Goal: Transaction & Acquisition: Complete application form

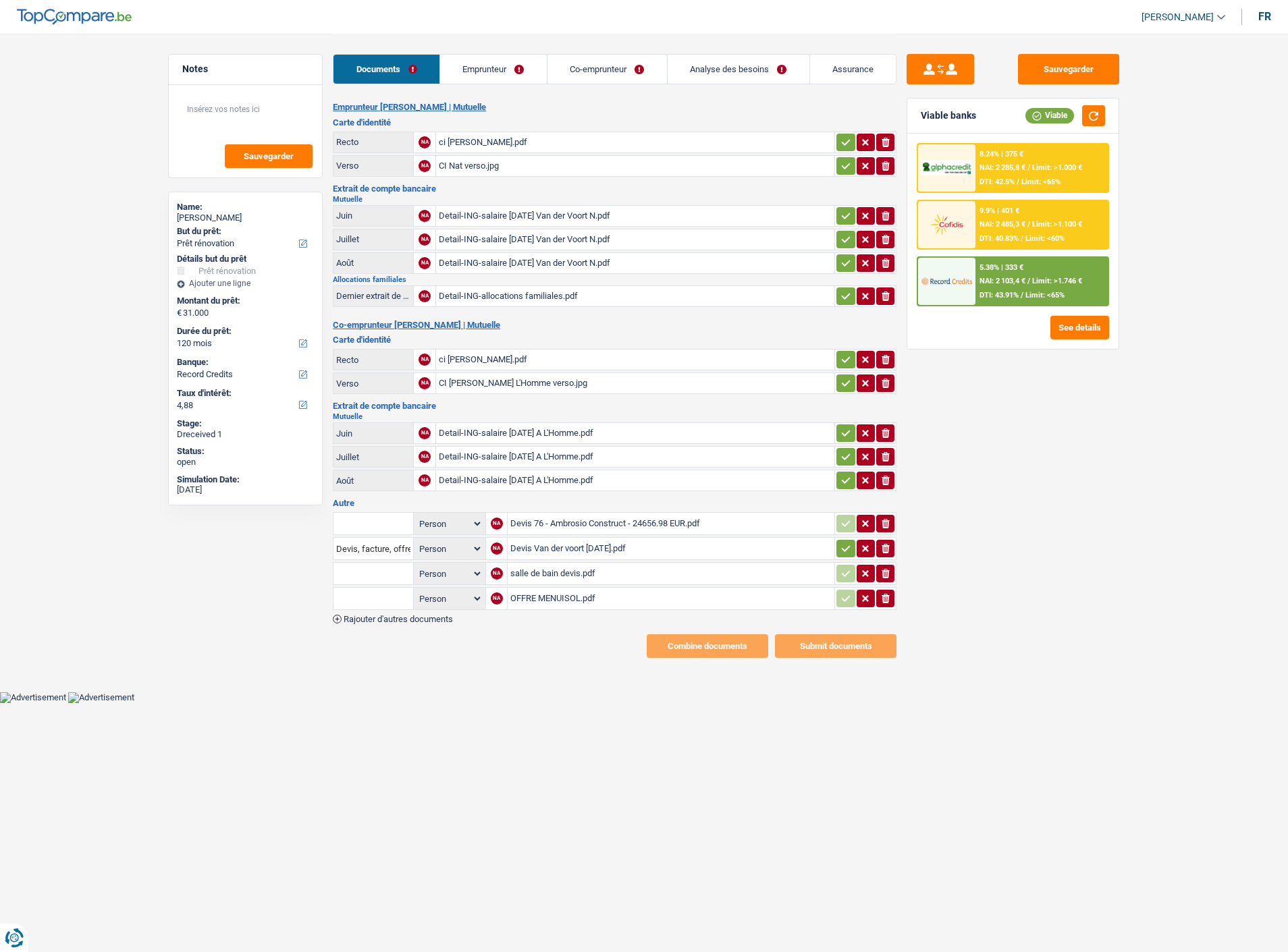
select select "renovation"
select select "120"
select select "record credits"
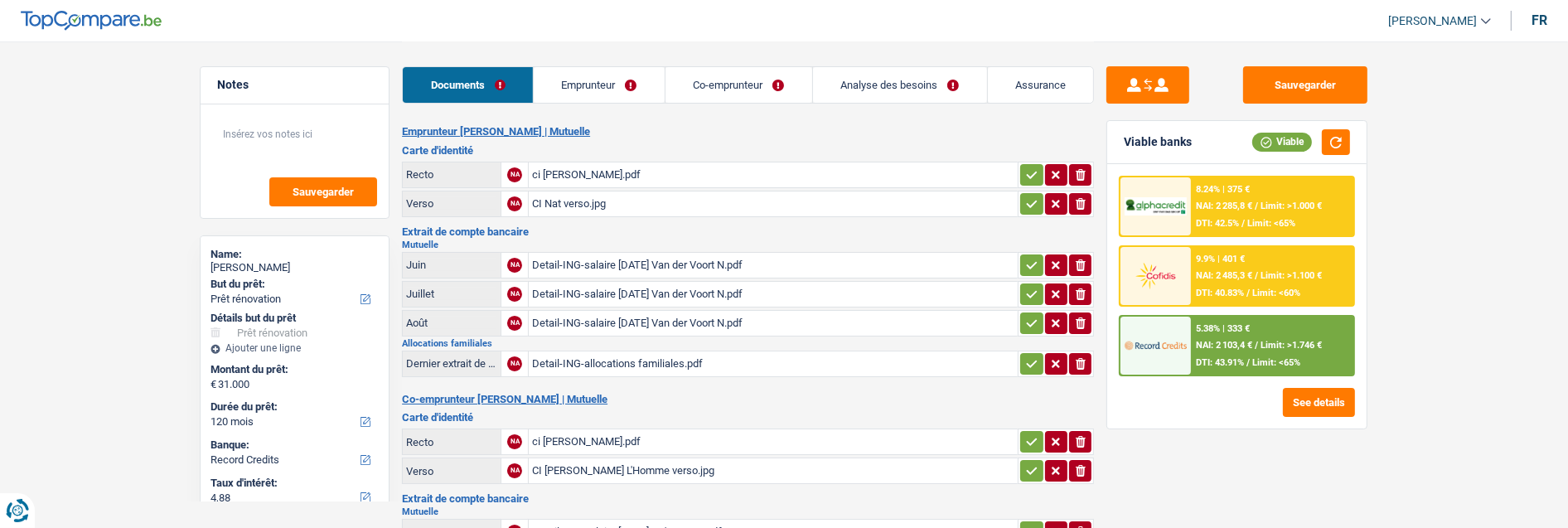
click at [595, 80] on link "Emprunteur" at bounding box center [599, 85] width 131 height 36
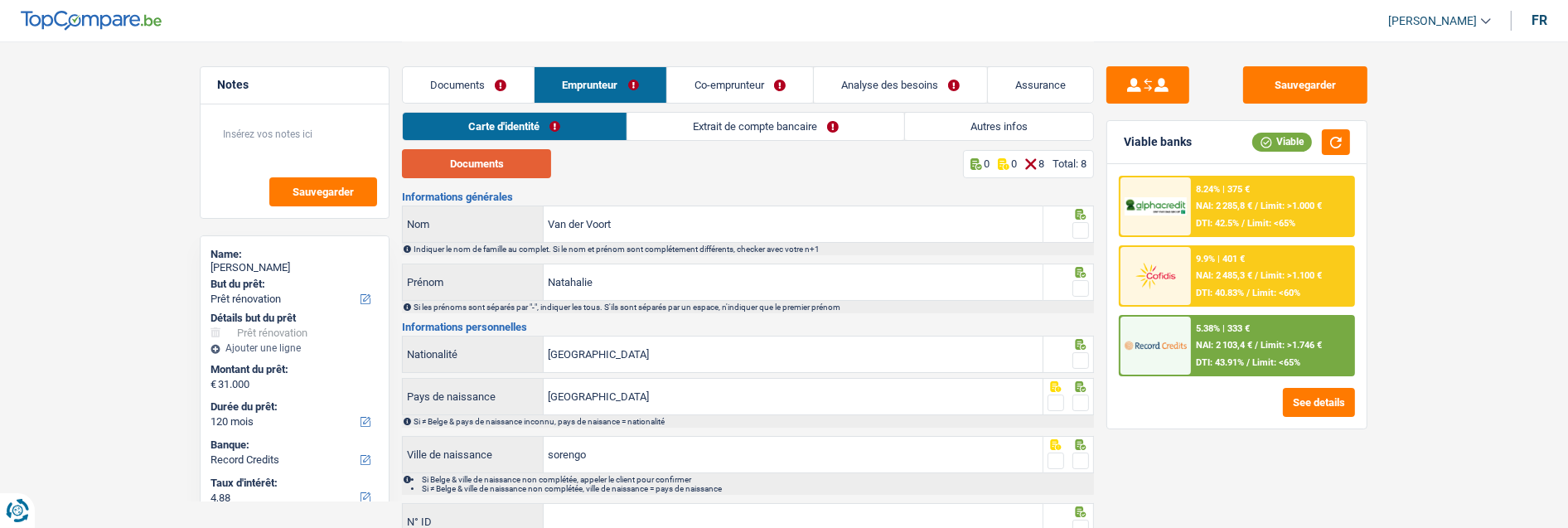
click at [501, 164] on button "Documents" at bounding box center [476, 163] width 149 height 29
drag, startPoint x: 1080, startPoint y: 226, endPoint x: 1080, endPoint y: 264, distance: 38.0
click at [1080, 226] on span at bounding box center [1081, 231] width 17 height 17
click at [0, 0] on input "radio" at bounding box center [0, 0] width 0 height 0
click at [1081, 286] on span at bounding box center [1081, 288] width 17 height 17
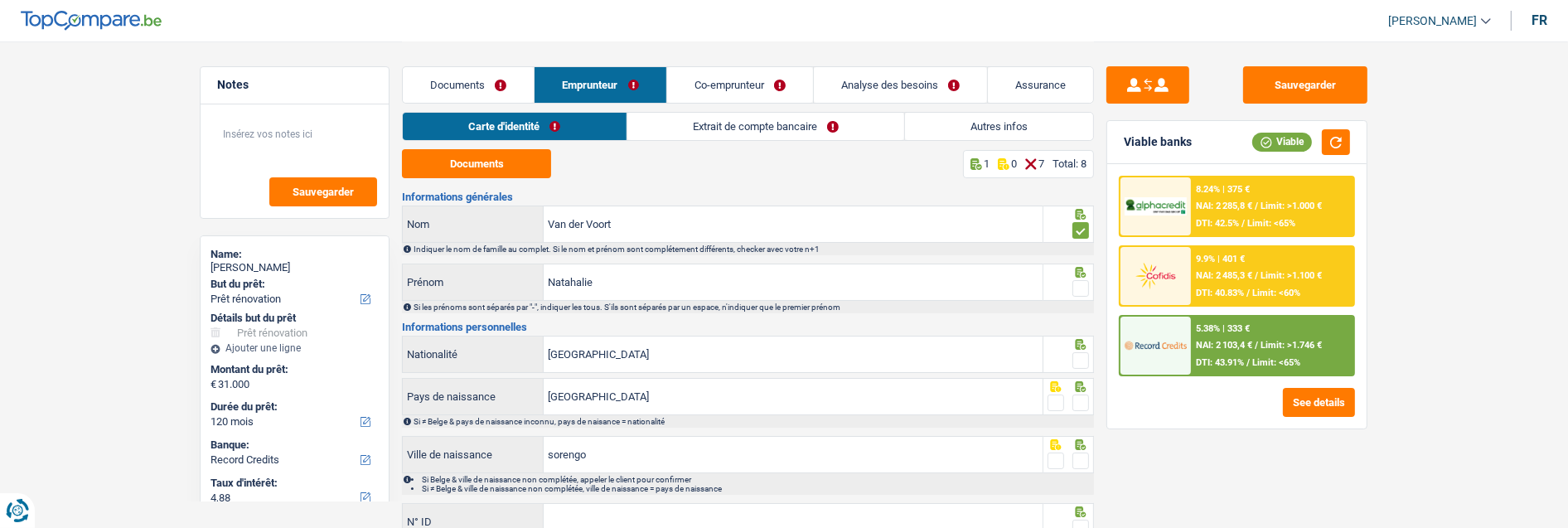
click at [0, 0] on input "radio" at bounding box center [0, 0] width 0 height 0
click at [1073, 352] on span at bounding box center [1081, 360] width 17 height 17
click at [0, 0] on input "radio" at bounding box center [0, 0] width 0 height 0
click at [1079, 394] on span at bounding box center [1081, 402] width 17 height 17
click at [0, 0] on input "radio" at bounding box center [0, 0] width 0 height 0
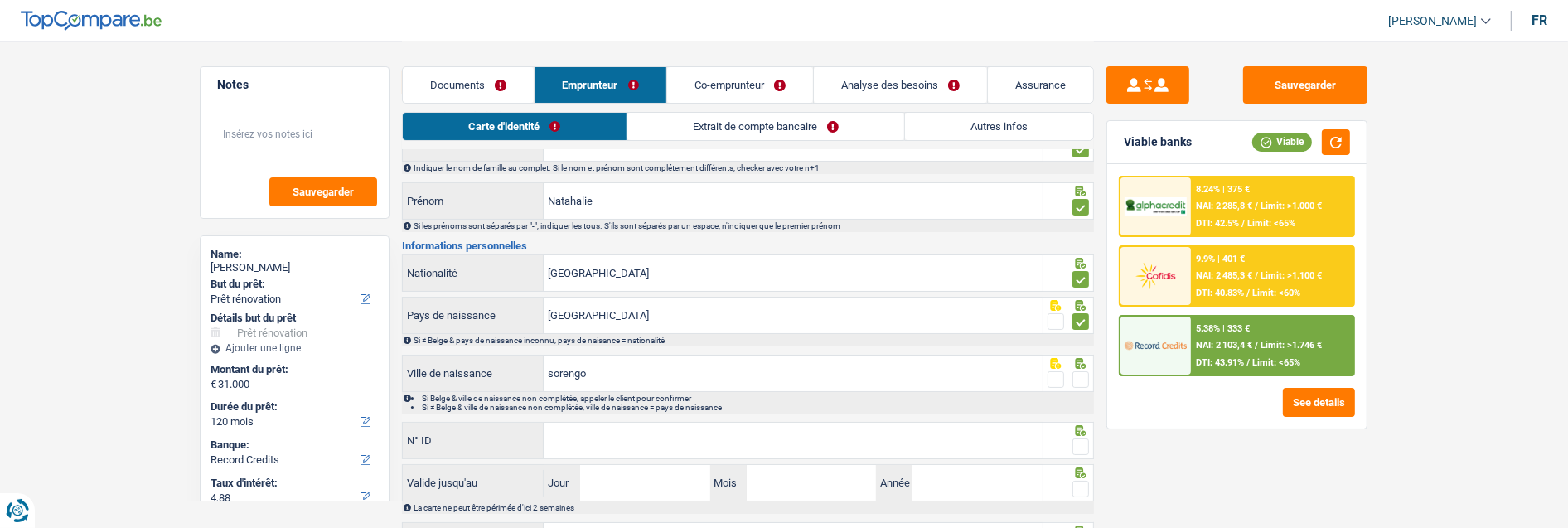
scroll to position [92, 0]
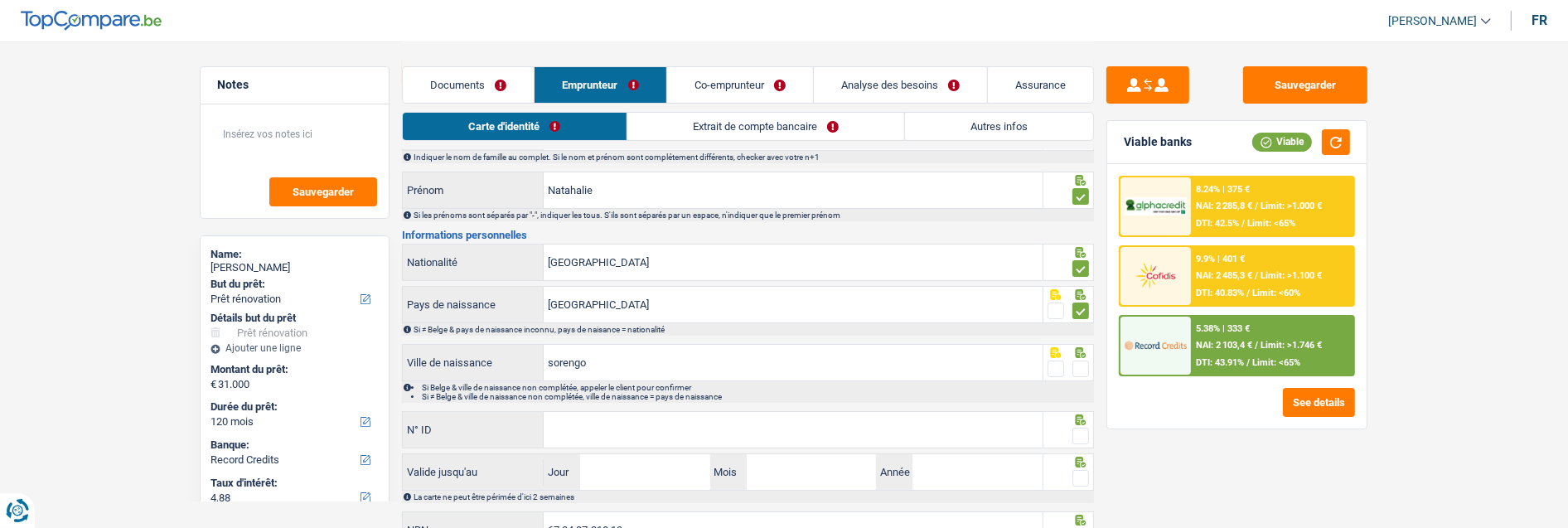
click at [1080, 362] on span at bounding box center [1081, 368] width 17 height 17
click at [0, 0] on input "radio" at bounding box center [0, 0] width 0 height 0
click at [856, 417] on input "N° ID" at bounding box center [793, 430] width 499 height 36
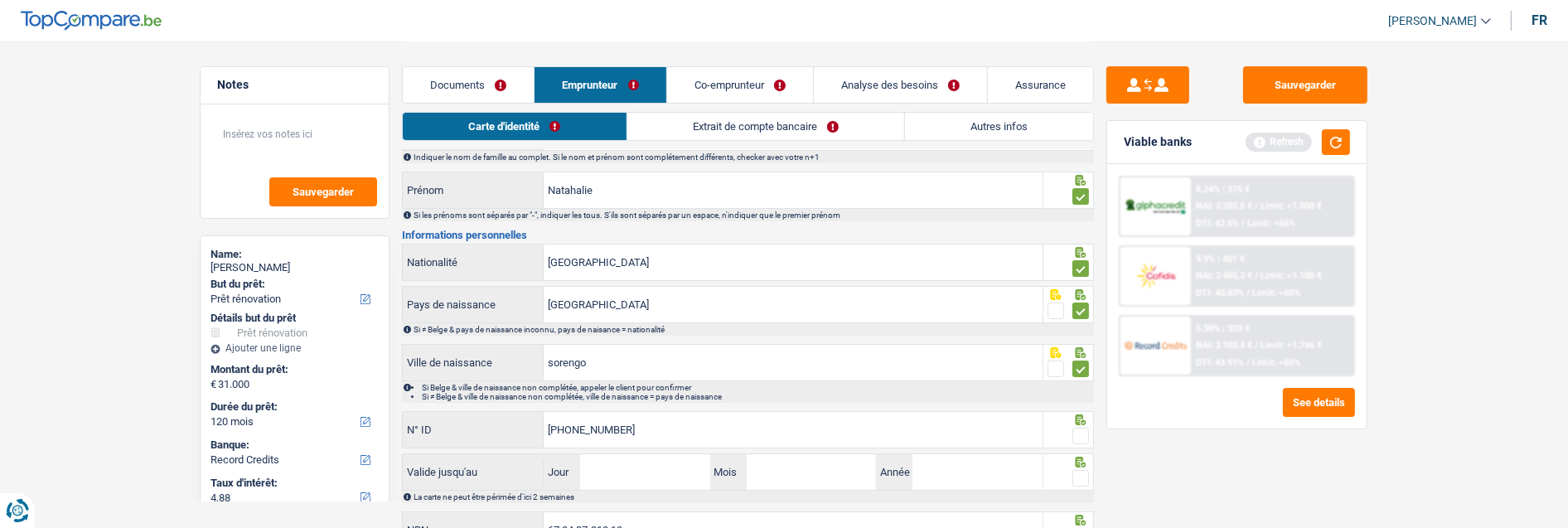
type input "592-2515811-03"
click at [1076, 429] on span at bounding box center [1081, 436] width 17 height 17
click at [0, 0] on input "radio" at bounding box center [0, 0] width 0 height 0
click at [631, 465] on input "Jour" at bounding box center [645, 472] width 130 height 36
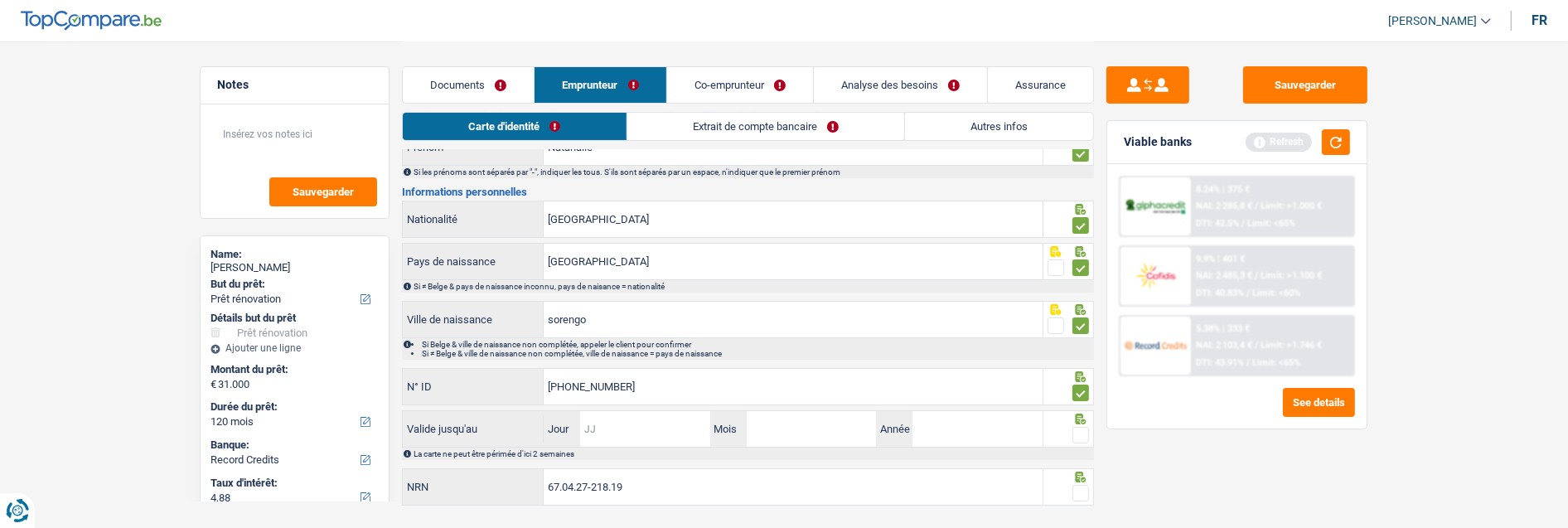
scroll to position [169, 0]
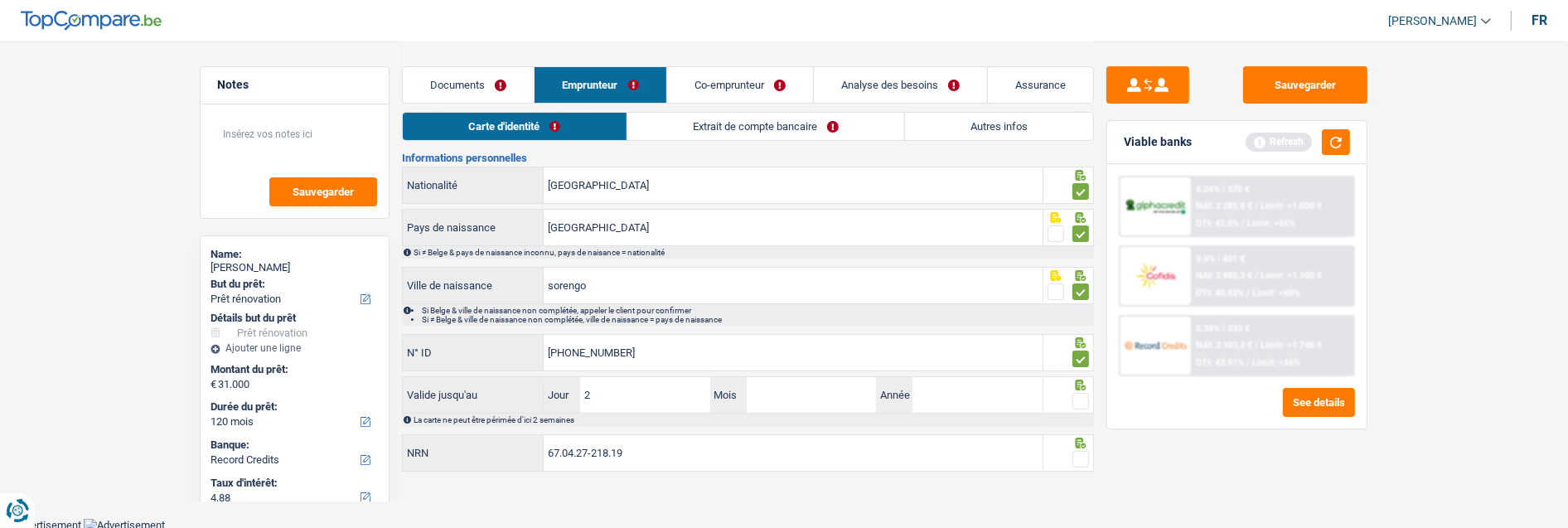
type input "28"
type input "11"
type input "2025"
click at [1081, 395] on span at bounding box center [1081, 401] width 17 height 17
click at [0, 0] on input "radio" at bounding box center [0, 0] width 0 height 0
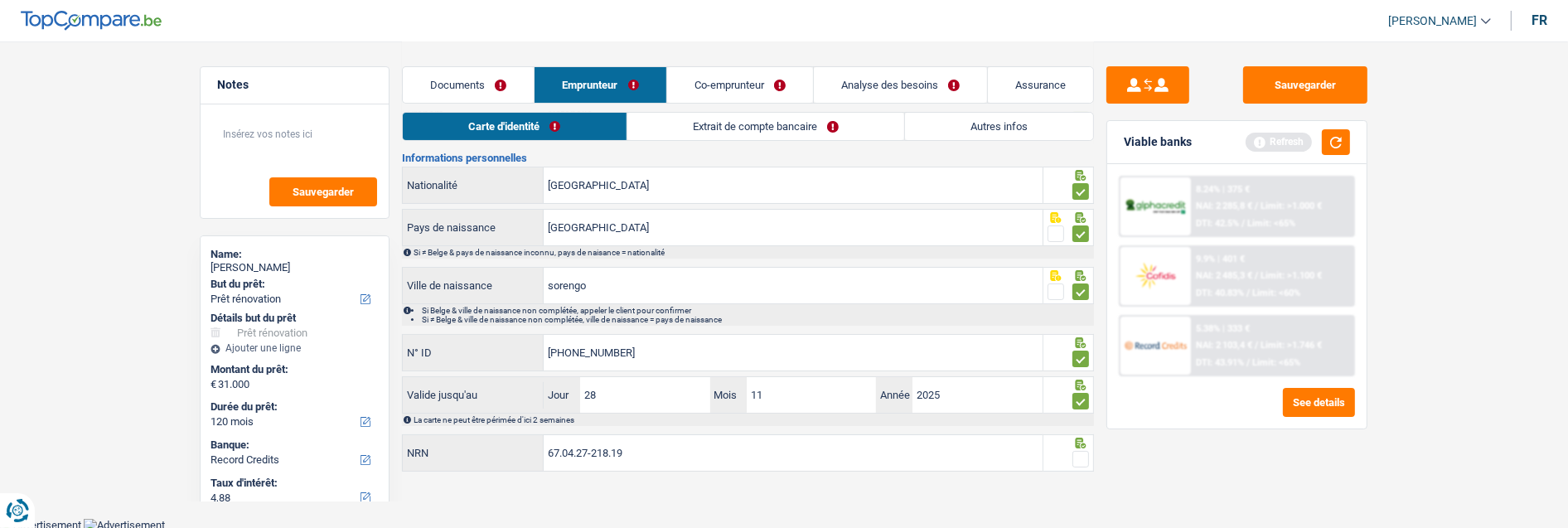
click at [1080, 457] on span at bounding box center [1081, 459] width 17 height 17
click at [0, 0] on input "radio" at bounding box center [0, 0] width 0 height 0
click at [784, 126] on link "Extrait de compte bancaire" at bounding box center [766, 126] width 276 height 27
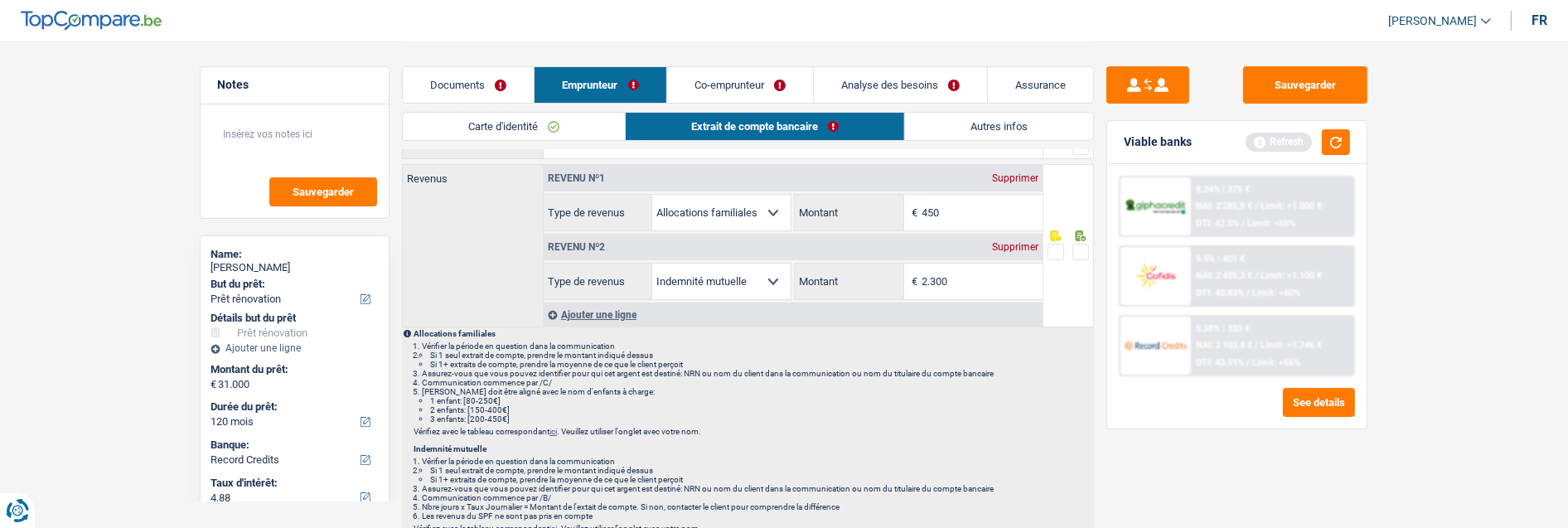
scroll to position [0, 0]
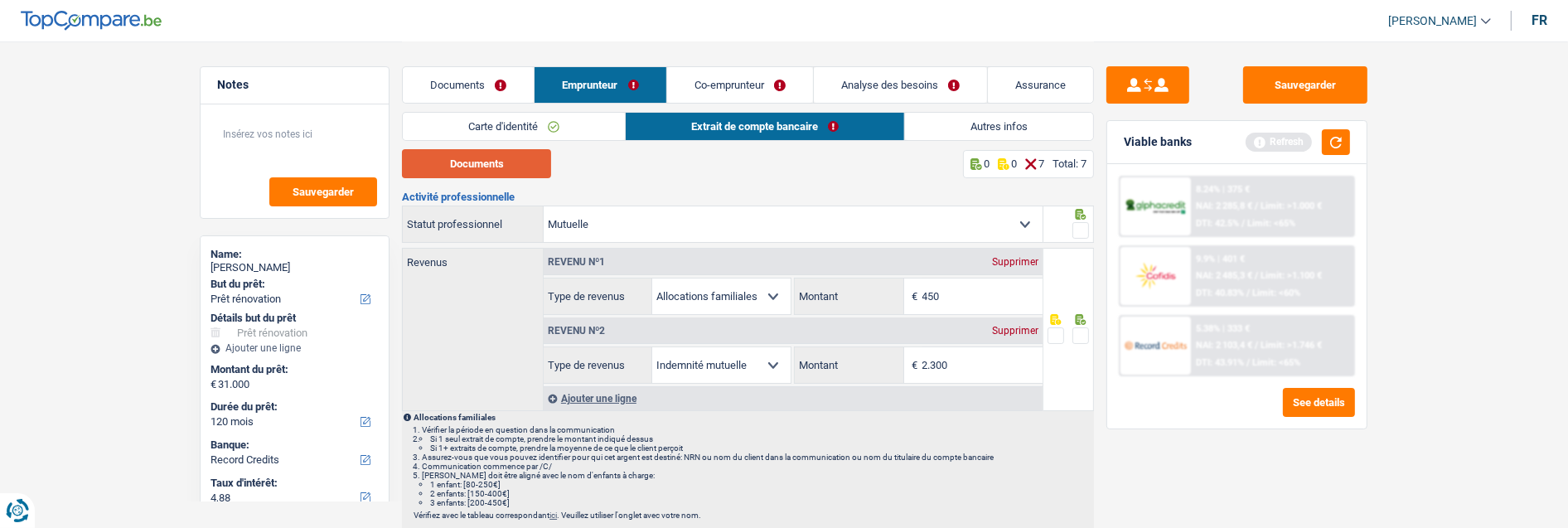
click at [527, 164] on button "Documents" at bounding box center [476, 163] width 149 height 29
click at [1080, 233] on span at bounding box center [1081, 231] width 17 height 17
click at [0, 0] on input "radio" at bounding box center [0, 0] width 0 height 0
drag, startPoint x: 979, startPoint y: 366, endPoint x: 884, endPoint y: 348, distance: 96.7
click at [887, 357] on div "2.300 € Montant" at bounding box center [917, 365] width 247 height 36
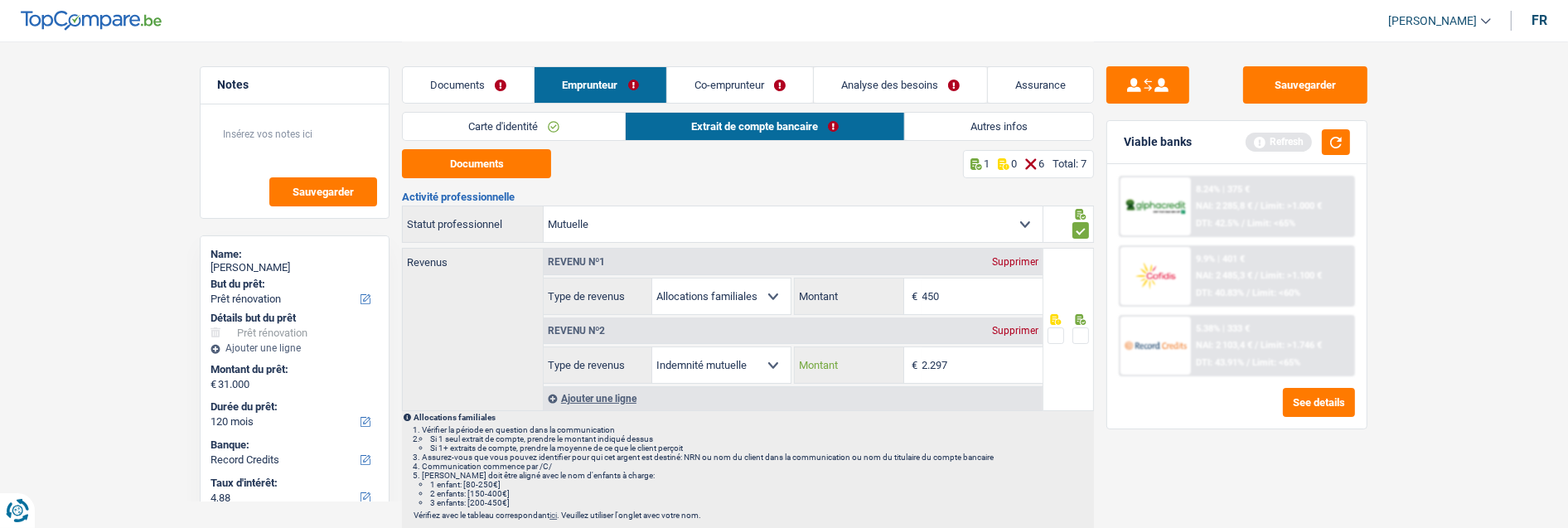
type input "2.297"
drag, startPoint x: 961, startPoint y: 291, endPoint x: 905, endPoint y: 293, distance: 56.0
click at [905, 293] on div "450 € Montant" at bounding box center [917, 296] width 247 height 36
type input "434"
click at [1074, 332] on span at bounding box center [1081, 335] width 17 height 17
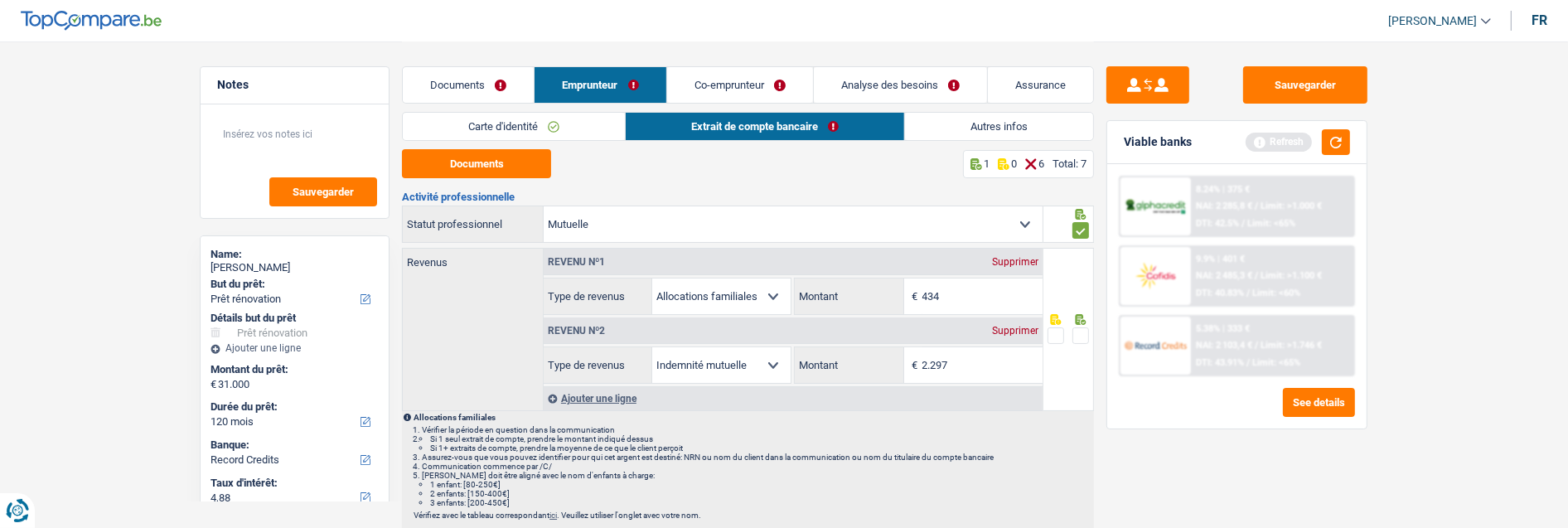
click at [0, 0] on input "radio" at bounding box center [0, 0] width 0 height 0
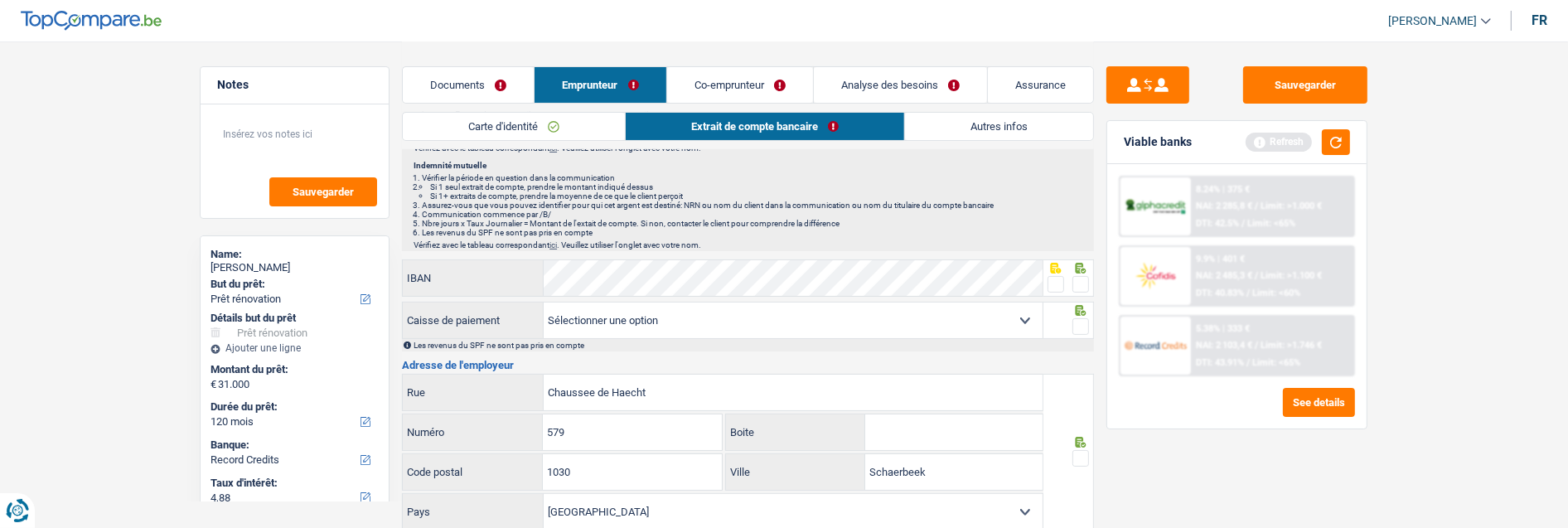
scroll to position [368, 0]
click at [1078, 277] on span at bounding box center [1081, 283] width 17 height 17
click at [0, 0] on input "radio" at bounding box center [0, 0] width 0 height 0
click at [1080, 317] on span at bounding box center [1081, 325] width 17 height 17
click at [0, 0] on input "radio" at bounding box center [0, 0] width 0 height 0
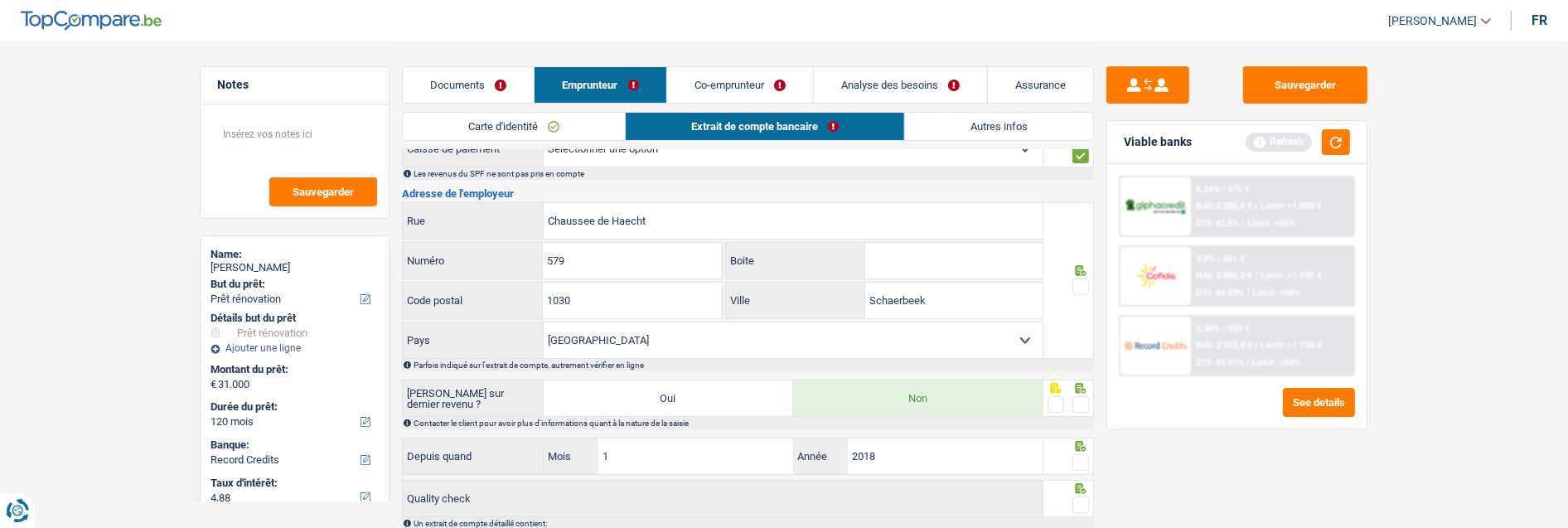
scroll to position [552, 0]
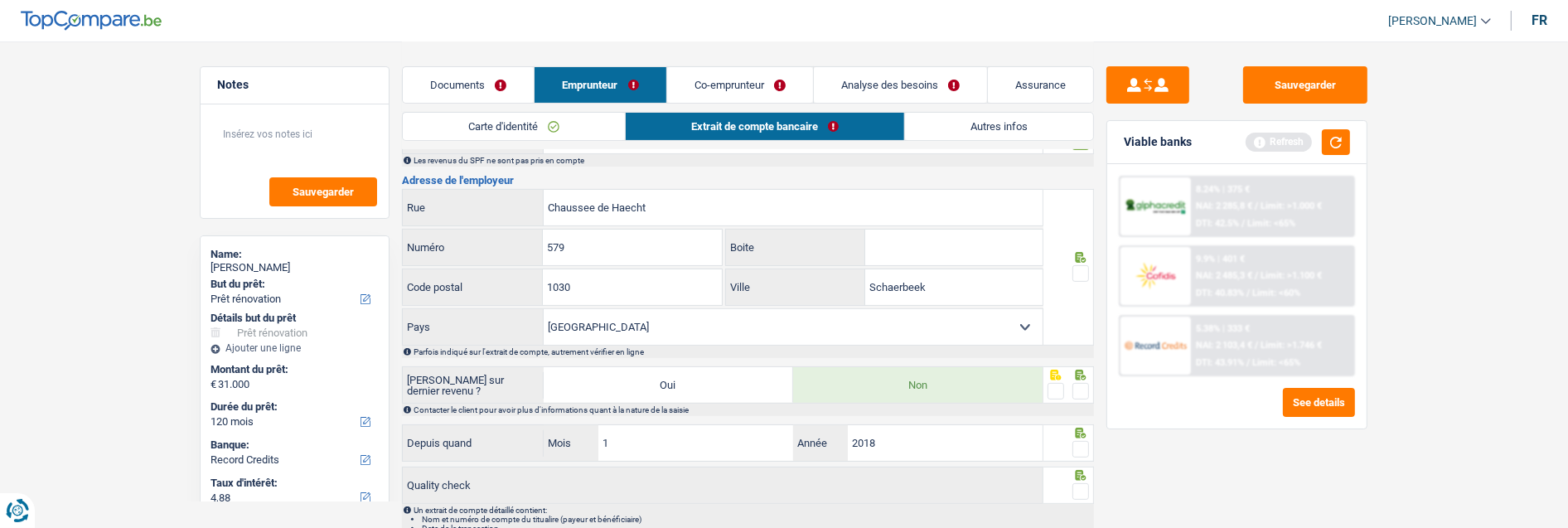
drag, startPoint x: 1083, startPoint y: 270, endPoint x: 1081, endPoint y: 290, distance: 20.1
click at [1083, 271] on span at bounding box center [1081, 273] width 17 height 17
click at [0, 0] on input "radio" at bounding box center [0, 0] width 0 height 0
drag, startPoint x: 1079, startPoint y: 383, endPoint x: 1092, endPoint y: 425, distance: 44.0
click at [1079, 385] on span at bounding box center [1081, 391] width 17 height 17
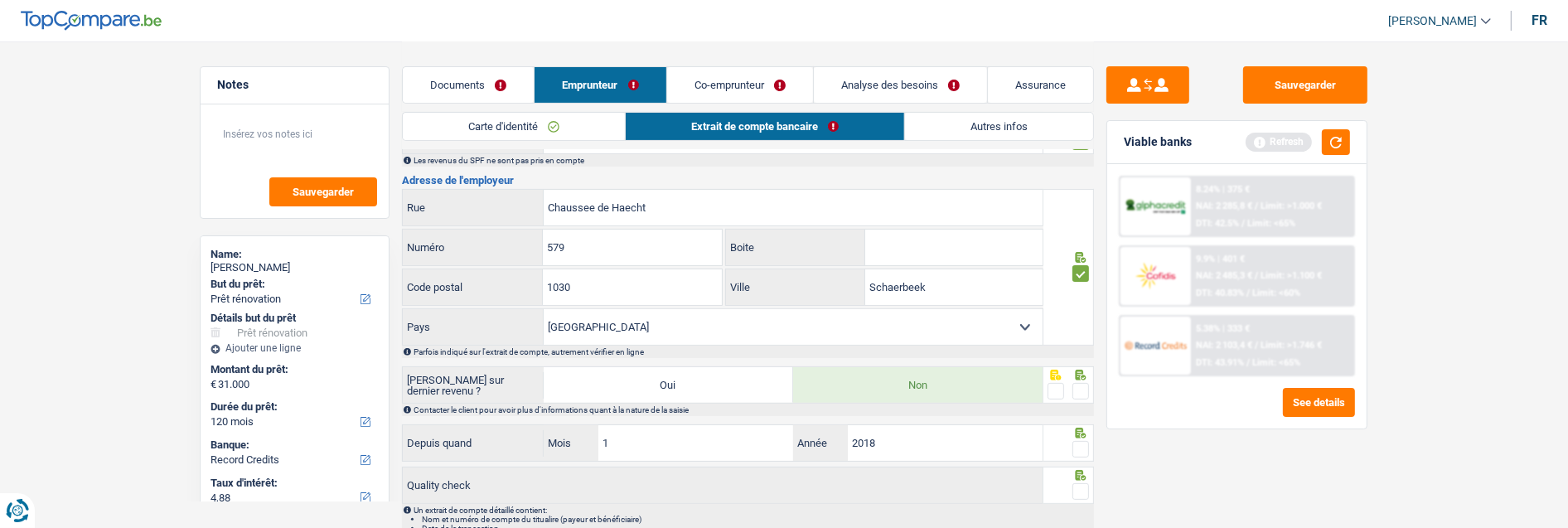
click at [0, 0] on input "radio" at bounding box center [0, 0] width 0 height 0
click at [1078, 449] on span at bounding box center [1081, 449] width 17 height 17
click at [0, 0] on input "radio" at bounding box center [0, 0] width 0 height 0
click at [1080, 487] on span at bounding box center [1081, 491] width 17 height 17
click at [0, 0] on input "radio" at bounding box center [0, 0] width 0 height 0
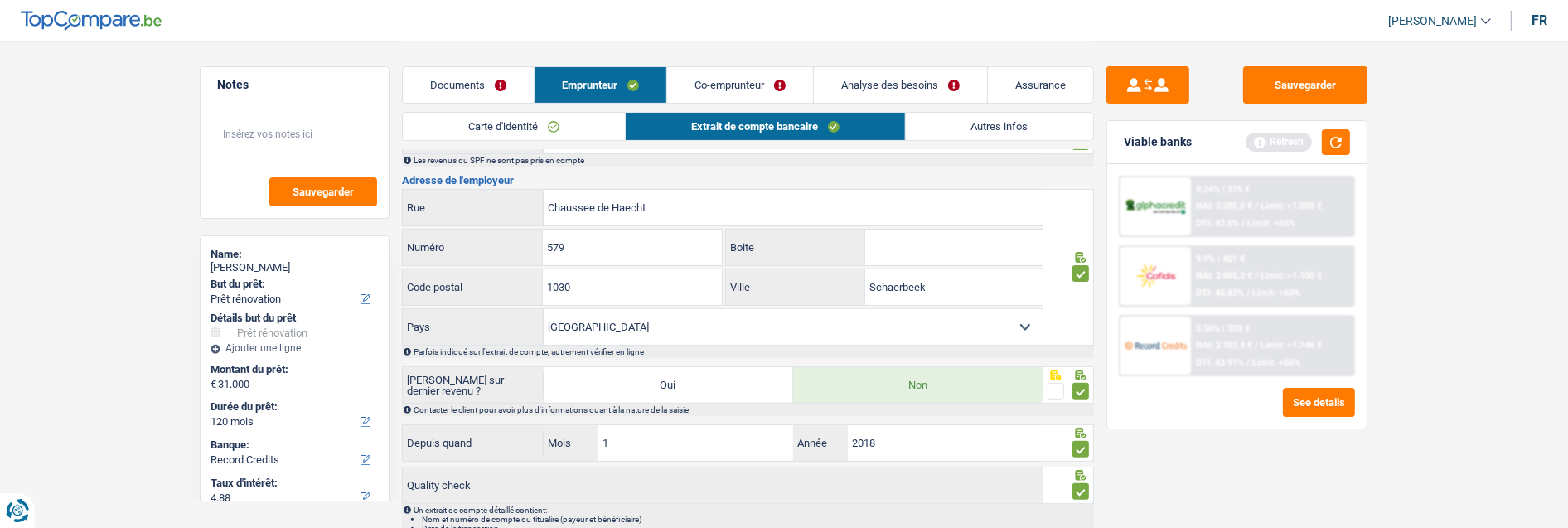
click at [1015, 130] on link "Autres infos" at bounding box center [1000, 126] width 189 height 27
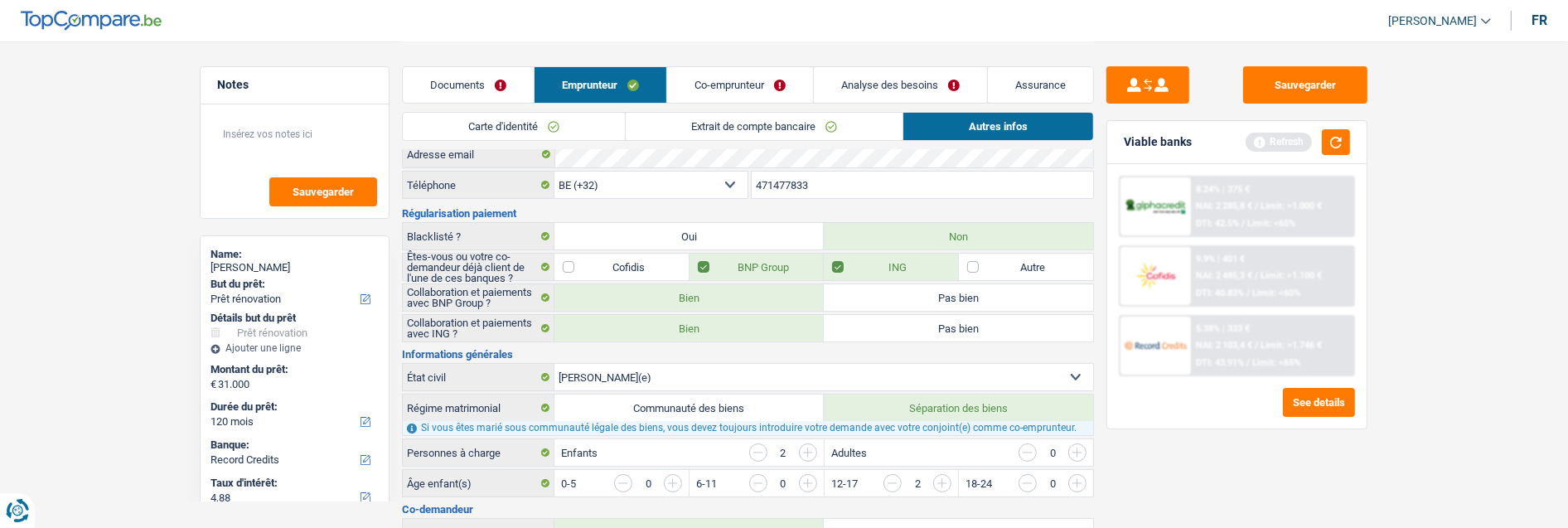
scroll to position [0, 0]
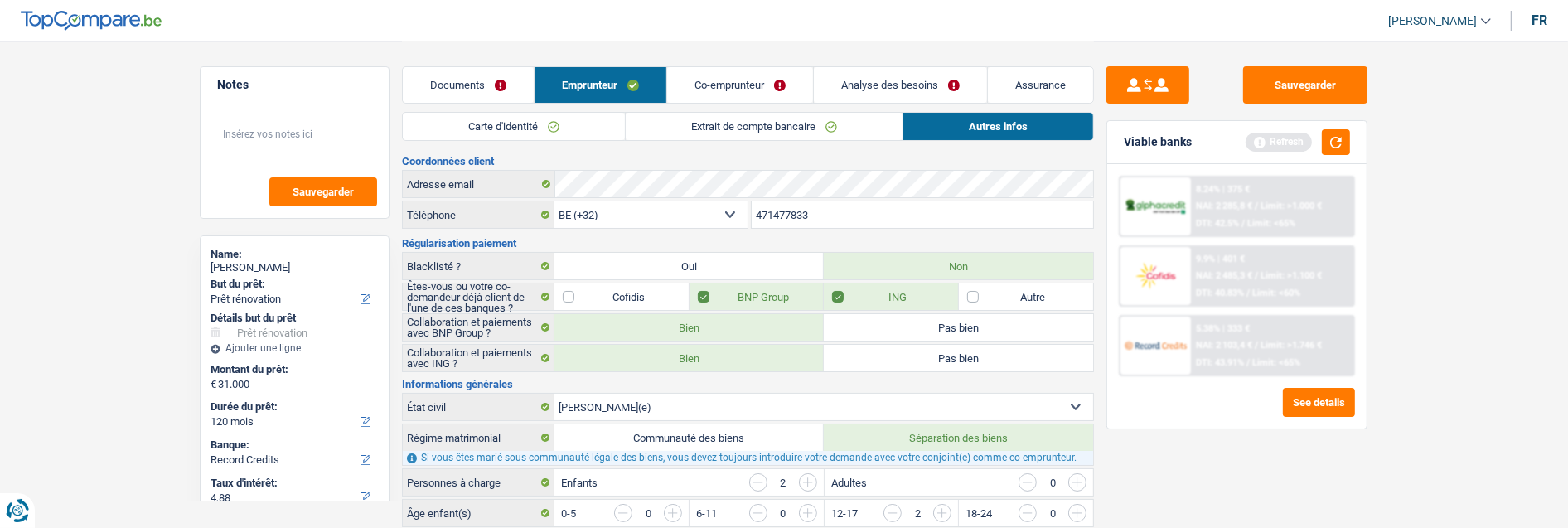
click at [760, 89] on link "Co-emprunteur" at bounding box center [741, 85] width 146 height 36
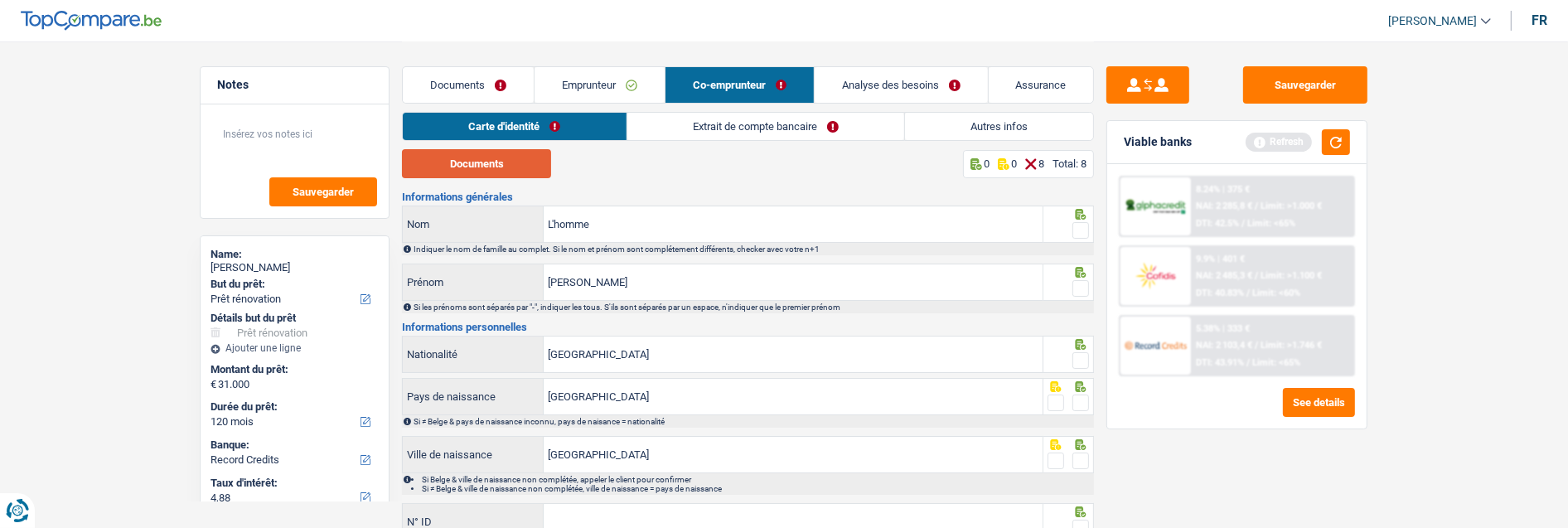
click at [515, 167] on button "Documents" at bounding box center [476, 163] width 149 height 29
click at [1086, 223] on span at bounding box center [1081, 231] width 17 height 17
click at [0, 0] on input "radio" at bounding box center [0, 0] width 0 height 0
click at [1080, 280] on span at bounding box center [1081, 288] width 17 height 17
click at [0, 0] on input "radio" at bounding box center [0, 0] width 0 height 0
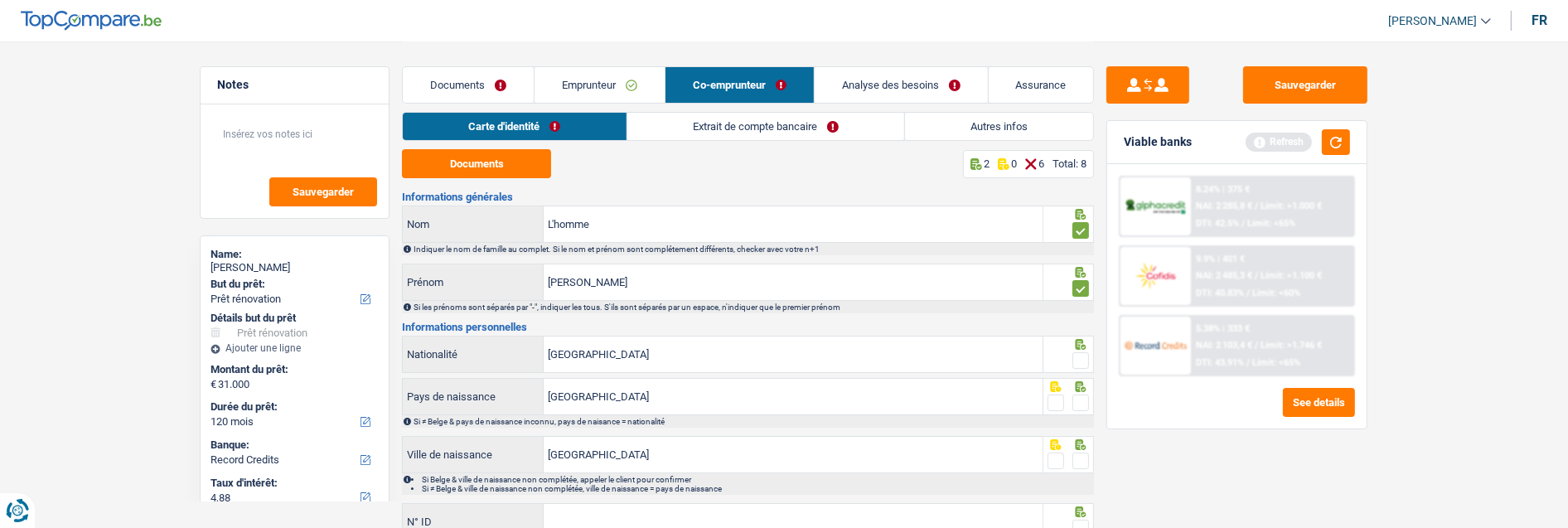
click at [1083, 352] on span at bounding box center [1081, 360] width 17 height 17
click at [0, 0] on input "radio" at bounding box center [0, 0] width 0 height 0
click at [1078, 394] on span at bounding box center [1081, 402] width 17 height 17
click at [0, 0] on input "radio" at bounding box center [0, 0] width 0 height 0
click at [1078, 456] on span at bounding box center [1081, 460] width 17 height 17
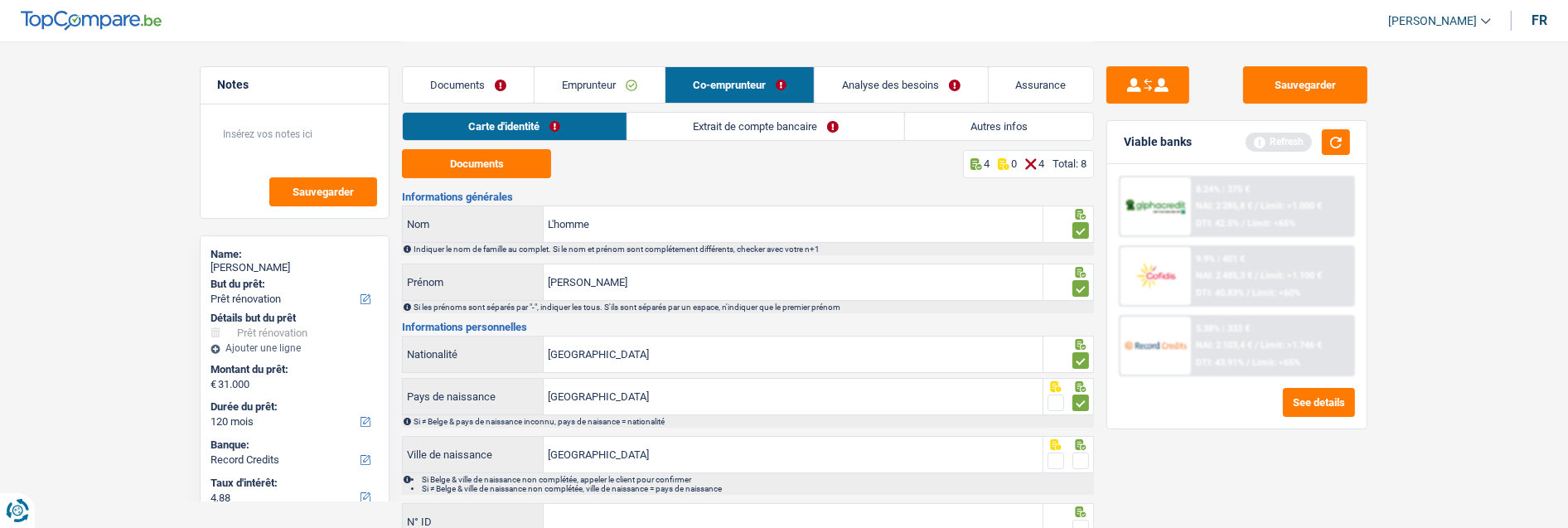
click at [0, 0] on input "radio" at bounding box center [0, 0] width 0 height 0
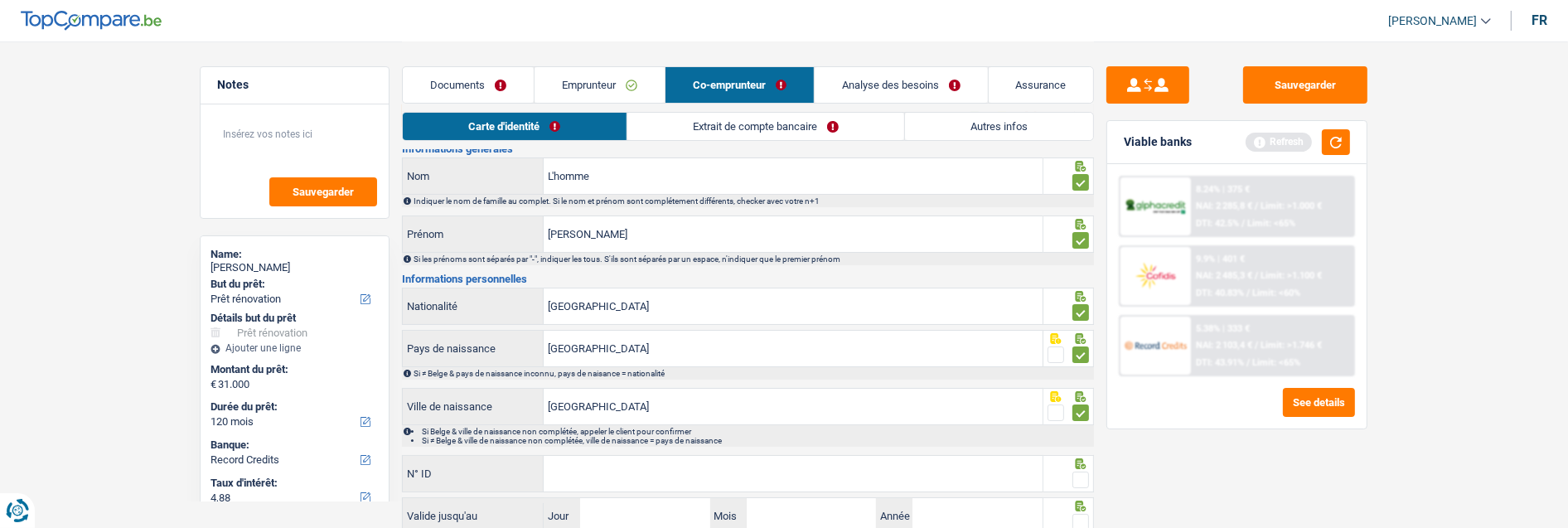
scroll to position [92, 0]
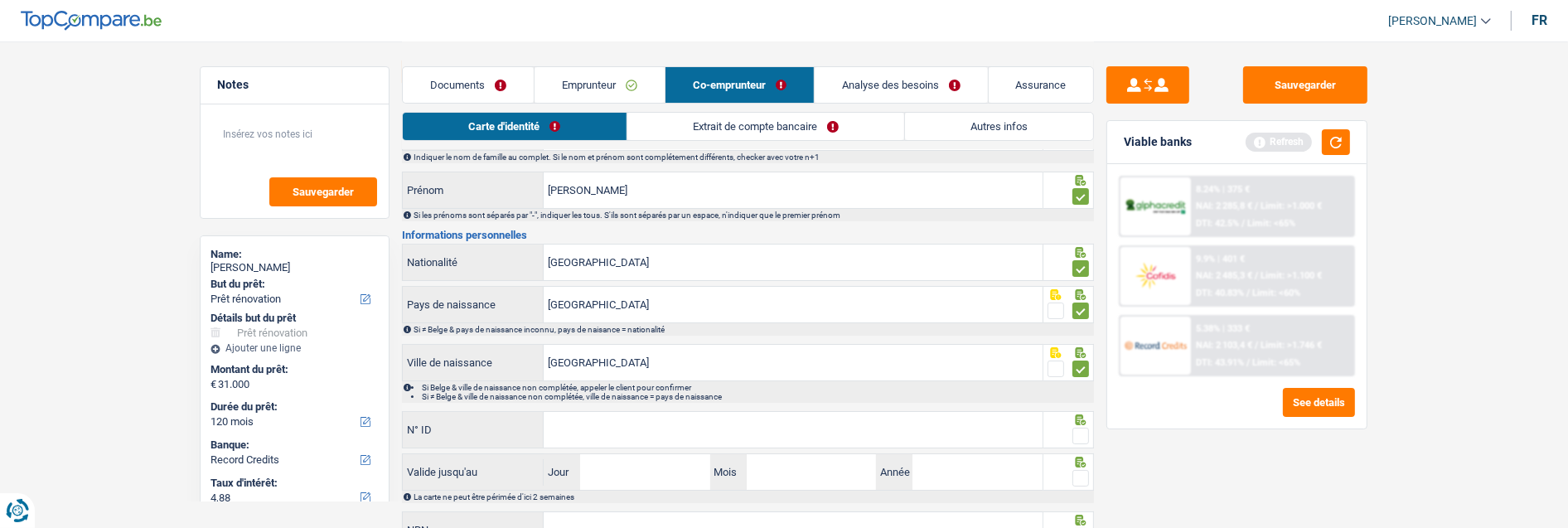
click at [863, 436] on input "N° ID" at bounding box center [793, 430] width 499 height 36
type input "595-0527364-90"
click at [1081, 432] on span at bounding box center [1081, 436] width 17 height 17
click at [0, 0] on input "radio" at bounding box center [0, 0] width 0 height 0
click at [649, 475] on input "Jour" at bounding box center [645, 472] width 130 height 36
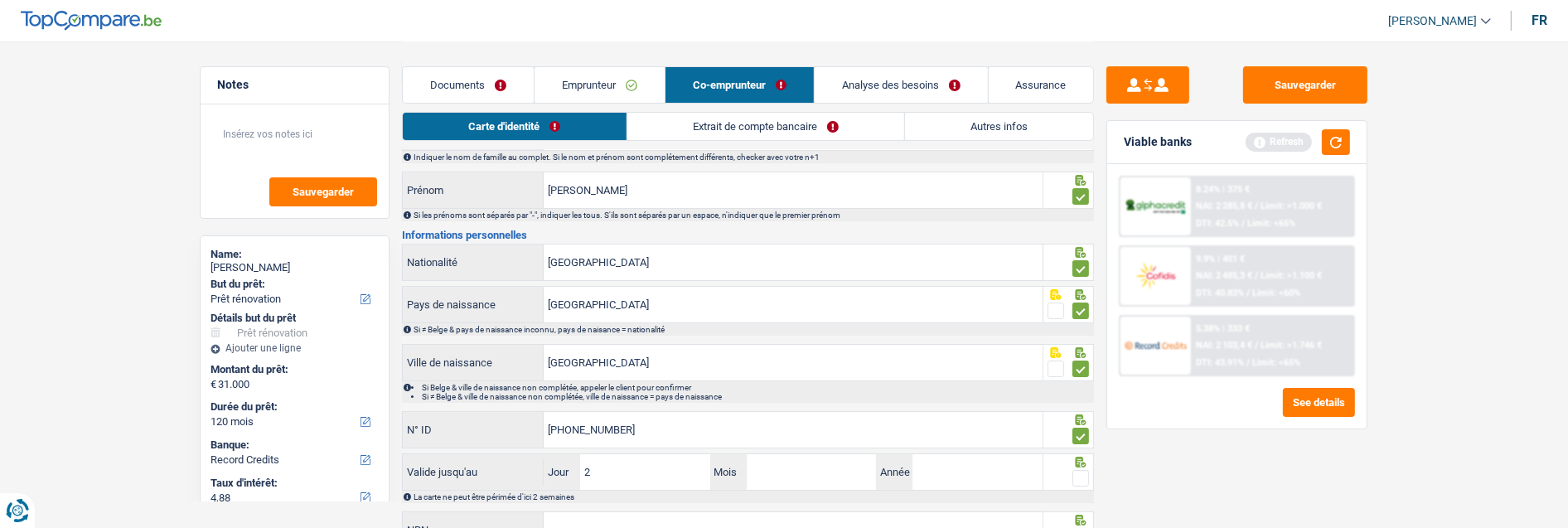
type input "24"
type input "09"
type input "2031"
click at [1083, 474] on span at bounding box center [1081, 478] width 17 height 17
click at [0, 0] on input "radio" at bounding box center [0, 0] width 0 height 0
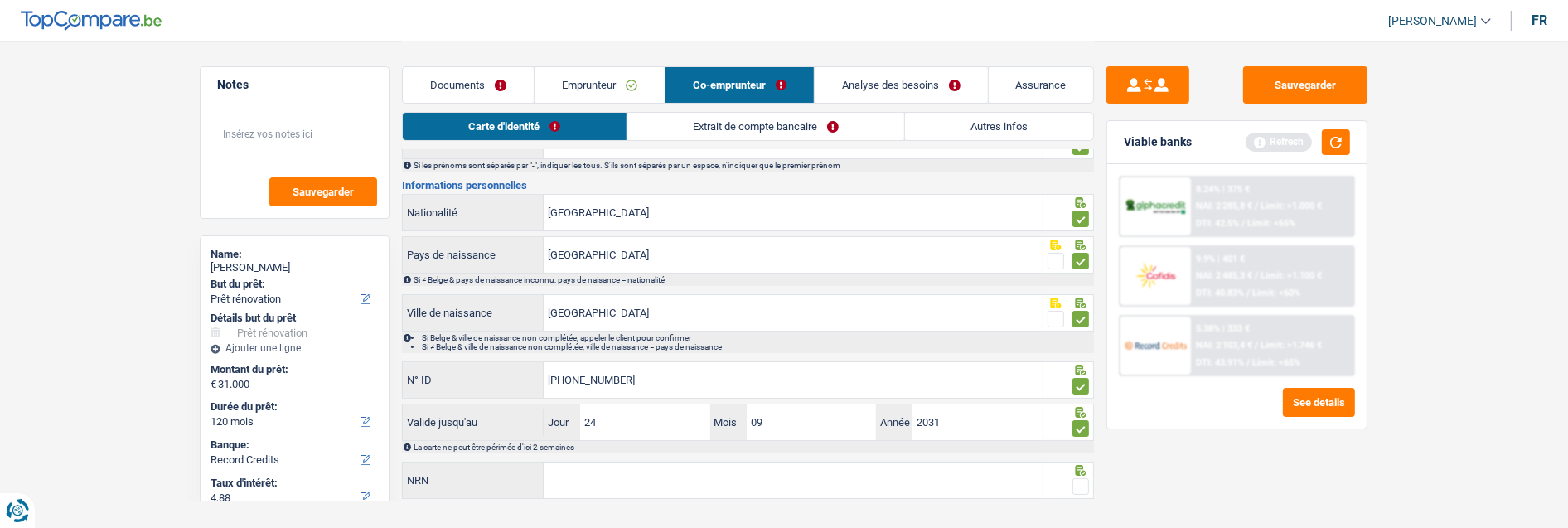
scroll to position [169, 0]
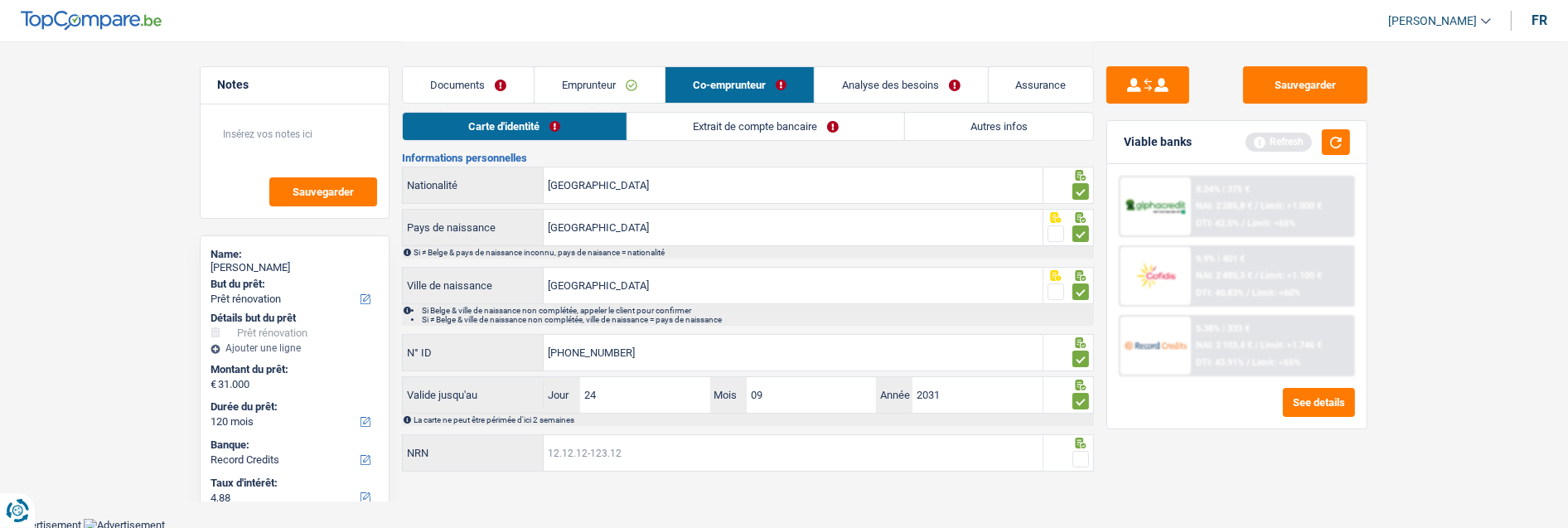
click at [776, 453] on input "NRN" at bounding box center [793, 453] width 499 height 36
type input "73.01.30-531.12"
click at [1081, 451] on span at bounding box center [1081, 459] width 17 height 17
click at [0, 0] on input "radio" at bounding box center [0, 0] width 0 height 0
click at [775, 125] on link "Extrait de compte bancaire" at bounding box center [766, 126] width 276 height 27
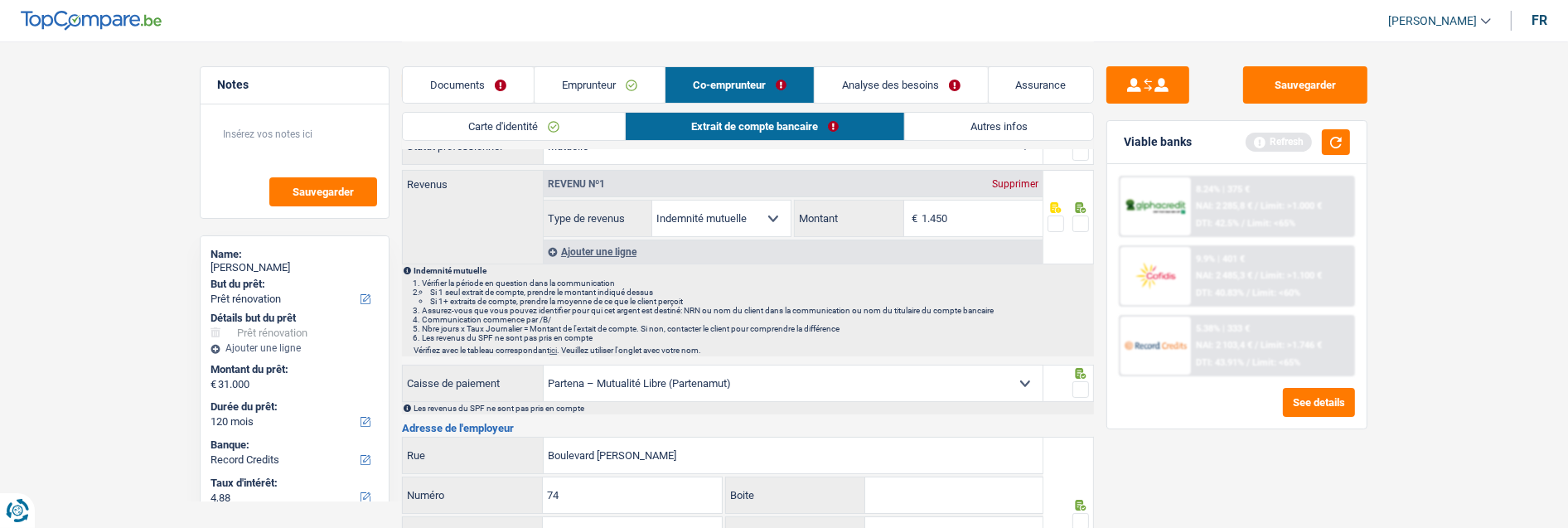
scroll to position [0, 0]
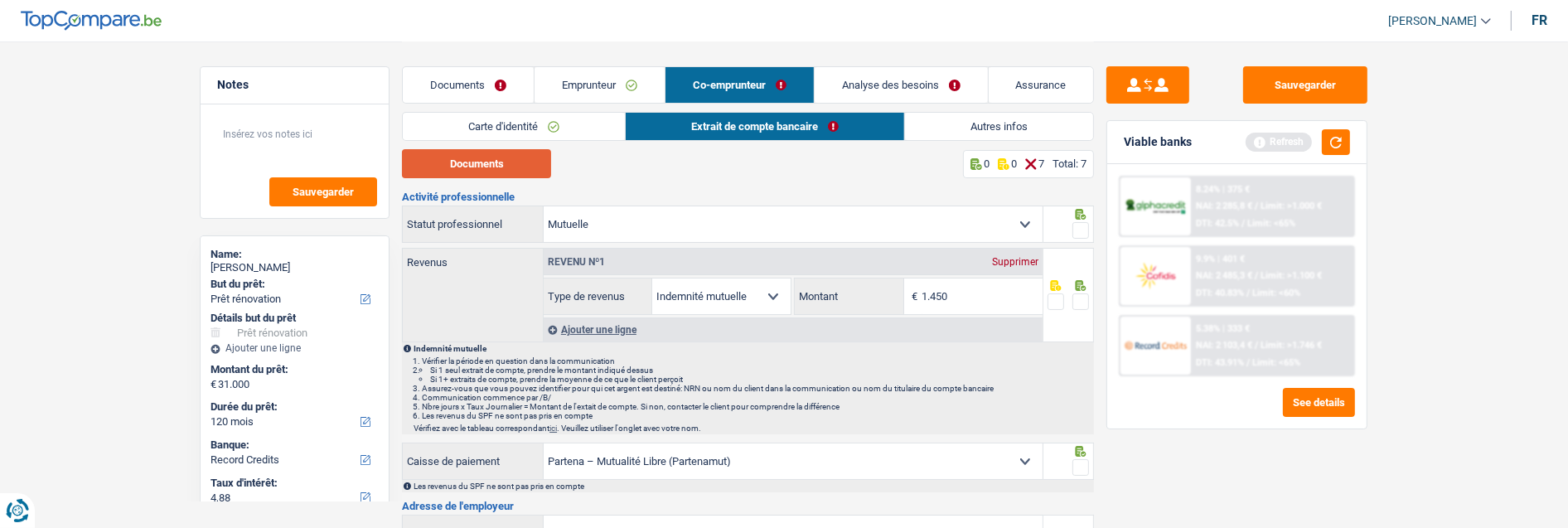
click at [519, 159] on button "Documents" at bounding box center [476, 163] width 149 height 29
click at [961, 291] on input "1.450" at bounding box center [982, 296] width 120 height 36
type input "1.404"
click at [1079, 298] on span at bounding box center [1081, 301] width 17 height 17
click at [0, 0] on input "radio" at bounding box center [0, 0] width 0 height 0
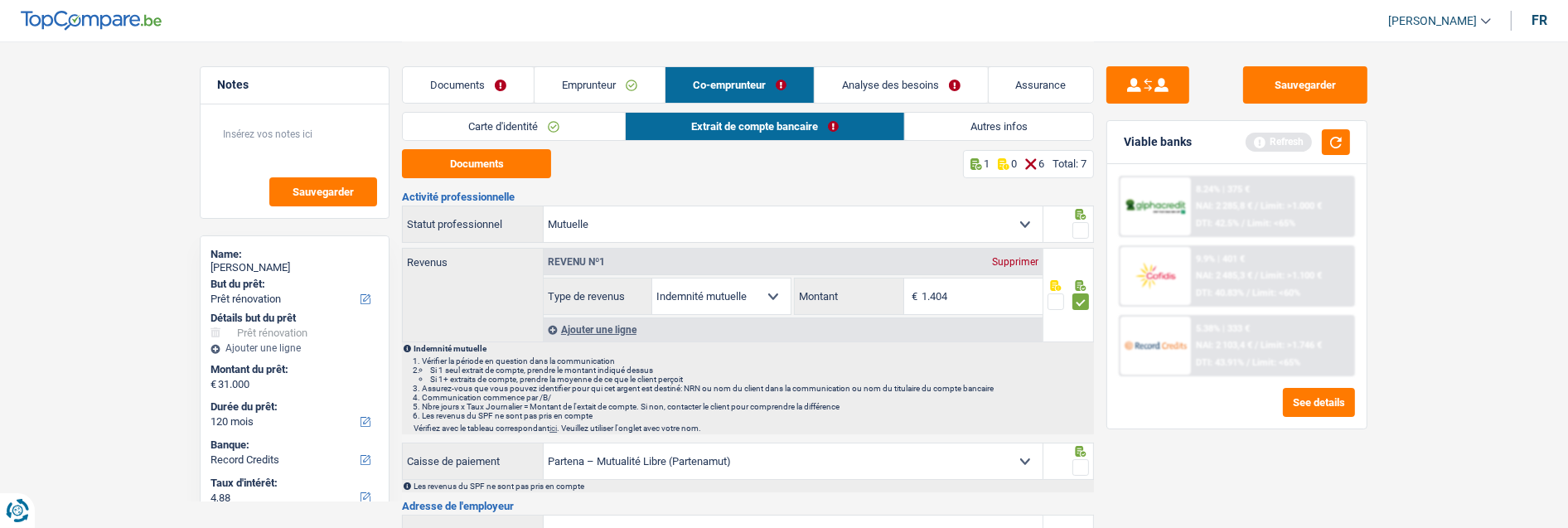
click at [1078, 226] on span at bounding box center [1081, 231] width 17 height 17
click at [0, 0] on input "radio" at bounding box center [0, 0] width 0 height 0
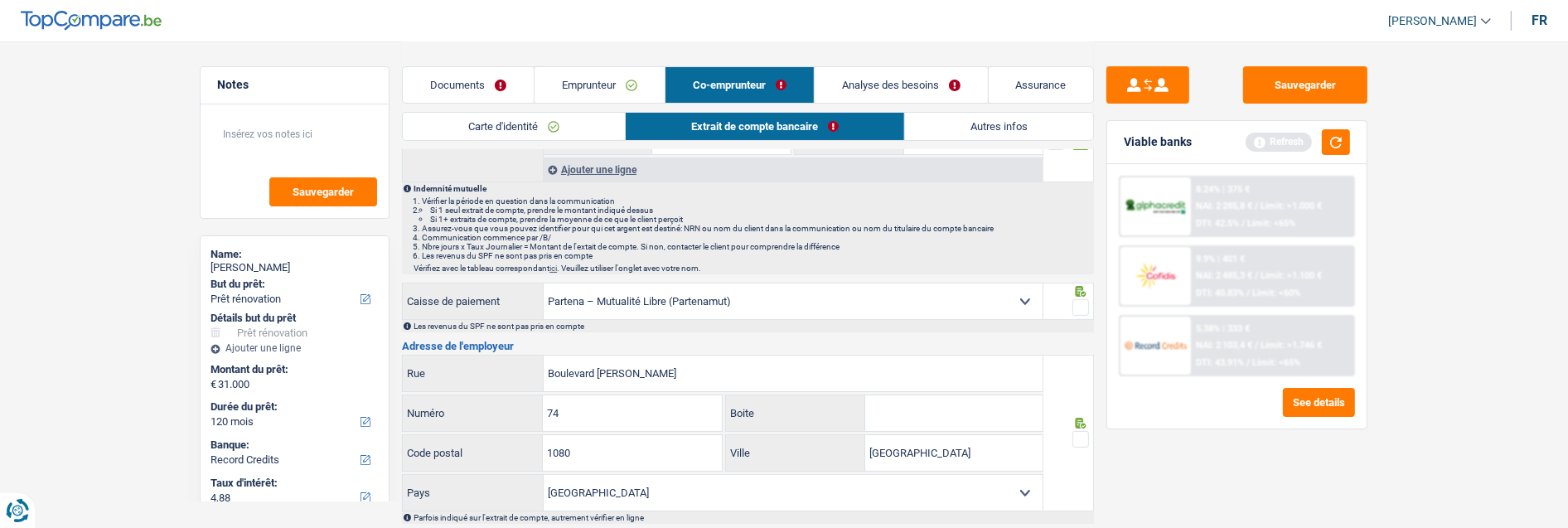
scroll to position [184, 0]
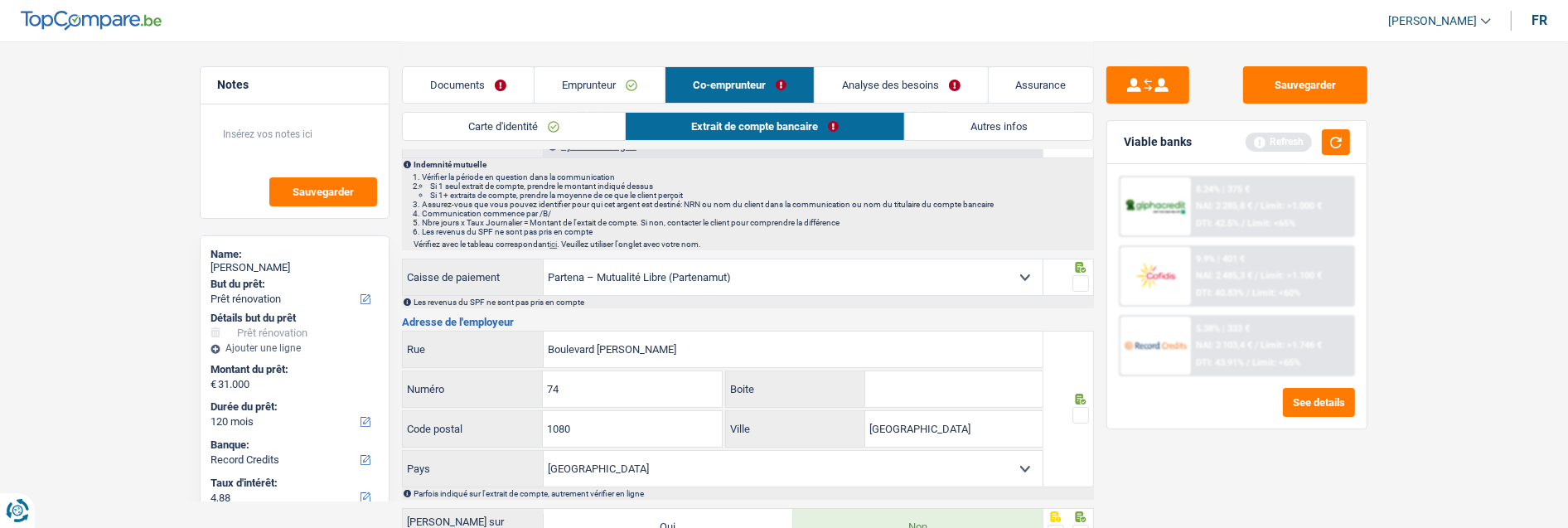
click at [1076, 276] on span at bounding box center [1081, 283] width 17 height 17
click at [0, 0] on input "radio" at bounding box center [0, 0] width 0 height 0
click at [1074, 410] on span at bounding box center [1081, 415] width 17 height 17
click at [0, 0] on input "radio" at bounding box center [0, 0] width 0 height 0
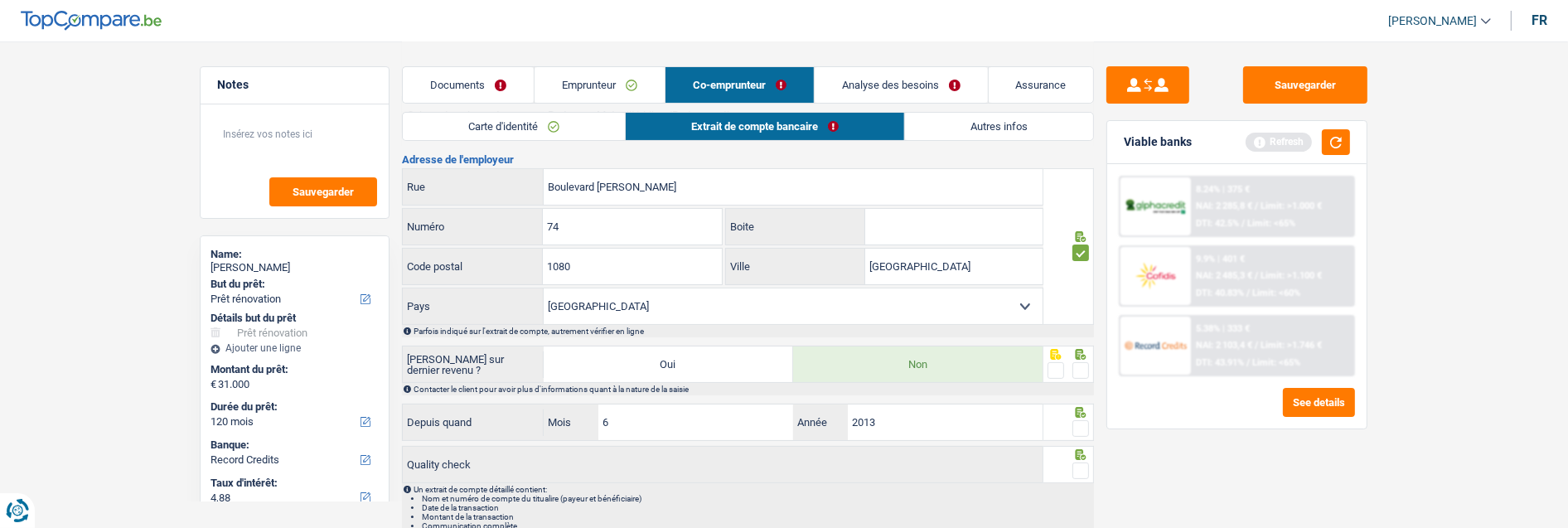
scroll to position [368, 0]
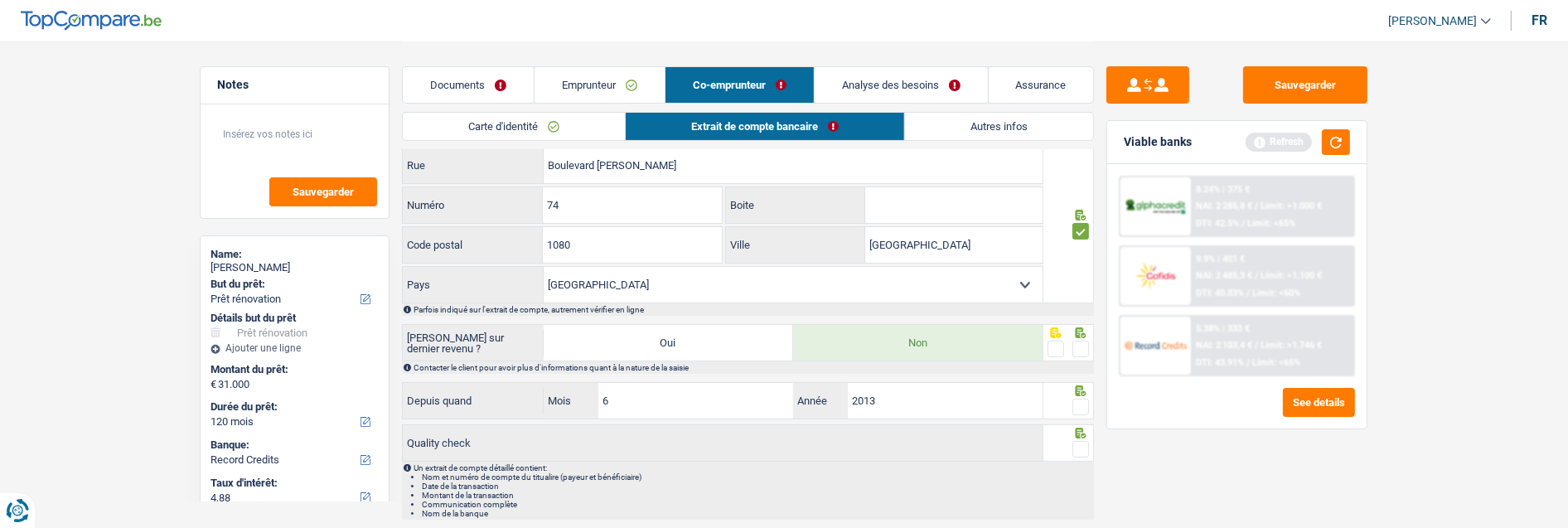
click at [1079, 350] on span at bounding box center [1081, 348] width 17 height 17
click at [0, 0] on input "radio" at bounding box center [0, 0] width 0 height 0
click at [1083, 417] on div at bounding box center [1069, 400] width 51 height 37
click at [1080, 406] on span at bounding box center [1081, 406] width 17 height 17
click at [0, 0] on input "radio" at bounding box center [0, 0] width 0 height 0
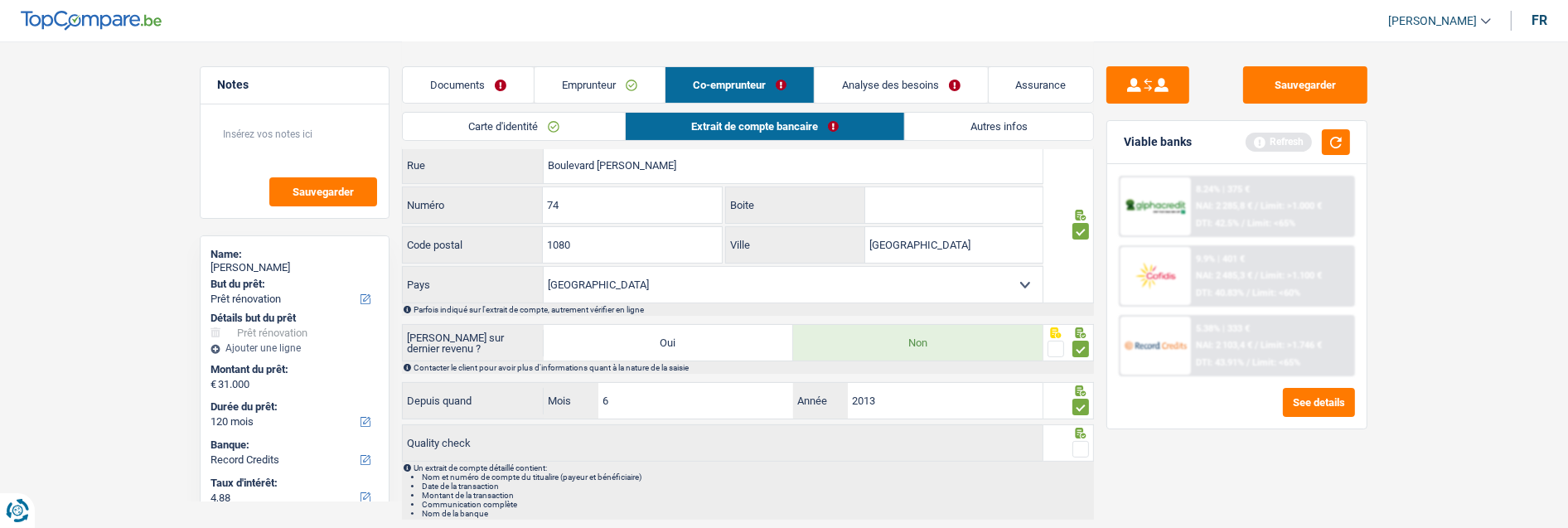
click at [1081, 448] on span at bounding box center [1081, 449] width 17 height 17
click at [0, 0] on input "radio" at bounding box center [0, 0] width 0 height 0
click at [1328, 137] on button "button" at bounding box center [1336, 143] width 28 height 26
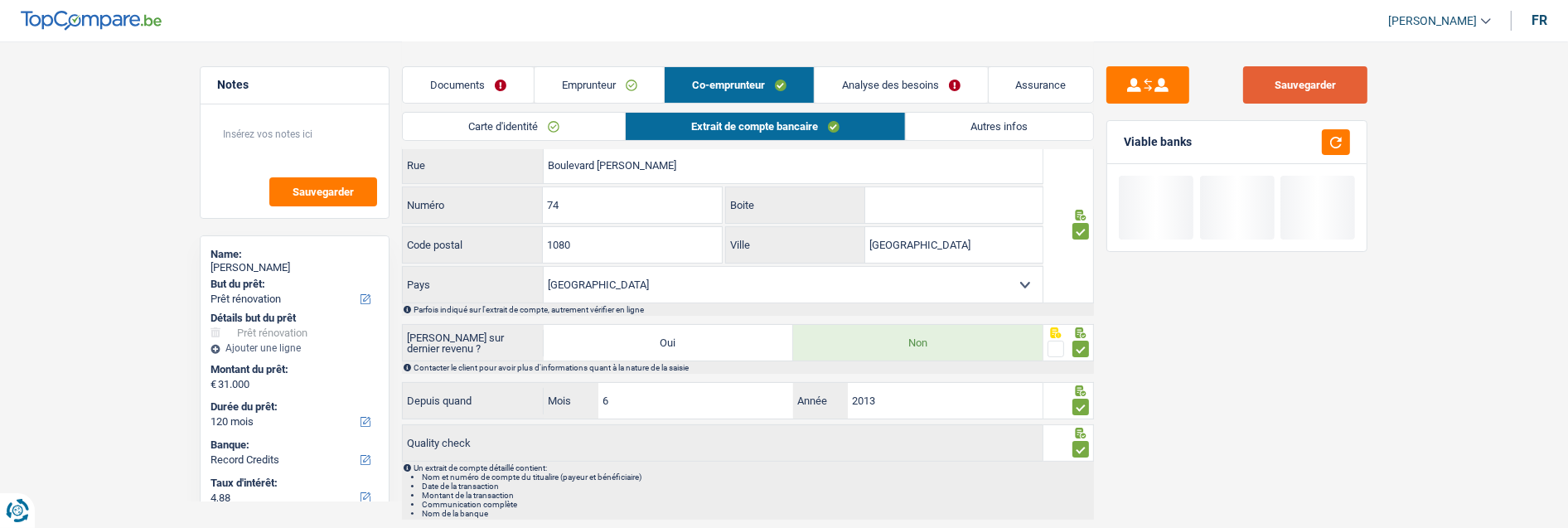
click at [1314, 81] on button "Sauvegarder" at bounding box center [1306, 84] width 125 height 37
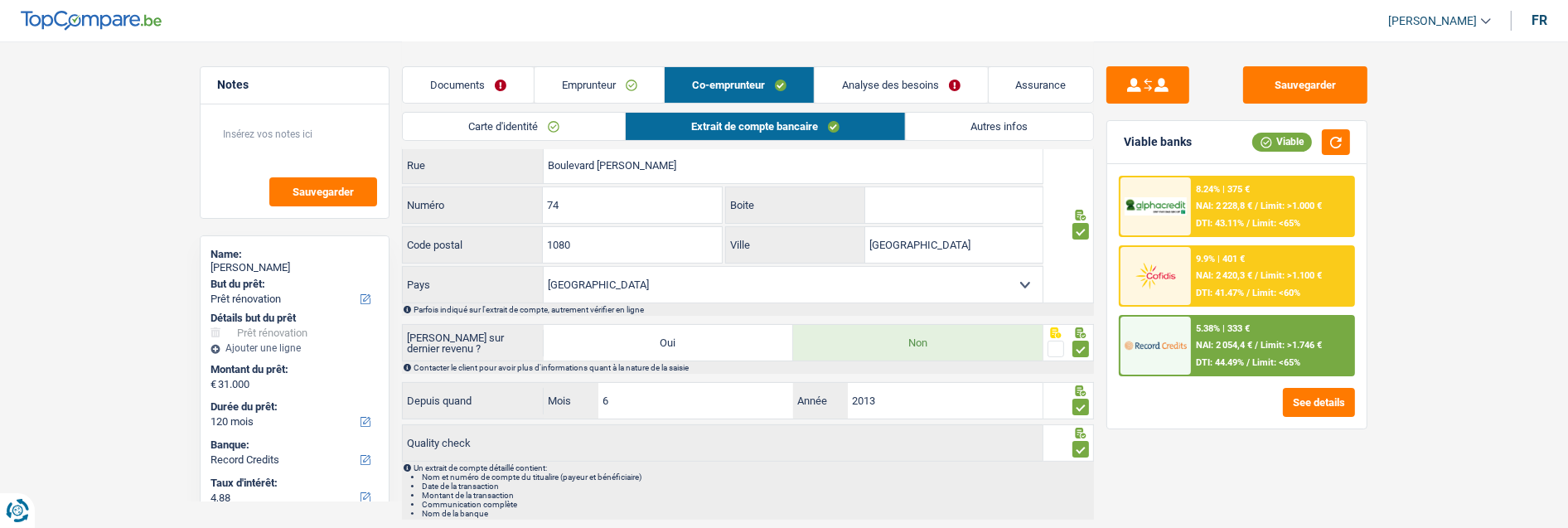
click at [916, 89] on link "Analyse des besoins" at bounding box center [901, 85] width 174 height 36
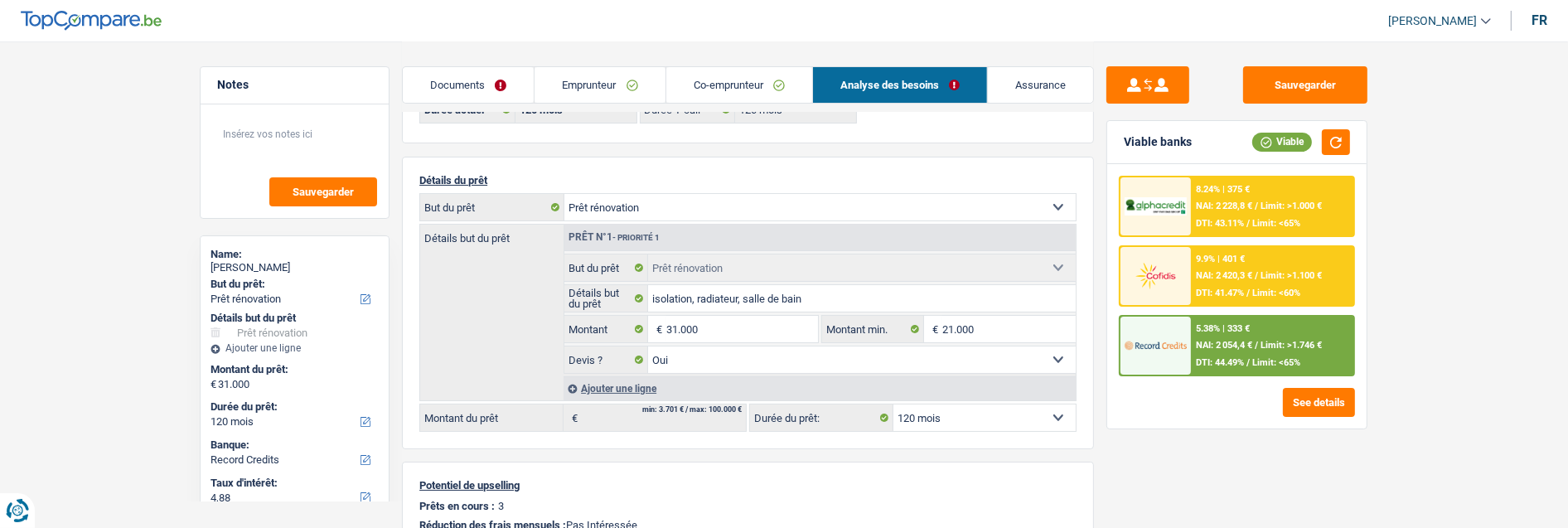
scroll to position [184, 0]
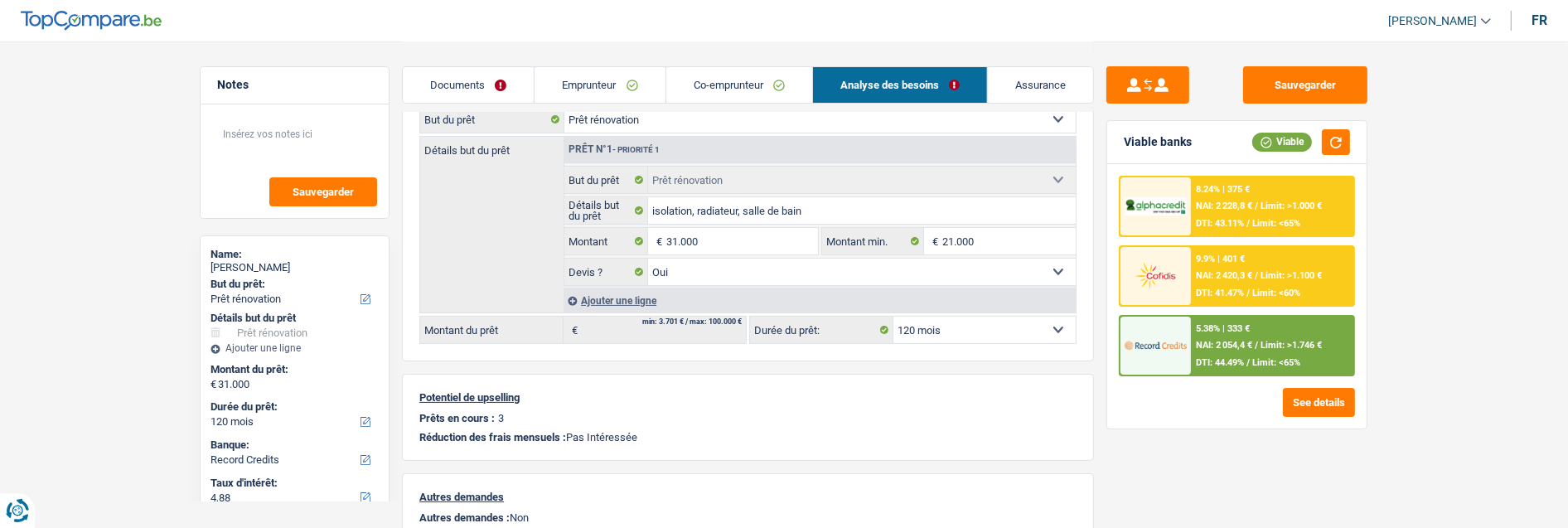
click at [467, 77] on link "Documents" at bounding box center [468, 85] width 131 height 36
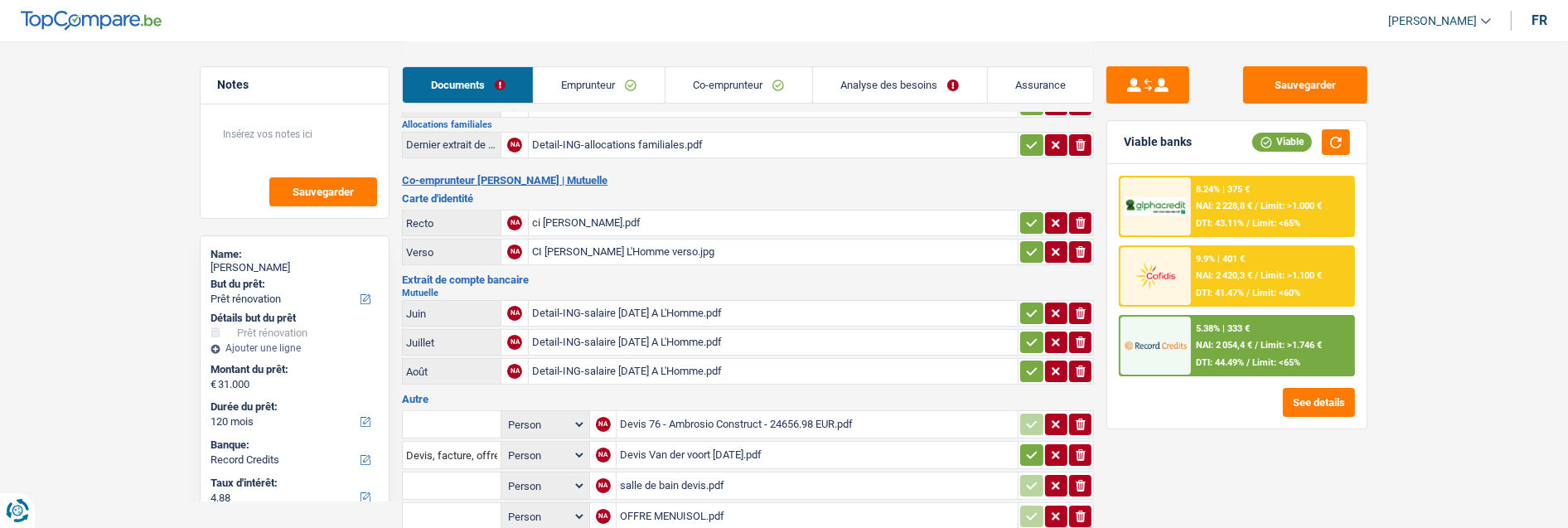
scroll to position [304, 0]
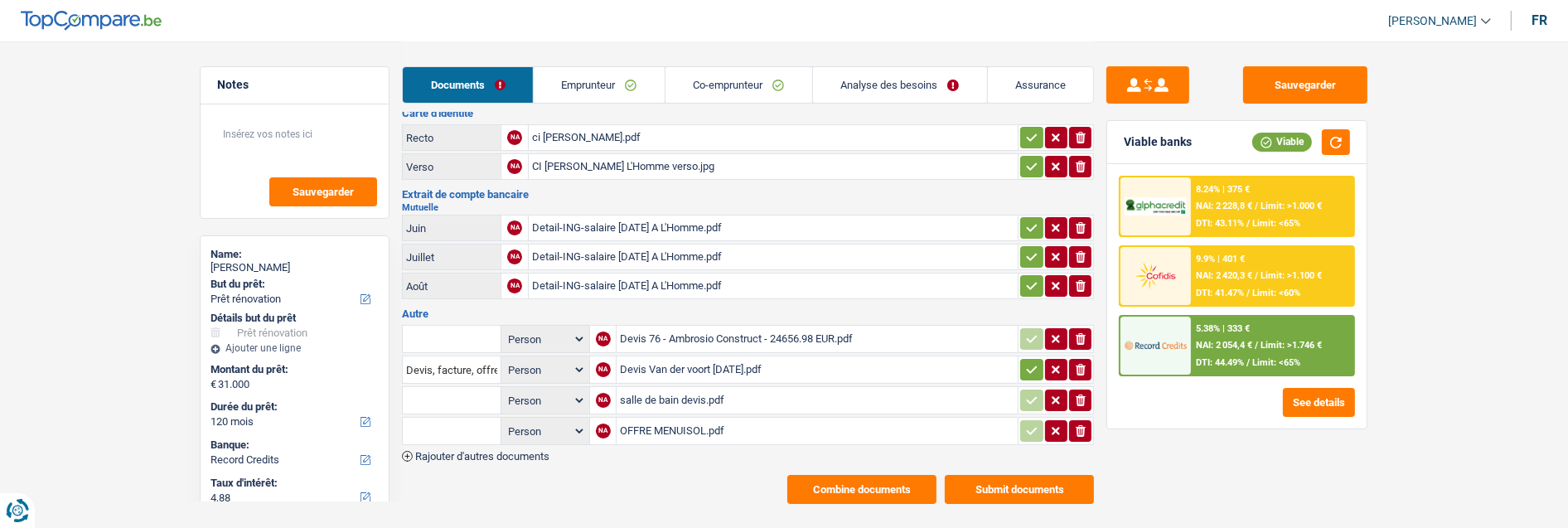
click at [482, 325] on input "text" at bounding box center [451, 338] width 91 height 27
click at [468, 361] on li "Devis, facture, offre, bon de commande" at bounding box center [512, 371] width 203 height 21
type input "Devis, facture, offre, bon de commande"
click at [449, 387] on input "text" at bounding box center [451, 400] width 91 height 27
click at [547, 423] on li "Devis, facture, offre, bon de commande" at bounding box center [512, 433] width 203 height 21
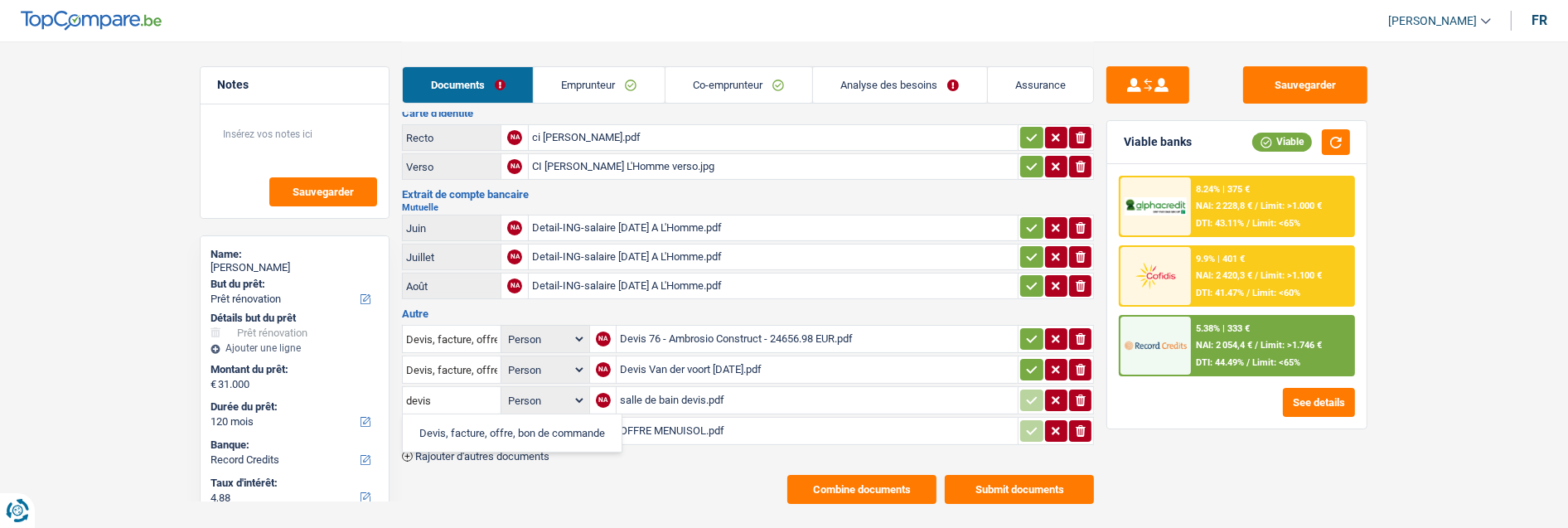
type input "Devis, facture, offre, bon de commande"
click at [438, 418] on input "text" at bounding box center [451, 431] width 91 height 27
click at [562, 453] on li "Devis, facture, offre, bon de commande" at bounding box center [512, 463] width 203 height 21
type input "Devis, facture, offre, bon de commande"
click at [1032, 428] on icon "button" at bounding box center [1032, 431] width 11 height 7
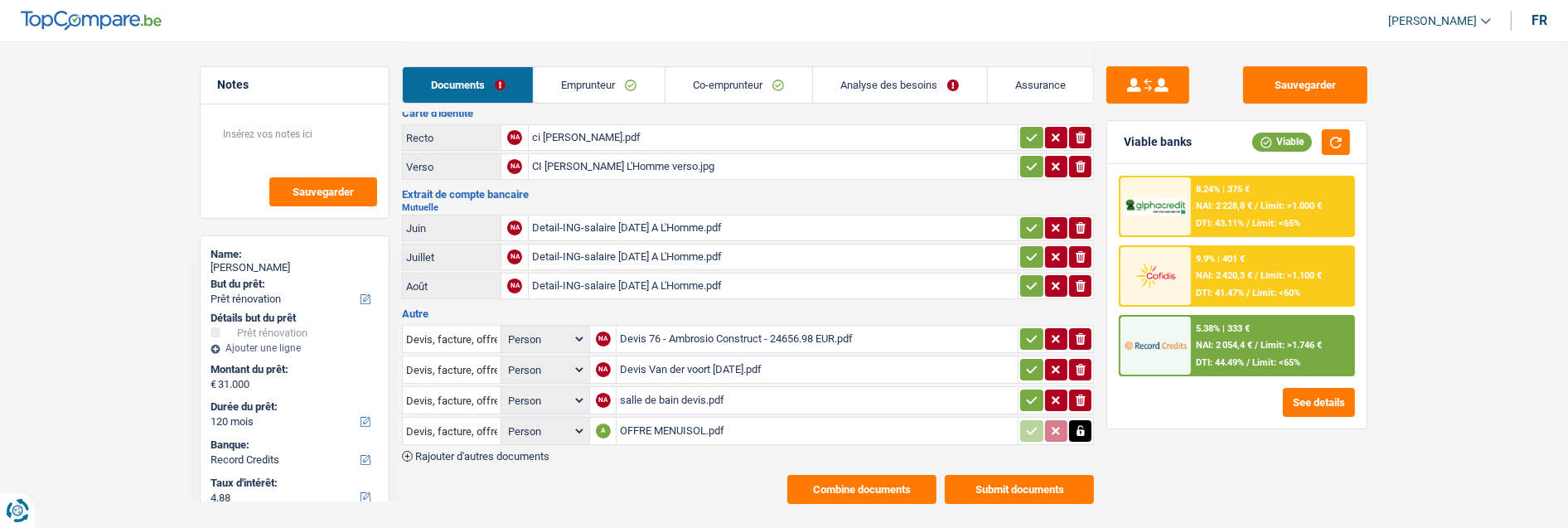
drag, startPoint x: 1025, startPoint y: 370, endPoint x: 1023, endPoint y: 348, distance: 22.1
click at [1028, 392] on icon "button" at bounding box center [1031, 400] width 13 height 17
drag, startPoint x: 1023, startPoint y: 342, endPoint x: 1023, endPoint y: 331, distance: 11.0
click at [1025, 361] on icon "button" at bounding box center [1031, 369] width 13 height 17
click at [1028, 328] on button "button" at bounding box center [1031, 339] width 22 height 22
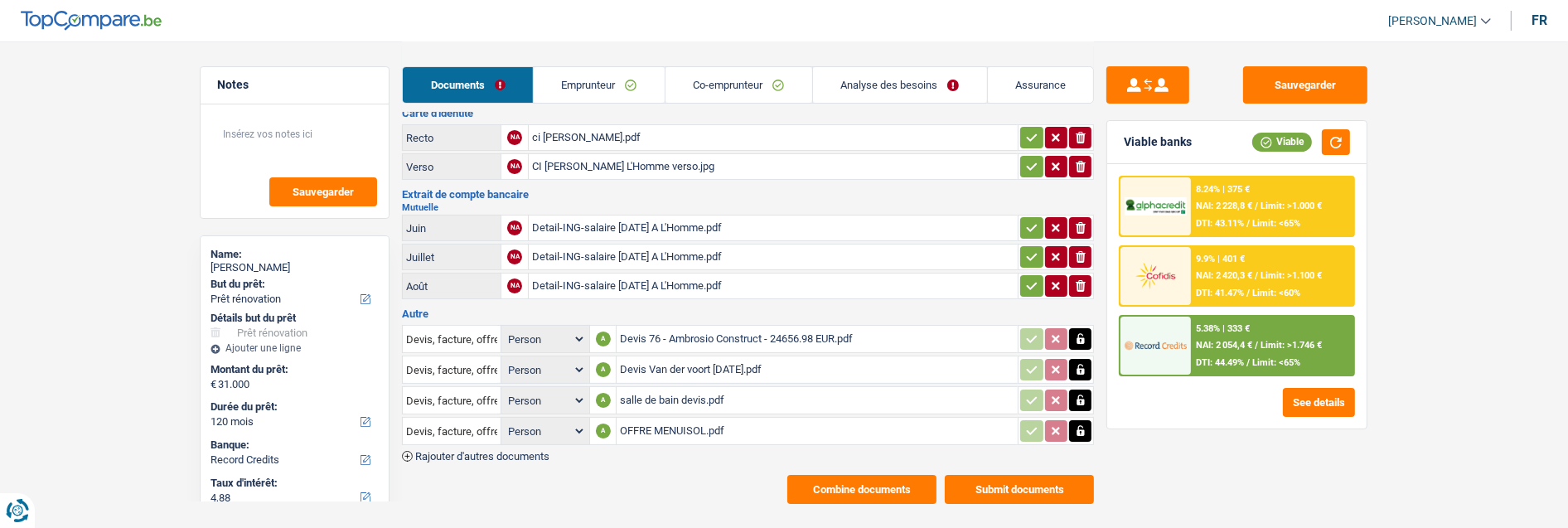
click at [1025, 277] on icon "button" at bounding box center [1031, 285] width 13 height 17
click at [1032, 220] on icon "button" at bounding box center [1031, 228] width 13 height 17
drag, startPoint x: 1032, startPoint y: 233, endPoint x: 1028, endPoint y: 210, distance: 23.3
click at [1031, 249] on icon "button" at bounding box center [1031, 257] width 13 height 17
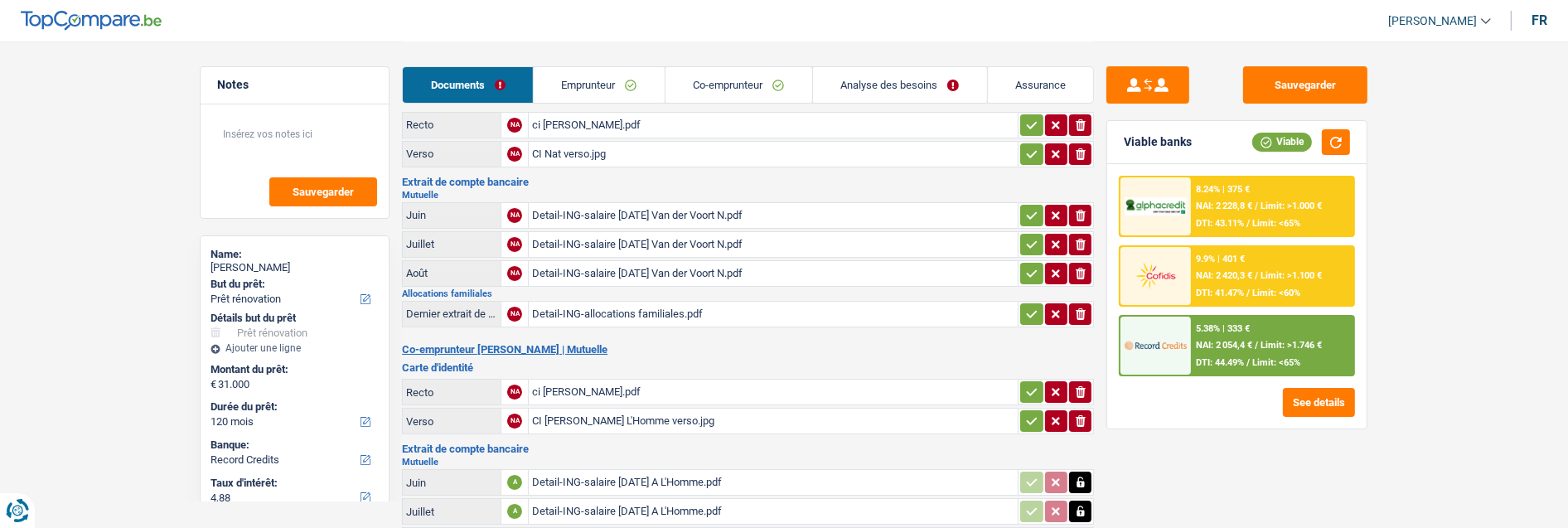
scroll to position [0, 0]
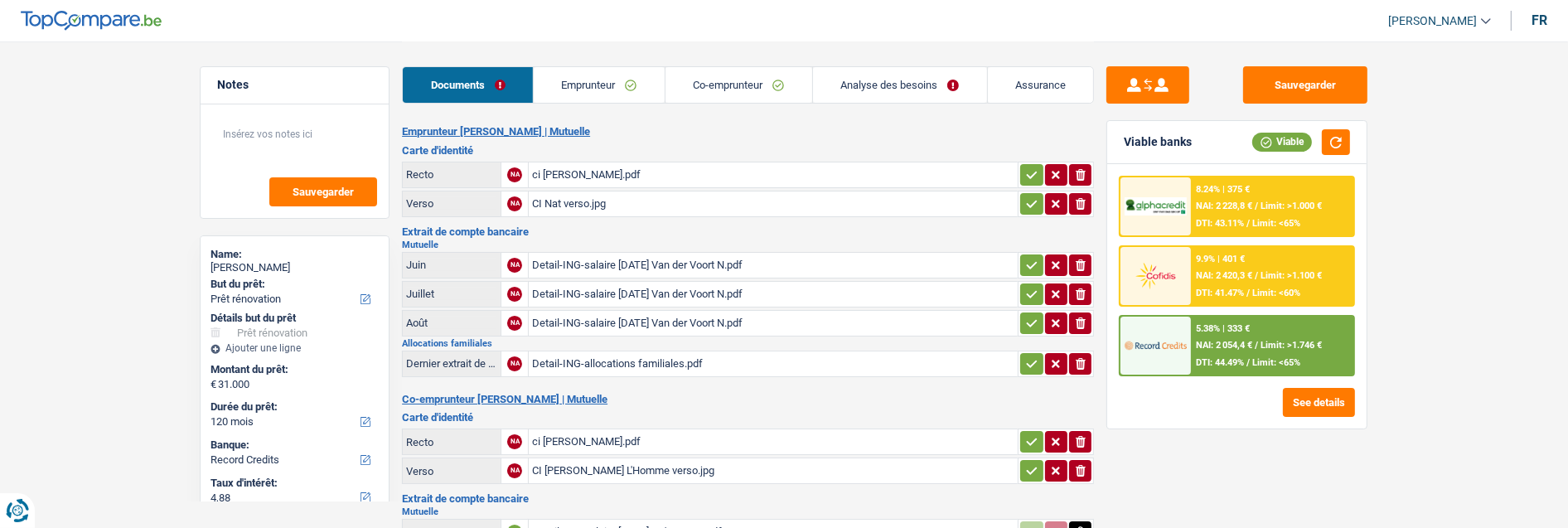
click at [1032, 170] on icon "button" at bounding box center [1031, 175] width 13 height 17
click at [1022, 195] on button "button" at bounding box center [1031, 205] width 22 height 22
click at [1025, 255] on button "button" at bounding box center [1031, 265] width 22 height 22
drag, startPoint x: 1023, startPoint y: 278, endPoint x: 1023, endPoint y: 288, distance: 10.0
click at [1025, 286] on icon "button" at bounding box center [1031, 294] width 13 height 17
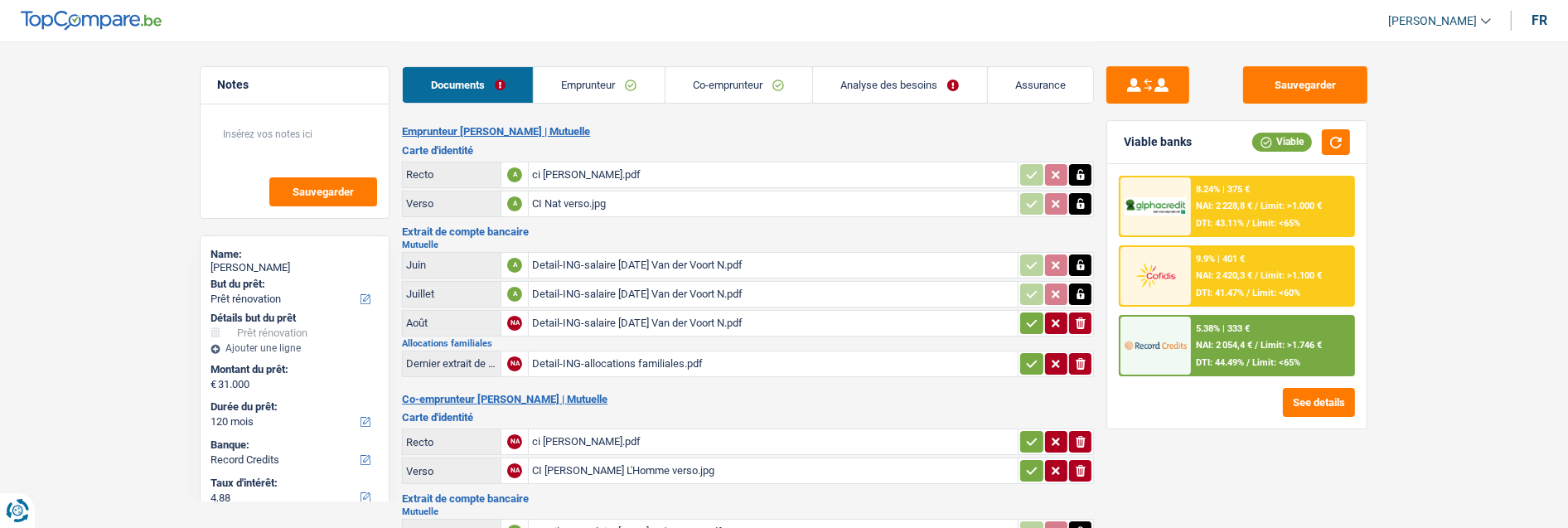
click at [1022, 315] on button "button" at bounding box center [1031, 323] width 22 height 22
click at [1025, 355] on icon "button" at bounding box center [1031, 363] width 13 height 17
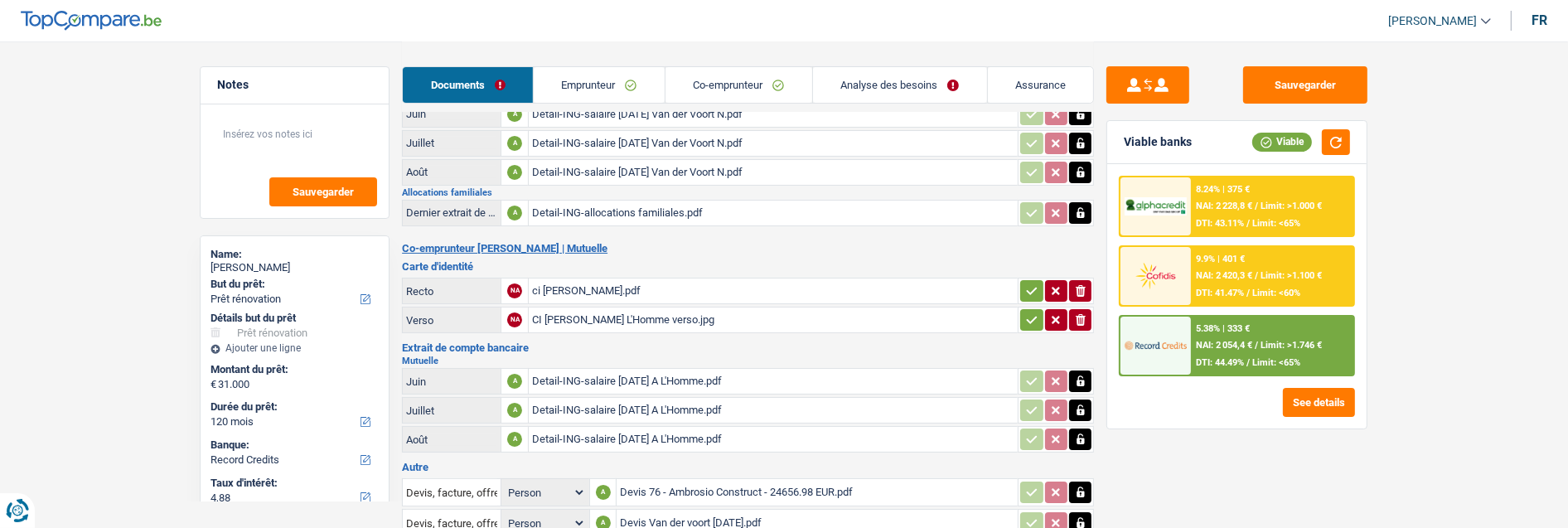
scroll to position [184, 0]
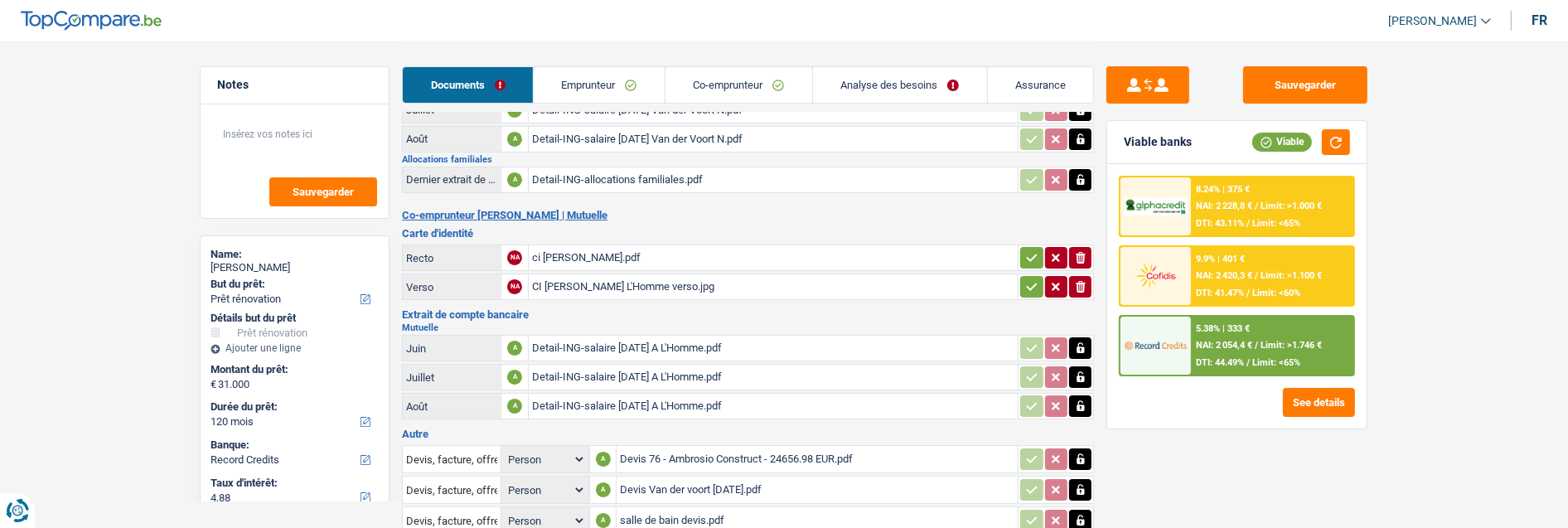
drag, startPoint x: 1031, startPoint y: 238, endPoint x: 1025, endPoint y: 257, distance: 19.9
click at [1030, 250] on icon "button" at bounding box center [1031, 258] width 13 height 17
click at [1028, 278] on icon "button" at bounding box center [1031, 286] width 13 height 17
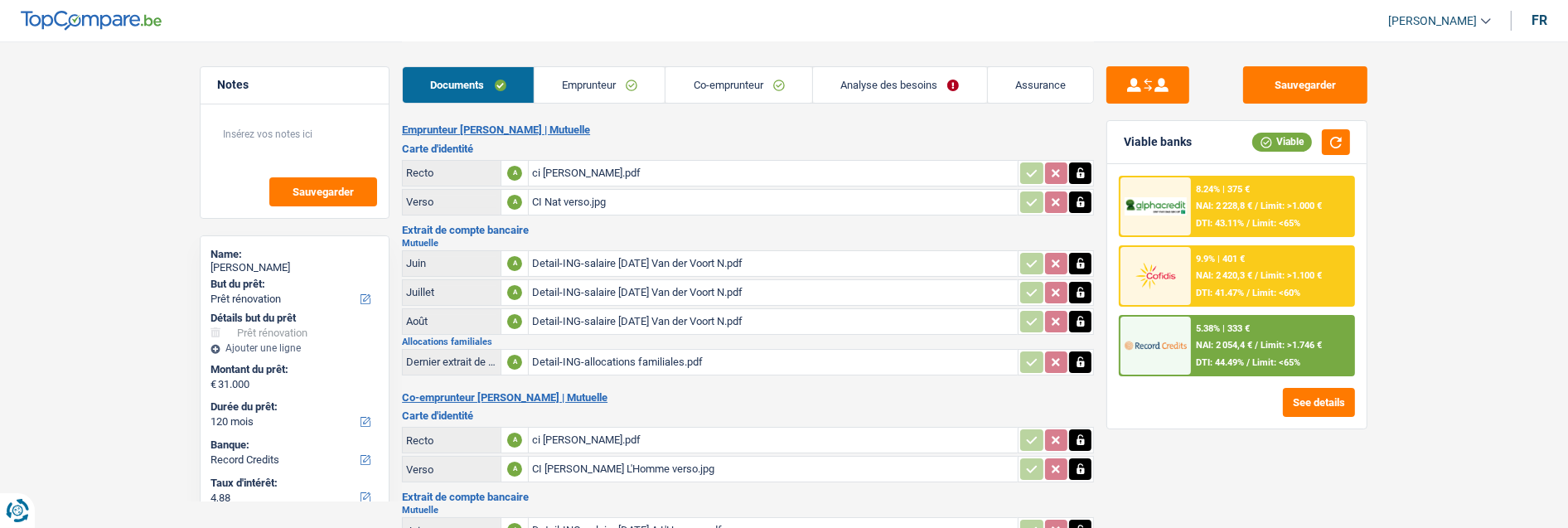
scroll to position [0, 0]
click at [1342, 140] on button "button" at bounding box center [1336, 143] width 28 height 26
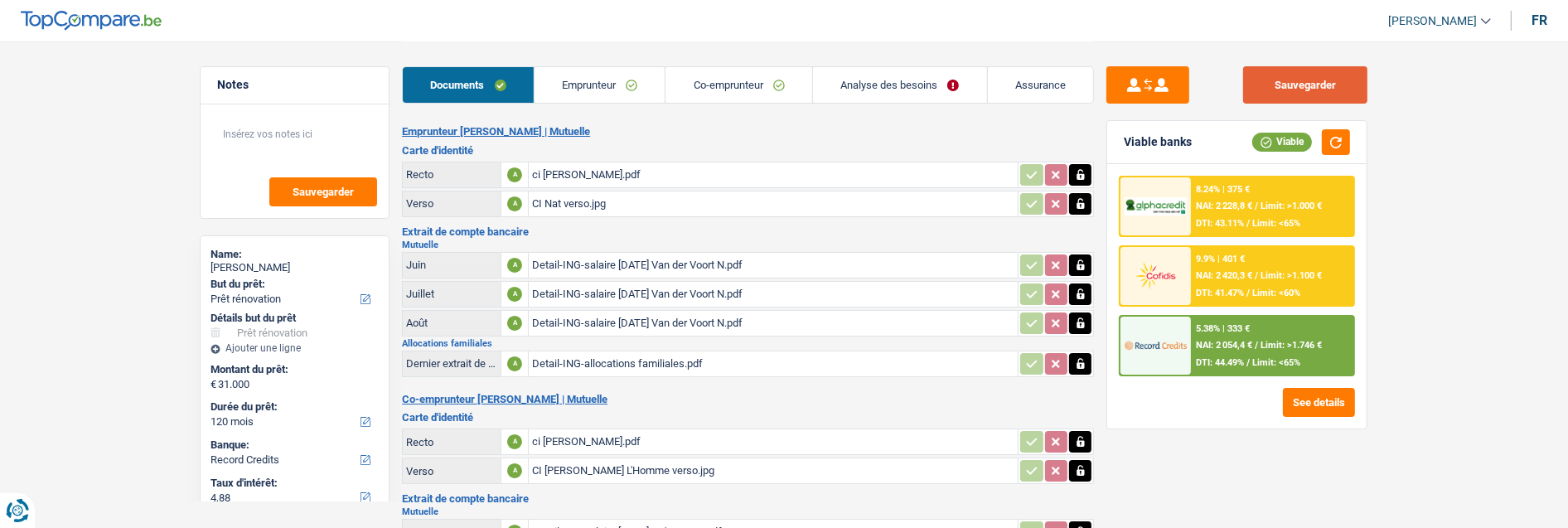
click at [1320, 76] on button "Sauvegarder" at bounding box center [1306, 84] width 125 height 37
click at [1262, 341] on span "Limit: >1.746 €" at bounding box center [1291, 345] width 61 height 11
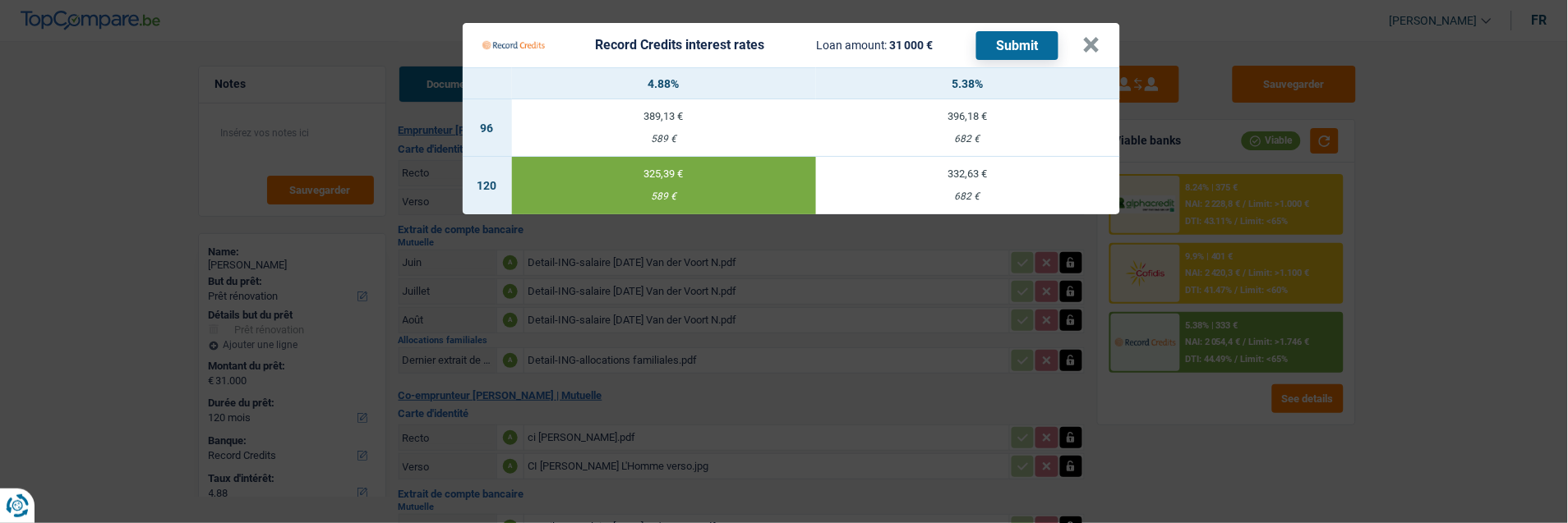
click at [1003, 172] on td "332,63 € 682 €" at bounding box center [968, 186] width 304 height 57
type input "5,38"
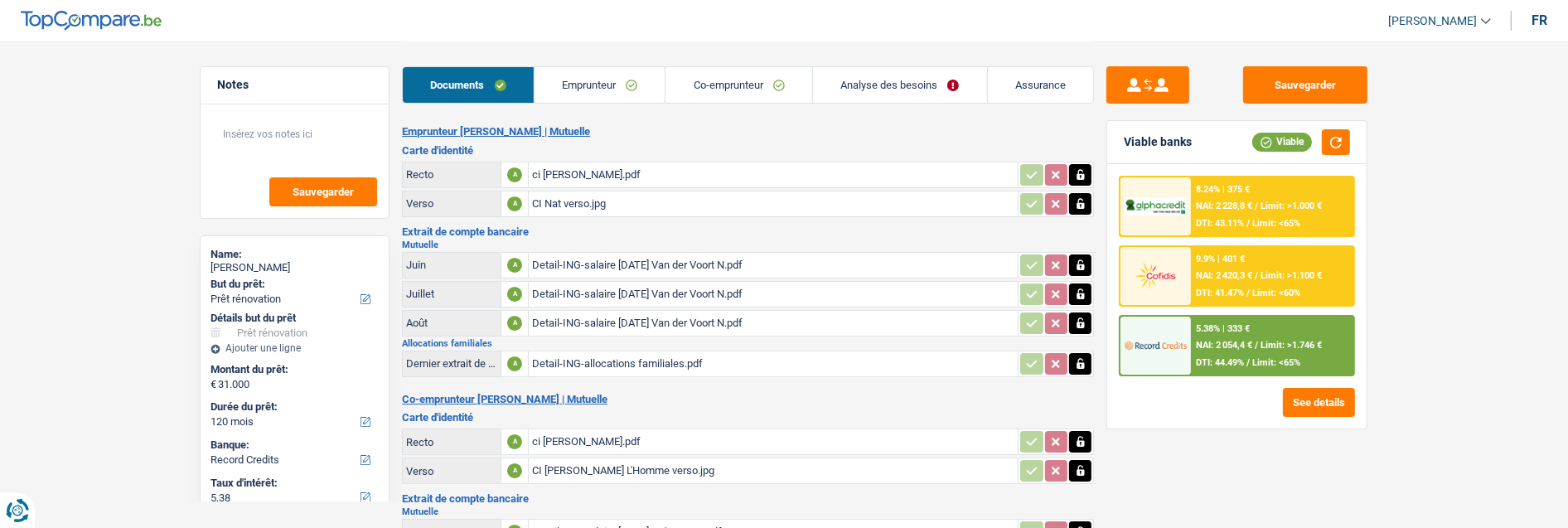
click at [1263, 334] on div "5.38% | 333 € NAI: 2 054,4 € / Limit: >1.746 € DTI: 44.49% / Limit: <65%" at bounding box center [1273, 345] width 164 height 58
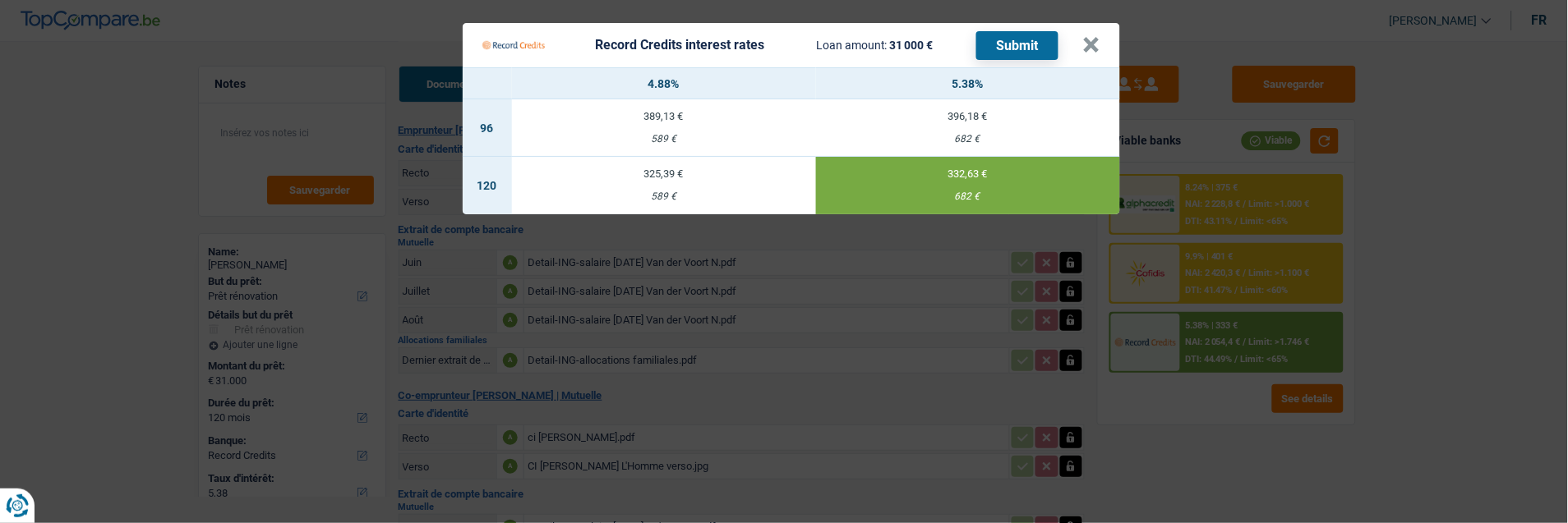
click at [1031, 42] on button "Submit" at bounding box center [1017, 45] width 82 height 29
click at [1099, 37] on button "×" at bounding box center [1091, 44] width 17 height 17
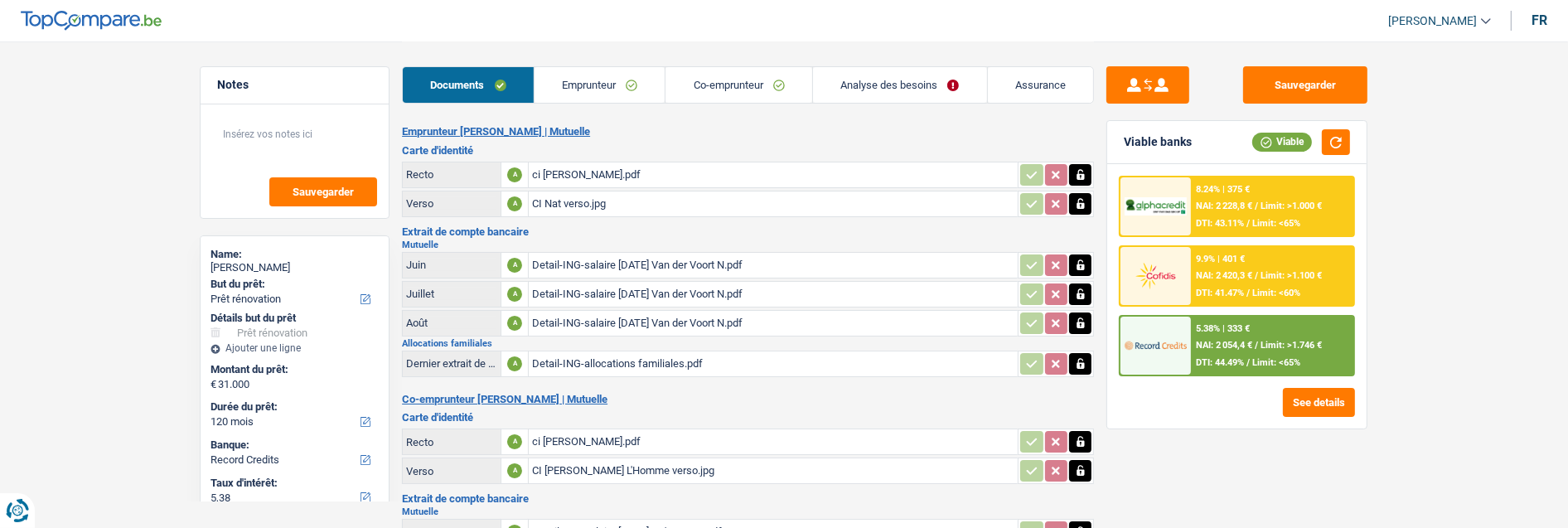
click at [1263, 270] on span "Limit: >1.100 €" at bounding box center [1291, 275] width 61 height 11
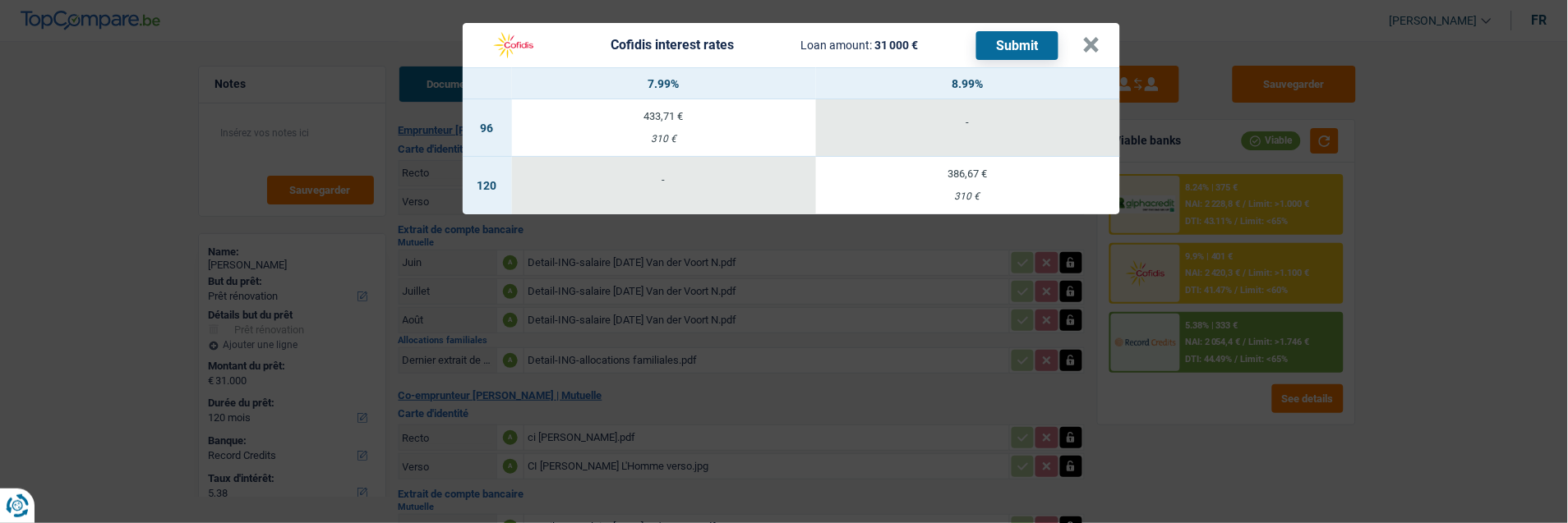
click at [1083, 38] on div "Cofidis interest rates Loan amount: 31 000 € Submit" at bounding box center [783, 45] width 600 height 32
click at [1093, 37] on button "×" at bounding box center [1091, 44] width 17 height 17
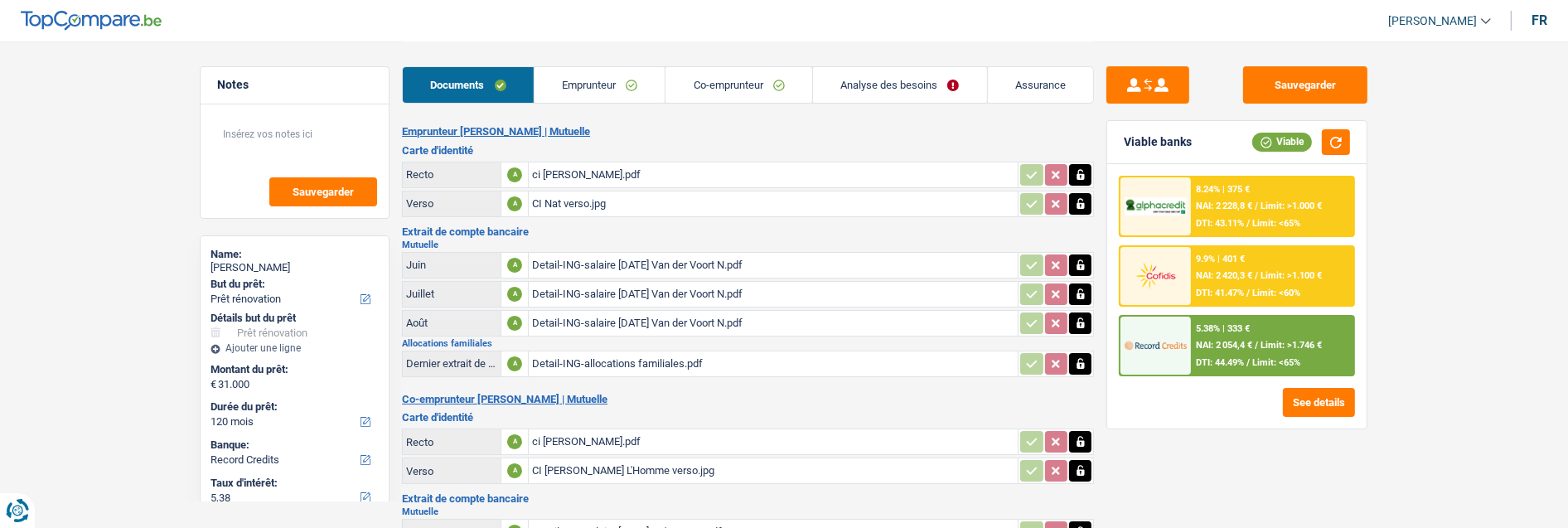
click at [920, 87] on link "Analyse des besoins" at bounding box center [900, 85] width 174 height 36
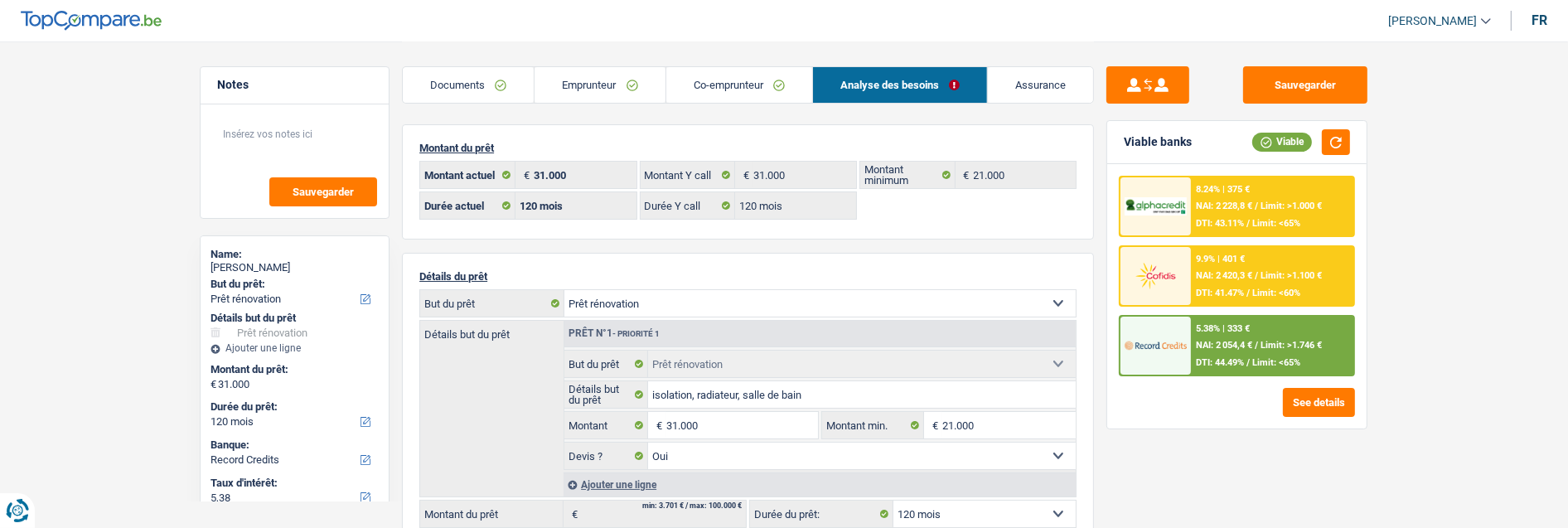
click at [1230, 263] on div "9.9% | 401 € NAI: 2 420,3 € / Limit: >1.100 € DTI: 41.47% / Limit: <60%" at bounding box center [1273, 275] width 164 height 58
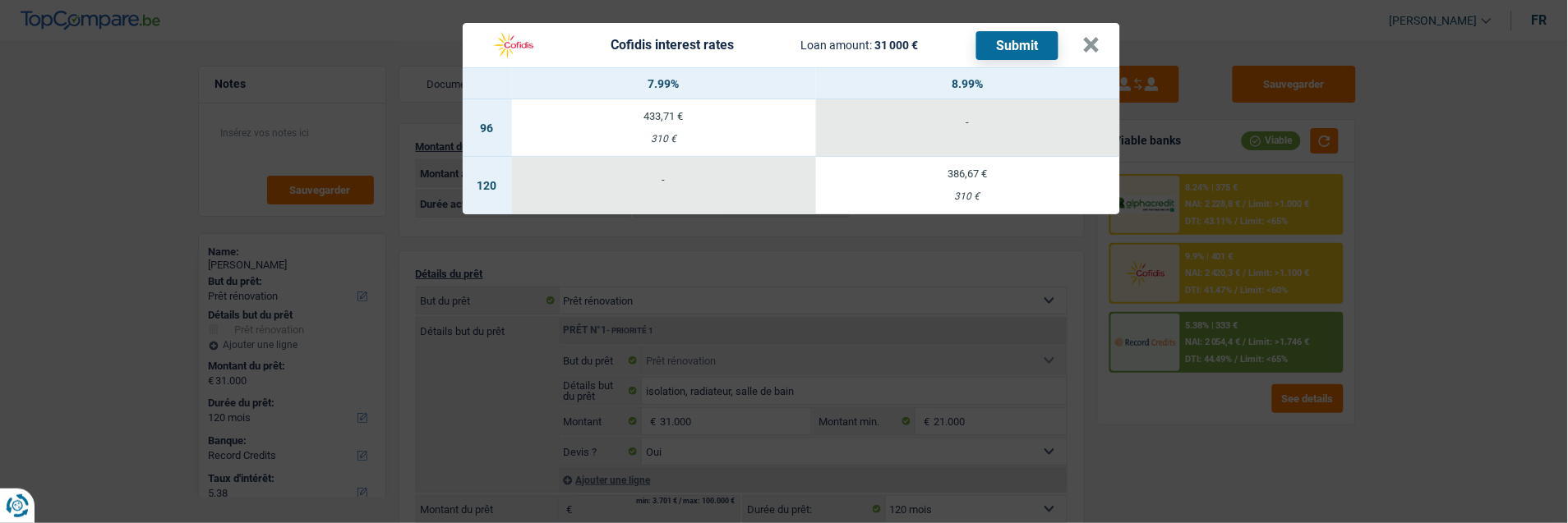
click at [982, 174] on td "386,67 € 310 €" at bounding box center [968, 186] width 304 height 57
select select "cofidis"
type input "8,99"
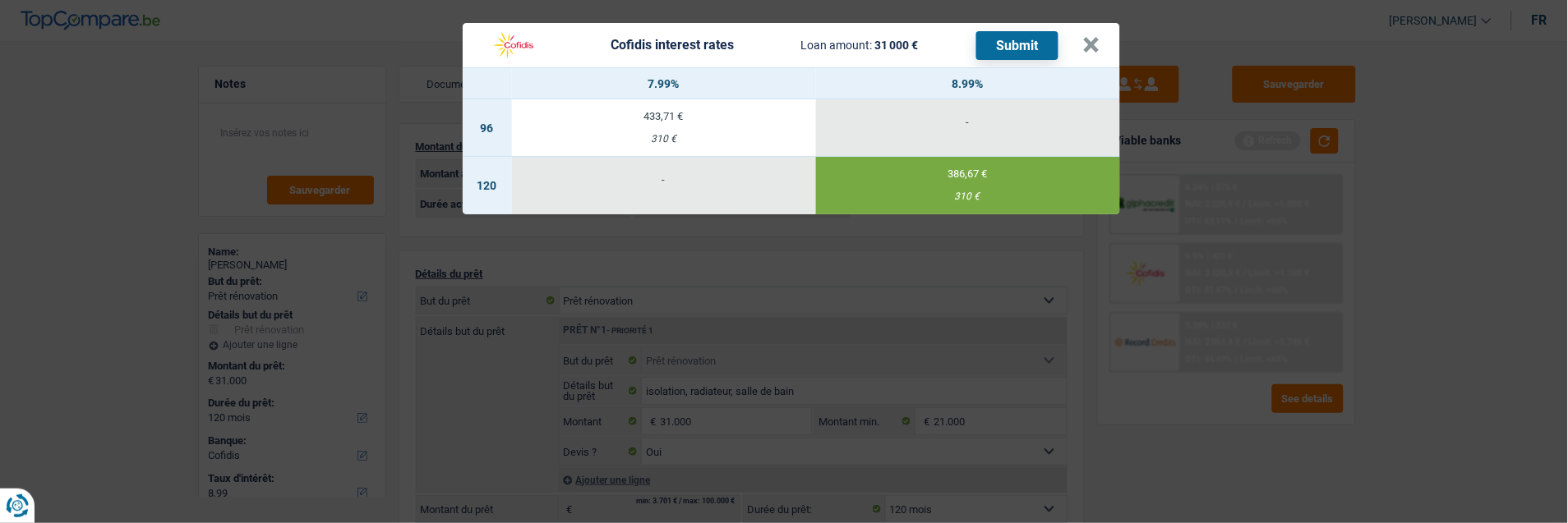
click at [1027, 39] on button "Submit" at bounding box center [1017, 45] width 82 height 29
click at [1097, 37] on button "×" at bounding box center [1091, 44] width 17 height 17
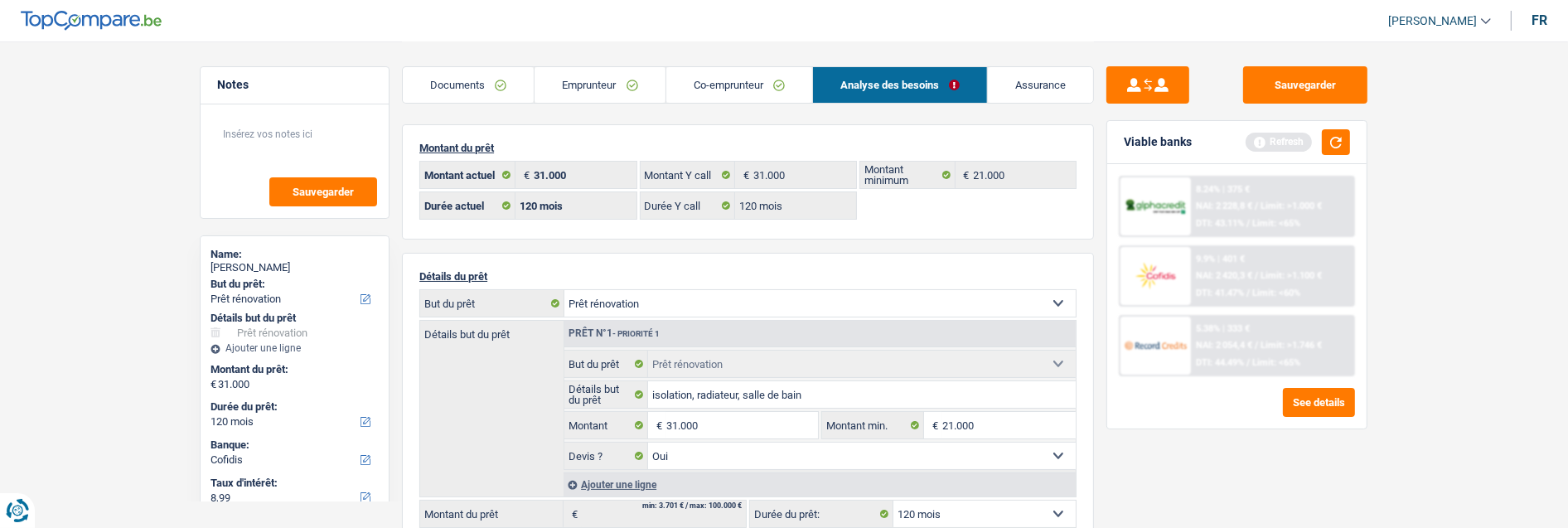
click at [577, 77] on link "Emprunteur" at bounding box center [600, 85] width 130 height 36
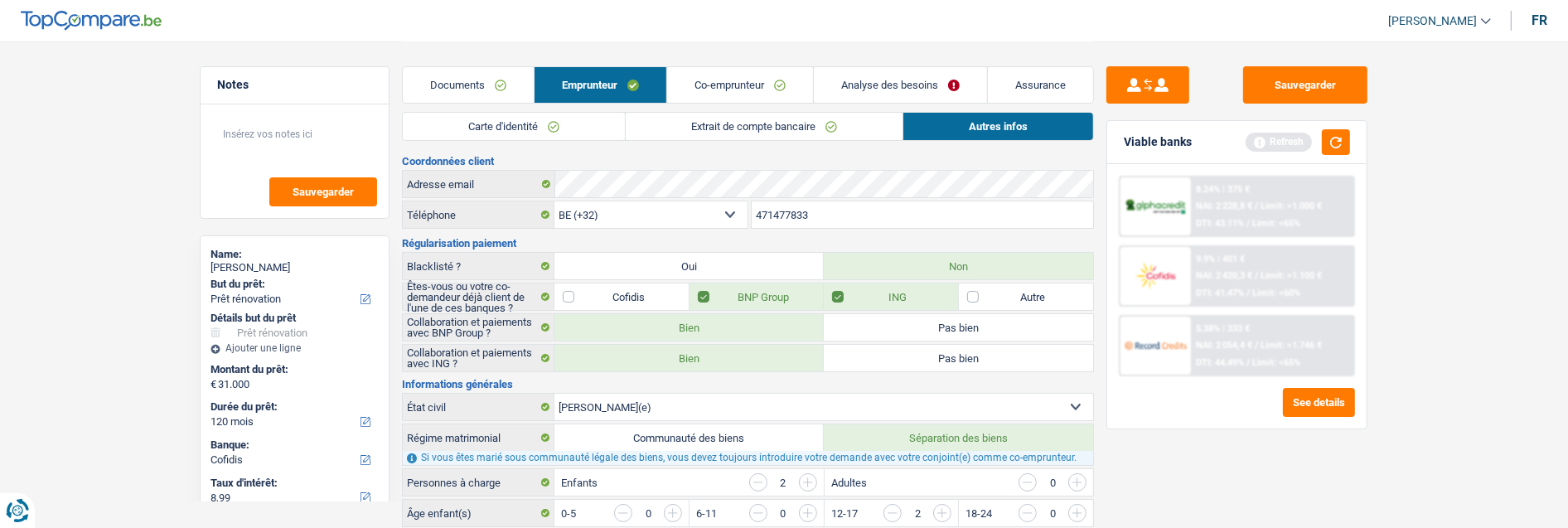
scroll to position [92, 0]
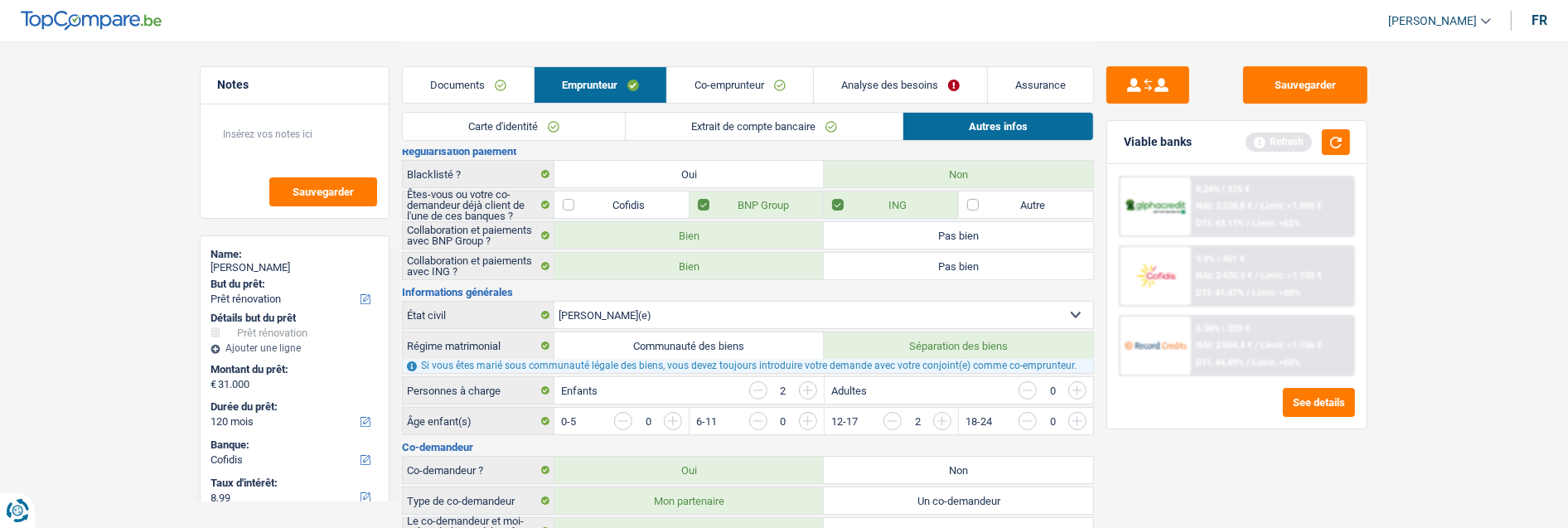
click at [587, 114] on link "Carte d'identité" at bounding box center [514, 126] width 223 height 27
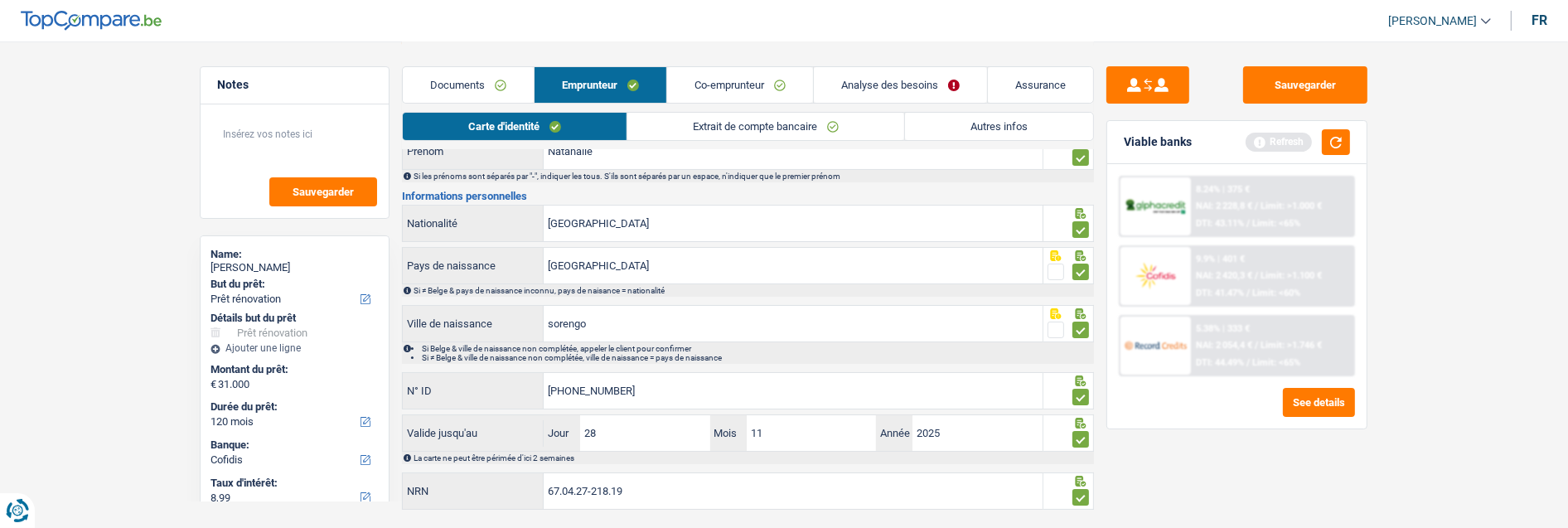
scroll to position [169, 0]
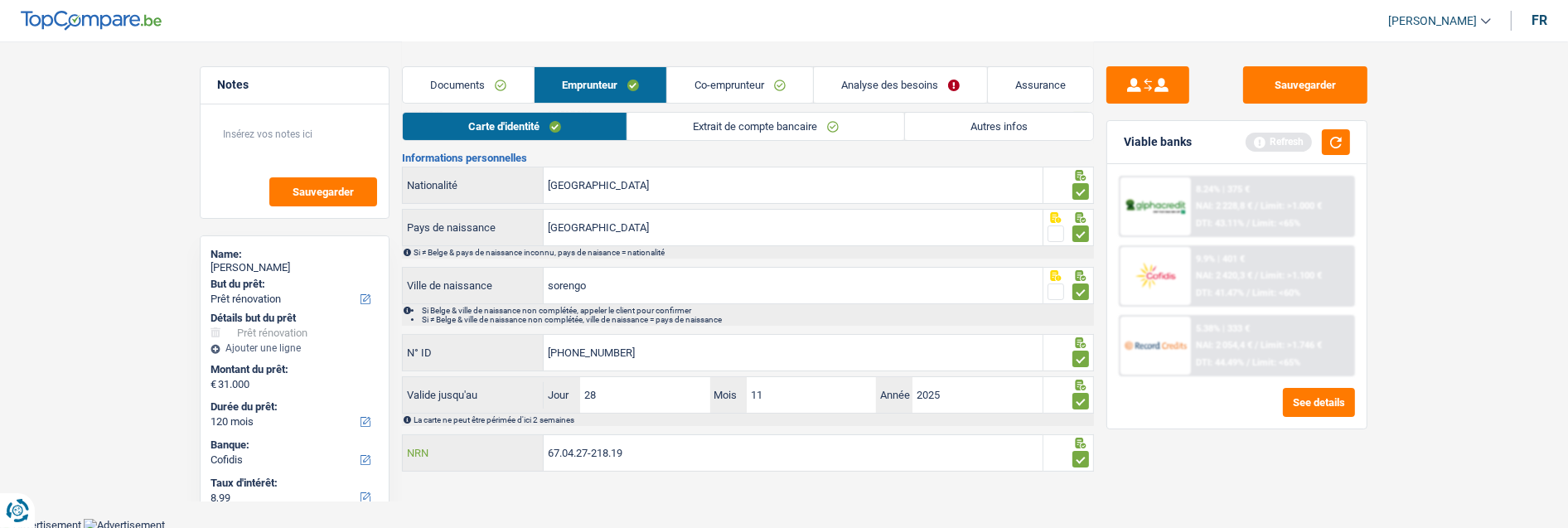
drag, startPoint x: 660, startPoint y: 444, endPoint x: 383, endPoint y: 465, distance: 277.8
click at [383, 465] on div "Notes Sauvegarder Name: Natahalie Van der Voort But du prêt: Confort maison: me…" at bounding box center [784, 174] width 1194 height 604
type input "67.04.27-218.19"
click at [1311, 83] on button "Sauvegarder" at bounding box center [1306, 84] width 125 height 37
click at [985, 130] on link "Autres infos" at bounding box center [999, 126] width 189 height 27
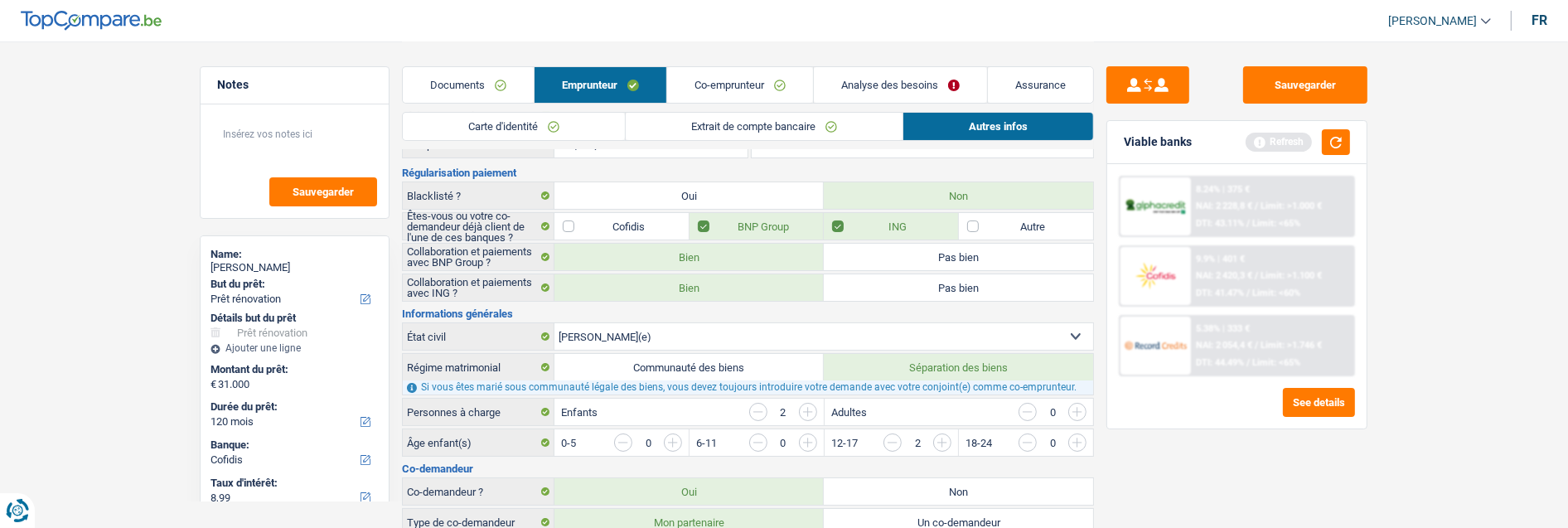
scroll to position [0, 0]
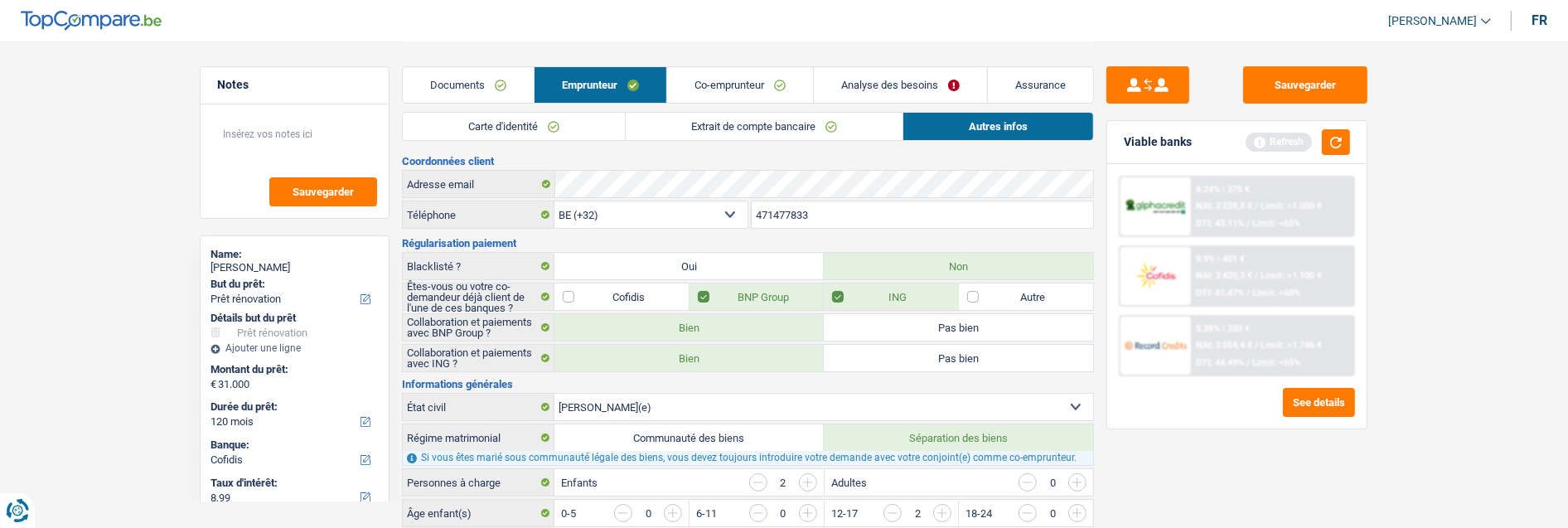
click at [804, 131] on link "Extrait de compte bancaire" at bounding box center [764, 126] width 276 height 27
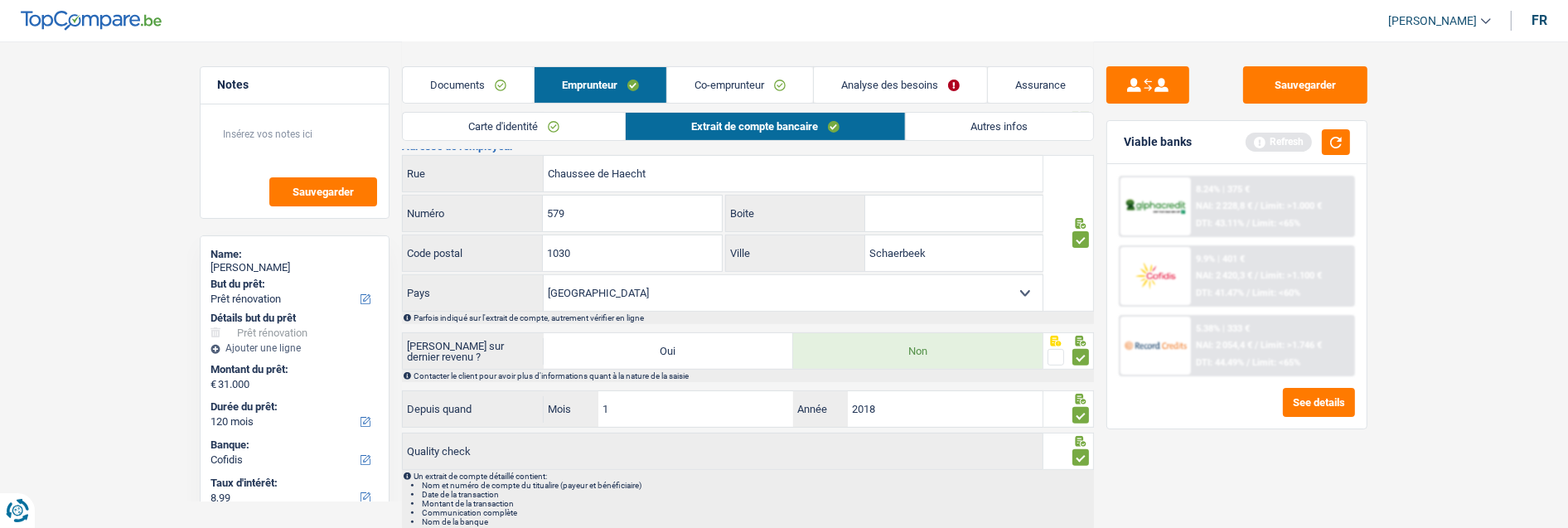
scroll to position [554, 0]
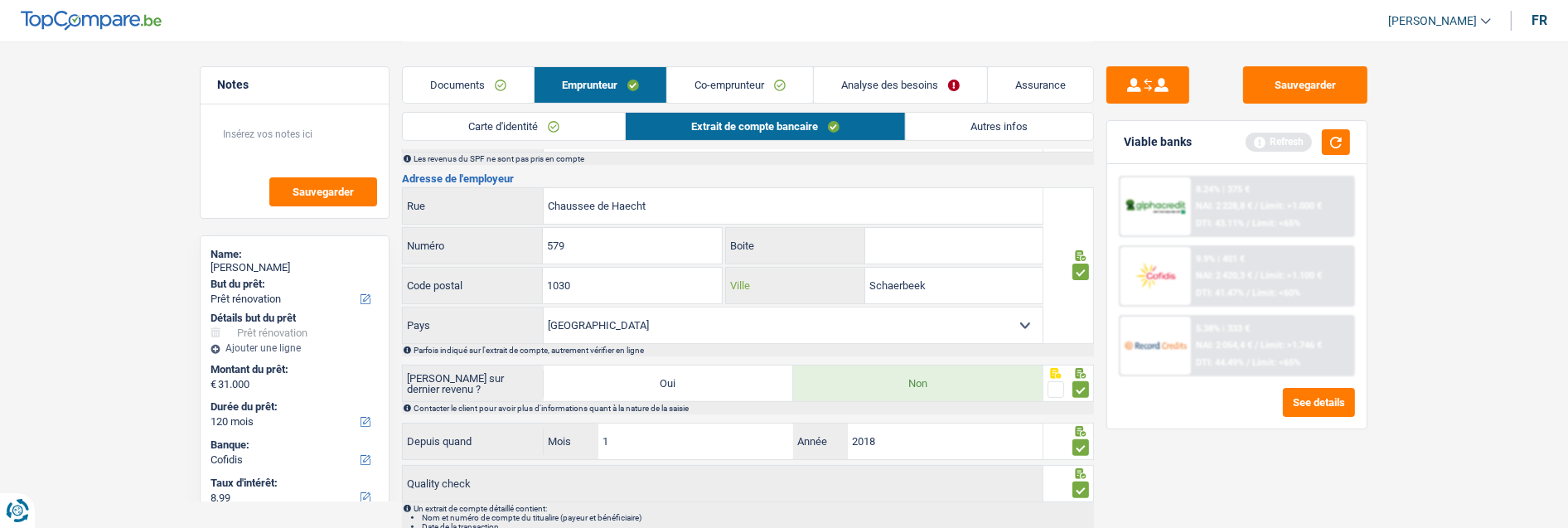
click at [961, 275] on input "Schaerbeek" at bounding box center [954, 285] width 178 height 36
drag, startPoint x: 956, startPoint y: 273, endPoint x: 801, endPoint y: 276, distance: 155.0
click at [801, 276] on div "Schaerbeek Ville" at bounding box center [884, 285] width 316 height 36
type input "Bruxelles"
click at [999, 129] on link "Autres infos" at bounding box center [1000, 126] width 189 height 27
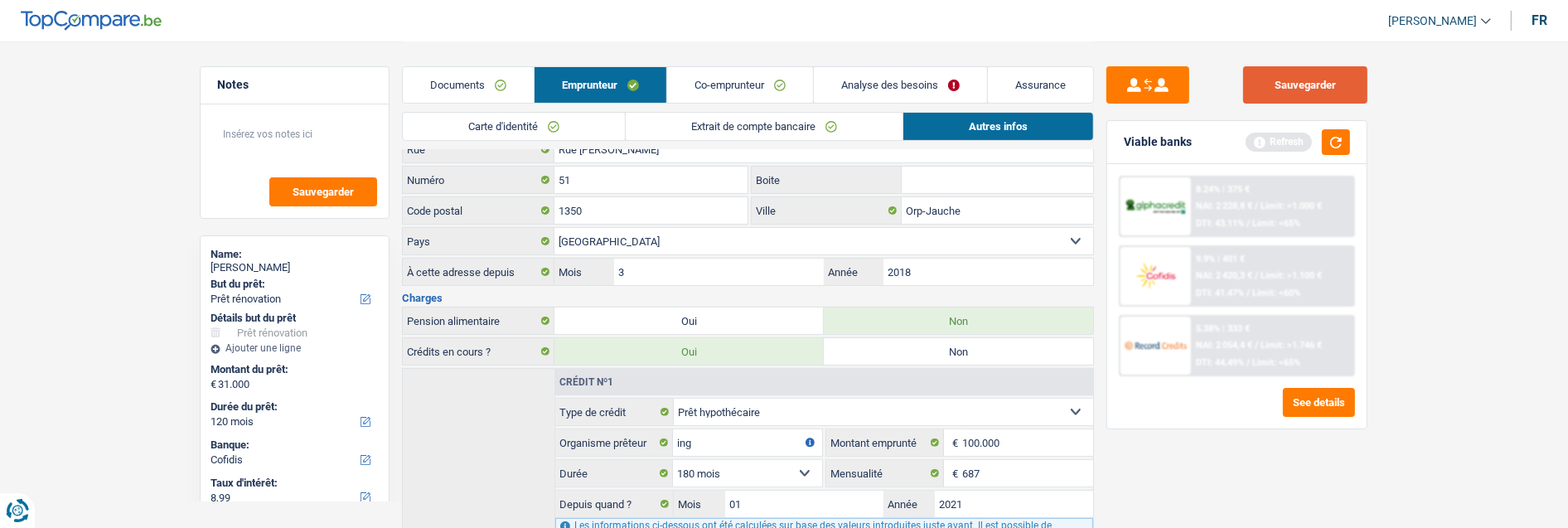
drag, startPoint x: 1328, startPoint y: 83, endPoint x: 1309, endPoint y: 83, distance: 19.0
click at [1327, 83] on button "Sauvegarder" at bounding box center [1306, 84] width 125 height 37
click at [1342, 140] on button "button" at bounding box center [1336, 143] width 28 height 26
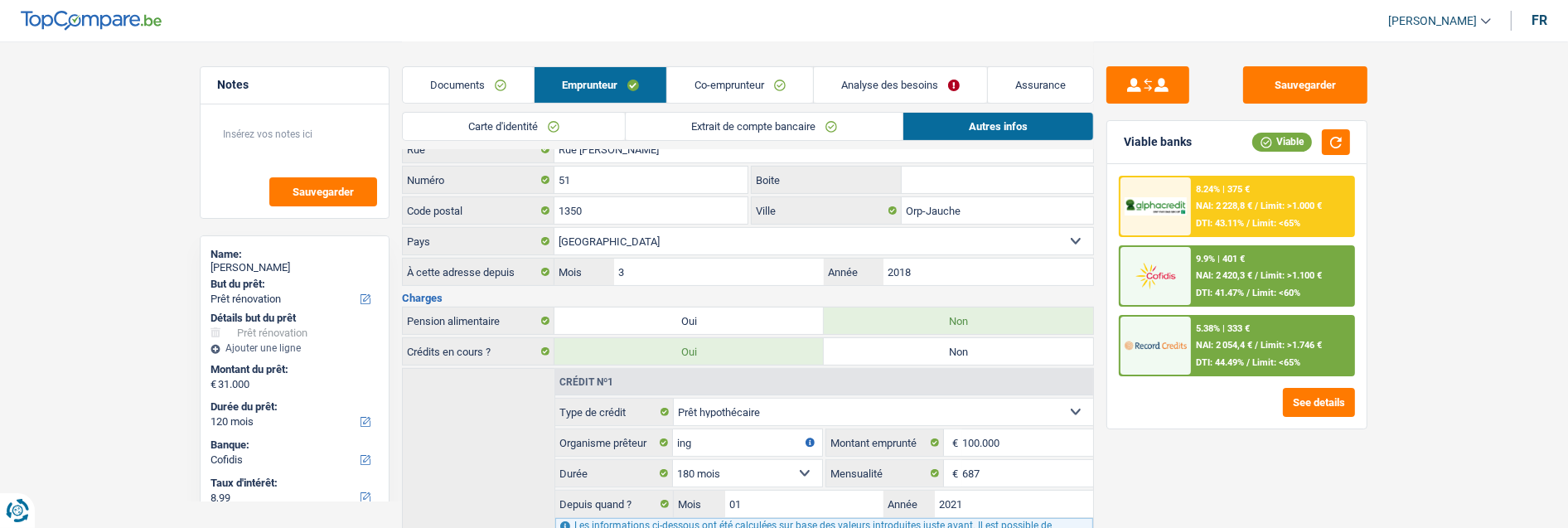
click at [1280, 270] on span "Limit: >1.100 €" at bounding box center [1291, 275] width 61 height 11
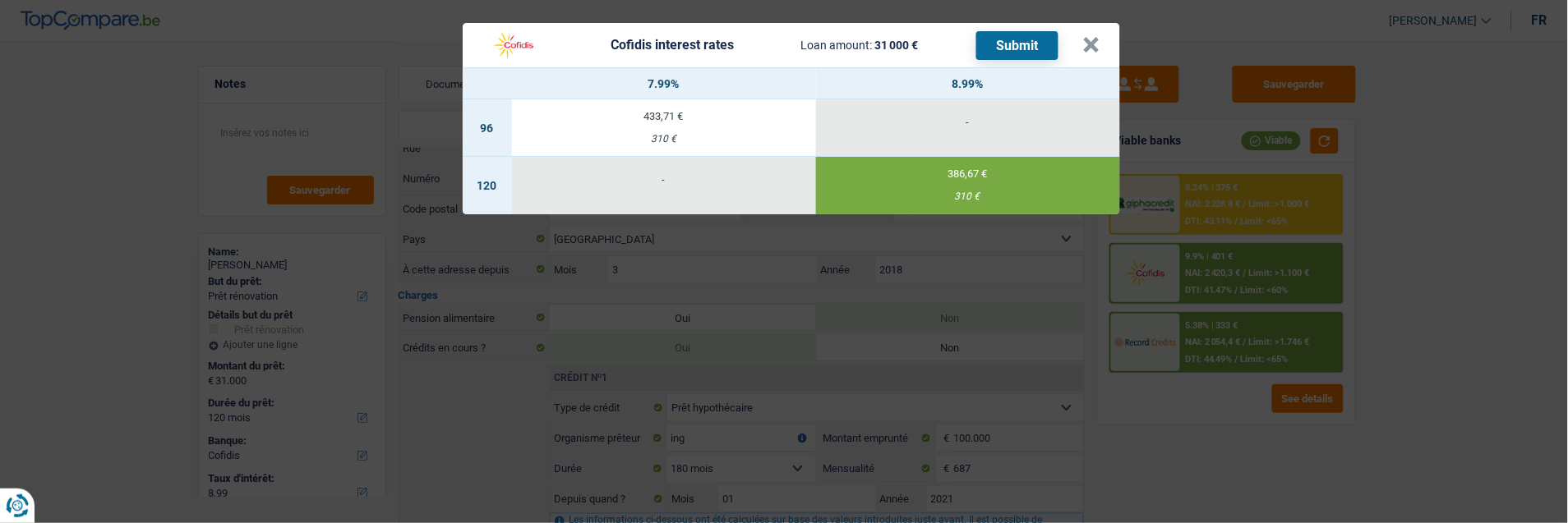
click at [1033, 42] on button "Submit" at bounding box center [1017, 45] width 82 height 29
click at [1098, 37] on button "×" at bounding box center [1091, 44] width 17 height 17
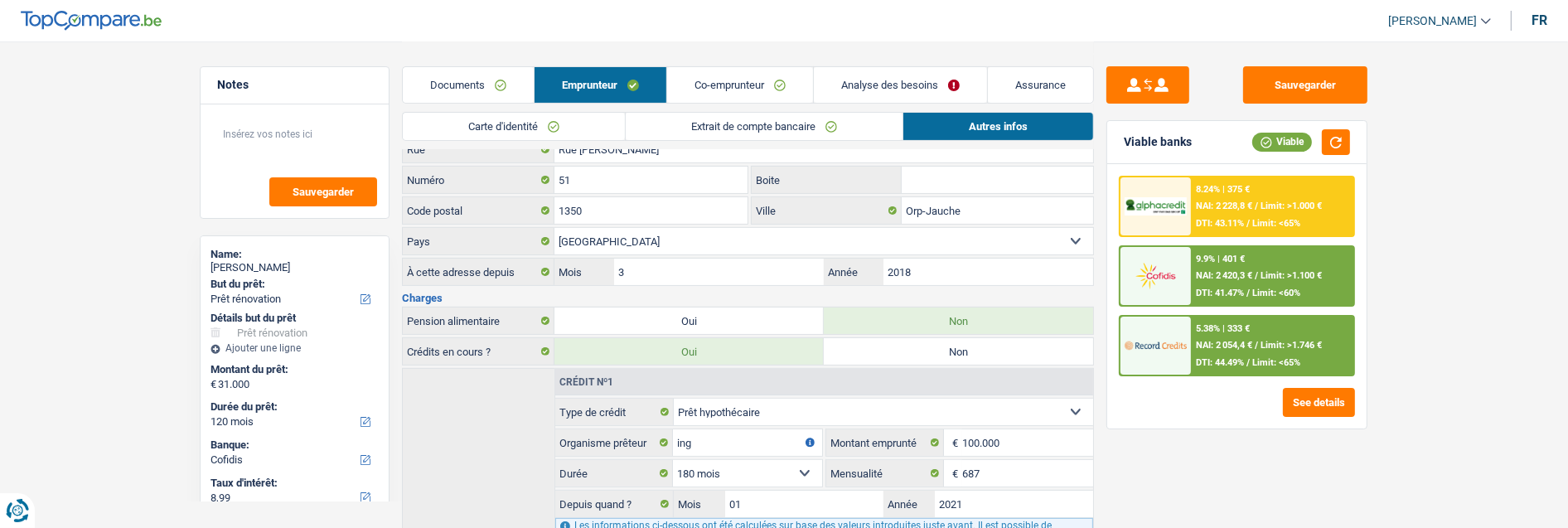
click at [763, 87] on link "Co-emprunteur" at bounding box center [741, 85] width 146 height 36
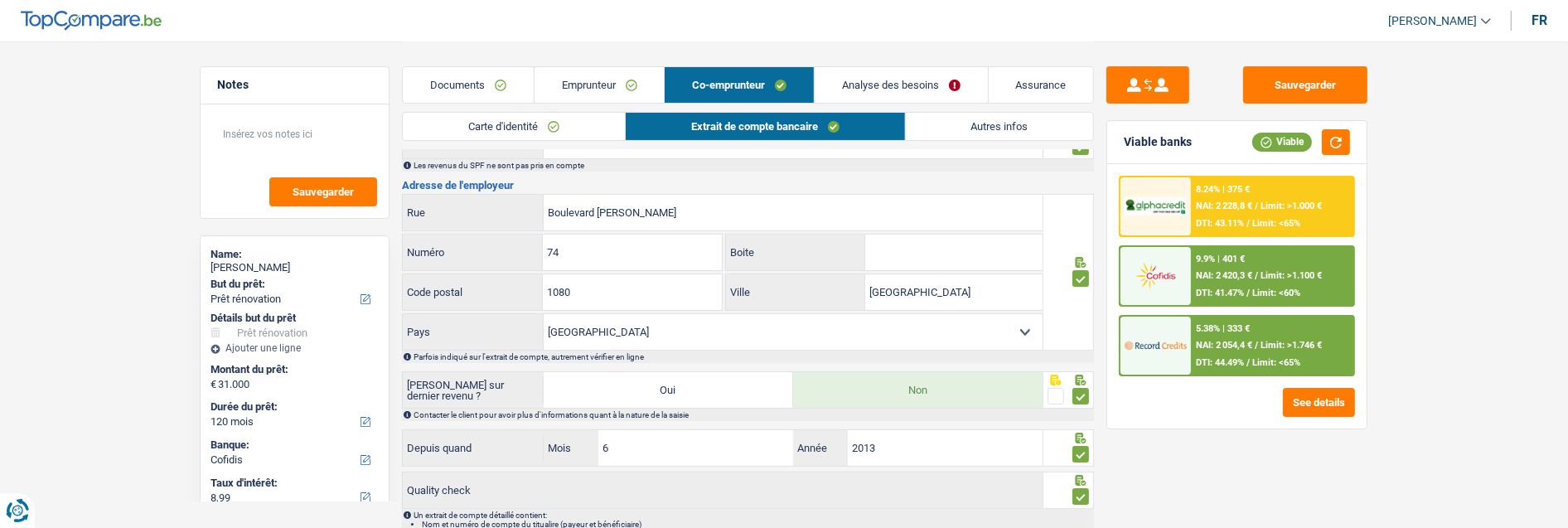
scroll to position [276, 0]
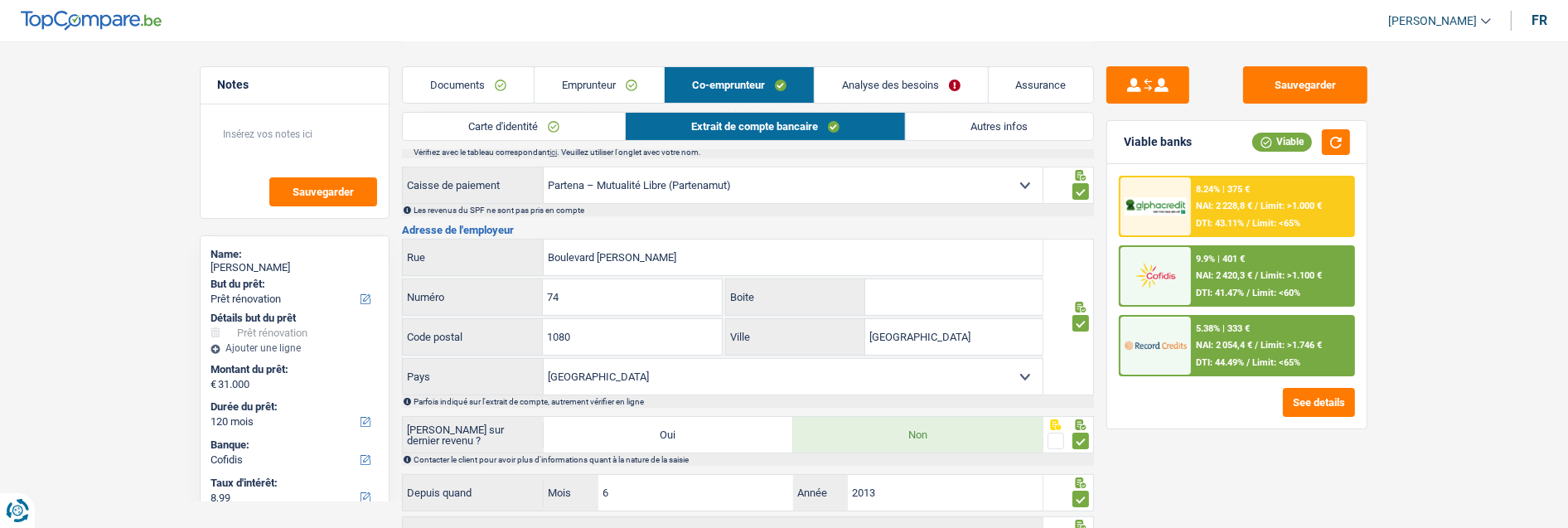
click at [597, 88] on link "Emprunteur" at bounding box center [600, 85] width 130 height 36
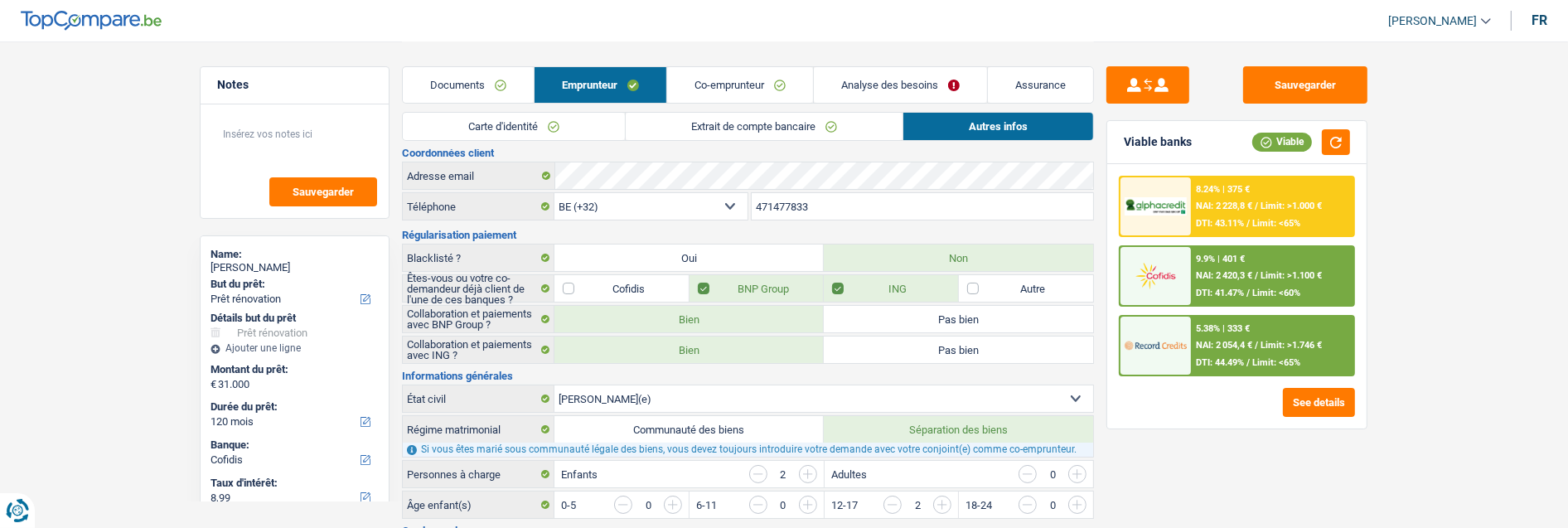
scroll to position [0, 0]
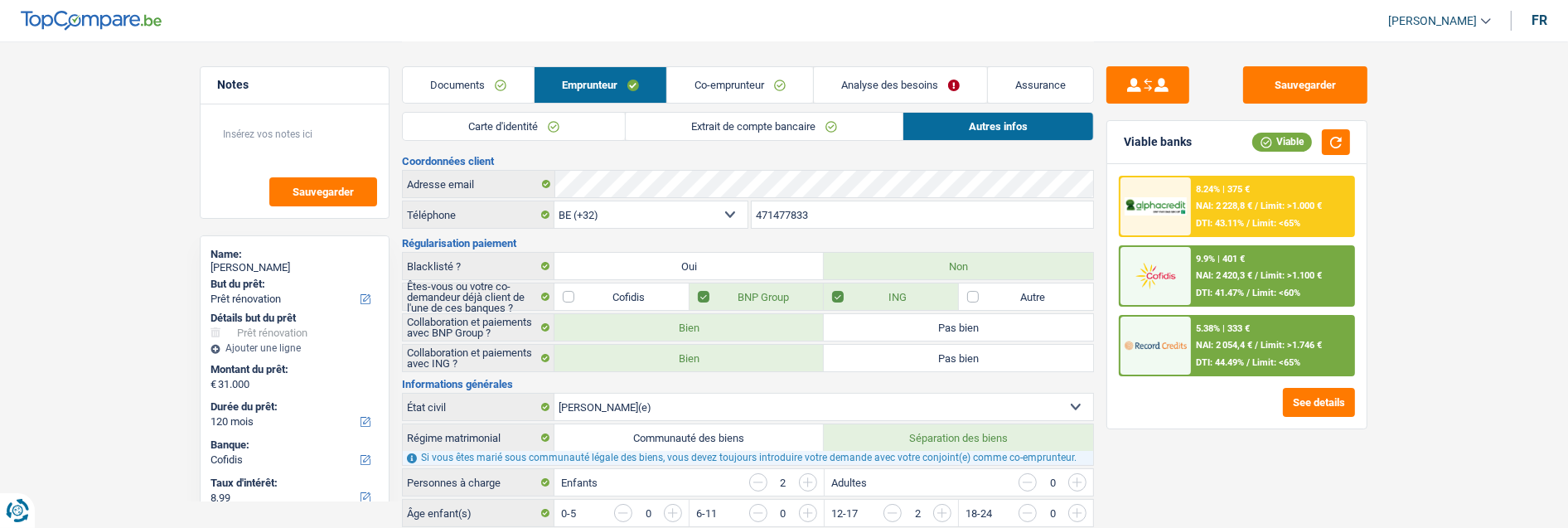
click at [761, 78] on link "Co-emprunteur" at bounding box center [741, 85] width 146 height 36
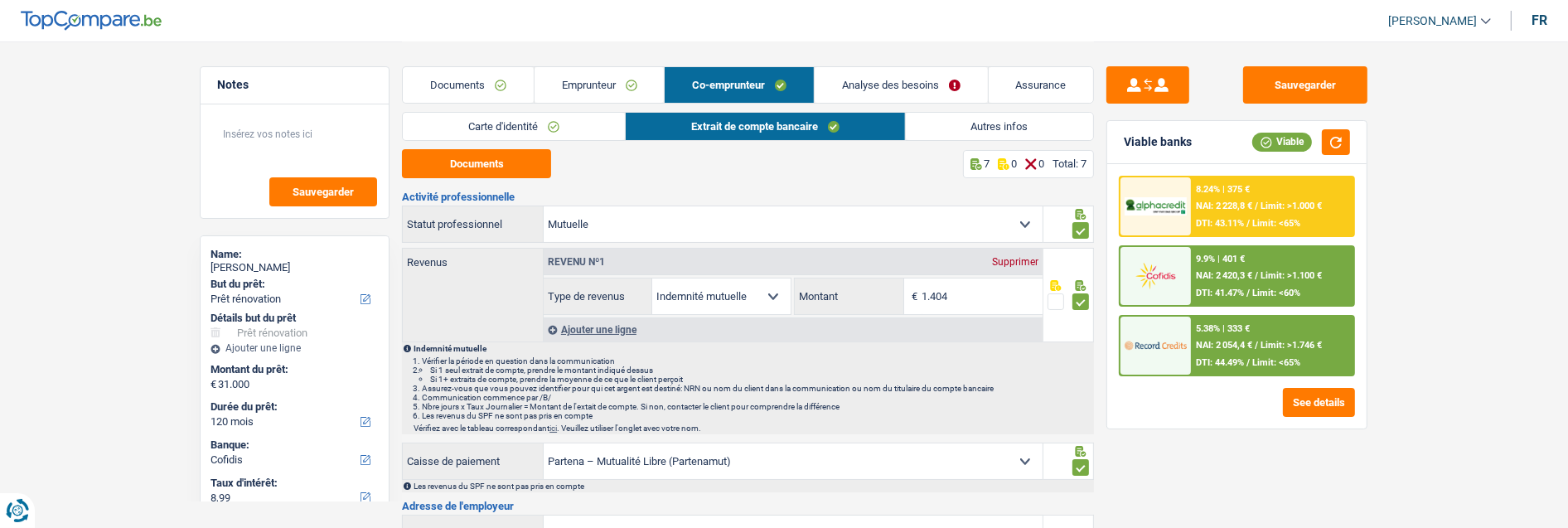
click at [579, 125] on link "Carte d'identité" at bounding box center [514, 126] width 223 height 27
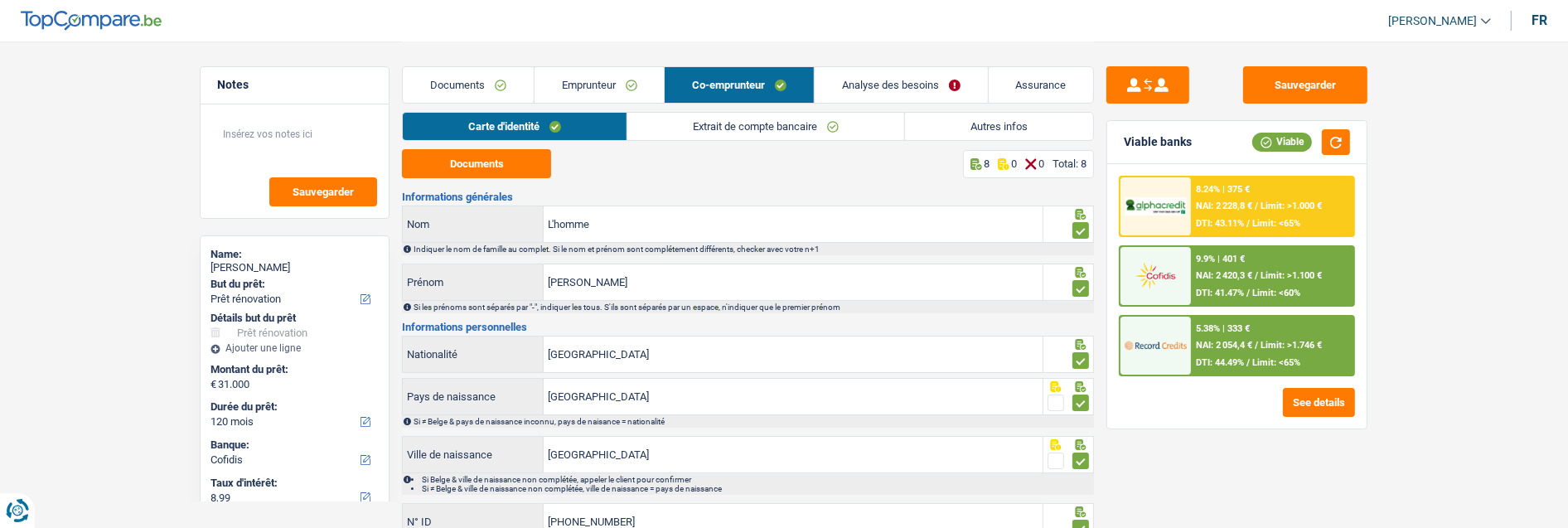
click at [585, 76] on link "Emprunteur" at bounding box center [600, 85] width 130 height 36
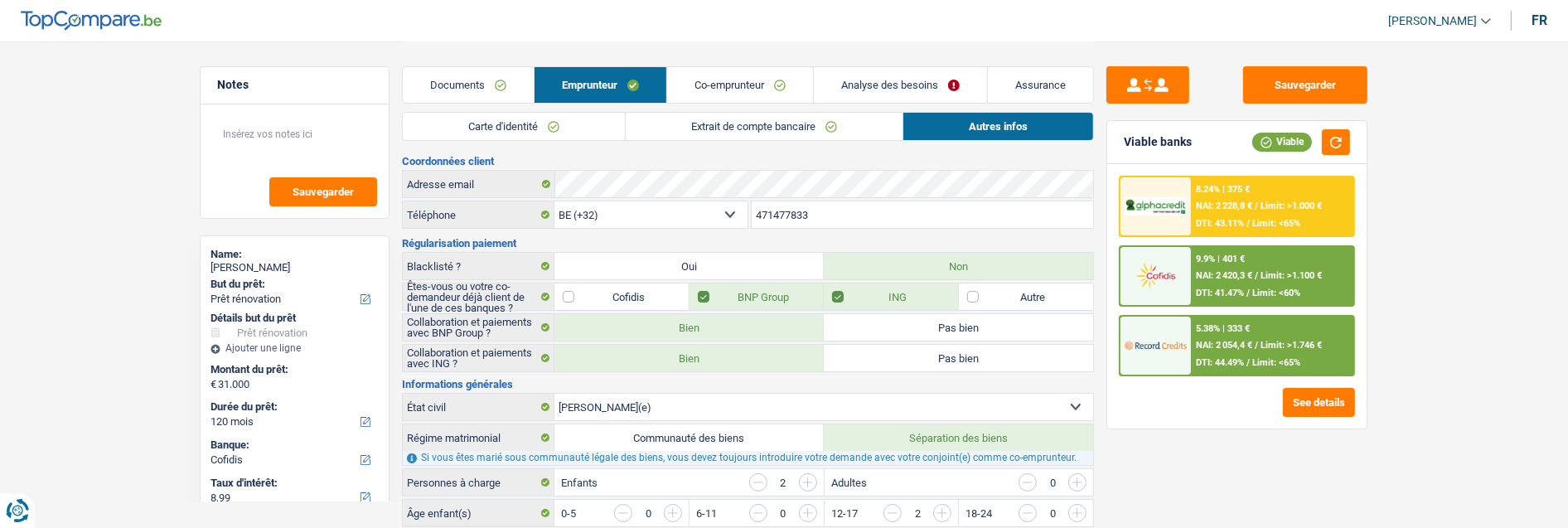
click at [581, 122] on link "Carte d'identité" at bounding box center [514, 126] width 223 height 27
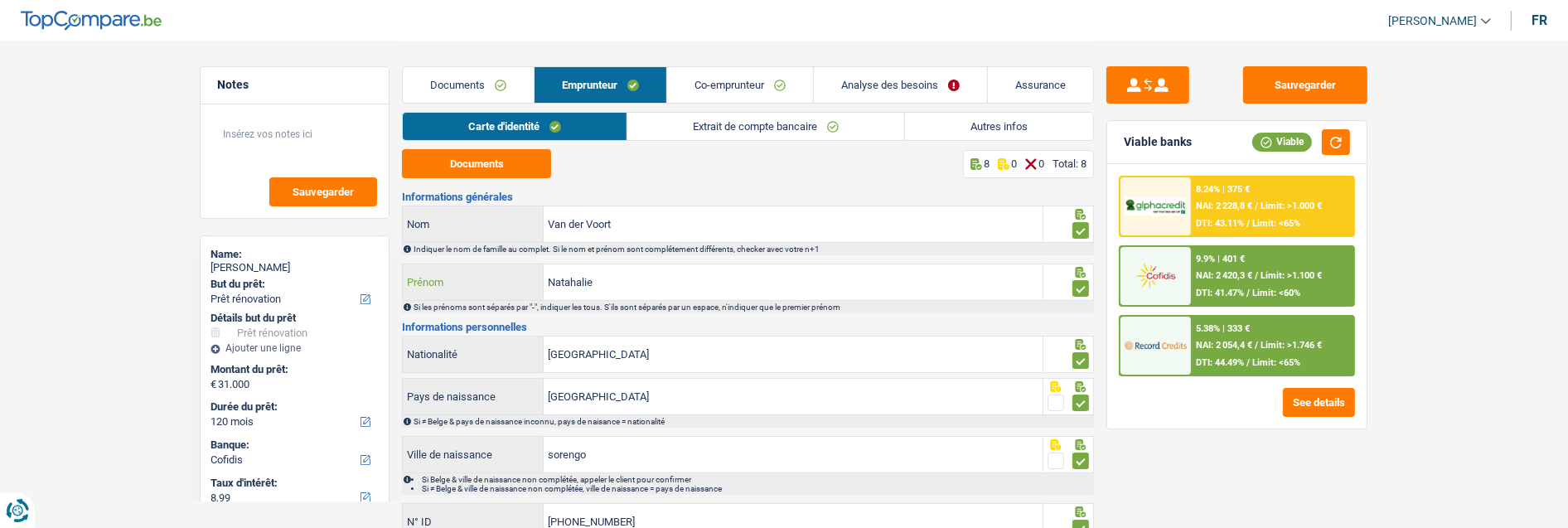
click at [576, 278] on input "Natahalie" at bounding box center [793, 282] width 499 height 36
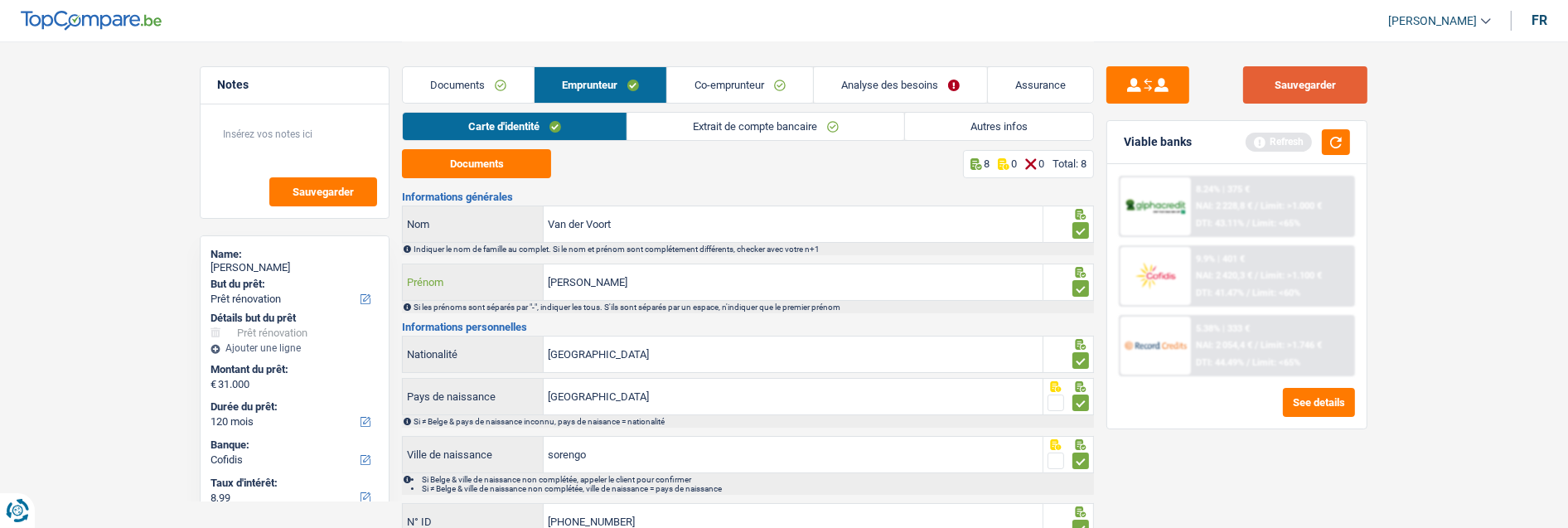
type input "Nathalie"
click at [1324, 94] on button "Sauvegarder" at bounding box center [1306, 84] width 125 height 37
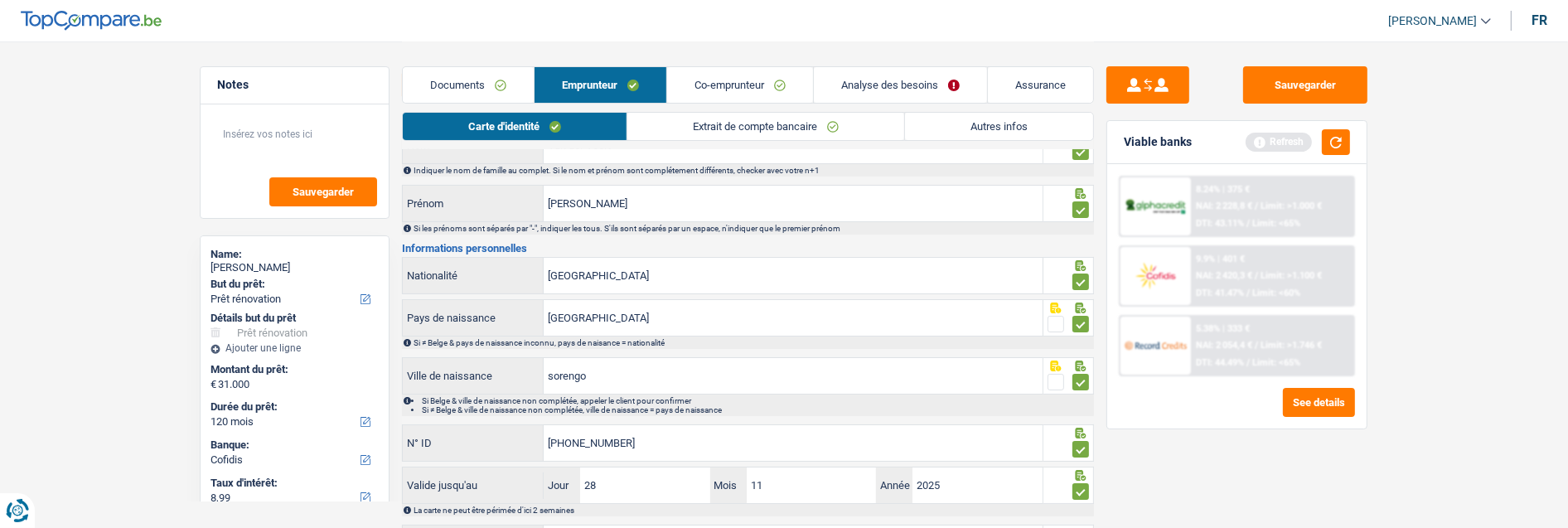
scroll to position [169, 0]
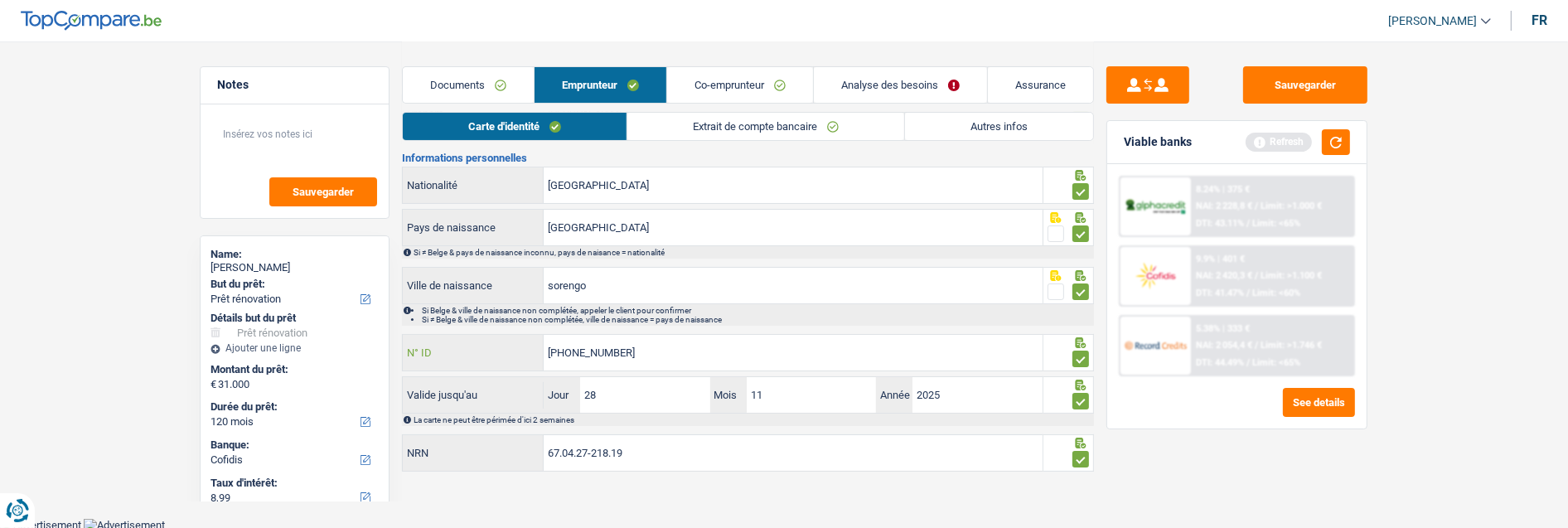
drag, startPoint x: 661, startPoint y: 349, endPoint x: 381, endPoint y: 363, distance: 280.3
click at [381, 363] on div "Notes Sauvegarder Name: Nathalie Van der Voort But du prêt: Confort maison: meu…" at bounding box center [784, 174] width 1194 height 604
type input "592-2515811-03"
click at [1313, 81] on button "Sauvegarder" at bounding box center [1306, 84] width 125 height 37
click at [1342, 137] on button "button" at bounding box center [1336, 143] width 28 height 26
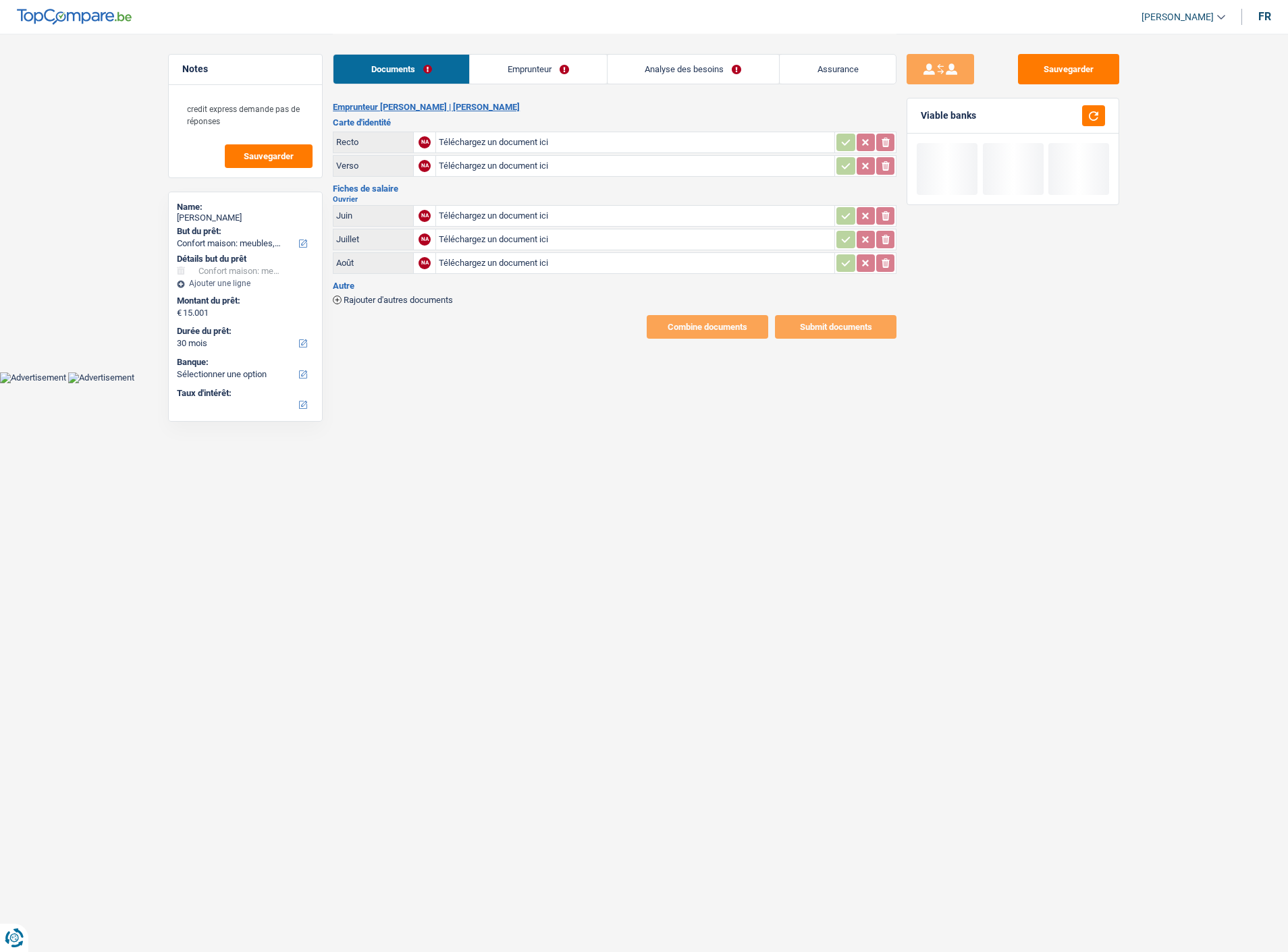
select select "household"
select select "30"
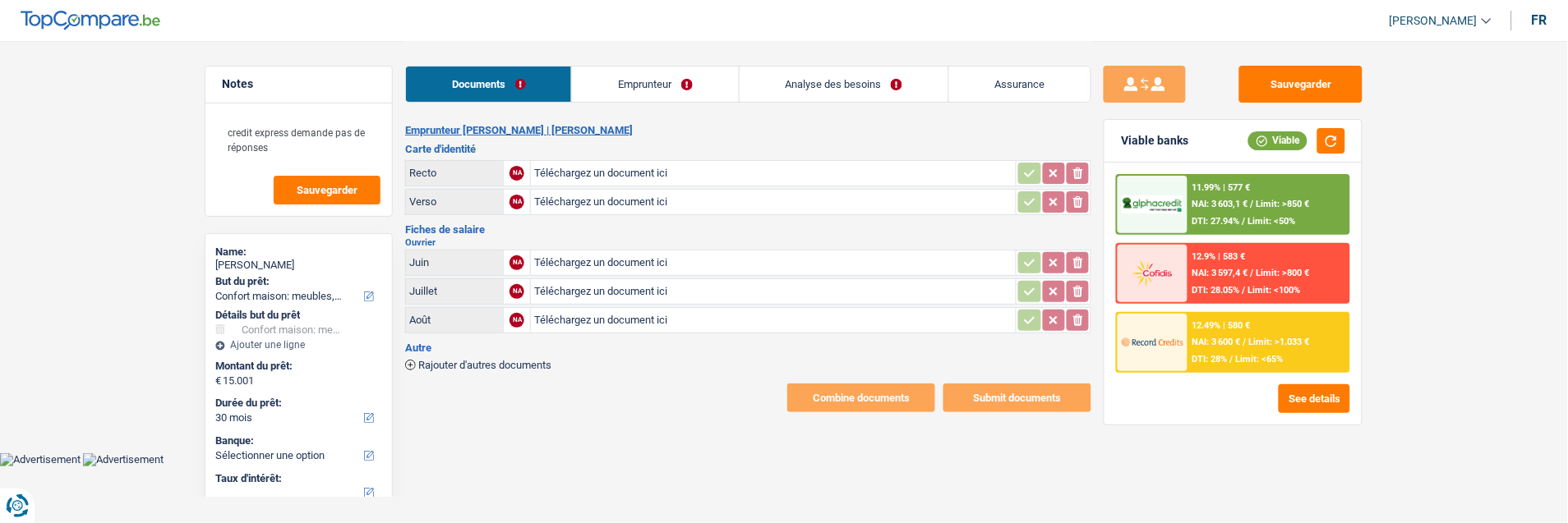
type input "C:\fakepath\BI (1).pdf"
type input "C:\fakepath\Sal_3158_DIAS_GOMES_Ricardo_62025.pdf"
type input "C:\fakepath\Sal_3158_DIAS_GOMES_Ricardo_72025.pdf"
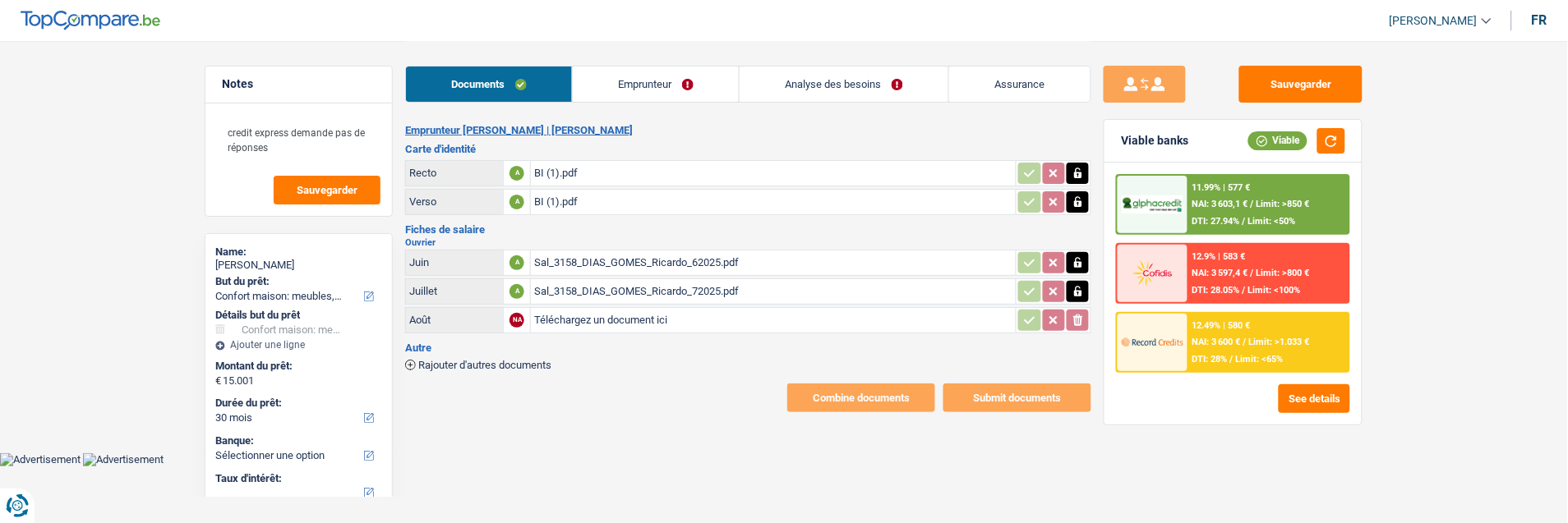
type input "C:\fakepath\Sal_3158_DIAS_GOMES_Ricardo_82025.pdf"
click at [1330, 129] on button "button" at bounding box center [1331, 141] width 28 height 26
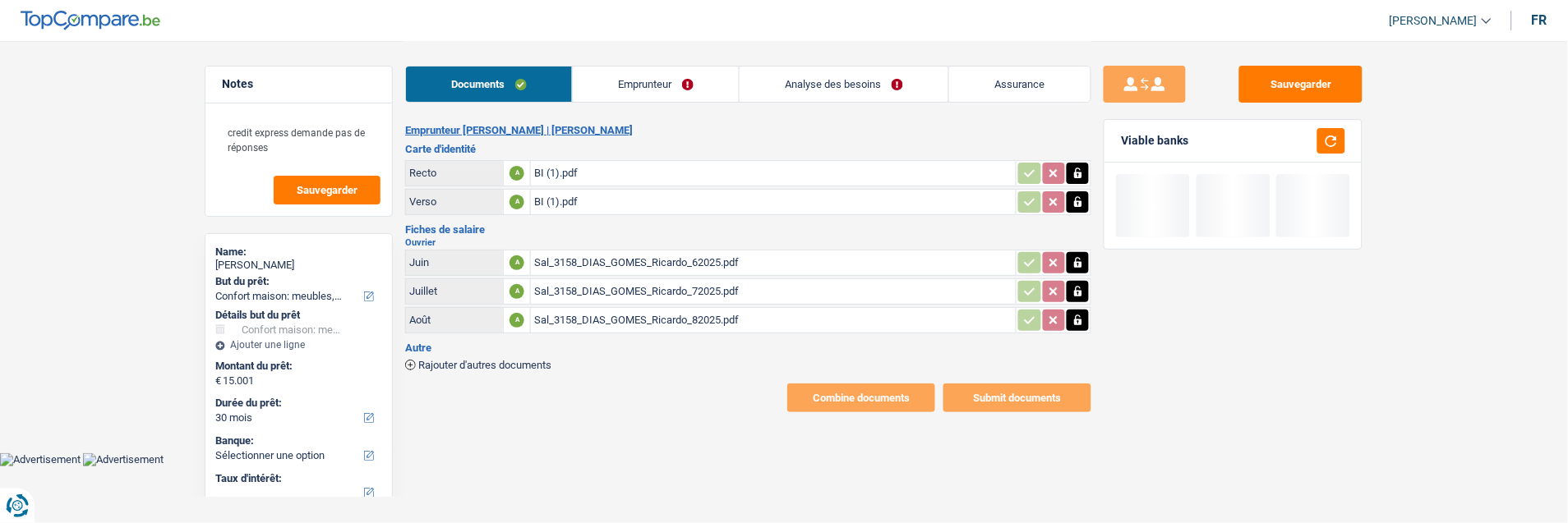
click at [662, 80] on link "Emprunteur" at bounding box center [656, 84] width 166 height 36
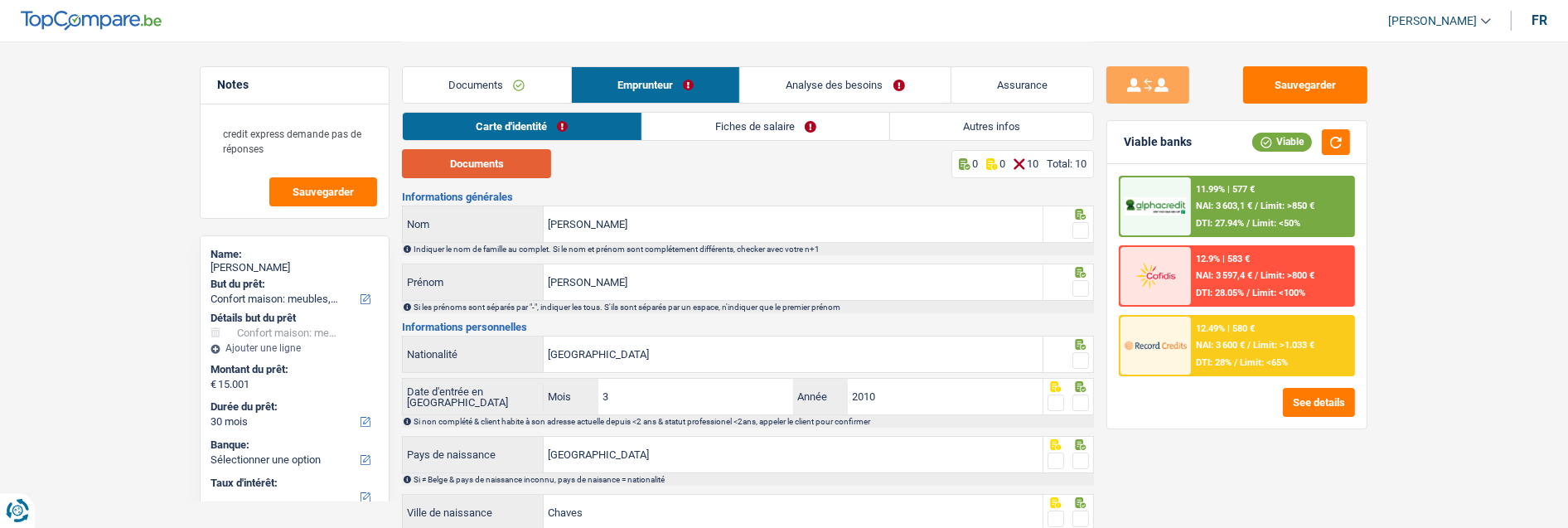
click at [518, 160] on button "Documents" at bounding box center [476, 163] width 149 height 29
drag, startPoint x: 1083, startPoint y: 225, endPoint x: 1069, endPoint y: 251, distance: 29.5
click at [1083, 226] on span at bounding box center [1081, 231] width 17 height 17
click at [0, 0] on input "radio" at bounding box center [0, 0] width 0 height 0
click at [1078, 280] on span at bounding box center [1081, 288] width 17 height 17
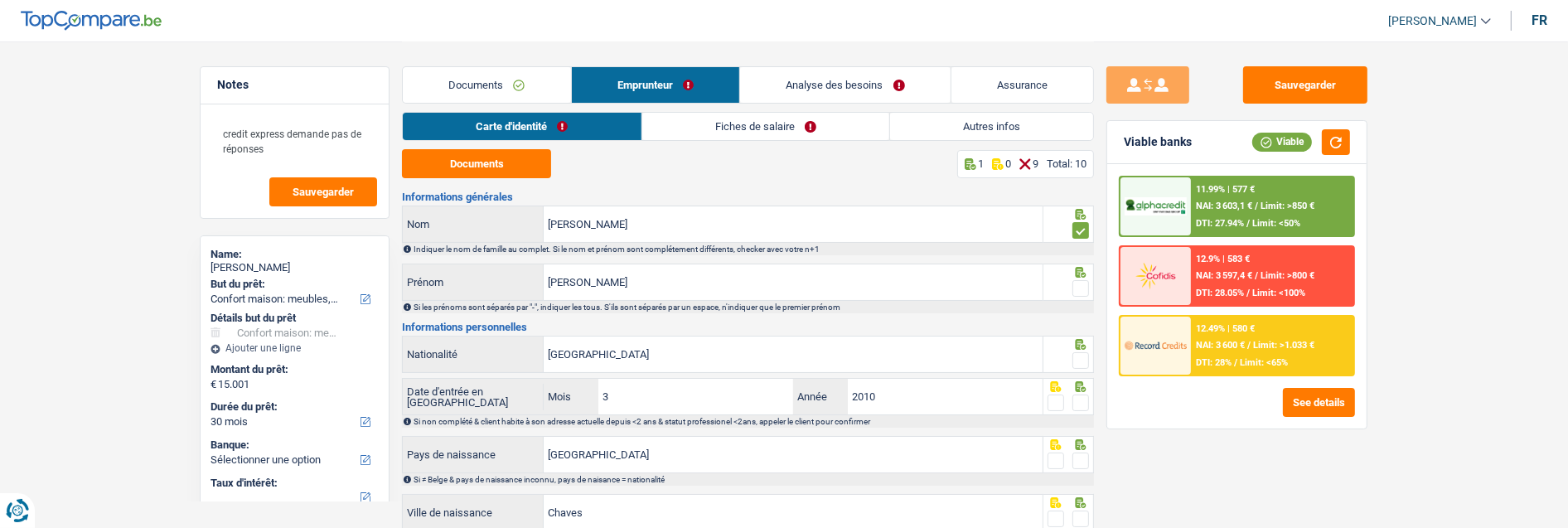
click at [0, 0] on input "radio" at bounding box center [0, 0] width 0 height 0
drag, startPoint x: 1076, startPoint y: 354, endPoint x: 1074, endPoint y: 389, distance: 35.1
click at [1076, 356] on span at bounding box center [1081, 360] width 17 height 17
click at [0, 0] on input "radio" at bounding box center [0, 0] width 0 height 0
click at [1080, 406] on span at bounding box center [1081, 402] width 17 height 17
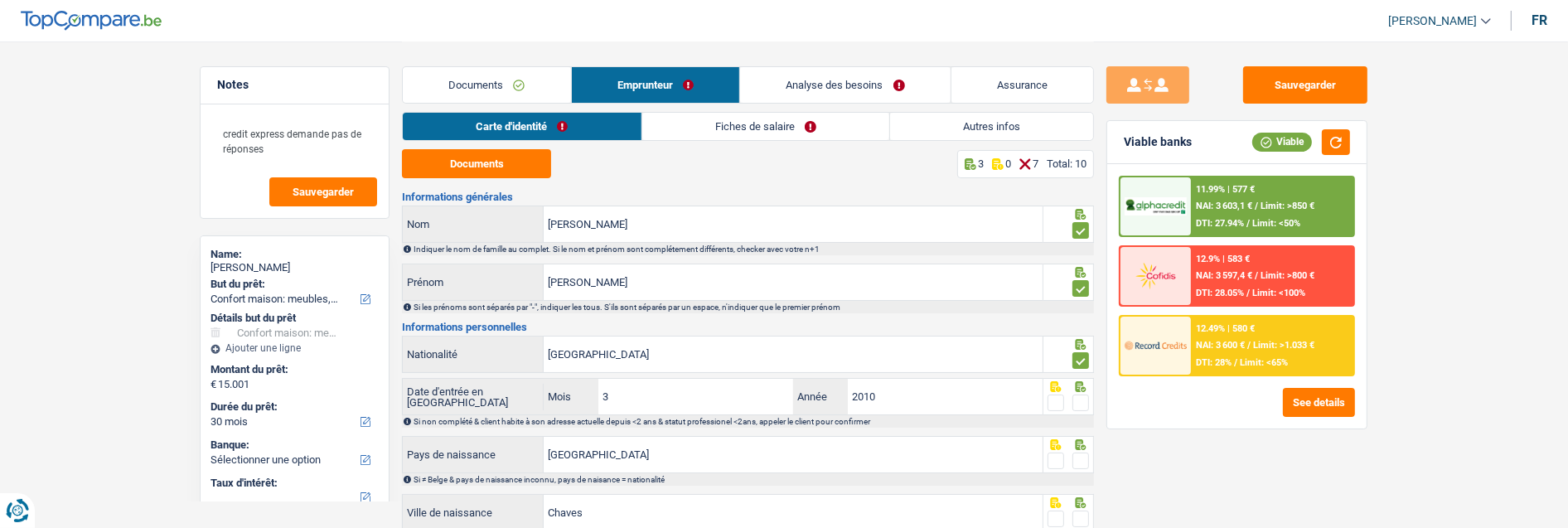
click at [0, 0] on input "radio" at bounding box center [0, 0] width 0 height 0
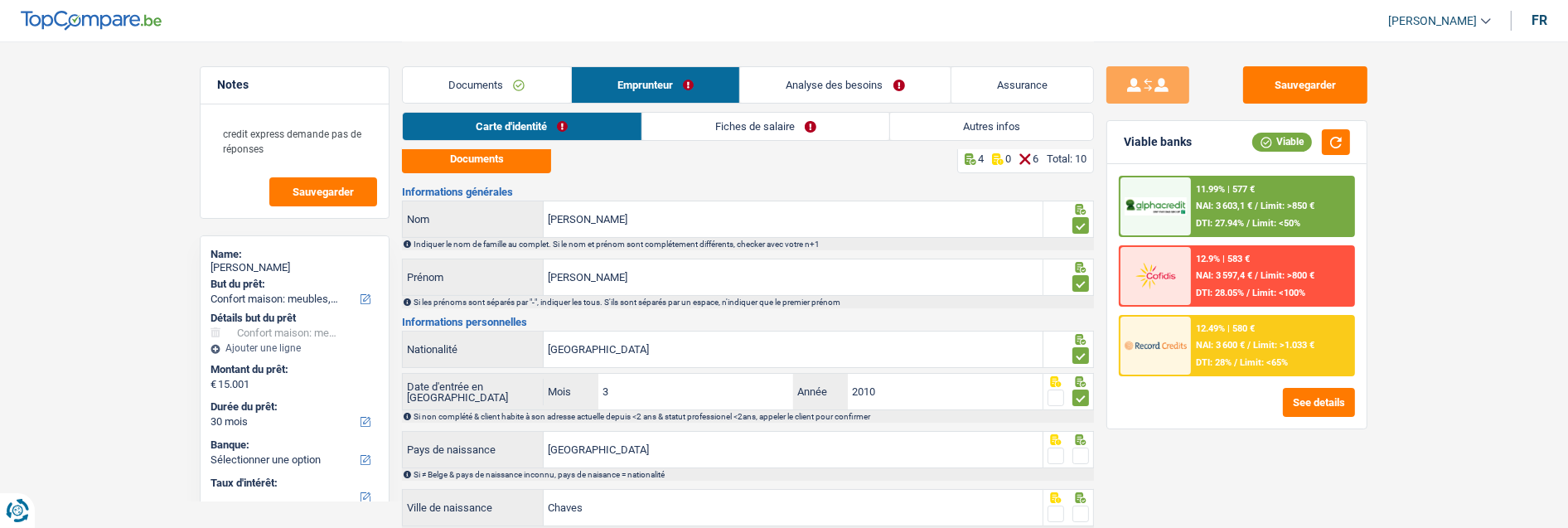
scroll to position [92, 0]
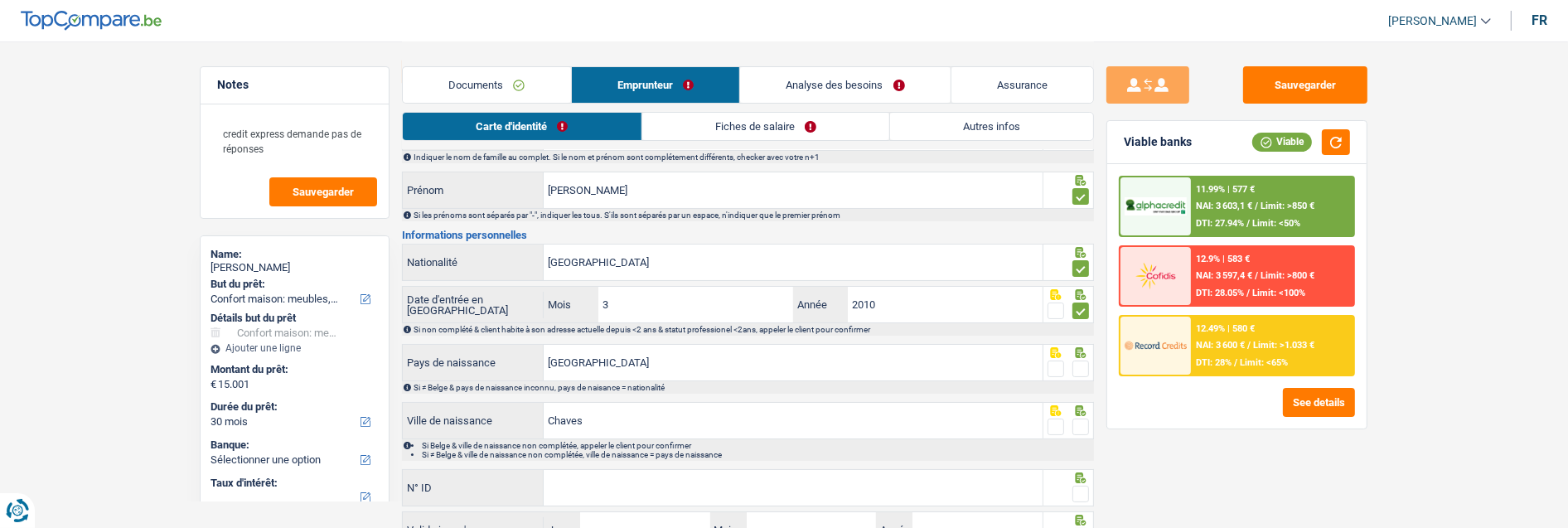
click at [1083, 367] on span at bounding box center [1081, 368] width 17 height 17
click at [0, 0] on input "radio" at bounding box center [0, 0] width 0 height 0
click at [1088, 419] on span at bounding box center [1081, 426] width 17 height 17
click at [0, 0] on input "radio" at bounding box center [0, 0] width 0 height 0
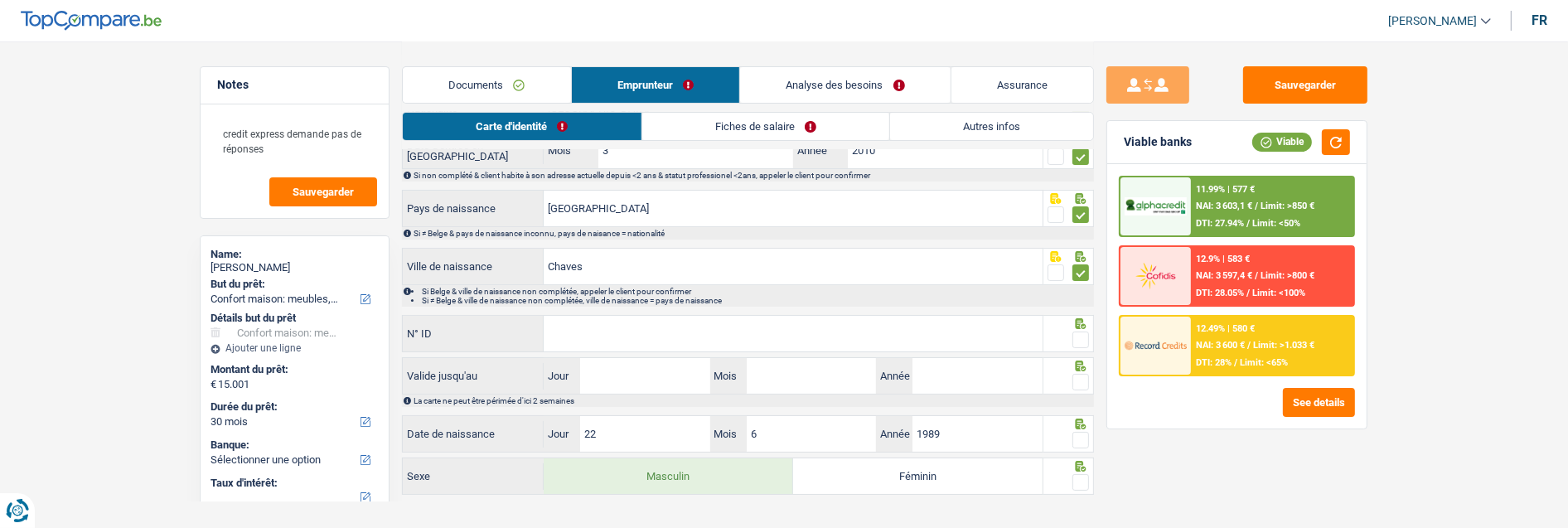
scroll to position [269, 0]
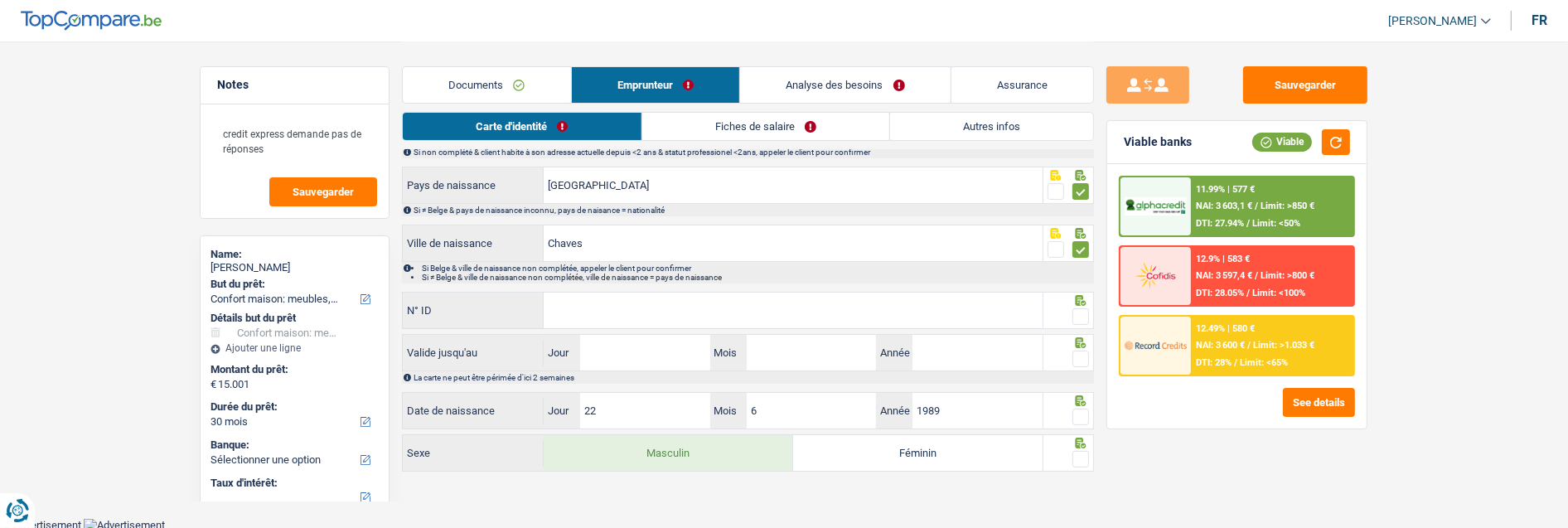
click at [763, 300] on input "N° ID" at bounding box center [793, 310] width 499 height 36
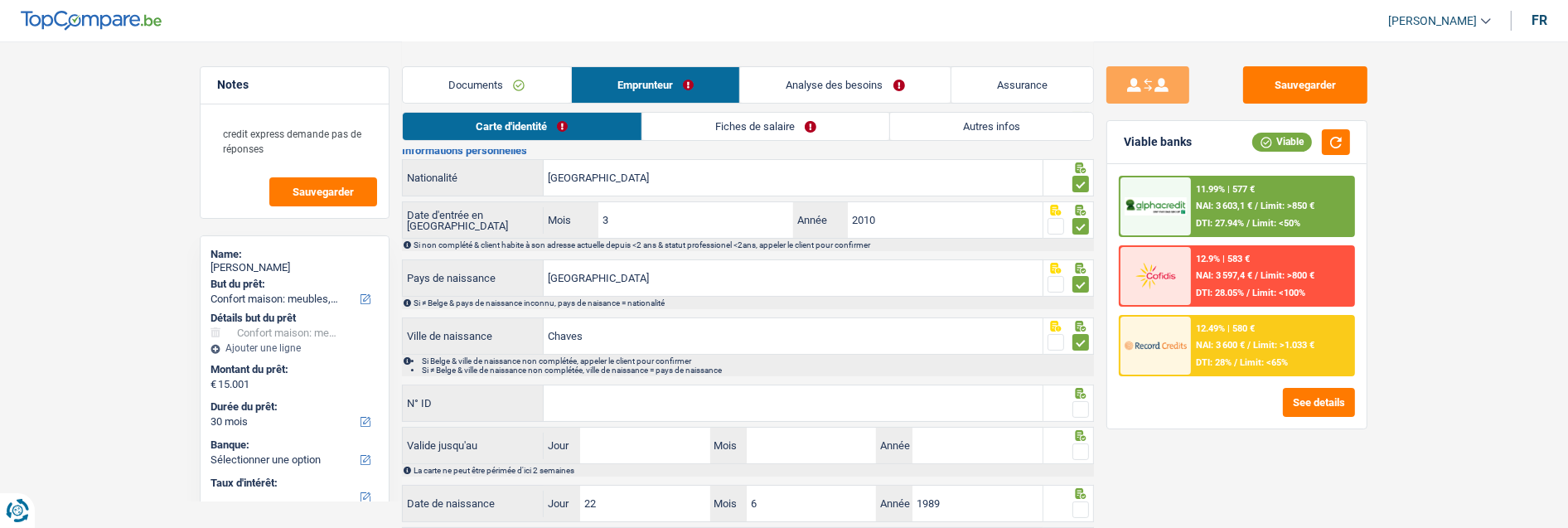
scroll to position [178, 0]
click at [614, 393] on input "N° ID" at bounding box center [793, 402] width 499 height 36
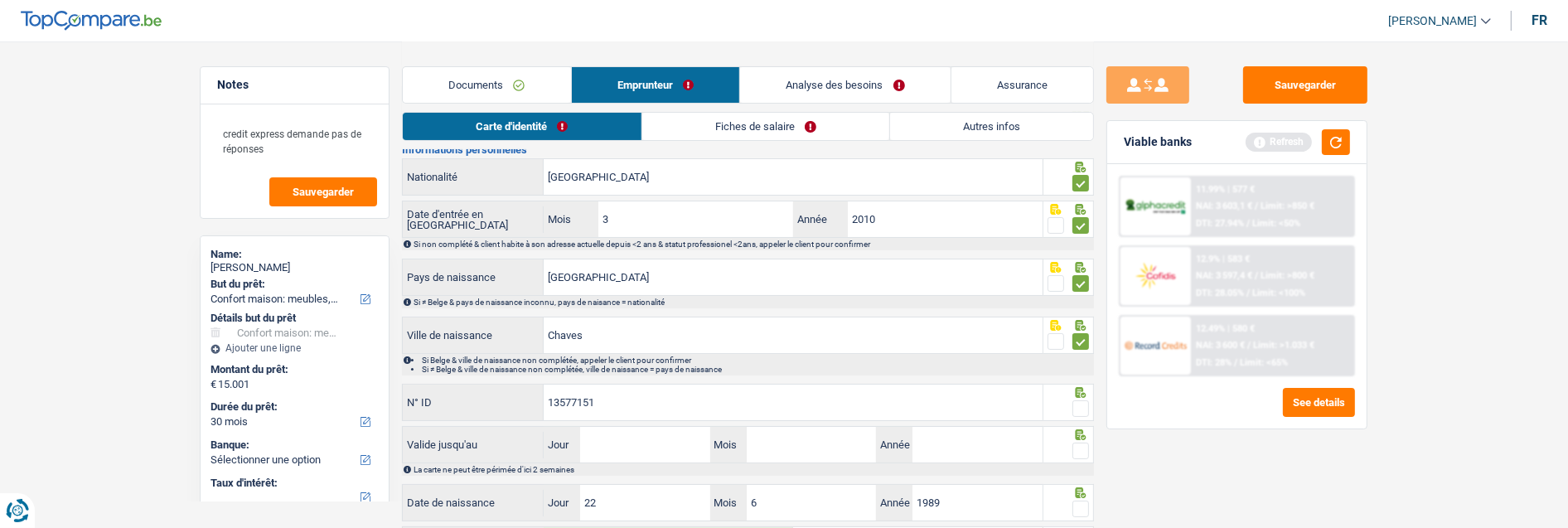
type input "13577151"
click at [1078, 408] on span at bounding box center [1081, 408] width 17 height 17
click at [0, 0] on input "radio" at bounding box center [0, 0] width 0 height 0
click at [681, 453] on input "Jour" at bounding box center [645, 445] width 130 height 36
type input "23"
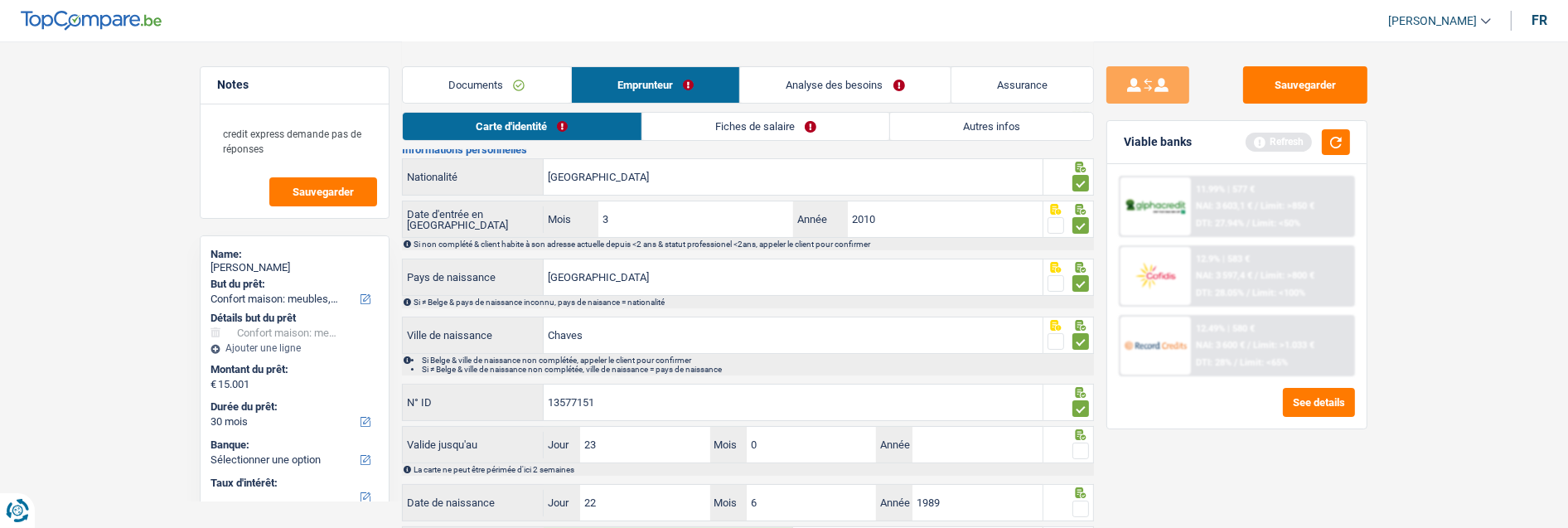
type input "08"
type input "2029"
click at [1074, 446] on span at bounding box center [1081, 450] width 17 height 17
click at [0, 0] on input "radio" at bounding box center [0, 0] width 0 height 0
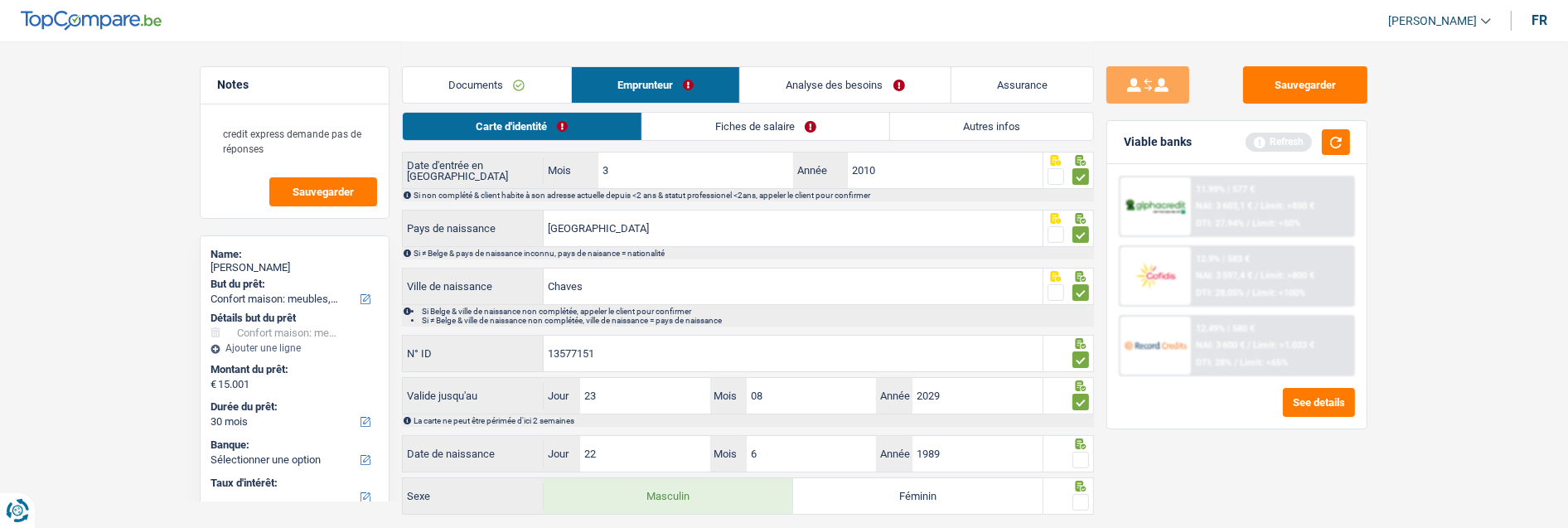
scroll to position [269, 0]
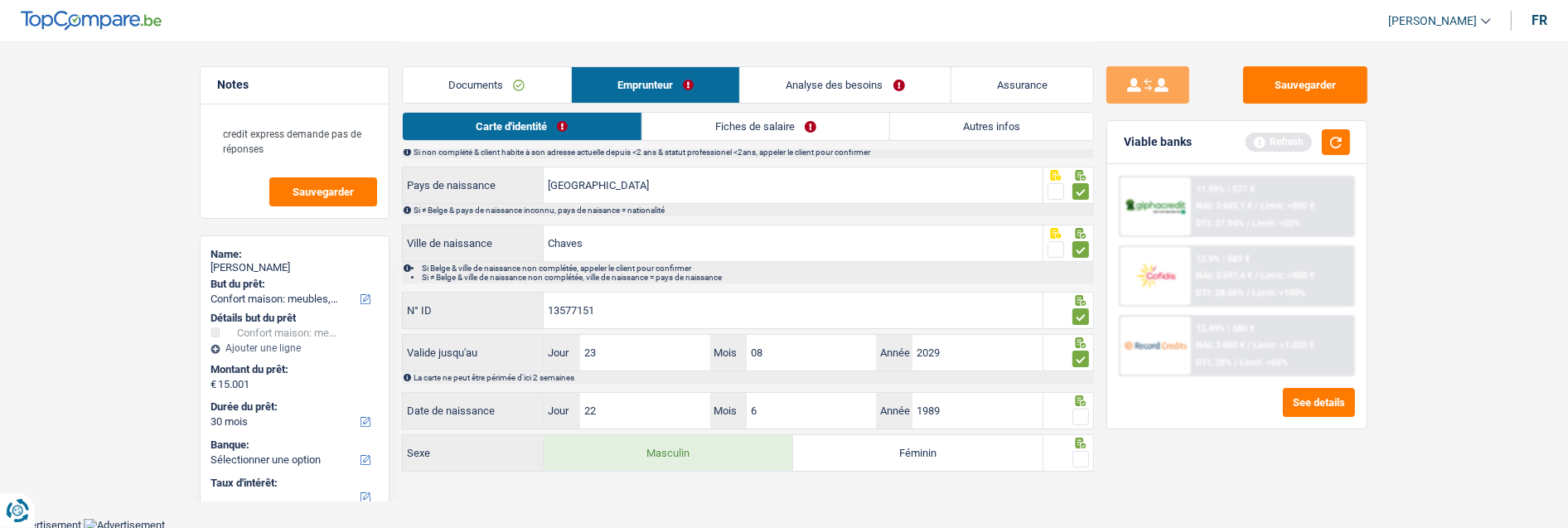
click at [1078, 412] on span at bounding box center [1081, 416] width 17 height 17
click at [0, 0] on input "radio" at bounding box center [0, 0] width 0 height 0
click at [1079, 456] on span at bounding box center [1081, 459] width 17 height 17
click at [0, 0] on input "radio" at bounding box center [0, 0] width 0 height 0
click at [773, 131] on link "Fiches de salaire" at bounding box center [766, 126] width 247 height 27
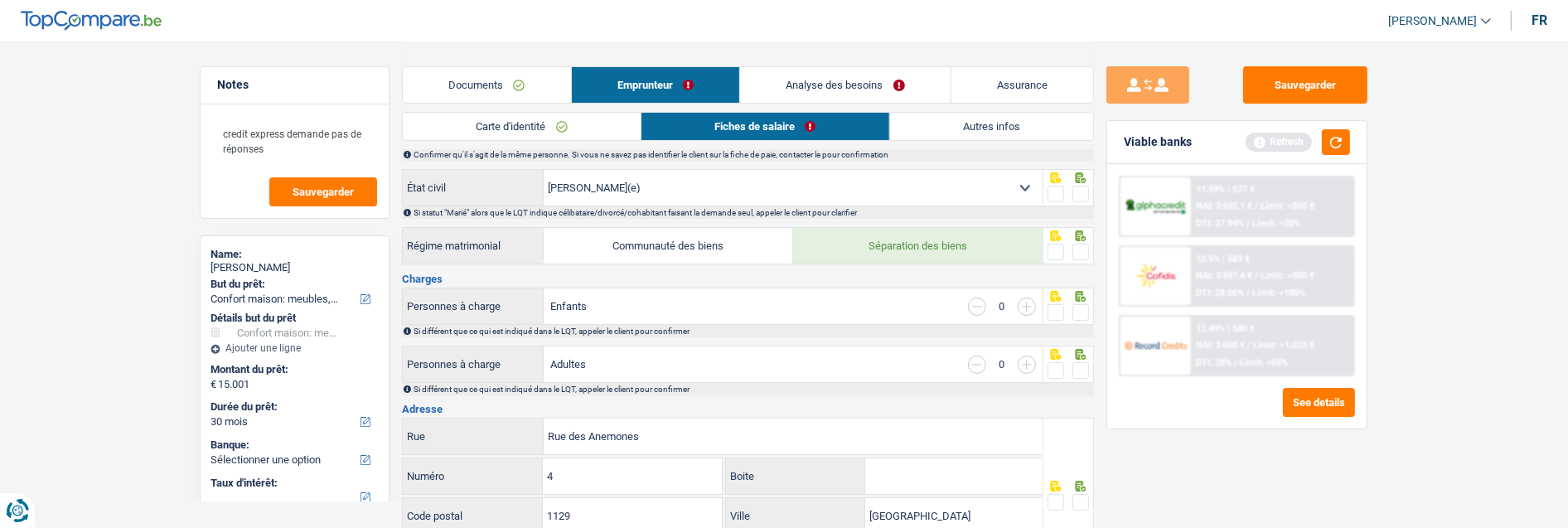
scroll to position [0, 0]
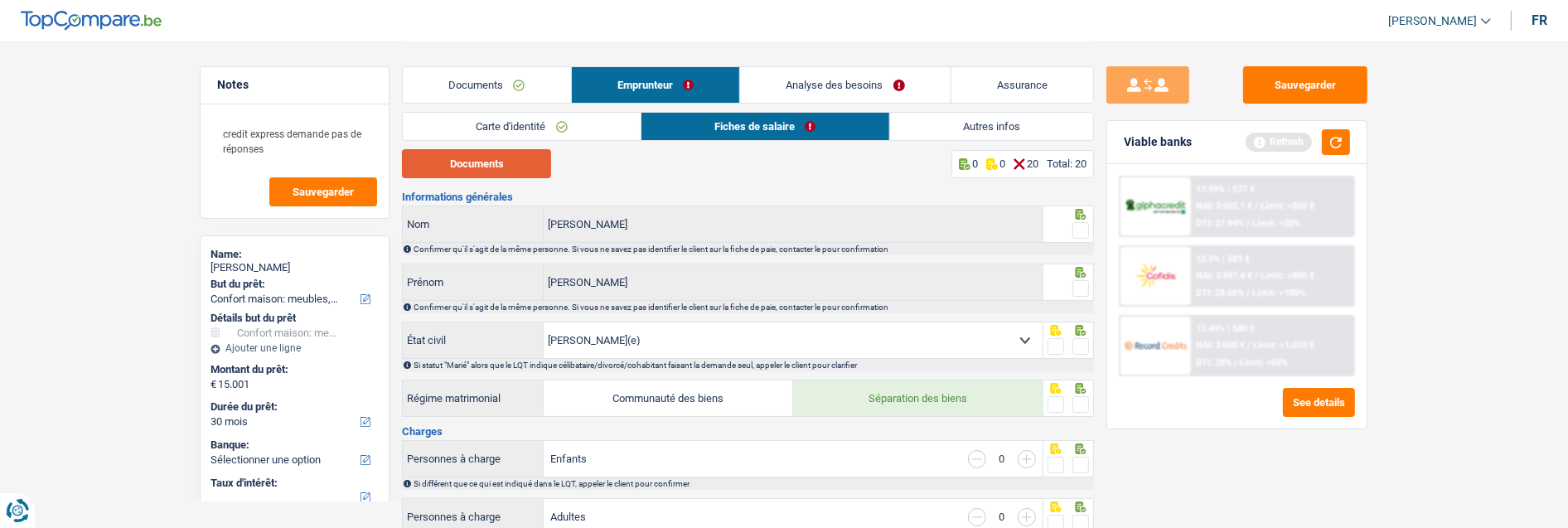
click at [490, 171] on button "Documents" at bounding box center [476, 163] width 149 height 29
click at [527, 127] on link "Carte d'identité" at bounding box center [522, 126] width 238 height 27
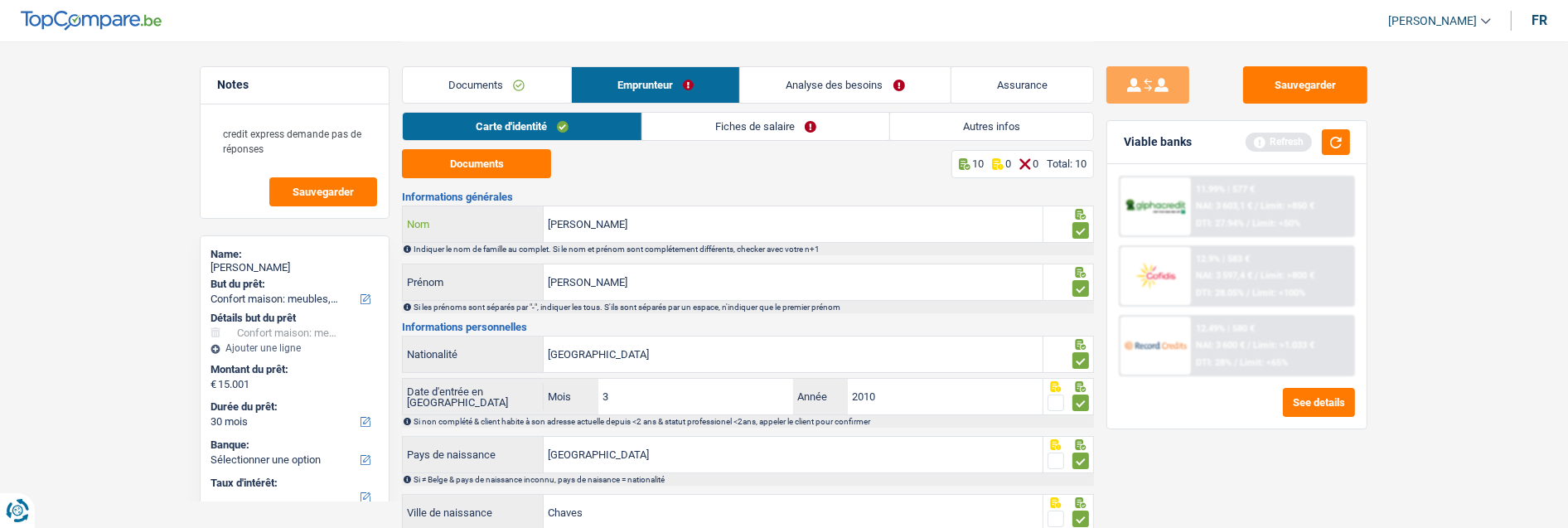
click at [553, 223] on input "Gomes" at bounding box center [793, 225] width 499 height 36
type input "Dias Gomes"
click at [771, 126] on link "Fiches de salaire" at bounding box center [766, 126] width 247 height 27
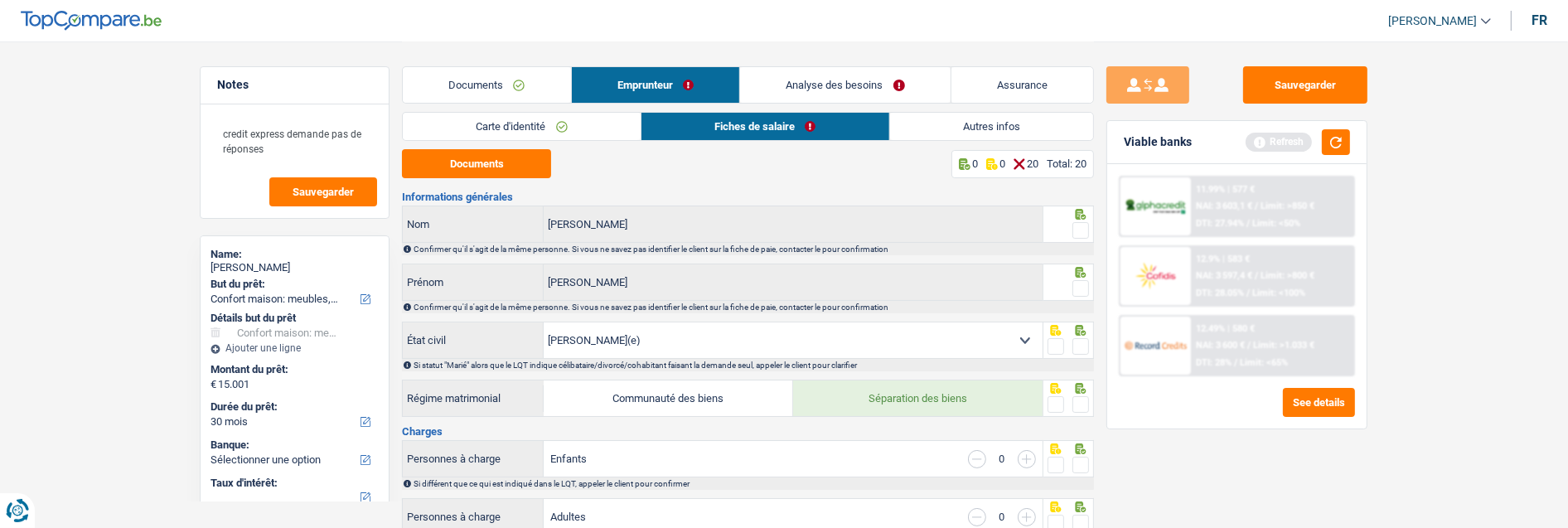
click at [1084, 227] on span at bounding box center [1081, 231] width 17 height 17
click at [0, 0] on input "radio" at bounding box center [0, 0] width 0 height 0
click at [1076, 280] on span at bounding box center [1081, 288] width 17 height 17
click at [0, 0] on input "radio" at bounding box center [0, 0] width 0 height 0
drag, startPoint x: 1078, startPoint y: 334, endPoint x: 1082, endPoint y: 358, distance: 24.3
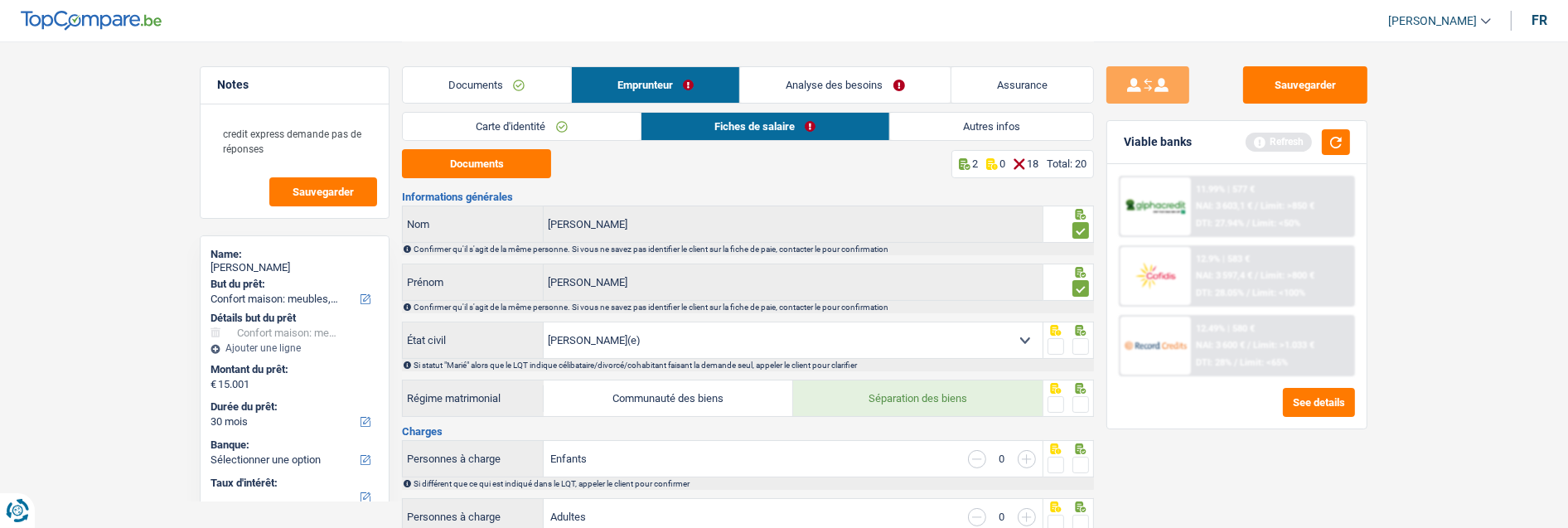
click at [1078, 338] on span at bounding box center [1081, 346] width 17 height 17
click at [0, 0] on input "radio" at bounding box center [0, 0] width 0 height 0
click at [1078, 396] on span at bounding box center [1081, 404] width 17 height 17
click at [0, 0] on input "radio" at bounding box center [0, 0] width 0 height 0
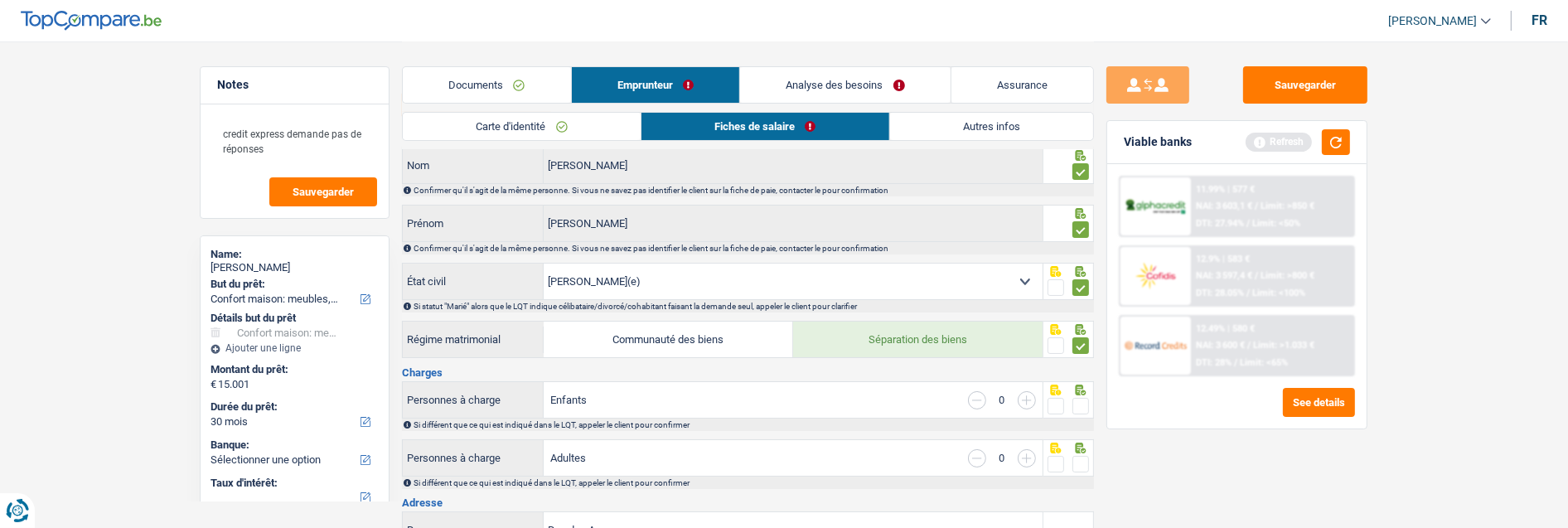
scroll to position [92, 0]
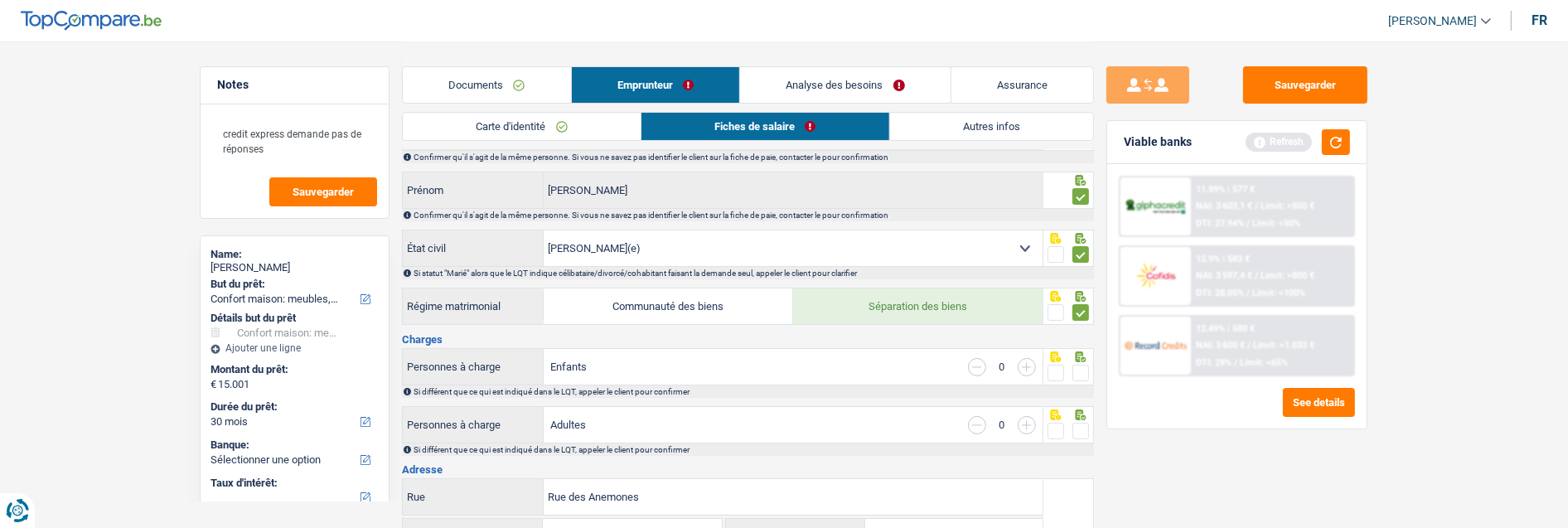
click at [1087, 364] on span at bounding box center [1081, 372] width 17 height 17
click at [0, 0] on input "radio" at bounding box center [0, 0] width 0 height 0
click at [1084, 409] on icon at bounding box center [1081, 414] width 17 height 11
click at [1083, 426] on span at bounding box center [1081, 431] width 17 height 17
click at [0, 0] on input "radio" at bounding box center [0, 0] width 0 height 0
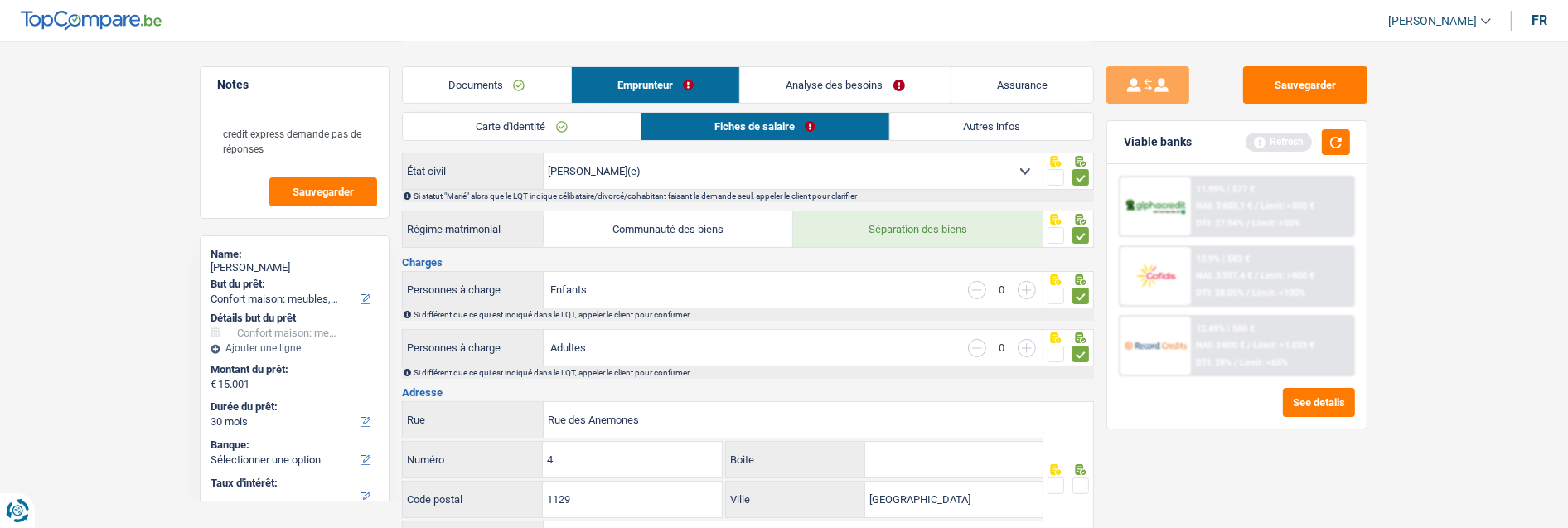
scroll to position [276, 0]
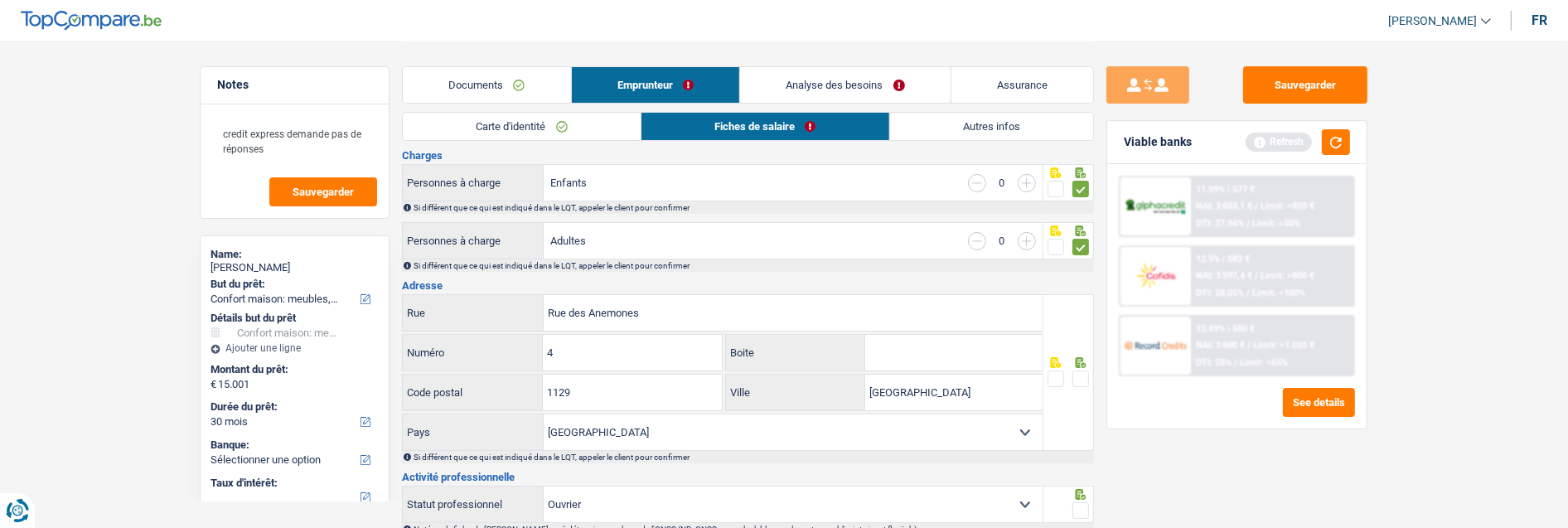
drag, startPoint x: 1080, startPoint y: 371, endPoint x: 1064, endPoint y: 392, distance: 26.4
click at [1080, 373] on span at bounding box center [1081, 378] width 17 height 17
click at [0, 0] on input "radio" at bounding box center [0, 0] width 0 height 0
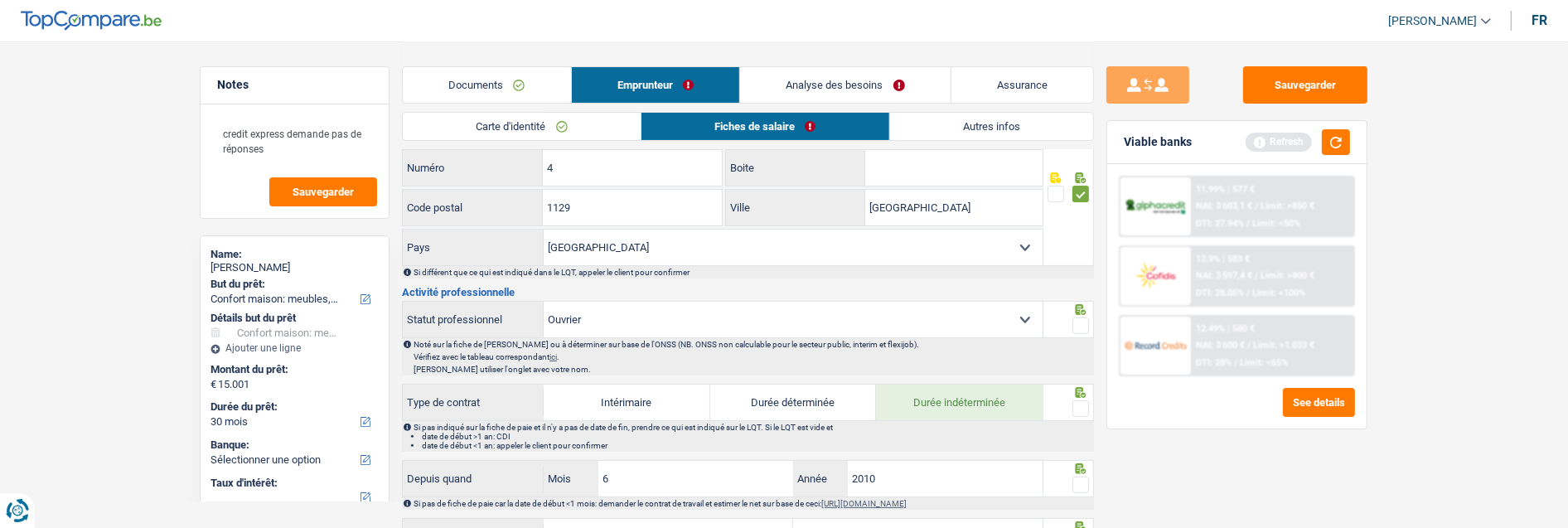
scroll to position [460, 0]
click at [1078, 318] on span at bounding box center [1081, 326] width 17 height 17
click at [0, 0] on input "radio" at bounding box center [0, 0] width 0 height 0
click at [1074, 401] on span at bounding box center [1081, 409] width 17 height 17
click at [0, 0] on input "radio" at bounding box center [0, 0] width 0 height 0
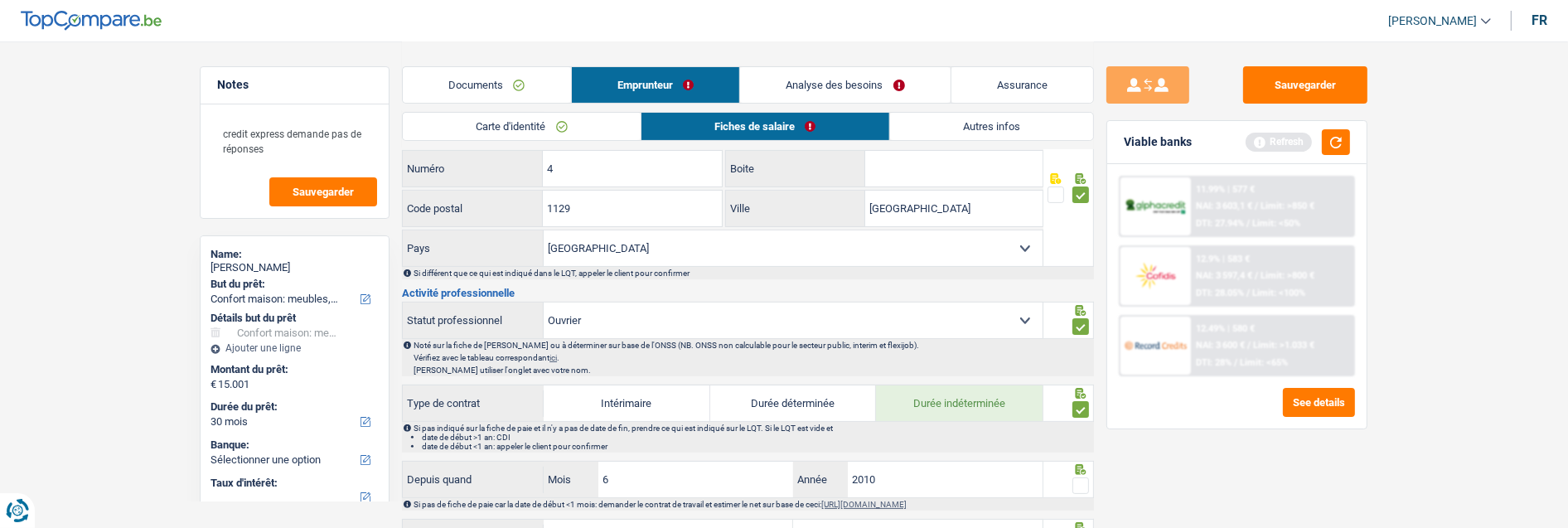
click at [1080, 481] on span at bounding box center [1081, 485] width 17 height 17
click at [0, 0] on input "radio" at bounding box center [0, 0] width 0 height 0
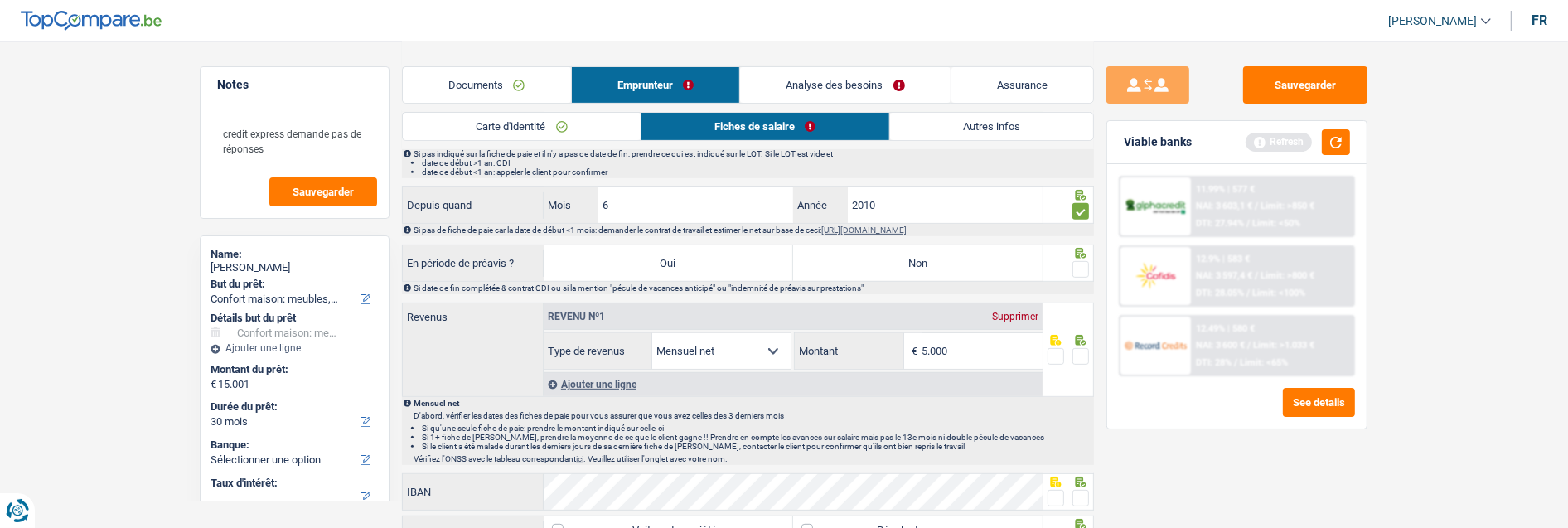
scroll to position [736, 0]
click at [1081, 260] on span at bounding box center [1081, 267] width 17 height 17
click at [0, 0] on input "radio" at bounding box center [0, 0] width 0 height 0
click at [897, 258] on label "Non" at bounding box center [918, 262] width 250 height 36
click at [897, 258] on input "Non" at bounding box center [918, 262] width 250 height 36
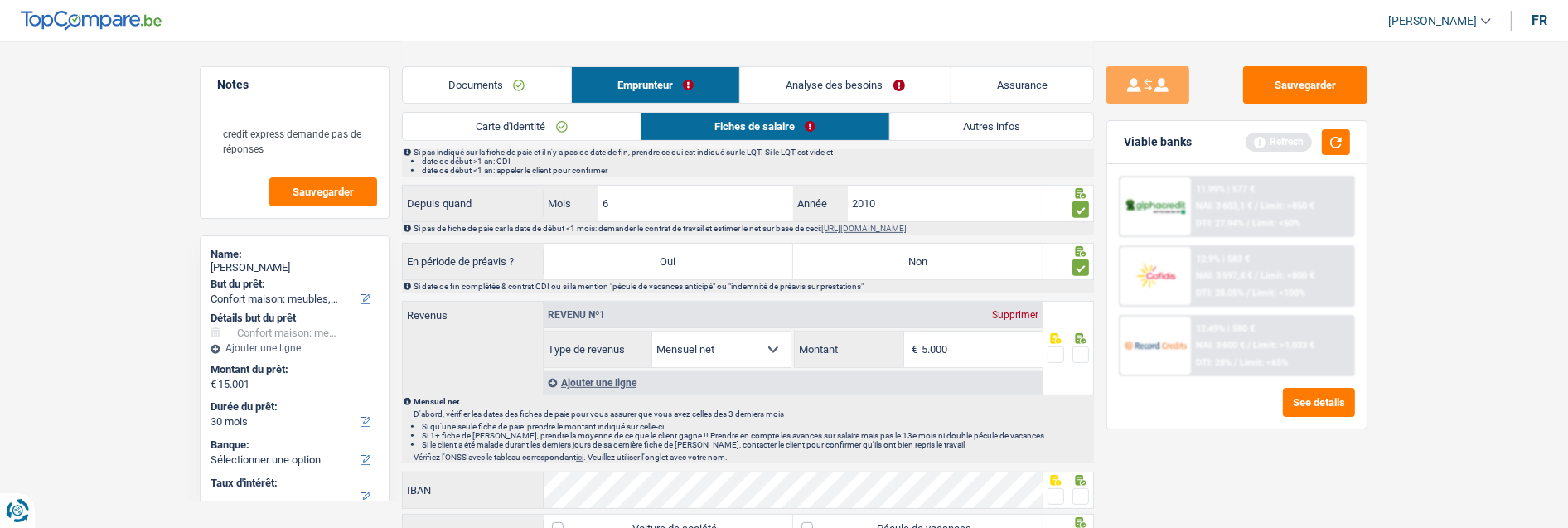
radio input "true"
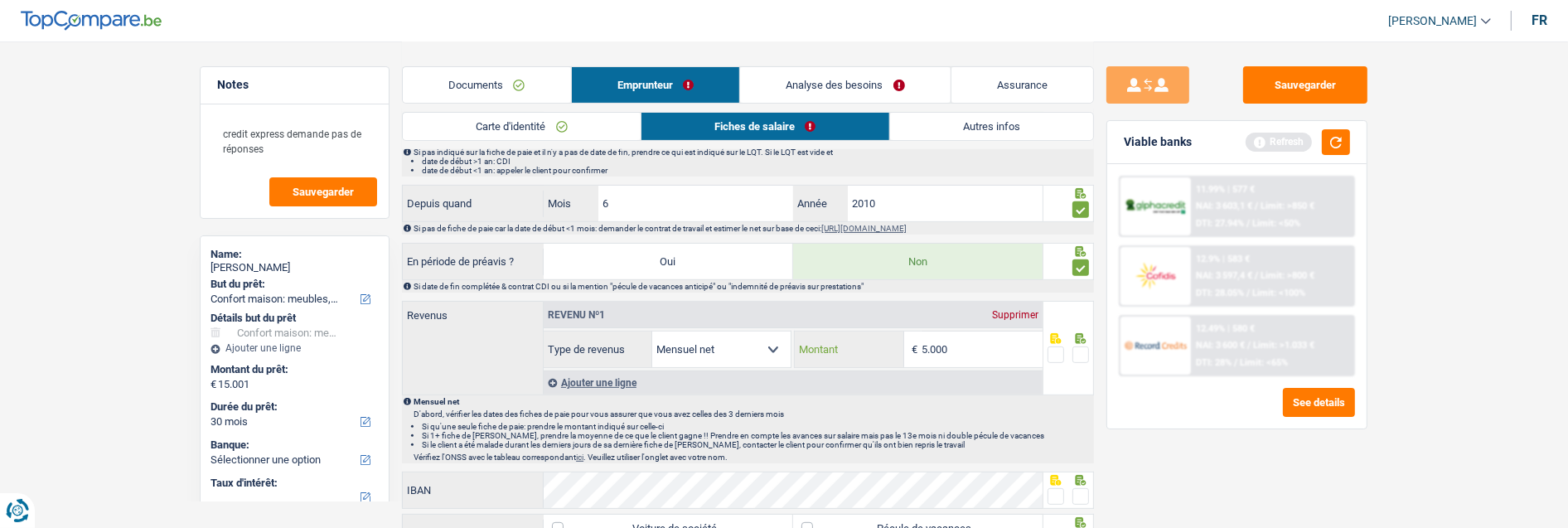
drag, startPoint x: 971, startPoint y: 349, endPoint x: 748, endPoint y: 362, distance: 223.4
click at [748, 362] on div "Allocation d'handicap Allocations chômage Allocations familiales Chèques repas …" at bounding box center [793, 348] width 499 height 37
type input "4.443"
click at [1075, 349] on span at bounding box center [1081, 354] width 17 height 17
click at [0, 0] on input "radio" at bounding box center [0, 0] width 0 height 0
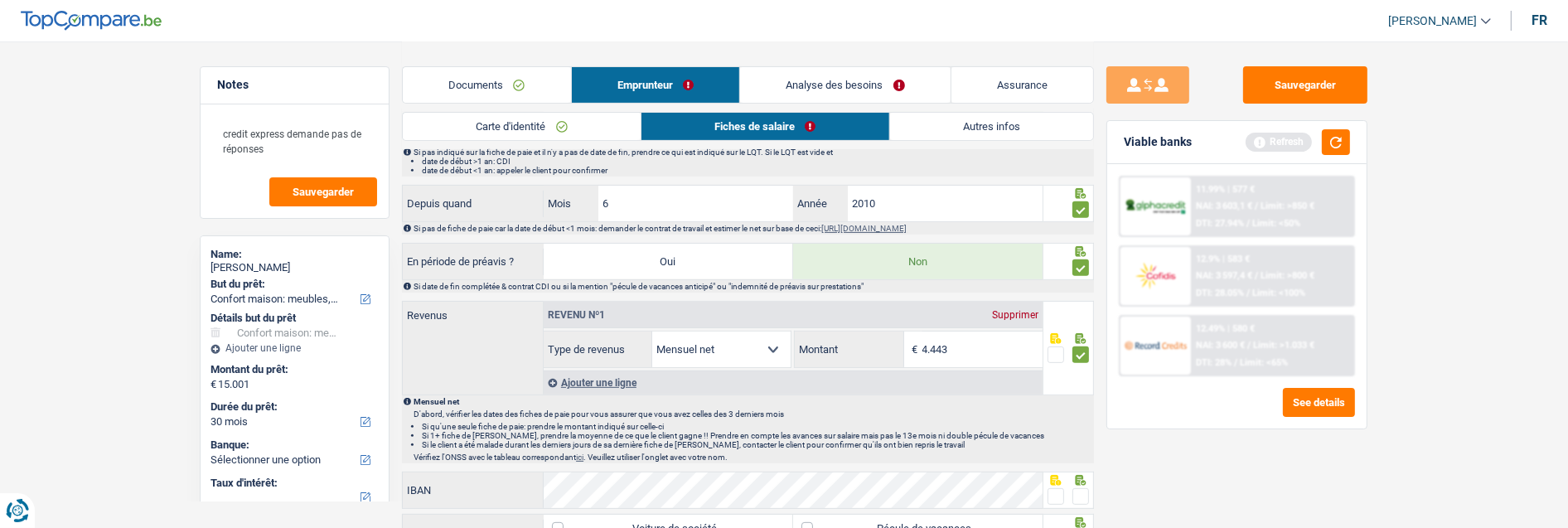
click at [1064, 488] on span at bounding box center [1056, 496] width 17 height 17
click at [0, 0] on input "radio" at bounding box center [0, 0] width 0 height 0
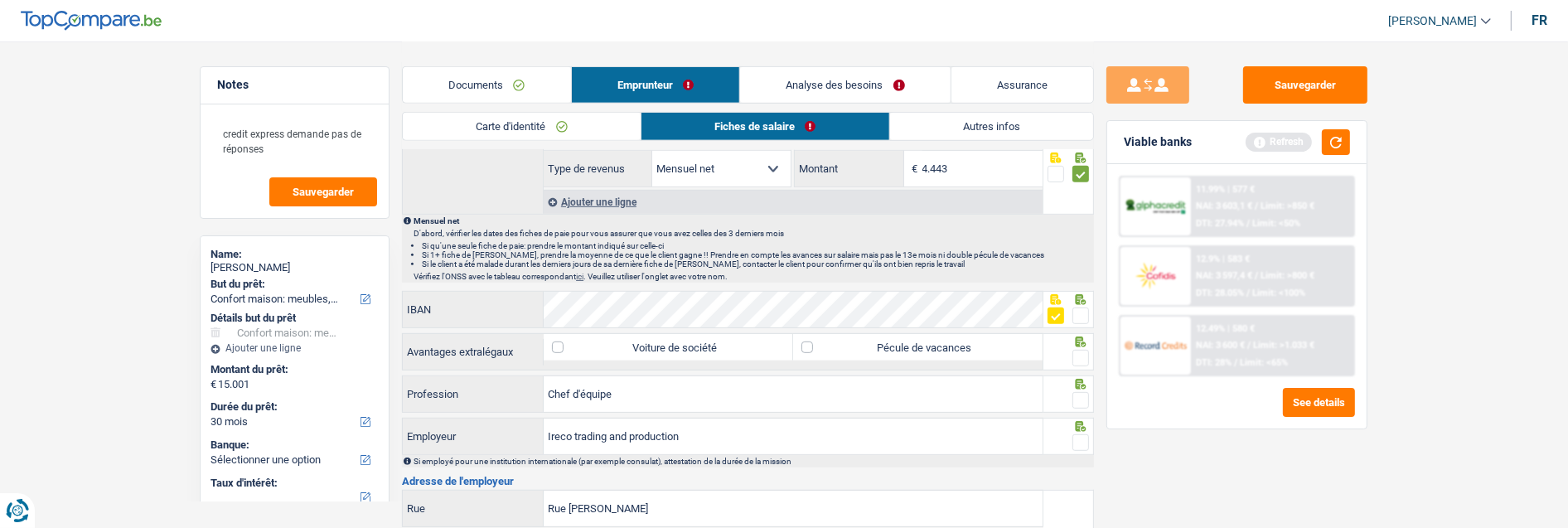
scroll to position [921, 0]
click at [1082, 350] on span at bounding box center [1081, 353] width 17 height 17
click at [0, 0] on input "radio" at bounding box center [0, 0] width 0 height 0
click at [865, 337] on label "Pécule de vacances" at bounding box center [918, 343] width 250 height 27
click at [865, 337] on input "Pécule de vacances" at bounding box center [918, 343] width 250 height 27
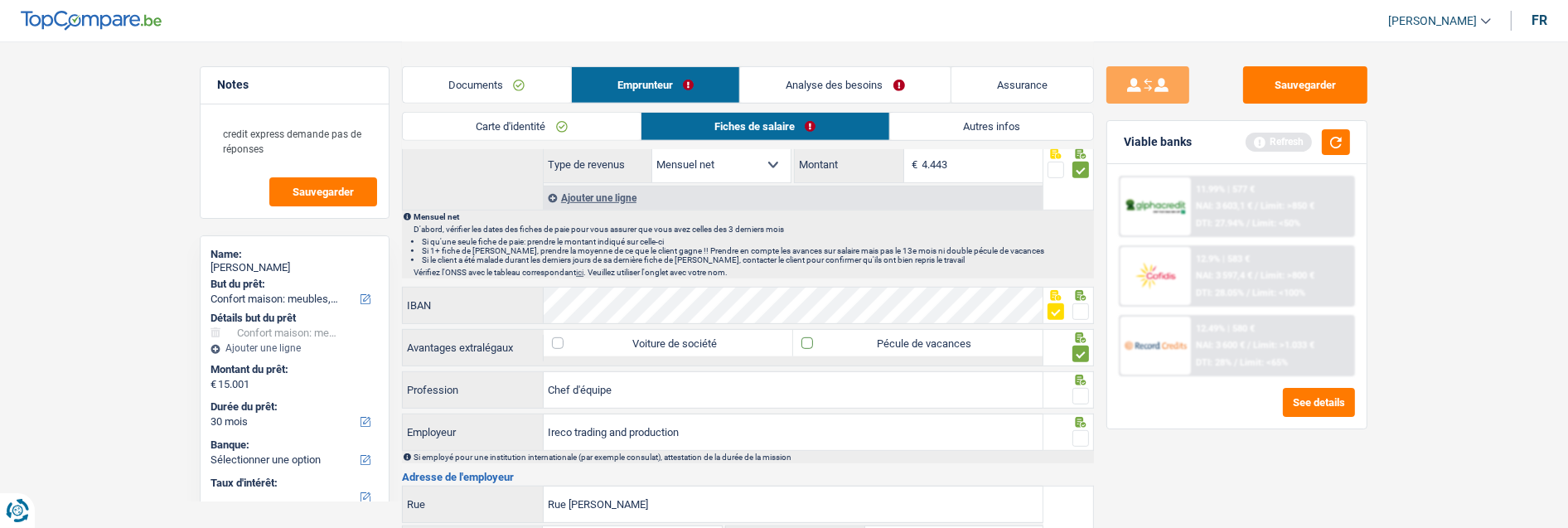
checkbox input "true"
click at [1080, 389] on span at bounding box center [1081, 396] width 17 height 17
click at [0, 0] on input "radio" at bounding box center [0, 0] width 0 height 0
click at [1082, 434] on span at bounding box center [1081, 438] width 17 height 17
click at [0, 0] on input "radio" at bounding box center [0, 0] width 0 height 0
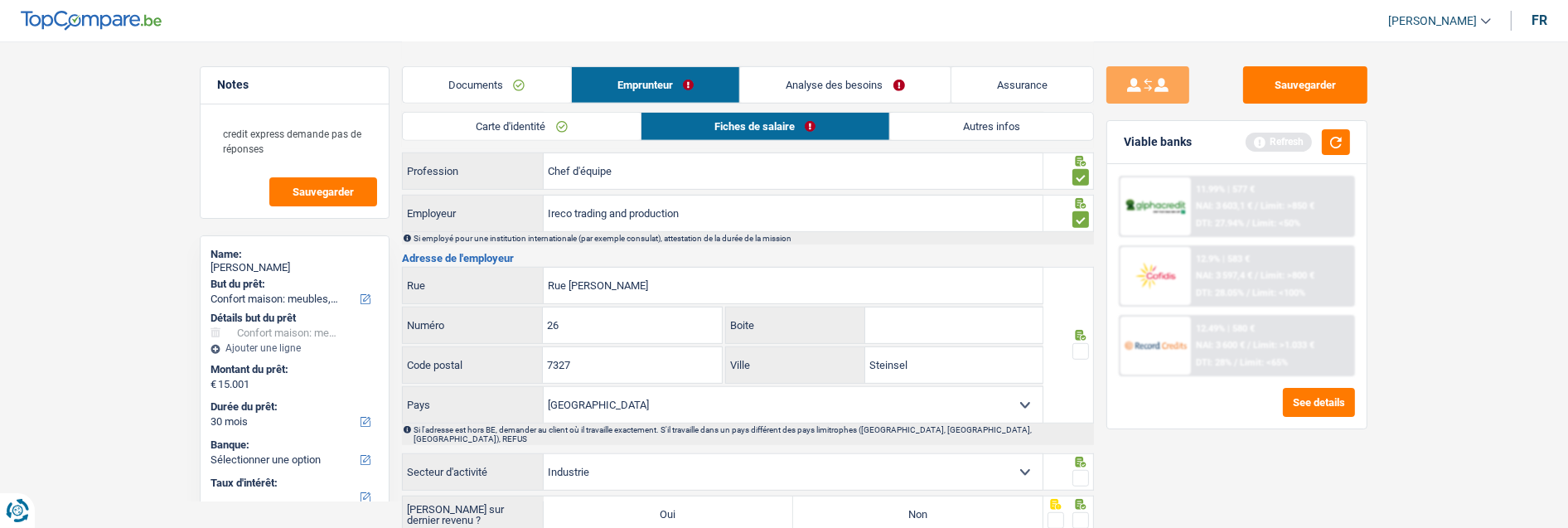
scroll to position [1197, 0]
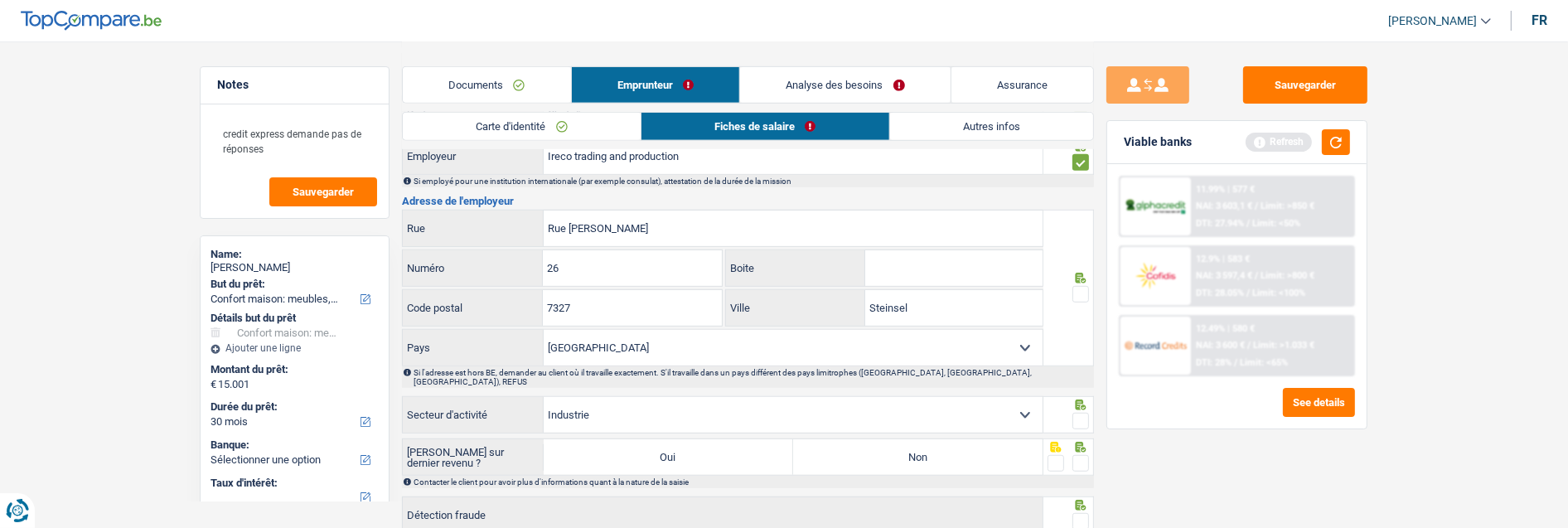
click at [1089, 284] on div at bounding box center [1069, 287] width 51 height 157
click at [1082, 288] on span at bounding box center [1081, 294] width 17 height 17
click at [0, 0] on input "radio" at bounding box center [0, 0] width 0 height 0
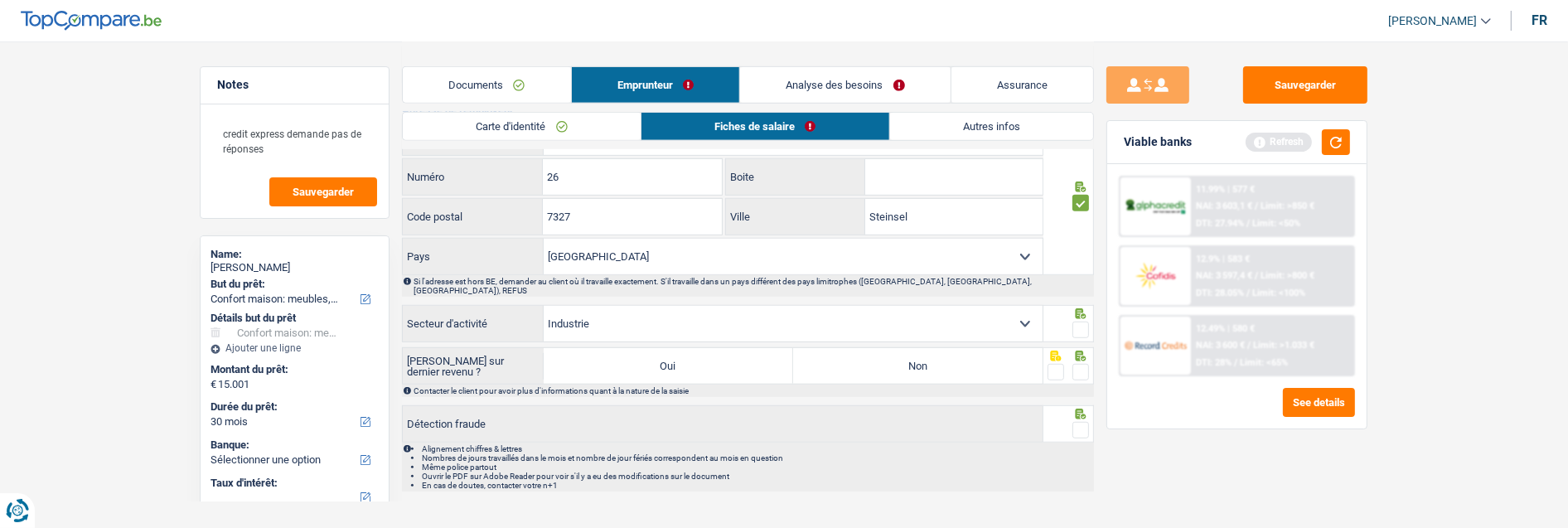
scroll to position [1289, 0]
click at [1078, 321] on span at bounding box center [1081, 328] width 17 height 17
click at [0, 0] on input "radio" at bounding box center [0, 0] width 0 height 0
click at [990, 354] on label "Non" at bounding box center [918, 365] width 250 height 36
click at [990, 354] on input "Non" at bounding box center [918, 365] width 250 height 36
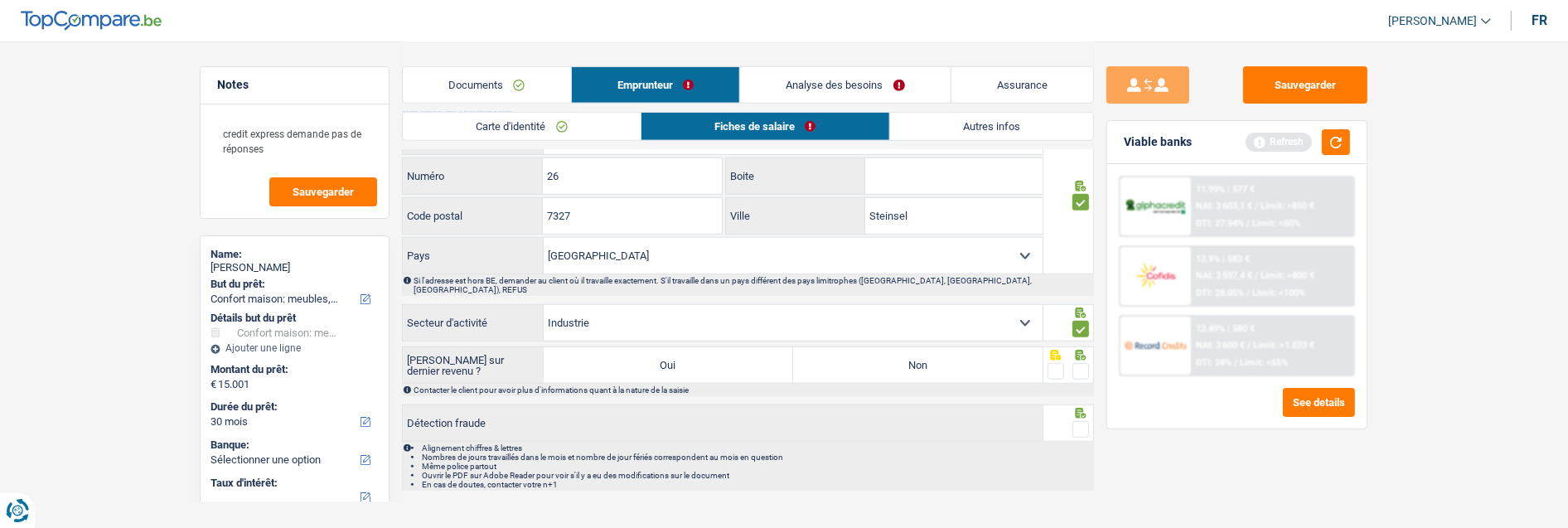
radio input "true"
click at [1088, 363] on span at bounding box center [1081, 371] width 17 height 17
click at [0, 0] on input "radio" at bounding box center [0, 0] width 0 height 0
drag, startPoint x: 1082, startPoint y: 415, endPoint x: 1093, endPoint y: 381, distance: 35.7
click at [1081, 421] on span at bounding box center [1081, 429] width 17 height 17
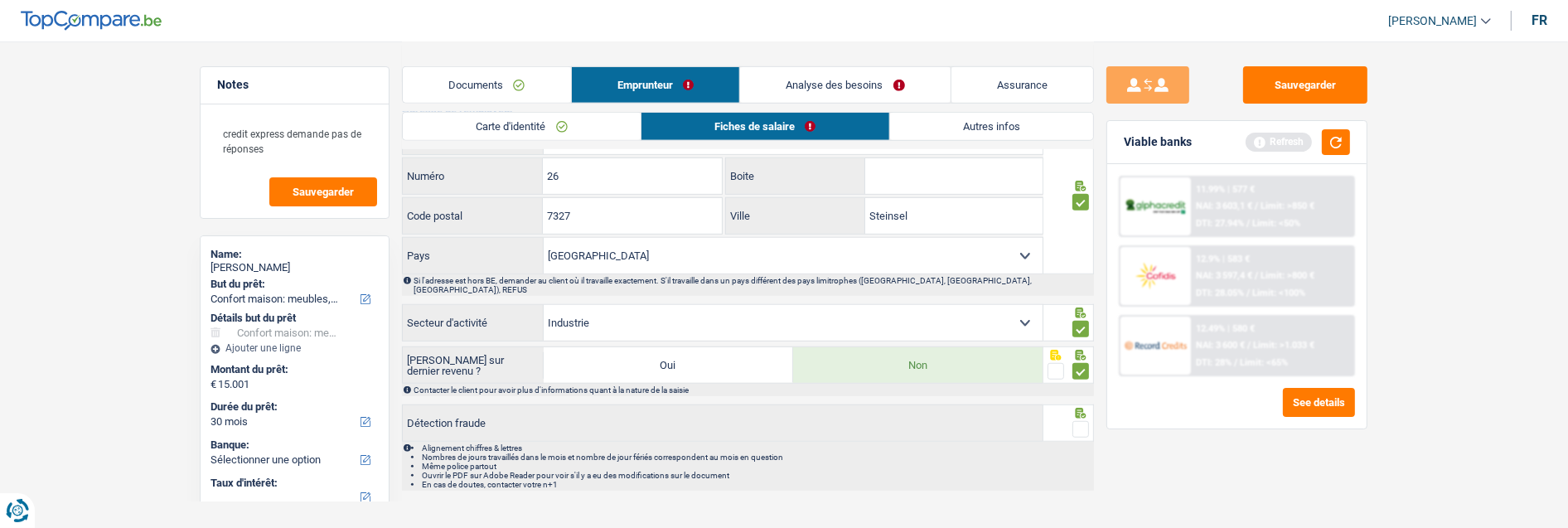
click at [0, 0] on input "radio" at bounding box center [0, 0] width 0 height 0
click at [1332, 141] on button "button" at bounding box center [1336, 143] width 28 height 26
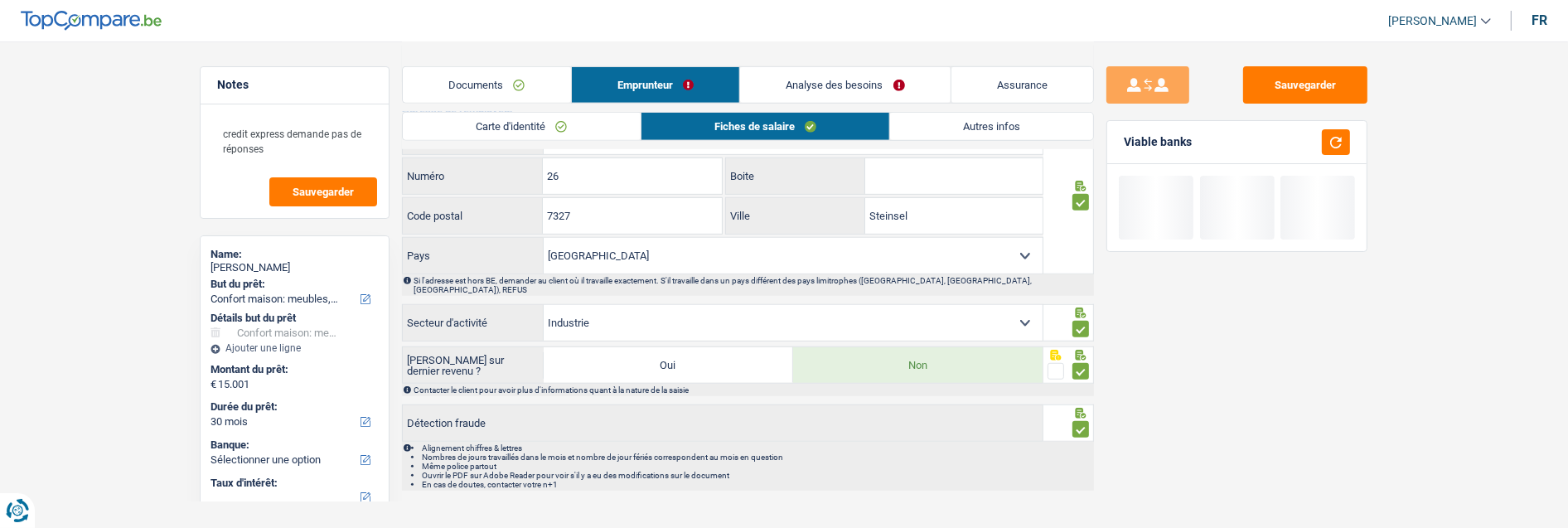
click at [1051, 129] on link "Autres infos" at bounding box center [991, 126] width 203 height 27
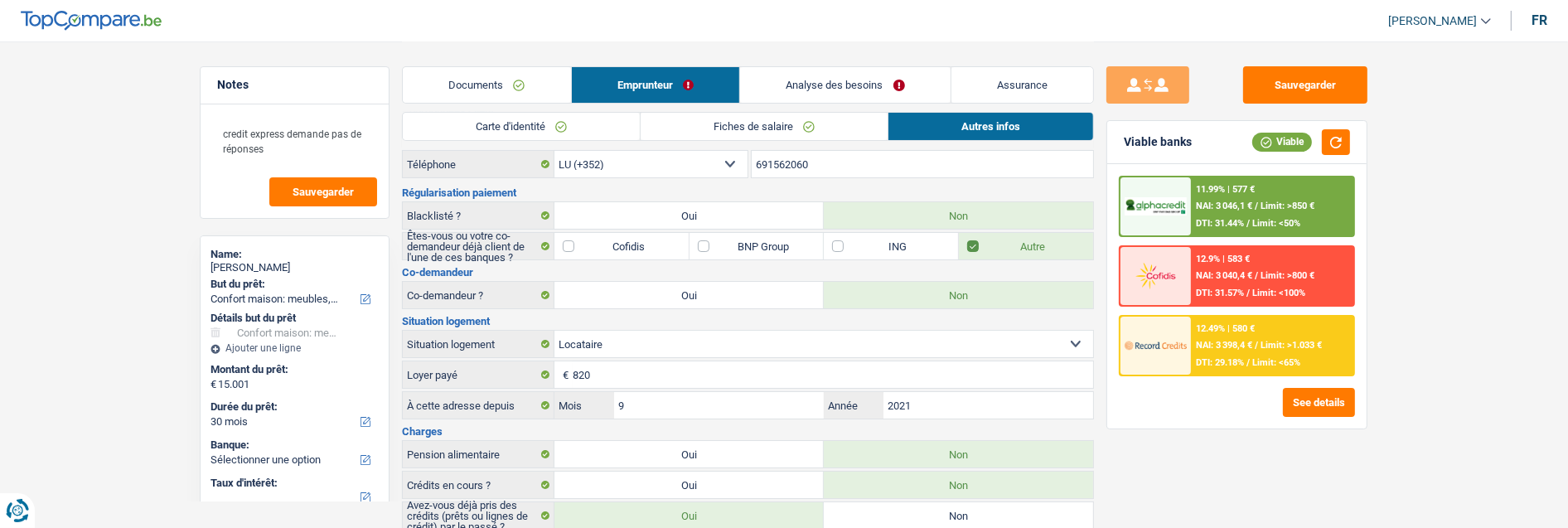
scroll to position [0, 0]
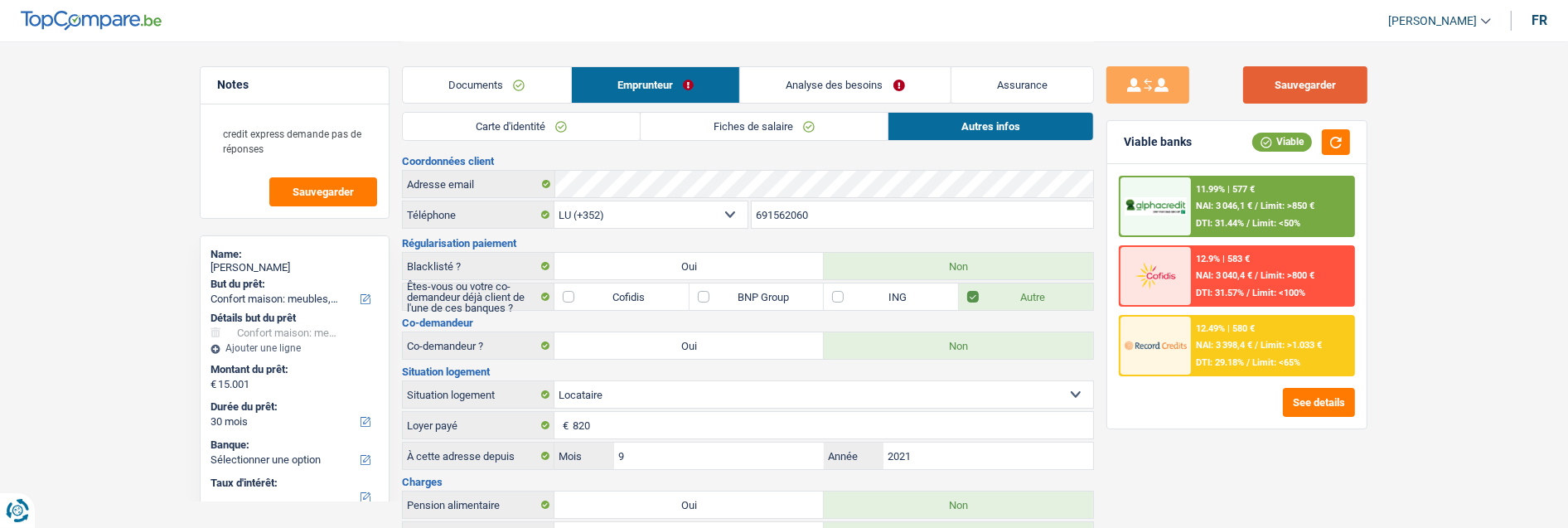
click at [1318, 94] on button "Sauvegarder" at bounding box center [1306, 84] width 125 height 37
click at [1264, 352] on div "12.49% | 580 € NAI: 3 398,4 € / Limit: >1.033 € DTI: 29.18% / Limit: <65%" at bounding box center [1273, 345] width 164 height 58
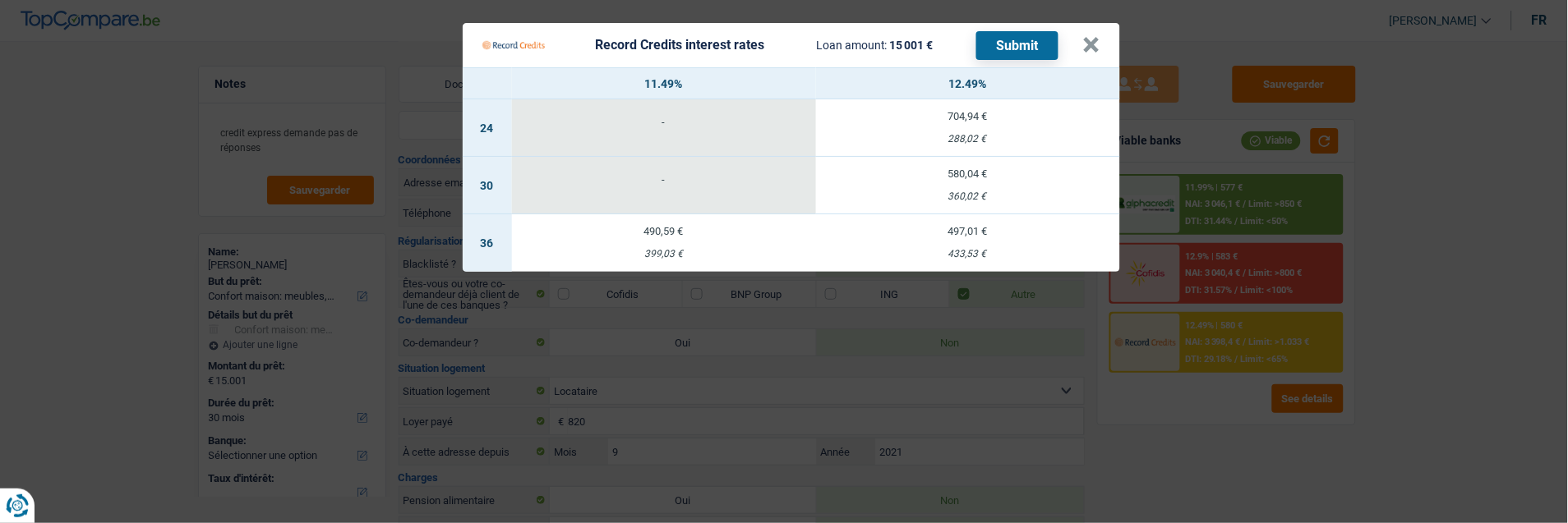
click at [1005, 227] on td "497,01 € 433,53 €" at bounding box center [968, 243] width 304 height 57
select select "36"
select select "record credits"
type input "12,49"
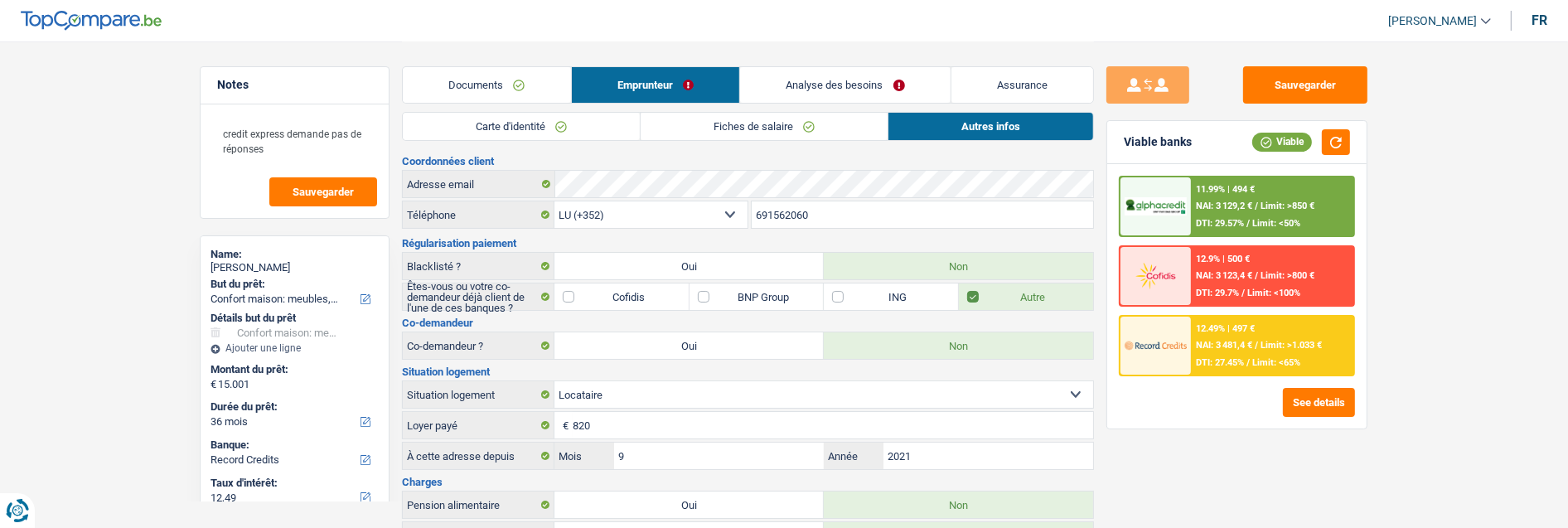
click at [1211, 340] on span "NAI: 3 481,4 €" at bounding box center [1224, 345] width 56 height 11
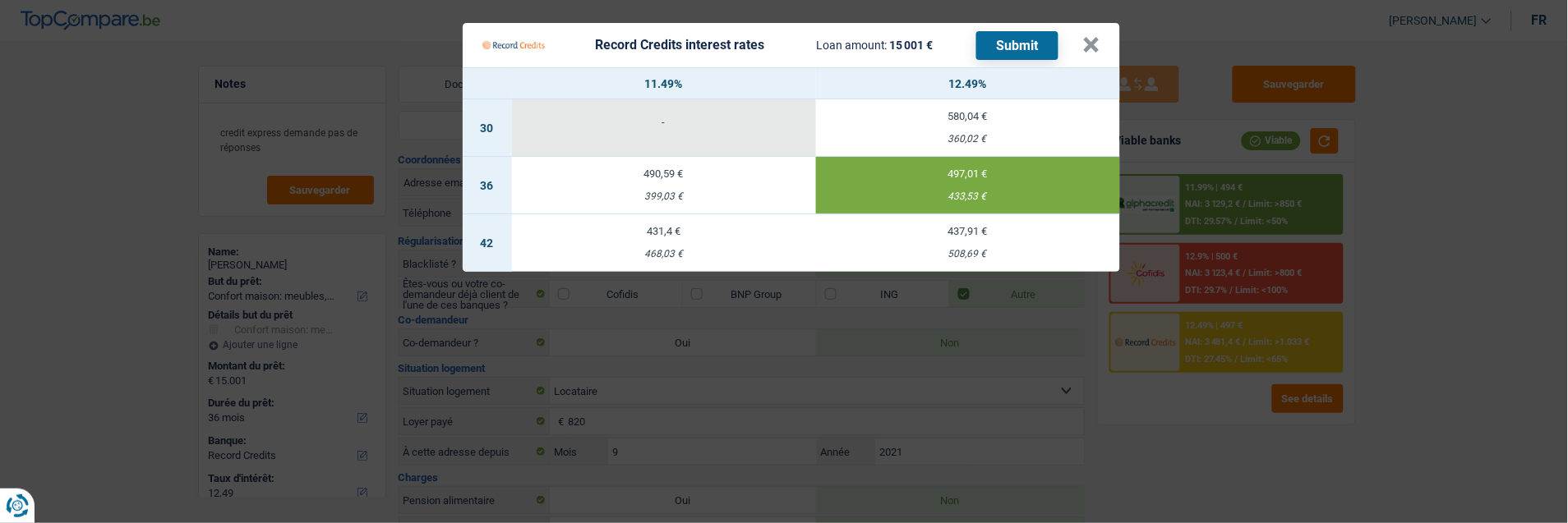
click at [1009, 235] on td "437,91 € 508,69 €" at bounding box center [968, 243] width 304 height 57
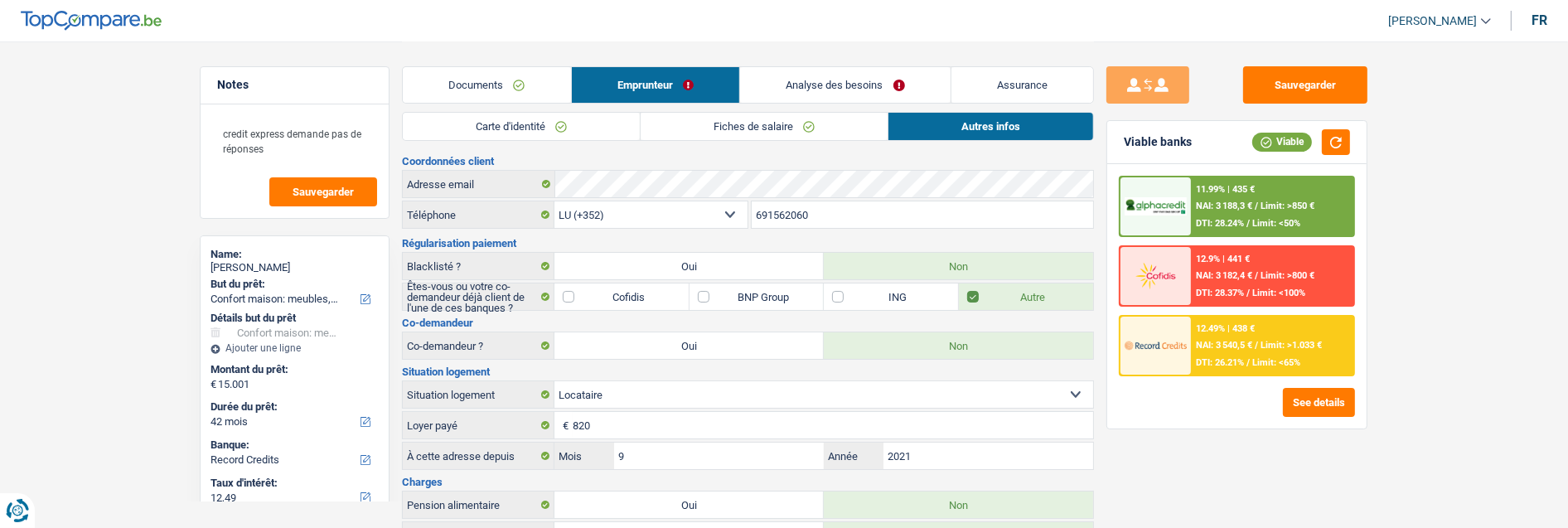
click at [1263, 340] on span "Limit: >1.033 €" at bounding box center [1291, 345] width 61 height 11
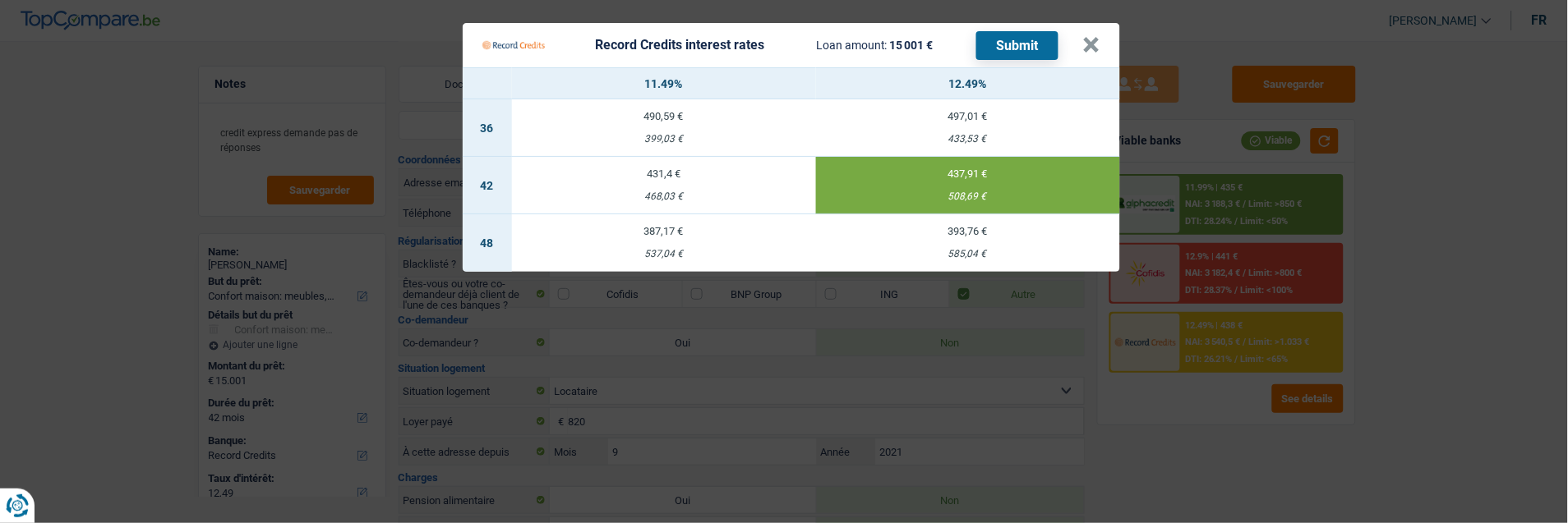
click at [1031, 234] on td "393,76 € 585,04 €" at bounding box center [968, 243] width 304 height 57
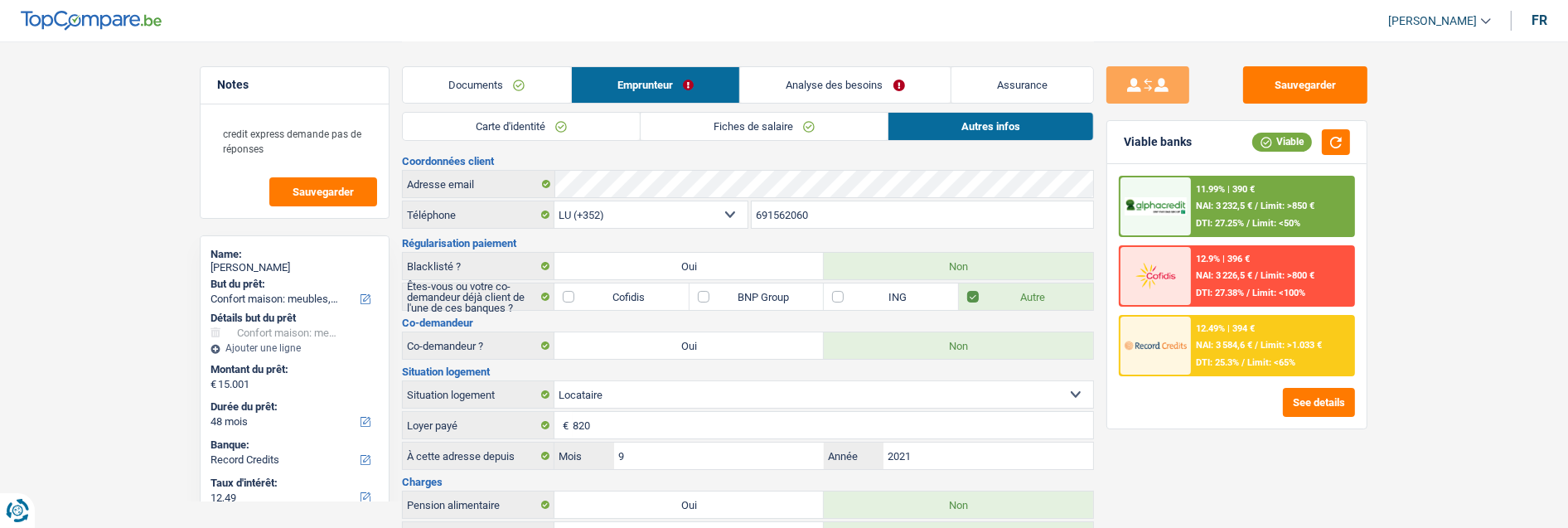
click at [1270, 320] on div "12.49% | 394 € NAI: 3 584,6 € / Limit: >1.033 € DTI: 25.3% / Limit: <65%" at bounding box center [1273, 345] width 164 height 58
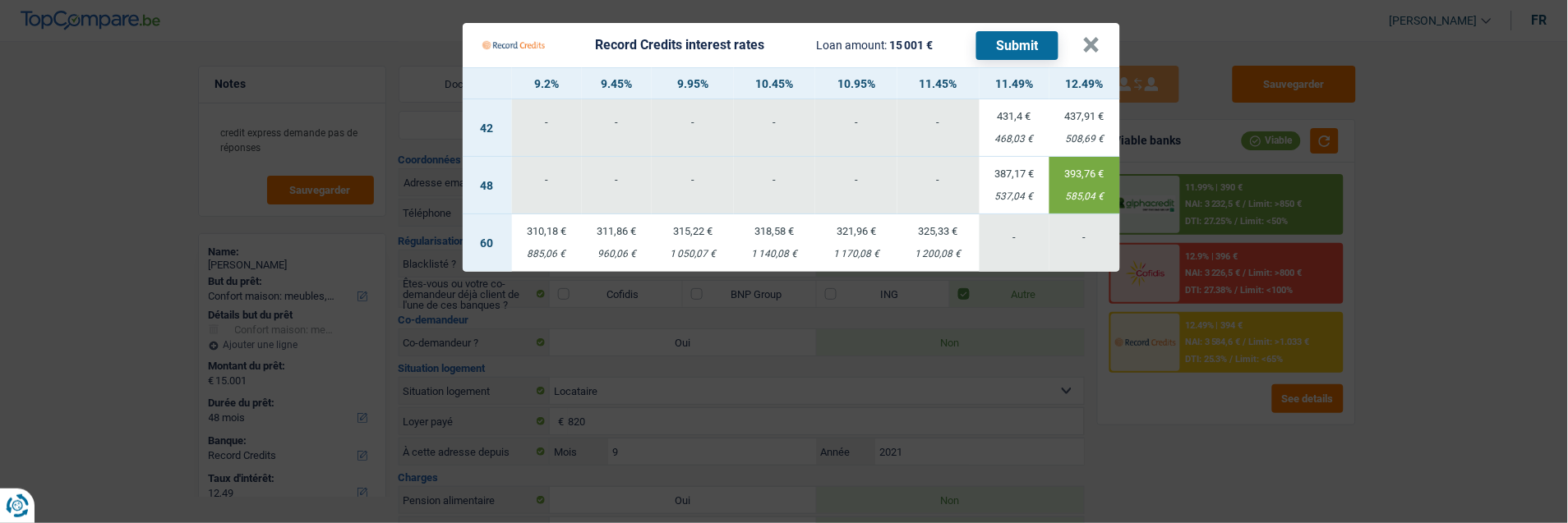
click at [863, 228] on td "321,96 € 1 170,08 €" at bounding box center [856, 243] width 82 height 57
select select "60"
type input "10,95"
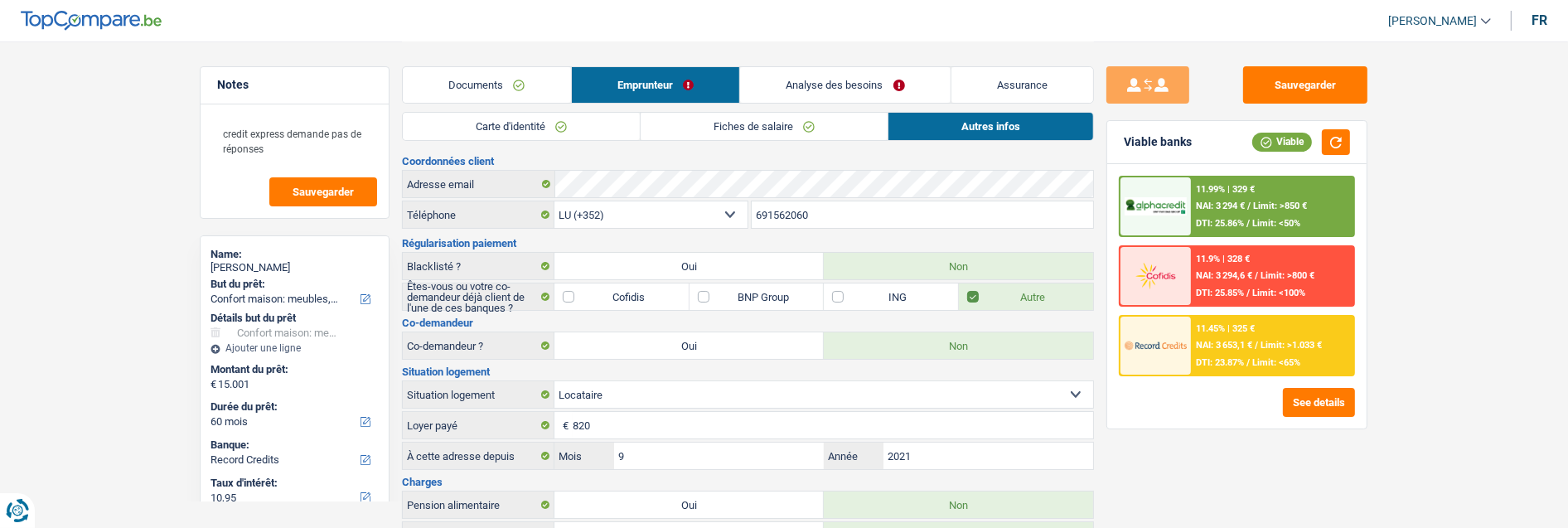
click at [1222, 333] on div "11.45% | 325 € NAI: 3 653,1 € / Limit: >1.033 € DTI: 23.87% / Limit: <65%" at bounding box center [1273, 345] width 164 height 58
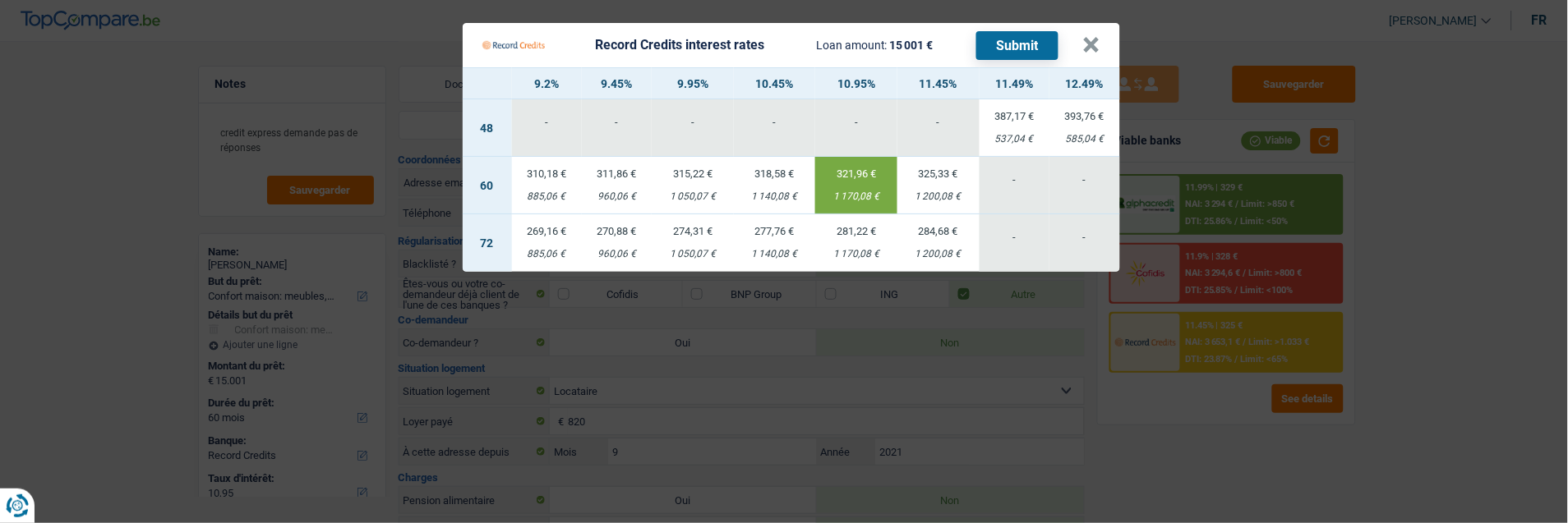
click at [1060, 363] on Credits "Record Credits interest rates Loan amount: 15 001 € Submit × 9.2% 9.45% 9.95% 1…" at bounding box center [784, 261] width 1568 height 523
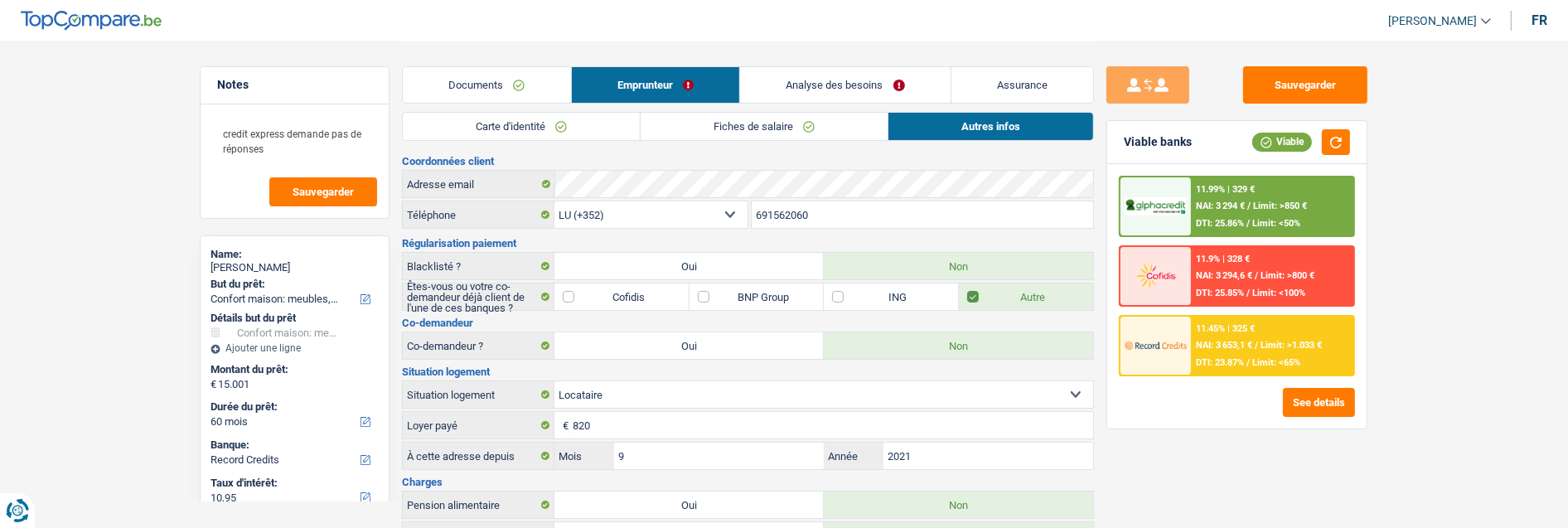
click at [870, 83] on link "Analyse des besoins" at bounding box center [845, 85] width 211 height 36
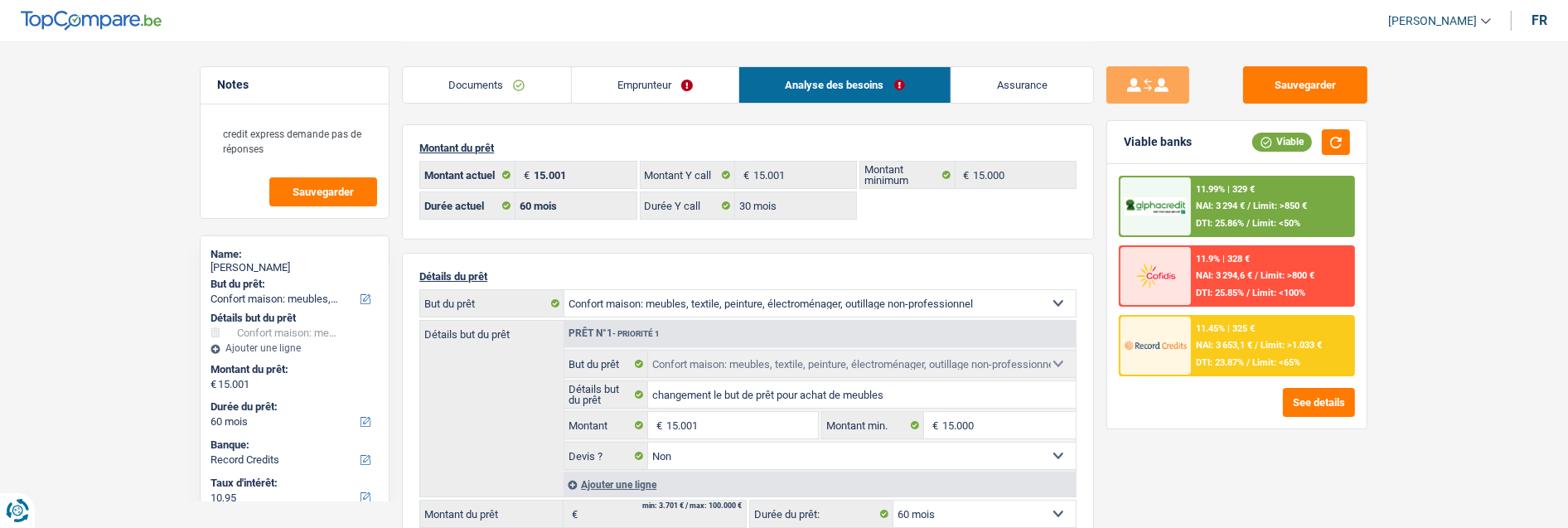
click at [1306, 340] on div "11.45% | 325 € NAI: 3 653,1 € / Limit: >1.033 € DTI: 23.87% / Limit: <65%" at bounding box center [1273, 345] width 164 height 58
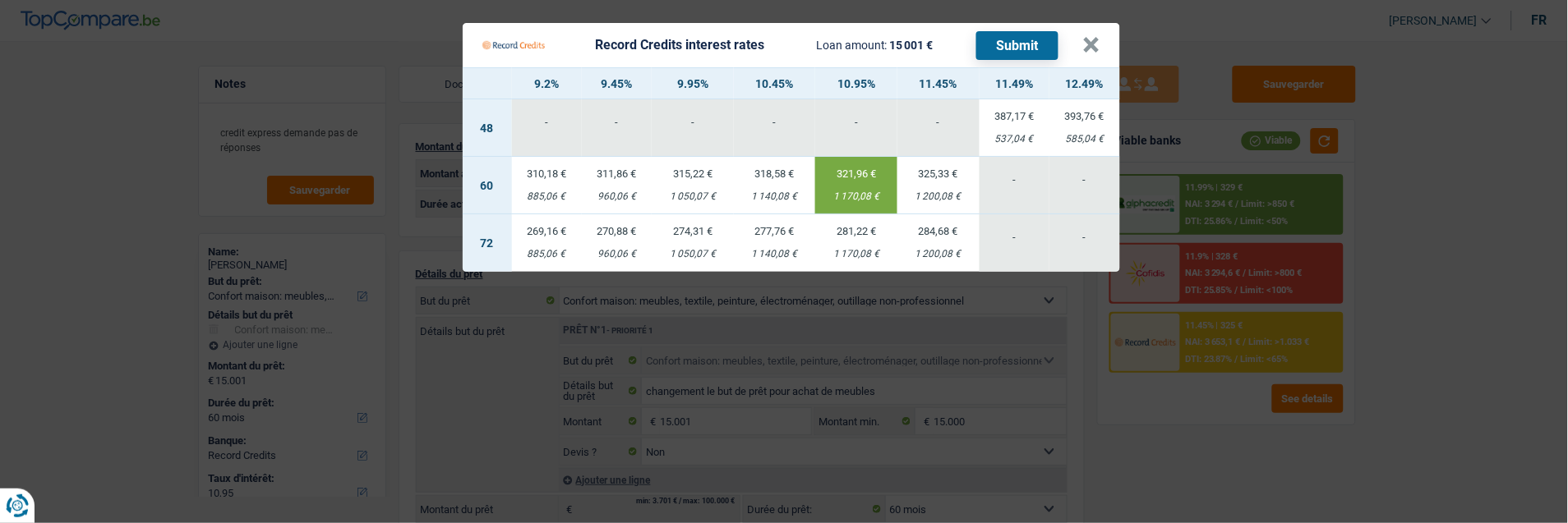
drag, startPoint x: 1313, startPoint y: 404, endPoint x: 1290, endPoint y: 403, distance: 23.0
click at [1311, 404] on Credits "Record Credits interest rates Loan amount: 15 001 € Submit × 9.2% 9.45% 9.95% 1…" at bounding box center [784, 261] width 1568 height 523
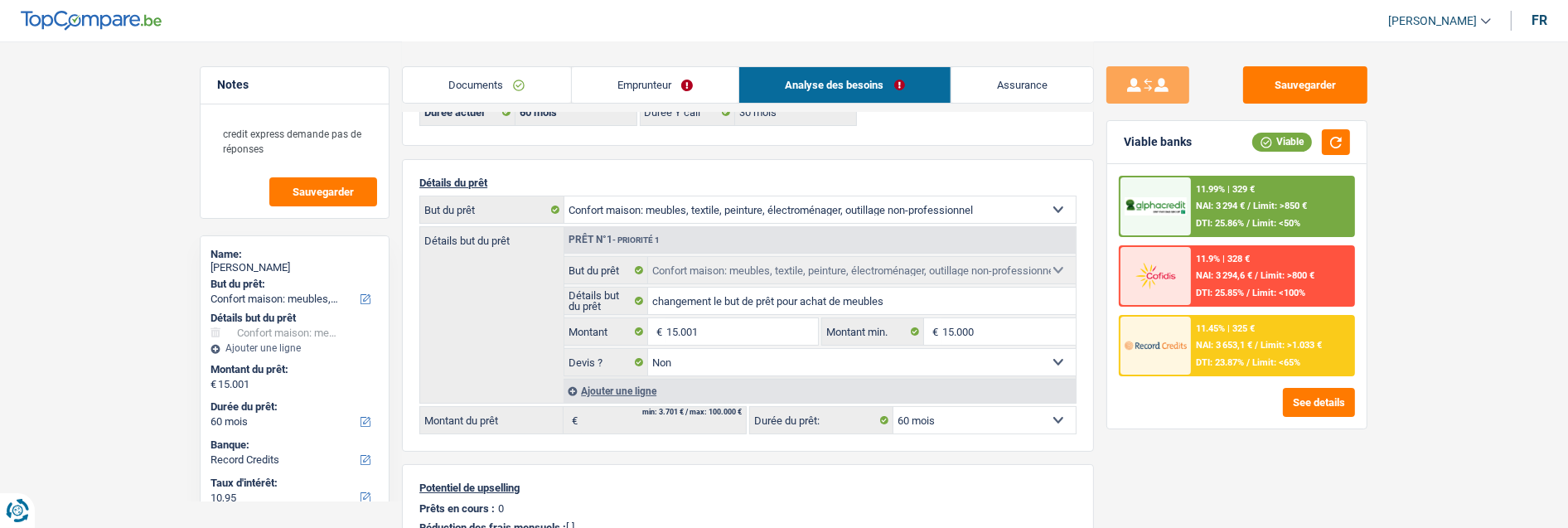
scroll to position [92, 0]
click at [1047, 419] on select "12 mois 18 mois 24 mois 30 mois 36 mois 42 mois 48 mois 60 mois 72 mois 84 mois…" at bounding box center [984, 421] width 183 height 27
select select "48"
click at [893, 408] on select "12 mois 18 mois 24 mois 30 mois 36 mois 42 mois 48 mois 60 mois 72 mois 84 mois…" at bounding box center [984, 421] width 183 height 27
select select "48"
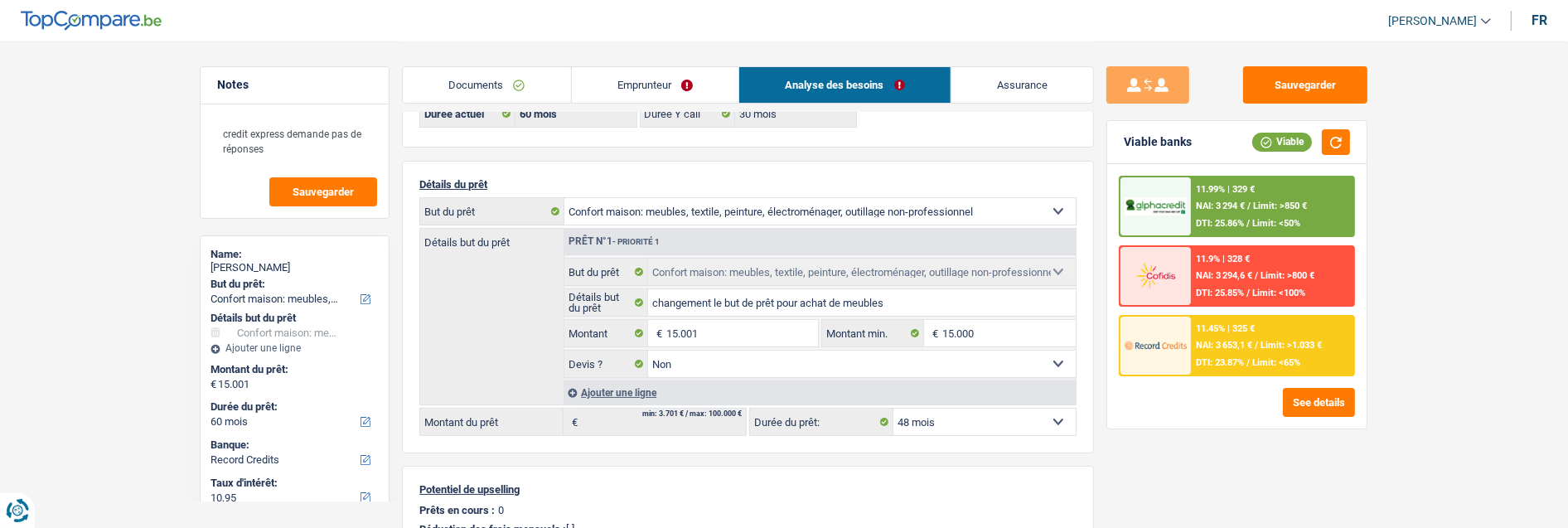
select select "48"
click at [1252, 349] on div "12.49% | 394 € NAI: 3 584,6 € / Limit: >1.033 € DTI: 25.3% / Limit: <65%" at bounding box center [1273, 345] width 164 height 58
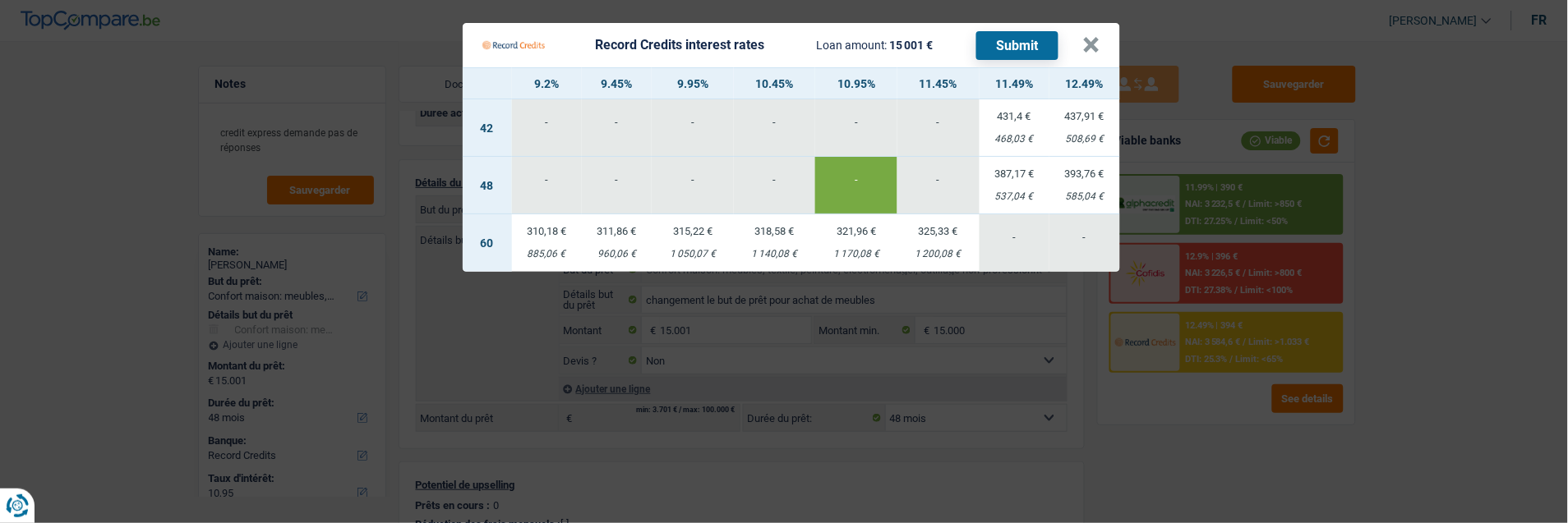
click at [1011, 177] on td "387,17 € 537,04 €" at bounding box center [1014, 186] width 70 height 57
type input "11,49"
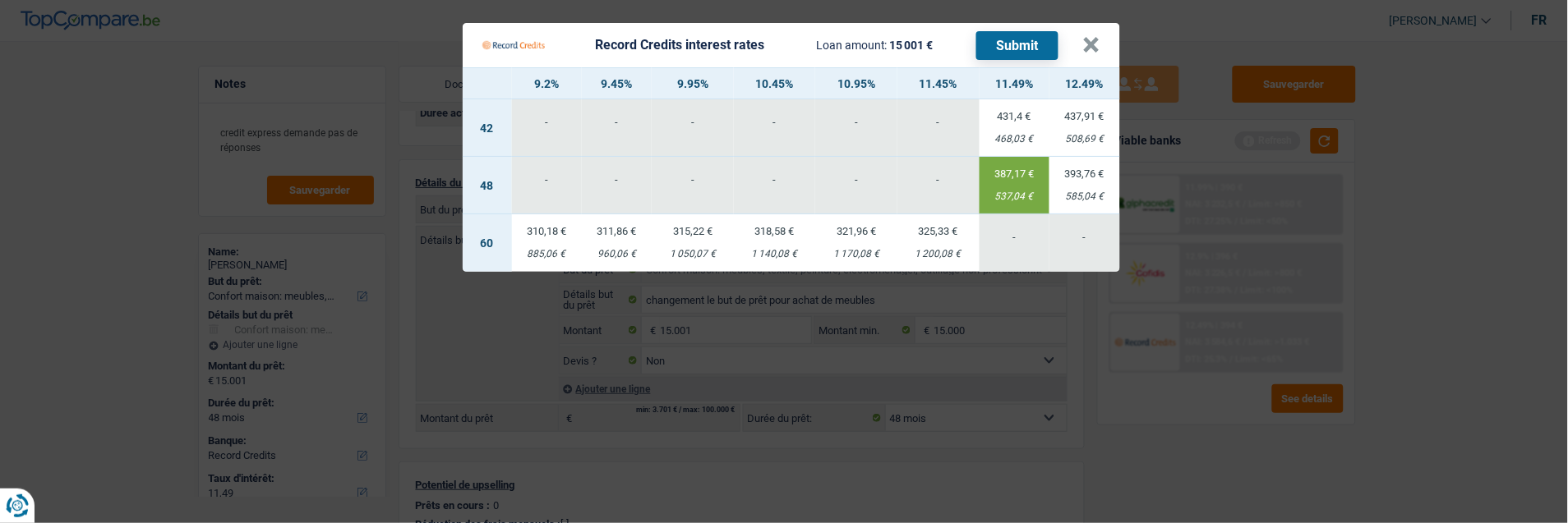
click at [1031, 35] on button "Submit" at bounding box center [1017, 45] width 82 height 29
click at [1098, 37] on button "×" at bounding box center [1091, 44] width 17 height 17
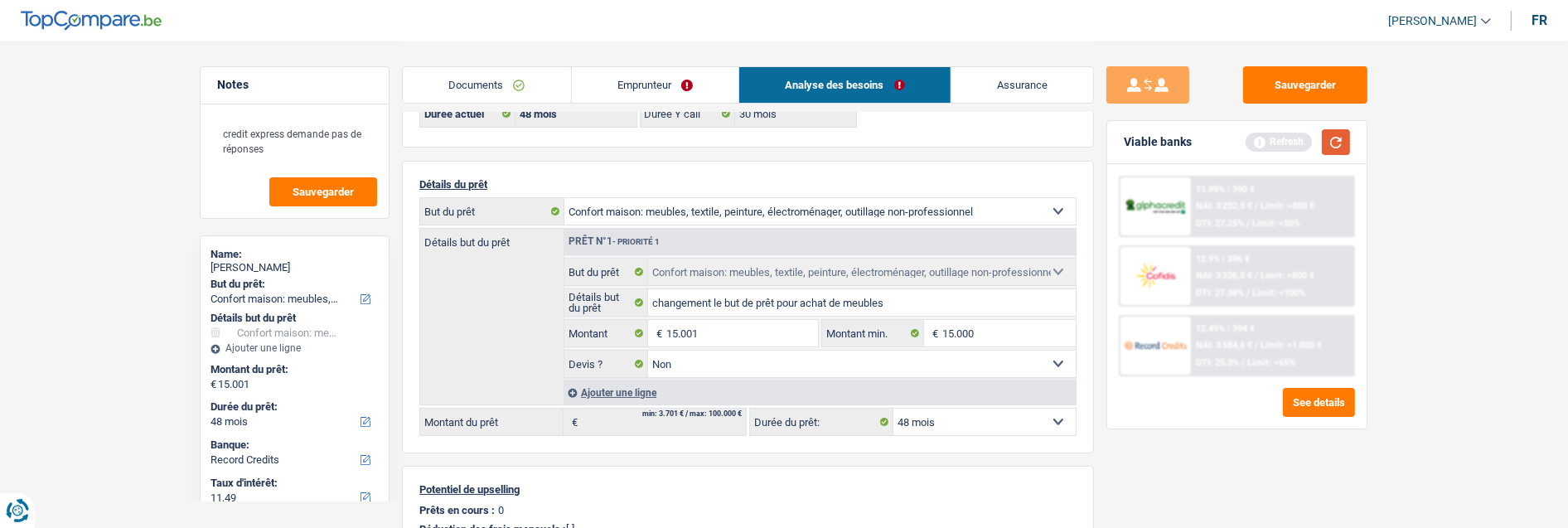
click at [1322, 145] on button "button" at bounding box center [1336, 143] width 28 height 26
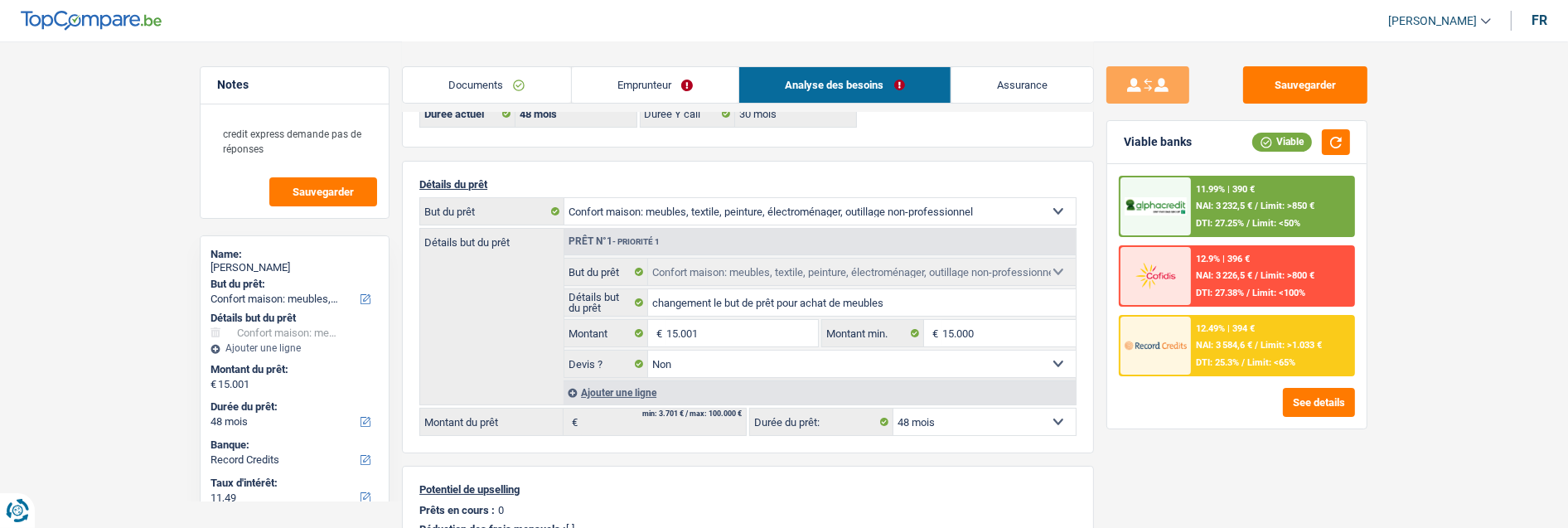
click at [1261, 343] on span "Limit: >1.033 €" at bounding box center [1291, 345] width 61 height 11
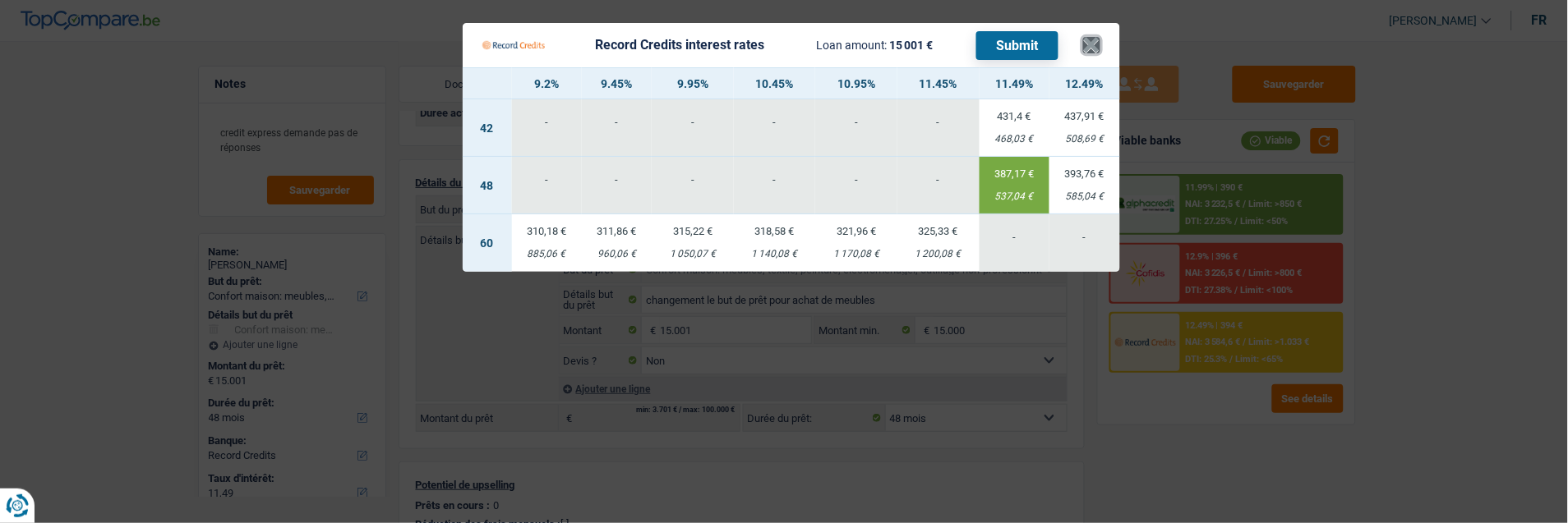
click at [1091, 40] on button "×" at bounding box center [1091, 44] width 17 height 17
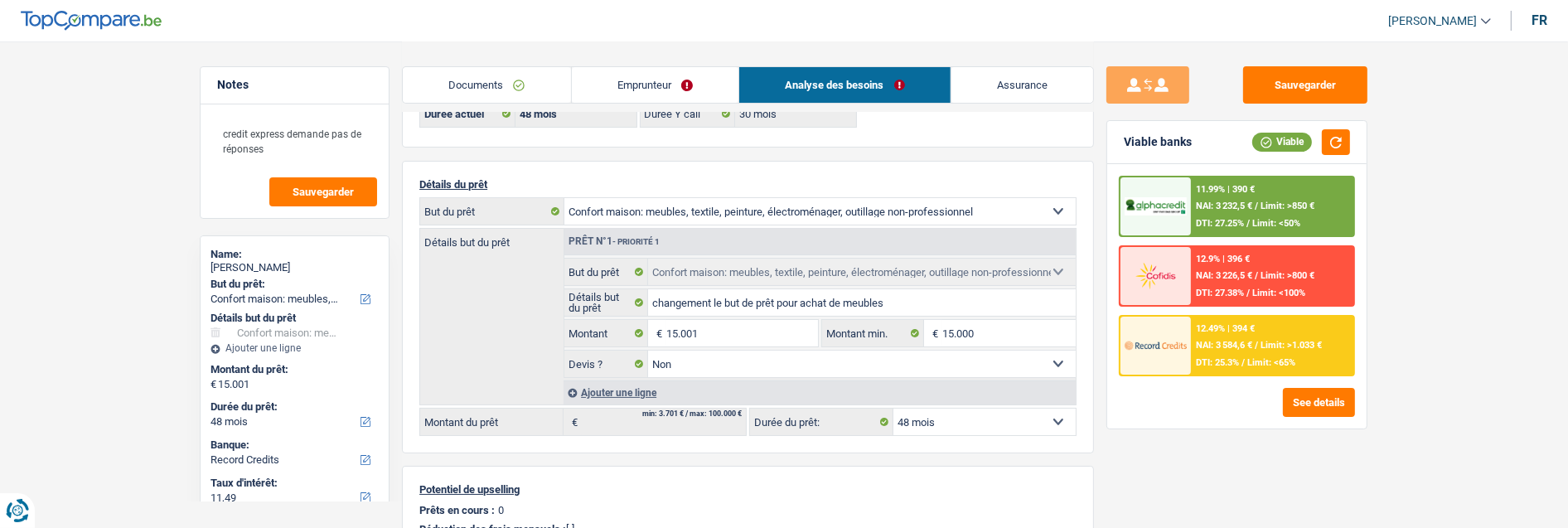
click at [1255, 191] on div "11.99% | 390 € NAI: 3 232,5 € / Limit: >850 € DTI: 27.25% / Limit: <50%" at bounding box center [1273, 207] width 164 height 58
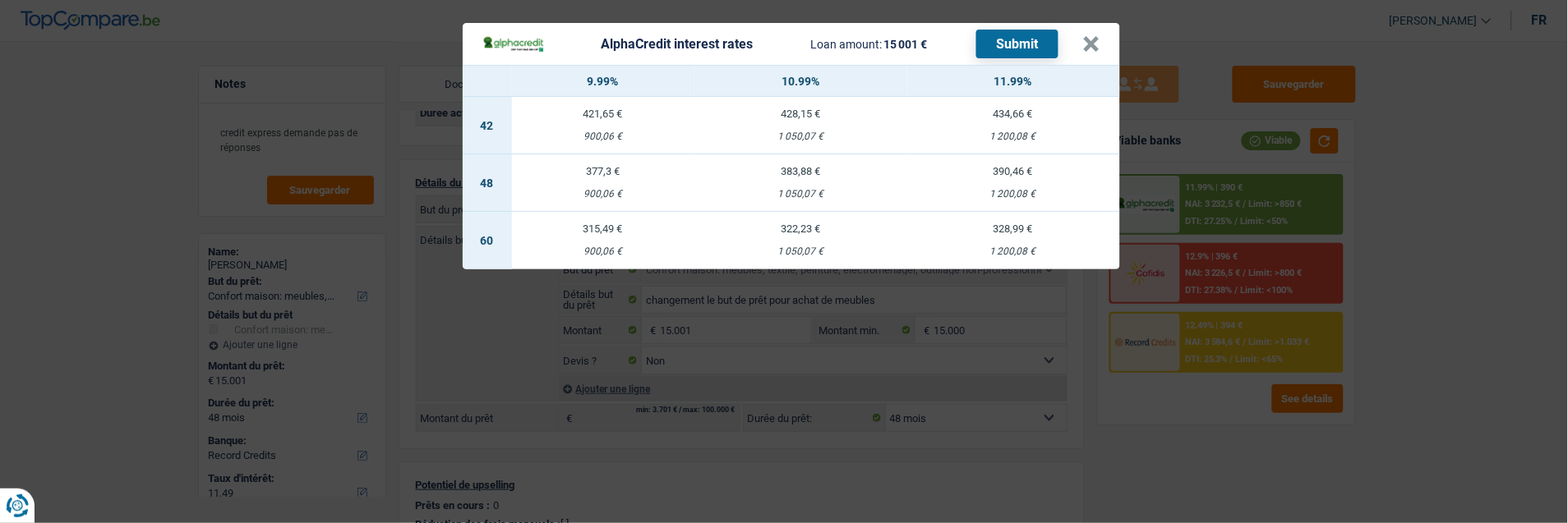
click at [817, 119] on td "428,15 € 1 050,07 €" at bounding box center [800, 126] width 213 height 57
select select "42"
select select "alphacredit"
type input "10,99"
select select "42"
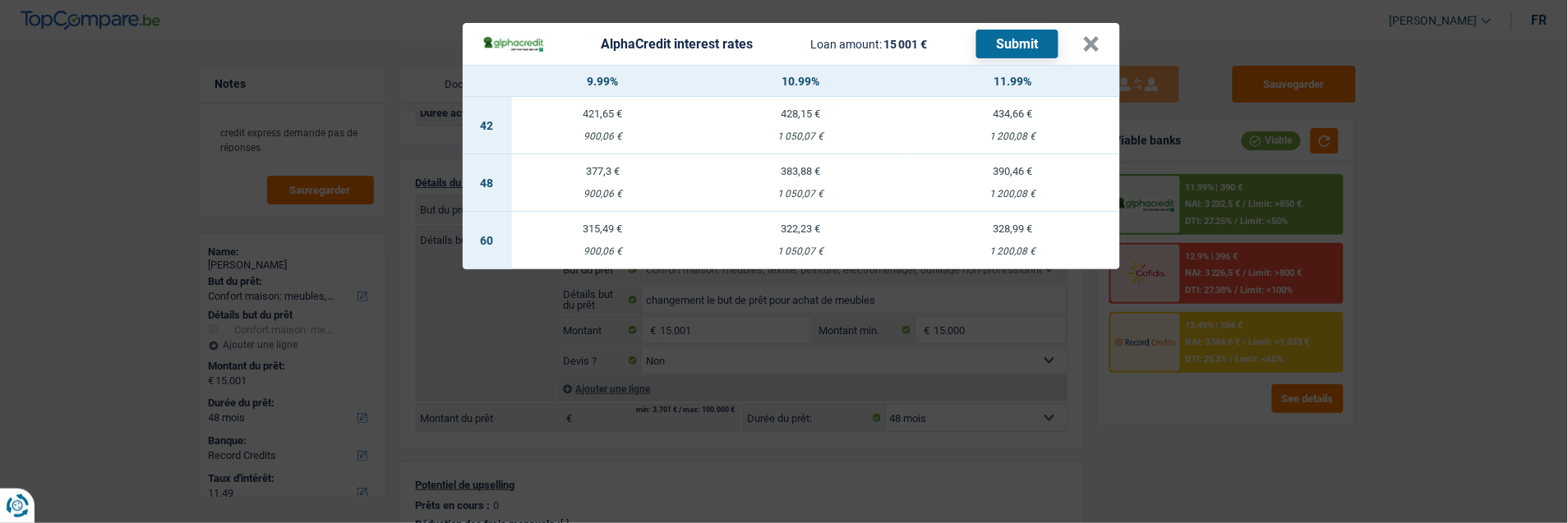
select select "42"
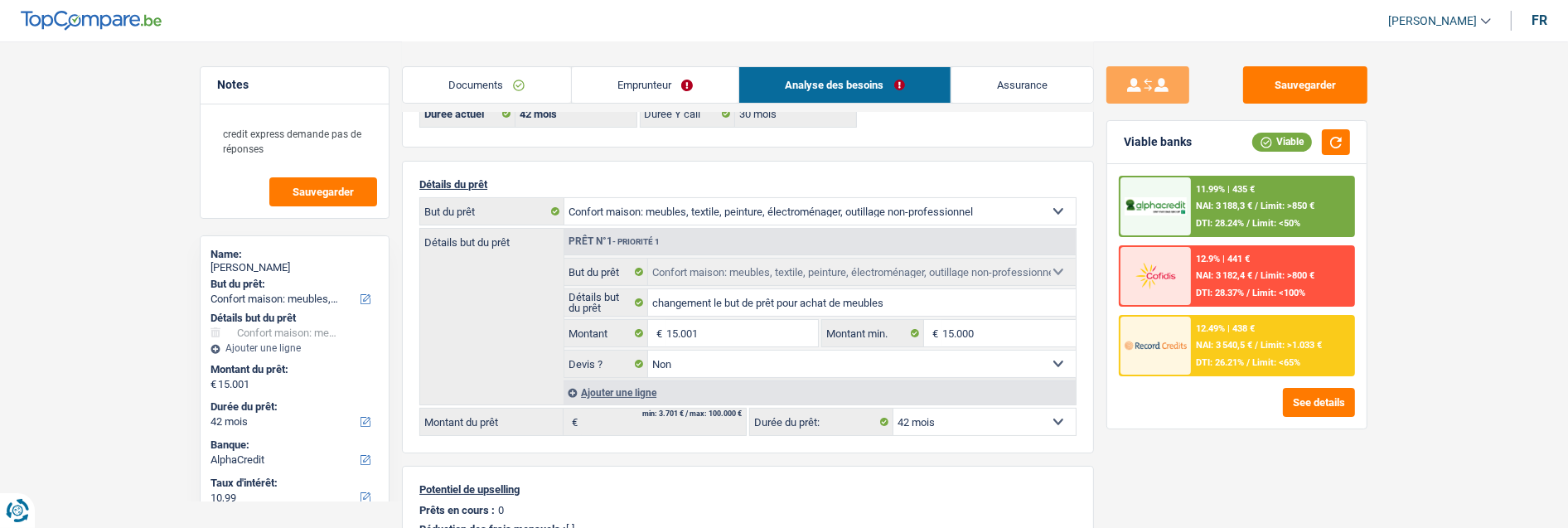
click at [1266, 201] on span "Limit: >850 €" at bounding box center [1288, 206] width 54 height 11
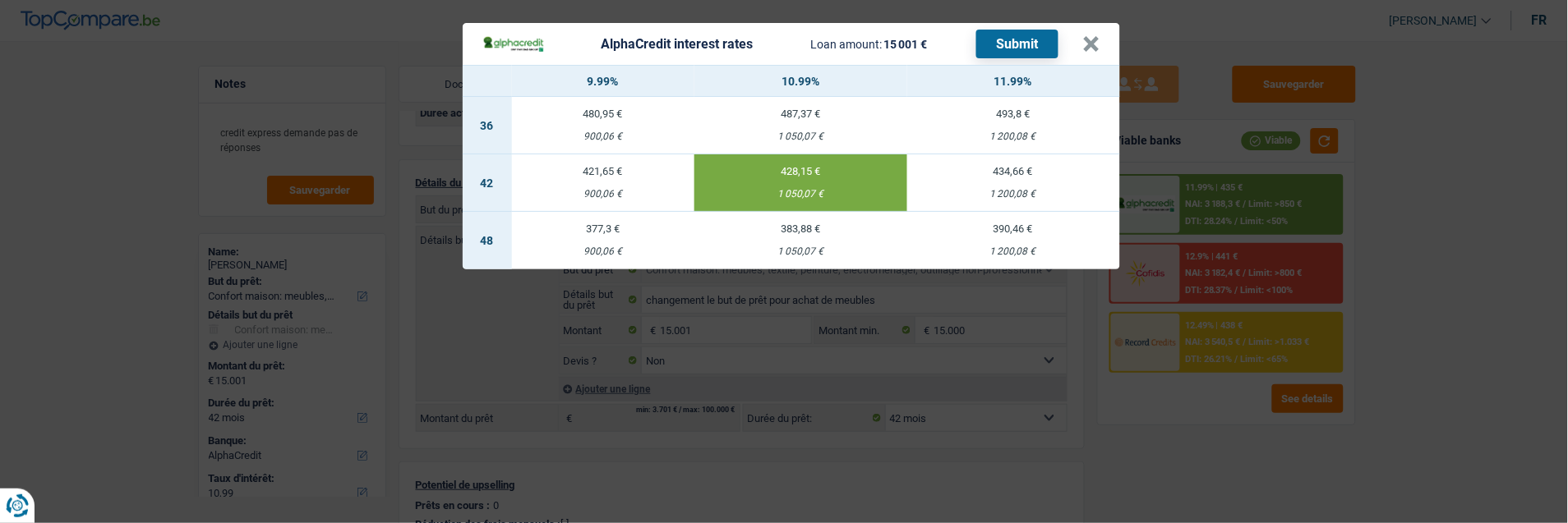
click at [1025, 42] on button "Submit" at bounding box center [1017, 44] width 82 height 29
click at [1098, 37] on button "×" at bounding box center [1091, 44] width 17 height 17
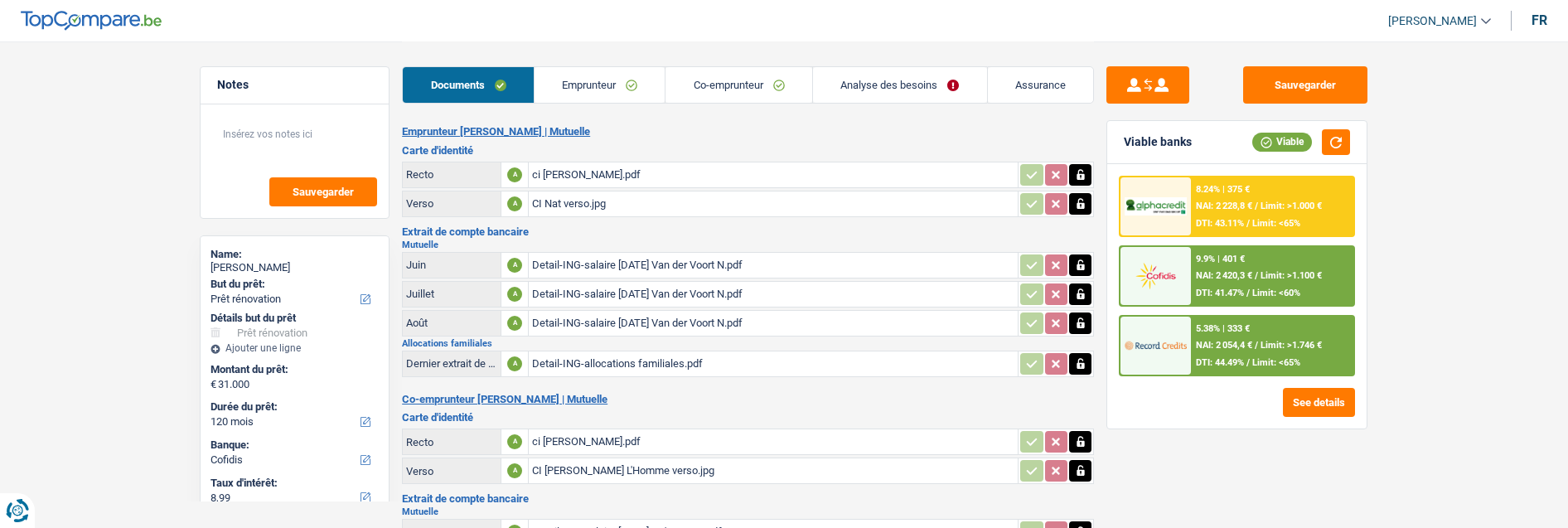
select select "renovation"
select select "120"
select select "cofidis"
click at [1250, 265] on div "9.9% | 401 € NAI: 2 420,3 € / Limit: >1.100 € DTI: 41.47% / Limit: <60%" at bounding box center [1273, 275] width 164 height 58
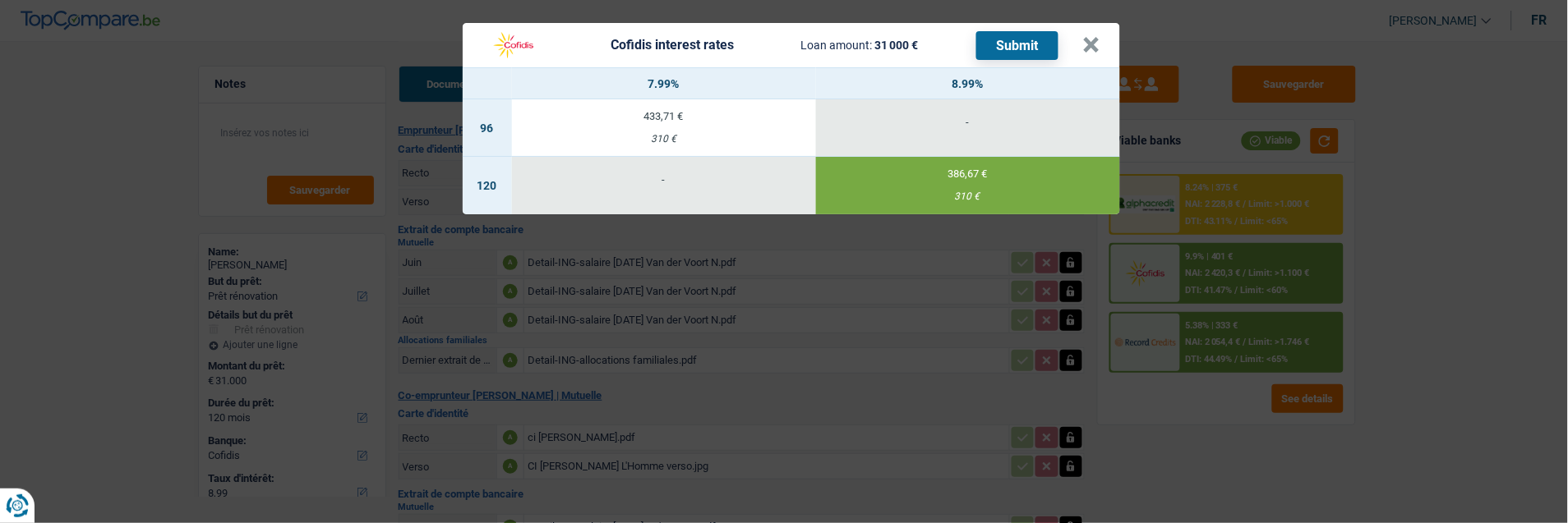
click at [981, 174] on td "386,67 € 310 €" at bounding box center [968, 186] width 304 height 57
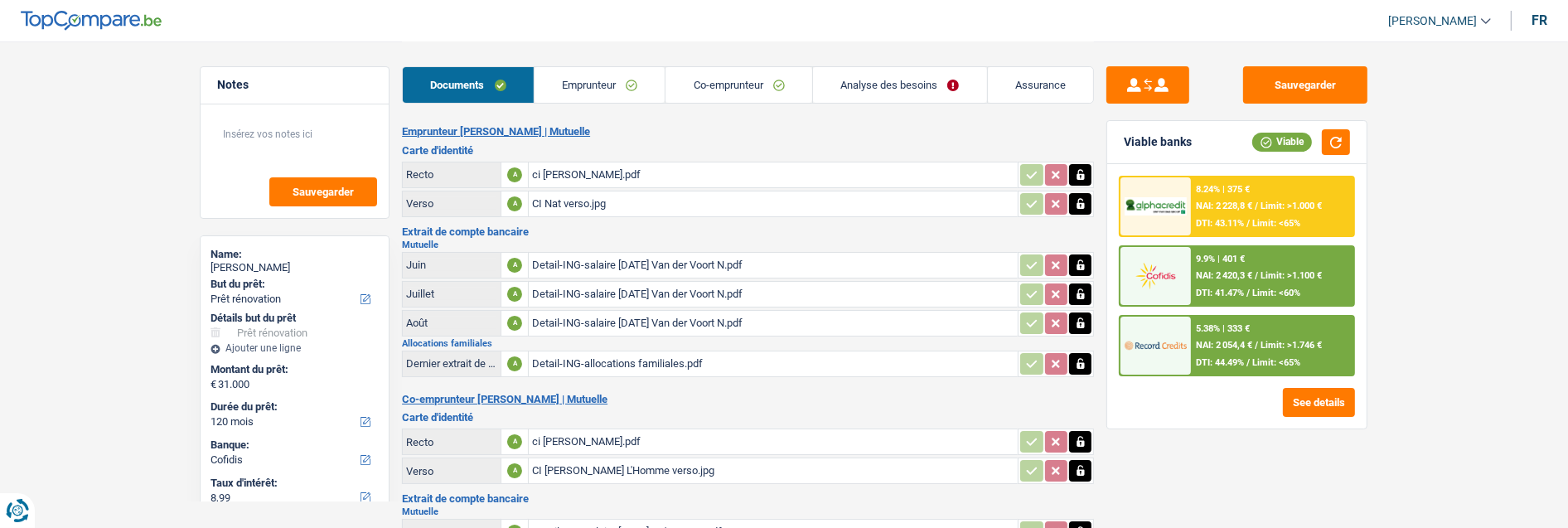
click at [1203, 259] on div "9.9% | 401 €" at bounding box center [1220, 259] width 49 height 11
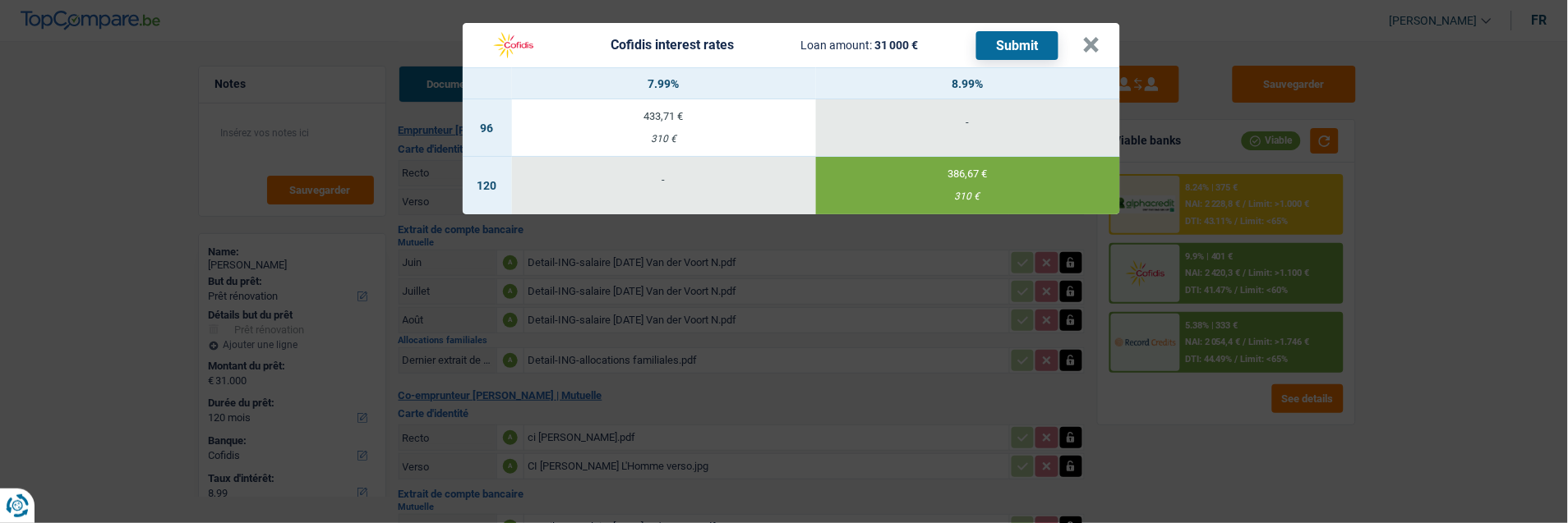
click at [1019, 35] on button "Submit" at bounding box center [1017, 45] width 82 height 29
click at [1087, 37] on button "×" at bounding box center [1091, 44] width 17 height 17
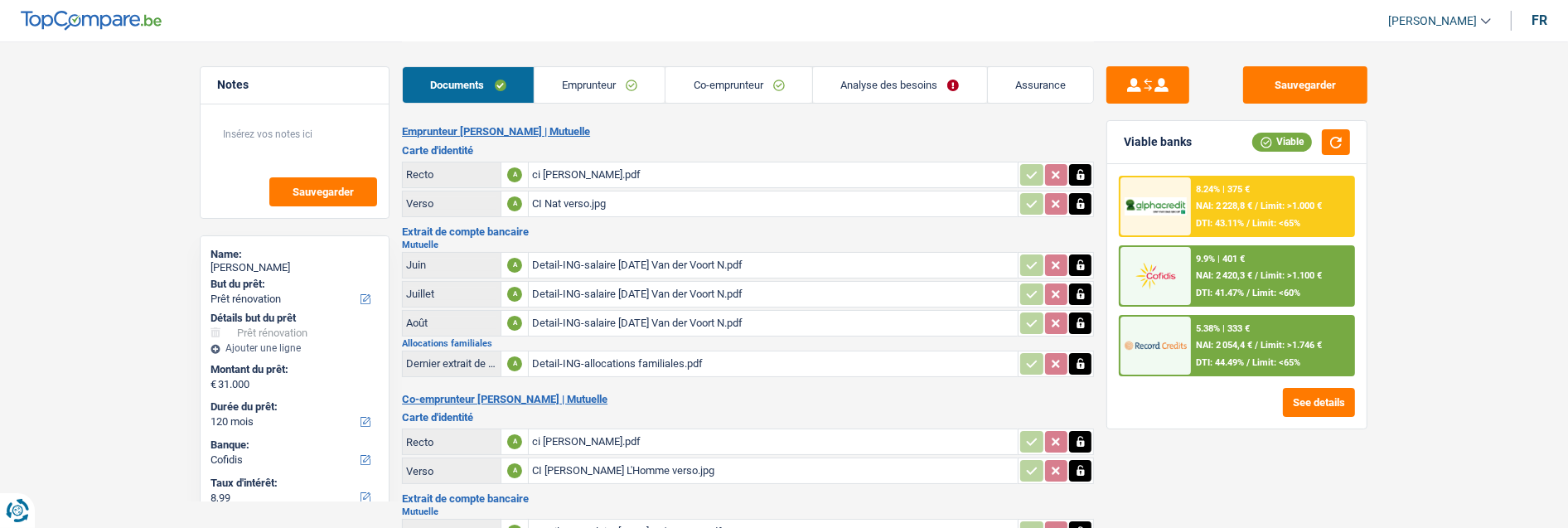
click at [609, 86] on link "Emprunteur" at bounding box center [600, 85] width 131 height 36
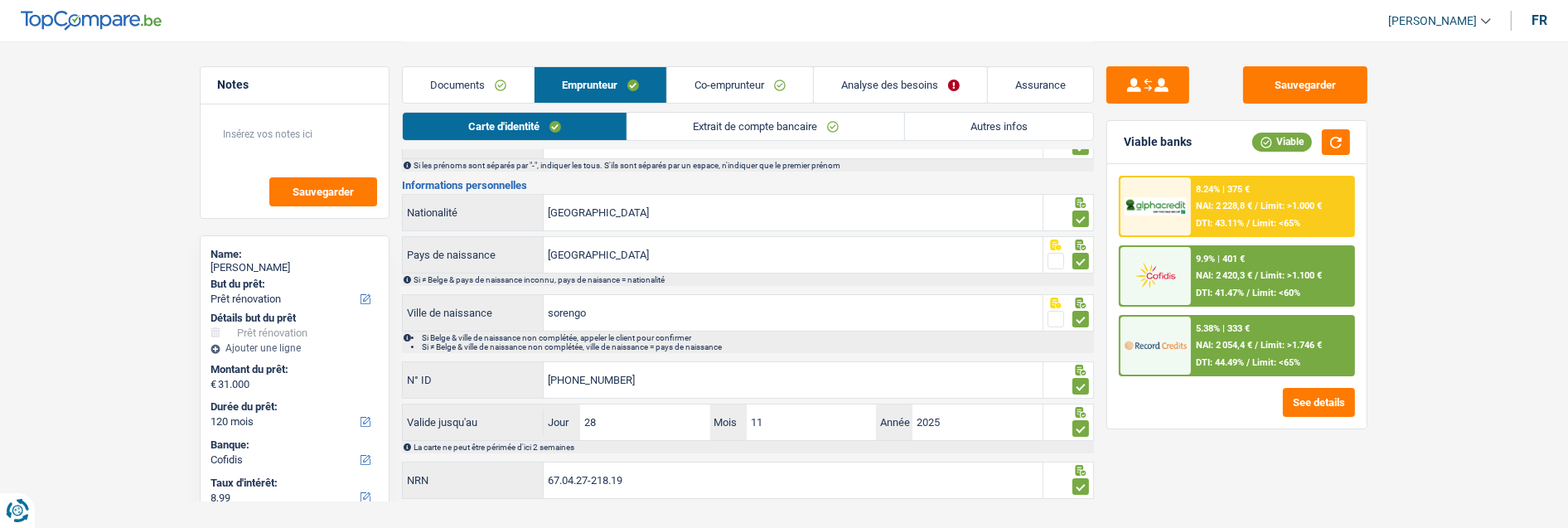
scroll to position [169, 0]
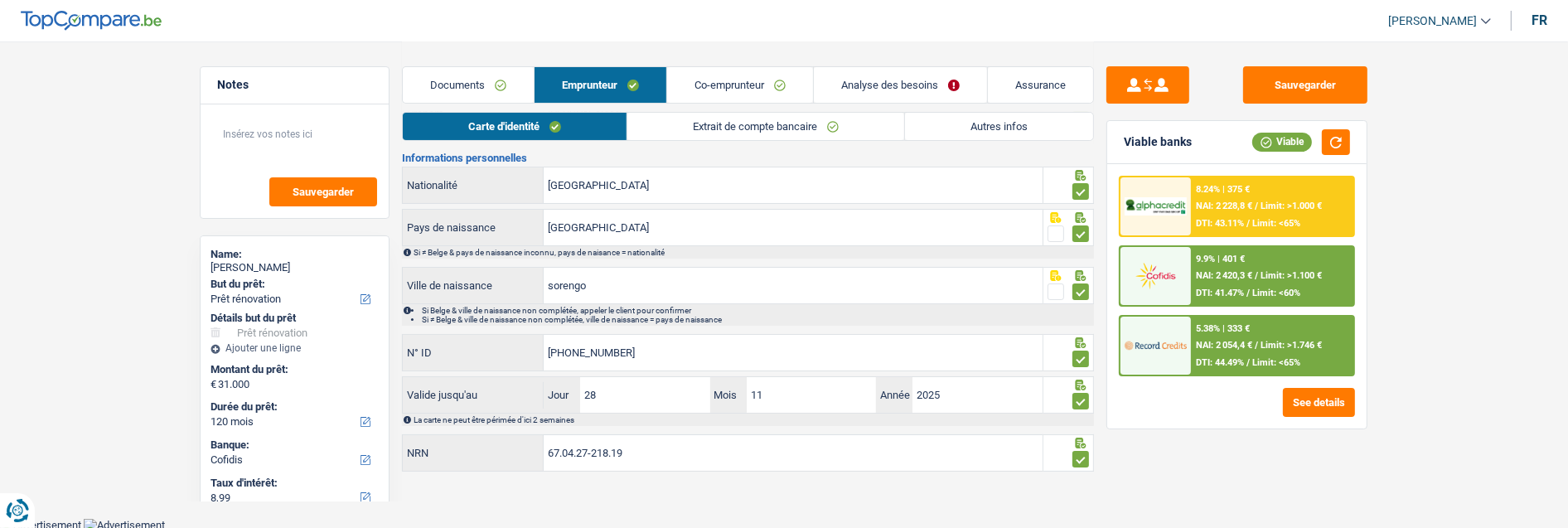
click at [697, 138] on link "Extrait de compte bancaire" at bounding box center [766, 126] width 276 height 27
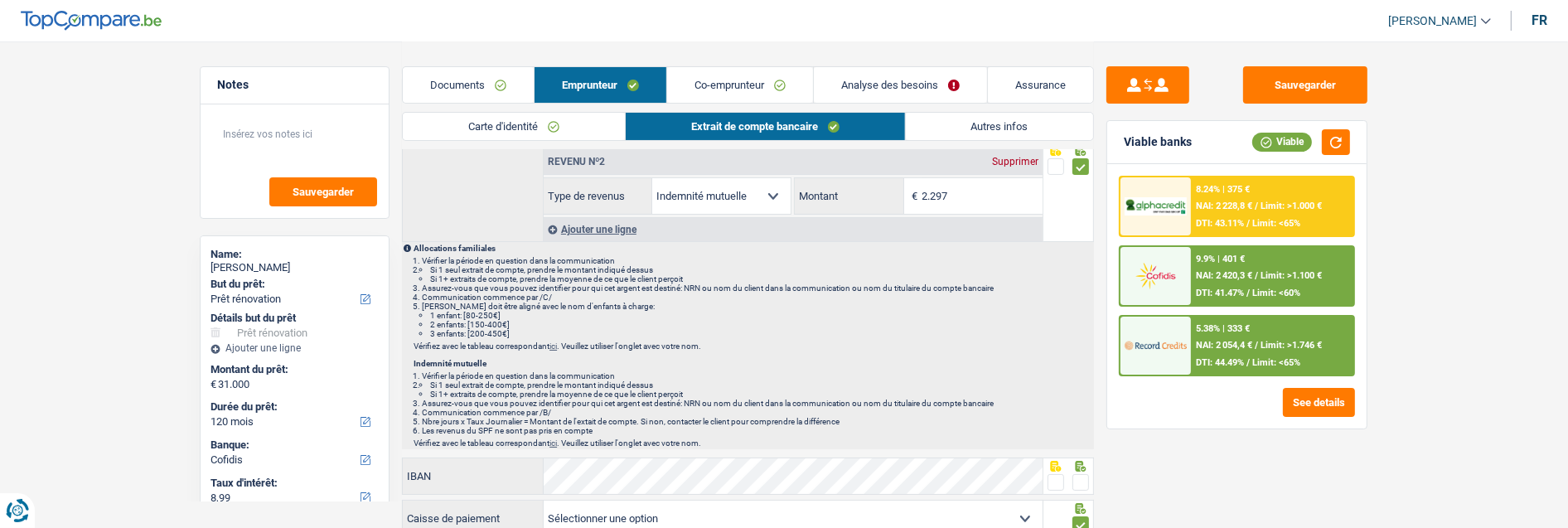
click at [925, 133] on link "Autres infos" at bounding box center [1000, 126] width 189 height 27
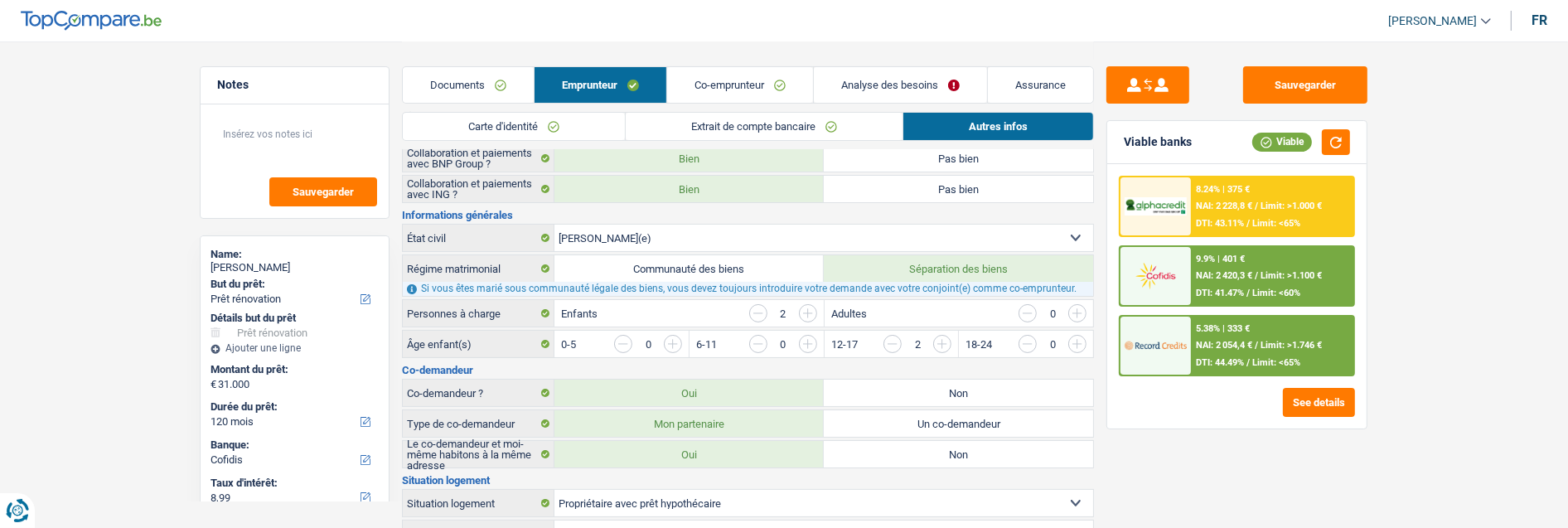
click at [774, 86] on link "Co-emprunteur" at bounding box center [741, 85] width 146 height 36
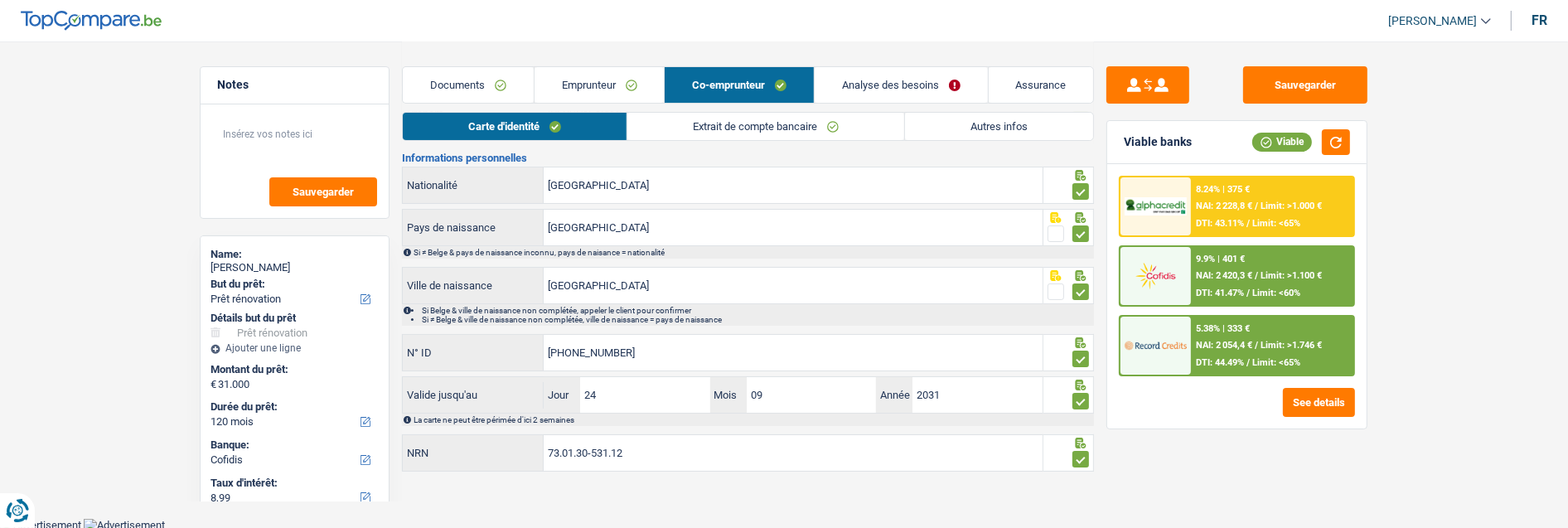
click at [767, 122] on link "Extrait de compte bancaire" at bounding box center [766, 126] width 276 height 27
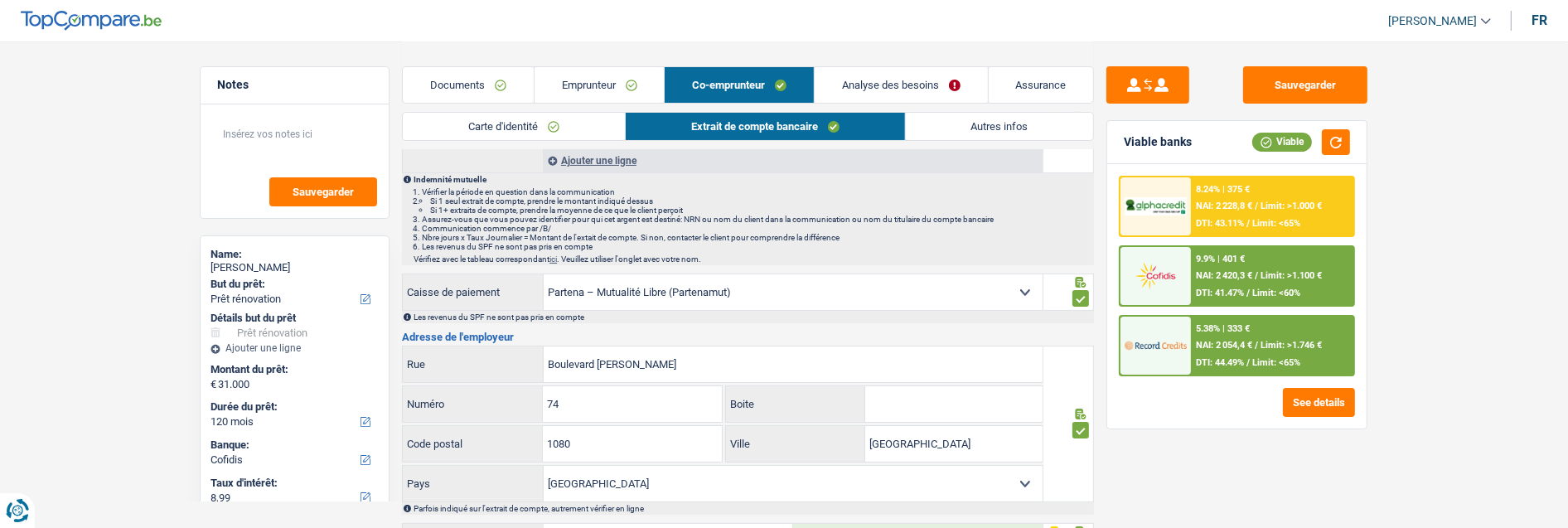
click at [958, 120] on link "Autres infos" at bounding box center [1000, 126] width 189 height 27
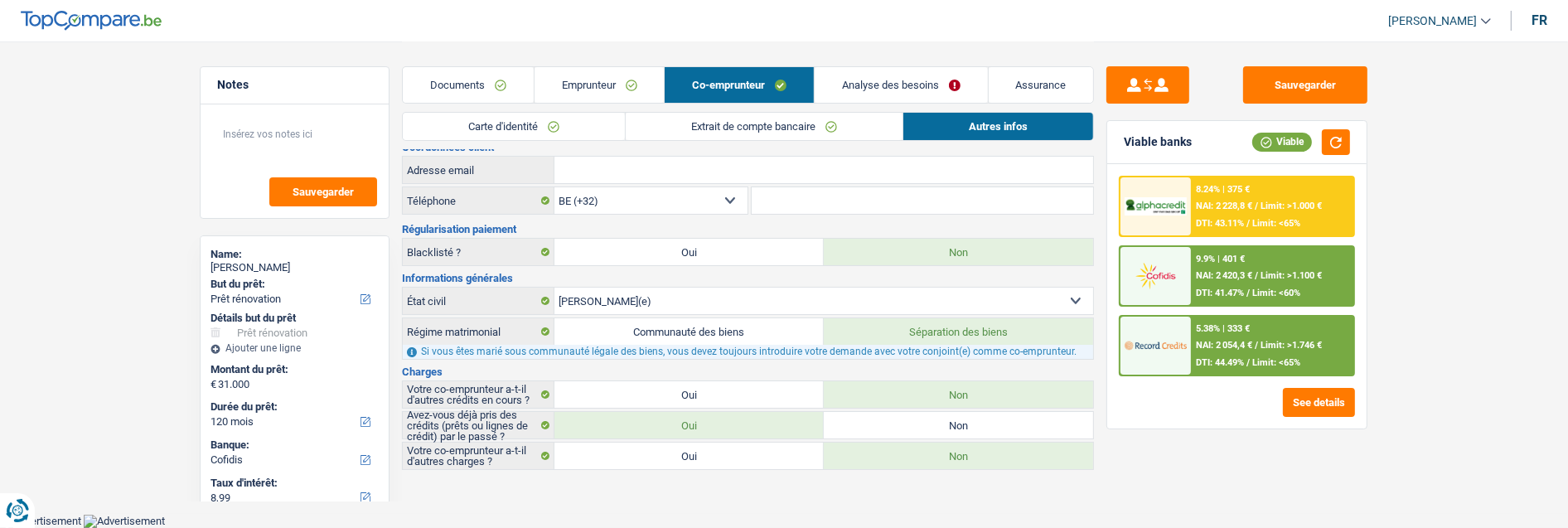
scroll to position [7, 0]
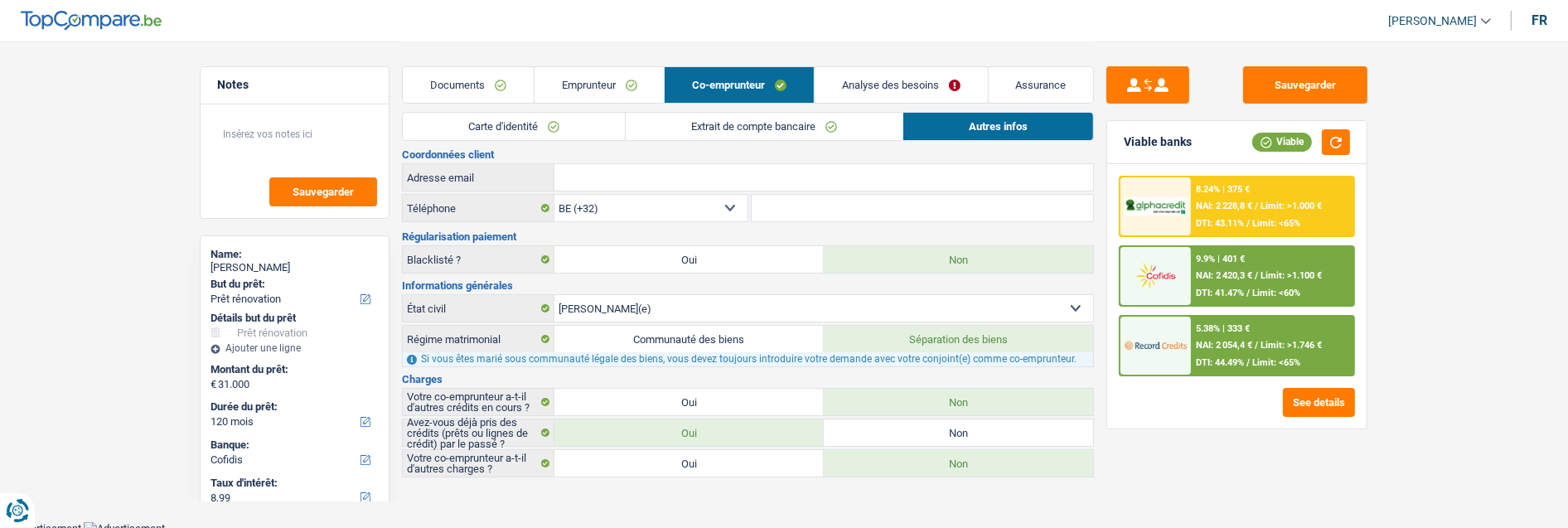
click at [749, 326] on label "Communauté des biens" at bounding box center [690, 338] width 269 height 27
click at [749, 326] on input "Communauté des biens" at bounding box center [690, 338] width 269 height 27
radio input "true"
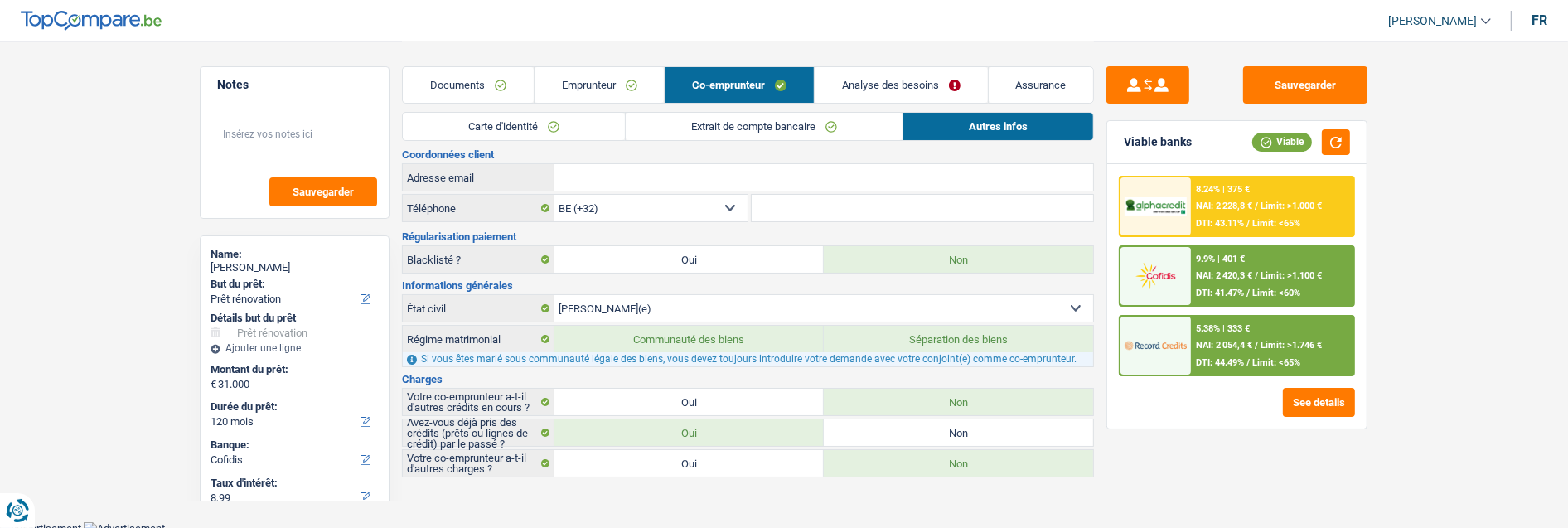
radio input "true"
radio input "false"
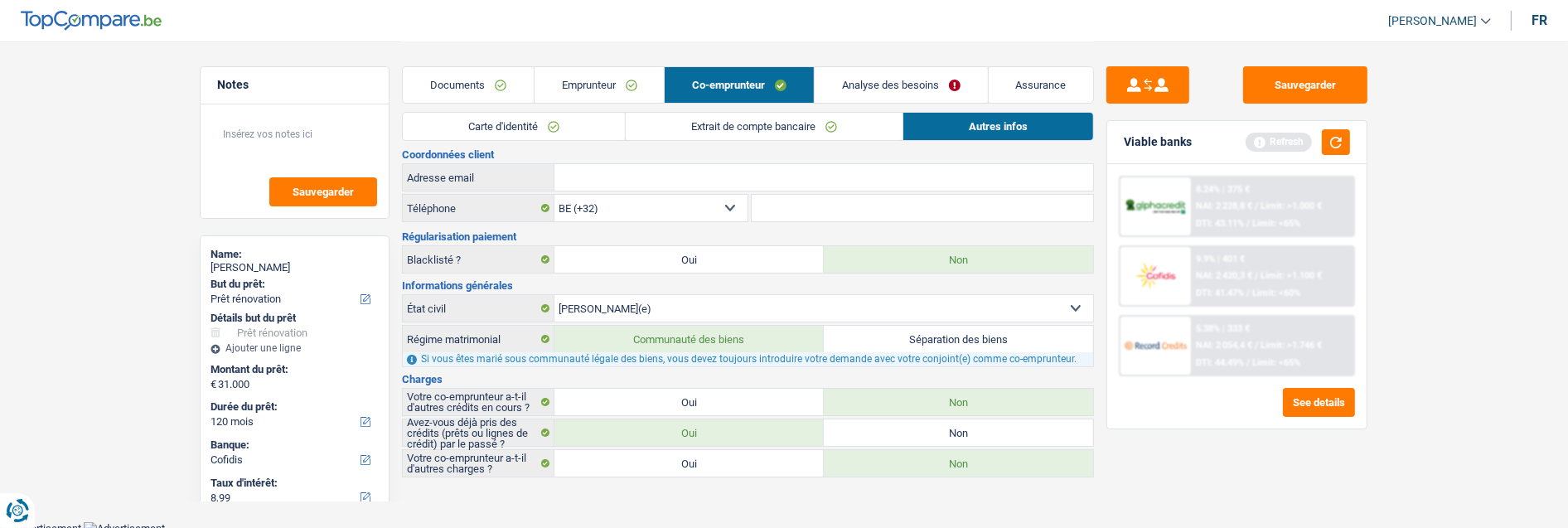
click at [641, 90] on link "Emprunteur" at bounding box center [600, 85] width 130 height 36
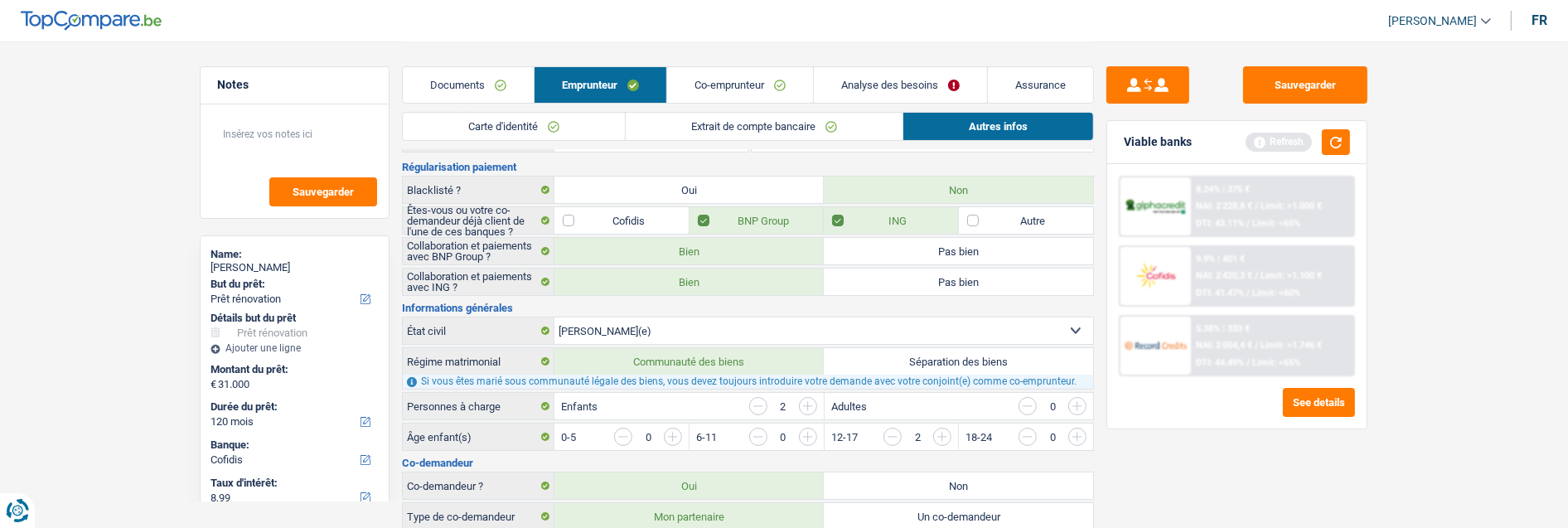
scroll to position [192, 0]
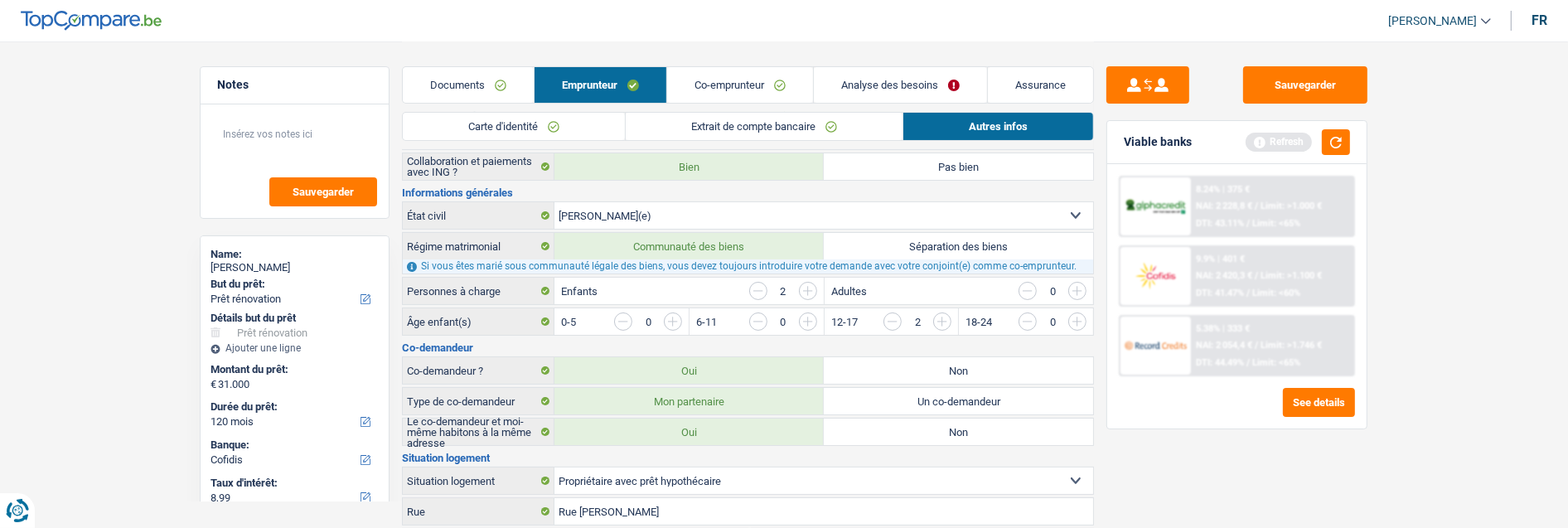
click at [733, 247] on label "Communauté des biens" at bounding box center [690, 246] width 269 height 27
click at [733, 247] on input "Communauté des biens" at bounding box center [690, 246] width 269 height 27
click at [564, 122] on link "Carte d'identité" at bounding box center [514, 126] width 223 height 27
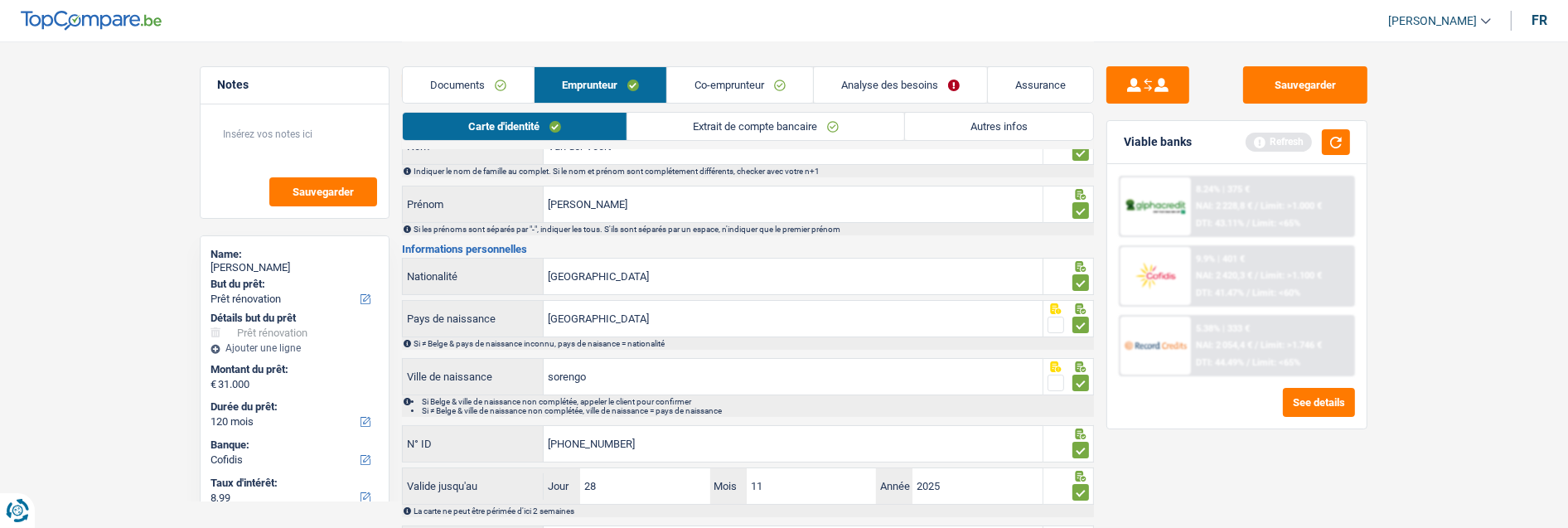
scroll to position [77, 0]
click at [614, 335] on div "Suisse Pays de naissance Si ≠ Belge & pays de naissance inconnu, pays de naisan…" at bounding box center [748, 325] width 692 height 50
drag, startPoint x: 607, startPoint y: 310, endPoint x: 512, endPoint y: 332, distance: 97.5
click at [514, 335] on div "Suisse Pays de naissance Si ≠ Belge & pays de naissance inconnu, pays de naisan…" at bounding box center [748, 325] width 692 height 50
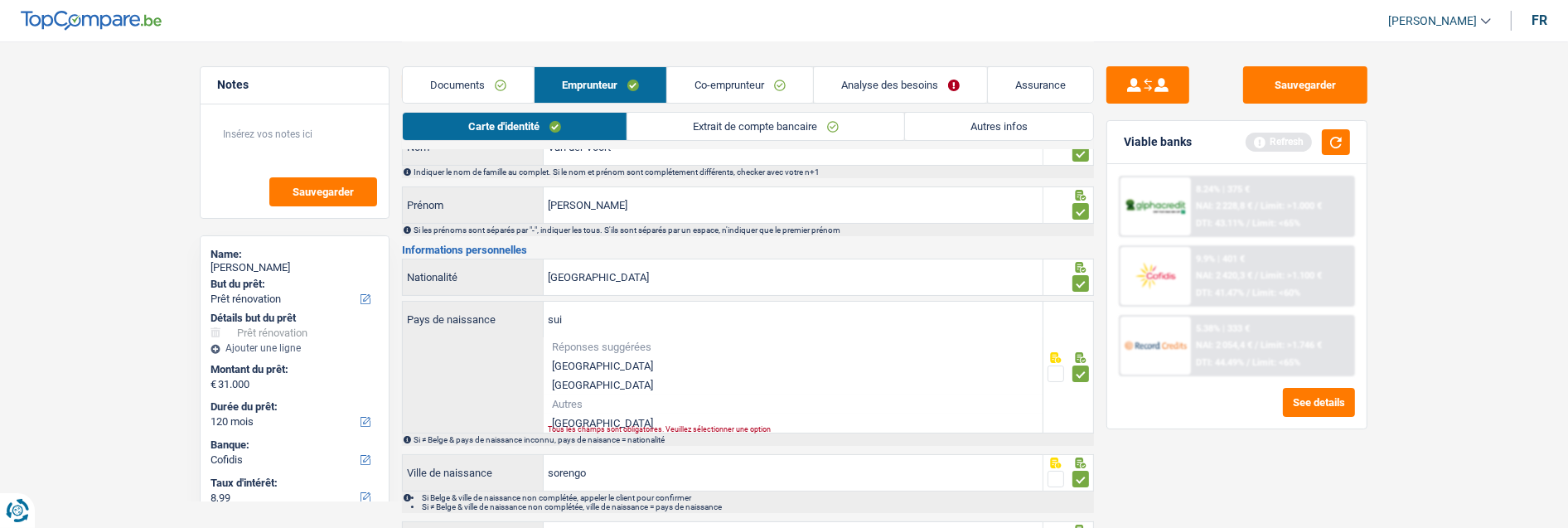
click at [599, 413] on li "[GEOGRAPHIC_DATA]" at bounding box center [793, 422] width 499 height 19
type input "[GEOGRAPHIC_DATA]"
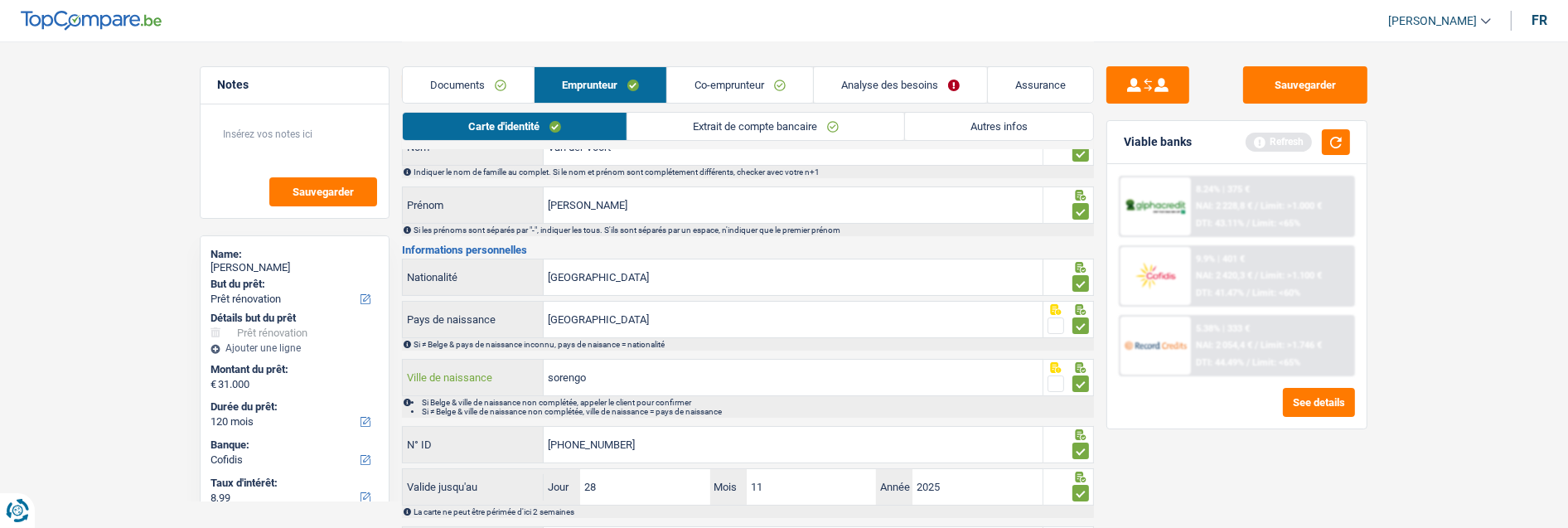
drag, startPoint x: 622, startPoint y: 382, endPoint x: 551, endPoint y: 394, distance: 72.0
click at [551, 394] on div "sorengo Ville de naissance Si Belge & ville de naissance non complétée, appeler…" at bounding box center [748, 388] width 692 height 59
click at [630, 378] on input "sorengo" at bounding box center [793, 377] width 499 height 36
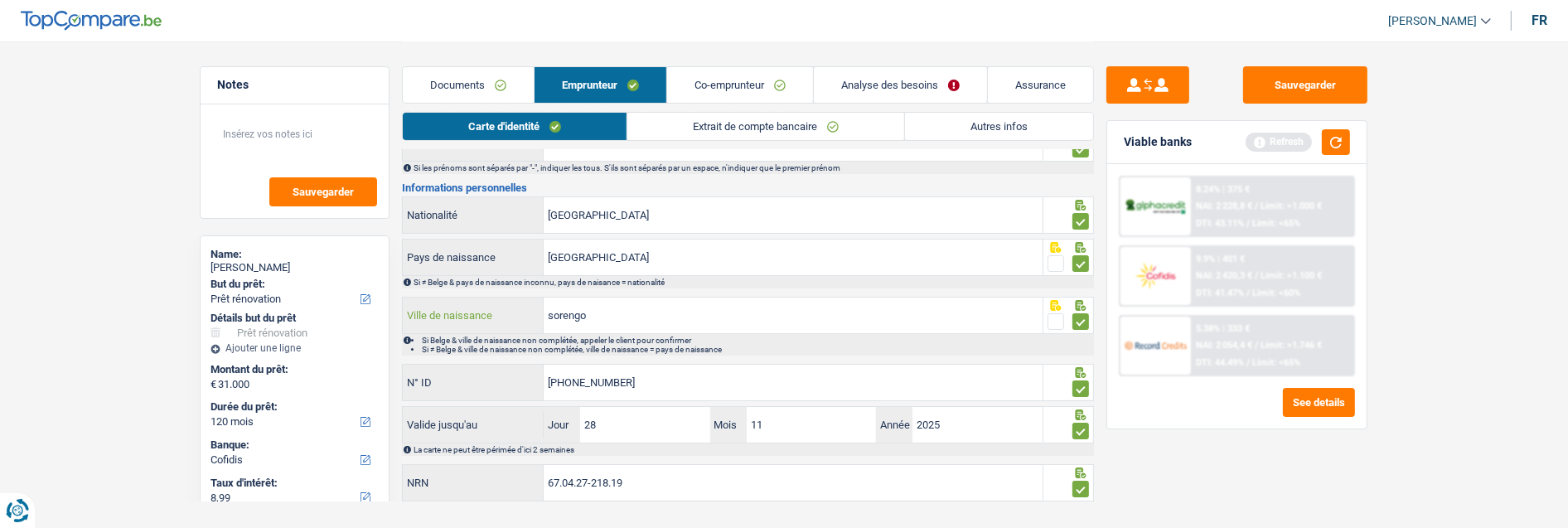
scroll to position [169, 0]
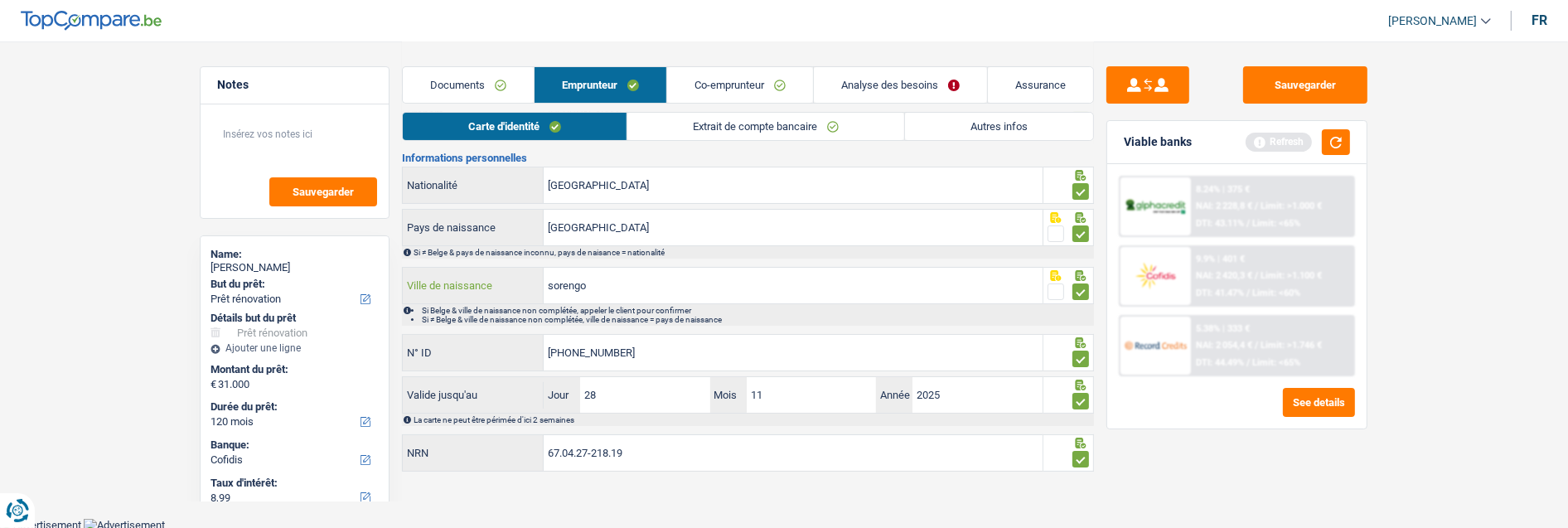
drag, startPoint x: 599, startPoint y: 285, endPoint x: 496, endPoint y: 300, distance: 104.1
click at [496, 300] on div "sorengo Ville de naissance Si Belge & ville de naissance non complétée, appeler…" at bounding box center [748, 295] width 692 height 59
click at [755, 336] on input "592-2515811-03" at bounding box center [793, 353] width 499 height 36
click at [1273, 75] on button "Sauvegarder" at bounding box center [1306, 84] width 125 height 37
click at [1250, 262] on div "9.9% | 401 € NAI: 2 420,3 € / Limit: >1.100 € DTI: 41.47% / Limit: <60%" at bounding box center [1273, 275] width 164 height 58
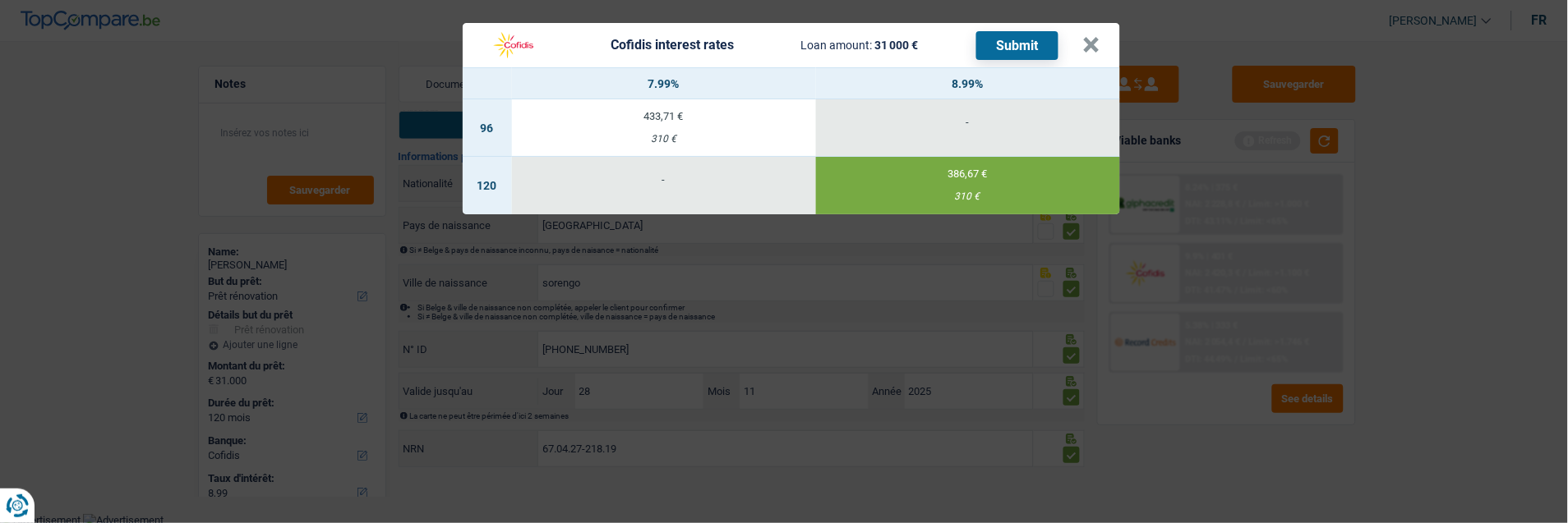
click at [1027, 39] on button "Submit" at bounding box center [1017, 45] width 82 height 29
click at [1094, 37] on button "×" at bounding box center [1091, 44] width 17 height 17
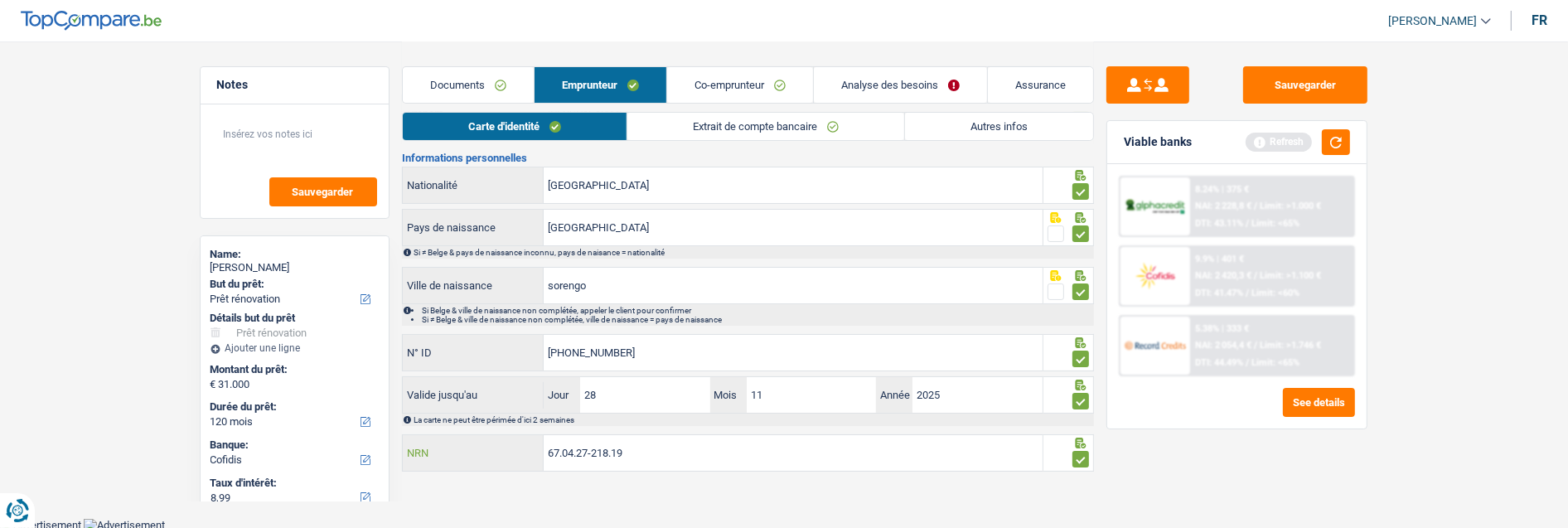
drag, startPoint x: 573, startPoint y: 457, endPoint x: 536, endPoint y: 526, distance: 78.3
click at [542, 526] on body "Vous avez le contrôle de vos données Nous utilisons des cookies, tout comme nos…" at bounding box center [784, 182] width 1568 height 702
click at [599, 438] on input "NRN" at bounding box center [793, 453] width 499 height 36
type input "67.04.27-218.19"
click at [756, 130] on link "Extrait de compte bancaire" at bounding box center [766, 126] width 276 height 27
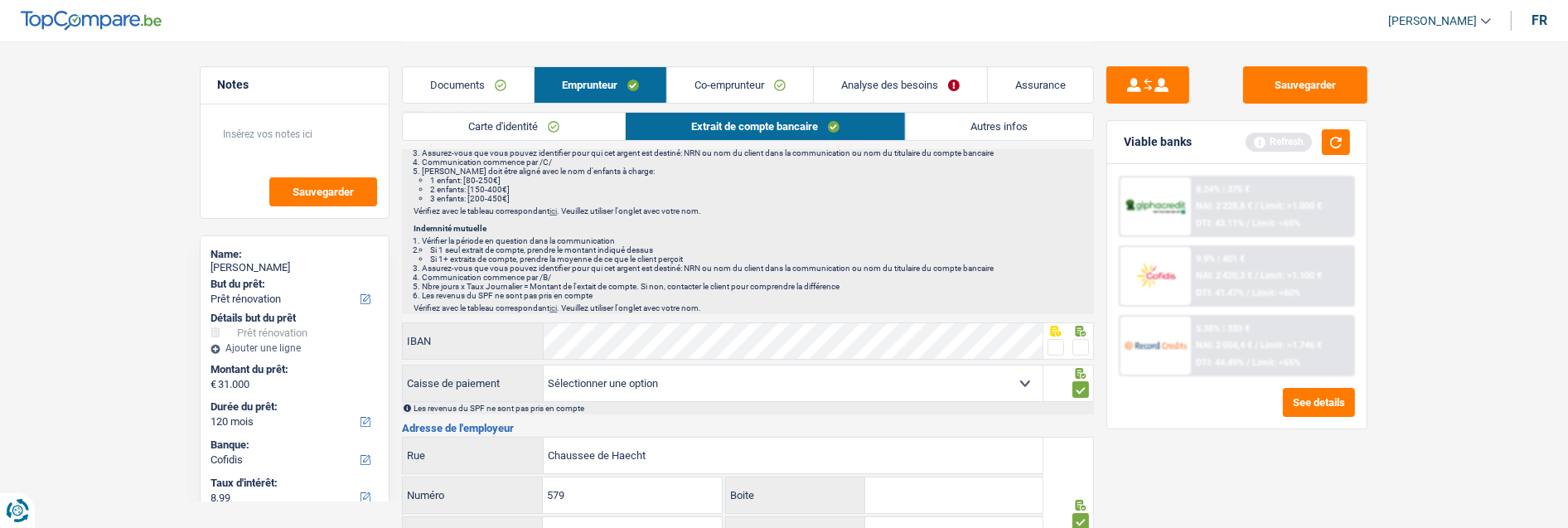
scroll to position [2, 0]
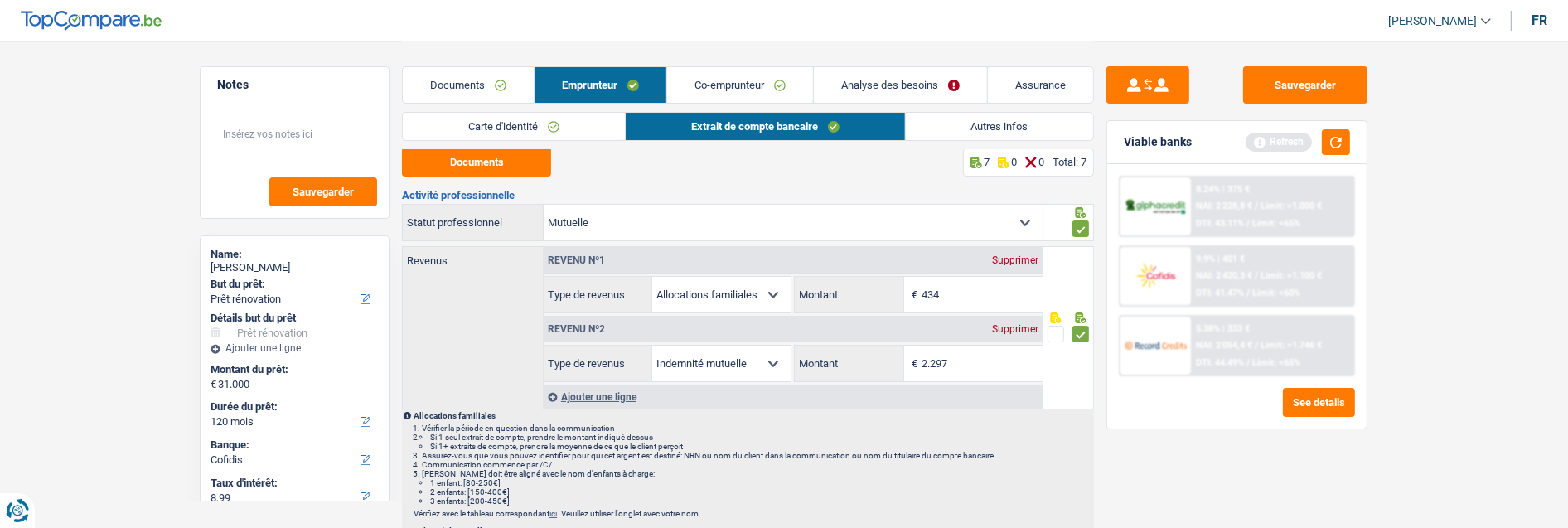
click at [741, 81] on link "Co-emprunteur" at bounding box center [741, 85] width 146 height 36
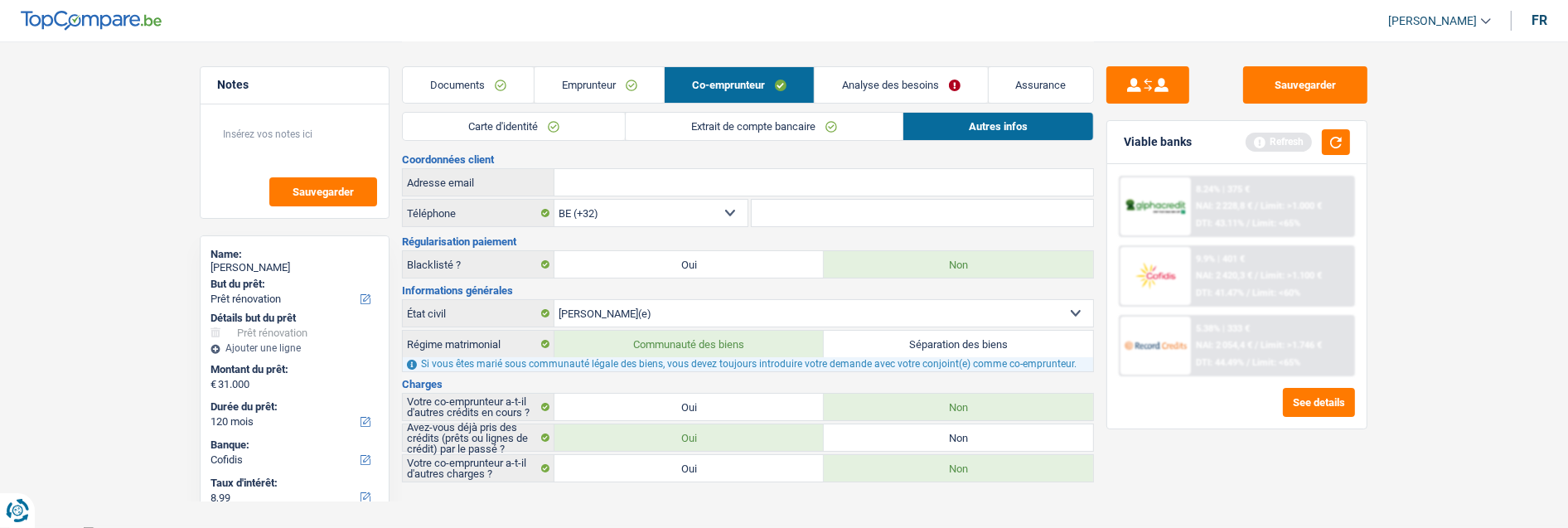
drag, startPoint x: 532, startPoint y: 118, endPoint x: 547, endPoint y: 149, distance: 34.4
click at [532, 120] on link "Carte d'identité" at bounding box center [514, 126] width 223 height 27
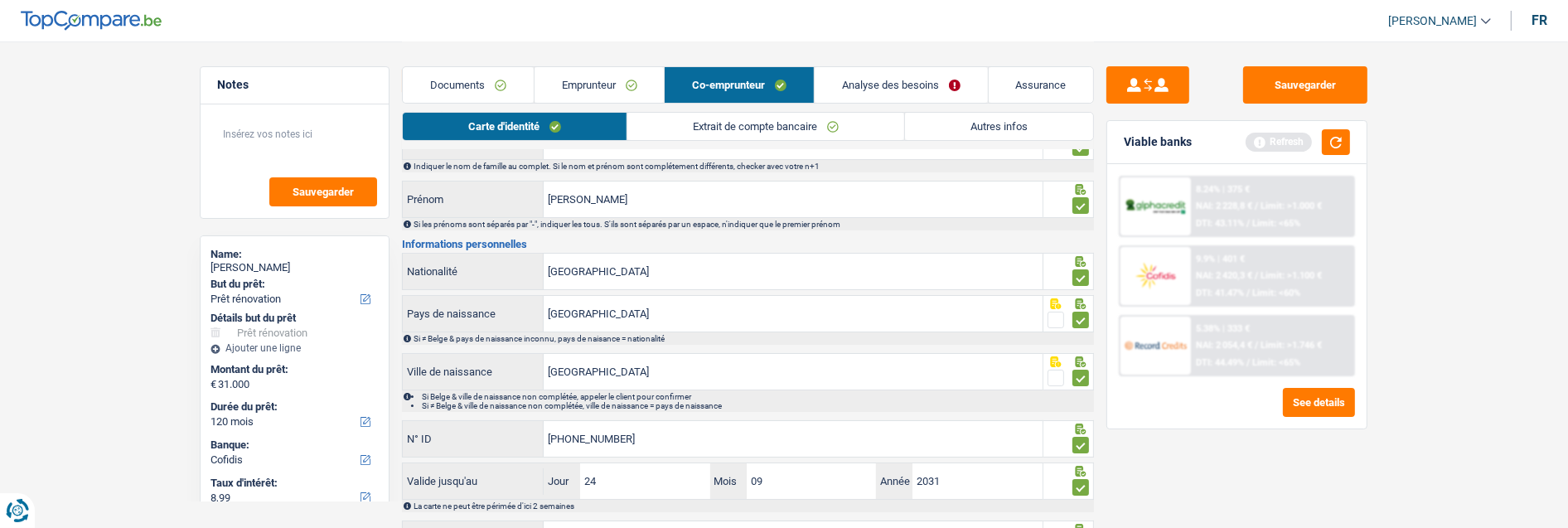
scroll to position [0, 0]
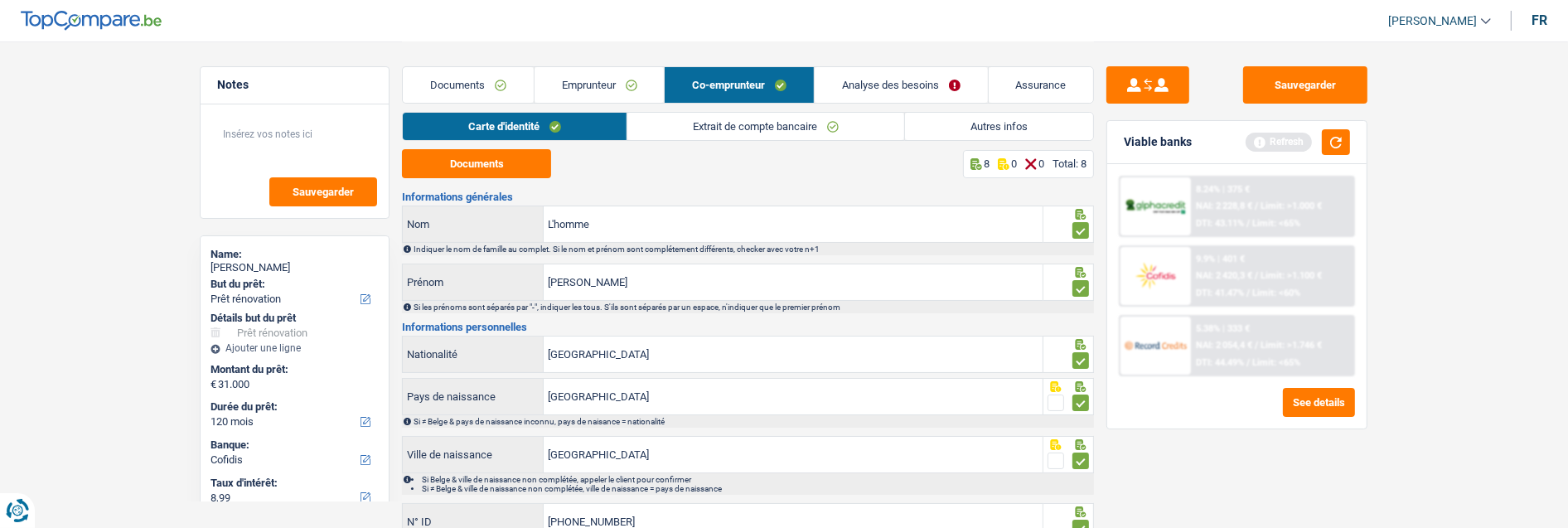
click at [715, 118] on link "Extrait de compte bancaire" at bounding box center [766, 126] width 276 height 27
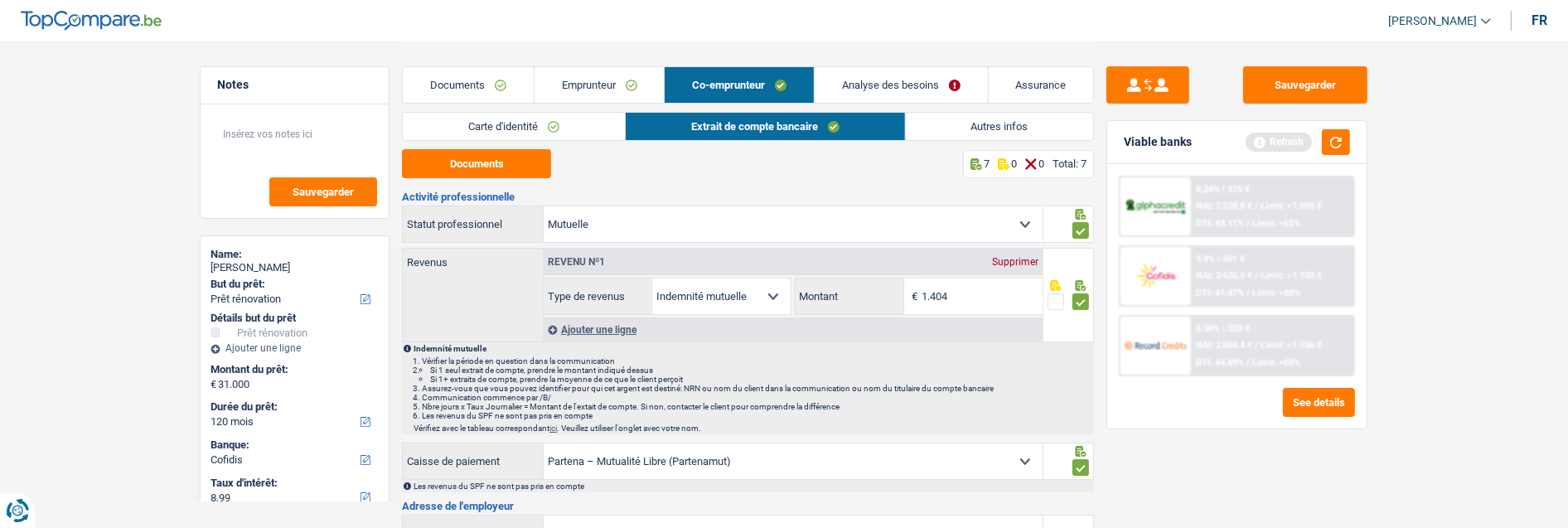
click at [958, 125] on link "Autres infos" at bounding box center [1000, 126] width 189 height 27
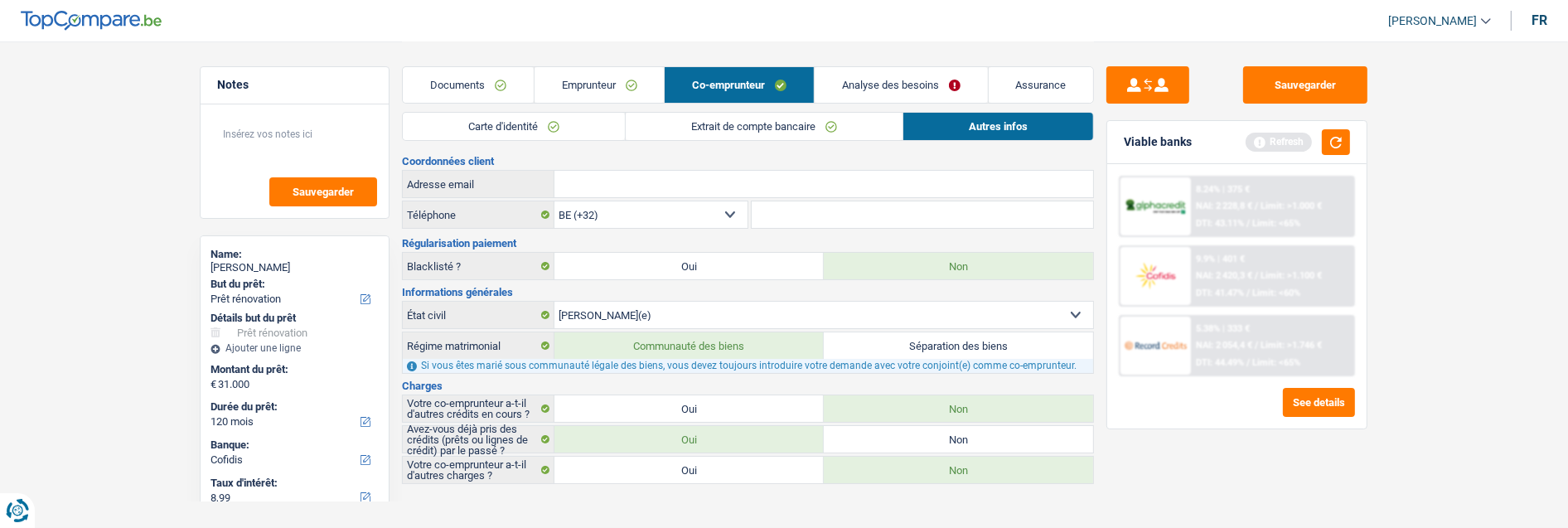
click at [892, 71] on link "Analyse des besoins" at bounding box center [901, 85] width 174 height 36
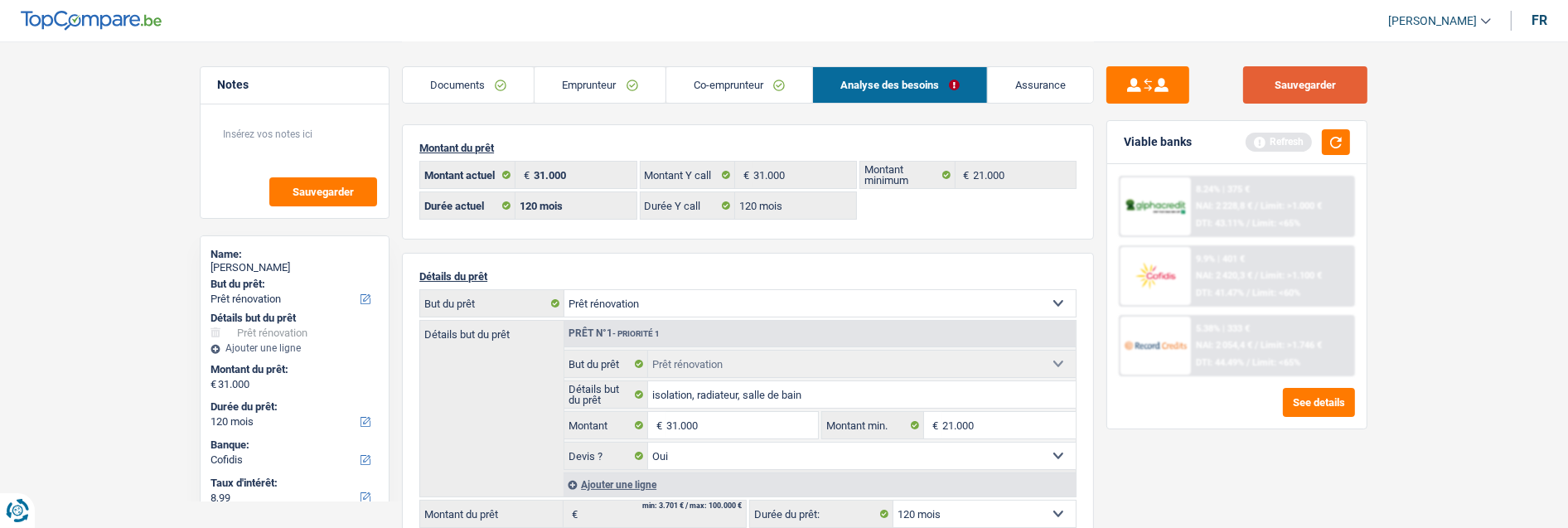
drag, startPoint x: 1284, startPoint y: 71, endPoint x: 1229, endPoint y: 156, distance: 101.2
click at [1285, 71] on button "Sauvegarder" at bounding box center [1306, 84] width 125 height 37
click at [1267, 270] on span "Limit: >1.100 €" at bounding box center [1291, 275] width 61 height 11
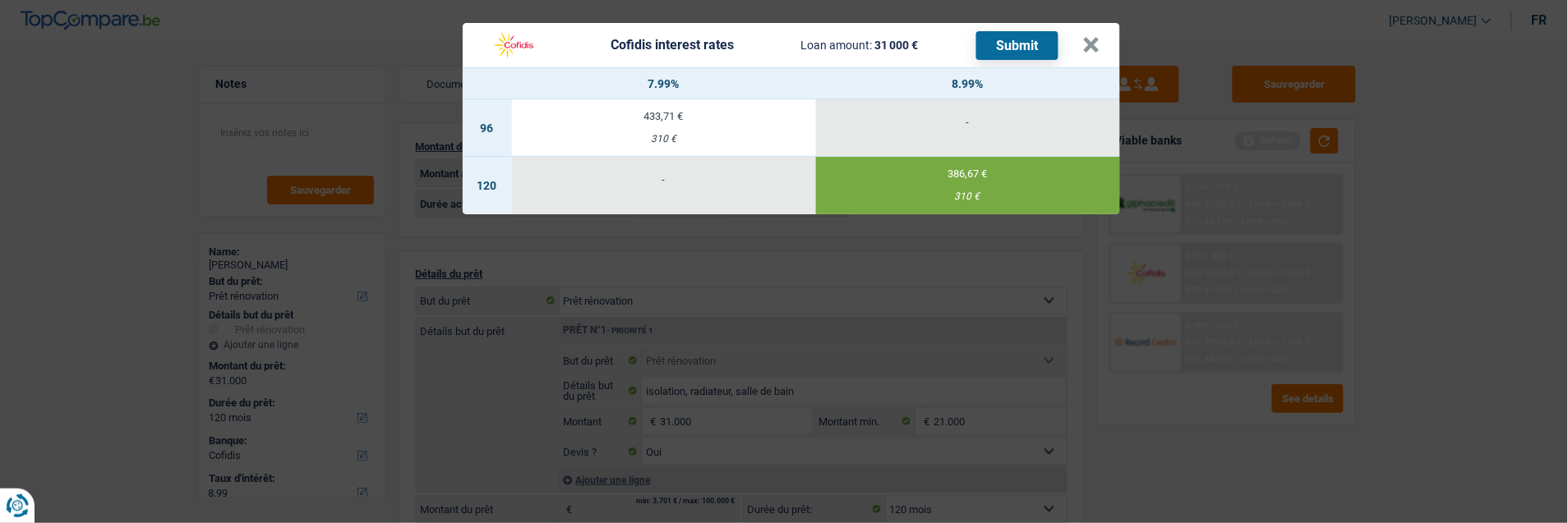
click at [1005, 42] on button "Submit" at bounding box center [1017, 45] width 82 height 29
click at [1095, 37] on button "×" at bounding box center [1091, 44] width 17 height 17
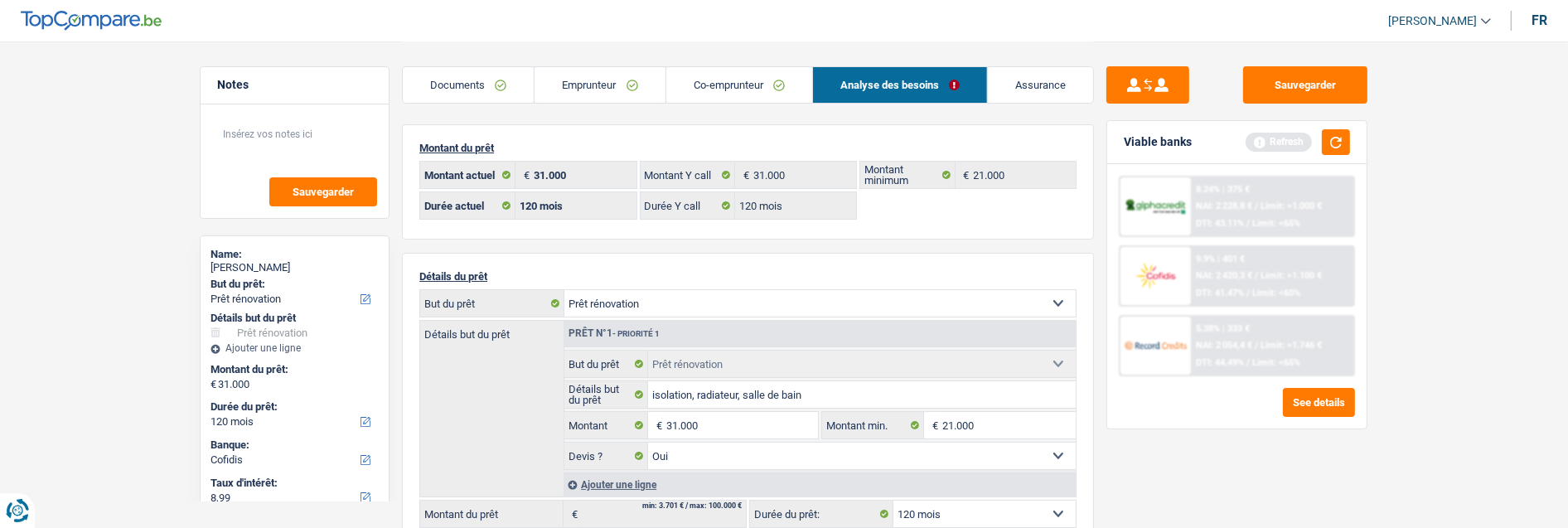
click at [494, 83] on link "Documents" at bounding box center [468, 85] width 131 height 36
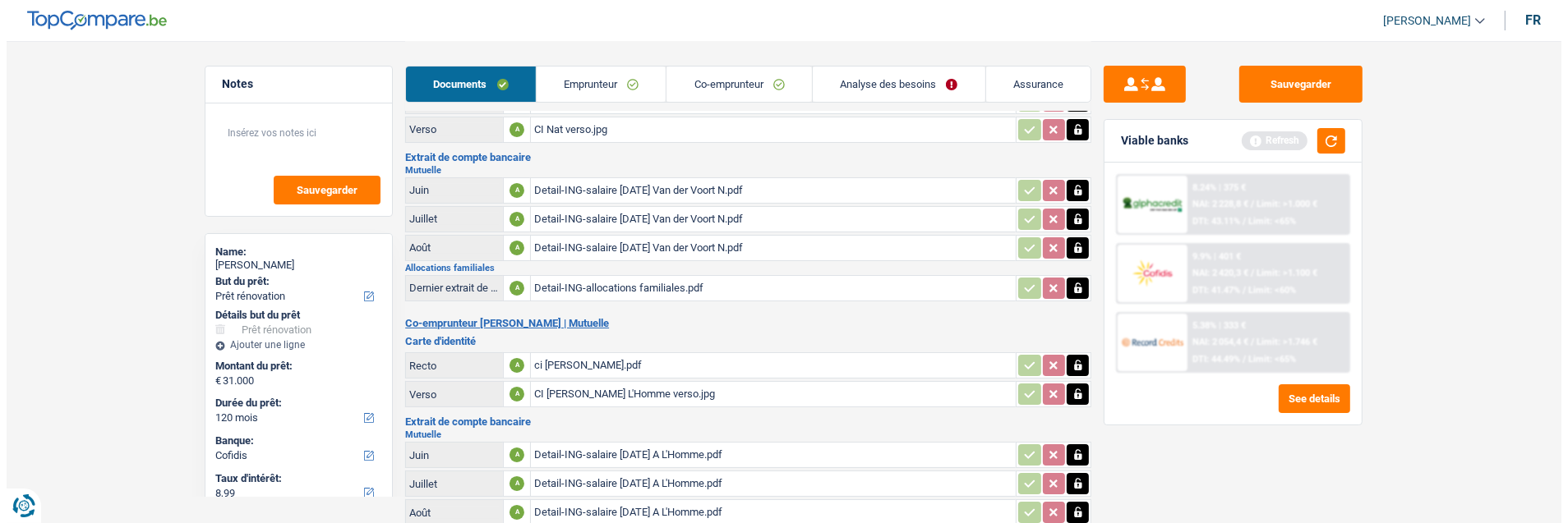
scroll to position [302, 0]
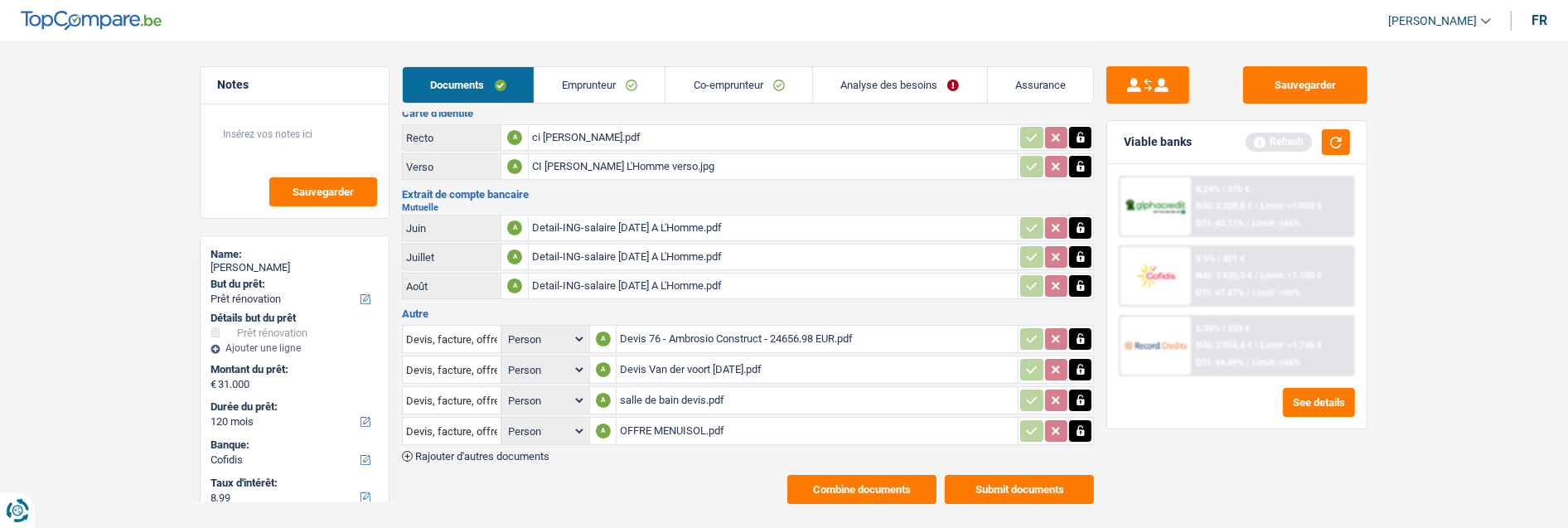
click at [1011, 475] on button "Submit documents" at bounding box center [1019, 489] width 149 height 29
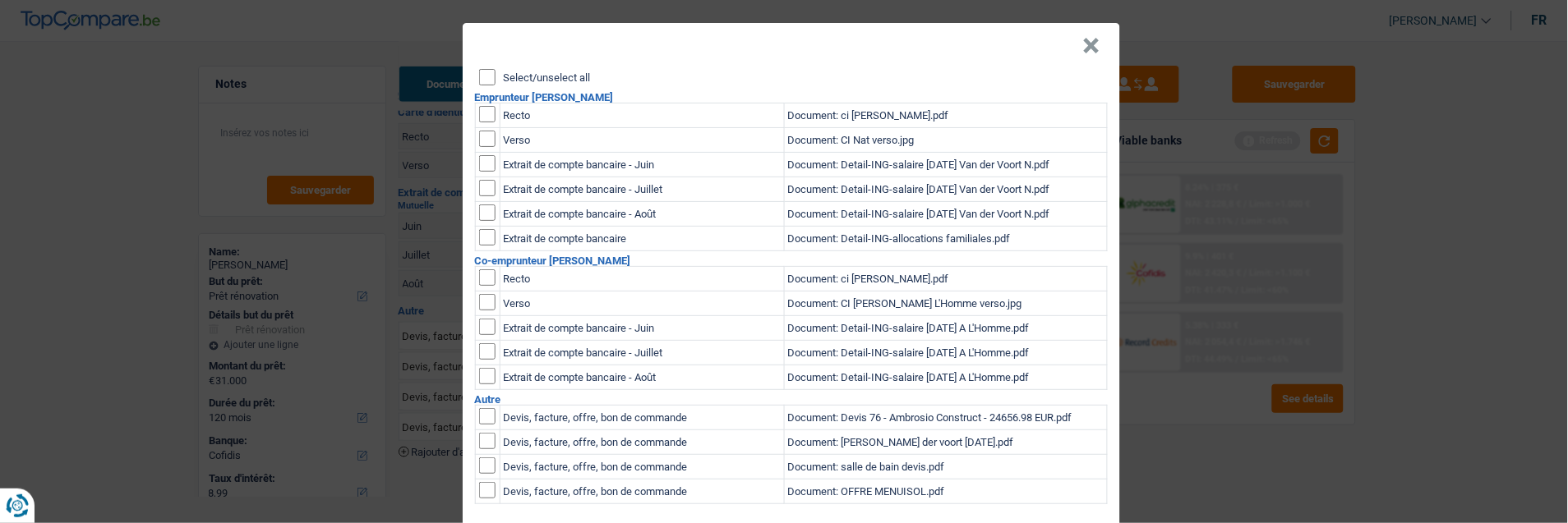
scroll to position [0, 0]
click at [479, 69] on input "Select/unselect all" at bounding box center [487, 77] width 17 height 17
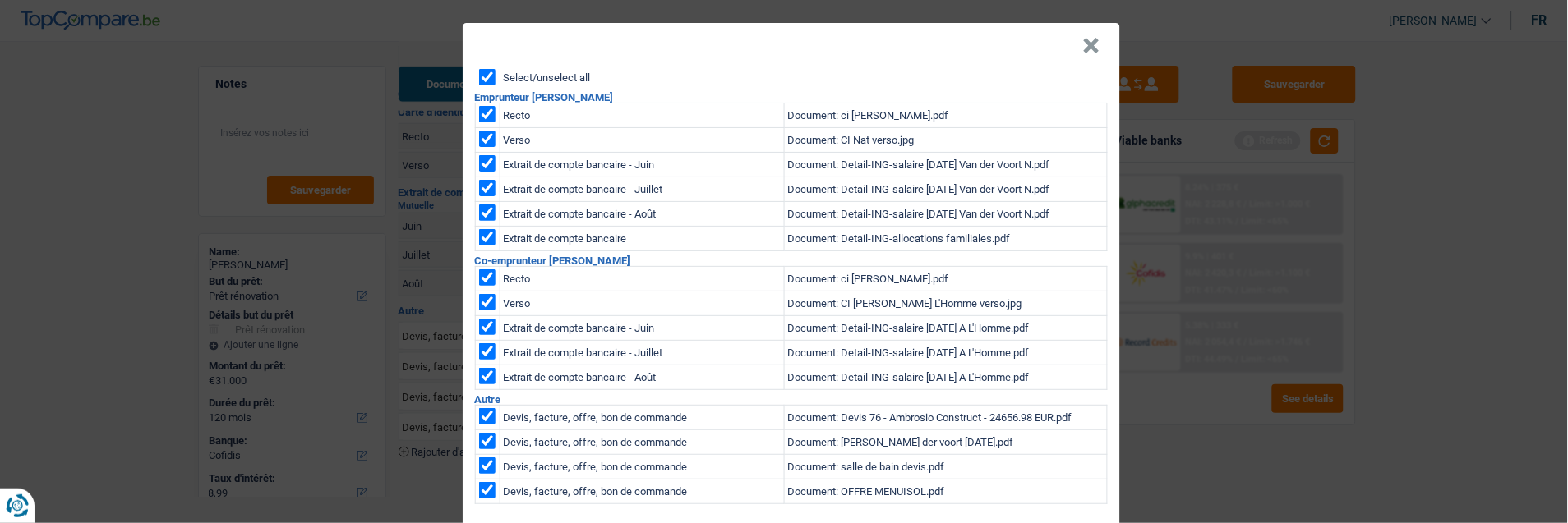
checkbox input "true"
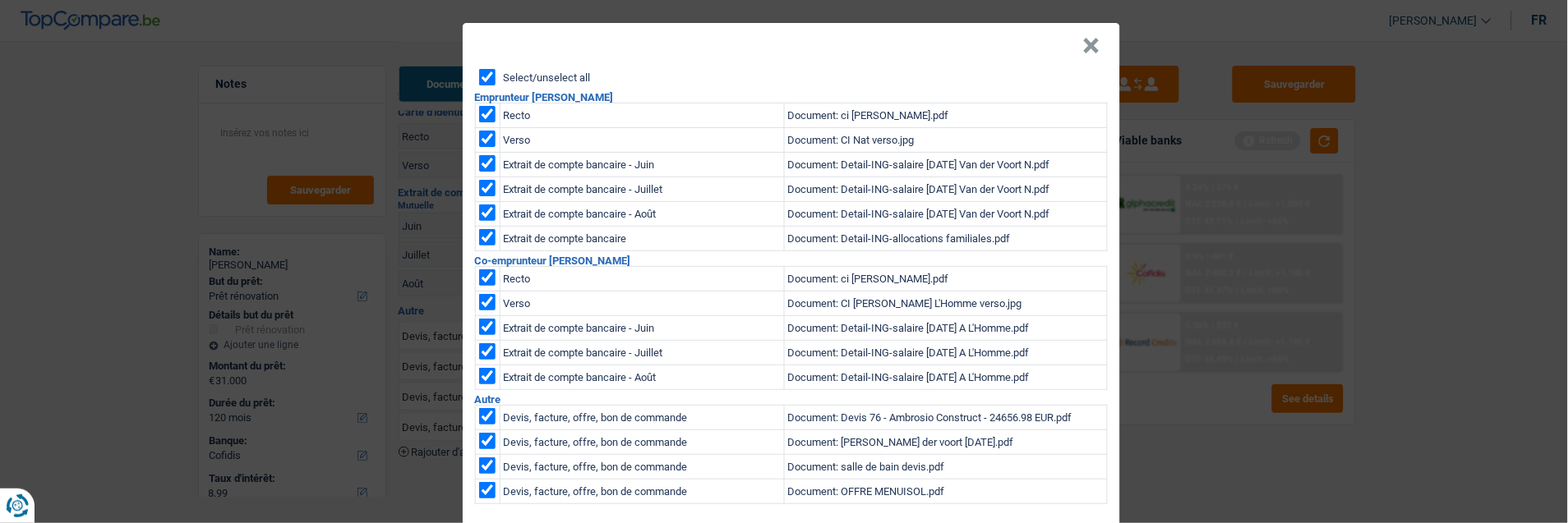
checkbox input "true"
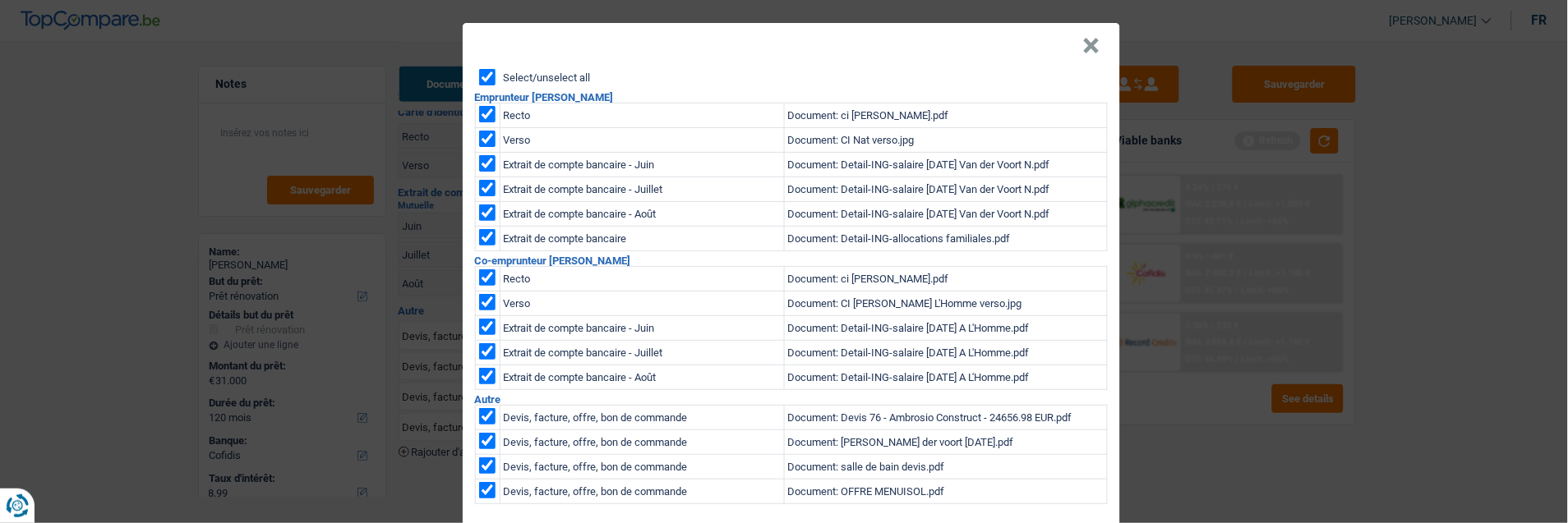
checkbox input "true"
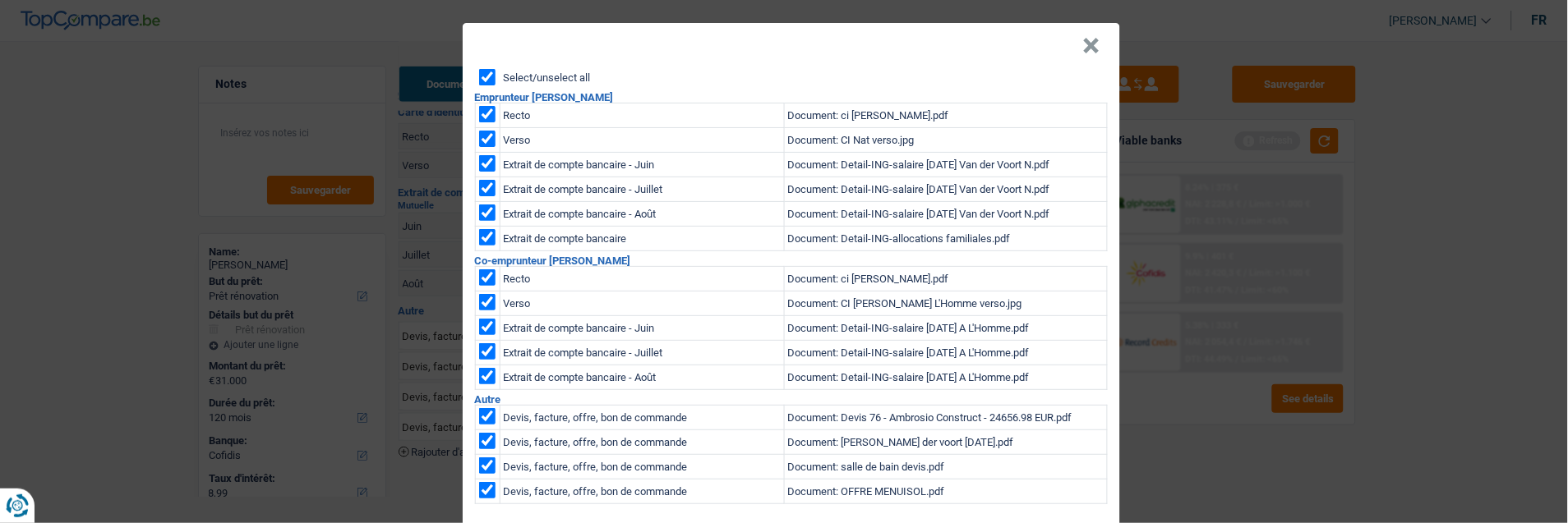
checkbox input "true"
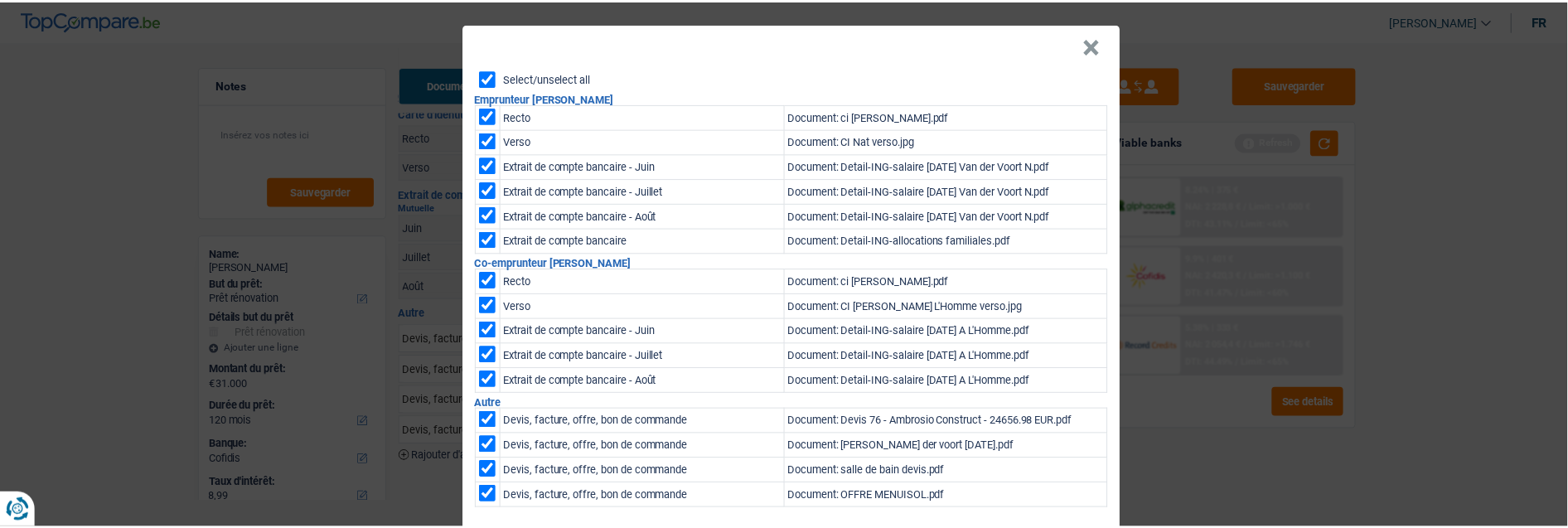
scroll to position [61, 0]
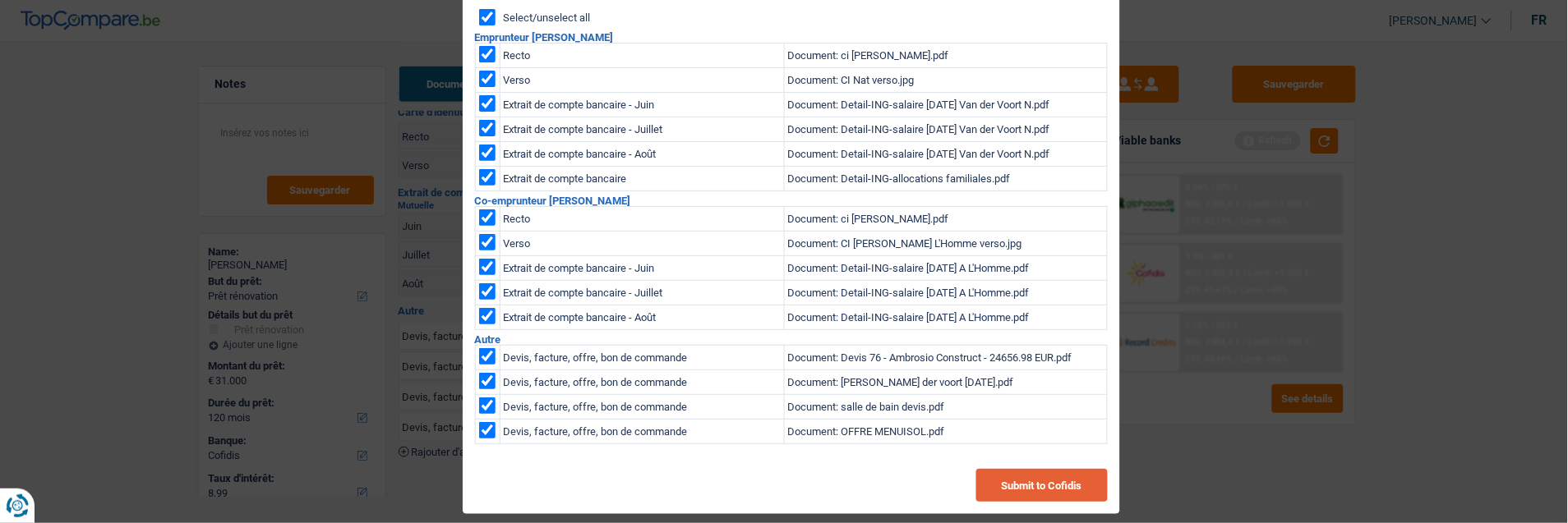
click at [1021, 469] on button "Submit to Cofidis" at bounding box center [1042, 484] width 132 height 33
click at [380, 249] on div "× Select/unselect all Emprunteur Nathalie Van der Voort Recto Document: ci Nath…" at bounding box center [784, 261] width 1568 height 523
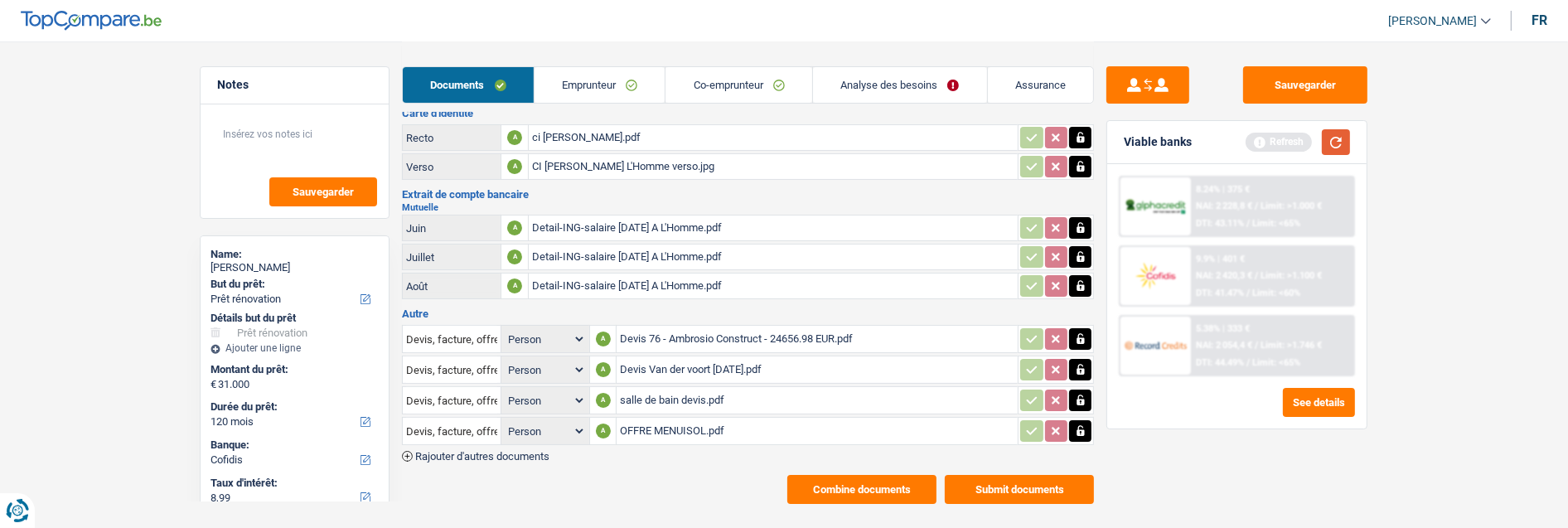
click at [1332, 133] on button "button" at bounding box center [1336, 143] width 28 height 26
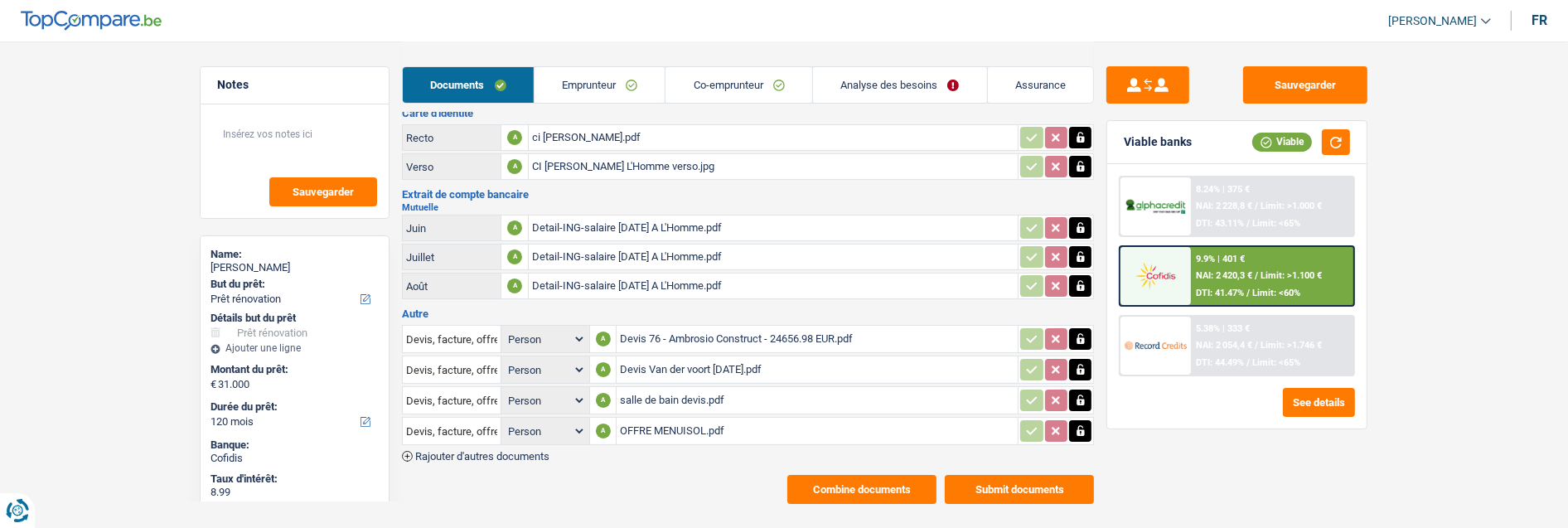
click at [1282, 197] on div "8.24% | 375 € NAI: 2 228,8 € / Limit: >1.000 € DTI: 43.11% / Limit: <65%" at bounding box center [1273, 207] width 164 height 58
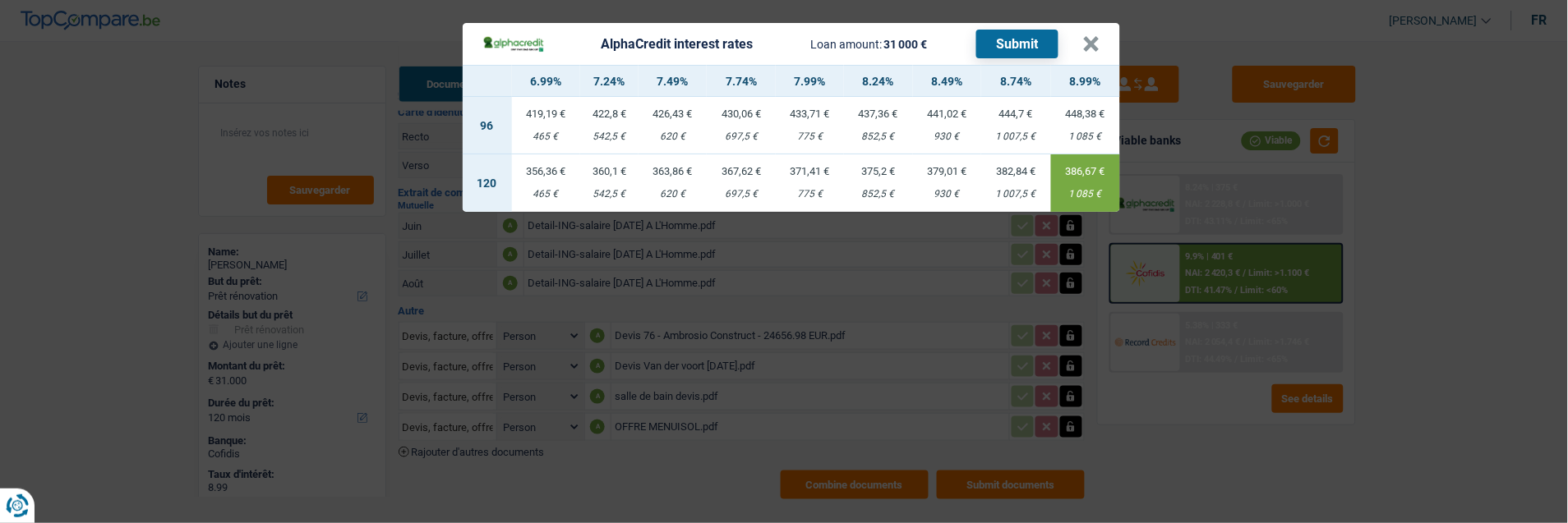
click at [815, 167] on div "371,41 €" at bounding box center [809, 171] width 68 height 11
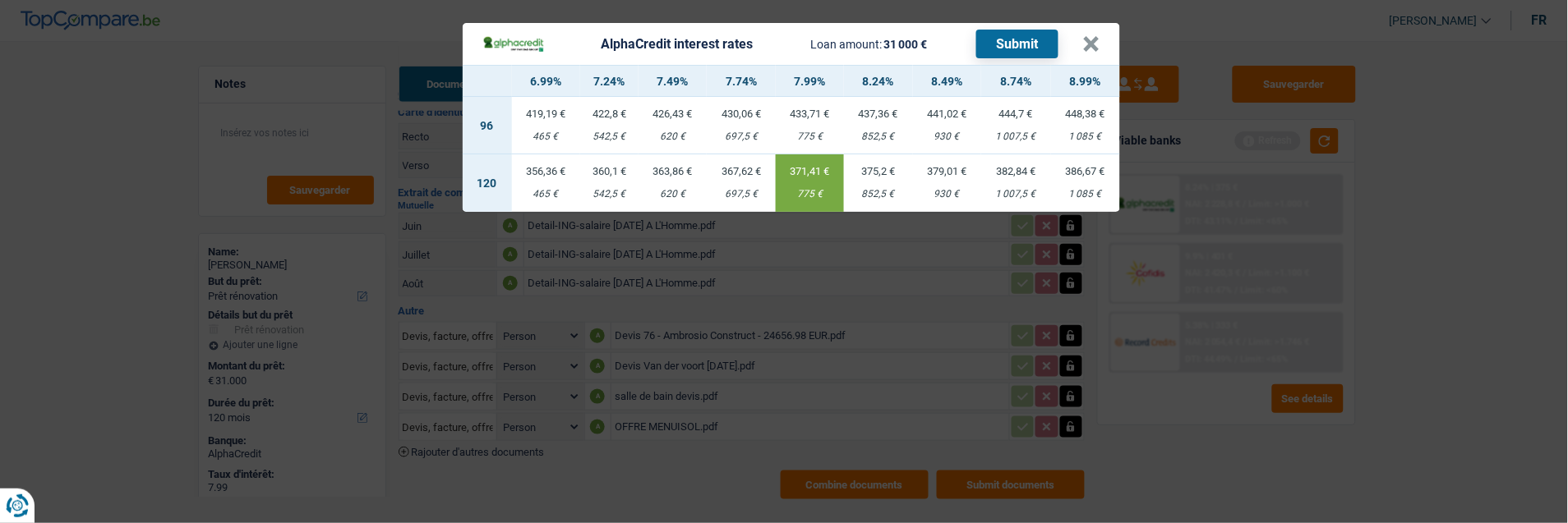
click at [1088, 189] on div "1 085 €" at bounding box center [1084, 194] width 68 height 11
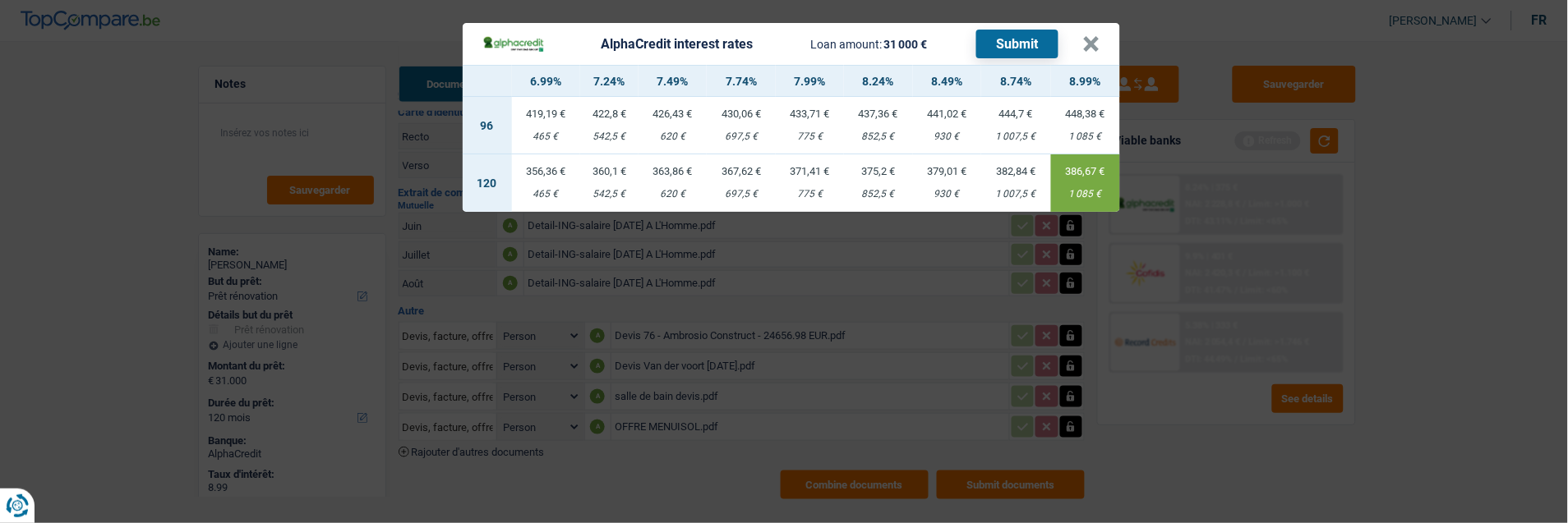
click at [1030, 37] on button "Submit" at bounding box center [1017, 44] width 82 height 29
click at [1094, 37] on button "×" at bounding box center [1091, 44] width 17 height 17
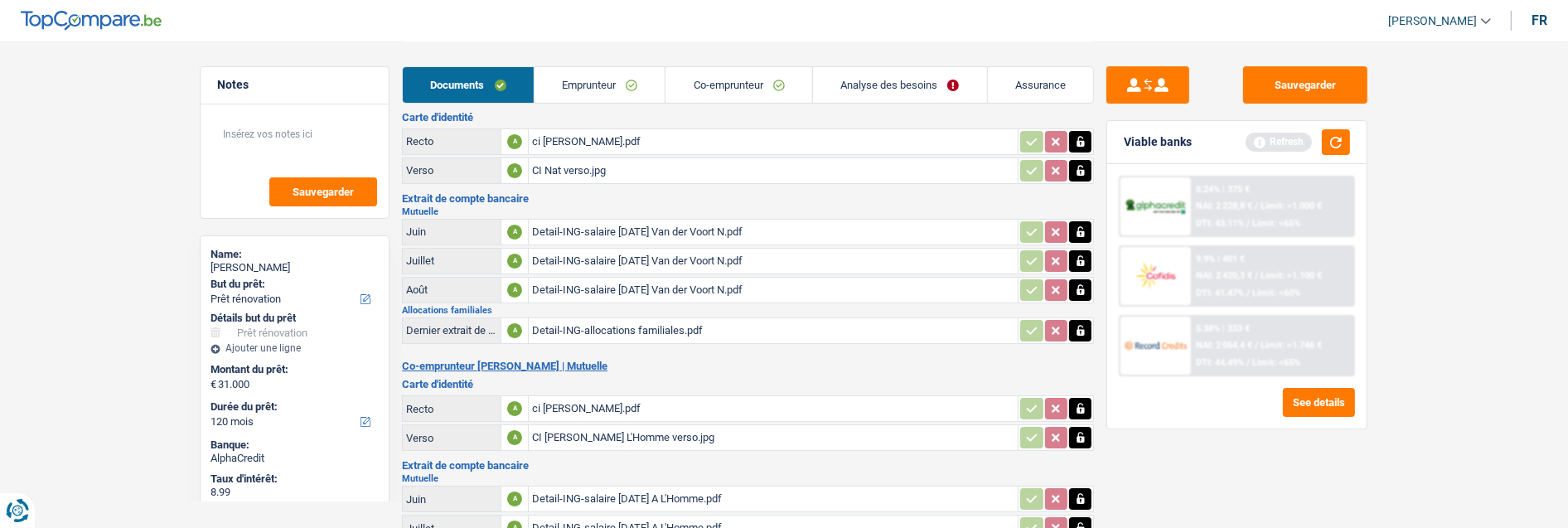
scroll to position [0, 0]
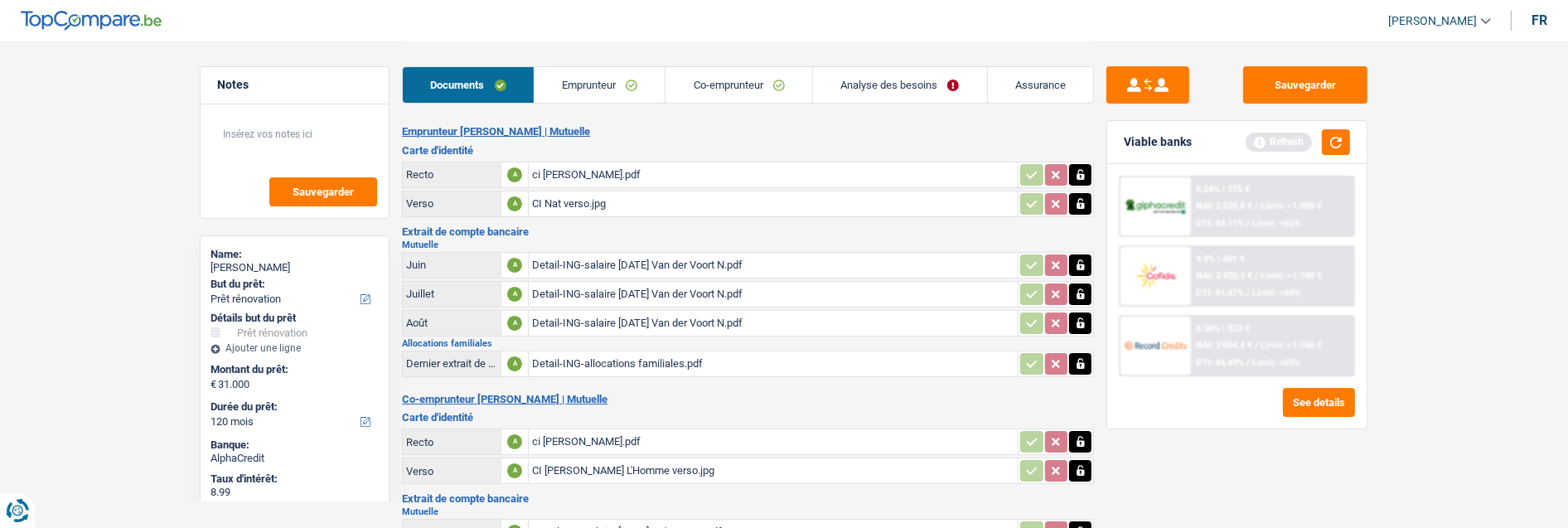
click at [457, 86] on link "Documents" at bounding box center [468, 85] width 131 height 36
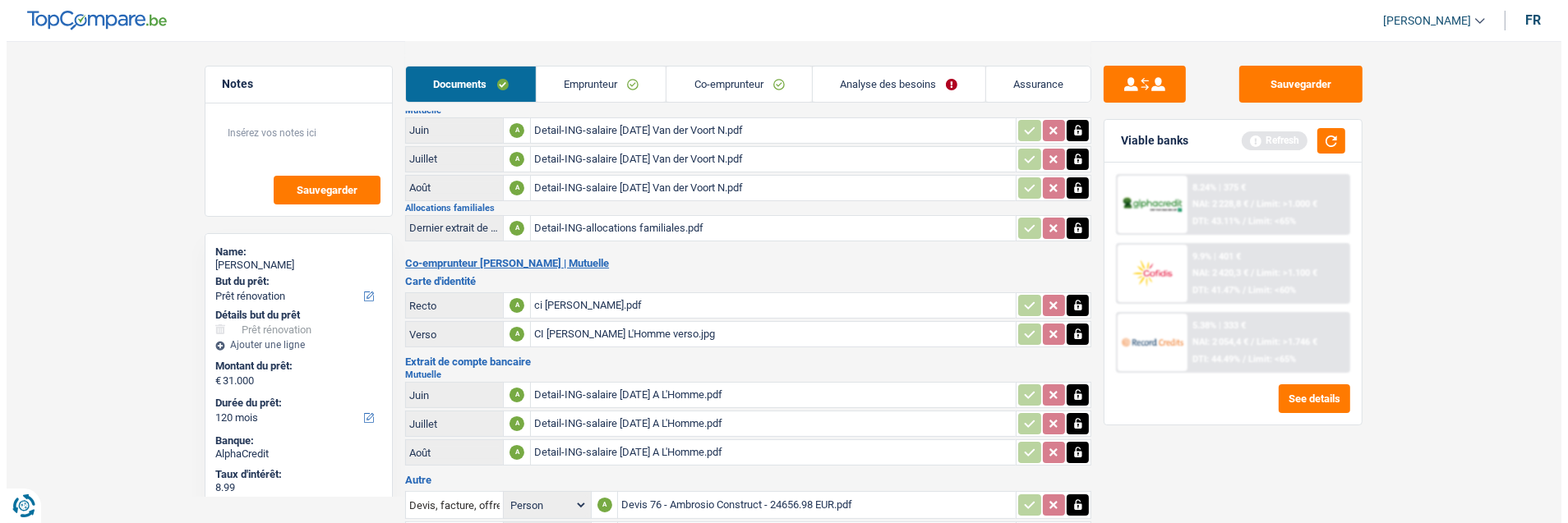
scroll to position [302, 0]
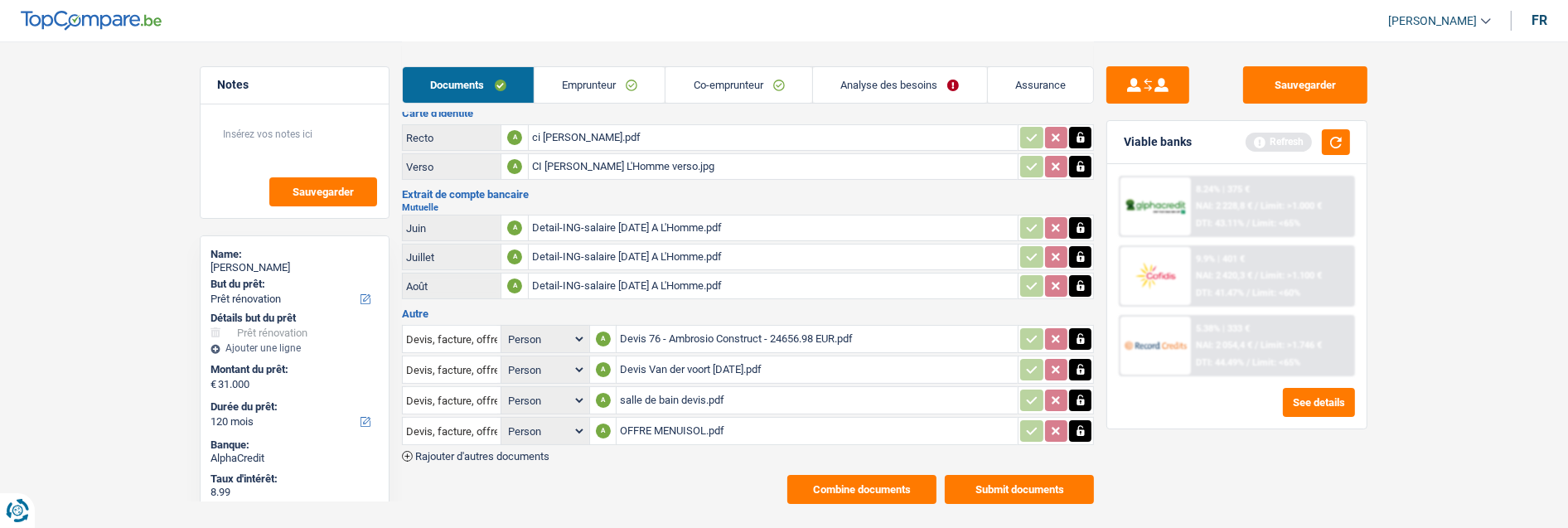
click at [881, 475] on button "Combine documents" at bounding box center [861, 489] width 149 height 29
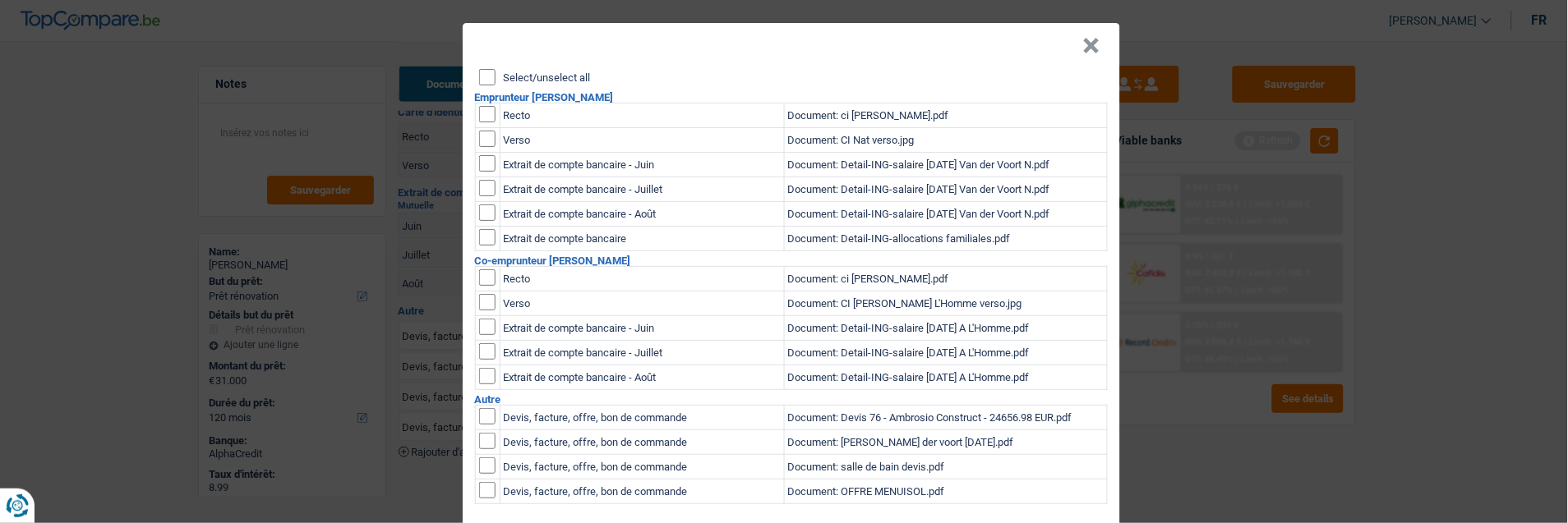
scroll to position [0, 0]
click at [480, 70] on input "Select/unselect all" at bounding box center [487, 77] width 17 height 17
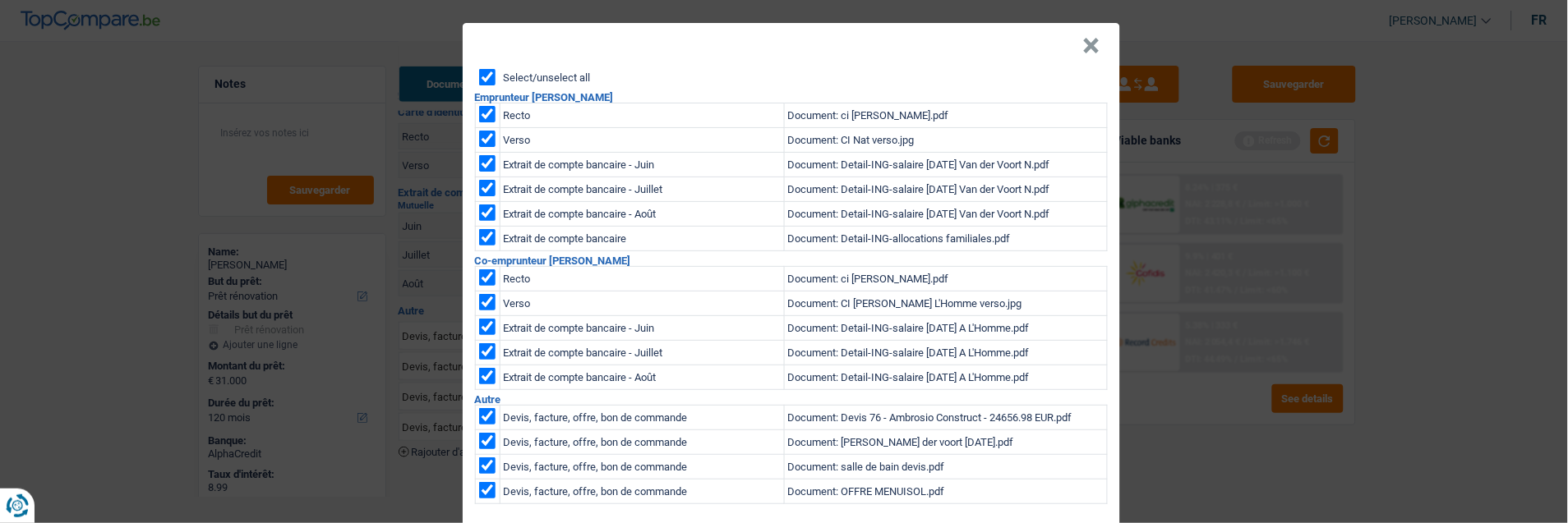
checkbox input "true"
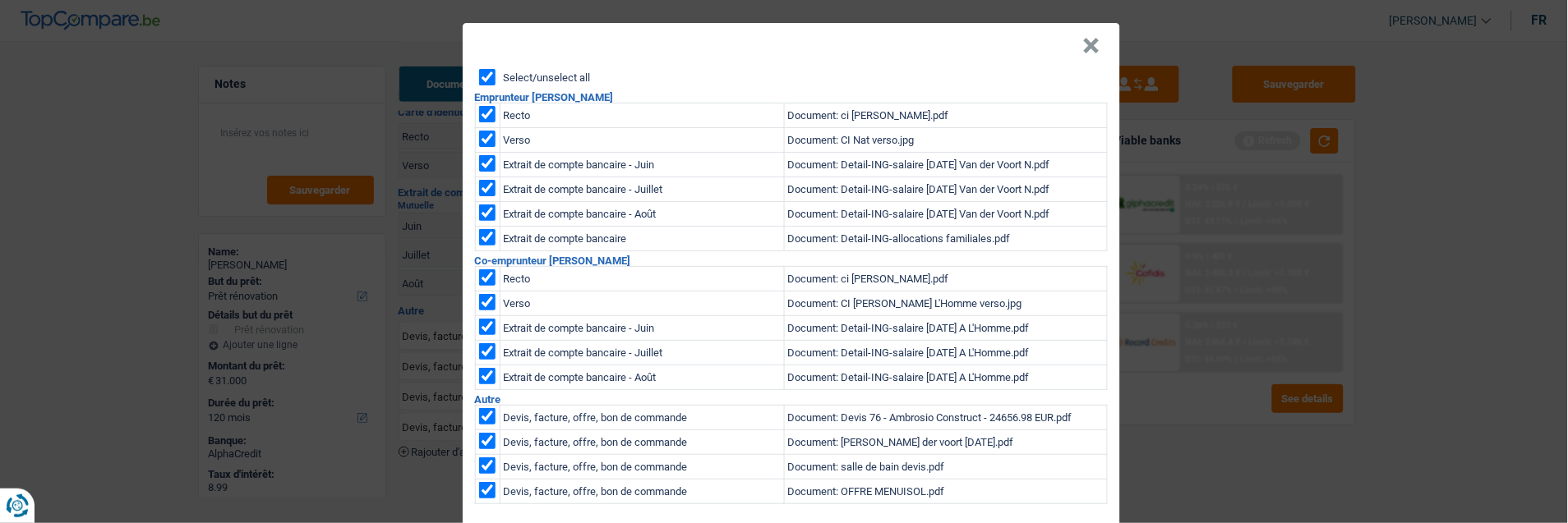
checkbox input "true"
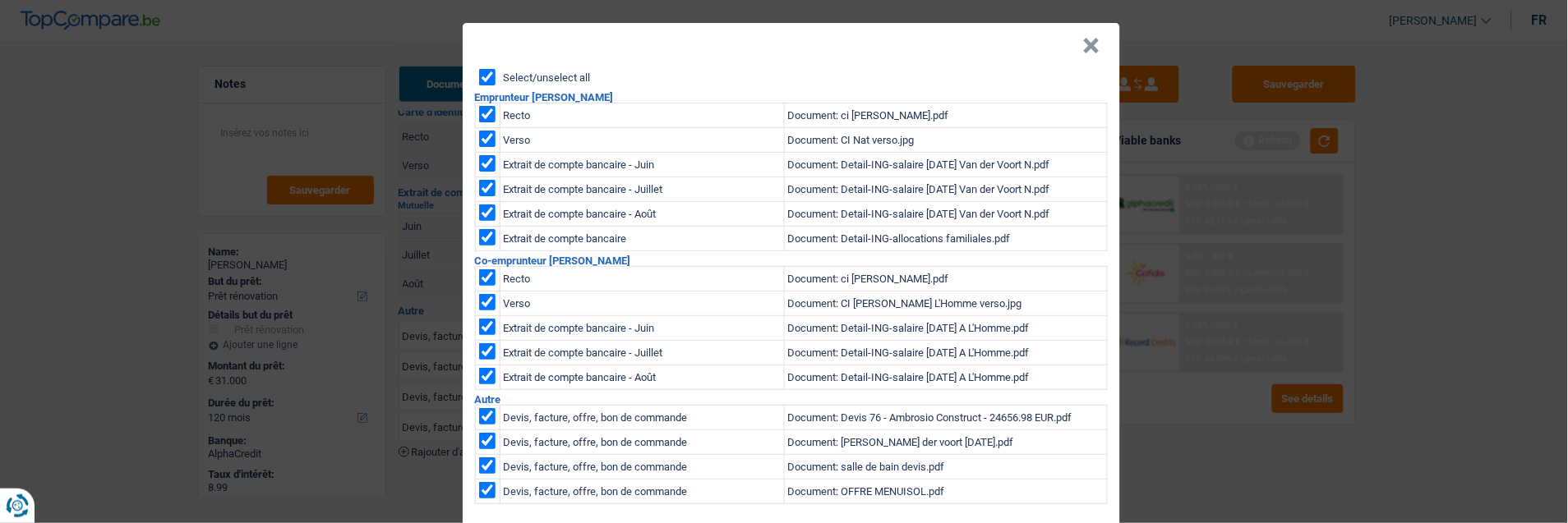
checkbox input "true"
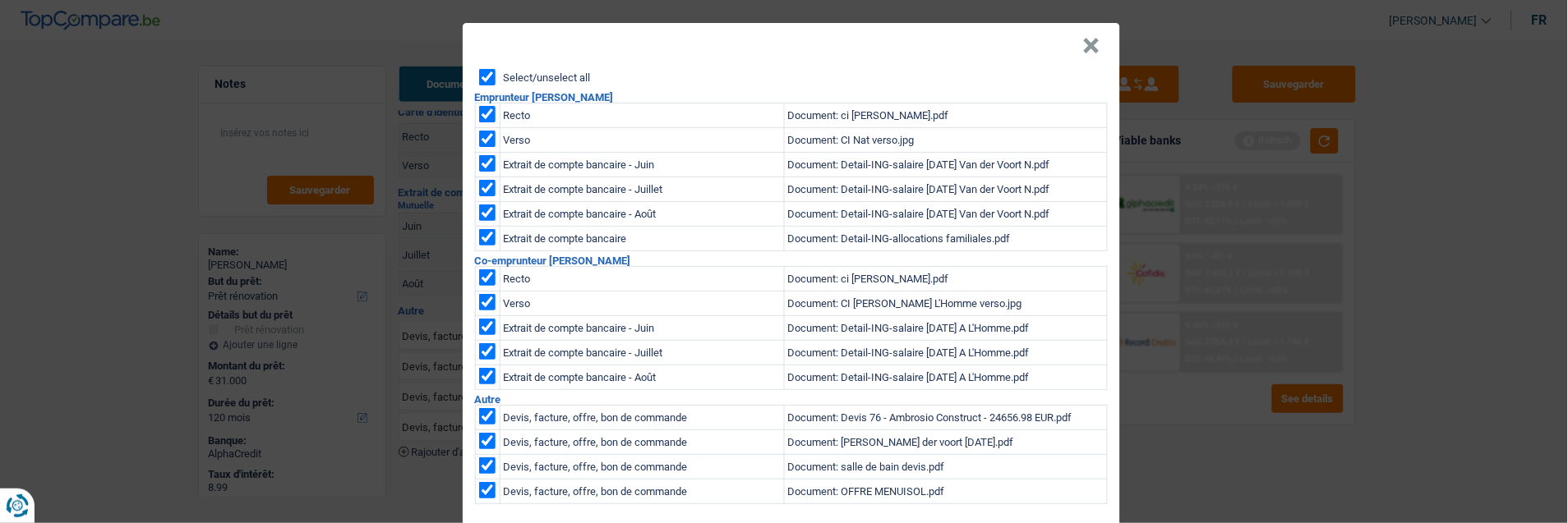
checkbox input "true"
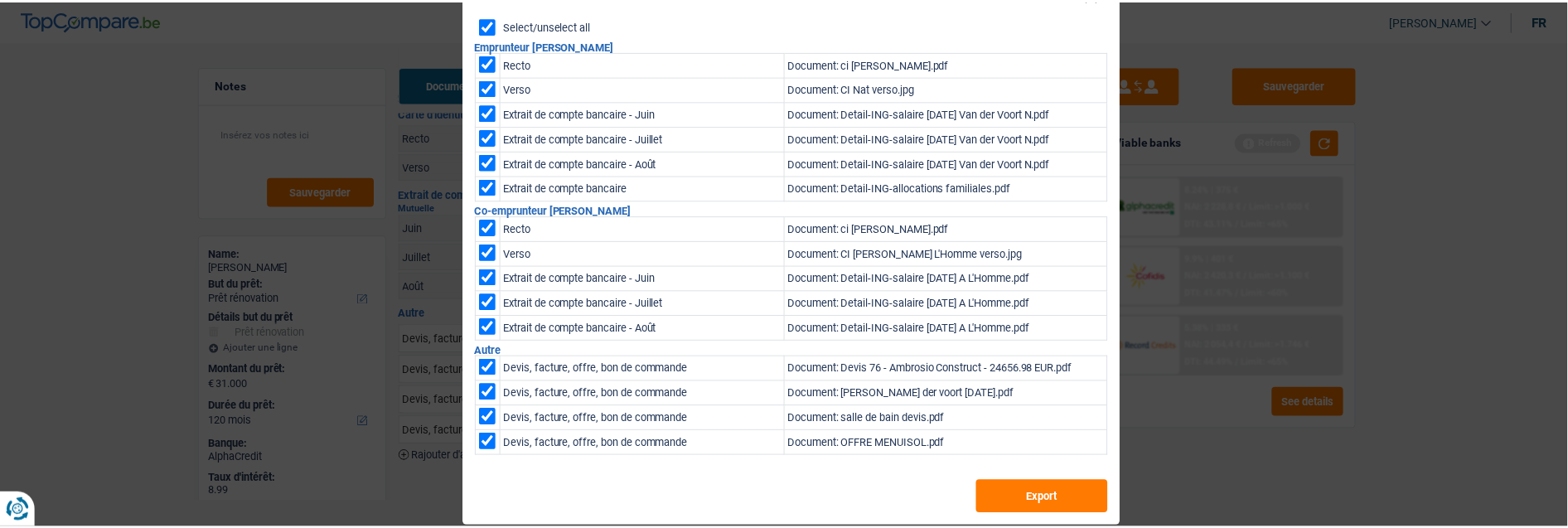
scroll to position [61, 0]
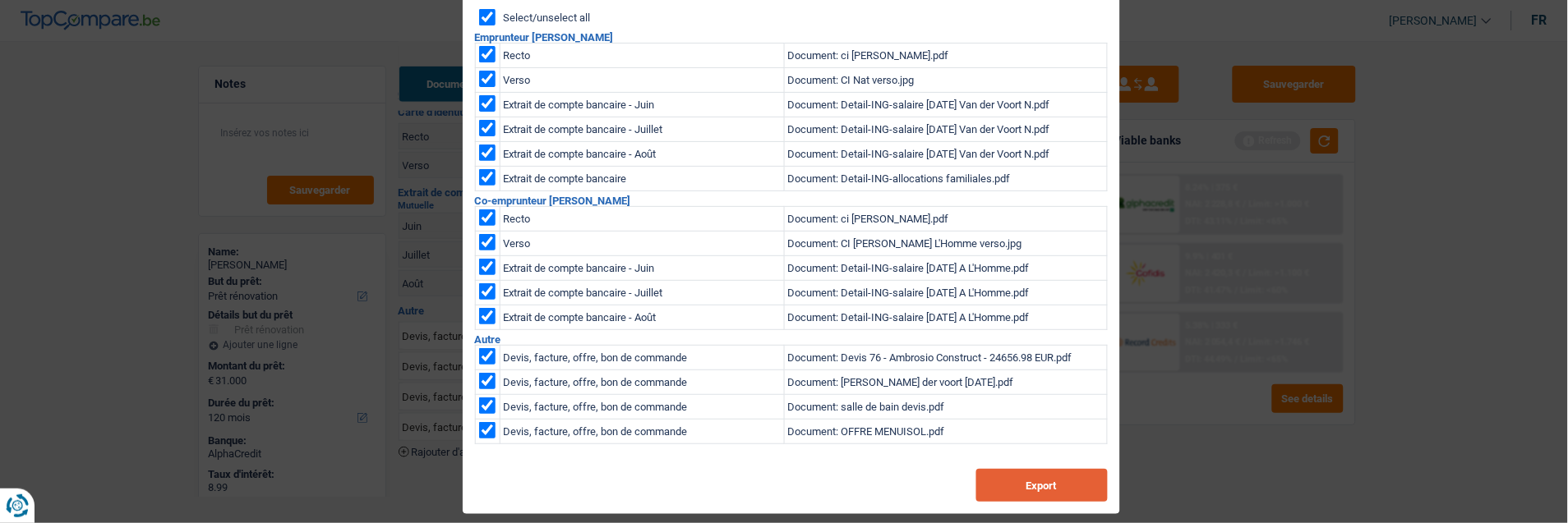
click at [1057, 471] on button "Export" at bounding box center [1042, 484] width 132 height 33
click at [342, 96] on div "× Select/unselect all Emprunteur Nathalie Van der Voort Recto Document: ci Nath…" at bounding box center [784, 261] width 1568 height 523
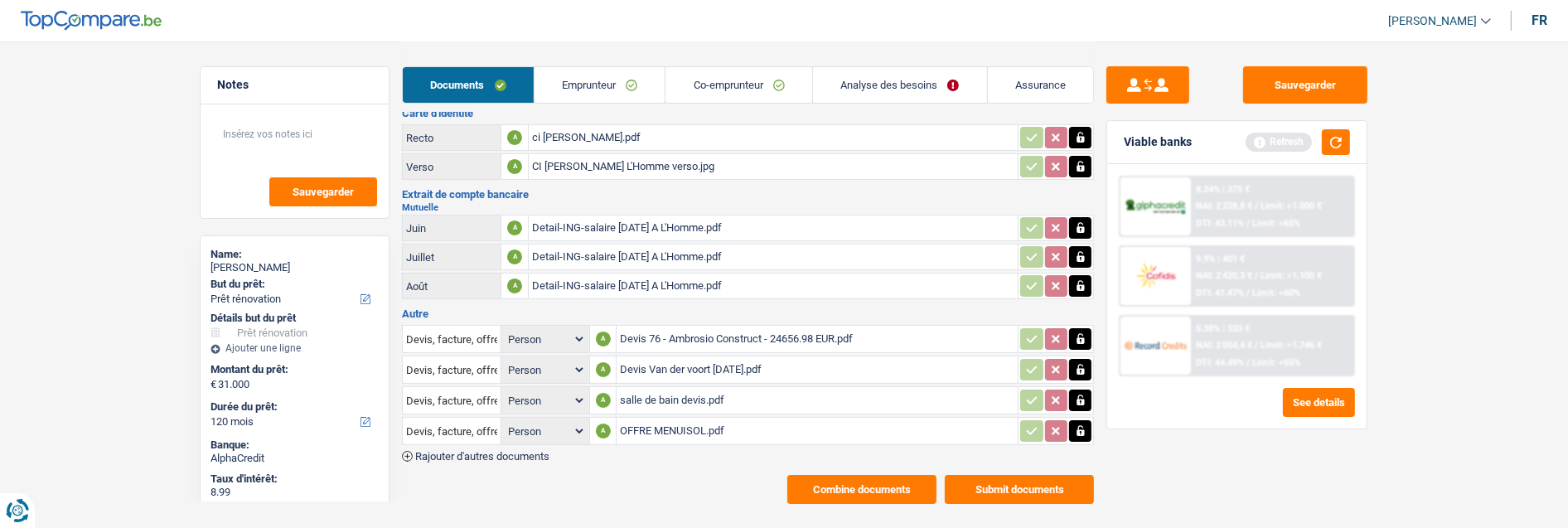
click at [922, 83] on link "Analyse des besoins" at bounding box center [900, 85] width 174 height 36
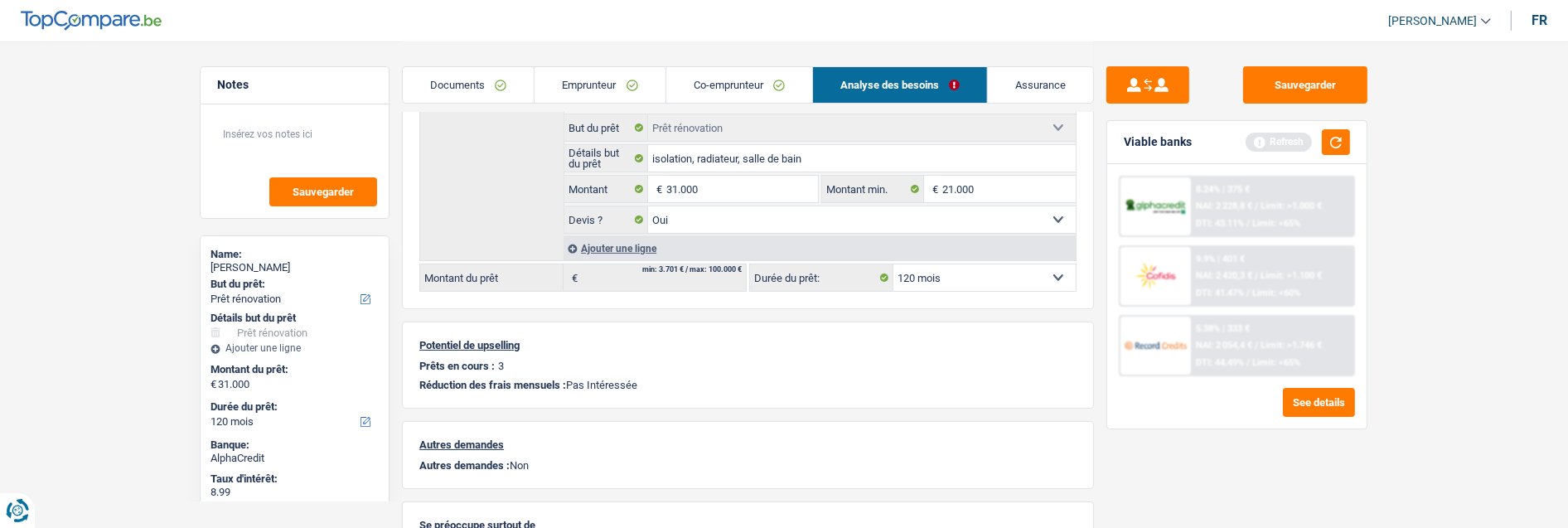
scroll to position [28, 0]
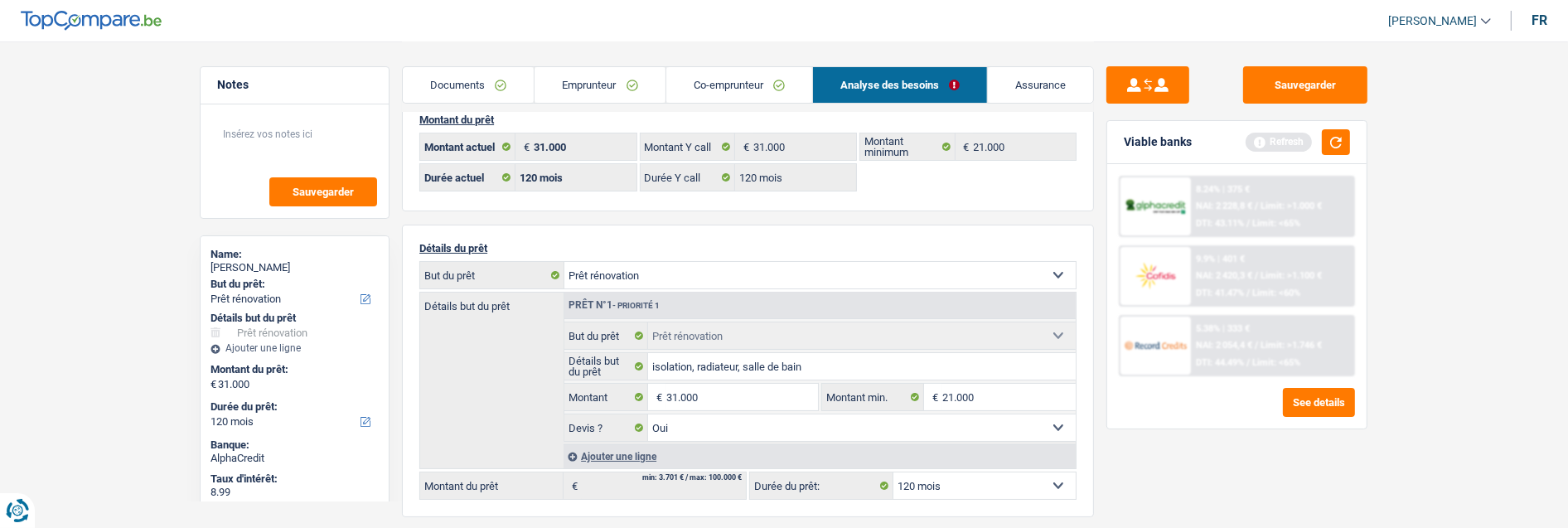
drag, startPoint x: 740, startPoint y: 80, endPoint x: 768, endPoint y: 77, distance: 28.2
click at [741, 79] on link "Co-emprunteur" at bounding box center [740, 85] width 146 height 36
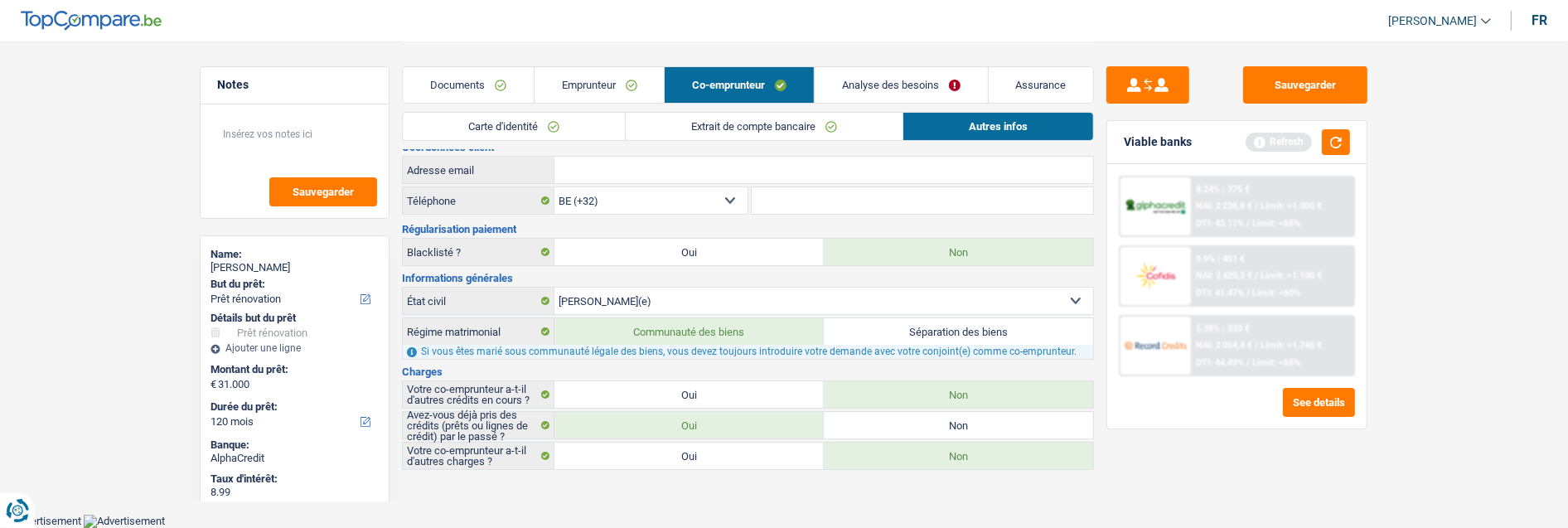
scroll to position [7, 0]
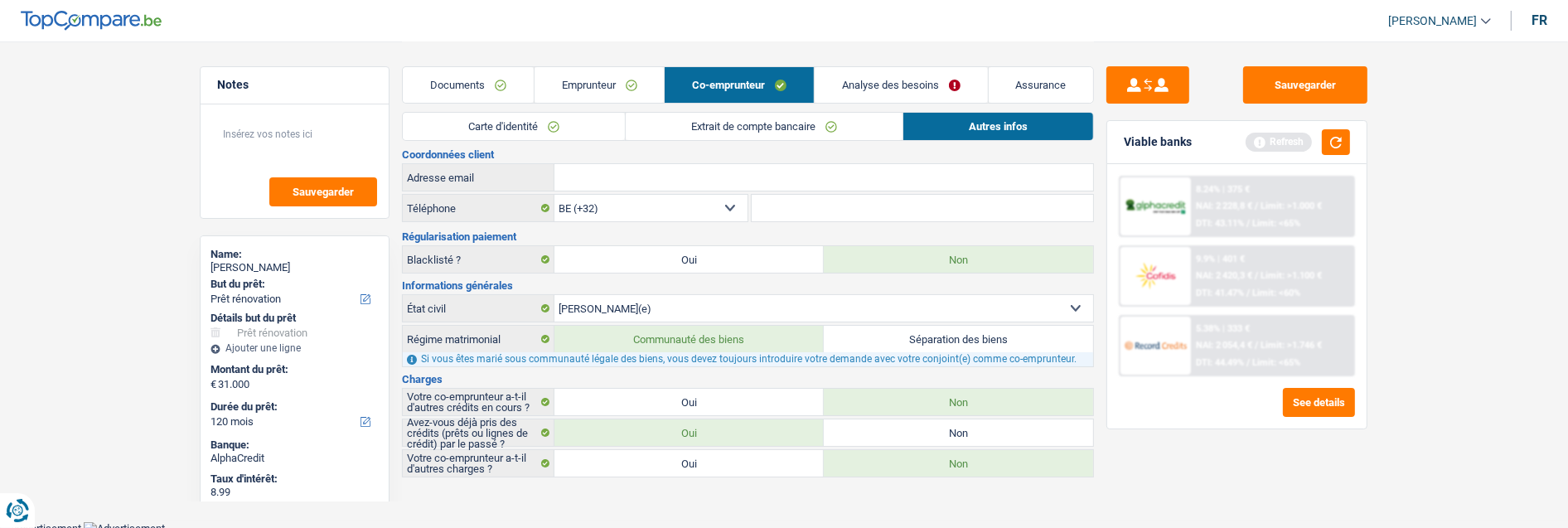
click at [882, 96] on link "Analyse des besoins" at bounding box center [901, 85] width 174 height 36
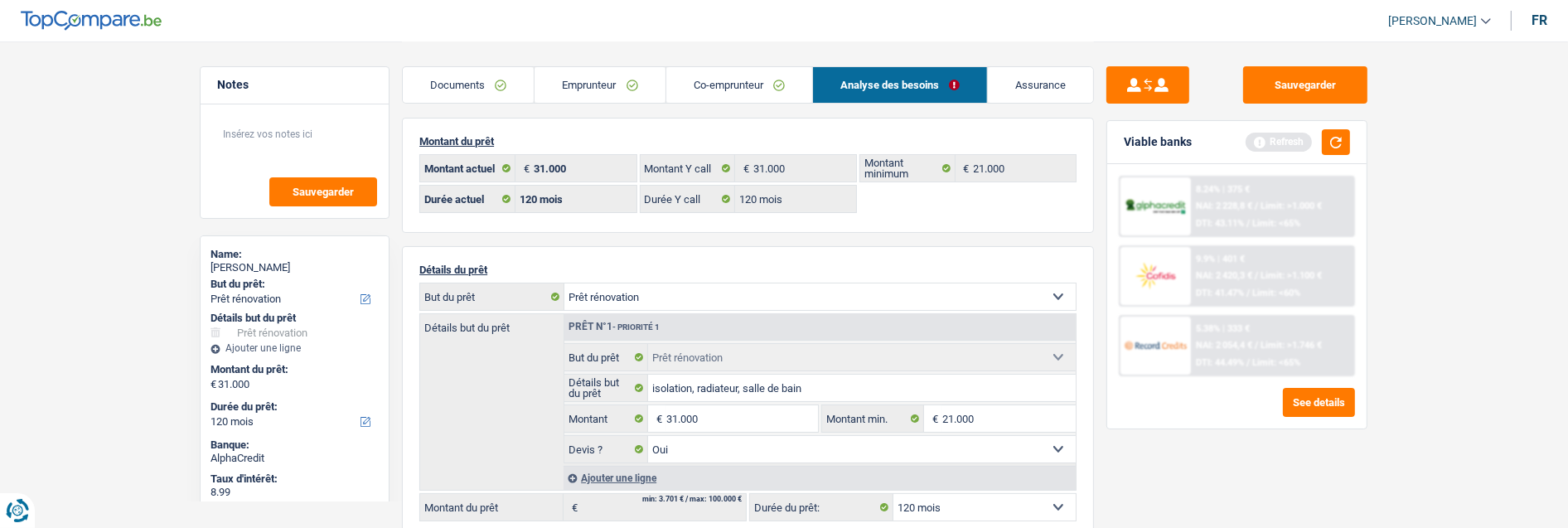
click at [604, 79] on link "Emprunteur" at bounding box center [600, 85] width 130 height 36
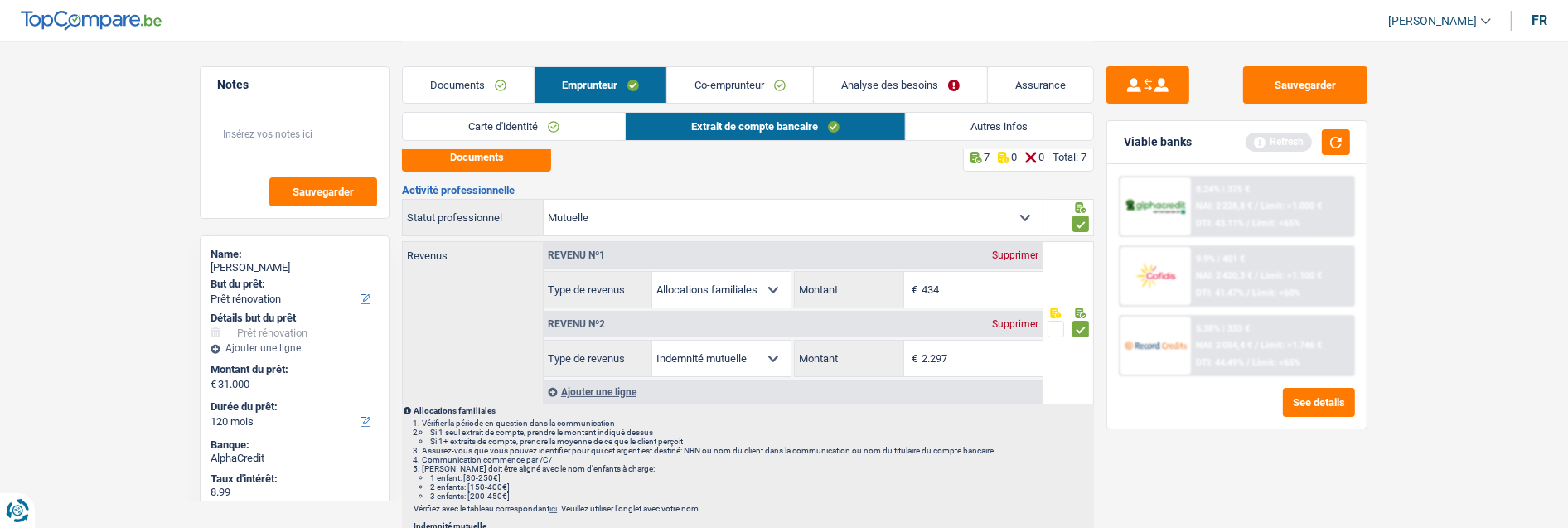
click at [567, 125] on link "Carte d'identité" at bounding box center [514, 126] width 223 height 27
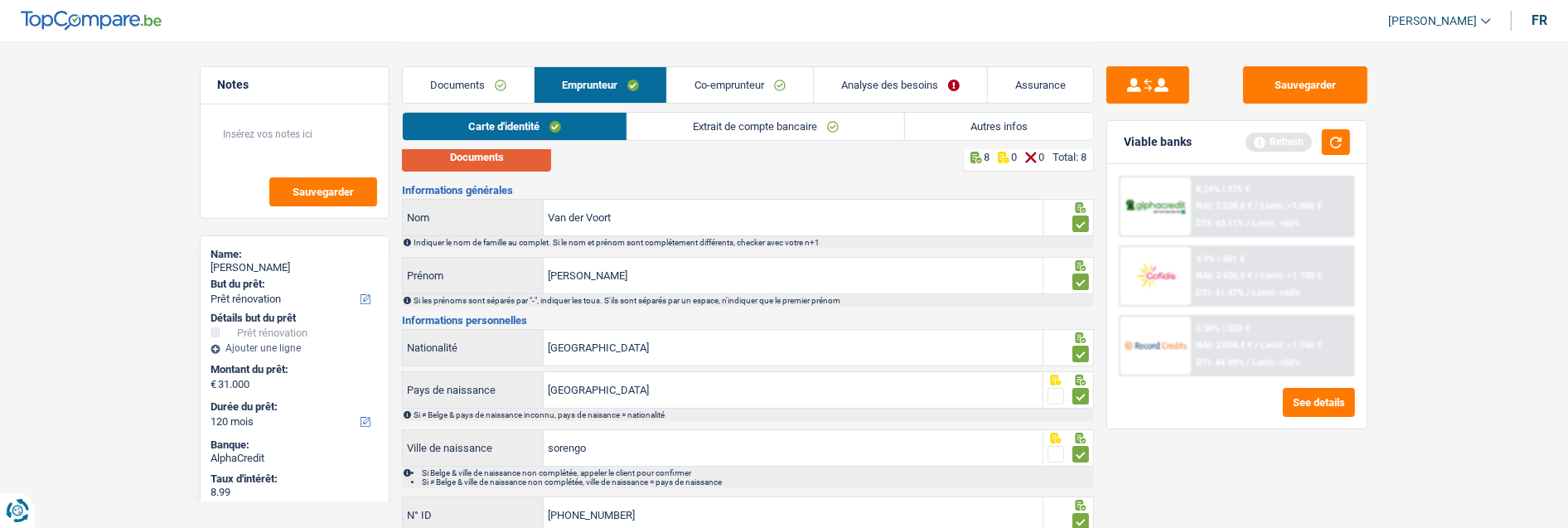
click at [511, 160] on button "Documents" at bounding box center [476, 157] width 149 height 29
click at [728, 83] on link "Co-emprunteur" at bounding box center [741, 85] width 146 height 36
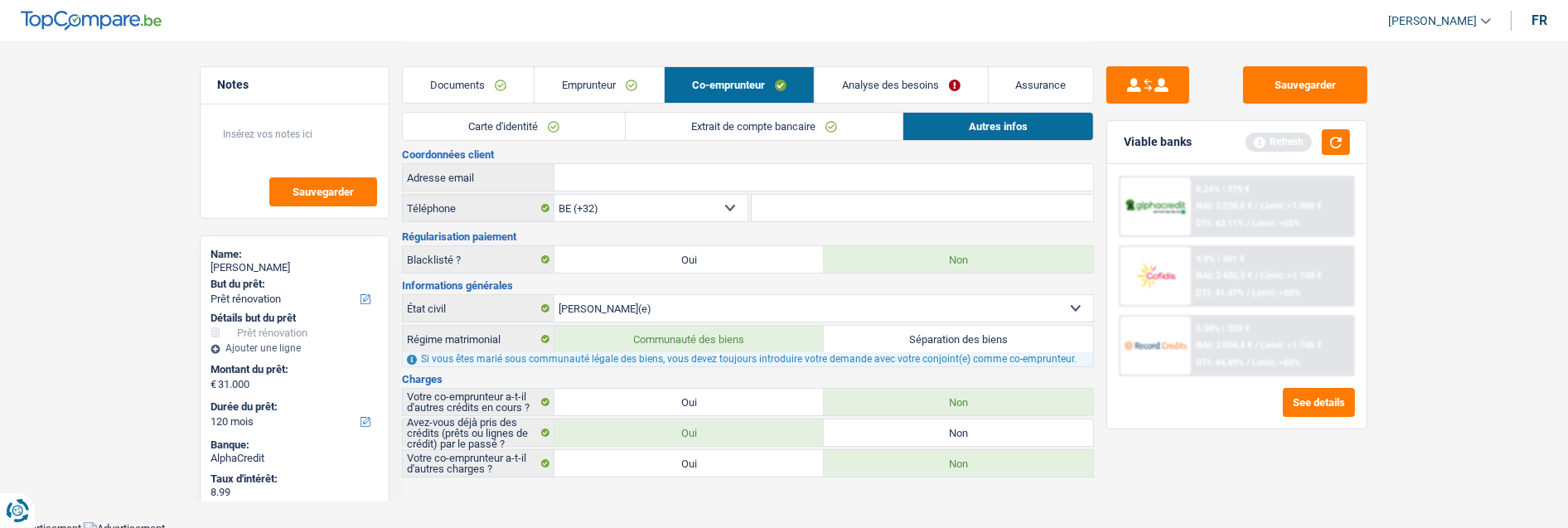
click at [585, 125] on link "Carte d'identité" at bounding box center [514, 126] width 223 height 27
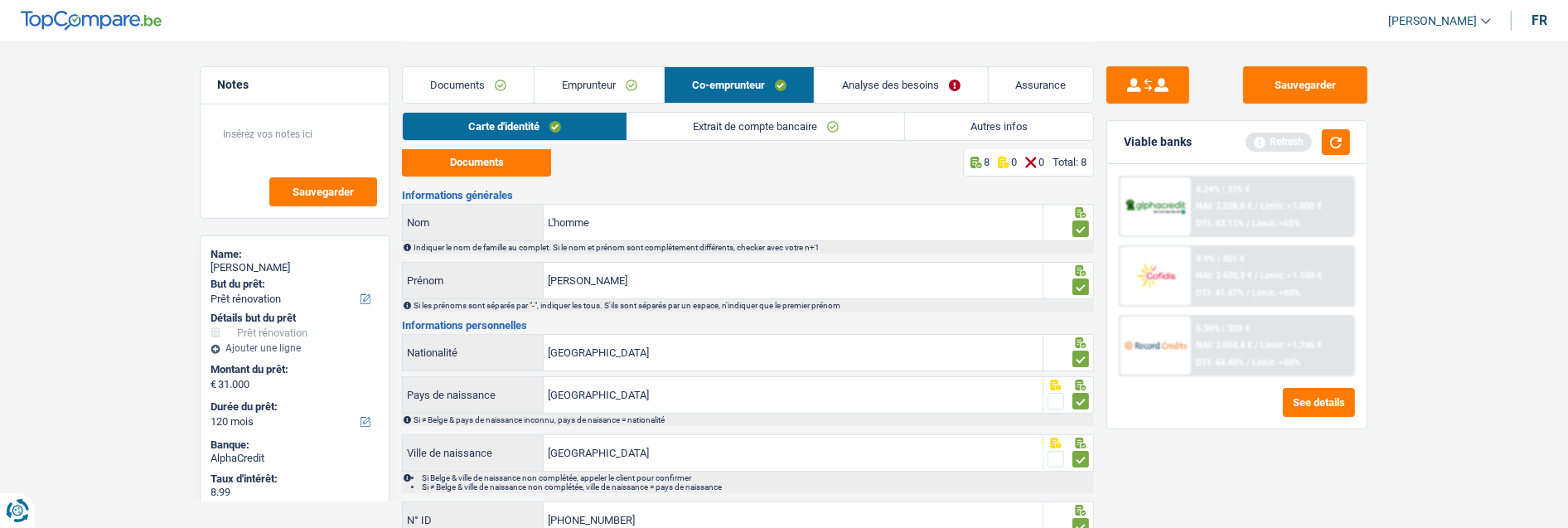
scroll to position [0, 0]
click at [509, 160] on button "Documents" at bounding box center [476, 163] width 149 height 29
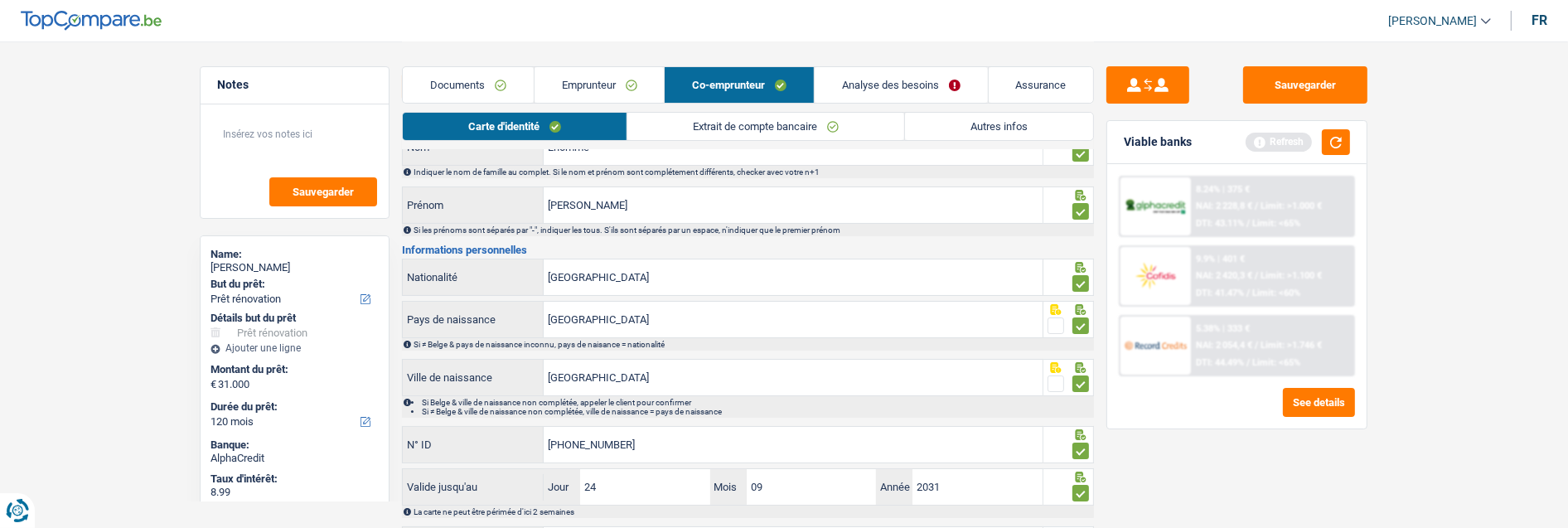
scroll to position [92, 0]
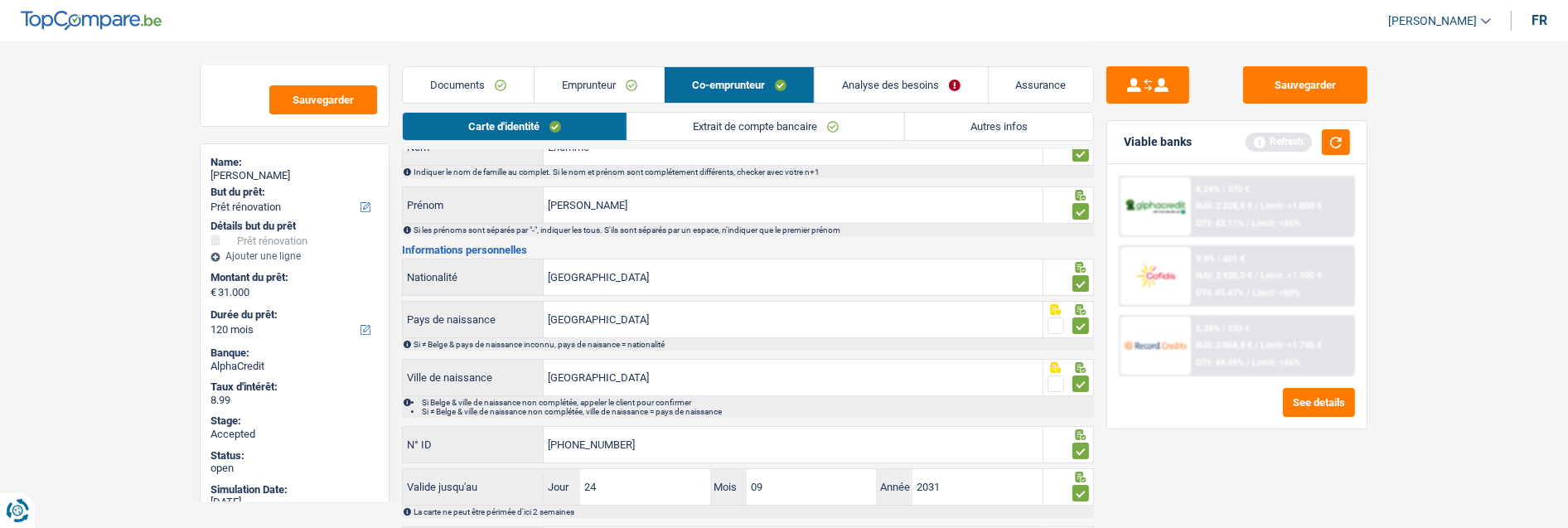
click at [1277, 342] on span "Limit: >1.746 €" at bounding box center [1291, 345] width 61 height 11
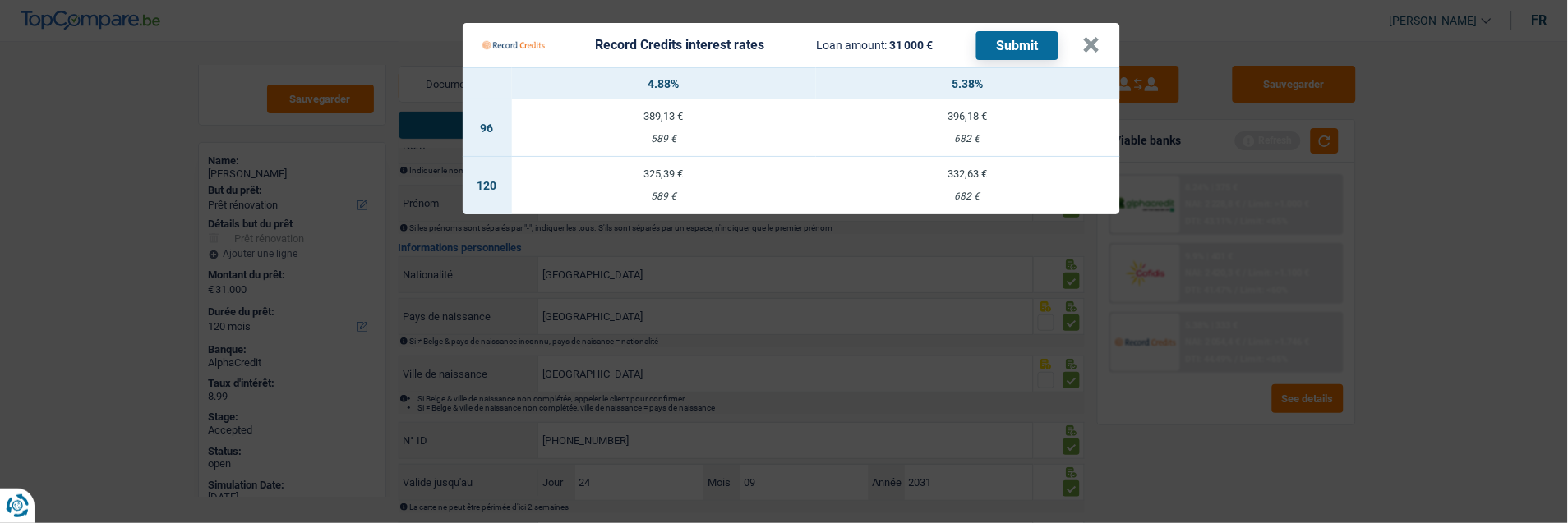
click at [971, 168] on div "332,63 €" at bounding box center [968, 173] width 304 height 11
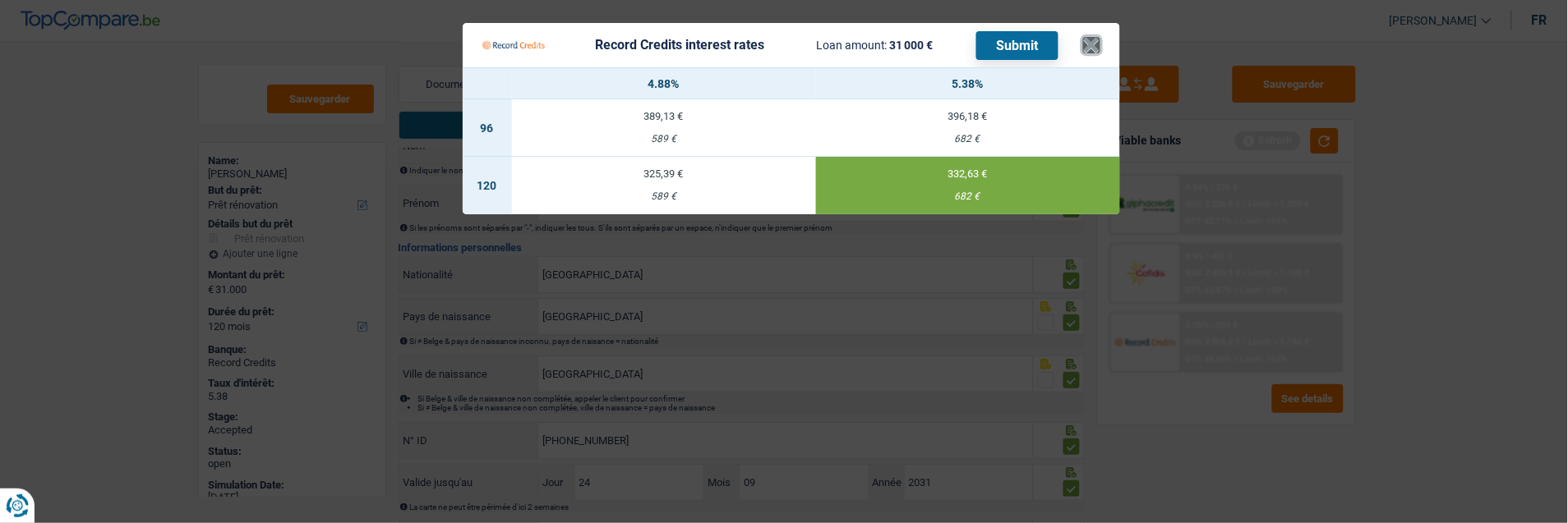
click at [1100, 37] on button "×" at bounding box center [1091, 44] width 17 height 17
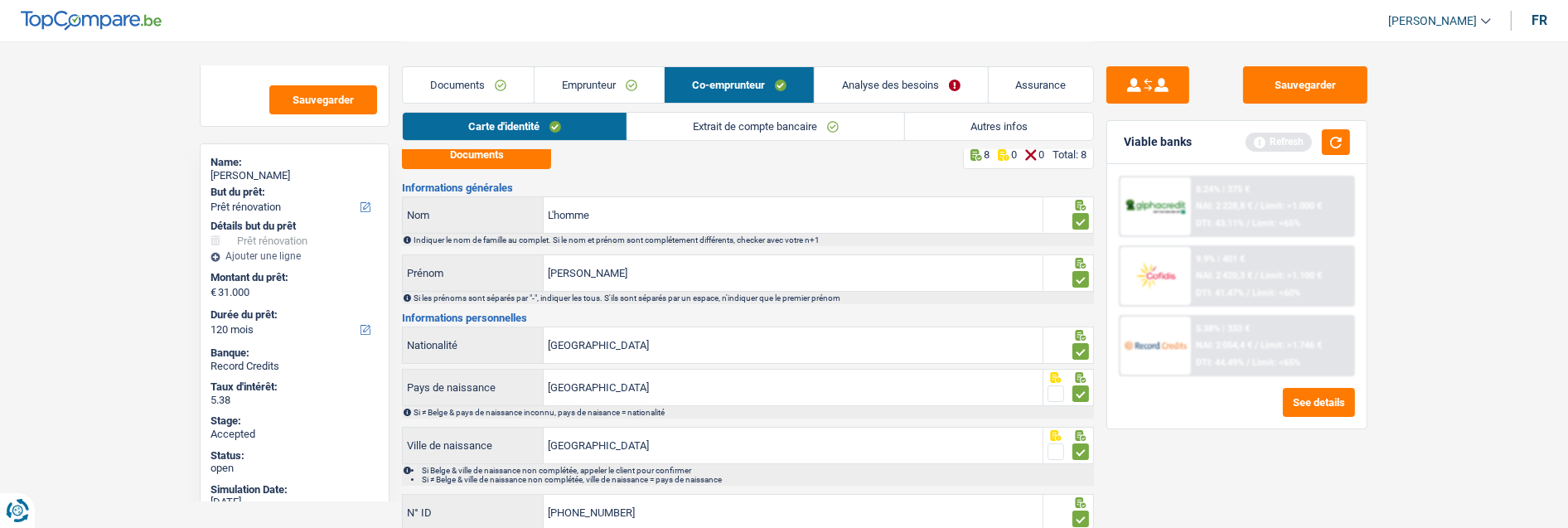
scroll to position [0, 0]
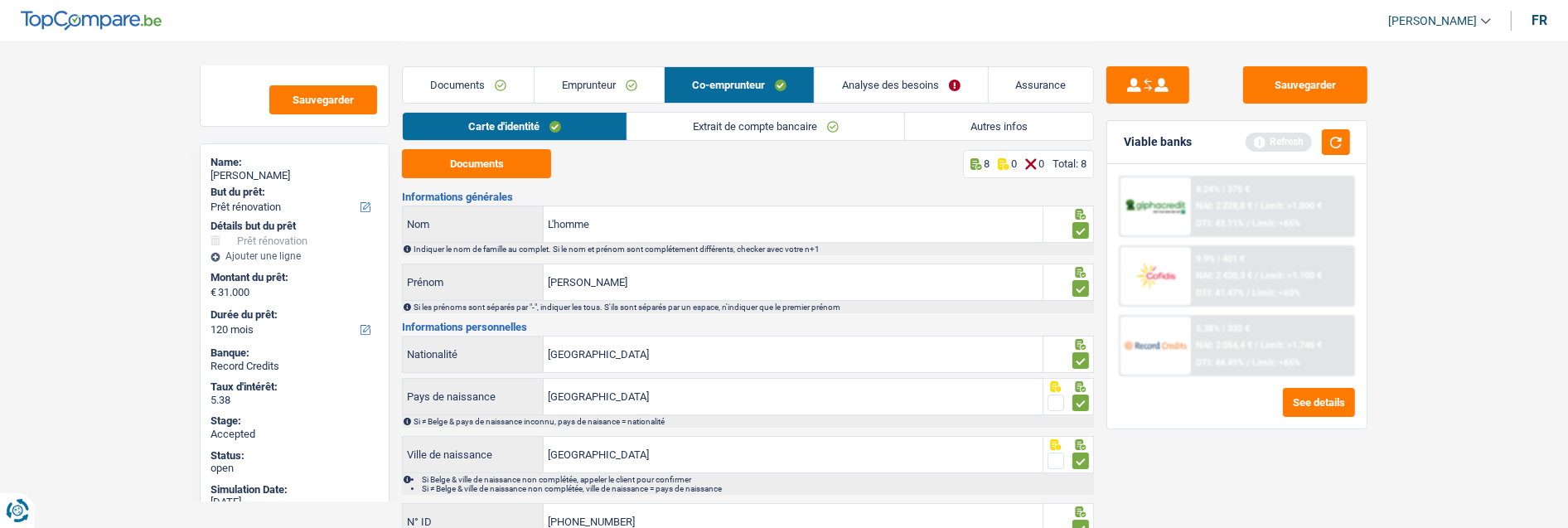
click at [1267, 325] on div "5.38% | 333 € NAI: 2 054,4 € / Limit: >1.746 € DTI: 44.49% / Limit: <65%" at bounding box center [1273, 345] width 164 height 58
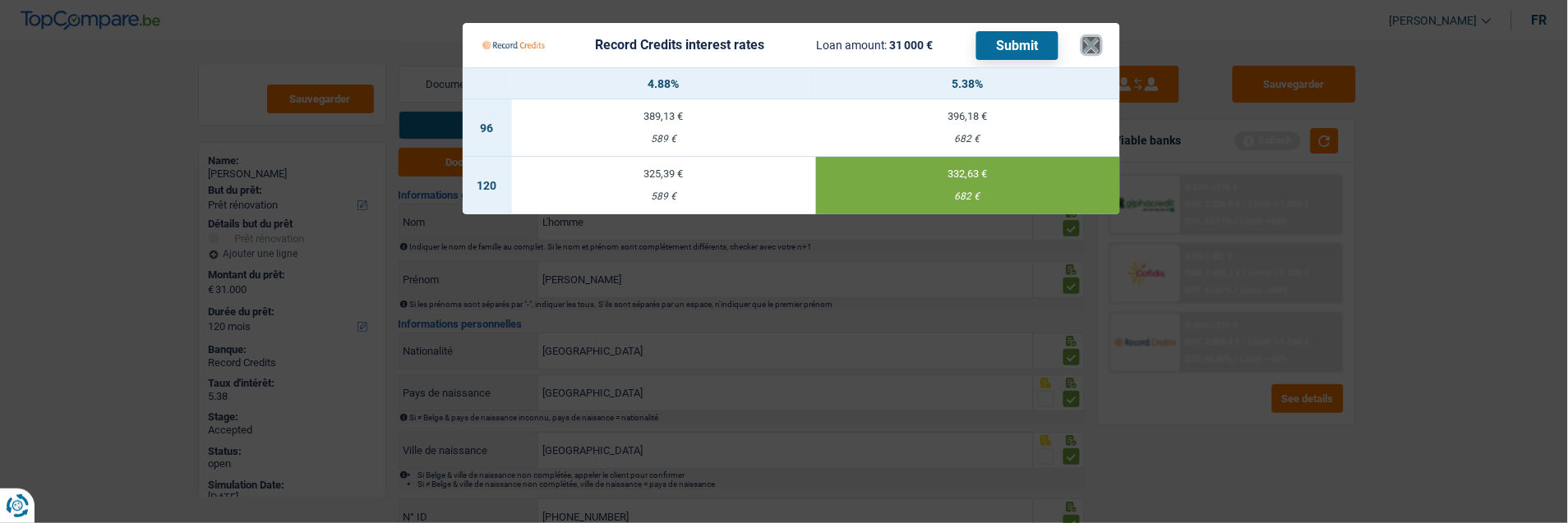
click at [1093, 38] on button "×" at bounding box center [1091, 44] width 17 height 17
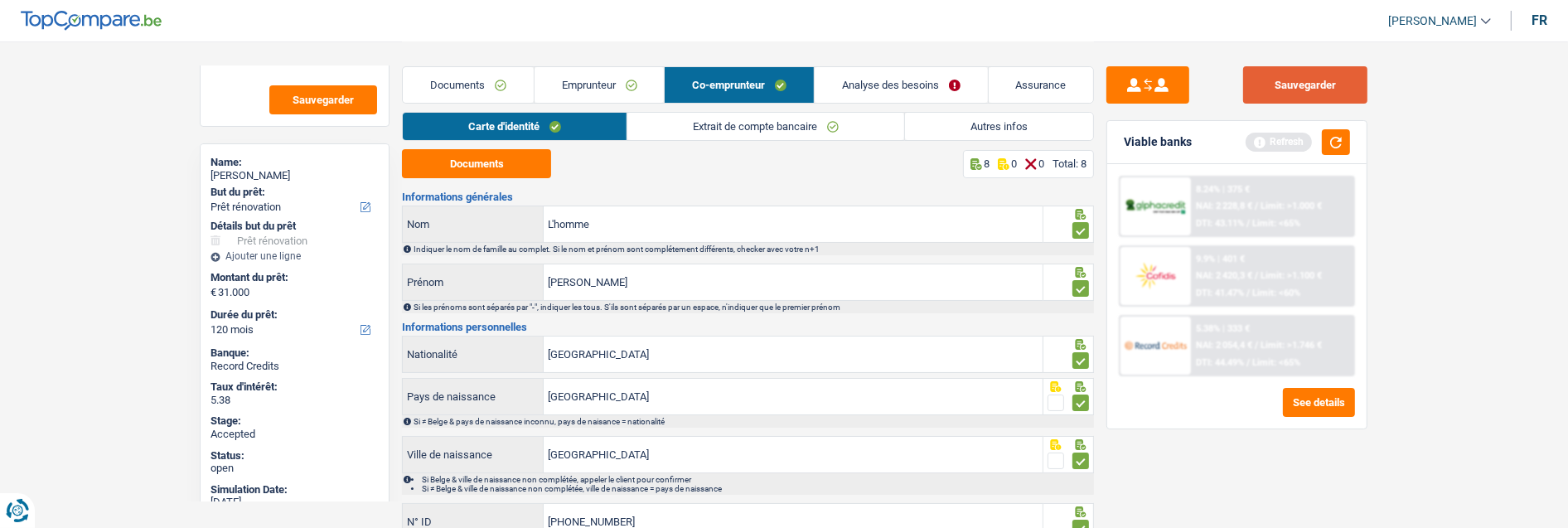
click at [1313, 81] on button "Sauvegarder" at bounding box center [1306, 84] width 125 height 37
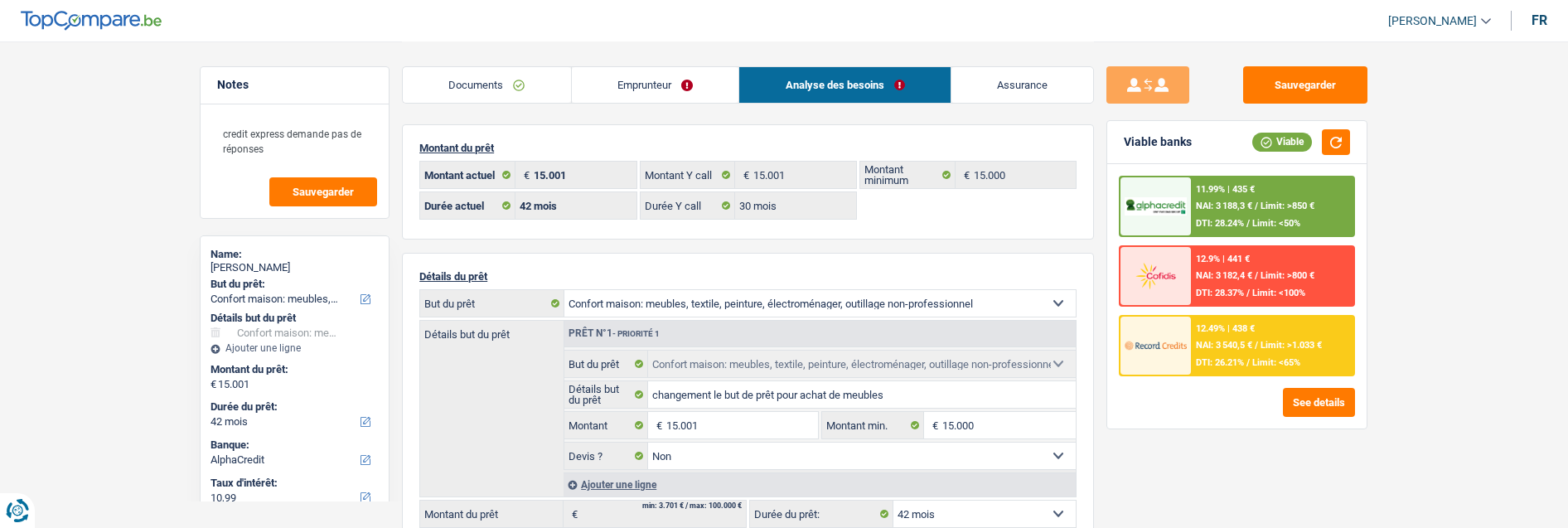
select select "household"
select select "42"
select select "alphacredit"
select select "42"
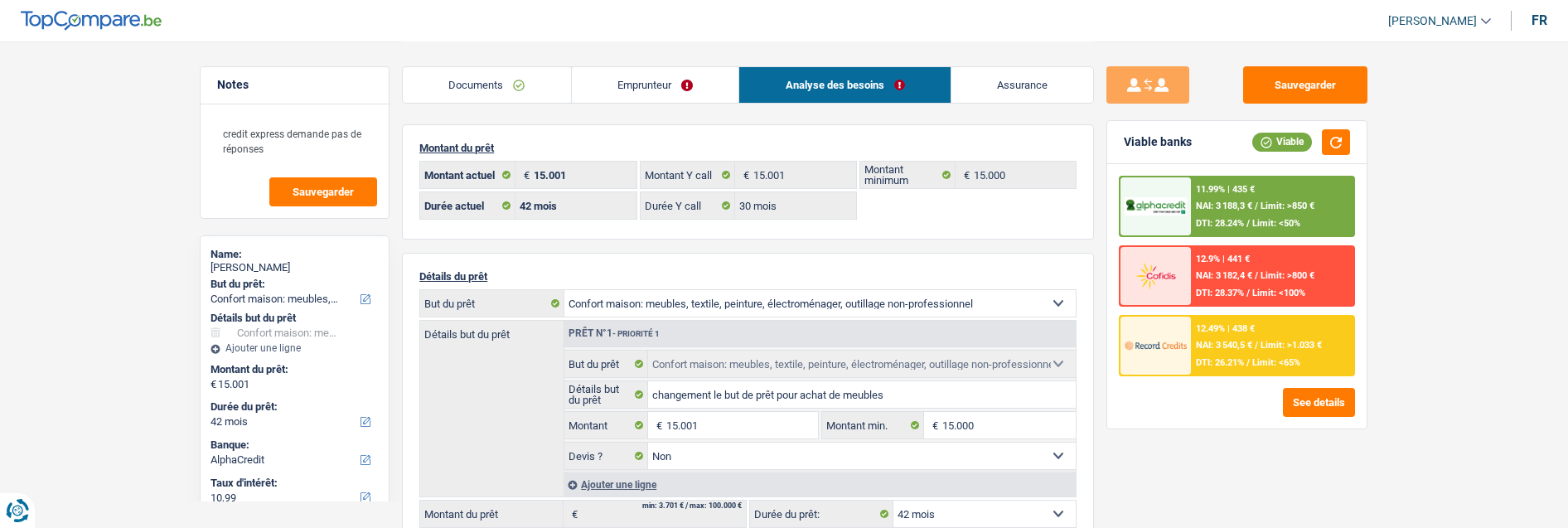
select select "30"
select select "household"
select select "false"
select select "42"
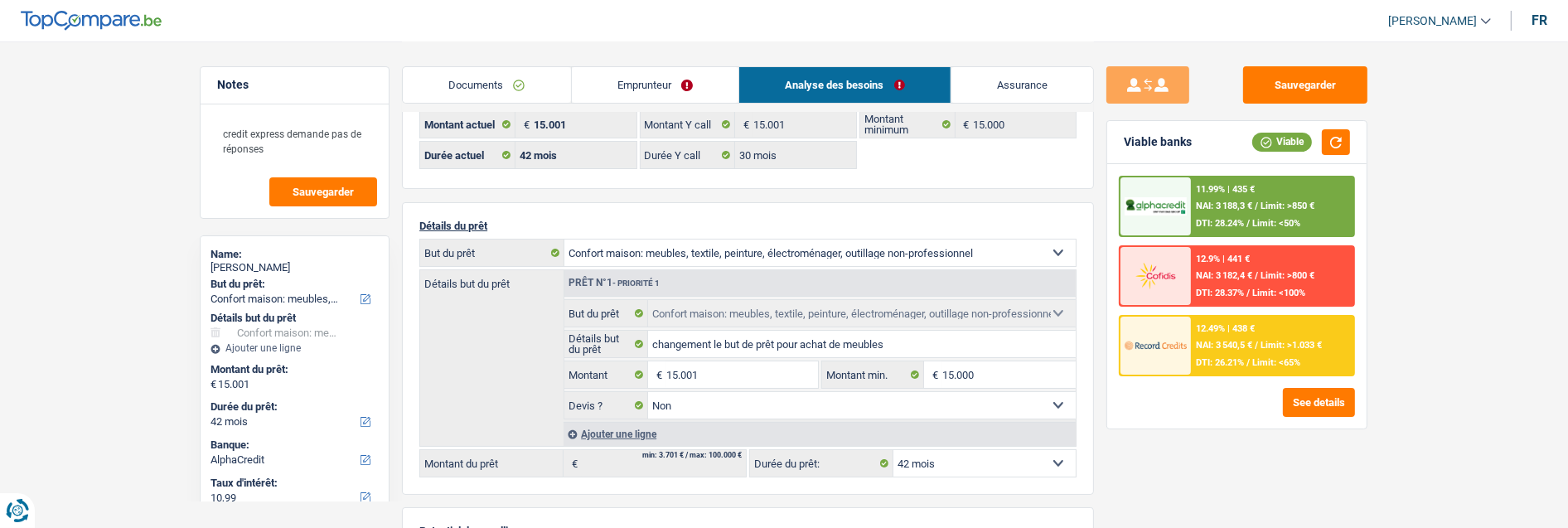
scroll to position [92, 0]
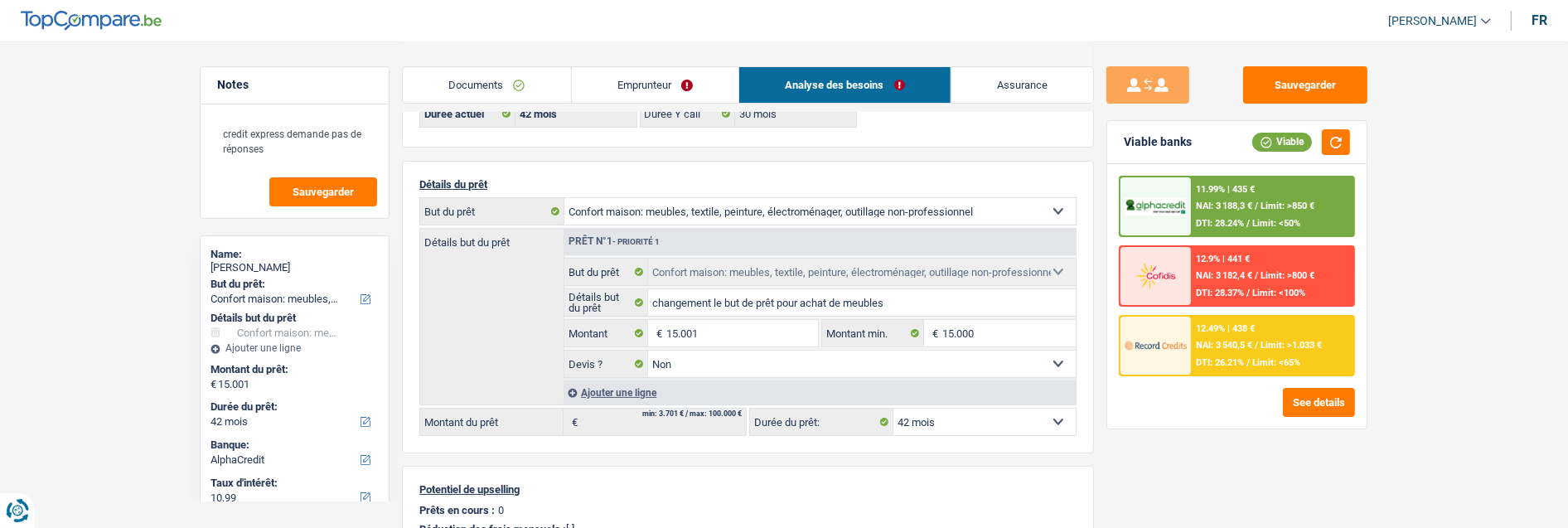
click at [536, 89] on link "Documents" at bounding box center [487, 85] width 169 height 36
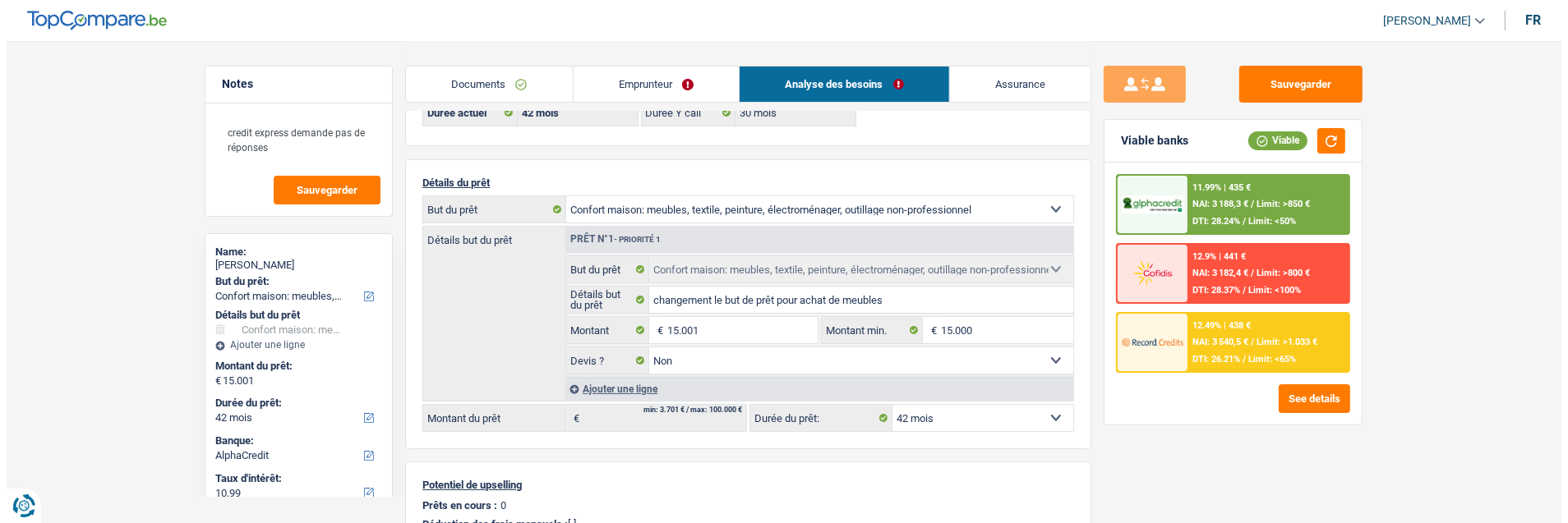
scroll to position [0, 0]
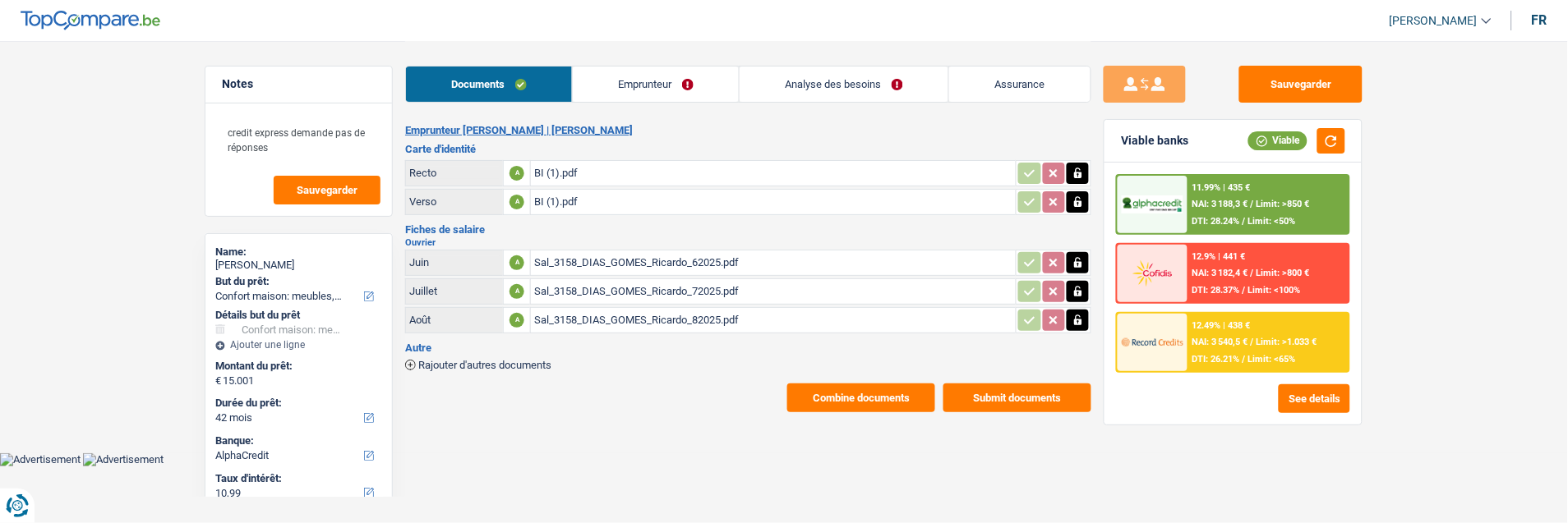
click at [856, 384] on button "Combine documents" at bounding box center [861, 397] width 147 height 29
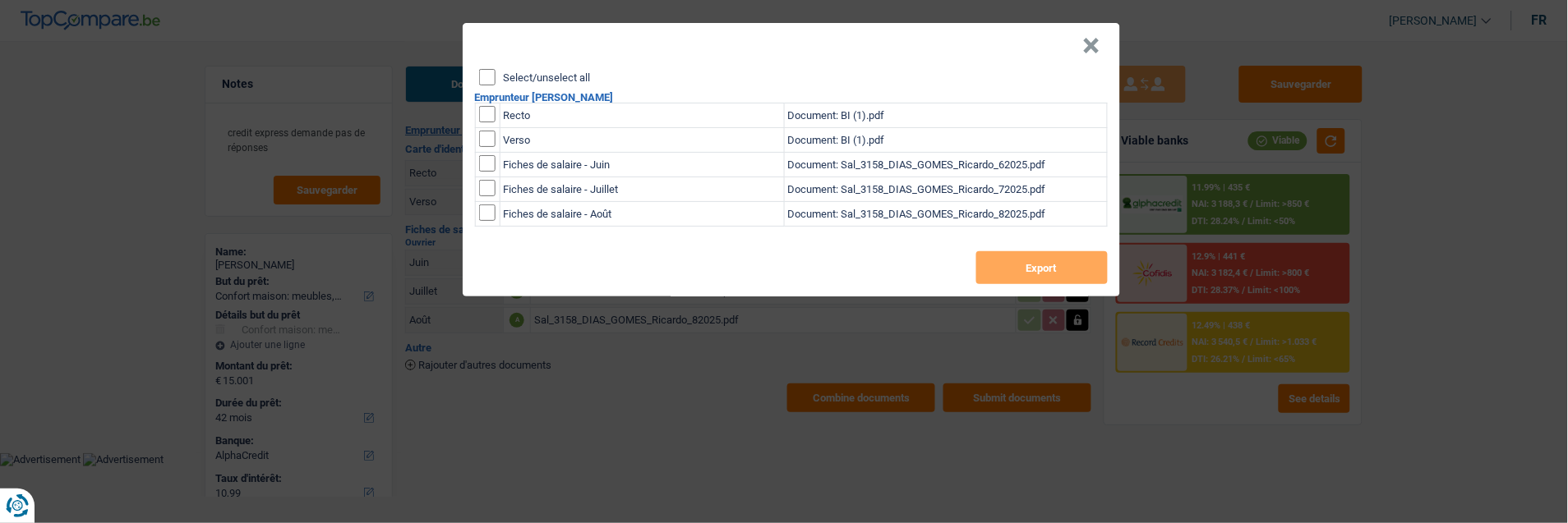
click at [491, 69] on input "Select/unselect all" at bounding box center [487, 77] width 17 height 17
checkbox input "true"
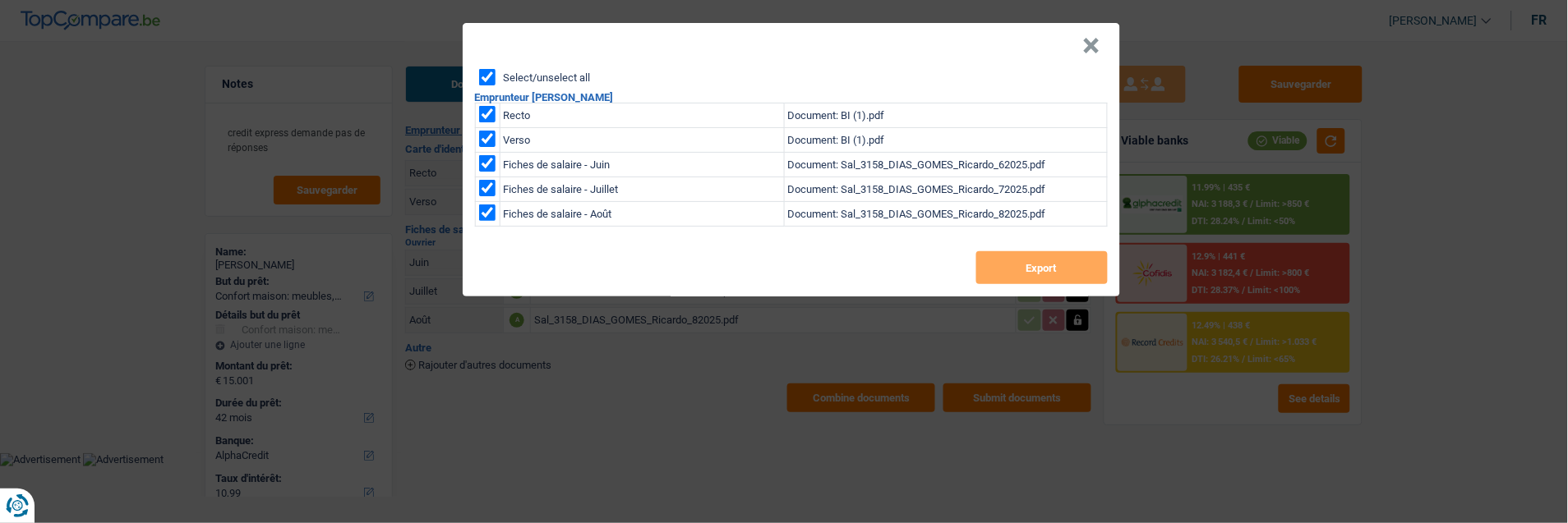
checkbox input "true"
click at [1033, 253] on button "Export" at bounding box center [1042, 267] width 132 height 33
click at [1096, 40] on button "×" at bounding box center [1091, 45] width 17 height 17
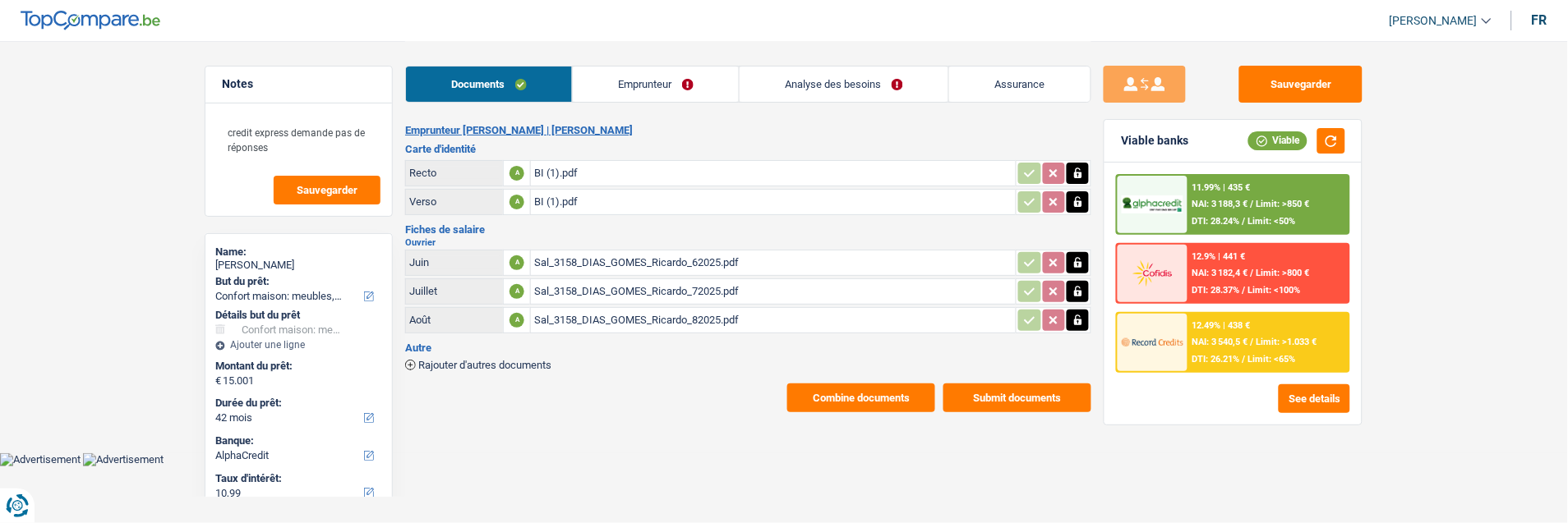
click at [1268, 337] on span "Limit: >1.033 €" at bounding box center [1286, 342] width 60 height 11
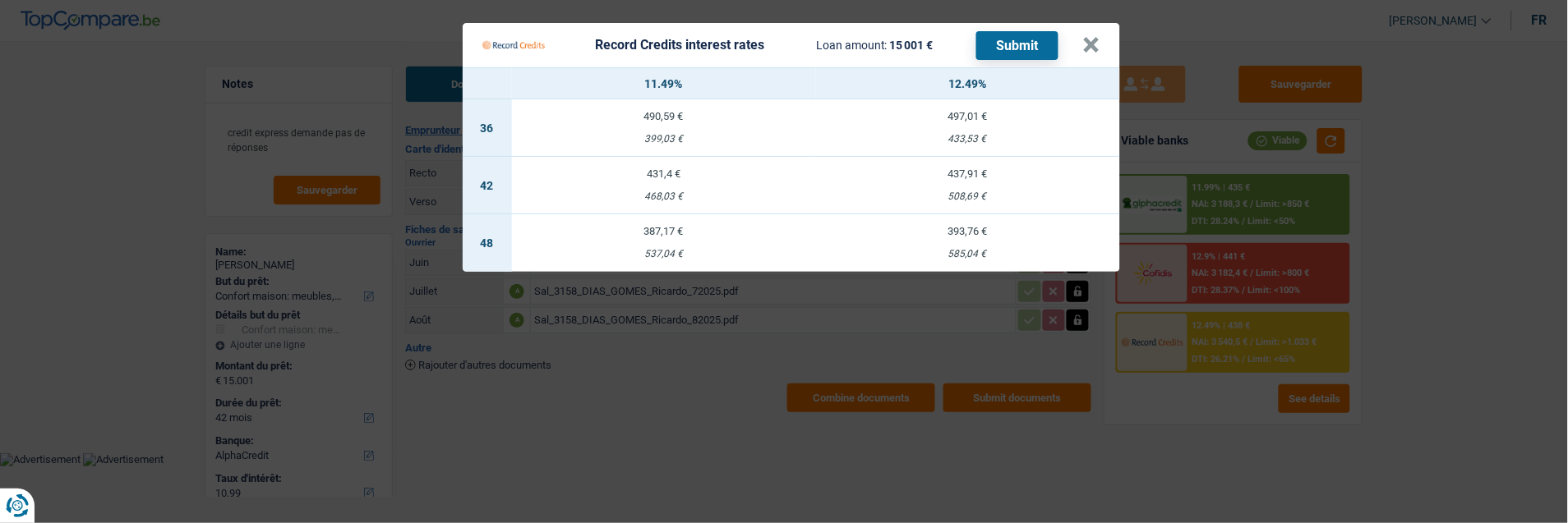
click at [682, 228] on td "387,17 € 537,04 €" at bounding box center [663, 243] width 304 height 57
select select "48"
select select "record credits"
type input "11,49"
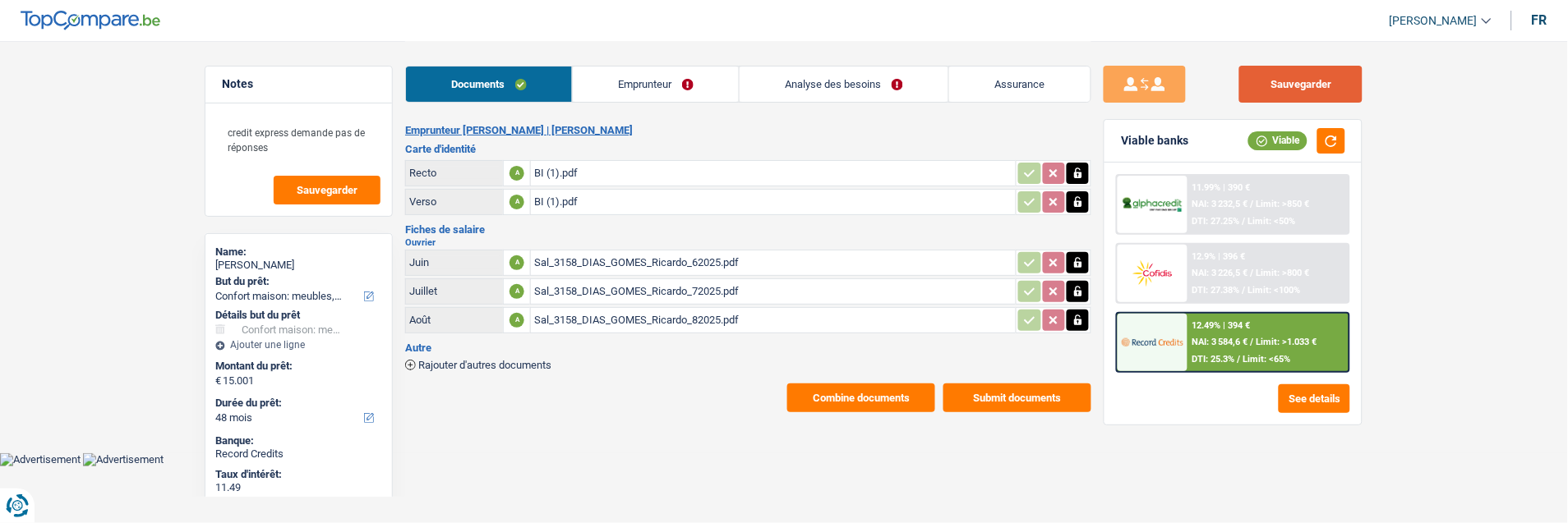
click at [1313, 70] on button "Sauvegarder" at bounding box center [1300, 83] width 124 height 37
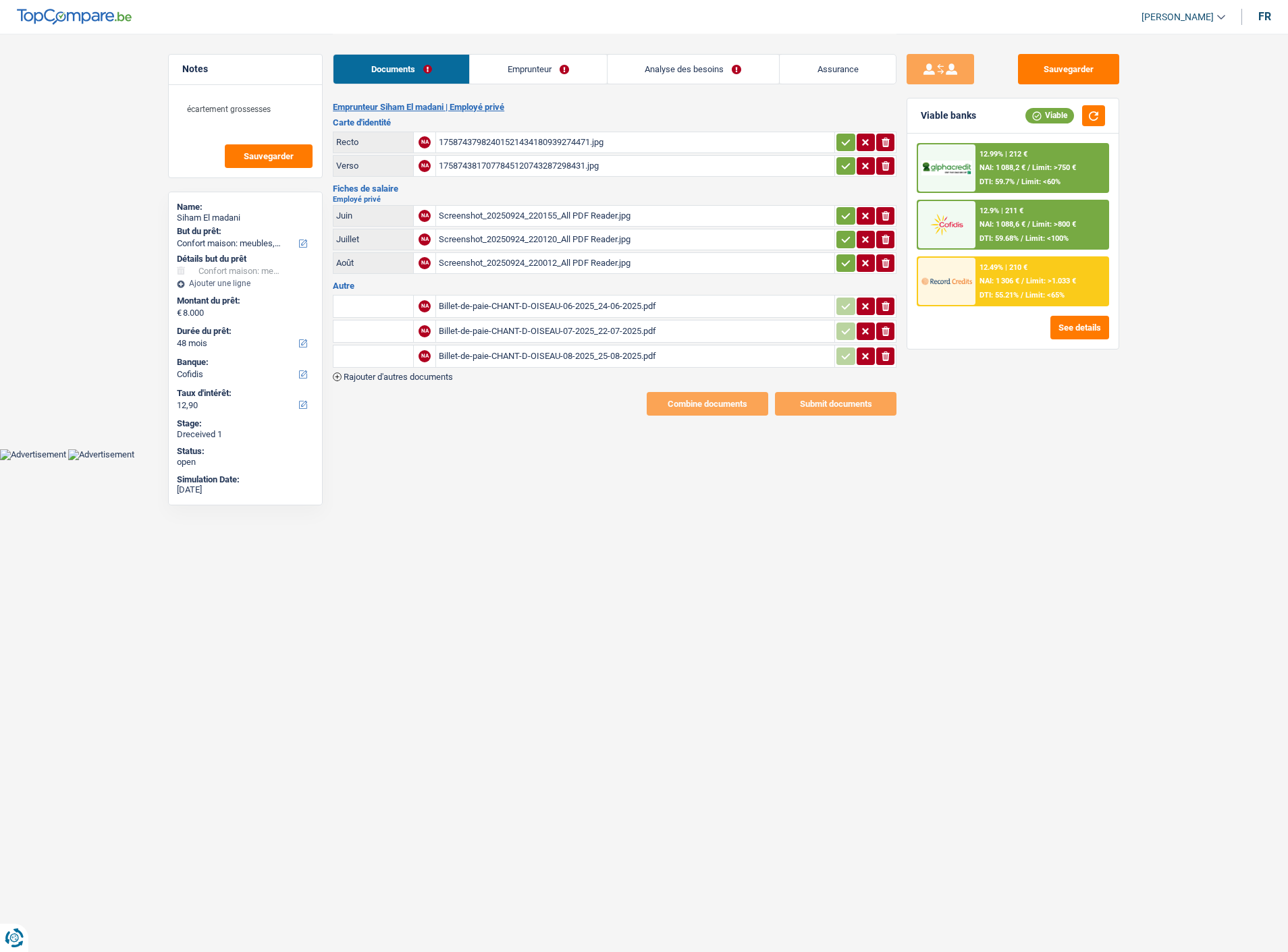
select select "household"
select select "48"
select select "cofidis"
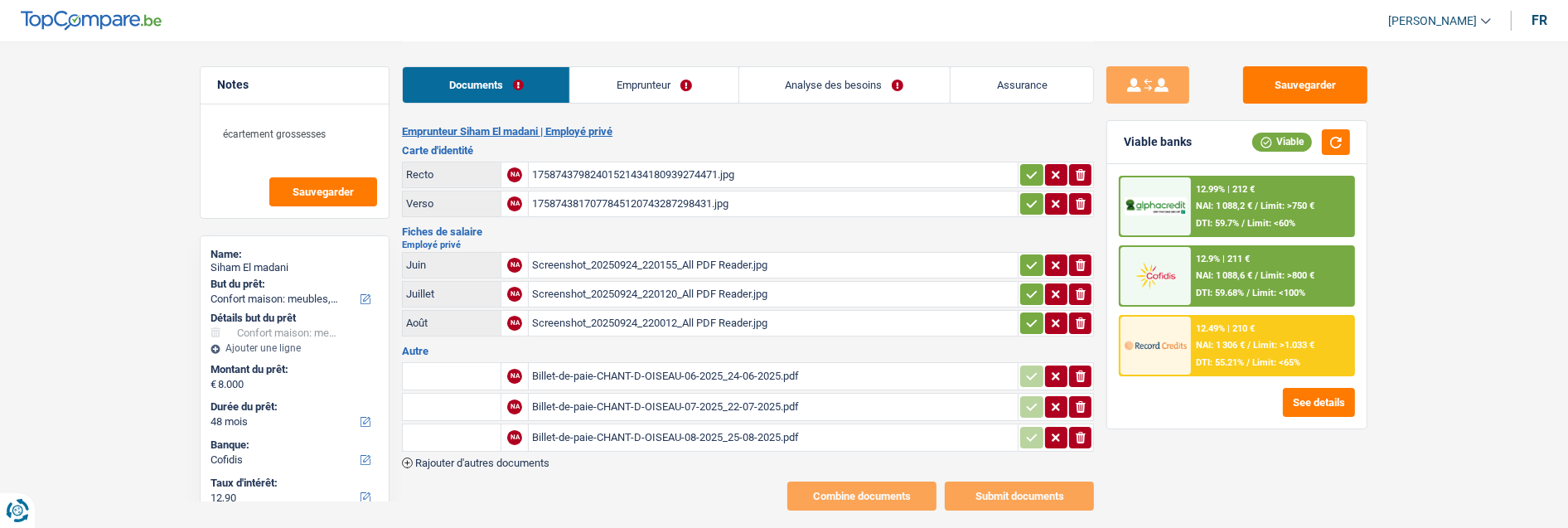
click at [647, 88] on link "Emprunteur" at bounding box center [654, 85] width 168 height 36
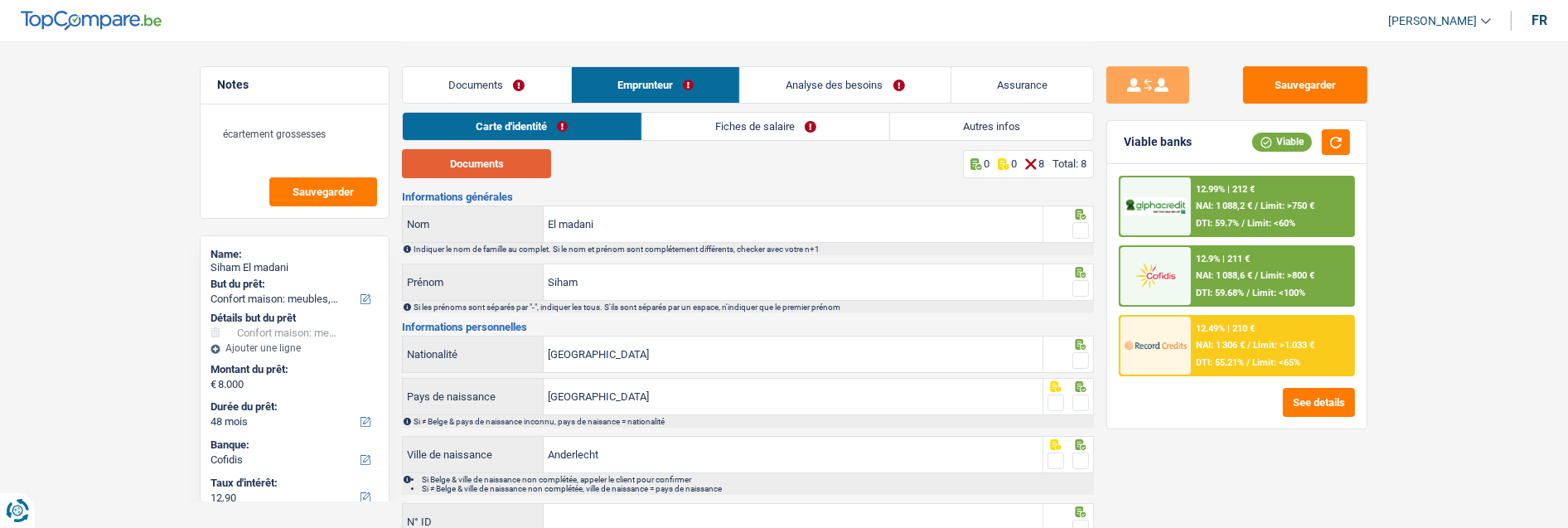
click at [489, 167] on button "Documents" at bounding box center [476, 163] width 149 height 29
click at [1082, 227] on span at bounding box center [1081, 231] width 17 height 17
click at [0, 0] on input "radio" at bounding box center [0, 0] width 0 height 0
click at [1083, 281] on span at bounding box center [1081, 288] width 17 height 17
click at [0, 0] on input "radio" at bounding box center [0, 0] width 0 height 0
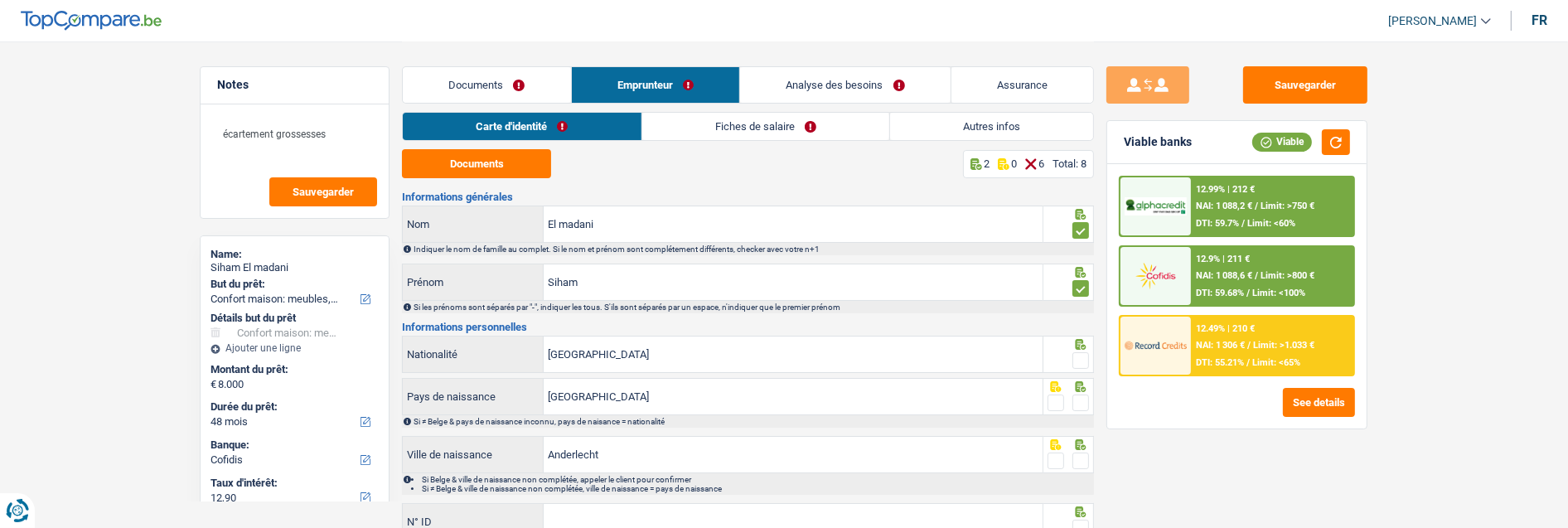
drag, startPoint x: 1082, startPoint y: 357, endPoint x: 1072, endPoint y: 391, distance: 35.4
click at [1082, 357] on span at bounding box center [1081, 360] width 17 height 17
click at [0, 0] on input "radio" at bounding box center [0, 0] width 0 height 0
click at [1076, 396] on span at bounding box center [1081, 402] width 17 height 17
click at [0, 0] on input "radio" at bounding box center [0, 0] width 0 height 0
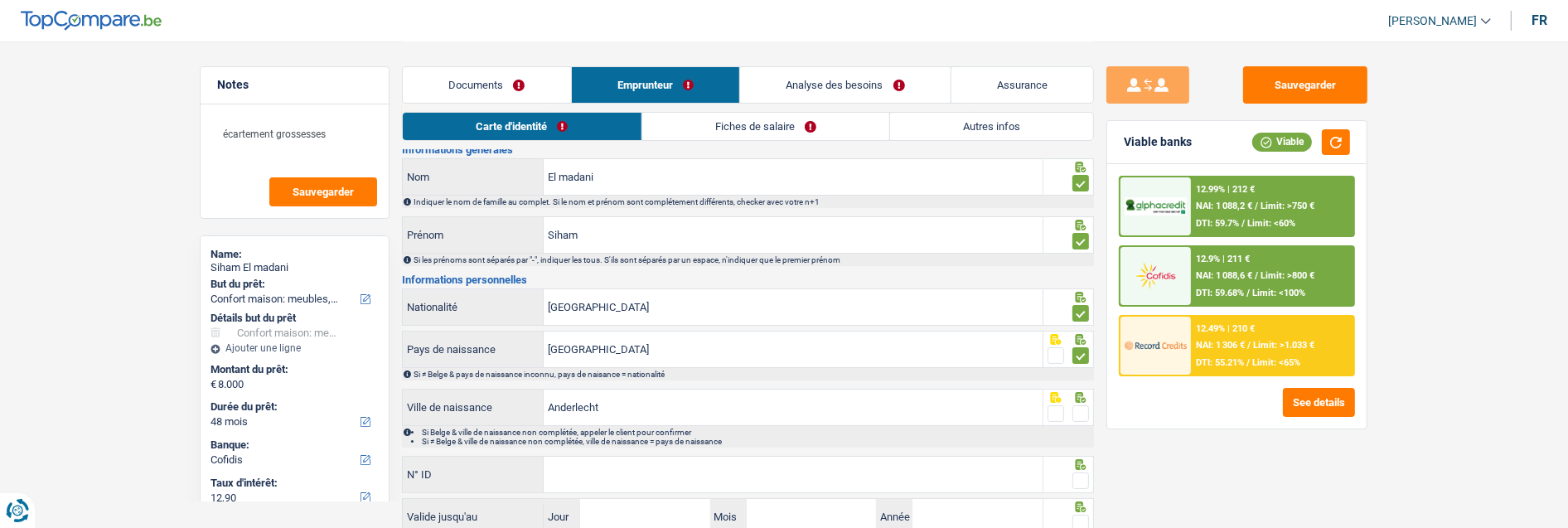
scroll to position [92, 0]
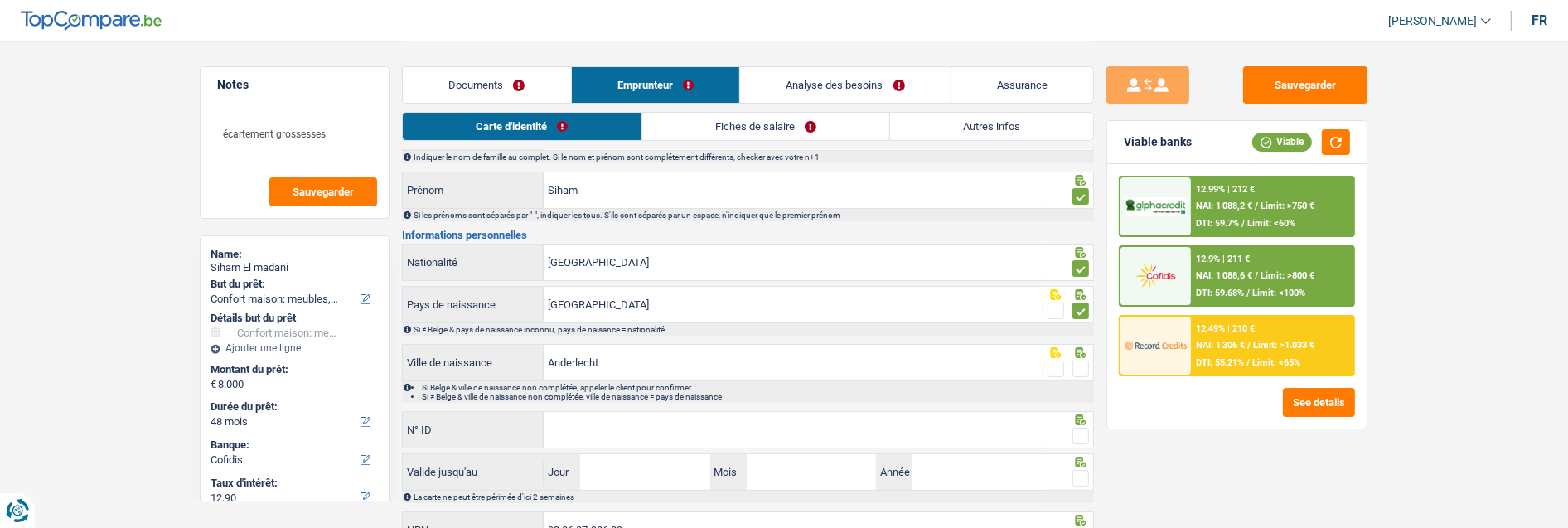
click at [1080, 360] on span at bounding box center [1081, 368] width 17 height 17
click at [0, 0] on input "radio" at bounding box center [0, 0] width 0 height 0
click at [892, 418] on input "N° ID" at bounding box center [793, 430] width 499 height 36
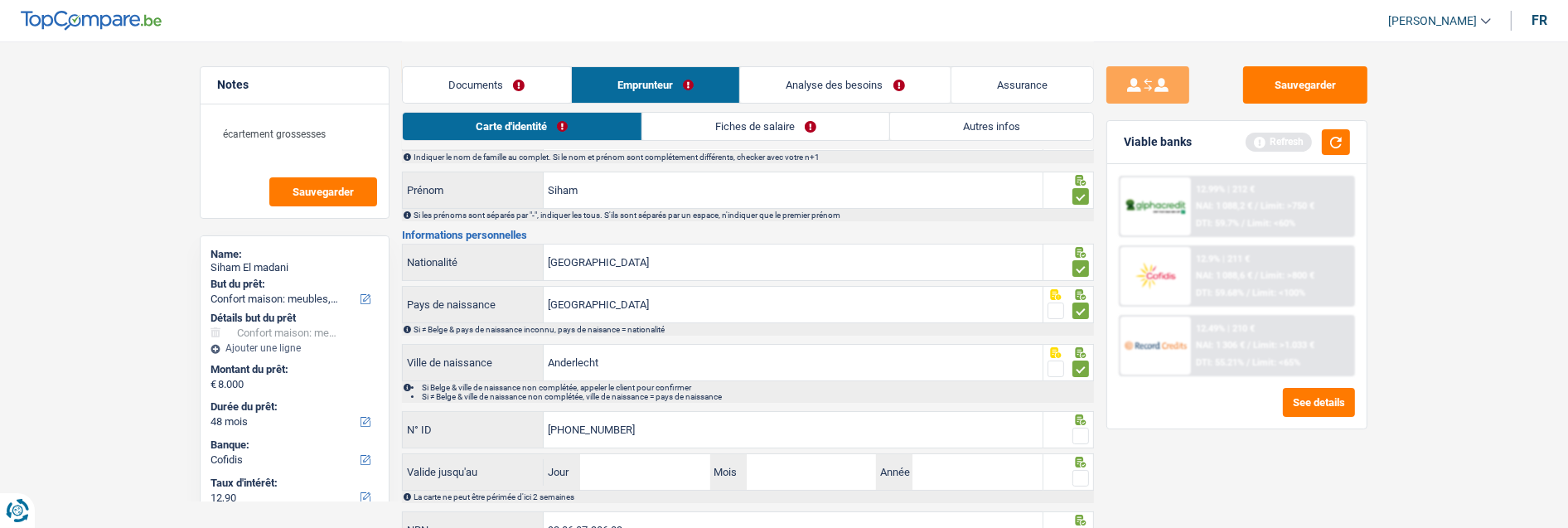
type input "[PHONE_NUMBER]"
click at [1083, 432] on span at bounding box center [1081, 436] width 17 height 17
click at [0, 0] on input "radio" at bounding box center [0, 0] width 0 height 0
click at [658, 460] on input "Jour" at bounding box center [645, 472] width 130 height 36
type input "30"
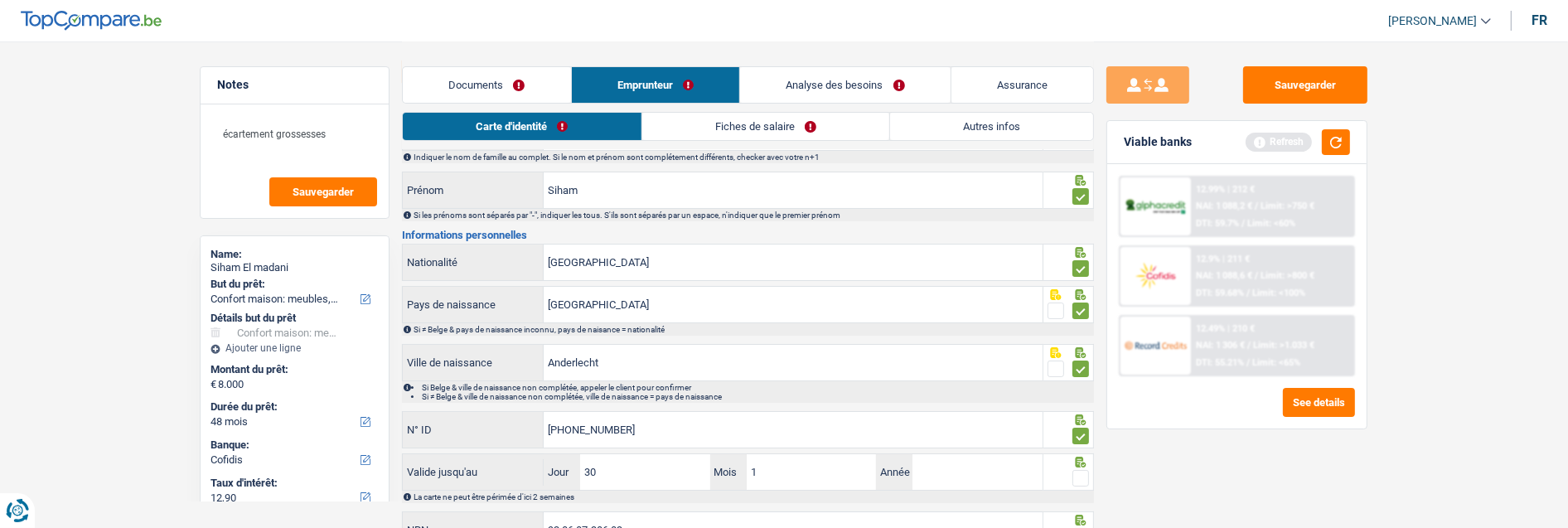
type input "11"
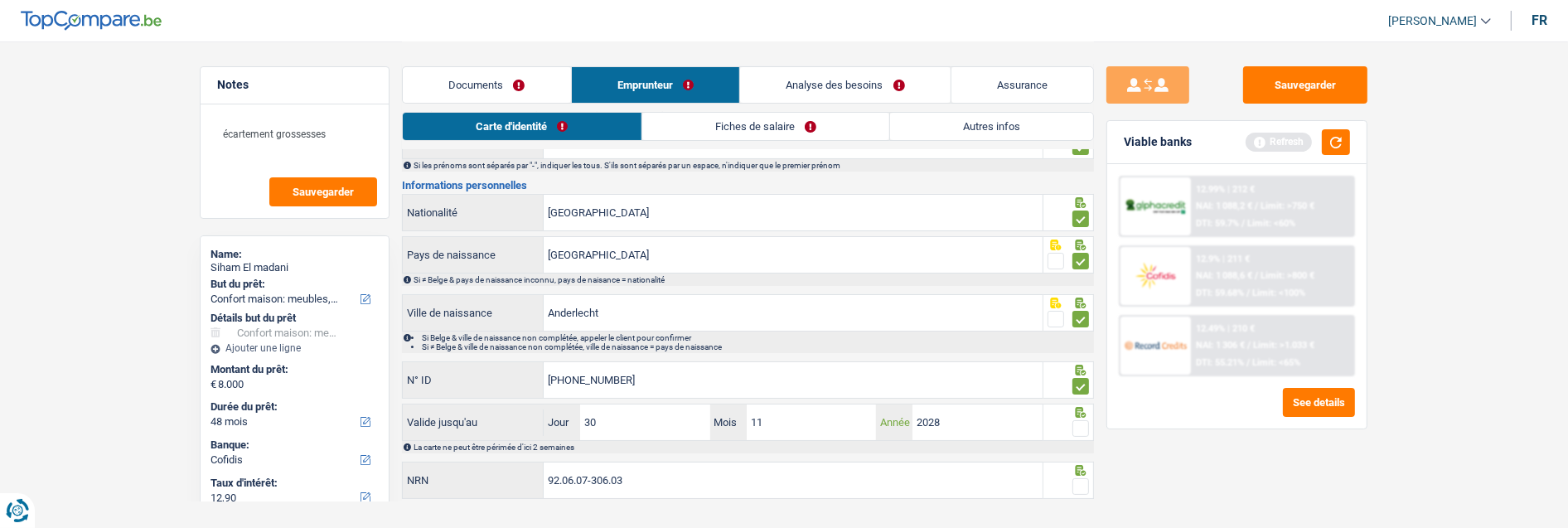
scroll to position [169, 0]
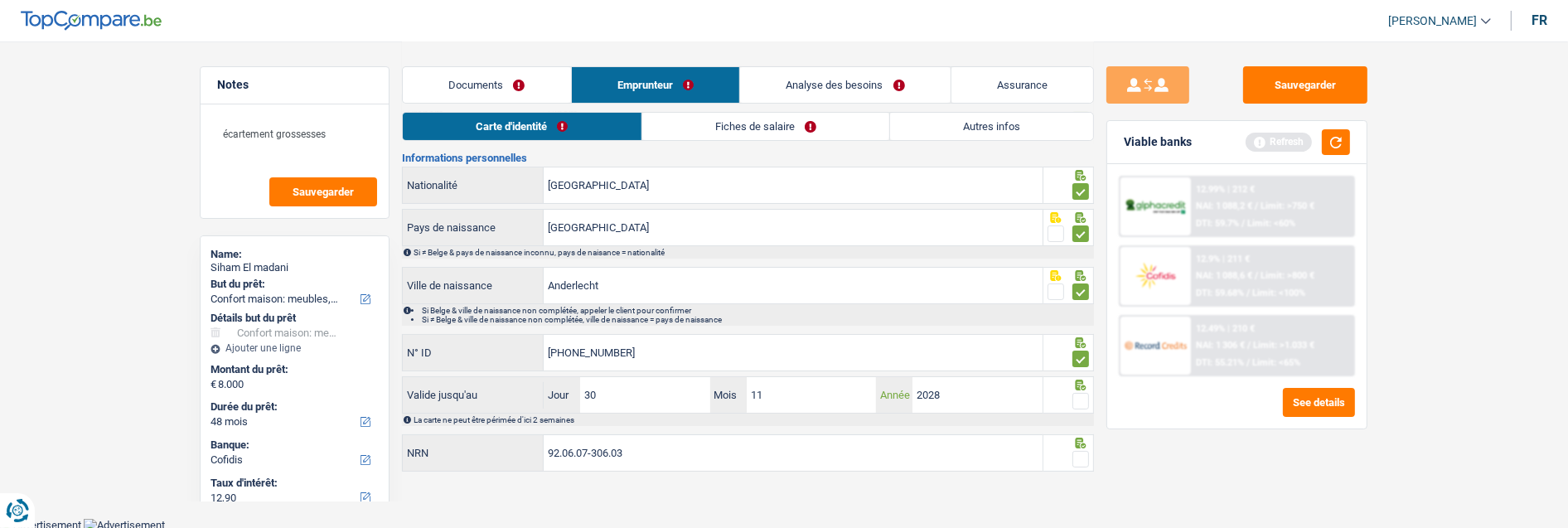
type input "2028"
click at [1076, 394] on span at bounding box center [1081, 401] width 17 height 17
click at [0, 0] on input "radio" at bounding box center [0, 0] width 0 height 0
click at [1076, 451] on span at bounding box center [1081, 459] width 17 height 17
click at [0, 0] on input "radio" at bounding box center [0, 0] width 0 height 0
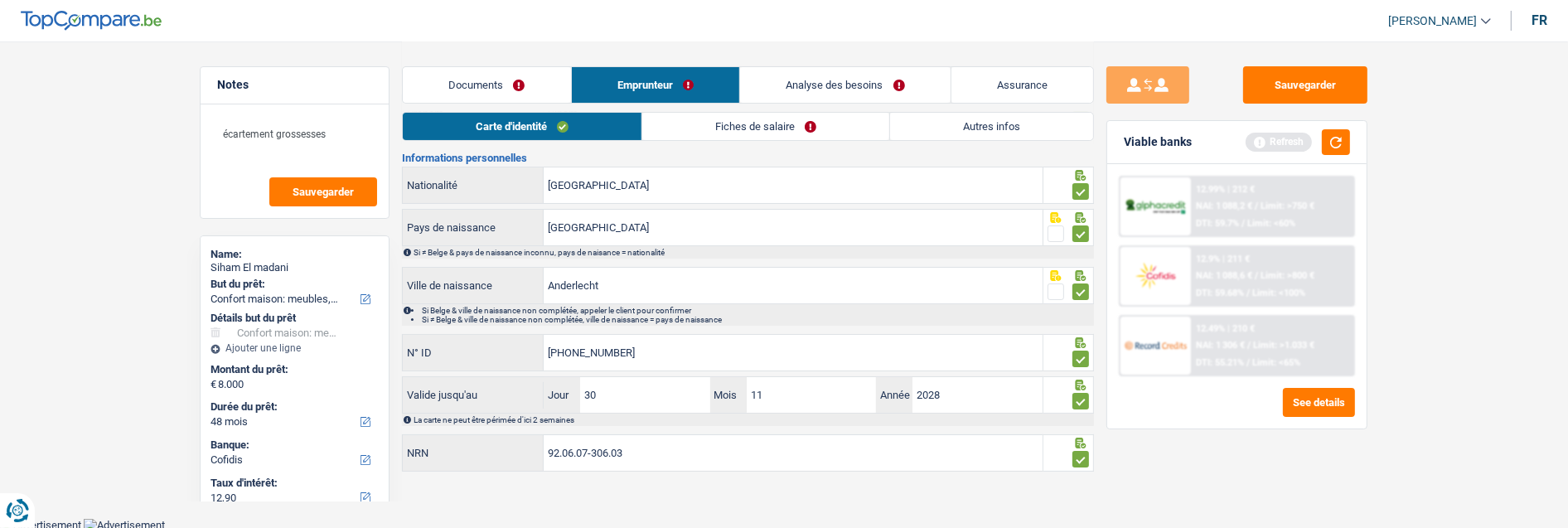
click at [788, 128] on link "Fiches de salaire" at bounding box center [766, 126] width 247 height 27
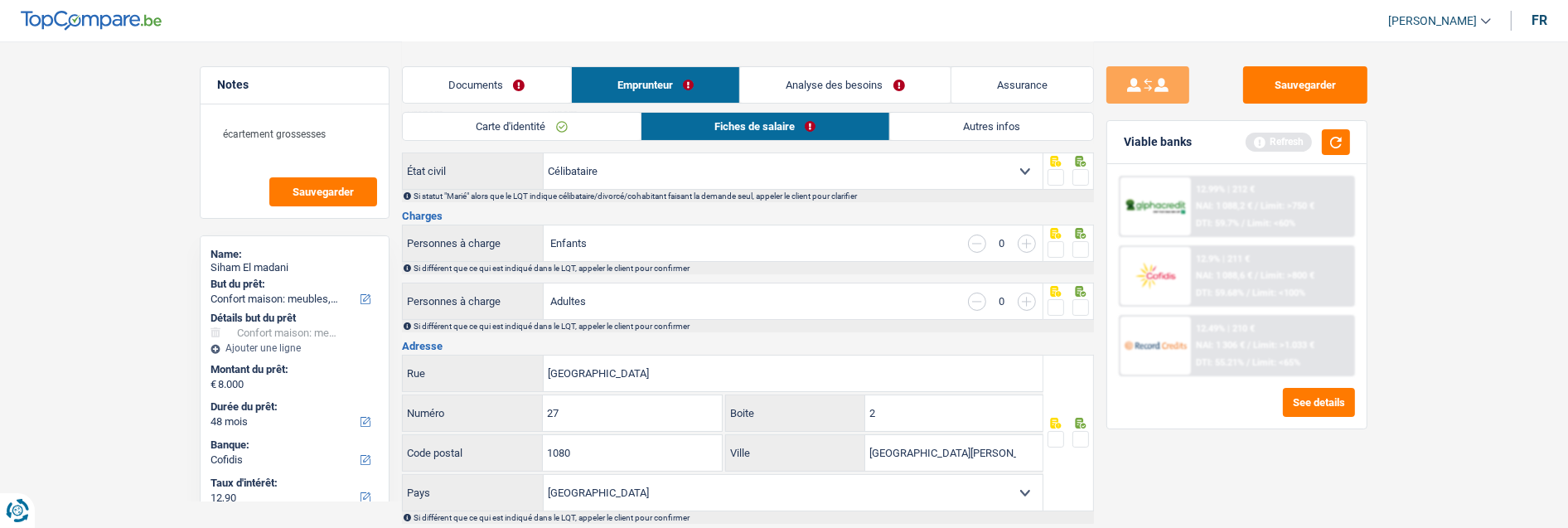
scroll to position [0, 0]
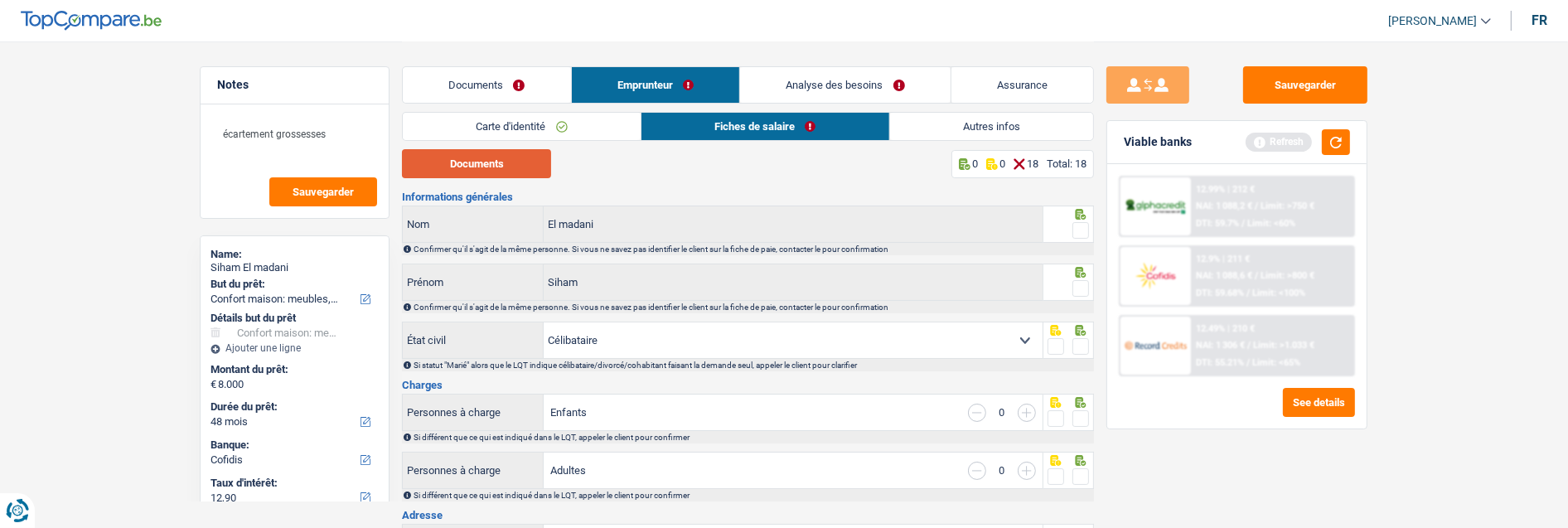
click at [491, 164] on button "Documents" at bounding box center [476, 163] width 149 height 29
click at [526, 162] on button "Documents" at bounding box center [476, 163] width 149 height 29
click at [510, 169] on button "Documents" at bounding box center [476, 163] width 149 height 29
click at [503, 86] on link "Documents" at bounding box center [487, 85] width 169 height 36
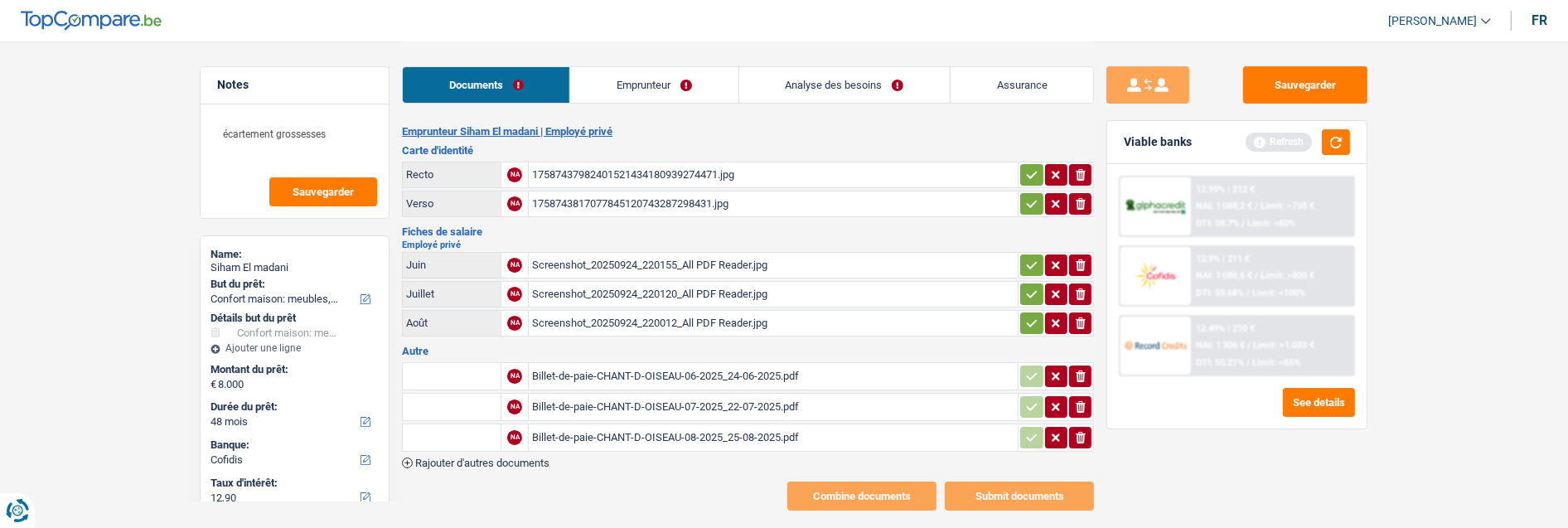
click at [668, 253] on div "Screenshot_20250924_220155_All PDF Reader.jpg" at bounding box center [773, 264] width 482 height 25
click at [661, 253] on div "Screenshot_20250924_220155_All PDF Reader.jpg" at bounding box center [773, 264] width 482 height 25
click at [665, 81] on link "Emprunteur" at bounding box center [654, 85] width 168 height 36
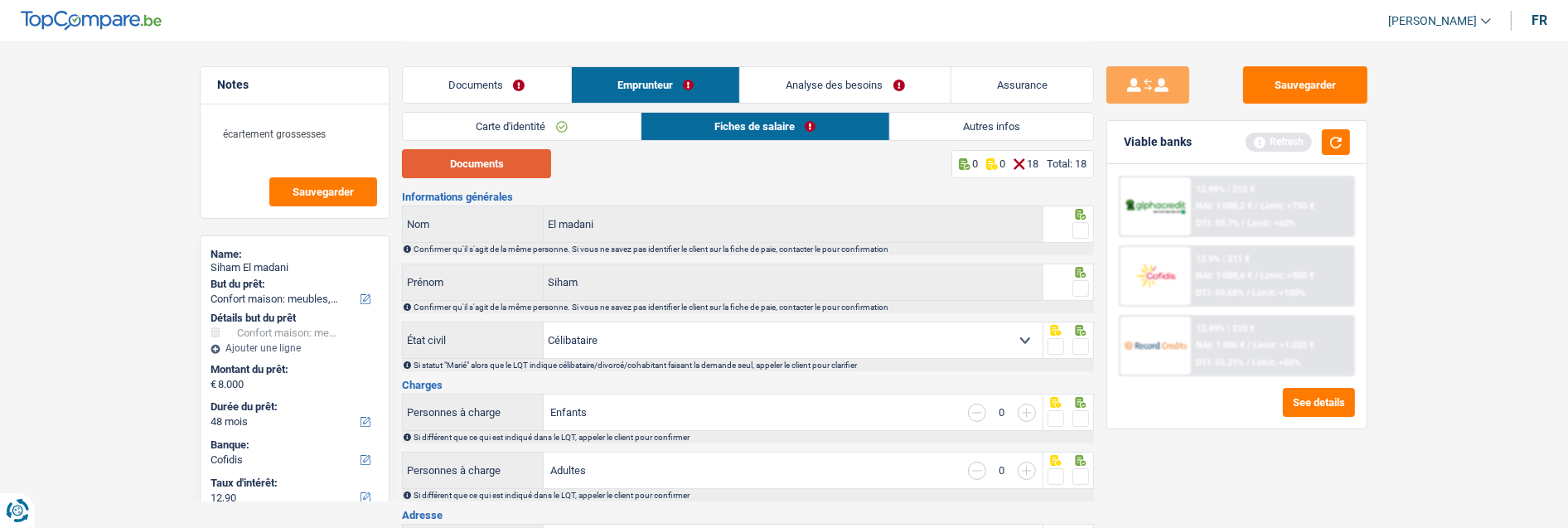
click at [497, 166] on button "Documents" at bounding box center [476, 163] width 149 height 29
click at [526, 78] on link "Documents" at bounding box center [487, 85] width 169 height 36
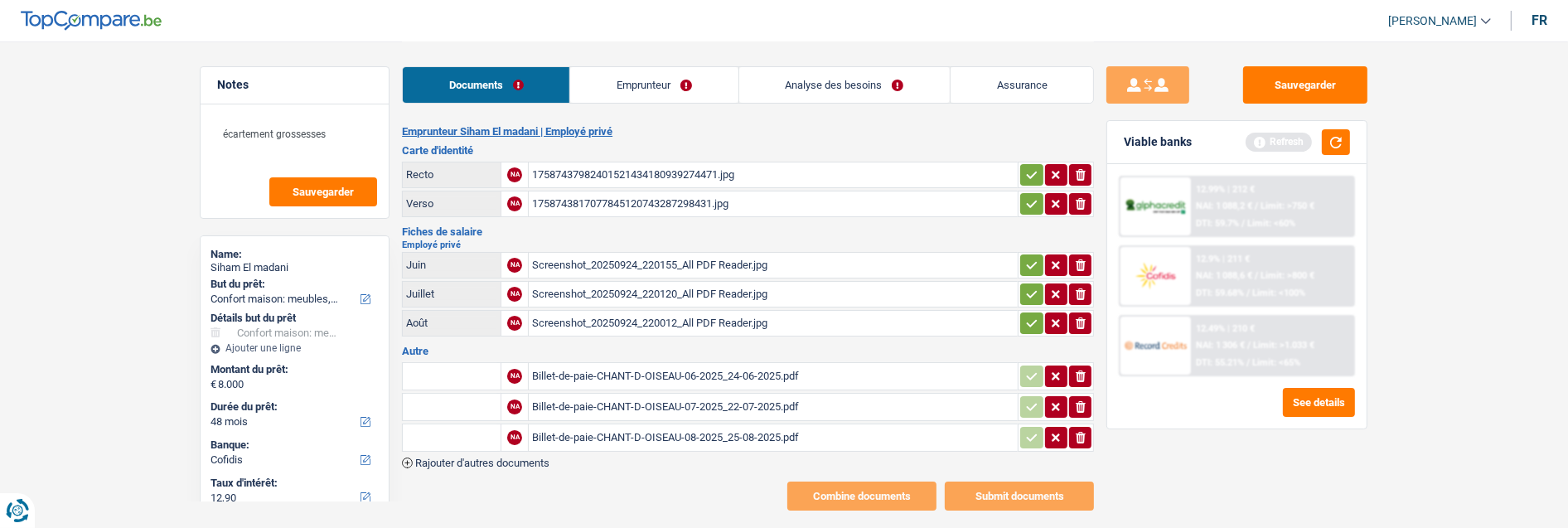
click at [594, 364] on div "Billet-de-paie-CHANT-D-OISEAU-06-2025_24-06-2025.pdf" at bounding box center [773, 376] width 482 height 25
click at [1088, 255] on button "ionicons-v5-e" at bounding box center [1080, 265] width 22 height 22
click at [1083, 286] on icon "ionicons-v5-e" at bounding box center [1080, 294] width 13 height 17
click at [1081, 317] on icon "button" at bounding box center [1081, 323] width 10 height 12
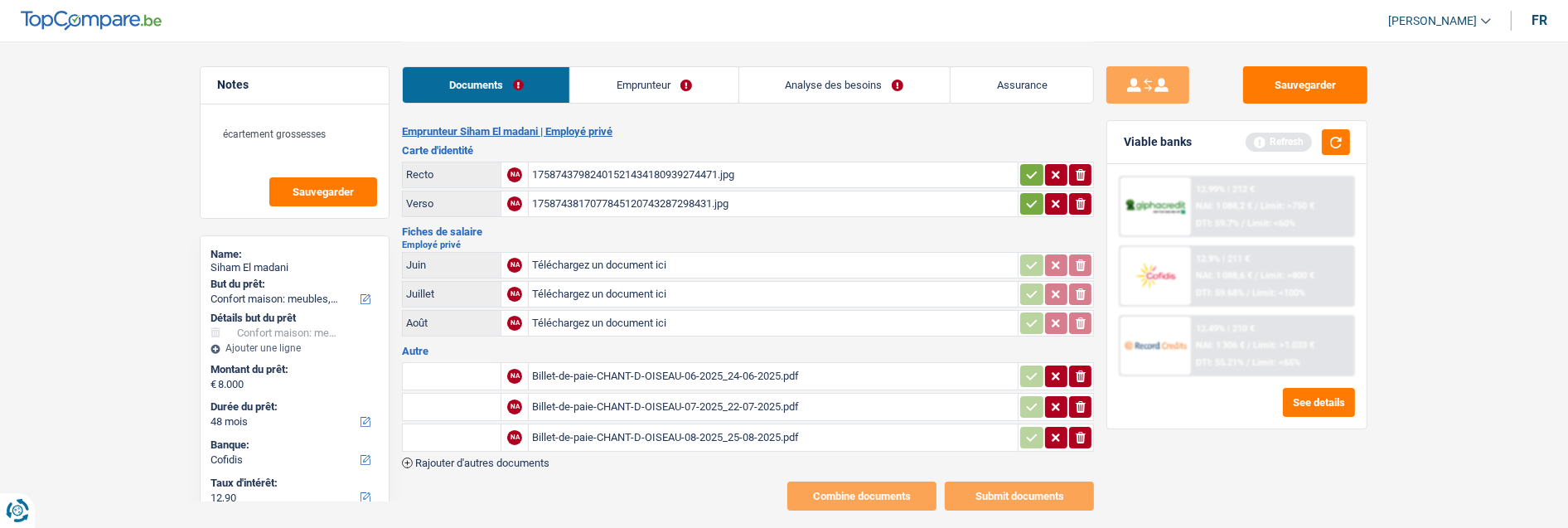
click at [465, 363] on input "text" at bounding box center [451, 376] width 91 height 27
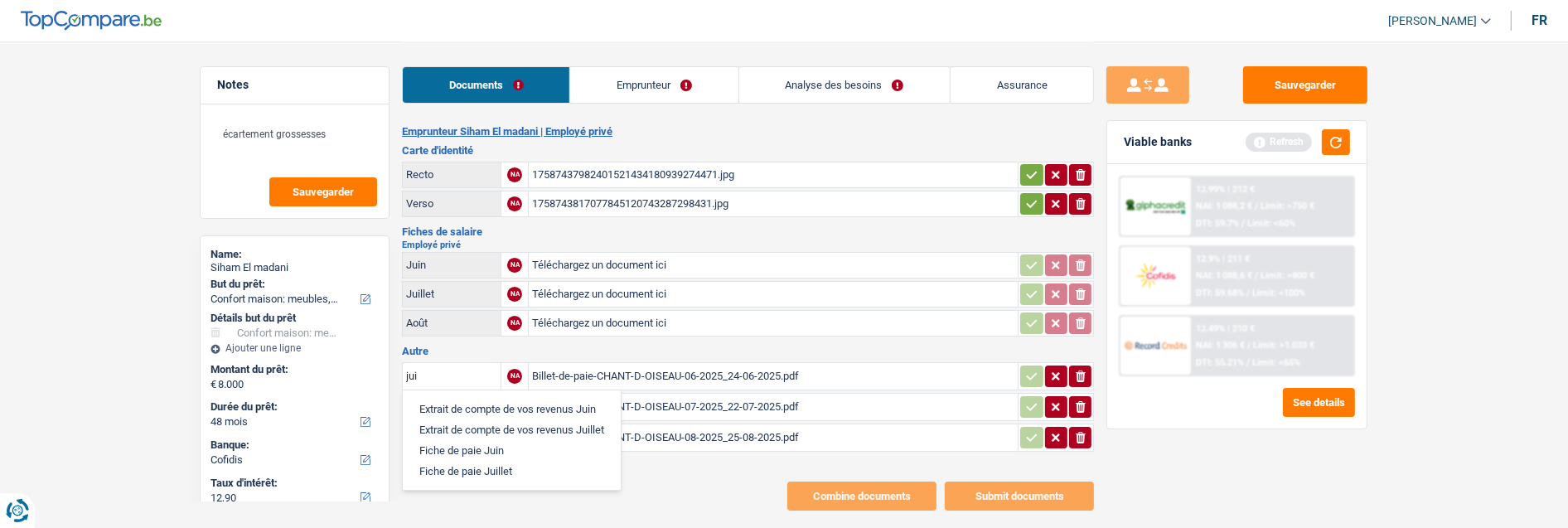
click at [481, 440] on li "Fiche de paie Juin" at bounding box center [512, 450] width 202 height 21
type input "Fiche de paie Juin"
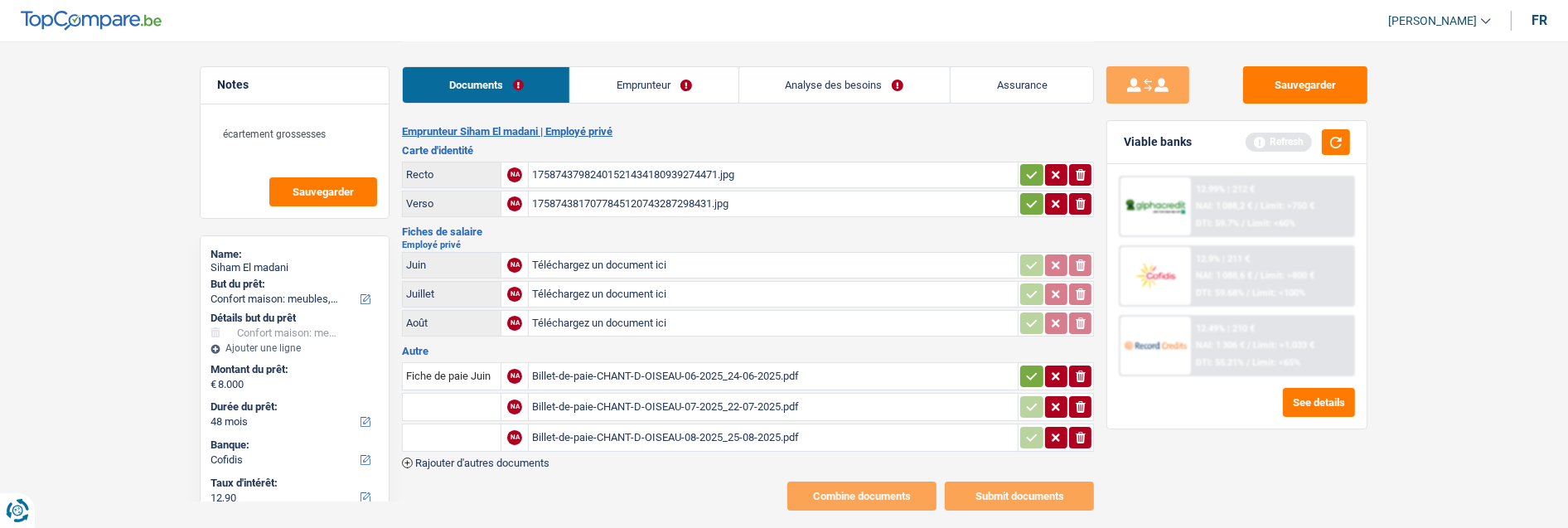
click at [459, 395] on input "text" at bounding box center [451, 406] width 91 height 27
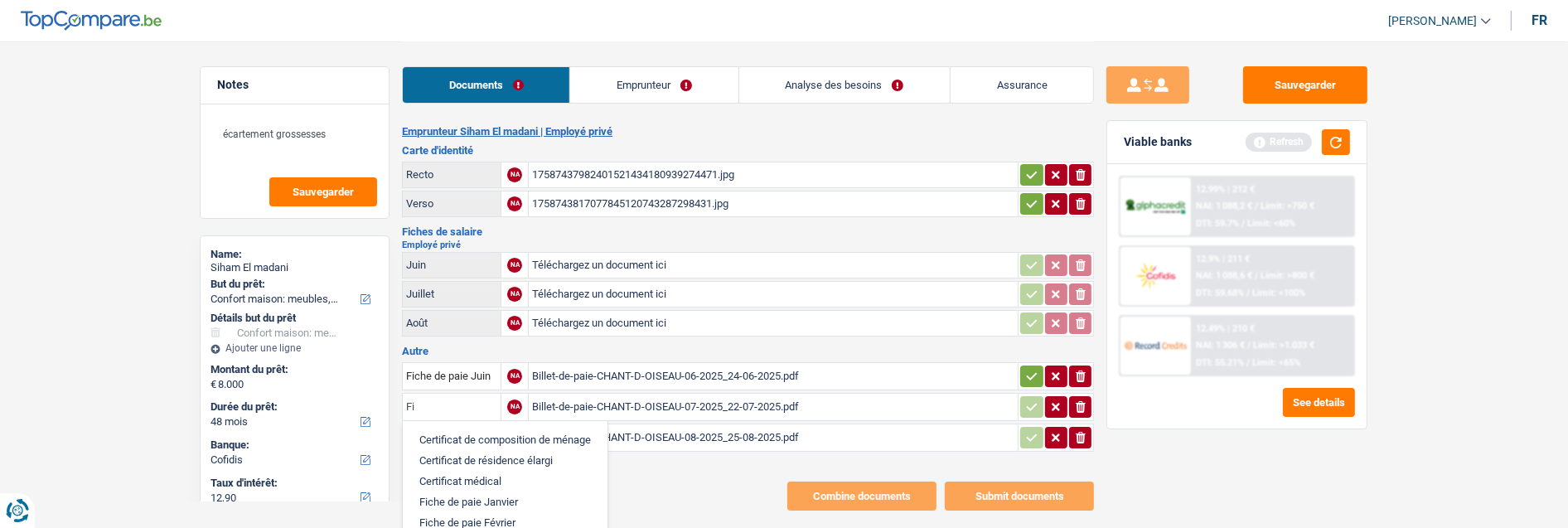
type input "F"
click at [491, 450] on li "Fiche de paie Juillet" at bounding box center [512, 460] width 202 height 21
type input "Fiche de paie Juillet"
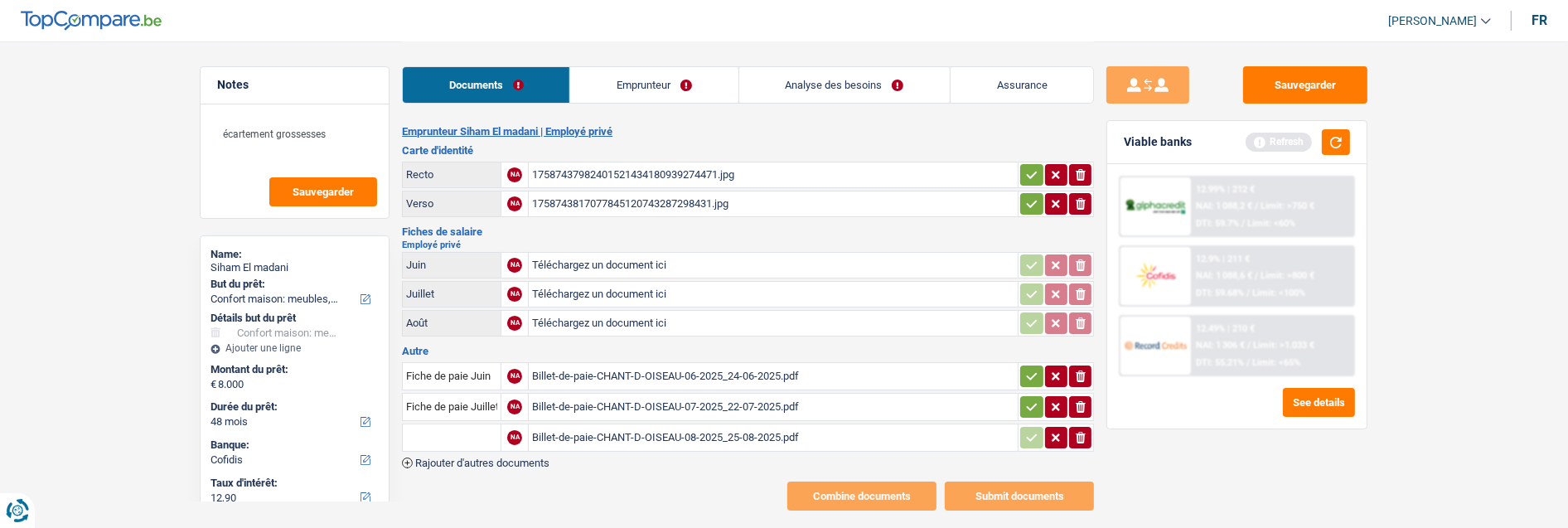
click at [452, 425] on input "text" at bounding box center [451, 437] width 91 height 27
click at [496, 481] on li "Fiche de paie Août" at bounding box center [508, 491] width 195 height 21
type input "Fiche de paie Août"
click at [1029, 362] on td "ionicons-v5-e" at bounding box center [1056, 376] width 76 height 28
click at [1025, 368] on icon "button" at bounding box center [1031, 376] width 13 height 17
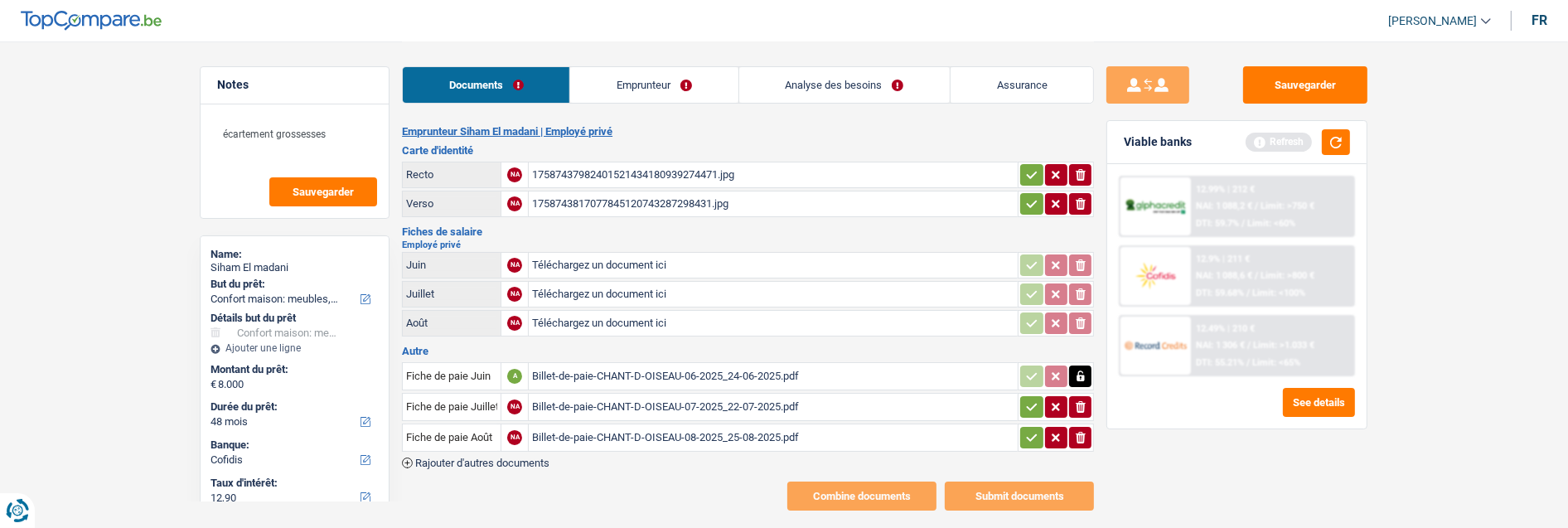
click at [1025, 396] on button "button" at bounding box center [1031, 407] width 22 height 22
click at [1030, 429] on icon "button" at bounding box center [1031, 437] width 13 height 17
click at [1028, 167] on icon "button" at bounding box center [1031, 175] width 13 height 17
click at [1029, 196] on icon "button" at bounding box center [1031, 204] width 13 height 17
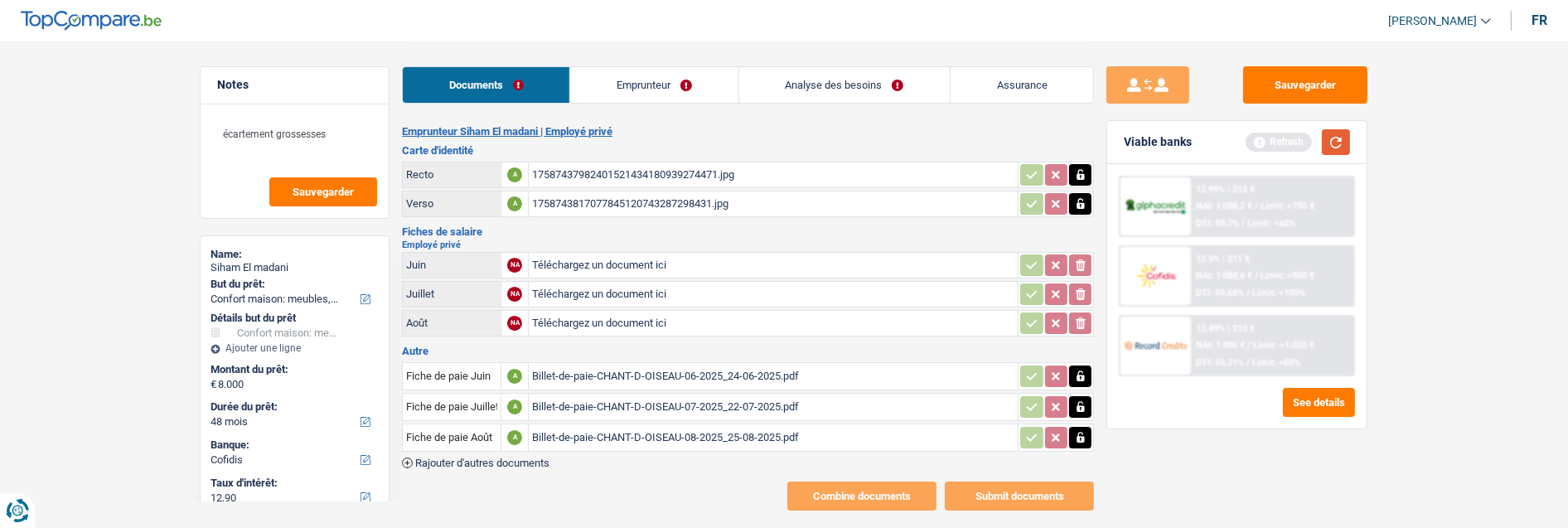
click at [1337, 140] on button "button" at bounding box center [1336, 143] width 28 height 26
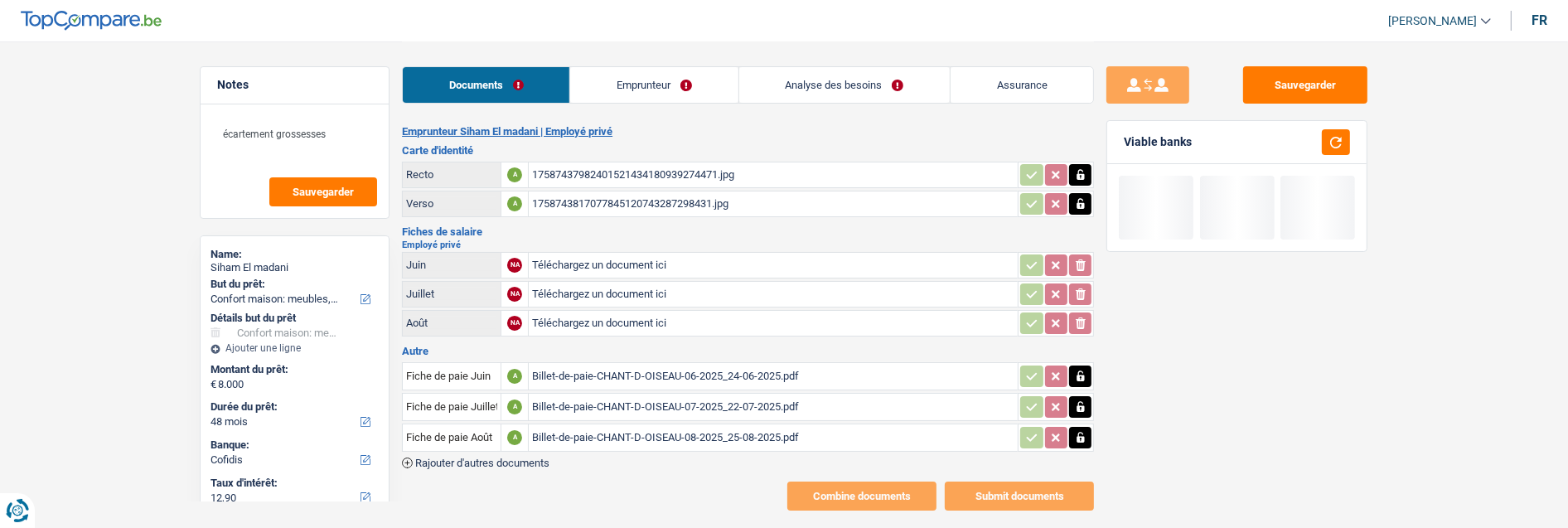
click at [666, 80] on link "Emprunteur" at bounding box center [654, 85] width 168 height 36
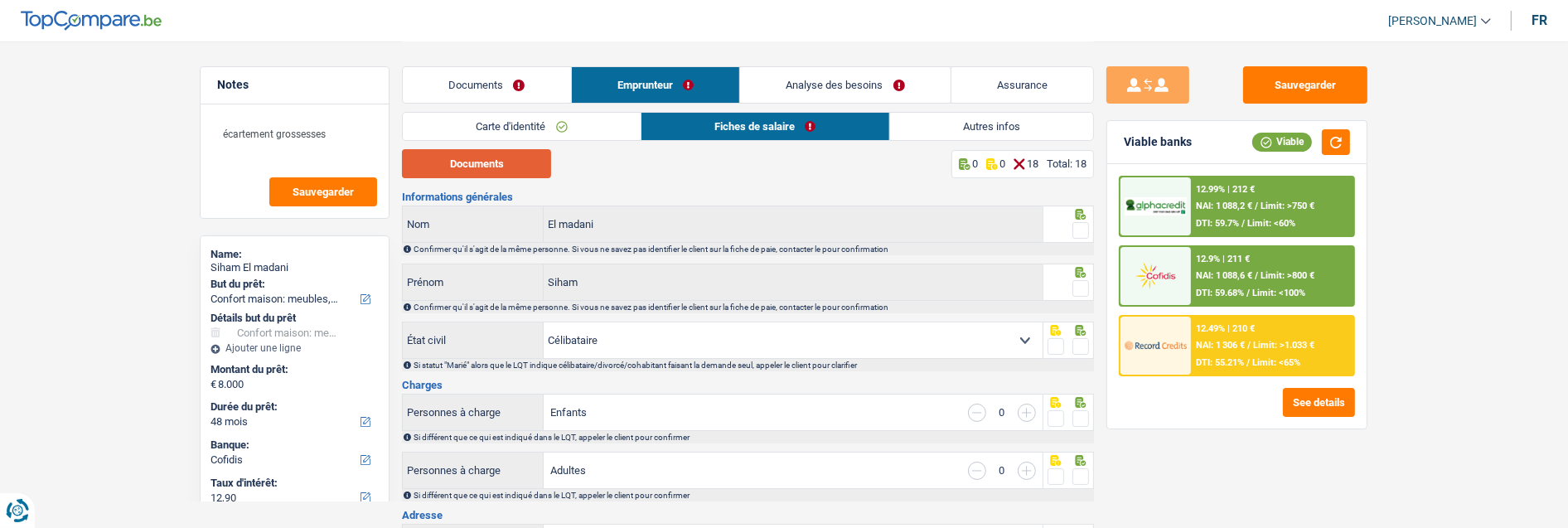
click at [510, 163] on button "Documents" at bounding box center [476, 163] width 149 height 29
click at [1075, 225] on span at bounding box center [1081, 231] width 17 height 17
click at [0, 0] on input "radio" at bounding box center [0, 0] width 0 height 0
click at [1080, 281] on span at bounding box center [1081, 288] width 17 height 17
click at [0, 0] on input "radio" at bounding box center [0, 0] width 0 height 0
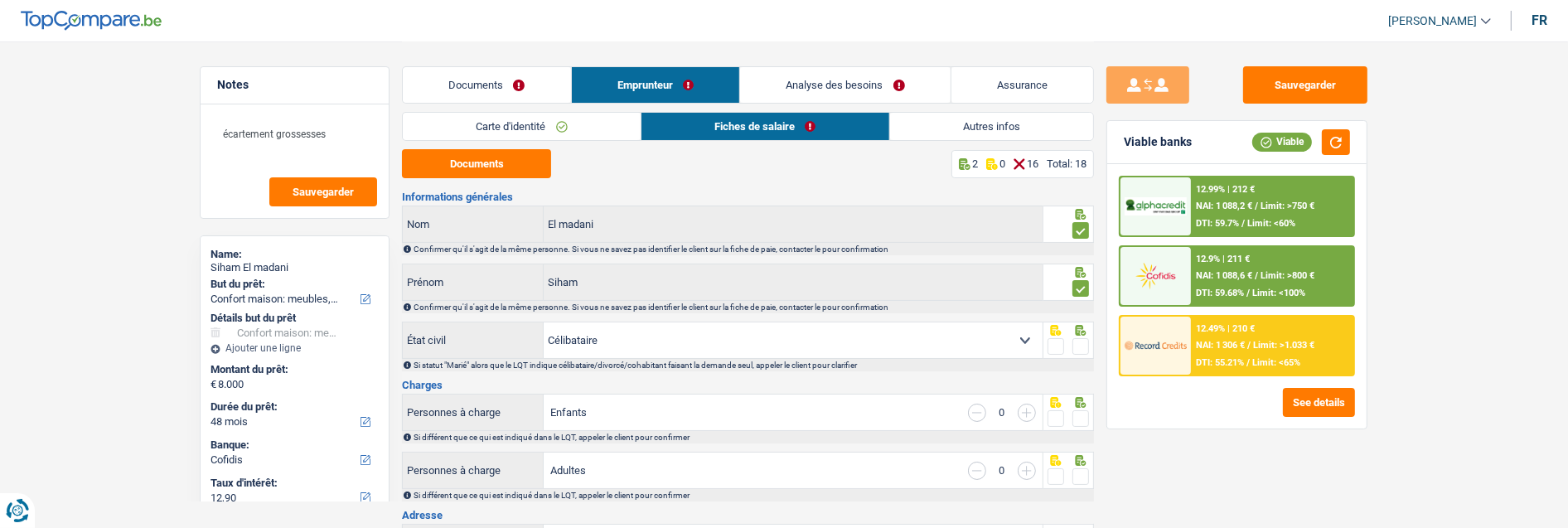
click at [1084, 345] on span at bounding box center [1081, 346] width 17 height 17
click at [0, 0] on input "radio" at bounding box center [0, 0] width 0 height 0
click at [1013, 335] on select "Célibataire Marié(e) Cohabitant(e) légal(e) Divorcé(e) Veuf(ve) Séparé (de fait…" at bounding box center [793, 340] width 499 height 36
select select "divorced"
click at [544, 322] on select "Célibataire Marié(e) Cohabitant(e) légal(e) Divorcé(e) Veuf(ve) Séparé (de fait…" at bounding box center [793, 340] width 499 height 36
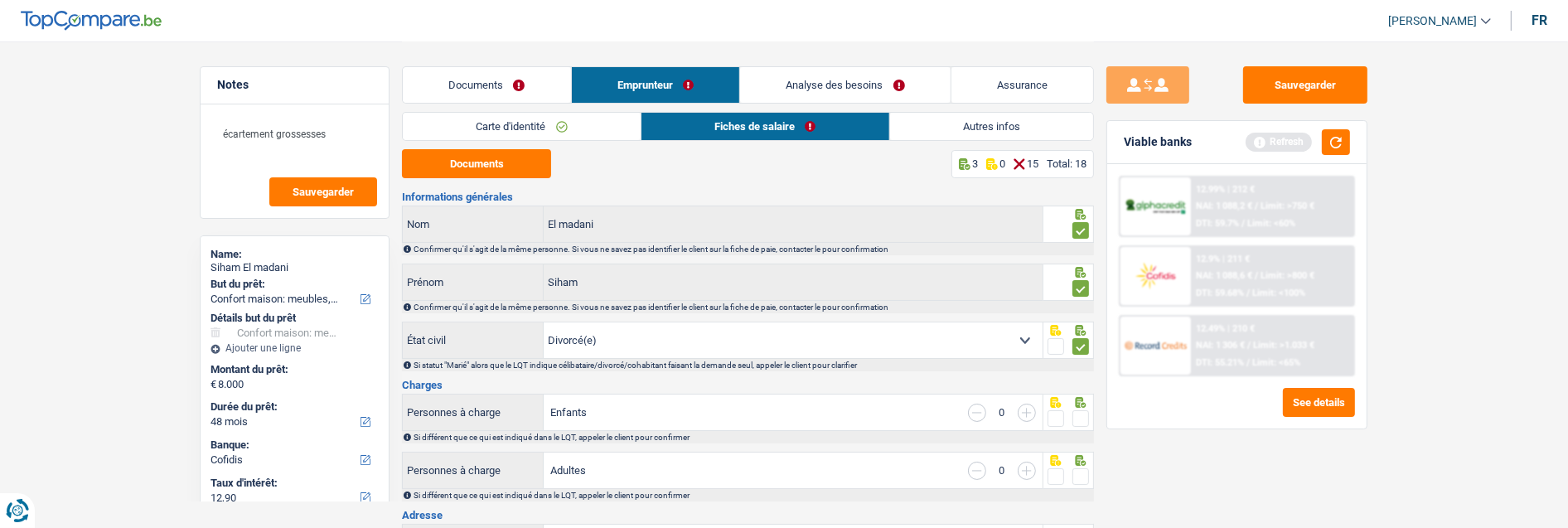
click at [1078, 411] on span at bounding box center [1081, 418] width 17 height 17
click at [0, 0] on input "radio" at bounding box center [0, 0] width 0 height 0
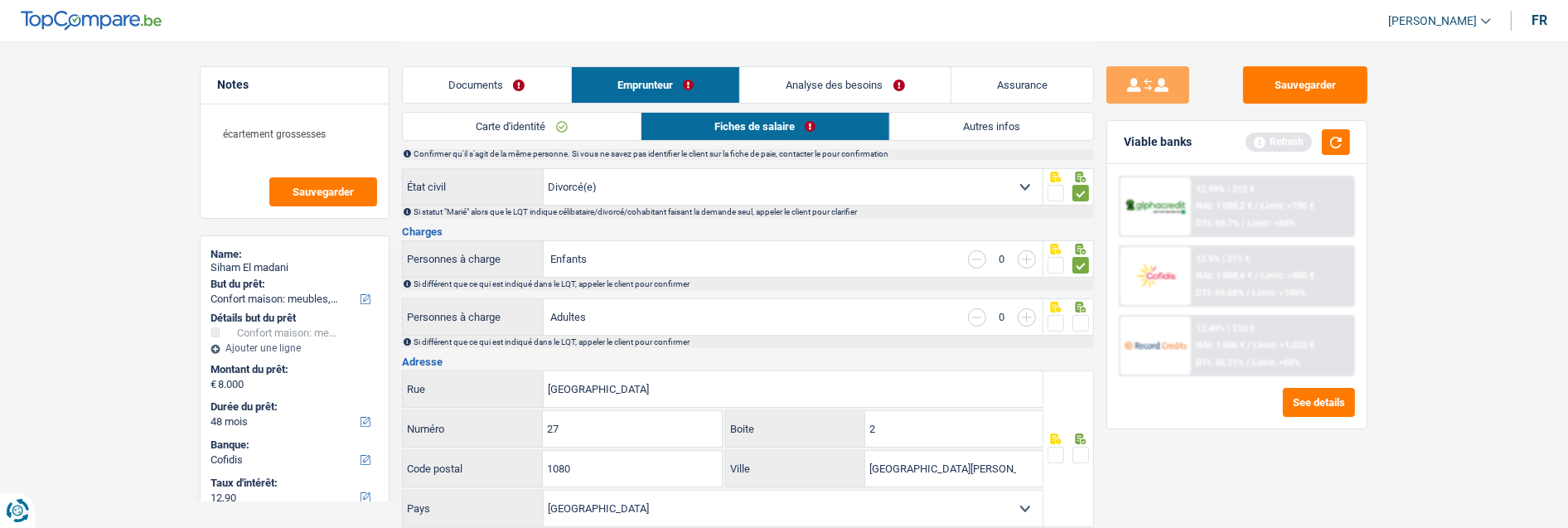
scroll to position [184, 0]
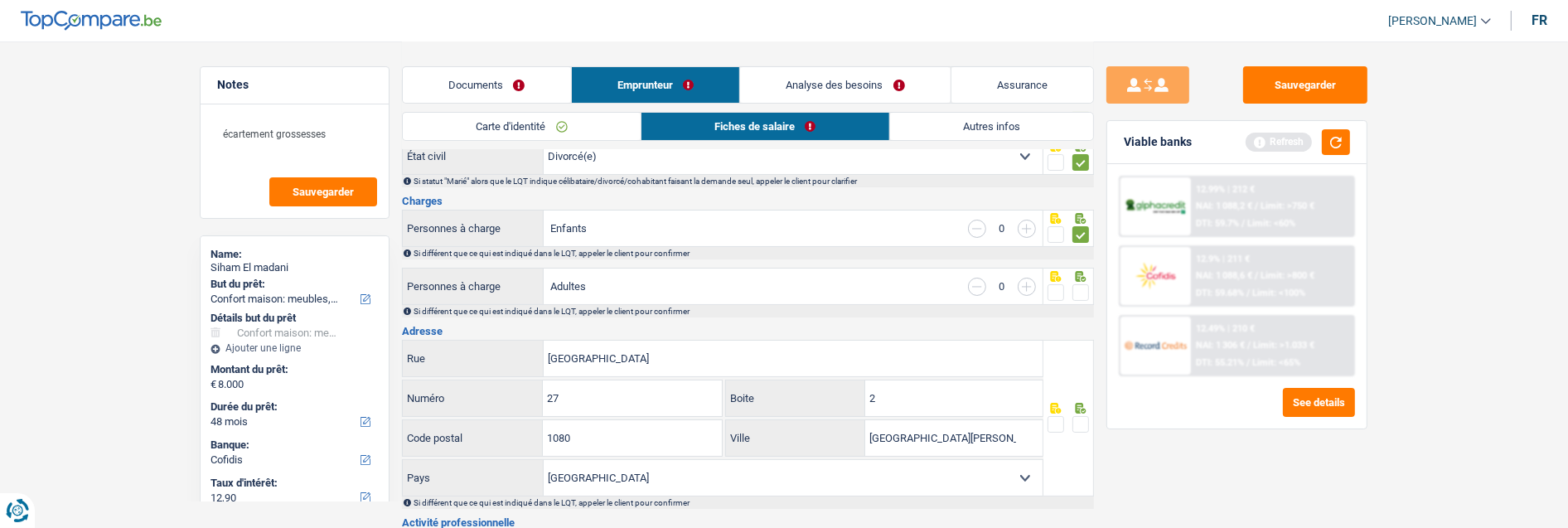
click at [1081, 287] on span at bounding box center [1081, 292] width 17 height 17
click at [0, 0] on input "radio" at bounding box center [0, 0] width 0 height 0
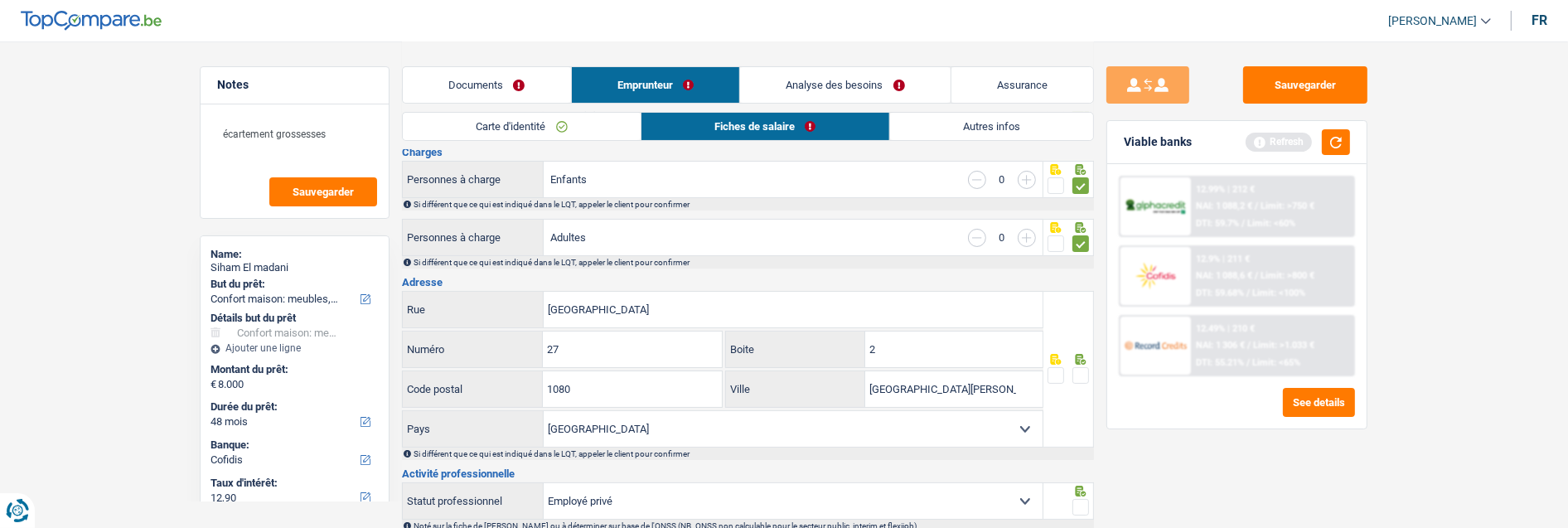
scroll to position [276, 0]
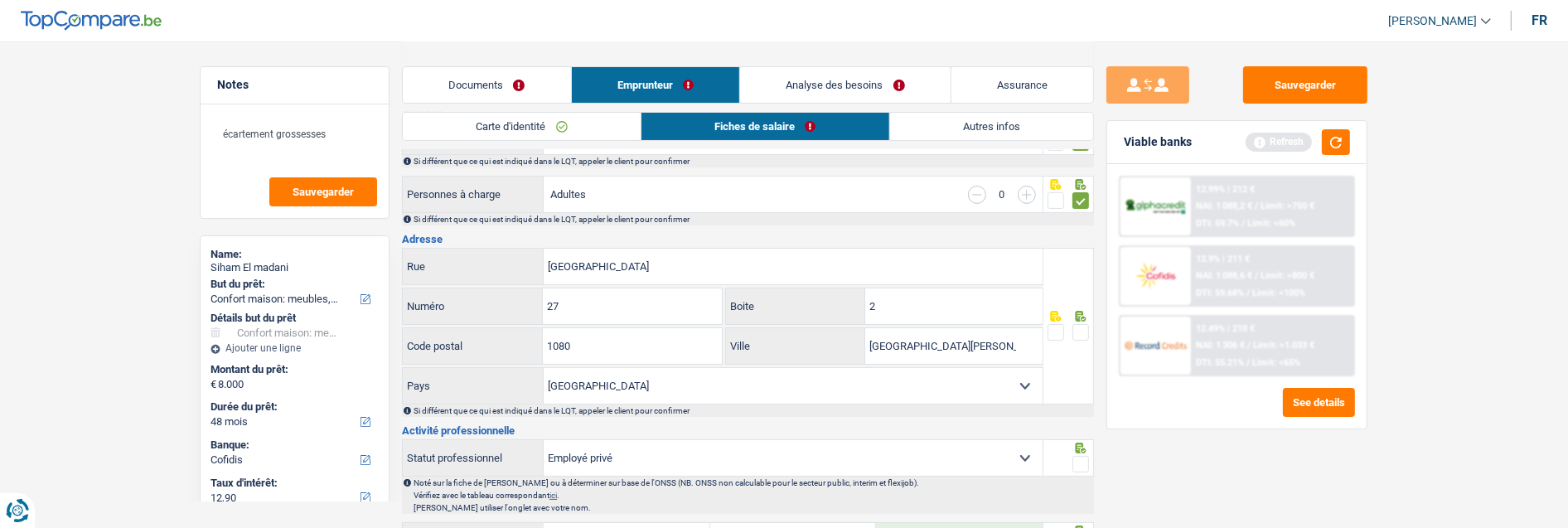
click at [1075, 327] on span at bounding box center [1081, 332] width 17 height 17
click at [0, 0] on input "radio" at bounding box center [0, 0] width 0 height 0
click at [955, 316] on input "2" at bounding box center [954, 306] width 178 height 36
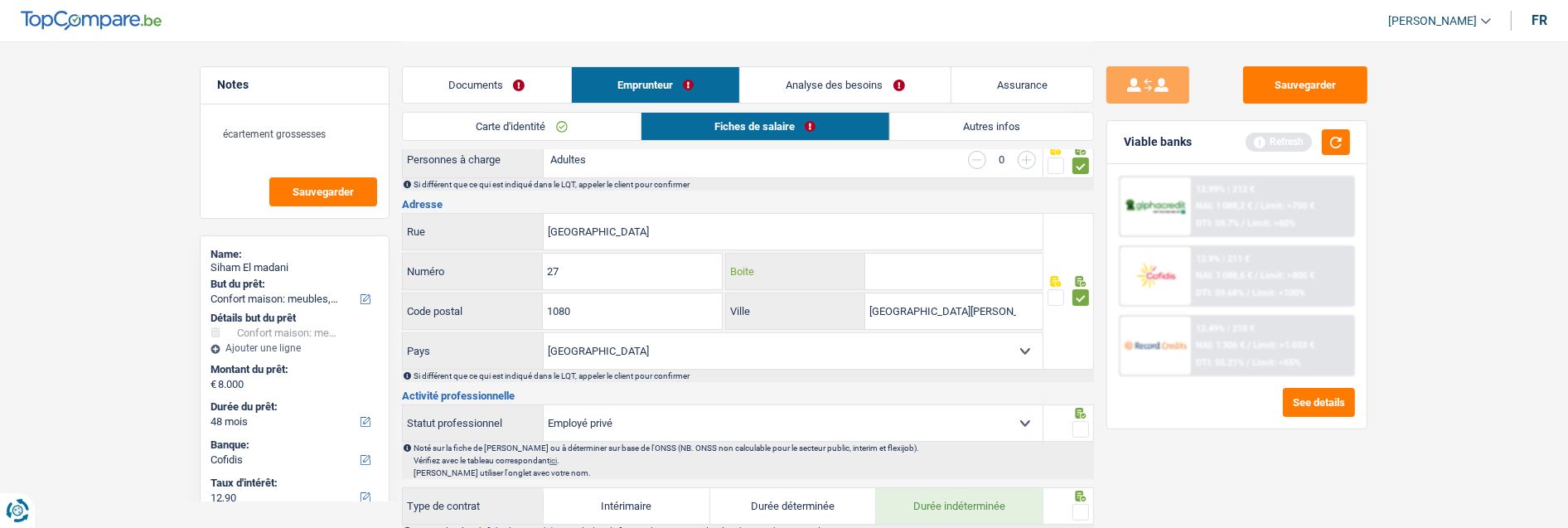
scroll to position [368, 0]
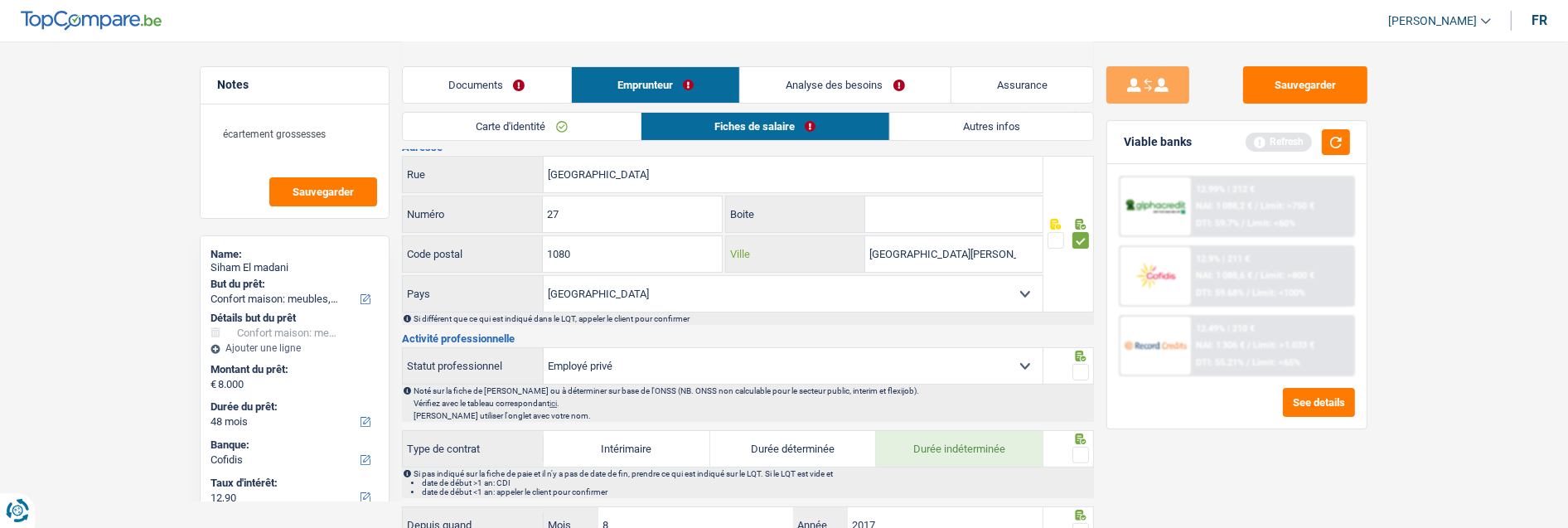
drag, startPoint x: 999, startPoint y: 249, endPoint x: 808, endPoint y: 251, distance: 191.0
click at [808, 251] on div "[GEOGRAPHIC_DATA][PERSON_NAME]" at bounding box center [884, 255] width 316 height 36
type input "[GEOGRAPHIC_DATA]"
click at [1076, 364] on span at bounding box center [1081, 372] width 17 height 17
click at [0, 0] on input "radio" at bounding box center [0, 0] width 0 height 0
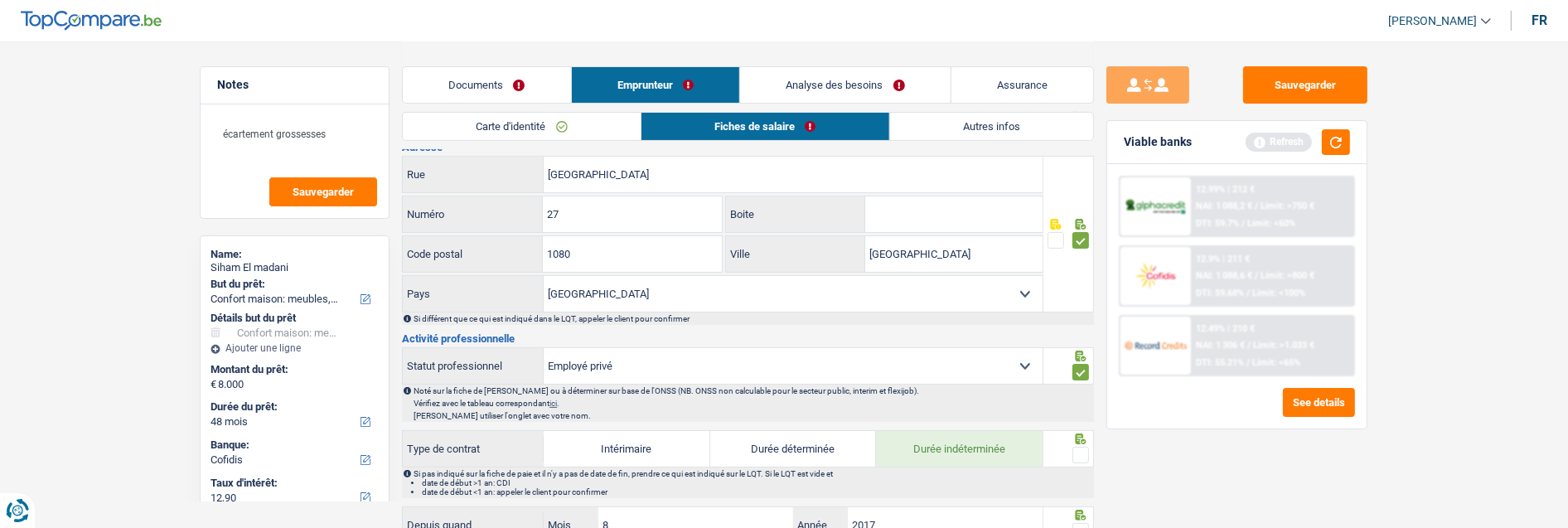
click at [1081, 447] on span at bounding box center [1081, 455] width 17 height 17
click at [0, 0] on input "radio" at bounding box center [0, 0] width 0 height 0
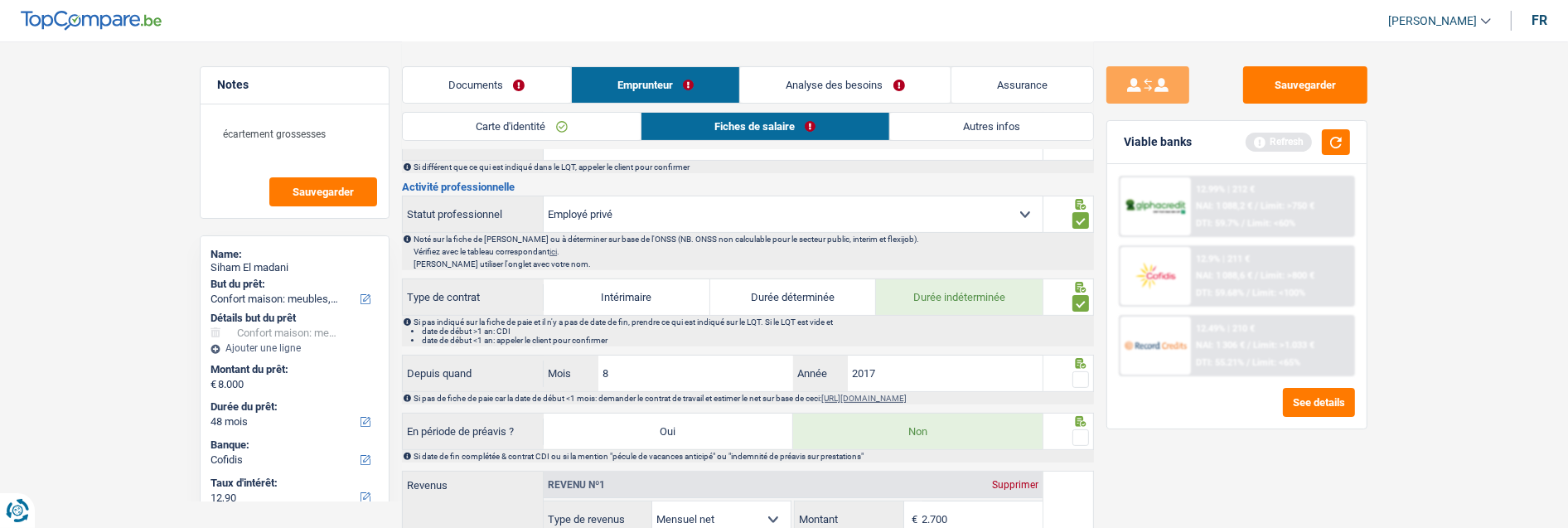
scroll to position [552, 0]
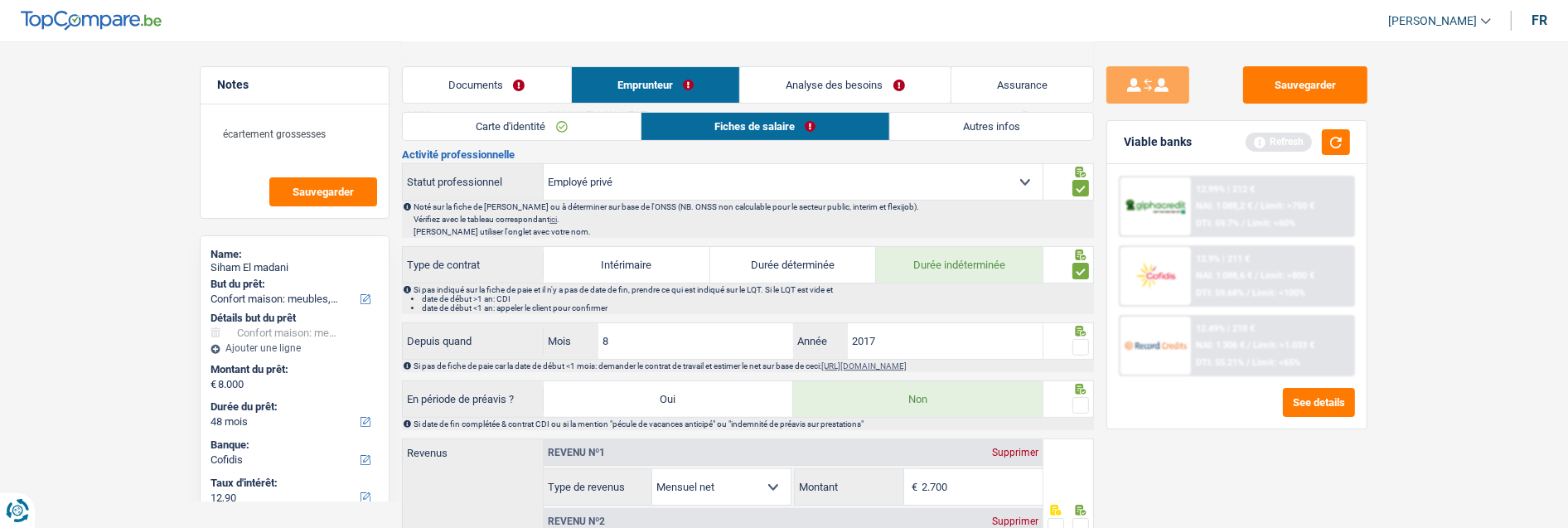
drag, startPoint x: 1083, startPoint y: 340, endPoint x: 1078, endPoint y: 349, distance: 10.3
click at [1080, 342] on span at bounding box center [1081, 347] width 17 height 17
click at [0, 0] on input "radio" at bounding box center [0, 0] width 0 height 0
click at [1078, 398] on span at bounding box center [1081, 405] width 17 height 17
click at [0, 0] on input "radio" at bounding box center [0, 0] width 0 height 0
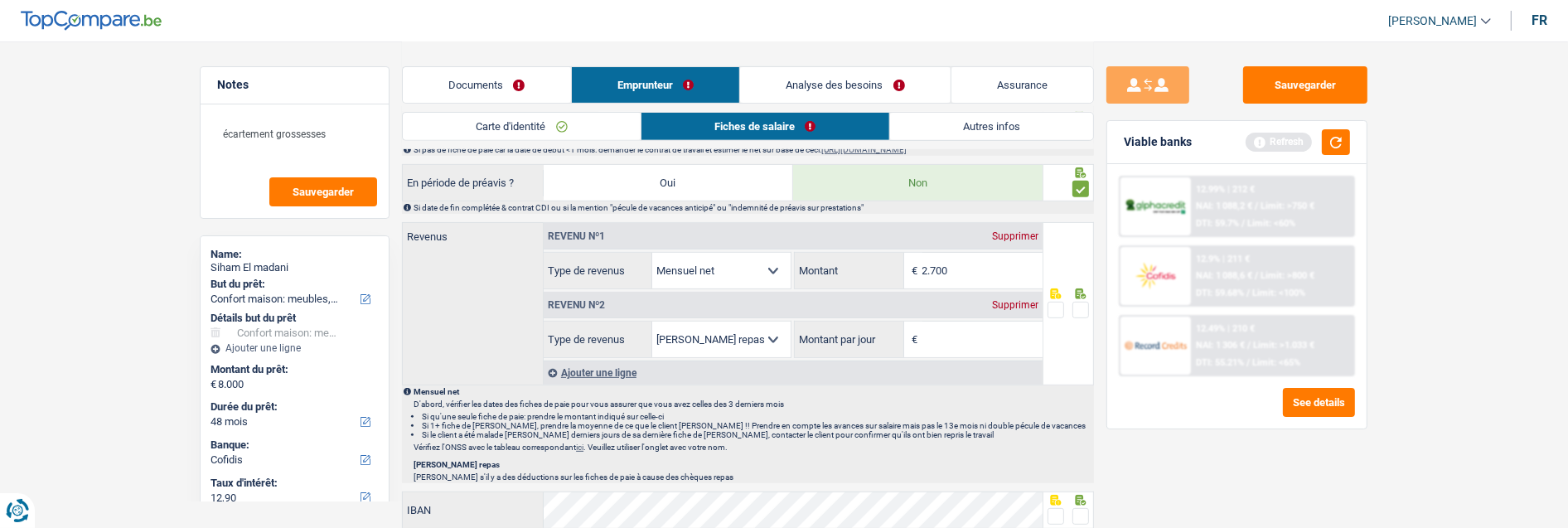
scroll to position [736, 0]
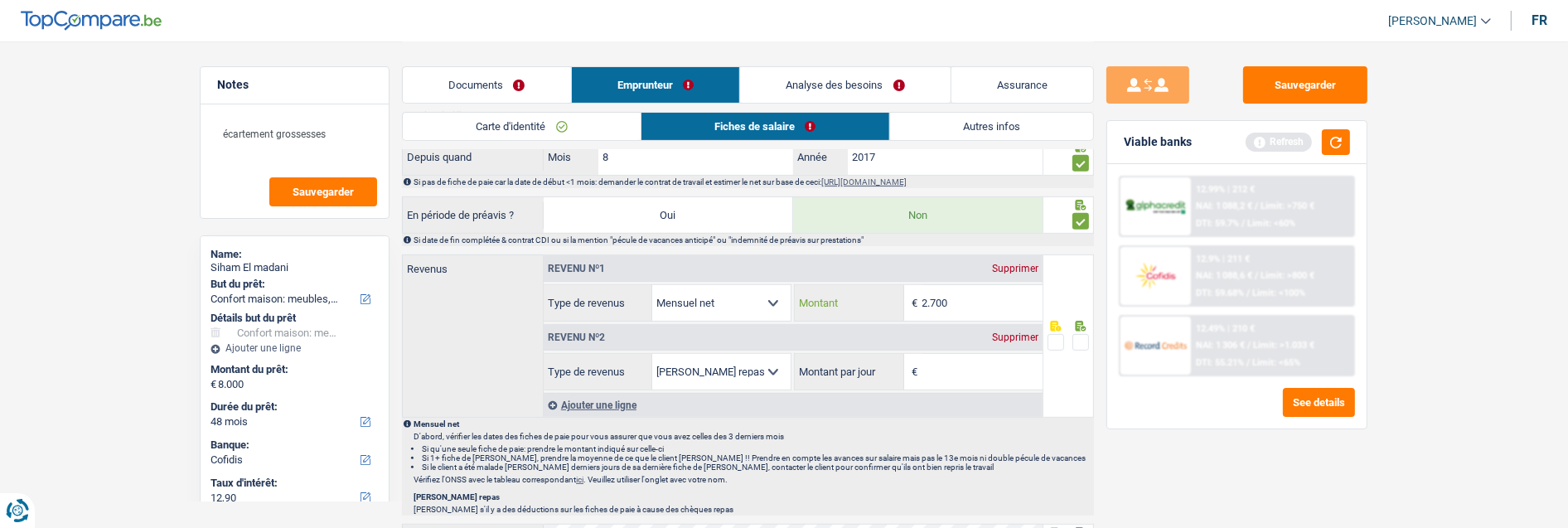
drag, startPoint x: 975, startPoint y: 300, endPoint x: 768, endPoint y: 294, distance: 207.1
click at [770, 294] on div "Allocation d'handicap Allocations chômage Allocations familiales Chèques repas …" at bounding box center [793, 302] width 499 height 37
type input "1.812"
click at [1074, 334] on span at bounding box center [1081, 342] width 17 height 17
click at [0, 0] on input "radio" at bounding box center [0, 0] width 0 height 0
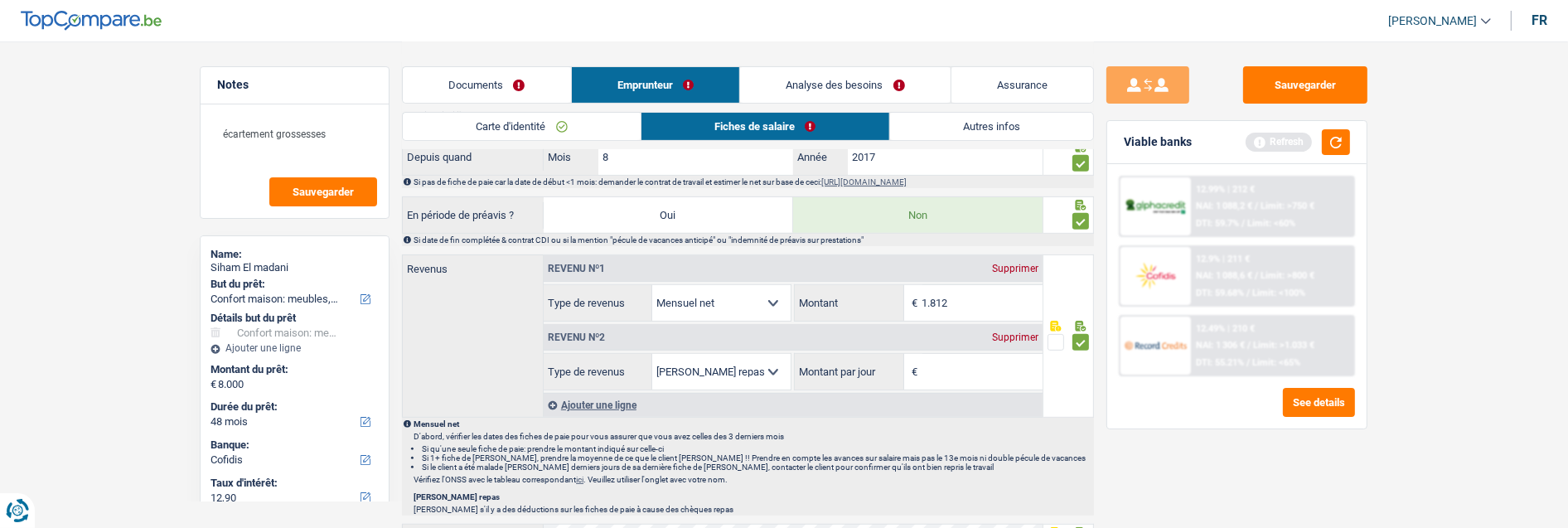
click at [933, 365] on input "Montant par jour" at bounding box center [982, 372] width 120 height 36
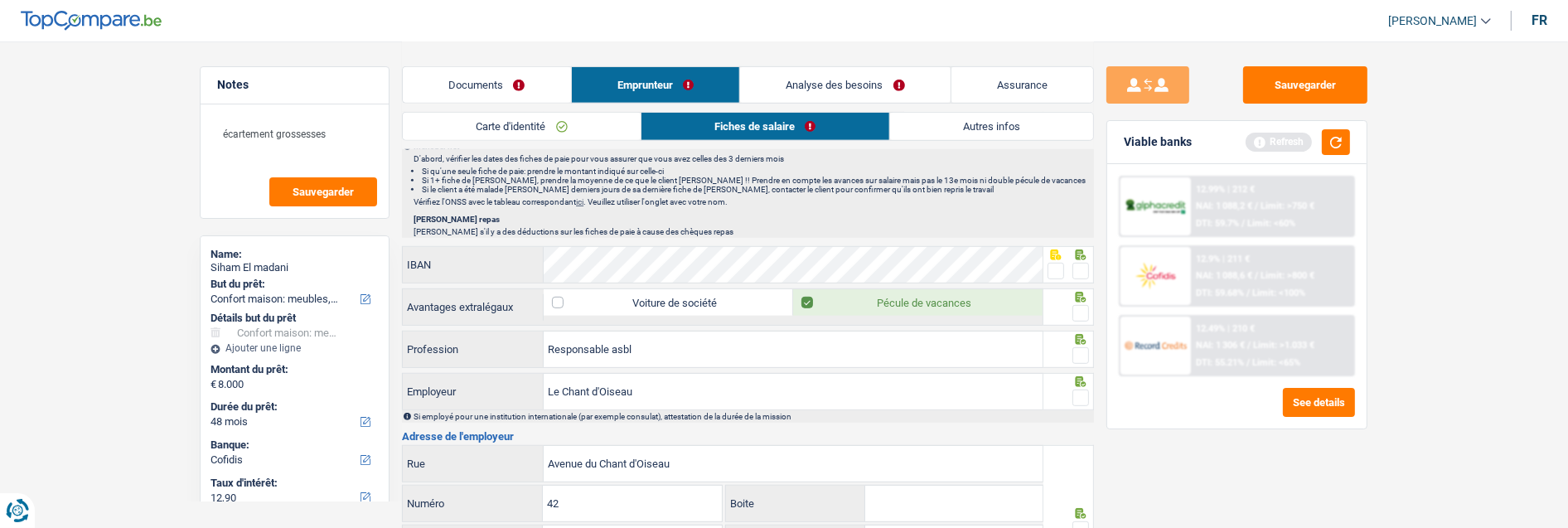
scroll to position [1013, 0]
type input "4,0"
click at [1078, 268] on span at bounding box center [1081, 271] width 17 height 17
click at [0, 0] on input "radio" at bounding box center [0, 0] width 0 height 0
click at [1083, 318] on span at bounding box center [1081, 313] width 17 height 17
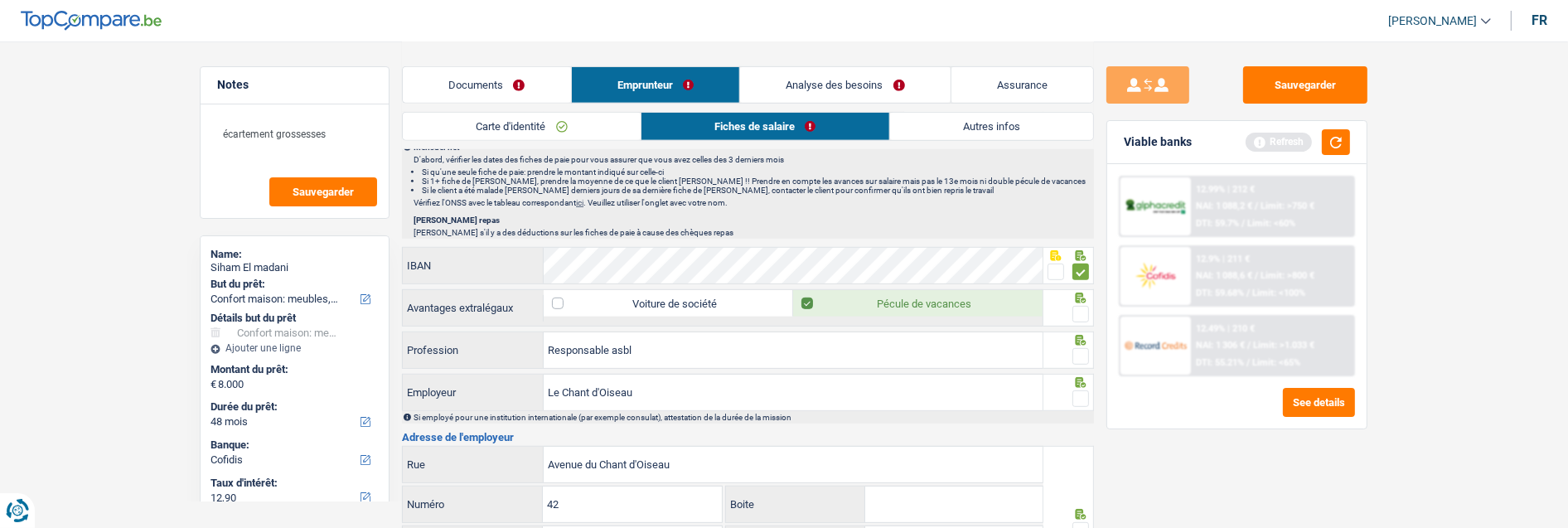
click at [0, 0] on input "radio" at bounding box center [0, 0] width 0 height 0
drag, startPoint x: 1076, startPoint y: 353, endPoint x: 411, endPoint y: 335, distance: 665.2
click at [1075, 353] on span at bounding box center [1081, 356] width 17 height 17
click at [0, 0] on input "radio" at bounding box center [0, 0] width 0 height 0
click at [1079, 392] on span at bounding box center [1081, 398] width 17 height 17
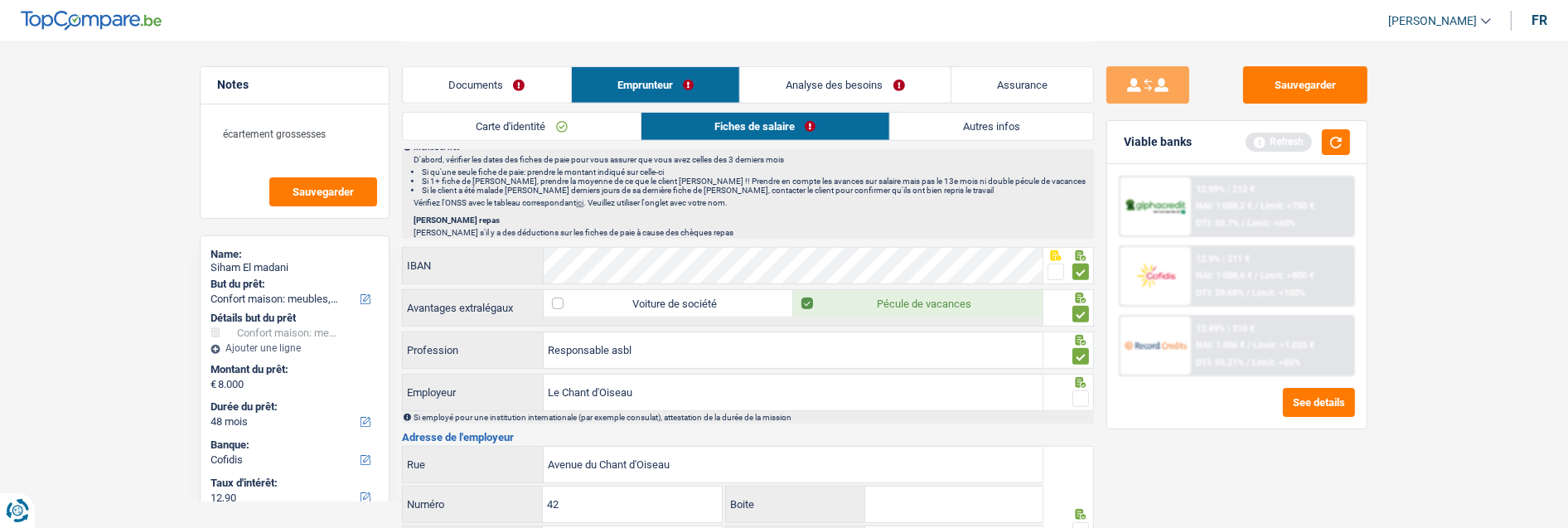
click at [0, 0] on input "radio" at bounding box center [0, 0] width 0 height 0
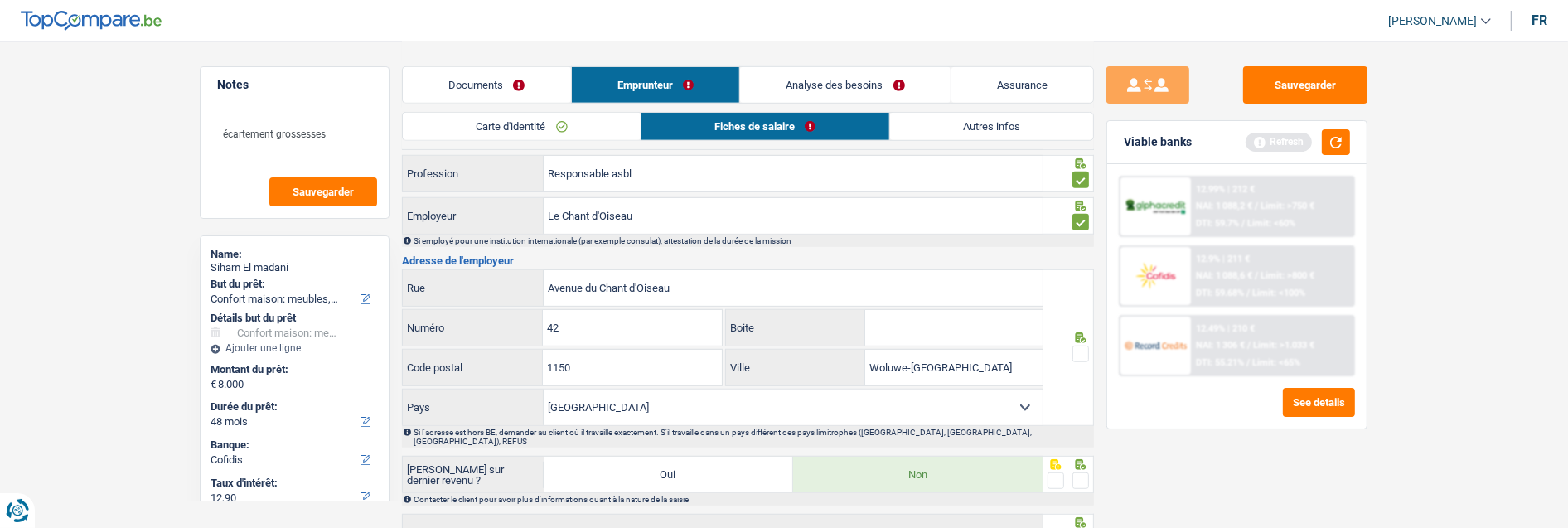
scroll to position [1197, 0]
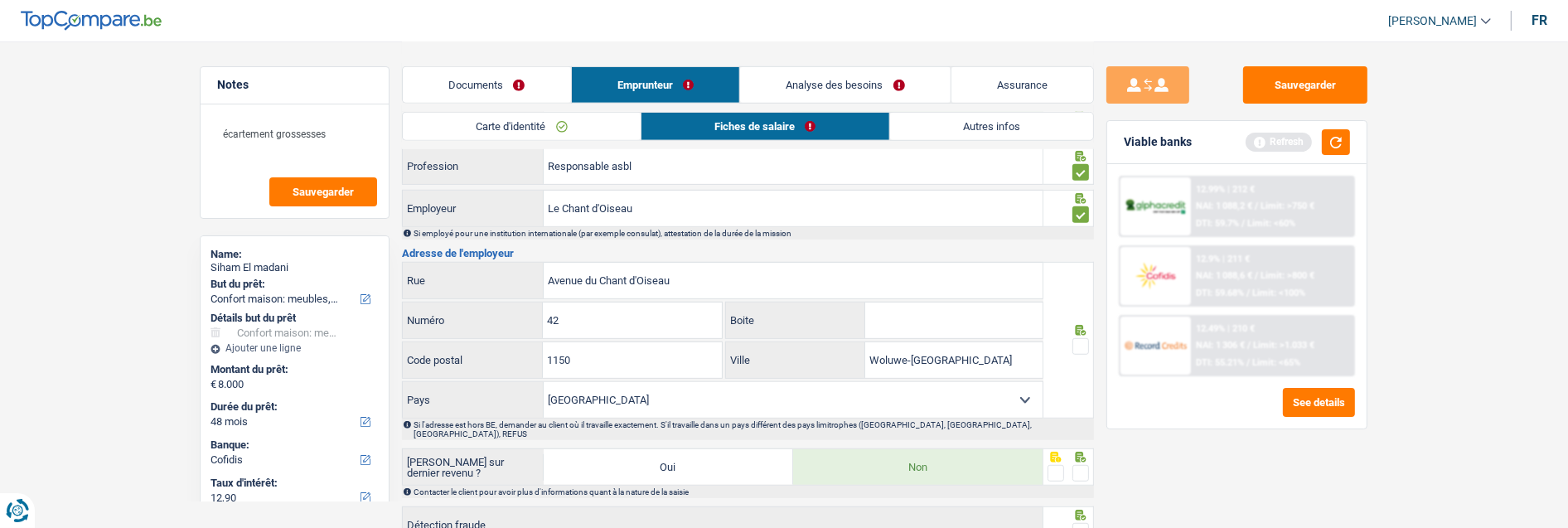
click at [1082, 341] on span at bounding box center [1081, 346] width 17 height 17
click at [0, 0] on input "radio" at bounding box center [0, 0] width 0 height 0
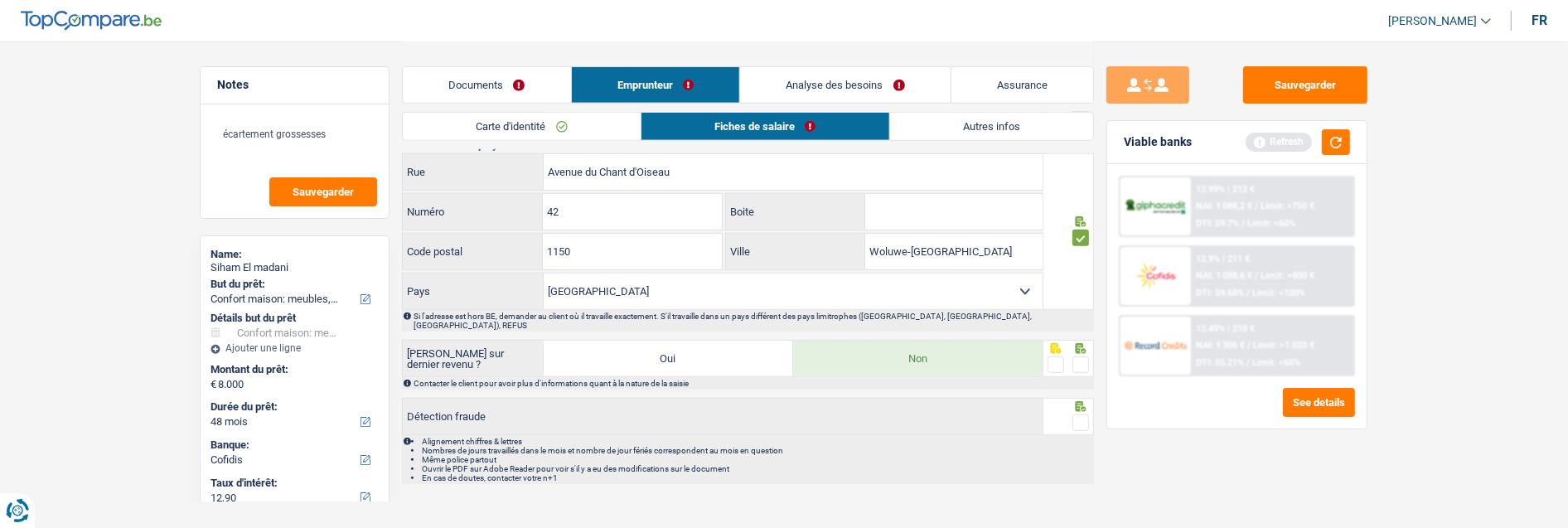
scroll to position [1315, 0]
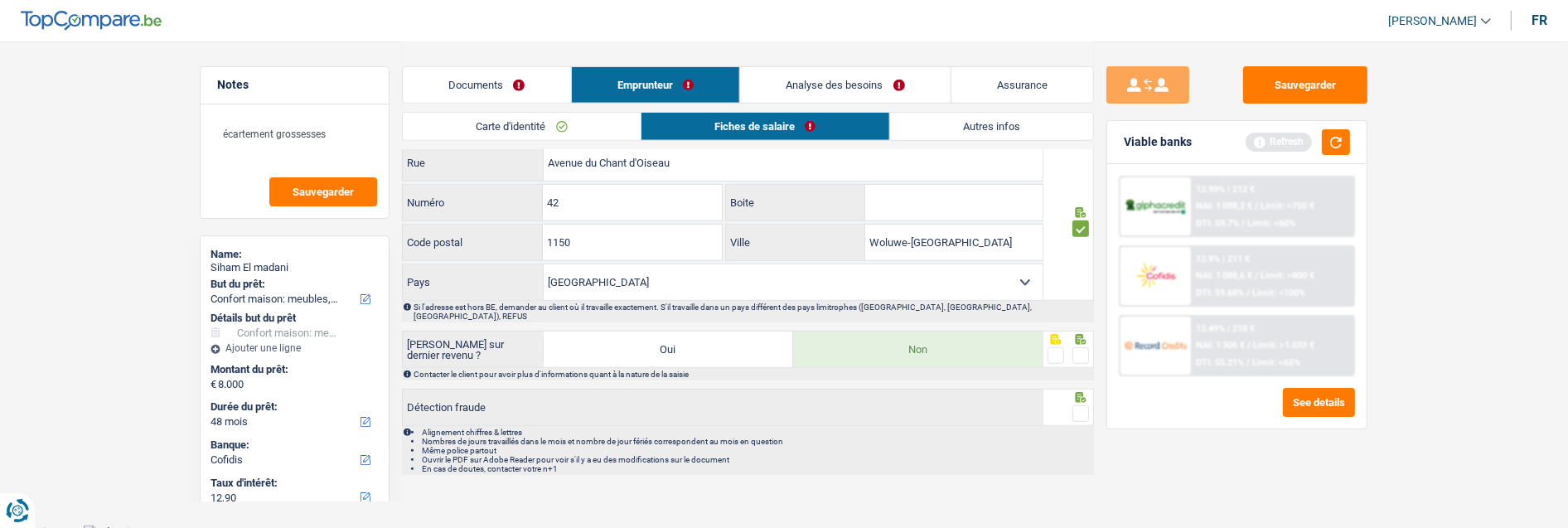
drag, startPoint x: 1084, startPoint y: 346, endPoint x: 1086, endPoint y: 374, distance: 28.1
click at [1081, 351] on span at bounding box center [1081, 355] width 17 height 17
click at [0, 0] on input "radio" at bounding box center [0, 0] width 0 height 0
click at [1089, 403] on div at bounding box center [1069, 407] width 51 height 37
click at [1082, 405] on span at bounding box center [1081, 413] width 17 height 17
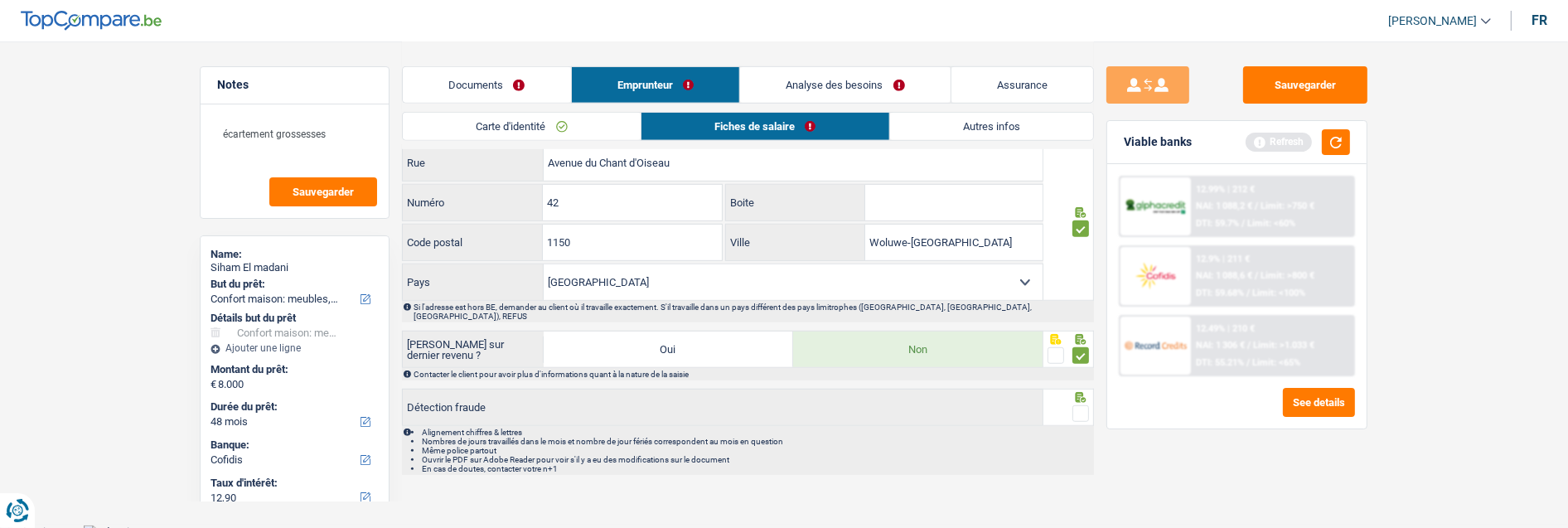
click at [0, 0] on input "radio" at bounding box center [0, 0] width 0 height 0
drag, startPoint x: 1021, startPoint y: 125, endPoint x: 1151, endPoint y: 134, distance: 130.3
click at [1022, 125] on link "Autres infos" at bounding box center [991, 126] width 203 height 27
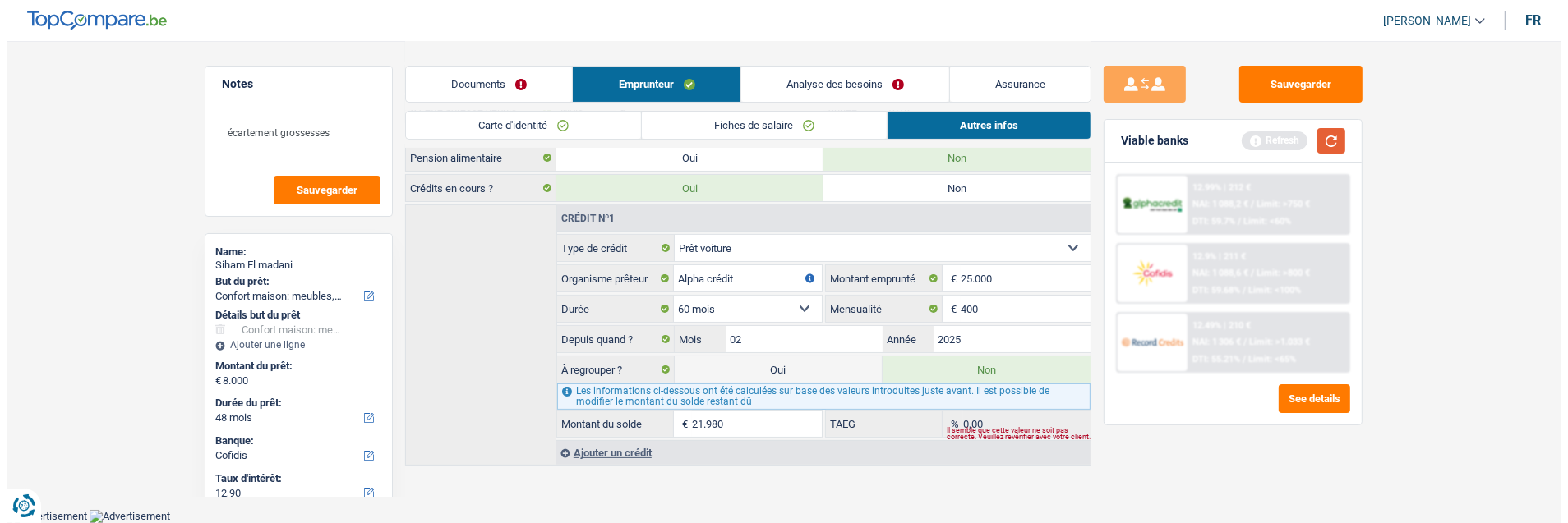
scroll to position [366, 0]
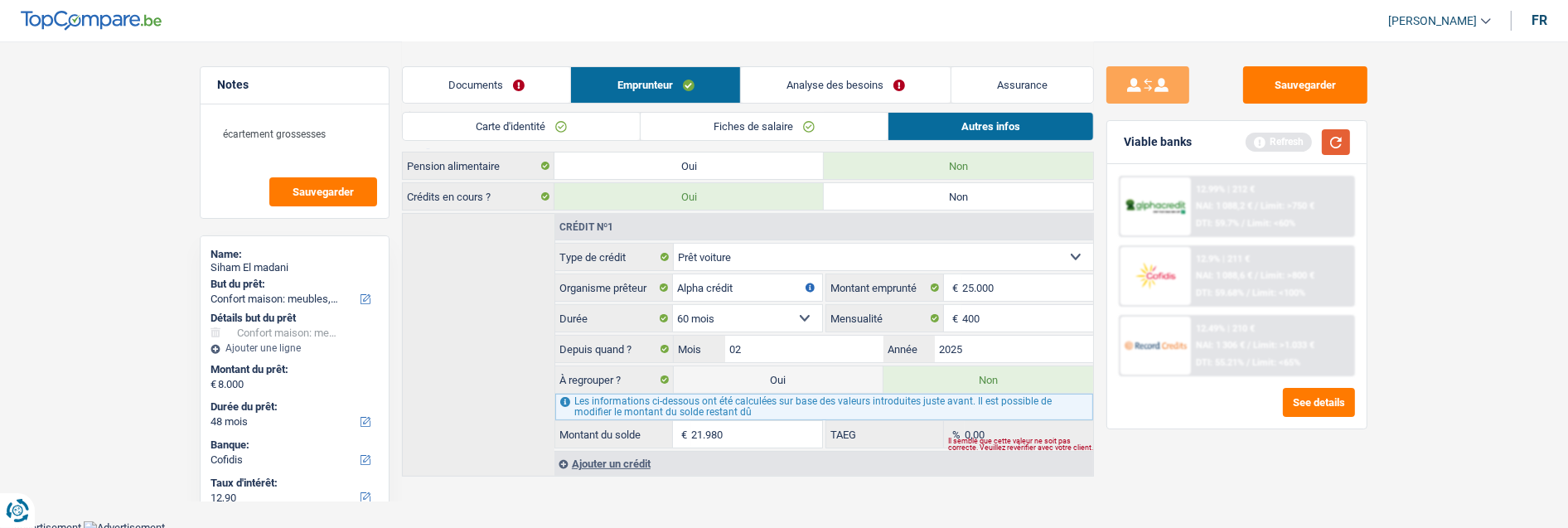
click at [1332, 142] on button "button" at bounding box center [1336, 143] width 28 height 26
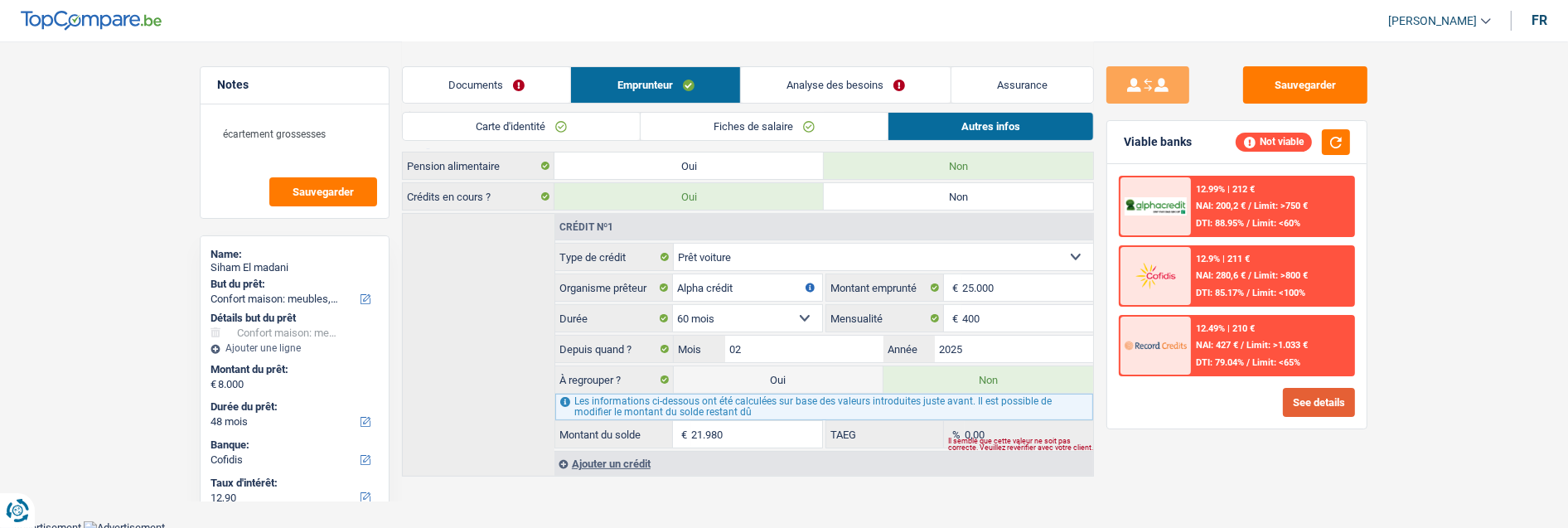
click at [1318, 402] on button "See details" at bounding box center [1319, 402] width 72 height 29
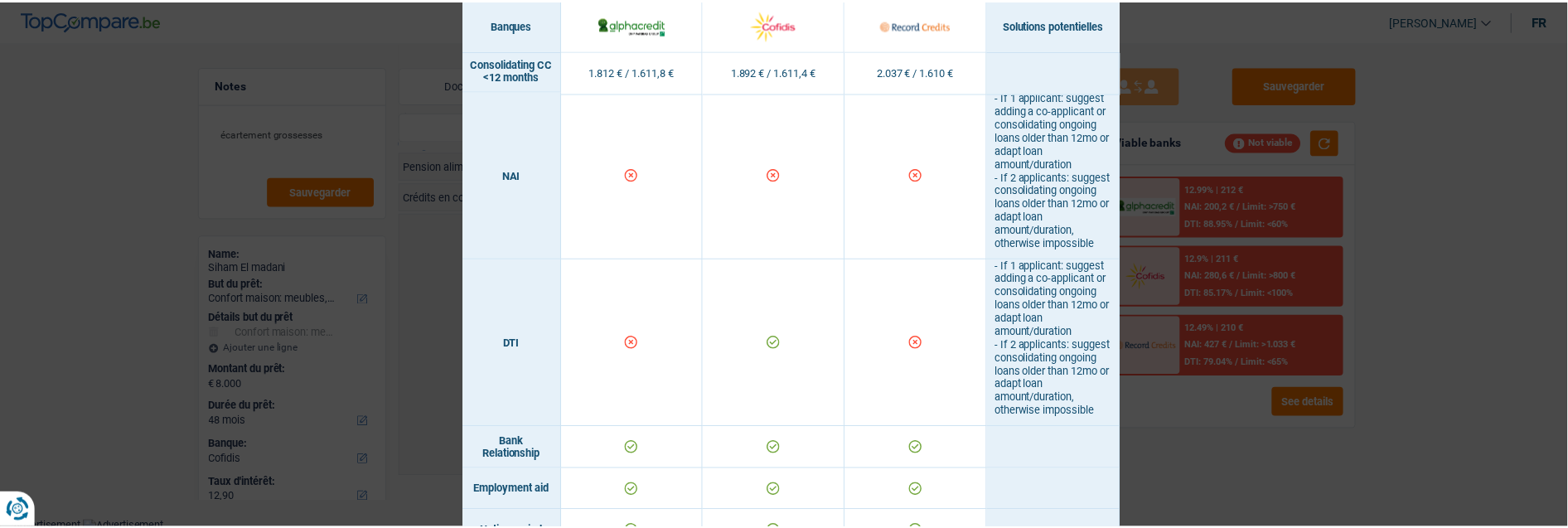
scroll to position [644, 0]
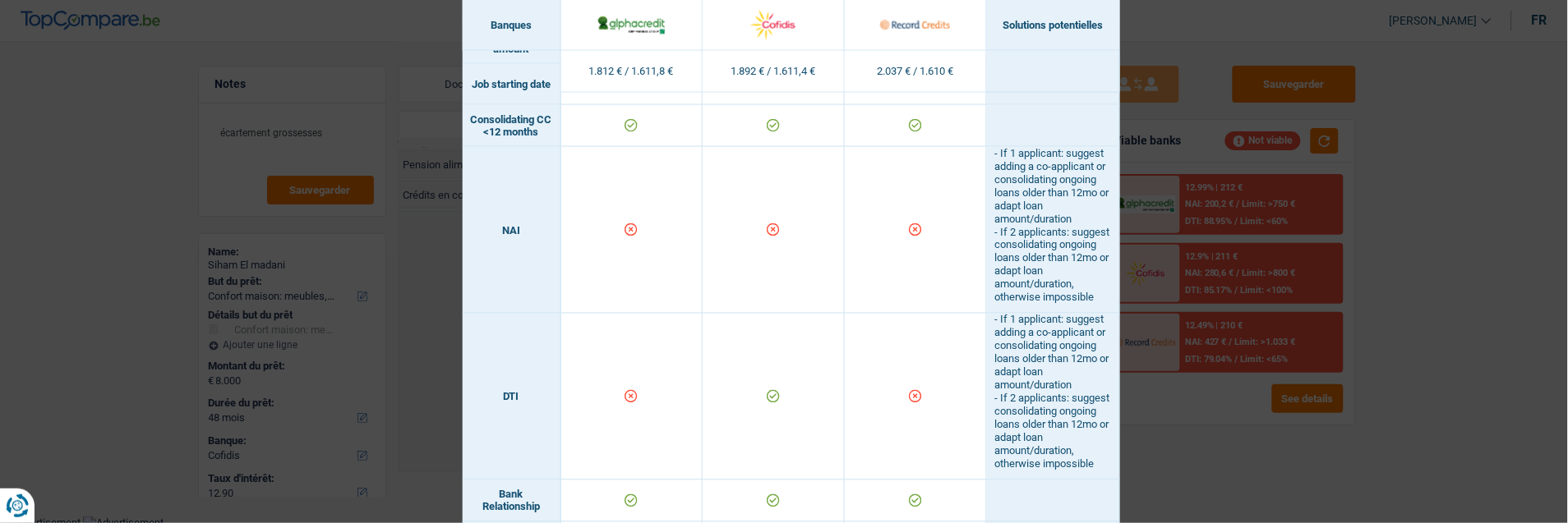
click at [1381, 167] on div "Banks conditions × Banques Solutions potentielles Revenus / Charges 1.812 € / 1…" at bounding box center [784, 261] width 1568 height 523
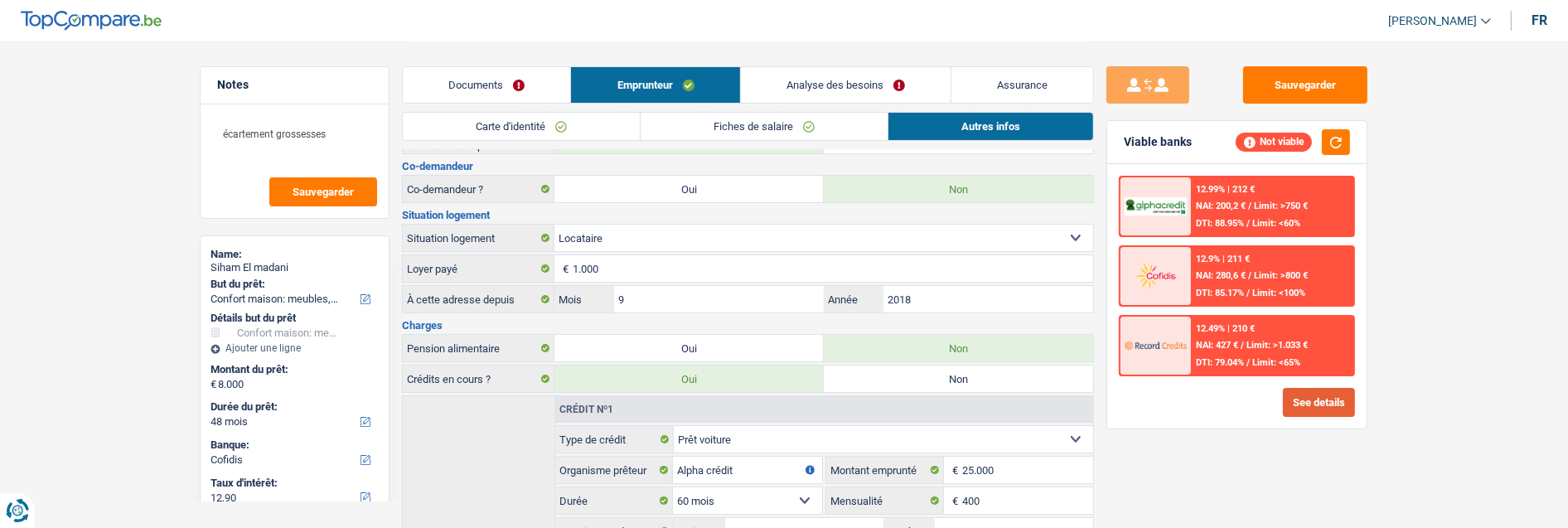
scroll to position [186, 0]
click at [864, 78] on link "Analyse des besoins" at bounding box center [845, 85] width 210 height 36
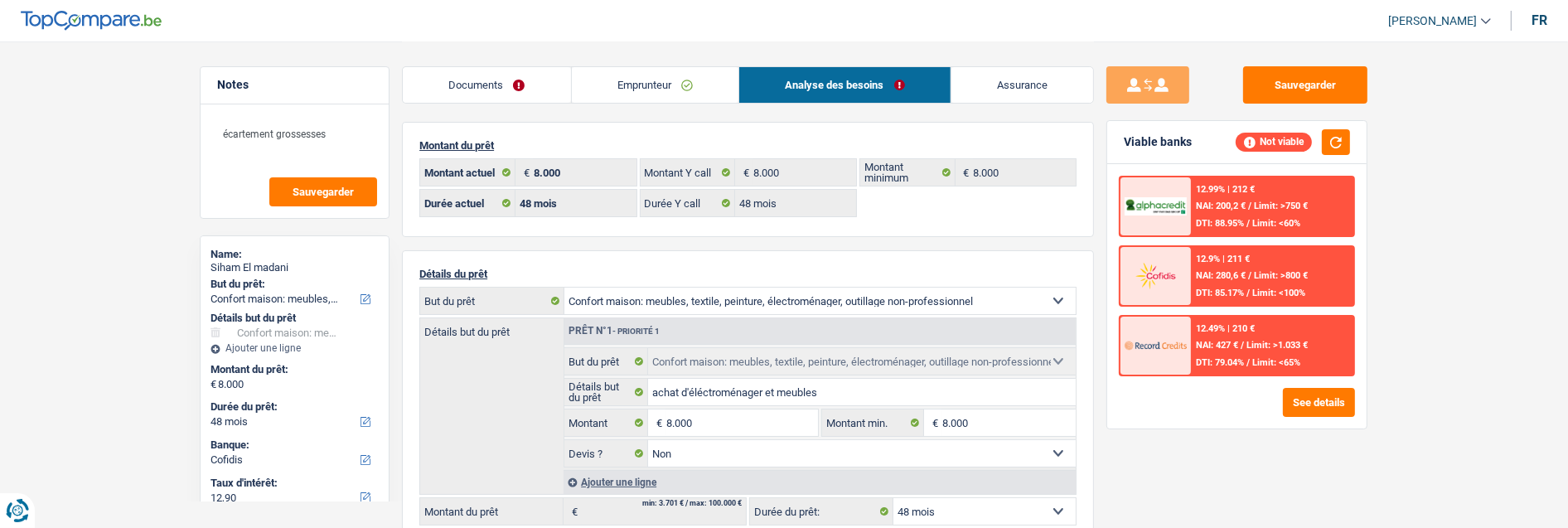
scroll to position [2, 0]
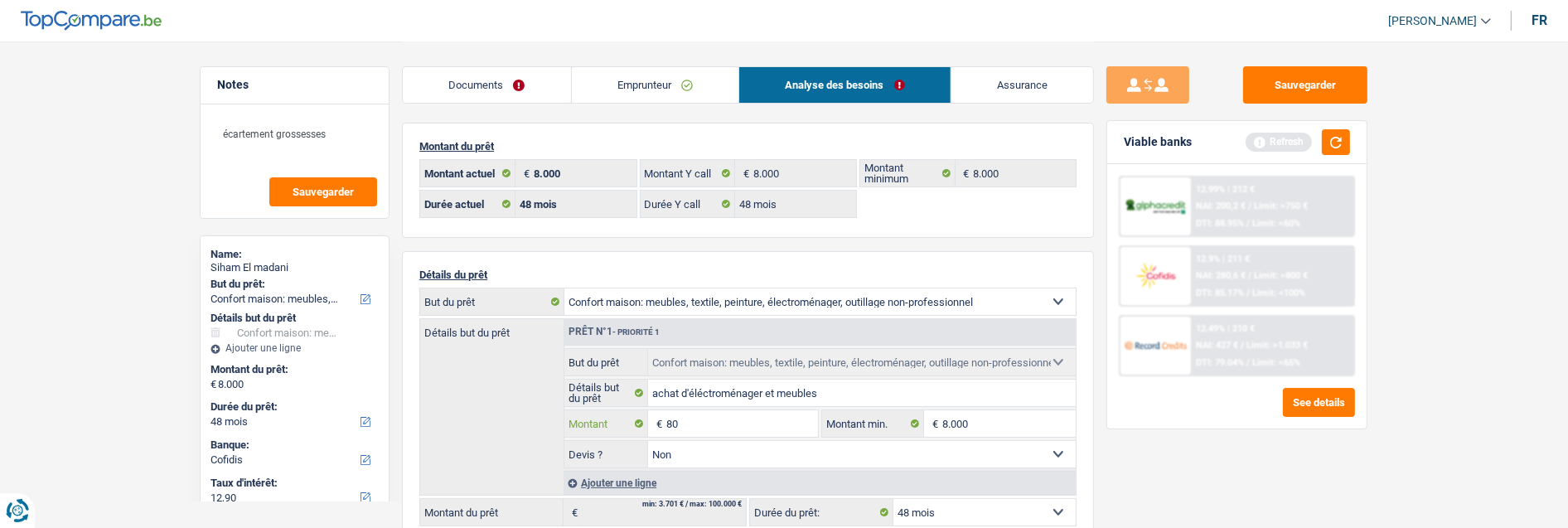
type input "8"
type input "7.500"
select select "42"
type input "7.500"
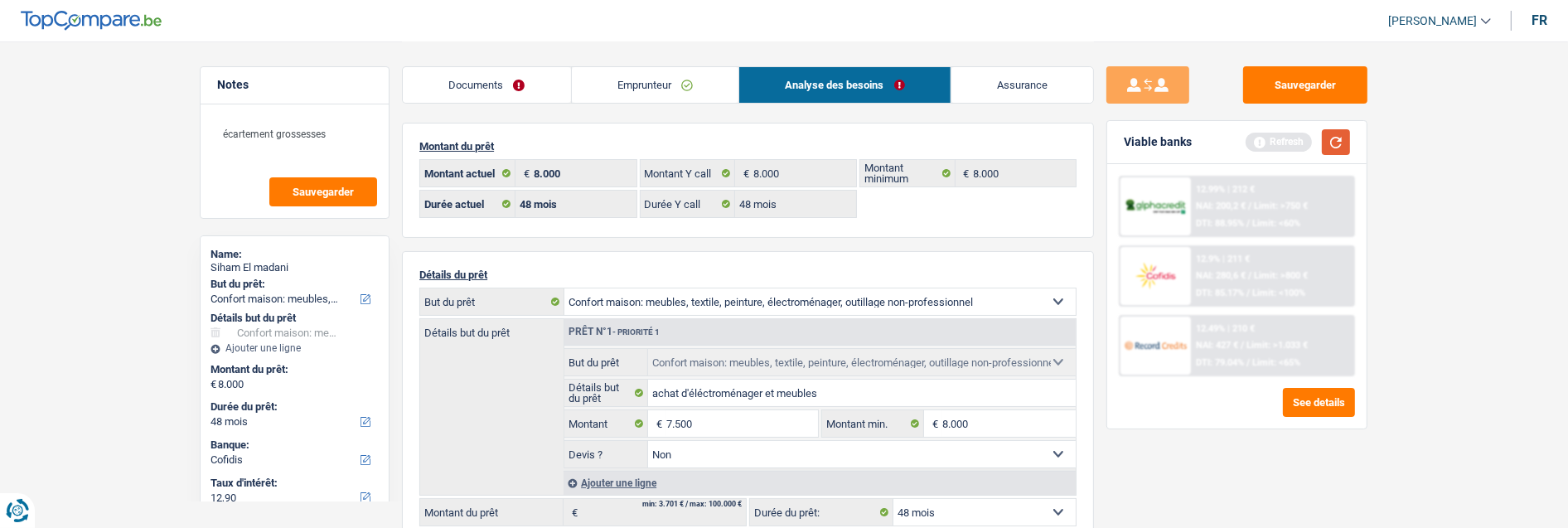
select select "42"
type input "7.500"
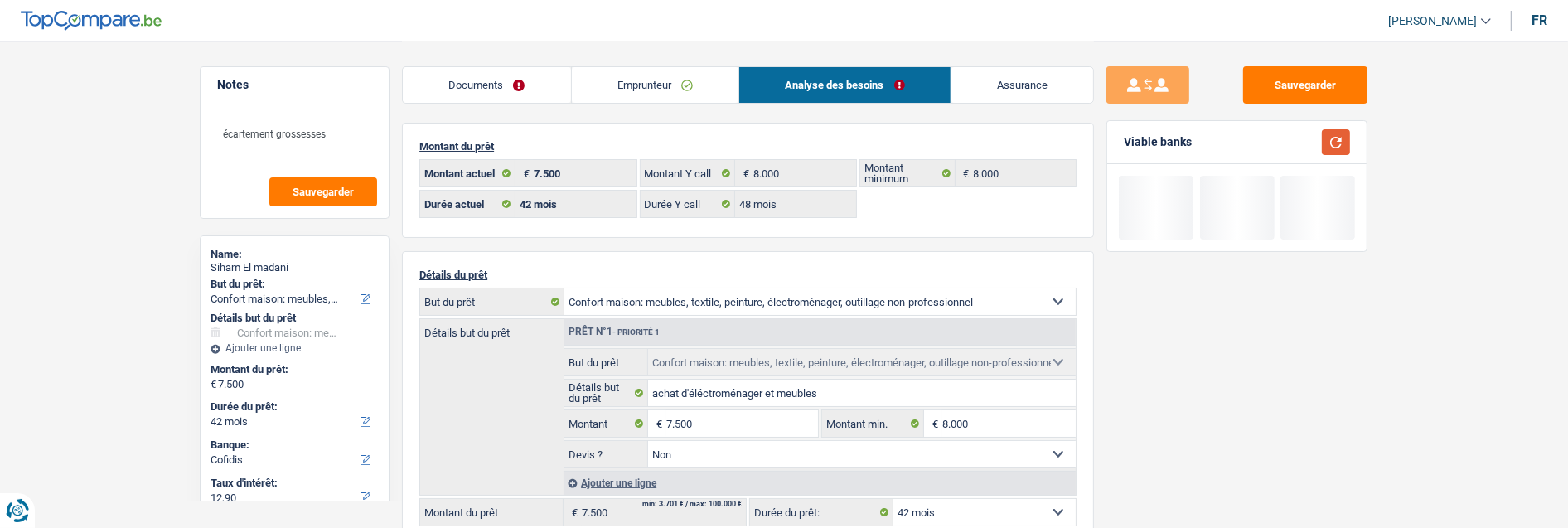
click at [1344, 146] on button "button" at bounding box center [1336, 143] width 28 height 26
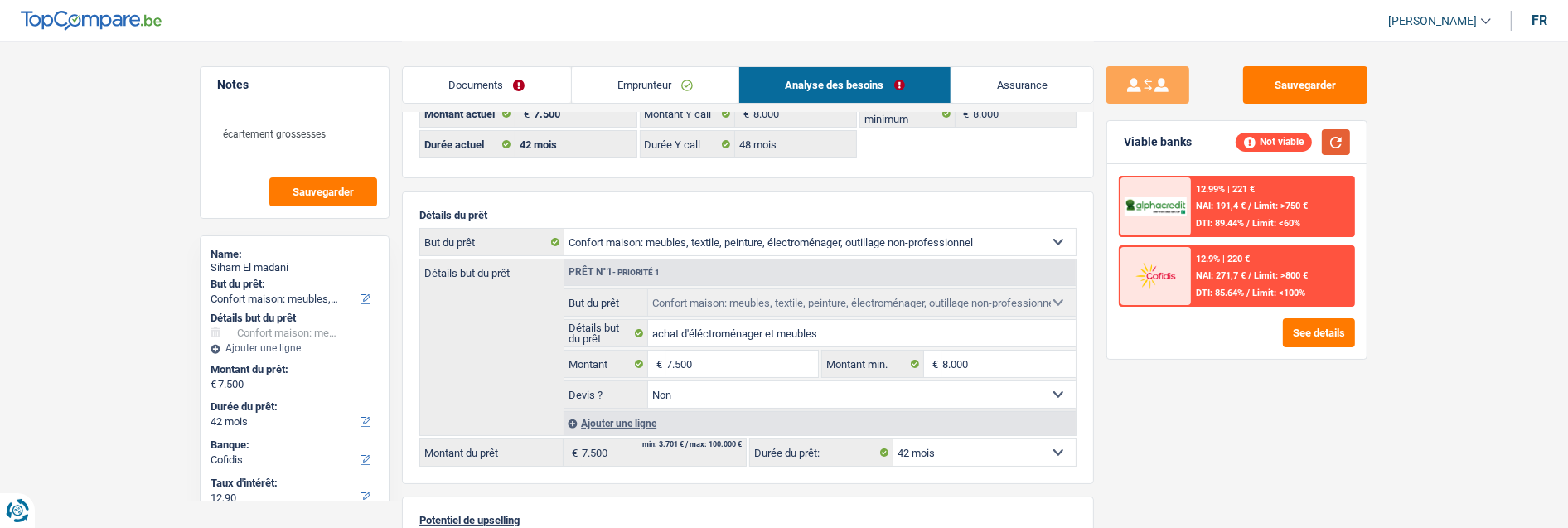
scroll to position [94, 0]
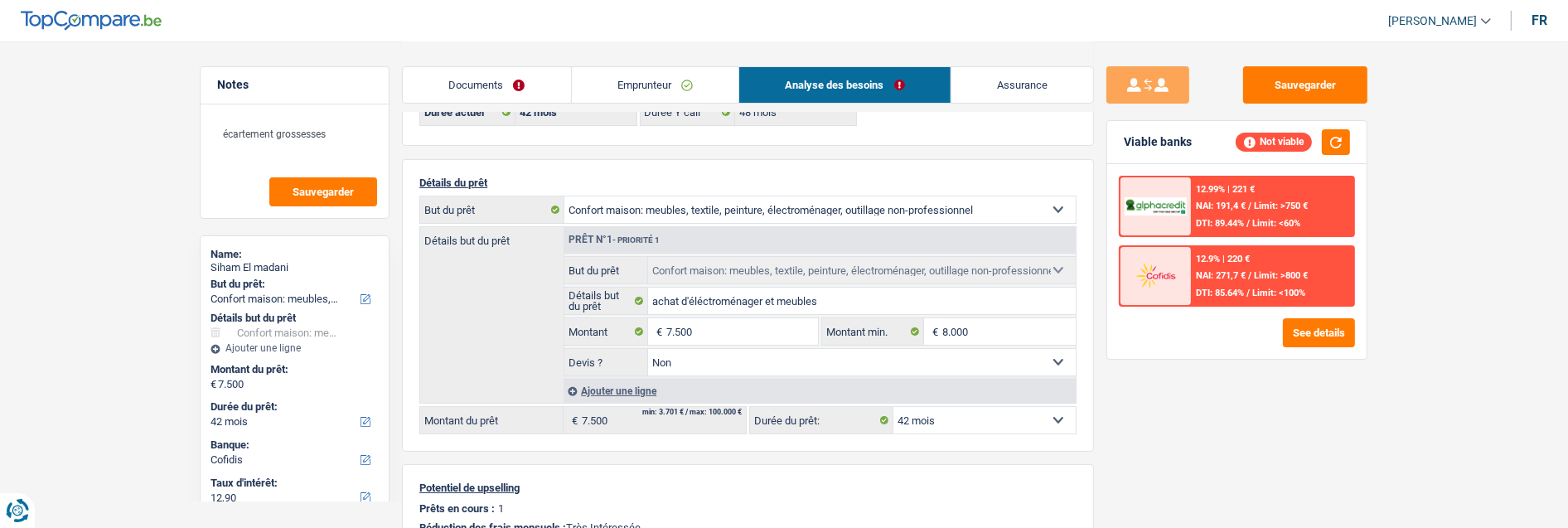
click at [1008, 424] on select "12 mois 18 mois 24 mois 30 mois 36 mois 42 mois Sélectionner une option" at bounding box center [984, 420] width 183 height 27
select select "36"
click at [893, 407] on select "12 mois 18 mois 24 mois 30 mois 36 mois 42 mois Sélectionner une option" at bounding box center [984, 420] width 183 height 27
select select "36"
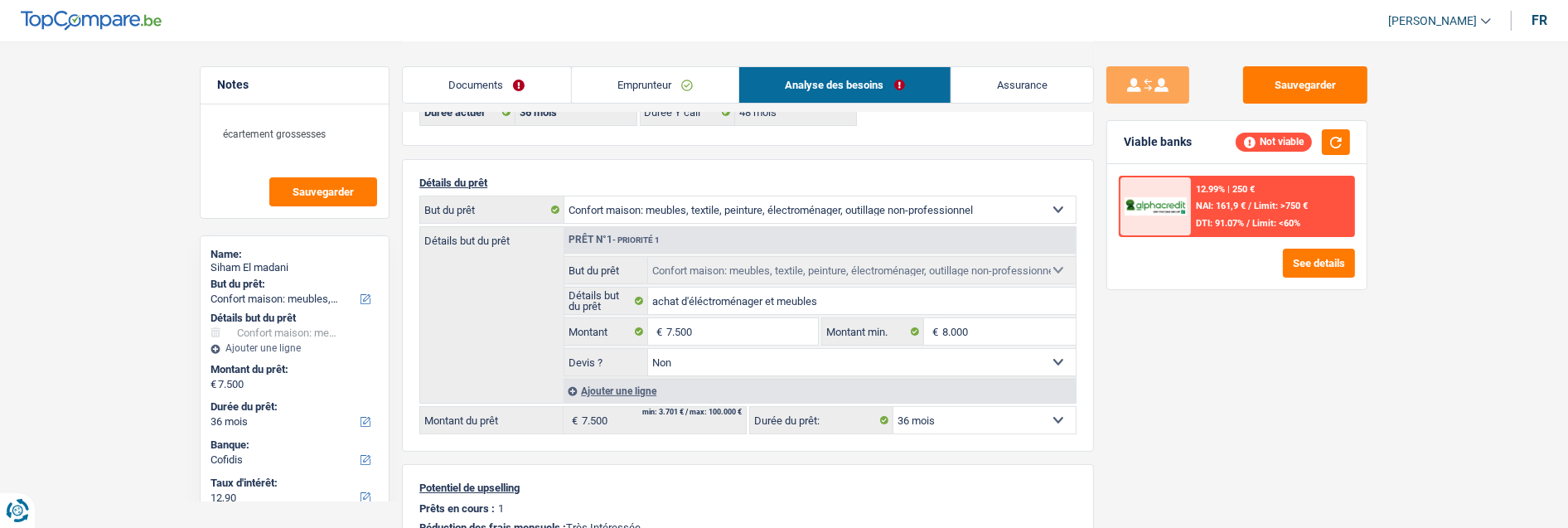
click at [955, 417] on select "12 mois 18 mois 24 mois 30 mois 36 mois 42 mois Sélectionner une option" at bounding box center [984, 420] width 183 height 27
select select "42"
click at [893, 407] on select "12 mois 18 mois 24 mois 30 mois 36 mois 42 mois Sélectionner une option" at bounding box center [984, 420] width 183 height 27
select select "42"
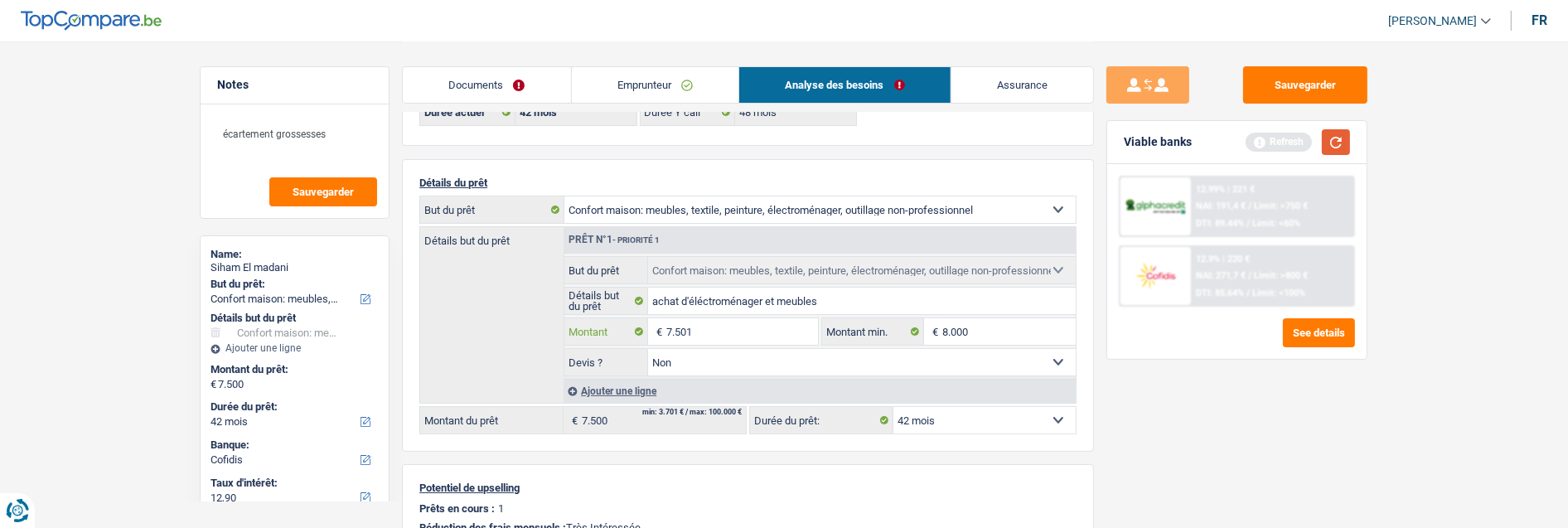
type input "7.501"
select select "48"
type input "7.501"
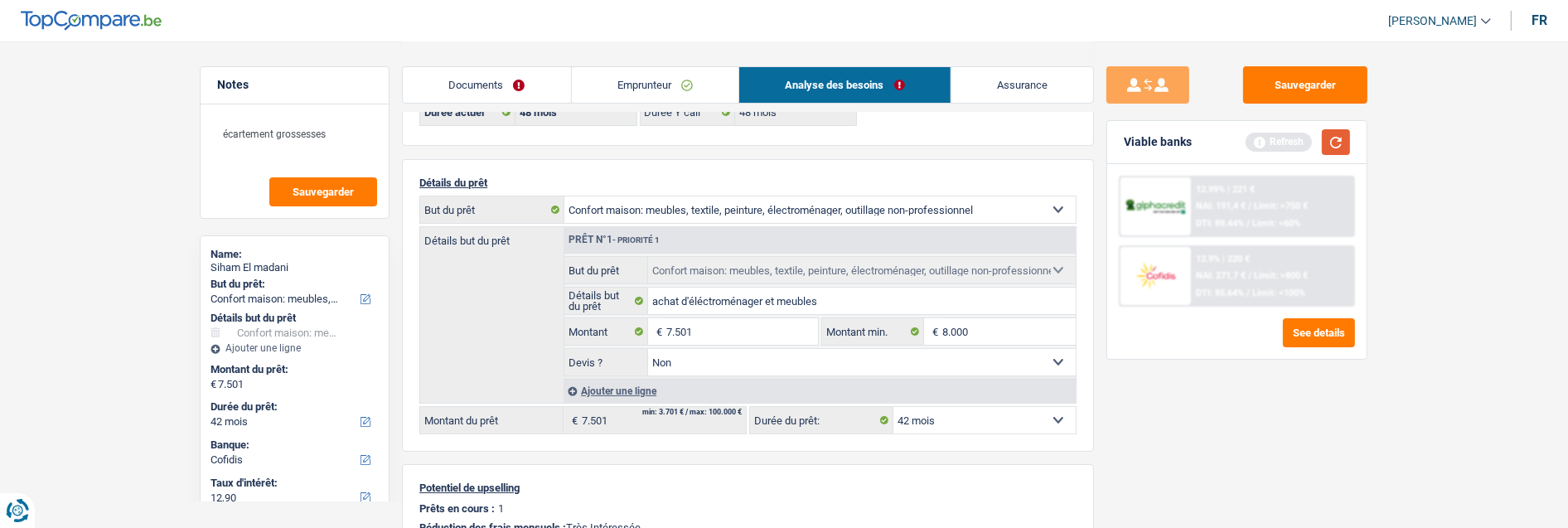
select select "48"
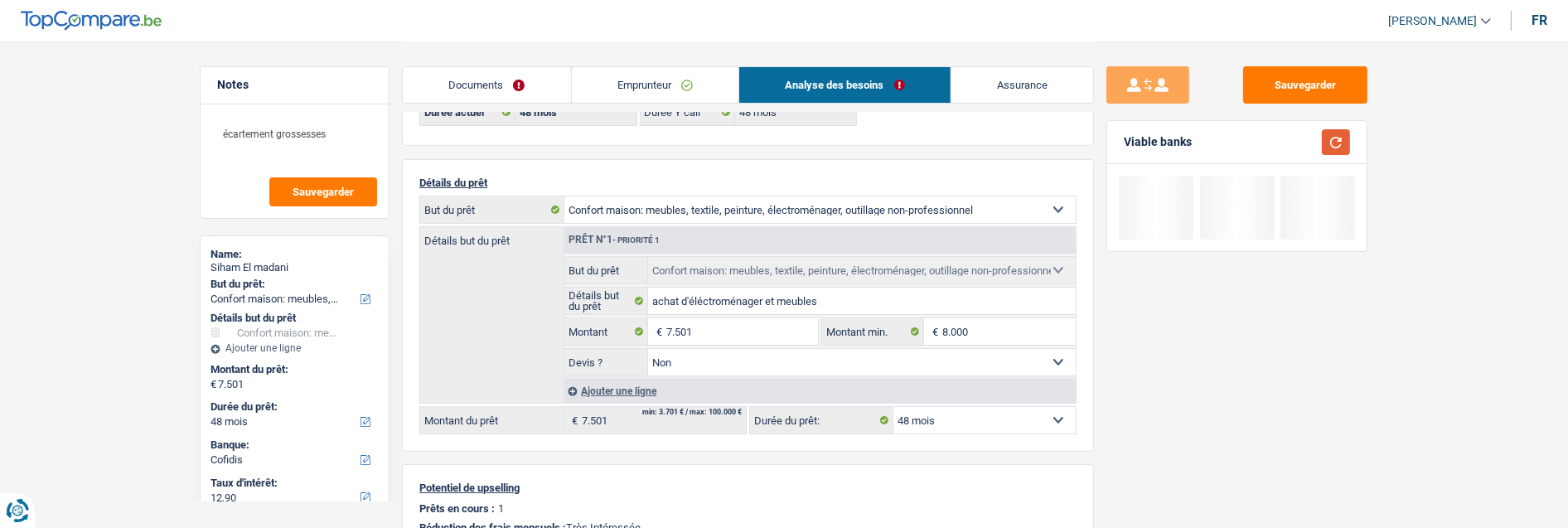
click at [1343, 140] on button "button" at bounding box center [1336, 143] width 28 height 26
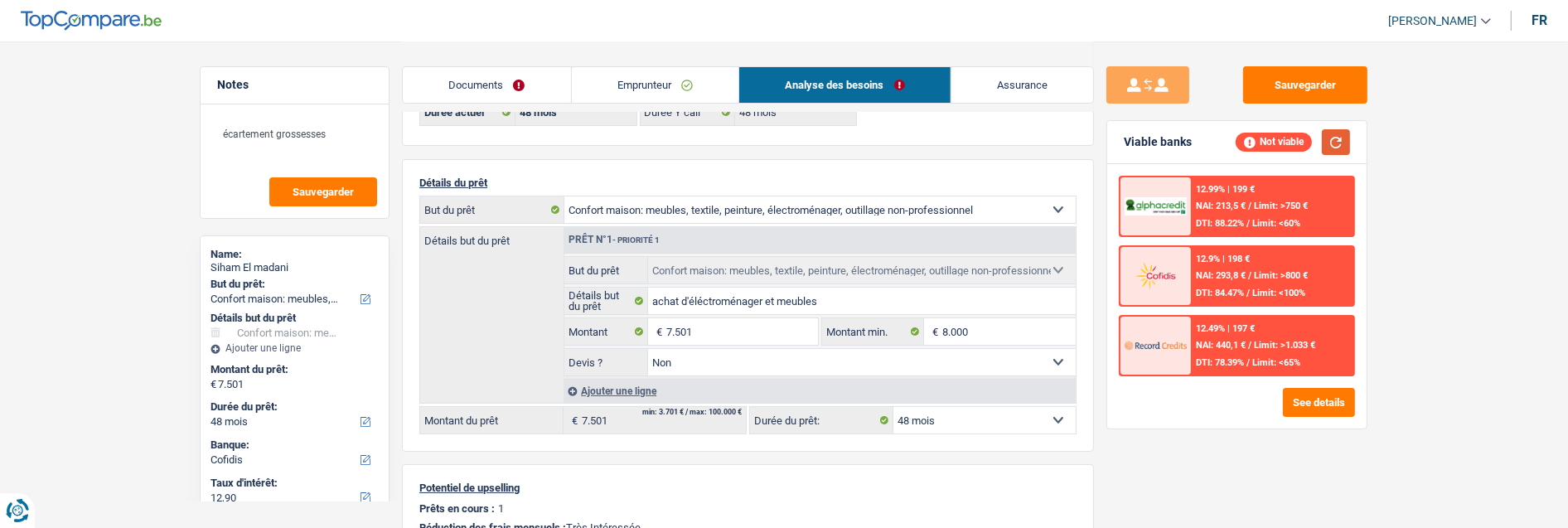
scroll to position [0, 0]
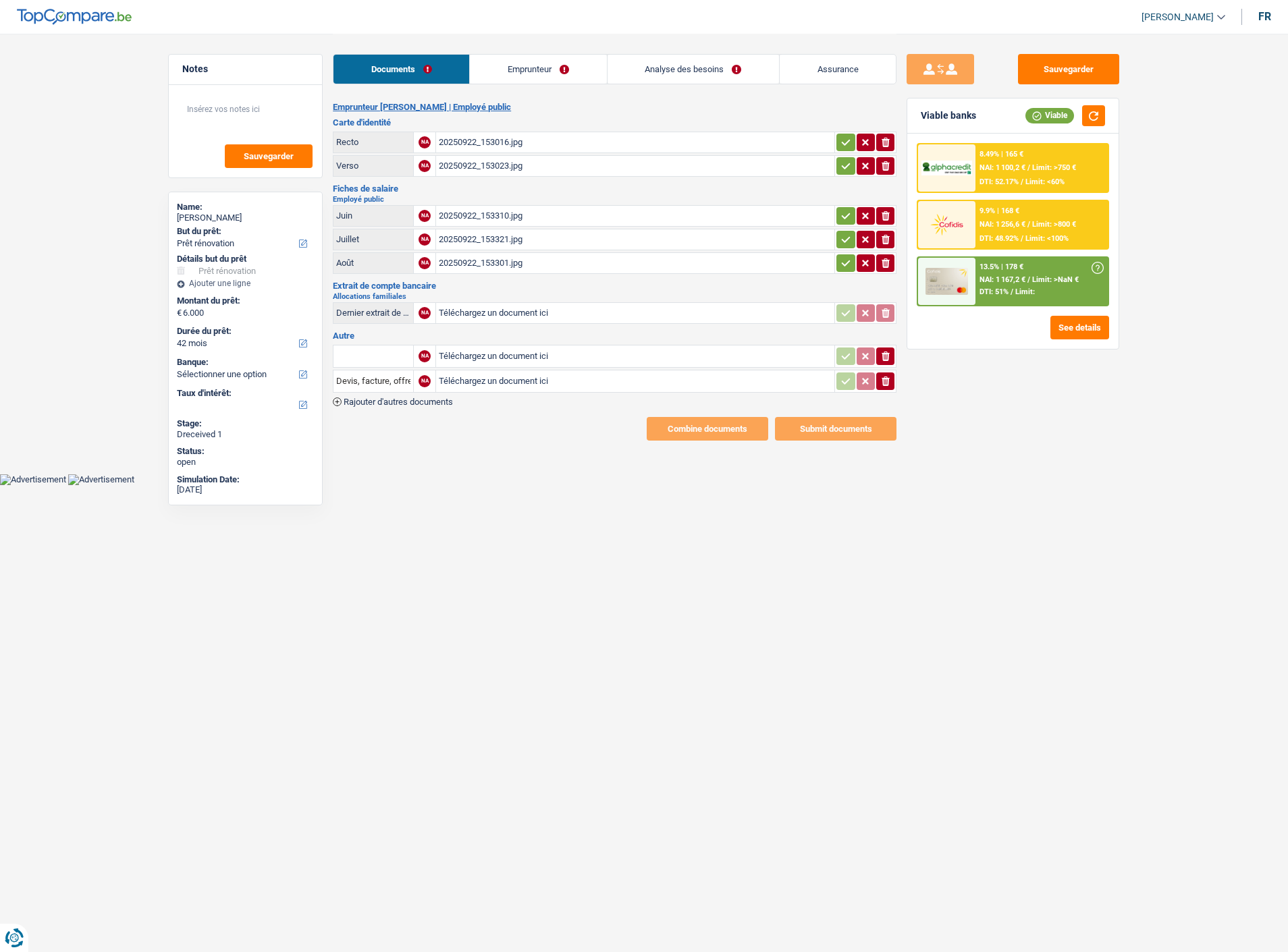
select select "renovation"
select select "42"
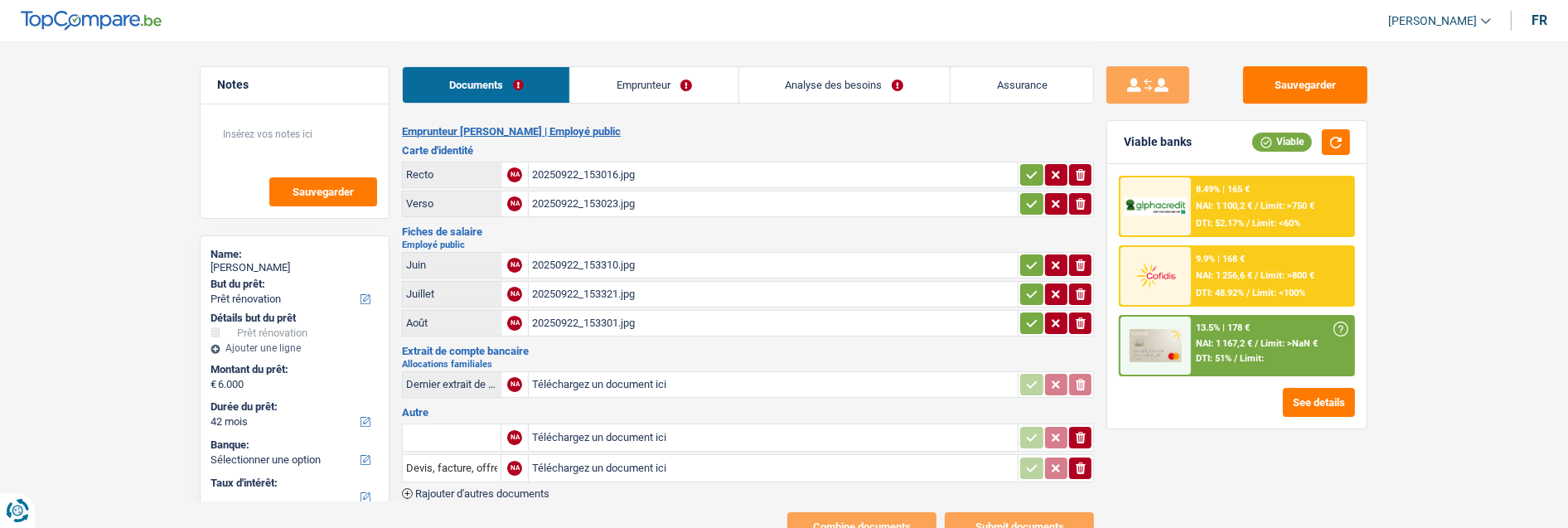
click at [672, 80] on link "Emprunteur" at bounding box center [654, 85] width 168 height 36
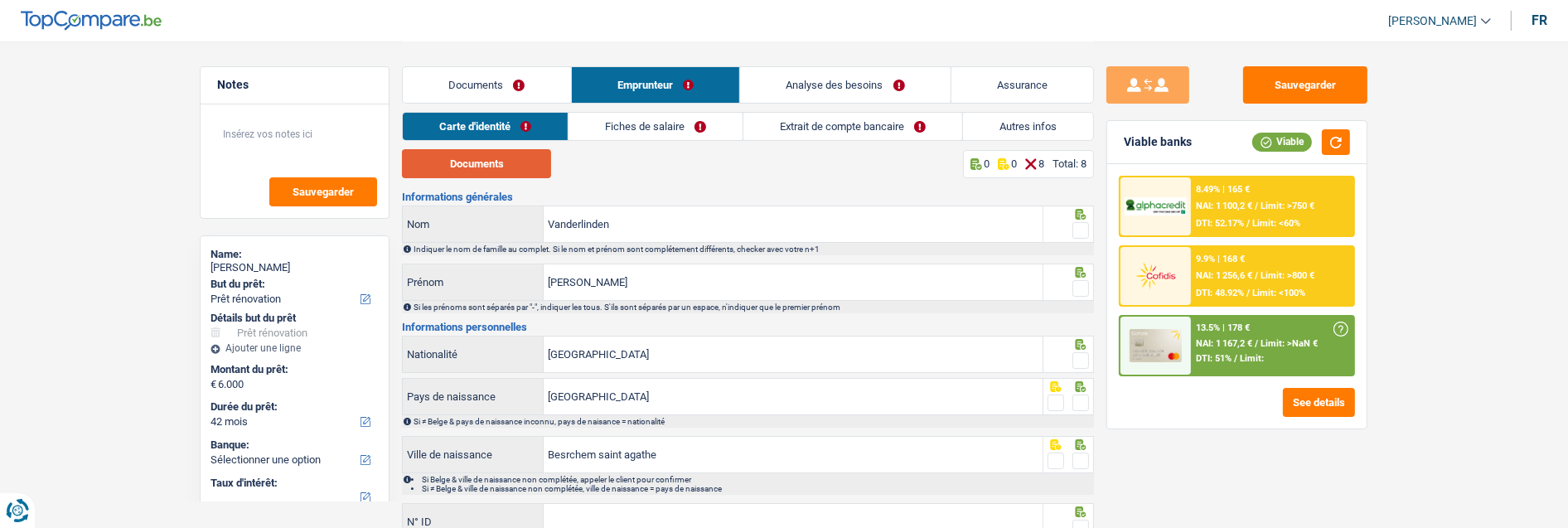
click at [506, 154] on button "Documents" at bounding box center [476, 163] width 149 height 29
click at [1079, 229] on span at bounding box center [1081, 231] width 17 height 17
click at [0, 0] on input "radio" at bounding box center [0, 0] width 0 height 0
click at [1074, 270] on icon at bounding box center [1081, 271] width 17 height 11
click at [1074, 280] on span at bounding box center [1081, 288] width 17 height 17
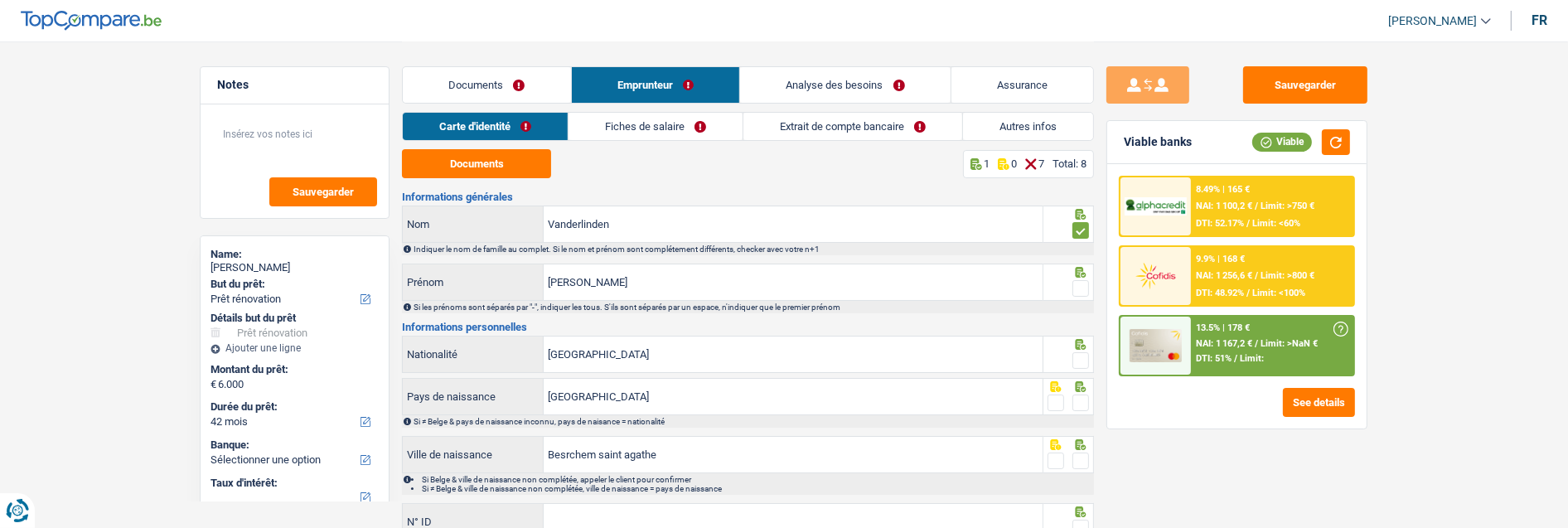
click at [0, 0] on input "radio" at bounding box center [0, 0] width 0 height 0
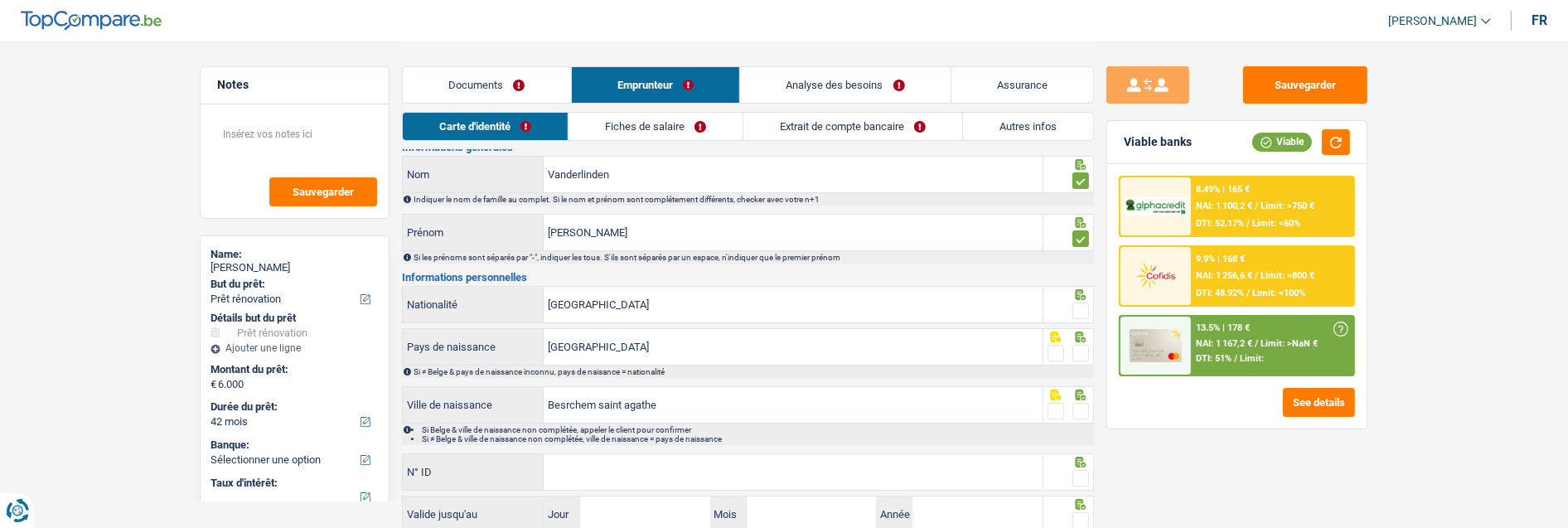
scroll to position [92, 0]
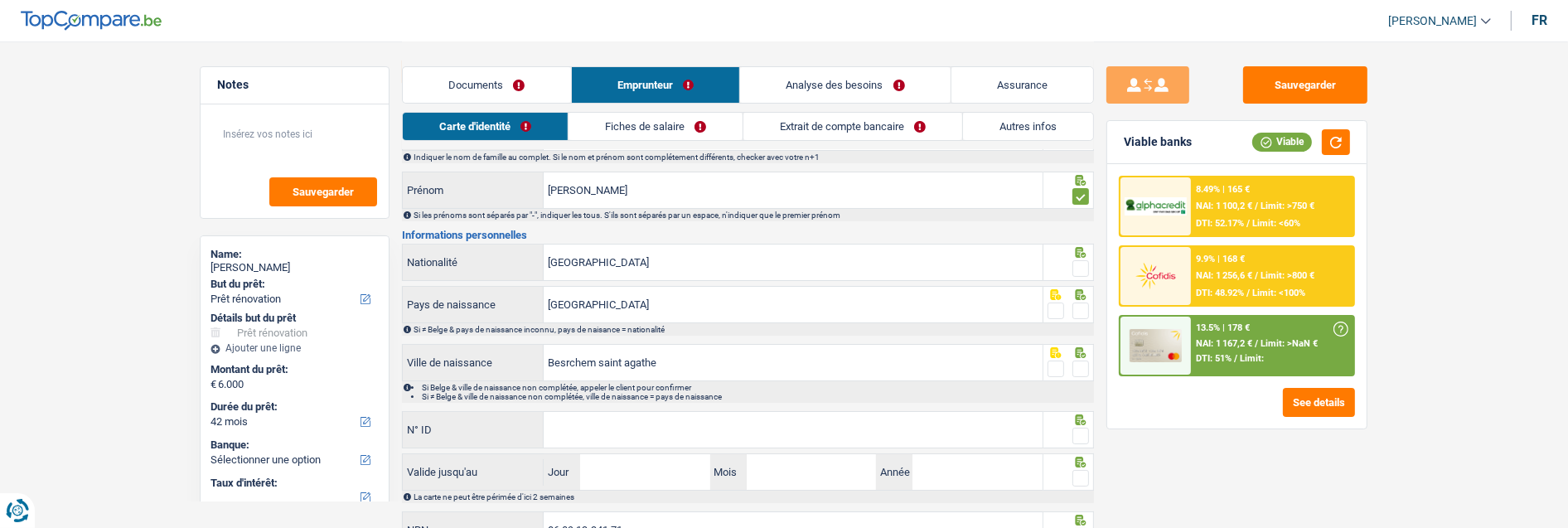
click at [1079, 262] on span at bounding box center [1081, 268] width 17 height 17
click at [0, 0] on input "radio" at bounding box center [0, 0] width 0 height 0
click at [1073, 306] on span at bounding box center [1081, 310] width 17 height 17
click at [0, 0] on input "radio" at bounding box center [0, 0] width 0 height 0
click at [1079, 361] on span at bounding box center [1081, 368] width 17 height 17
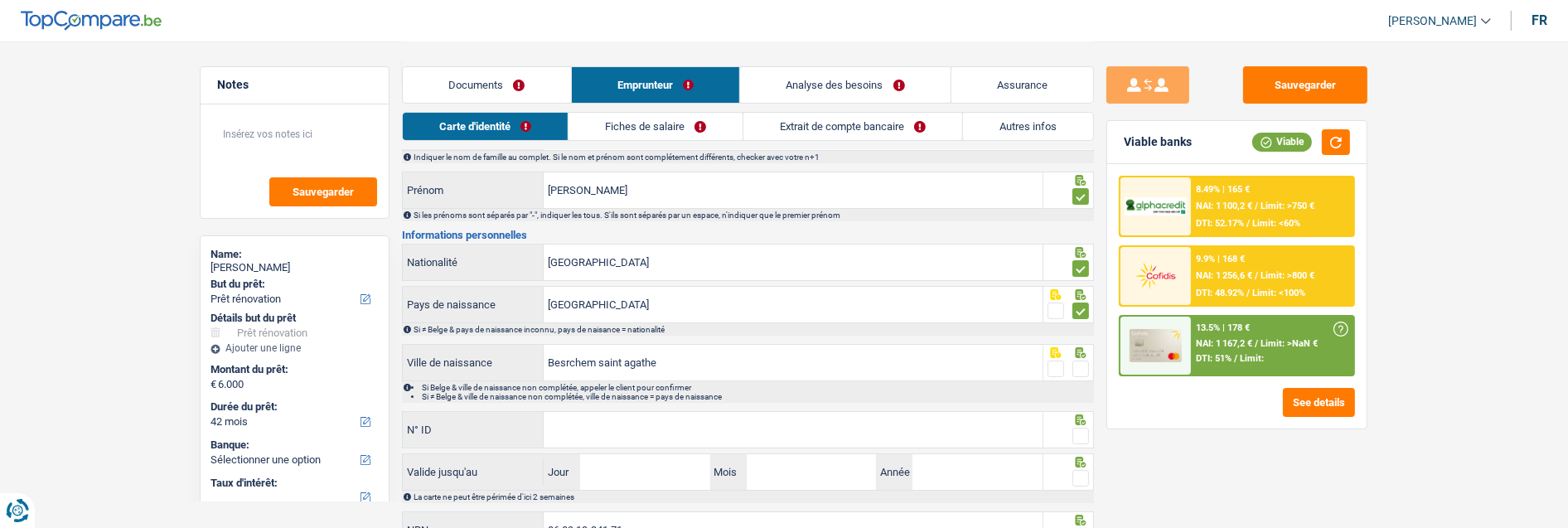
click at [0, 0] on input "radio" at bounding box center [0, 0] width 0 height 0
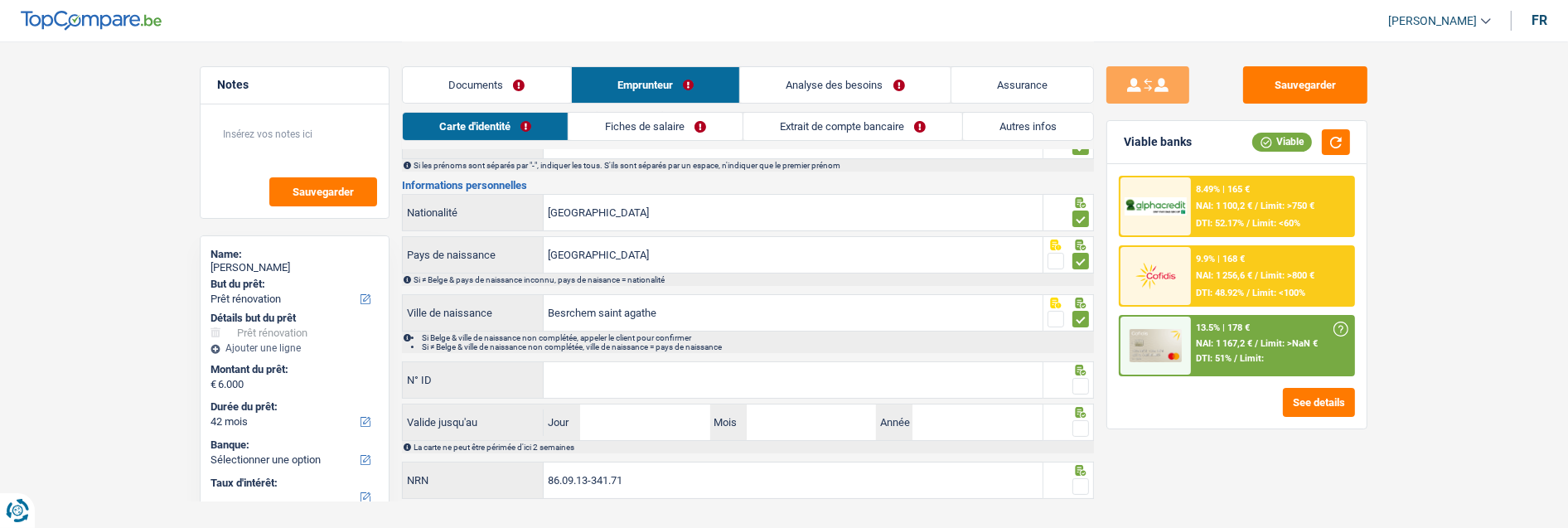
scroll to position [169, 0]
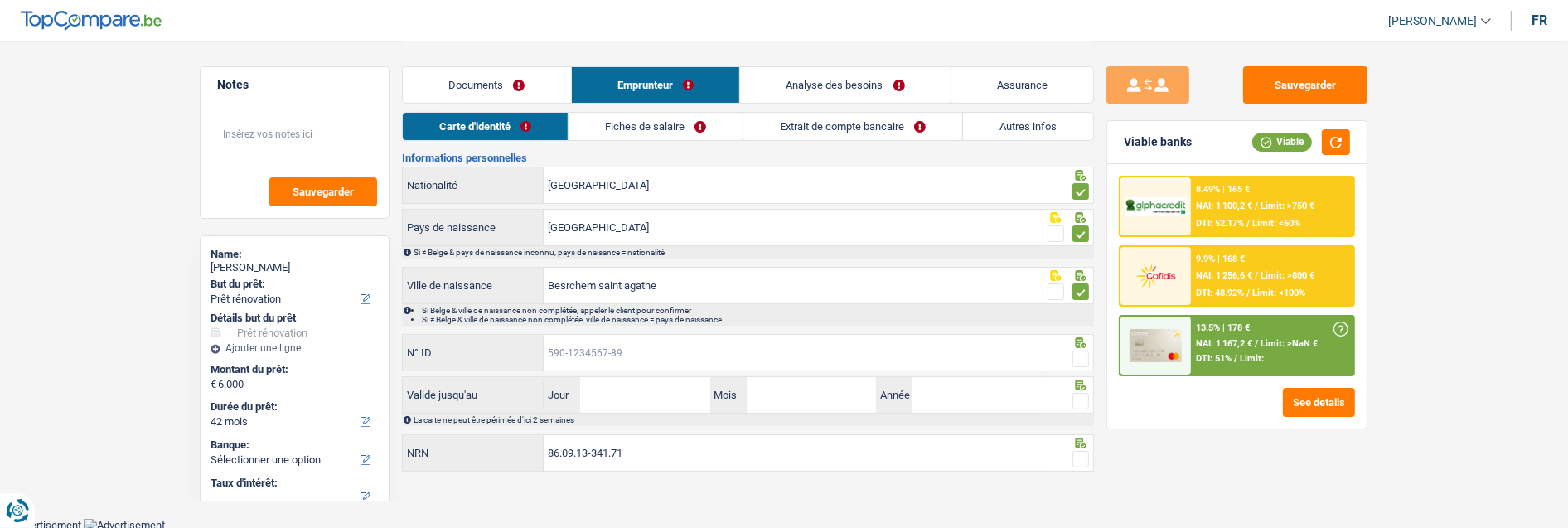
click at [719, 348] on input "N° ID" at bounding box center [793, 353] width 499 height 36
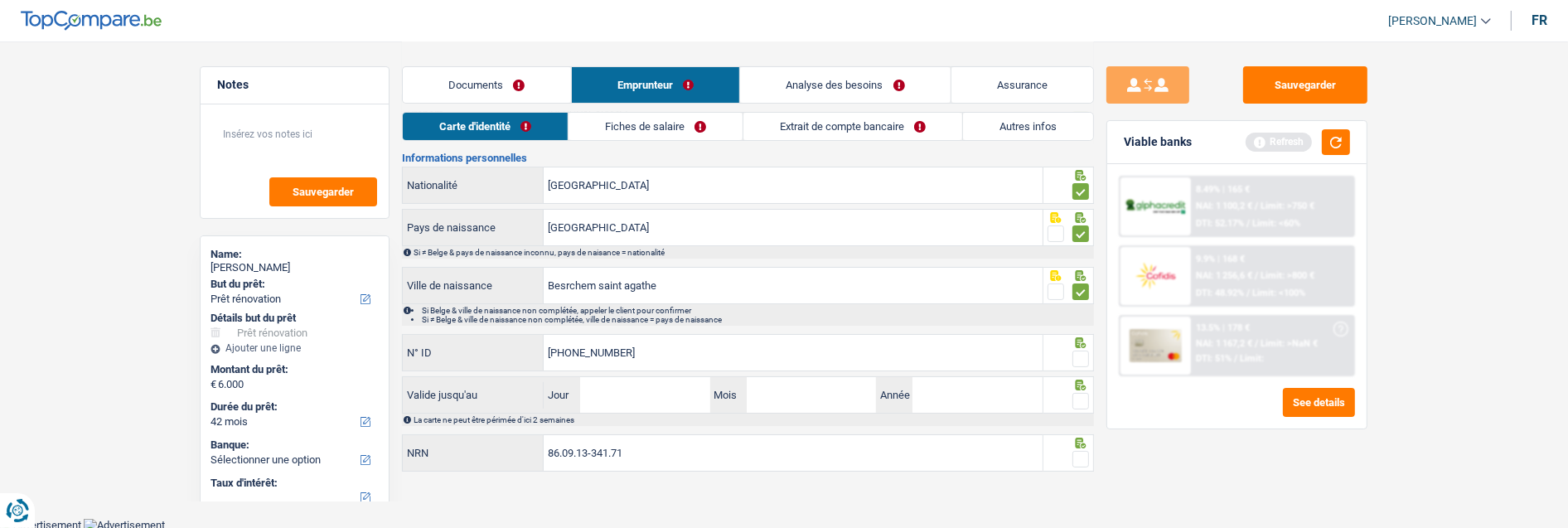
type input "595-2028506-60"
drag, startPoint x: 1079, startPoint y: 349, endPoint x: 1049, endPoint y: 359, distance: 31.6
click at [1080, 350] on span at bounding box center [1081, 358] width 17 height 17
click at [0, 0] on input "radio" at bounding box center [0, 0] width 0 height 0
click at [648, 389] on input "Jour" at bounding box center [645, 395] width 130 height 36
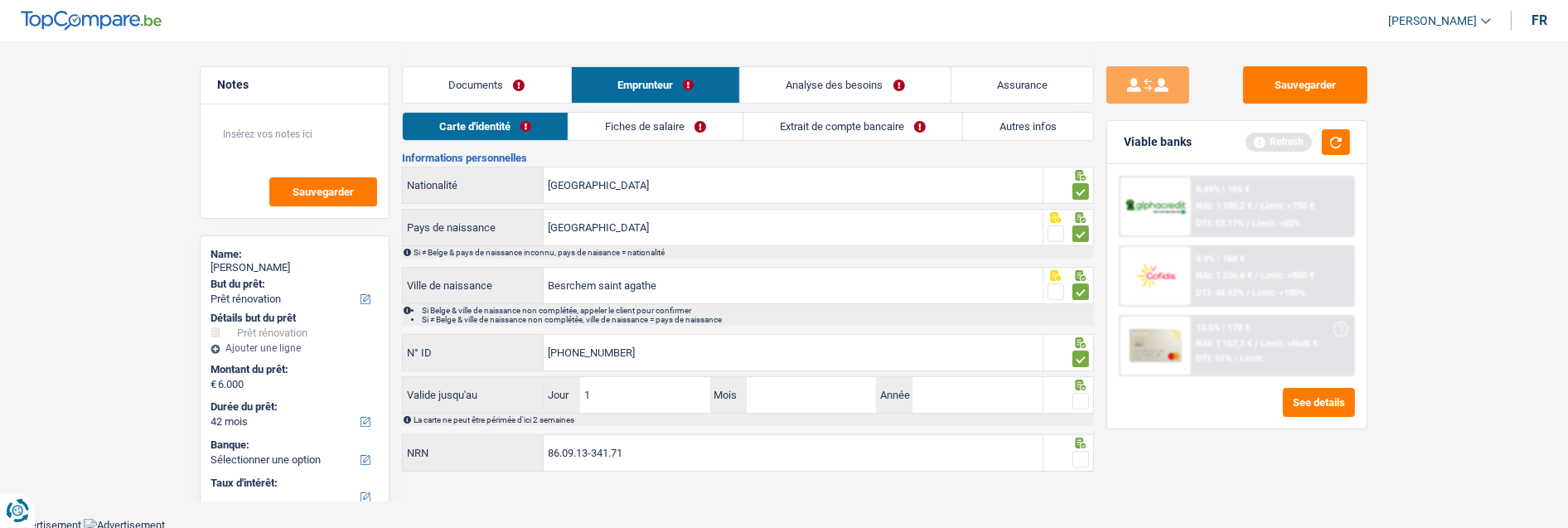
type input "16"
type input "02"
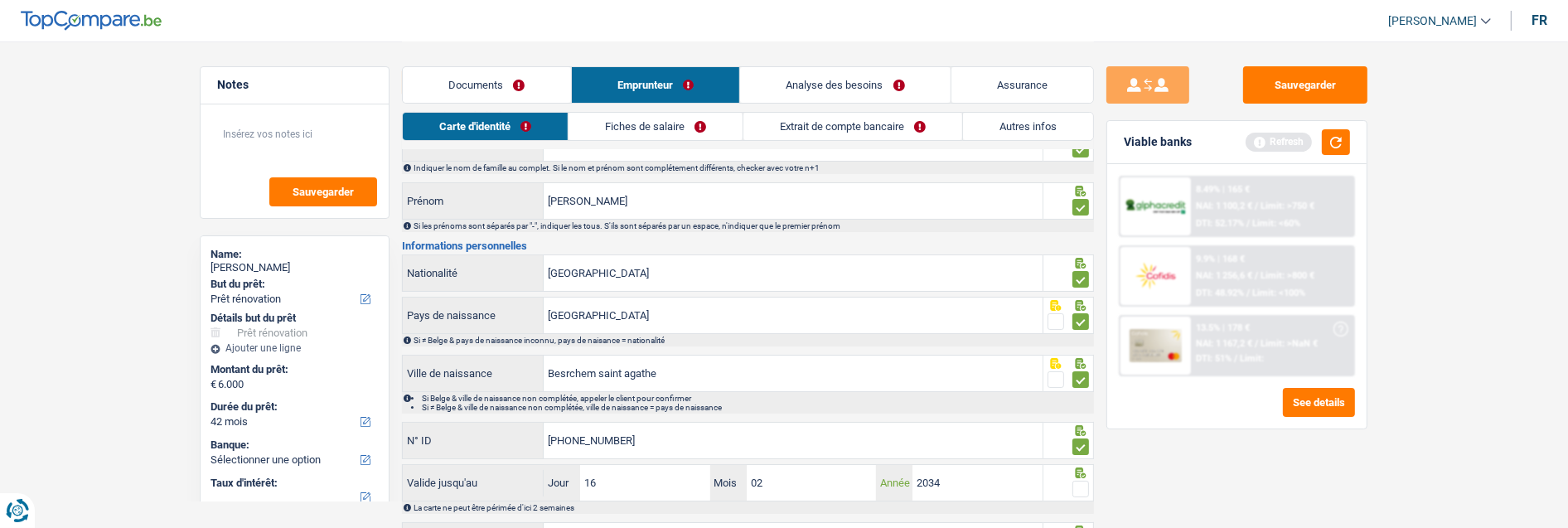
scroll to position [77, 0]
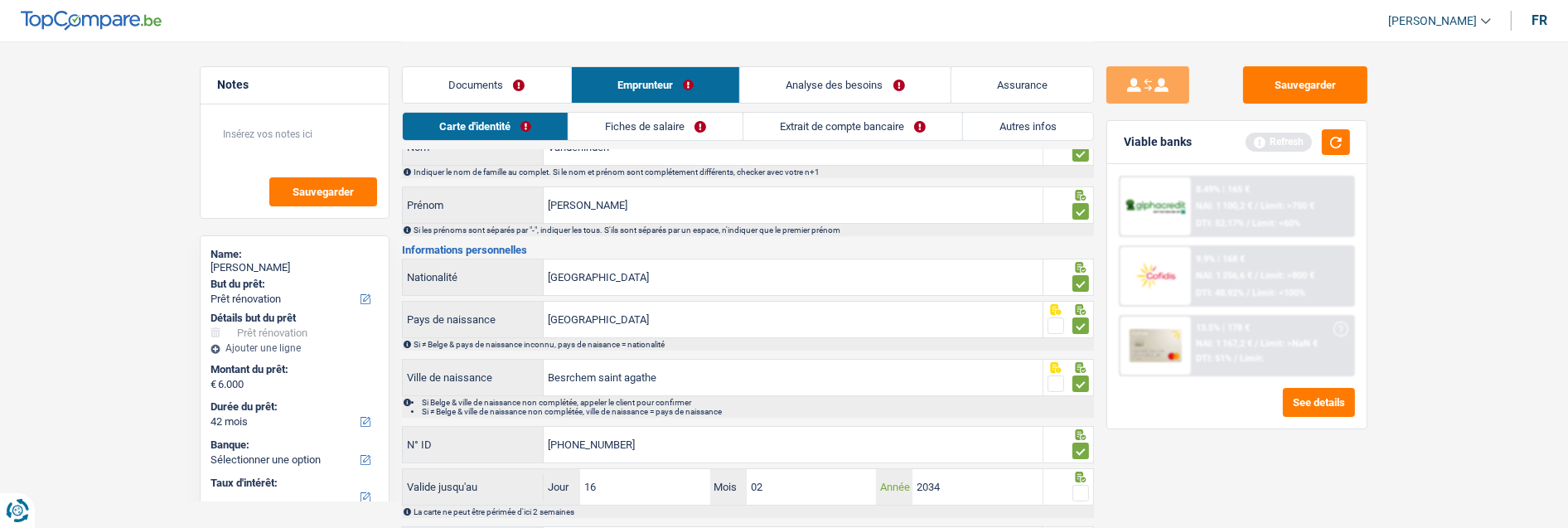
type input "2034"
click at [1081, 485] on span at bounding box center [1081, 493] width 17 height 17
click at [0, 0] on input "radio" at bounding box center [0, 0] width 0 height 0
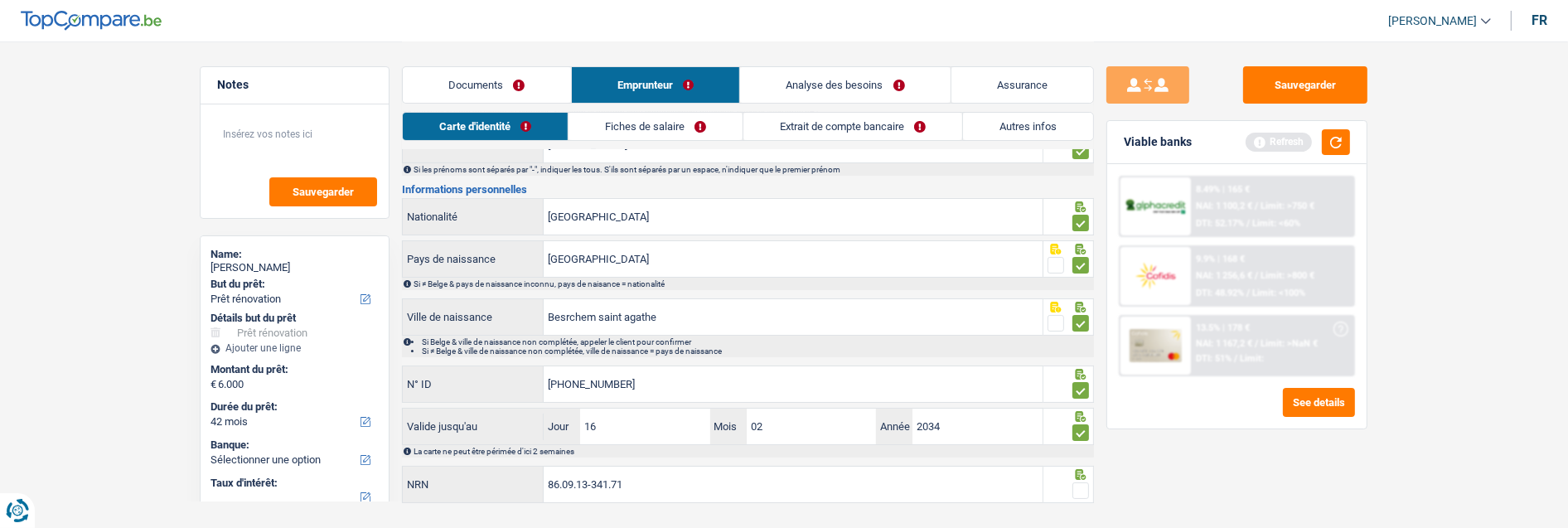
scroll to position [169, 0]
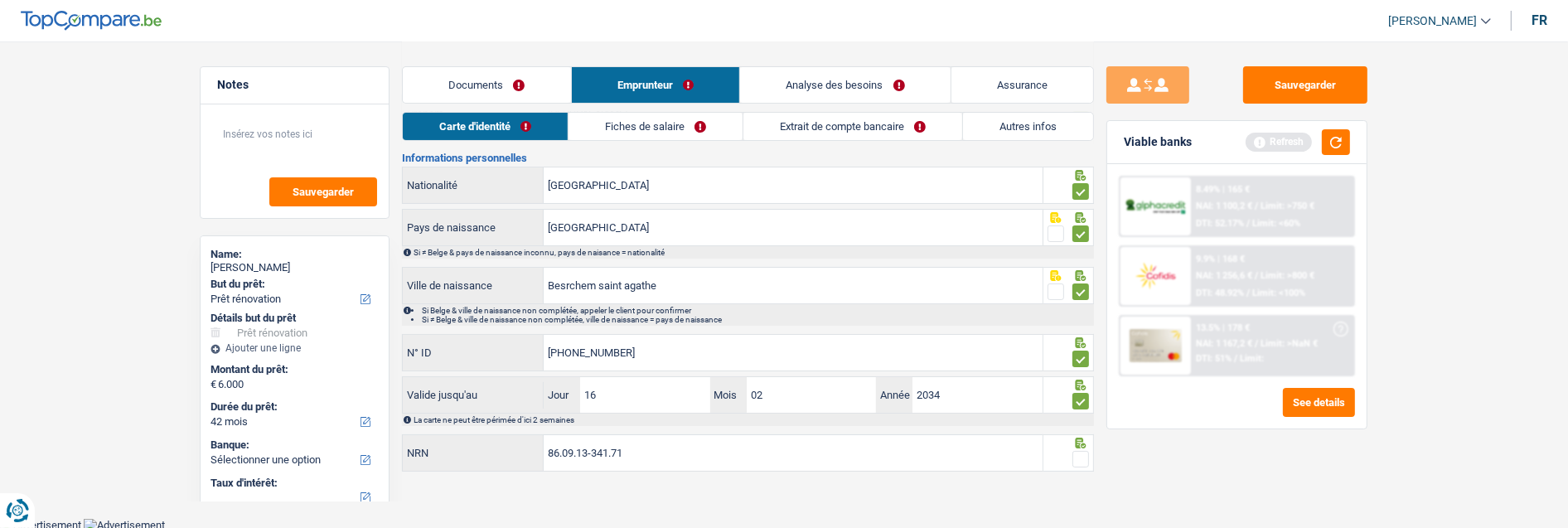
click at [1081, 451] on span at bounding box center [1081, 459] width 17 height 17
click at [0, 0] on input "radio" at bounding box center [0, 0] width 0 height 0
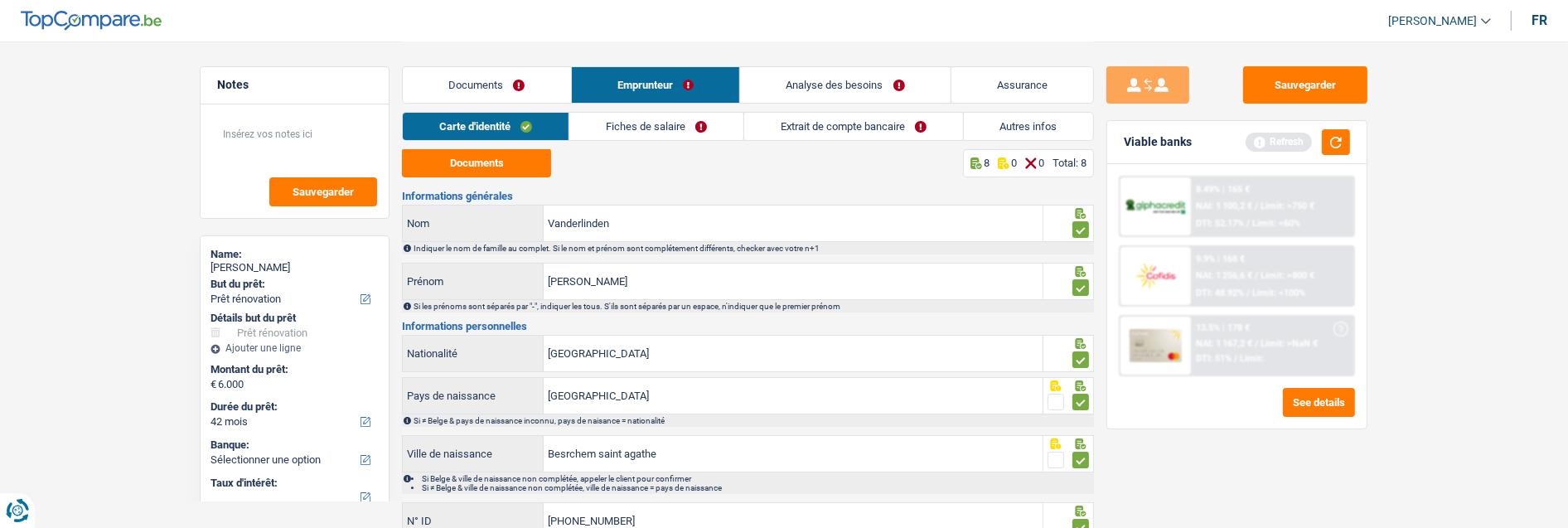
scroll to position [0, 0]
click at [681, 125] on link "Fiches de salaire" at bounding box center [657, 126] width 174 height 27
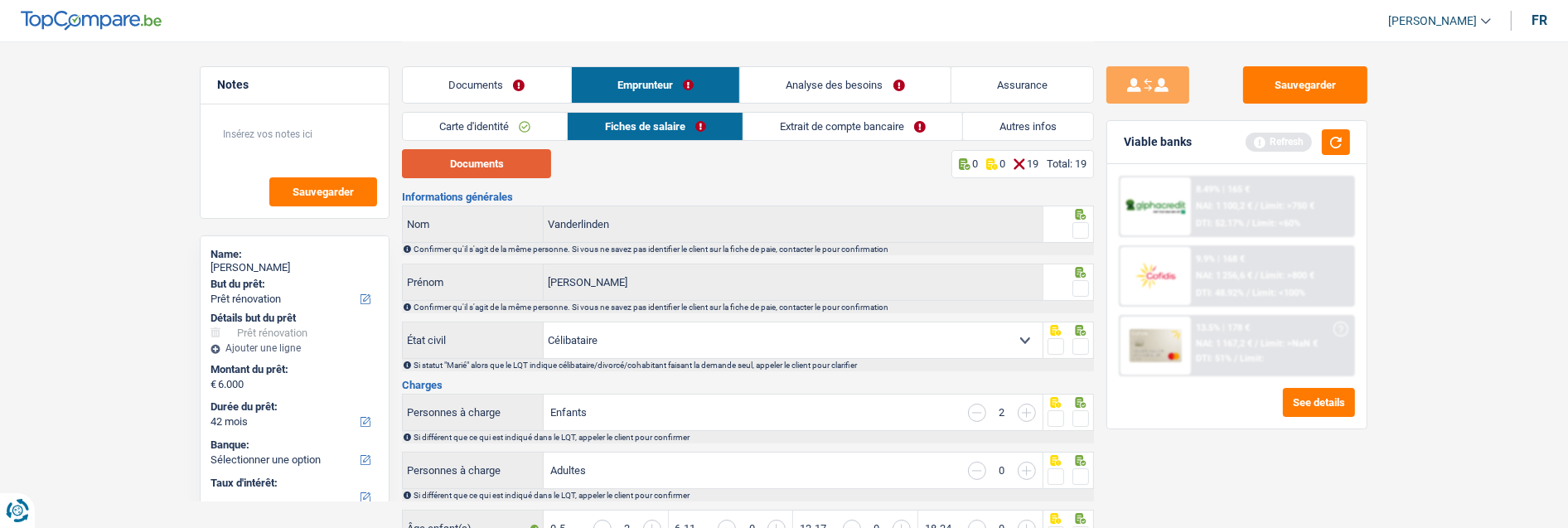
click at [496, 159] on button "Documents" at bounding box center [476, 163] width 149 height 29
click at [511, 90] on link "Documents" at bounding box center [487, 85] width 169 height 36
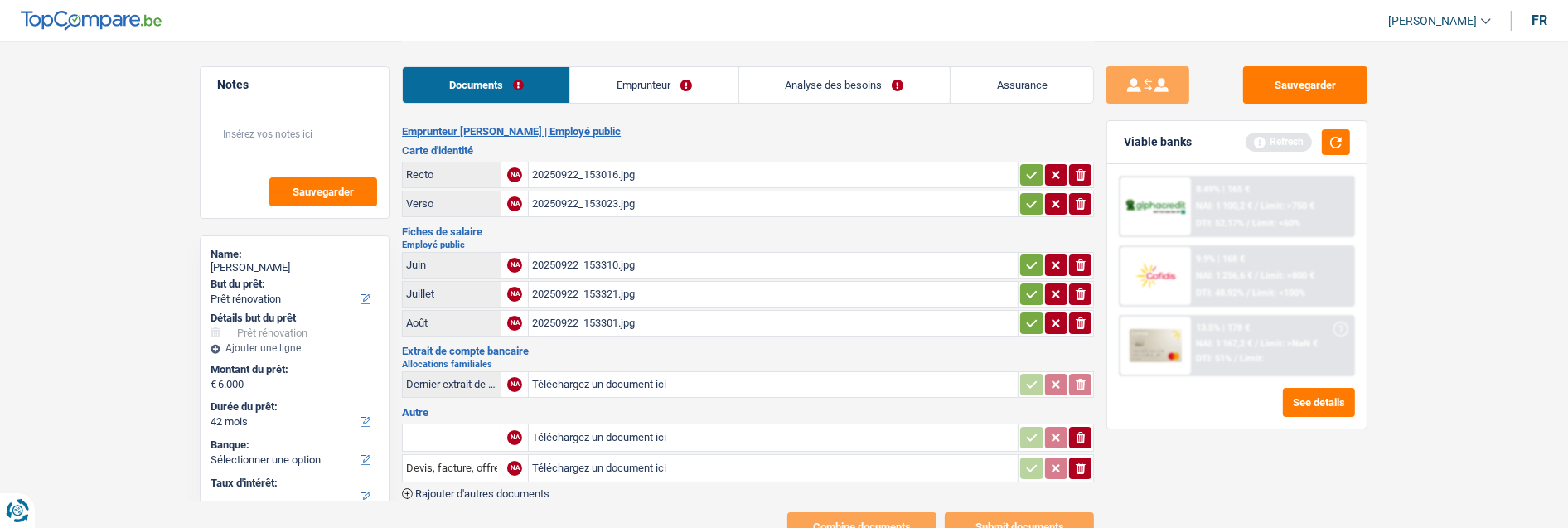
click at [653, 79] on link "Emprunteur" at bounding box center [654, 85] width 168 height 36
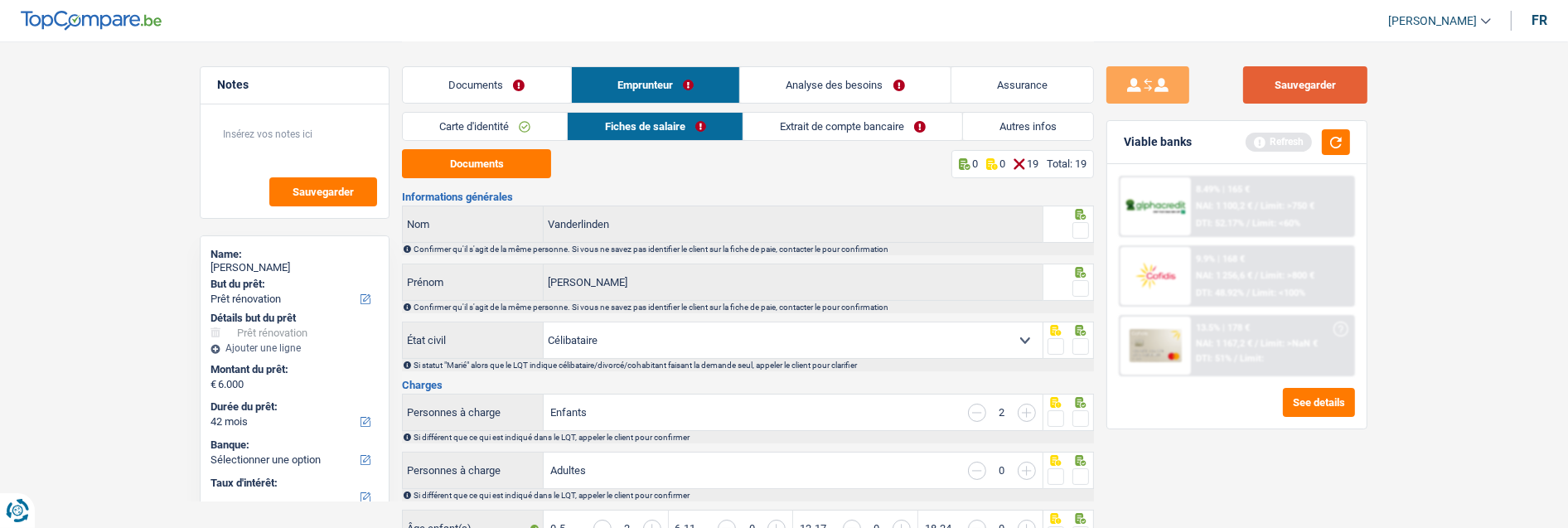
click at [1344, 71] on button "Sauvegarder" at bounding box center [1306, 84] width 125 height 37
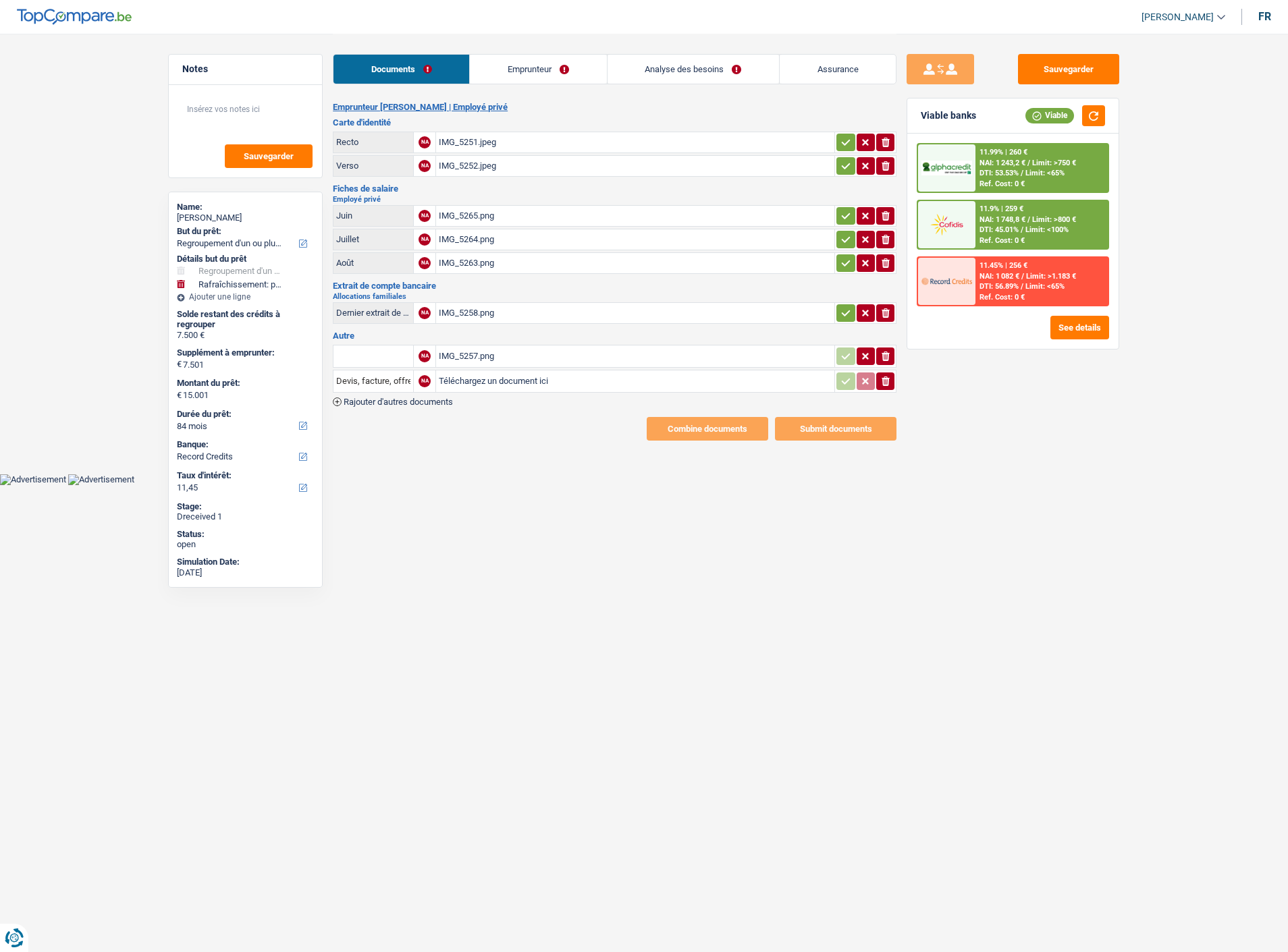
select select "refinancing"
select select "houseOrGarden"
select select "84"
select select "record credits"
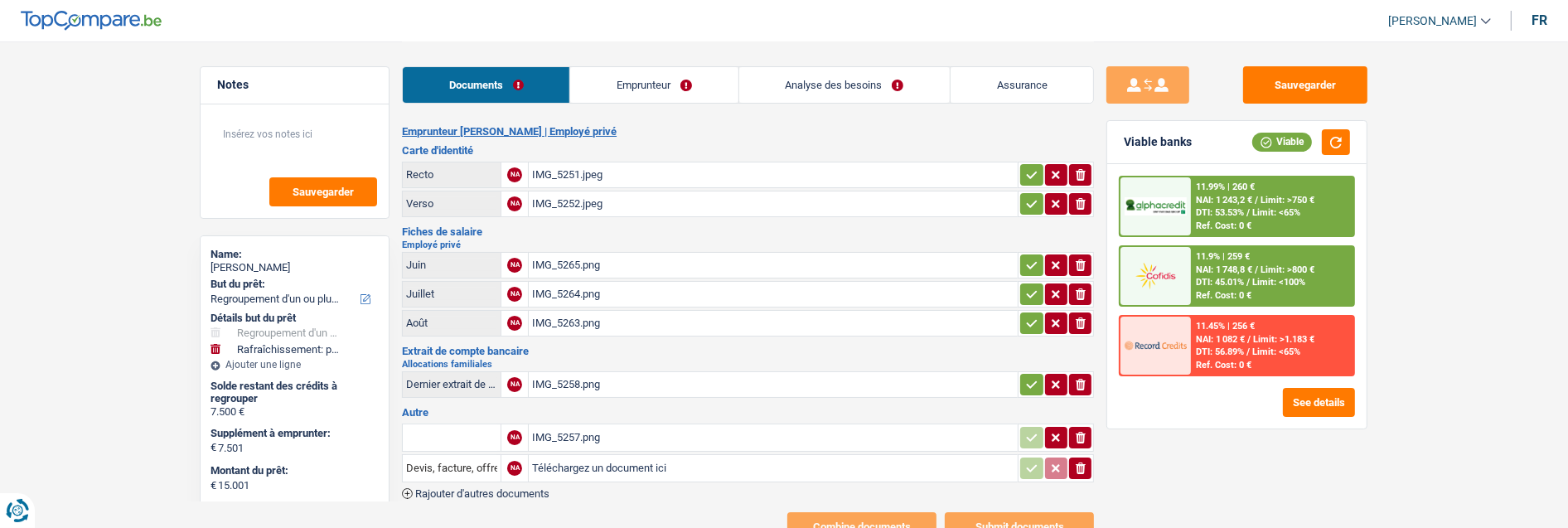
drag, startPoint x: 678, startPoint y: 88, endPoint x: 672, endPoint y: 81, distance: 9.2
click at [678, 88] on link "Emprunteur" at bounding box center [654, 85] width 168 height 36
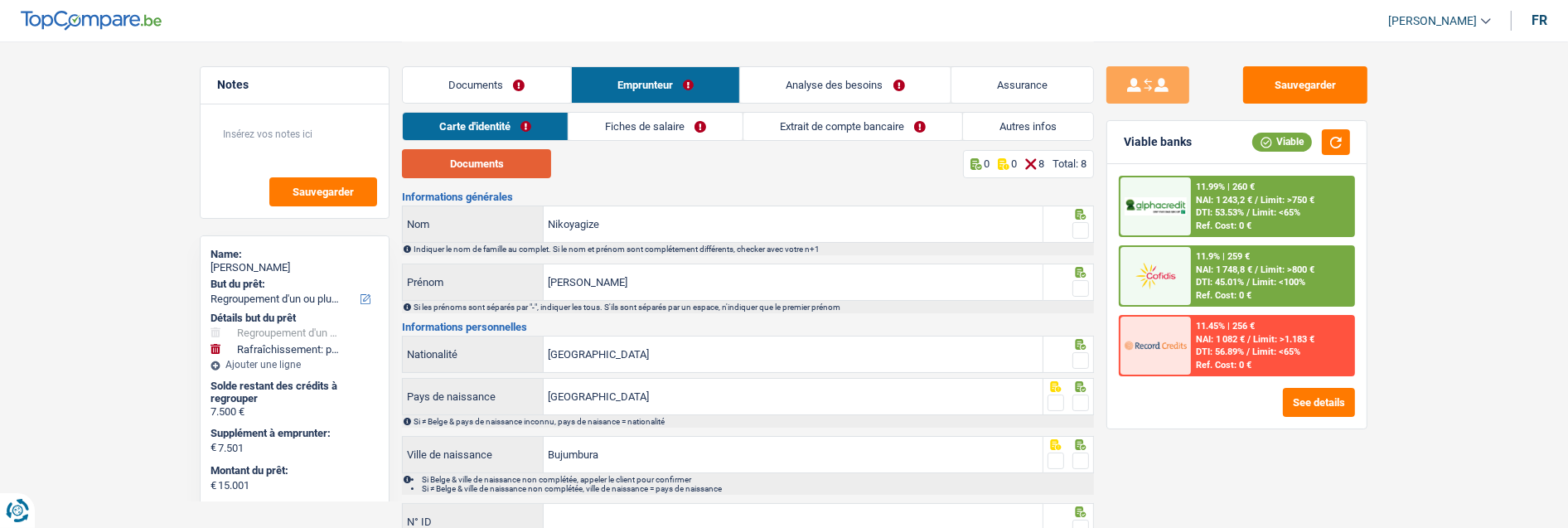
click at [495, 160] on button "Documents" at bounding box center [476, 163] width 149 height 29
drag, startPoint x: 1075, startPoint y: 228, endPoint x: 1072, endPoint y: 249, distance: 21.2
click at [1075, 228] on span at bounding box center [1081, 231] width 17 height 17
click at [0, 0] on input "radio" at bounding box center [0, 0] width 0 height 0
click at [1076, 280] on span at bounding box center [1081, 288] width 17 height 17
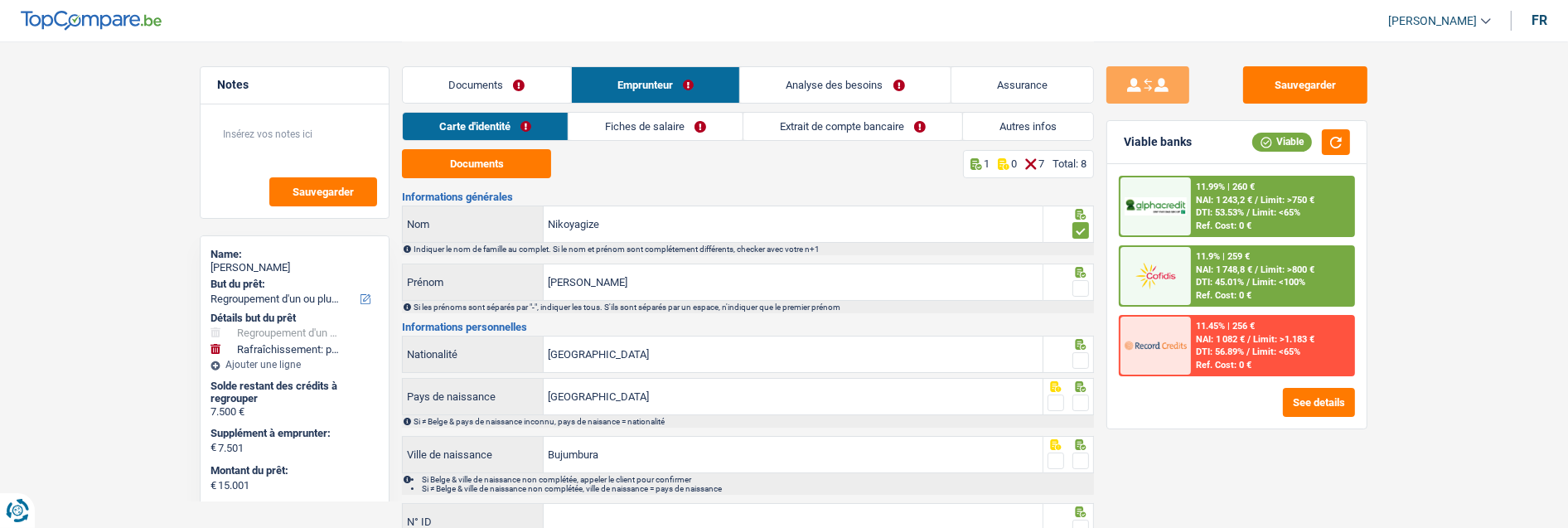
click at [0, 0] on input "radio" at bounding box center [0, 0] width 0 height 0
click at [1083, 354] on span at bounding box center [1081, 360] width 17 height 17
click at [0, 0] on input "radio" at bounding box center [0, 0] width 0 height 0
click at [1079, 395] on span at bounding box center [1081, 402] width 17 height 17
click at [0, 0] on input "radio" at bounding box center [0, 0] width 0 height 0
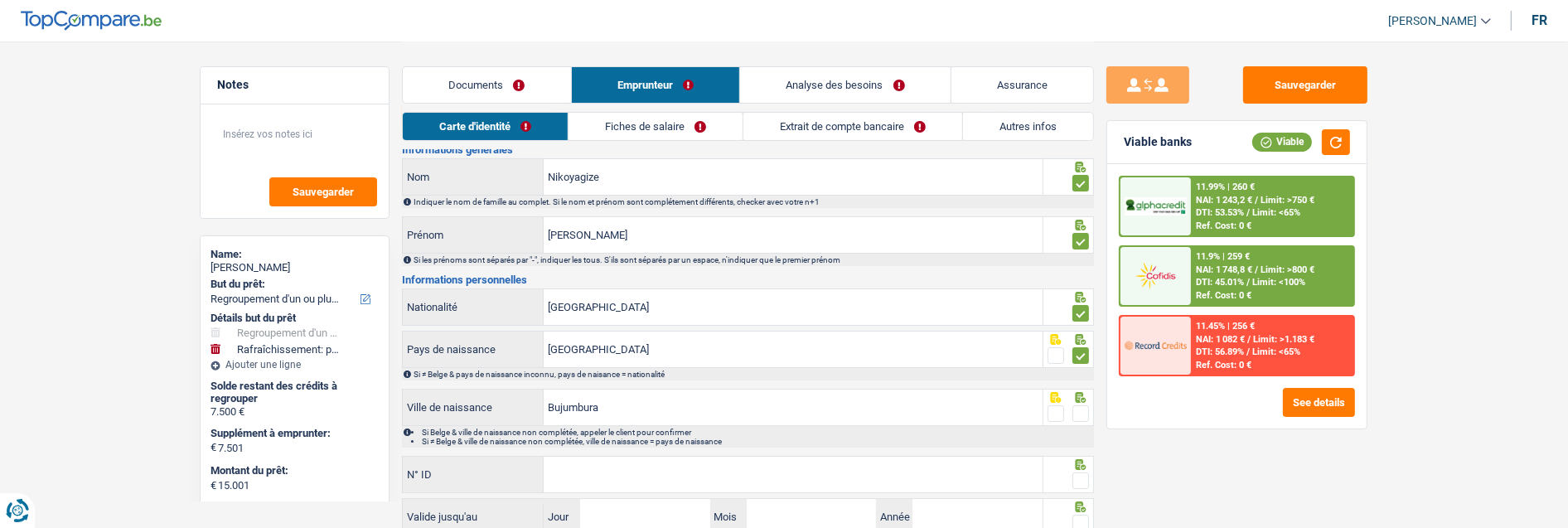
scroll to position [92, 0]
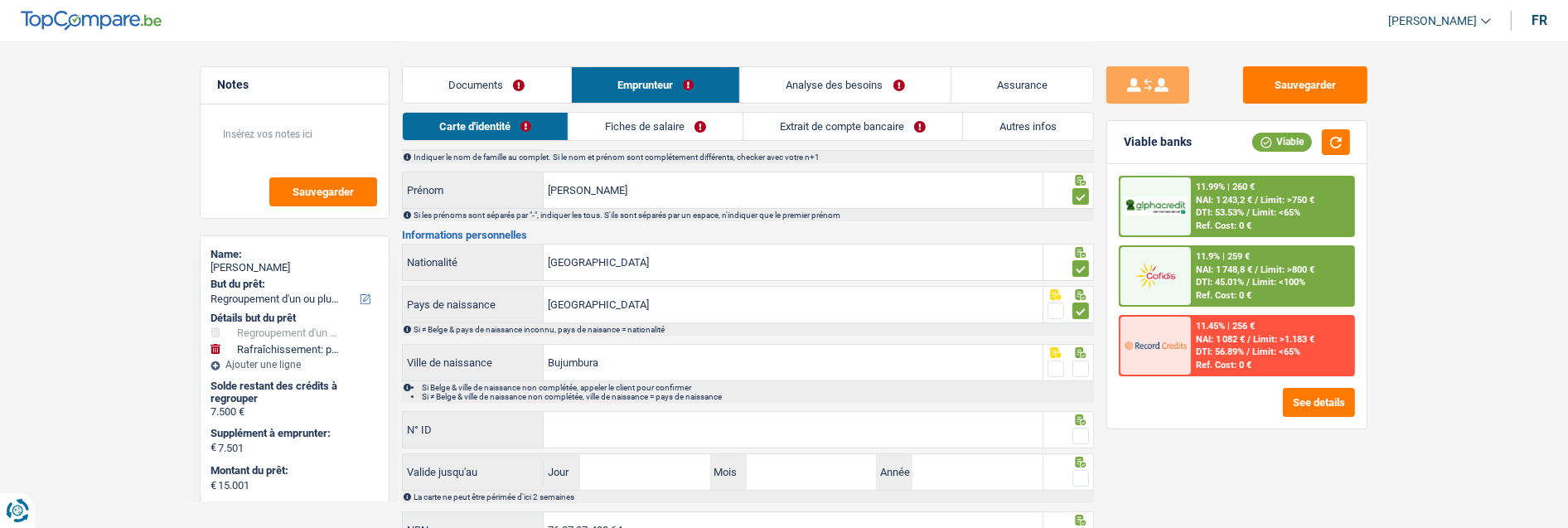
click at [1079, 360] on span at bounding box center [1081, 368] width 17 height 17
click at [0, 0] on input "radio" at bounding box center [0, 0] width 0 height 0
click at [793, 431] on input "N° ID" at bounding box center [793, 430] width 499 height 36
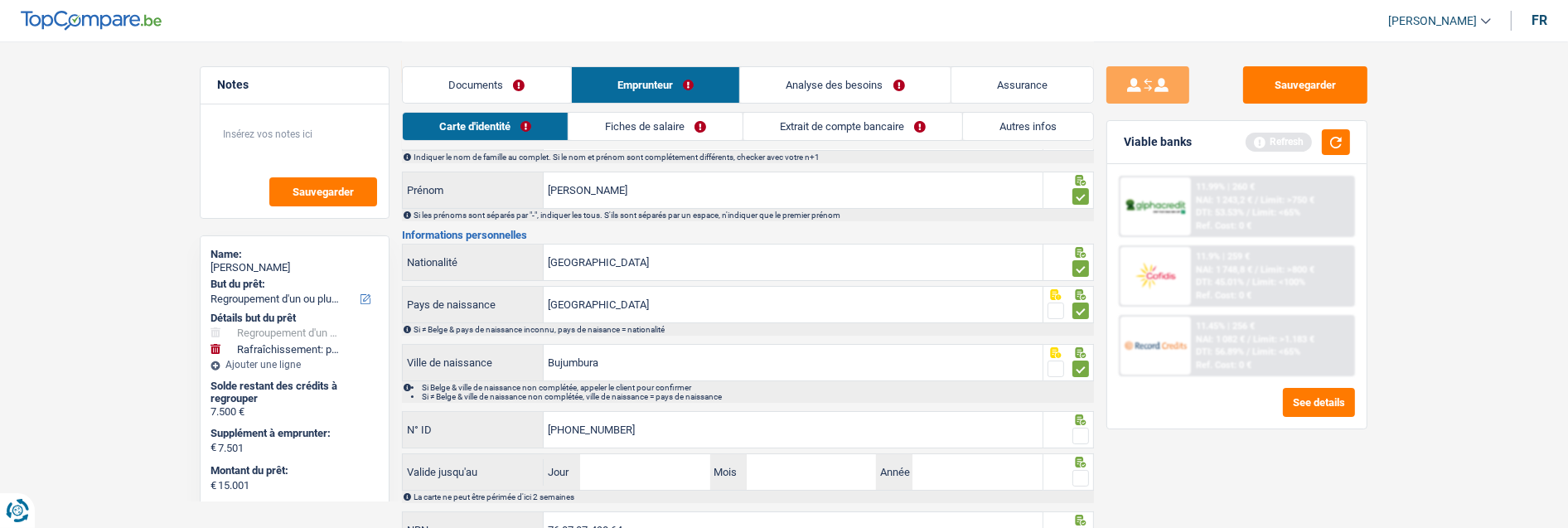
type input "[PHONE_NUMBER]"
click at [1079, 428] on span at bounding box center [1081, 436] width 17 height 17
click at [0, 0] on input "radio" at bounding box center [0, 0] width 0 height 0
click at [665, 467] on input "Jour" at bounding box center [645, 472] width 130 height 36
type input "05"
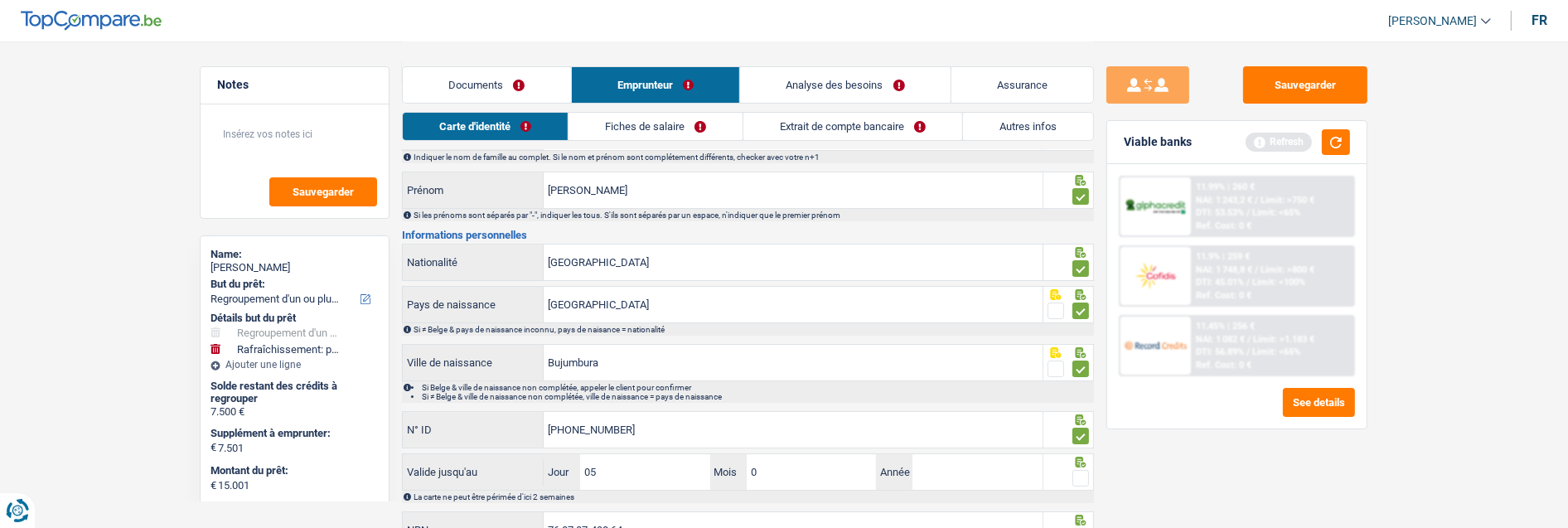
type input "07"
type input "2027"
click at [1079, 470] on span at bounding box center [1081, 478] width 17 height 17
click at [0, 0] on input "radio" at bounding box center [0, 0] width 0 height 0
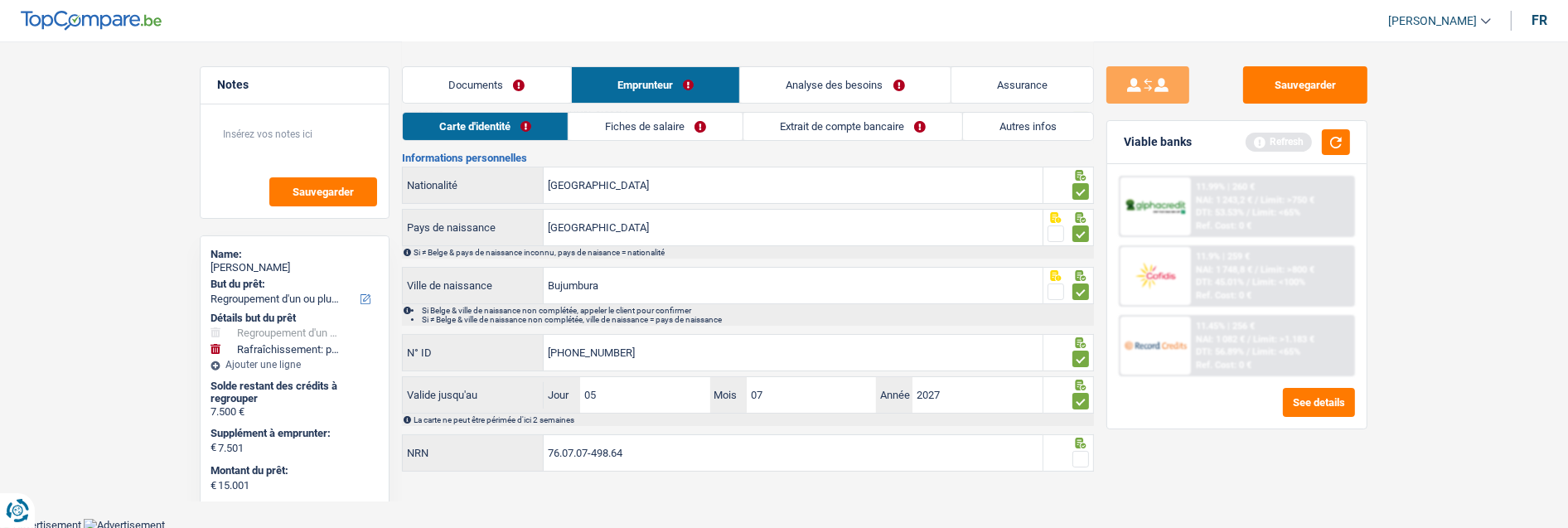
click at [1083, 457] on span at bounding box center [1081, 459] width 17 height 17
click at [0, 0] on input "radio" at bounding box center [0, 0] width 0 height 0
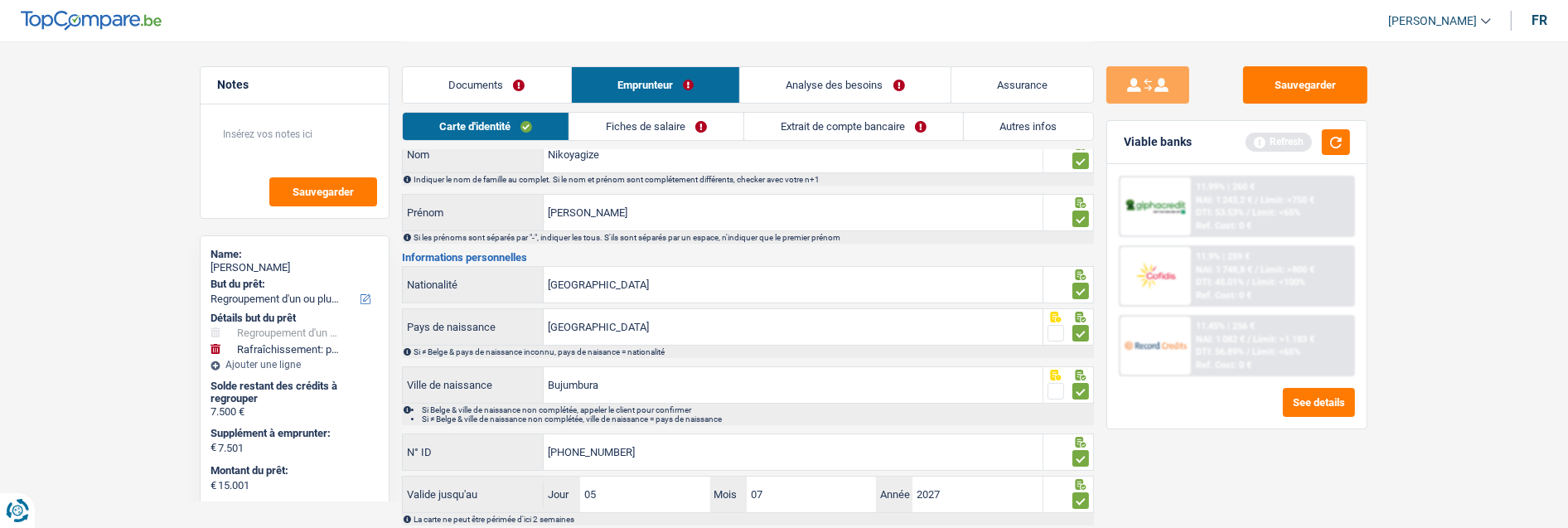
scroll to position [0, 0]
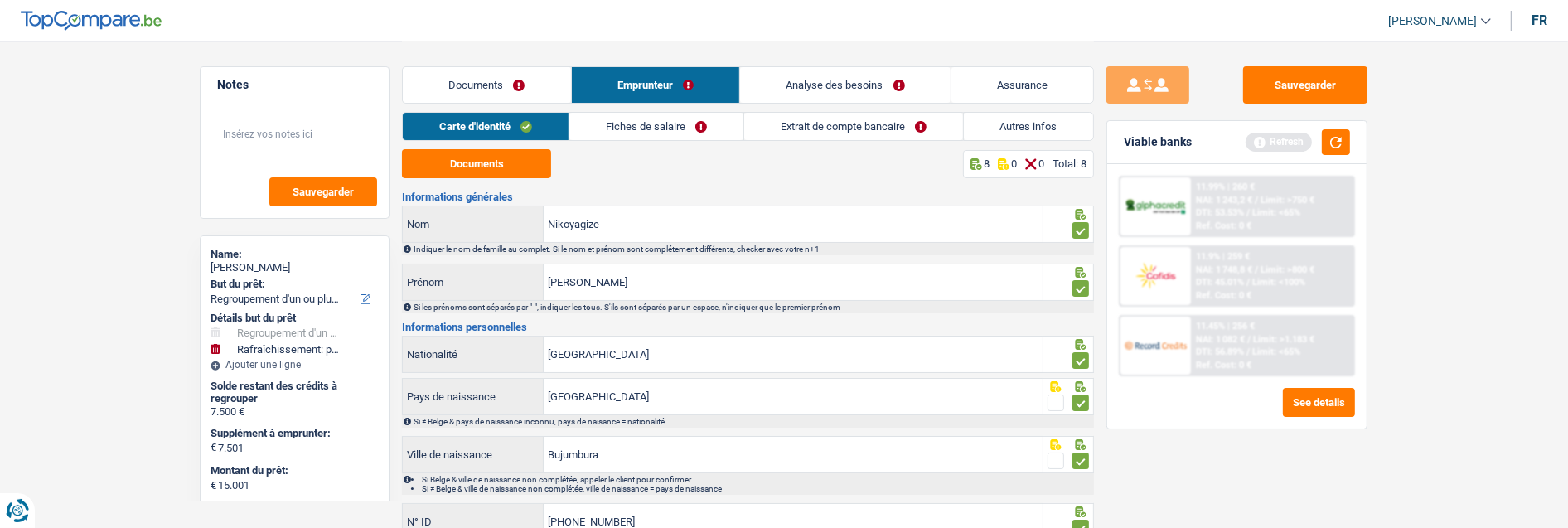
drag, startPoint x: 656, startPoint y: 120, endPoint x: 620, endPoint y: 140, distance: 41.2
click at [656, 120] on link "Fiches de salaire" at bounding box center [657, 126] width 174 height 27
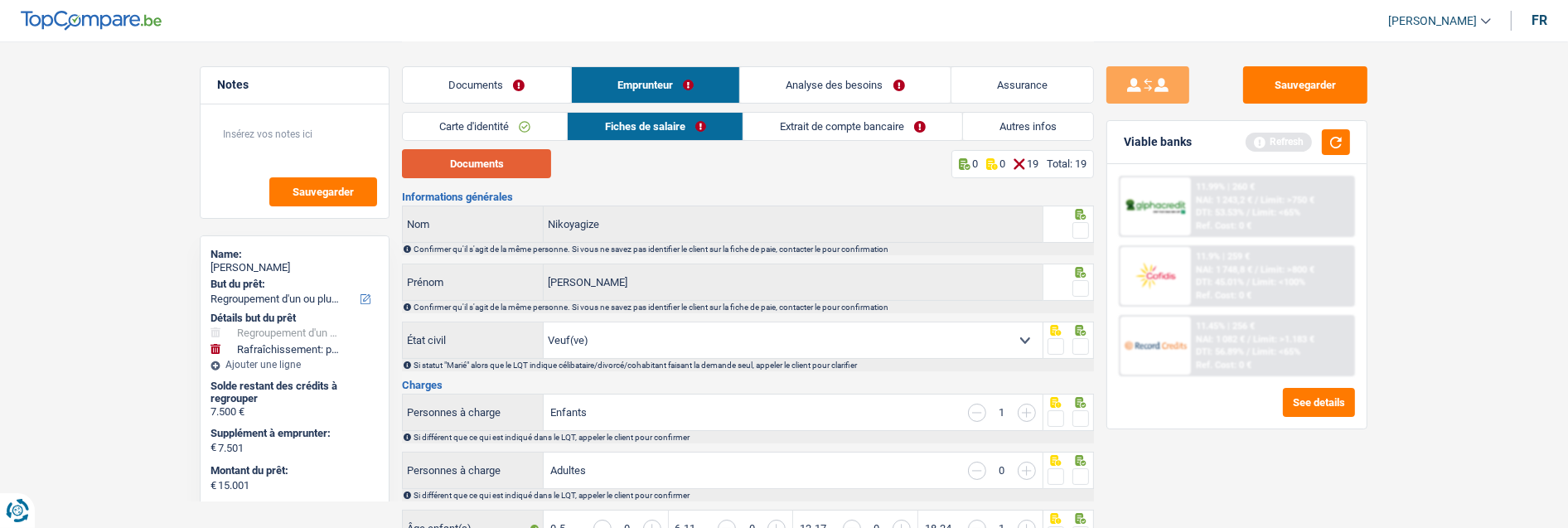
click at [508, 167] on button "Documents" at bounding box center [476, 163] width 149 height 29
click at [510, 121] on link "Carte d'identité" at bounding box center [485, 126] width 164 height 27
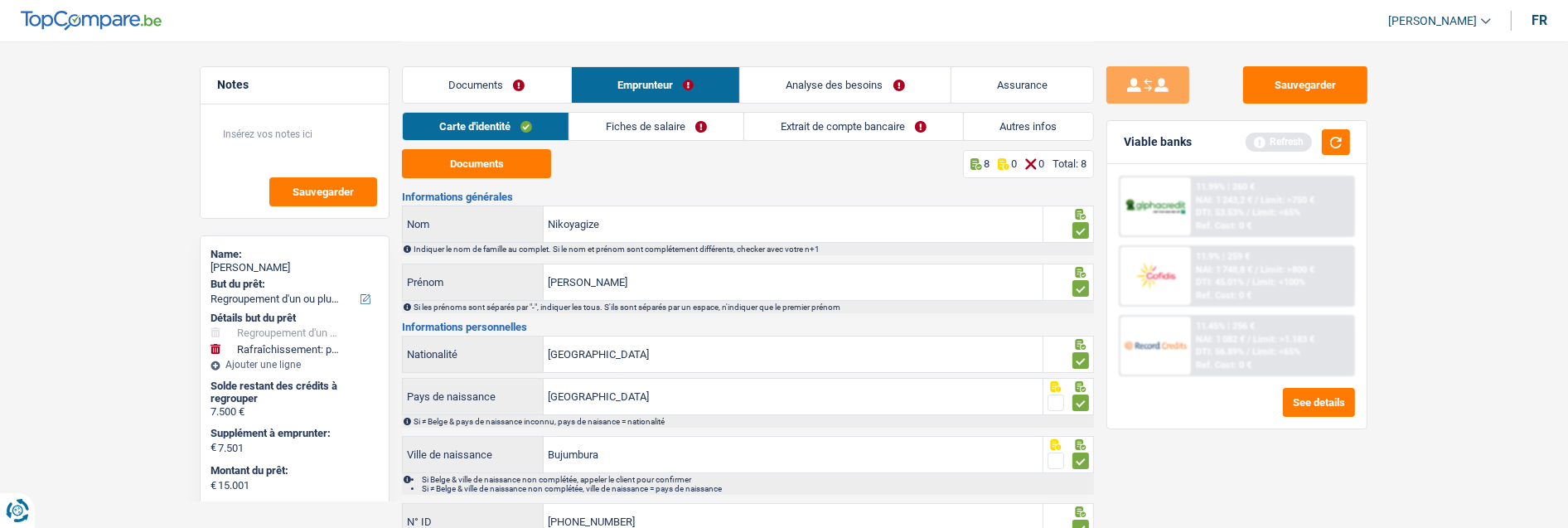
scroll to position [92, 0]
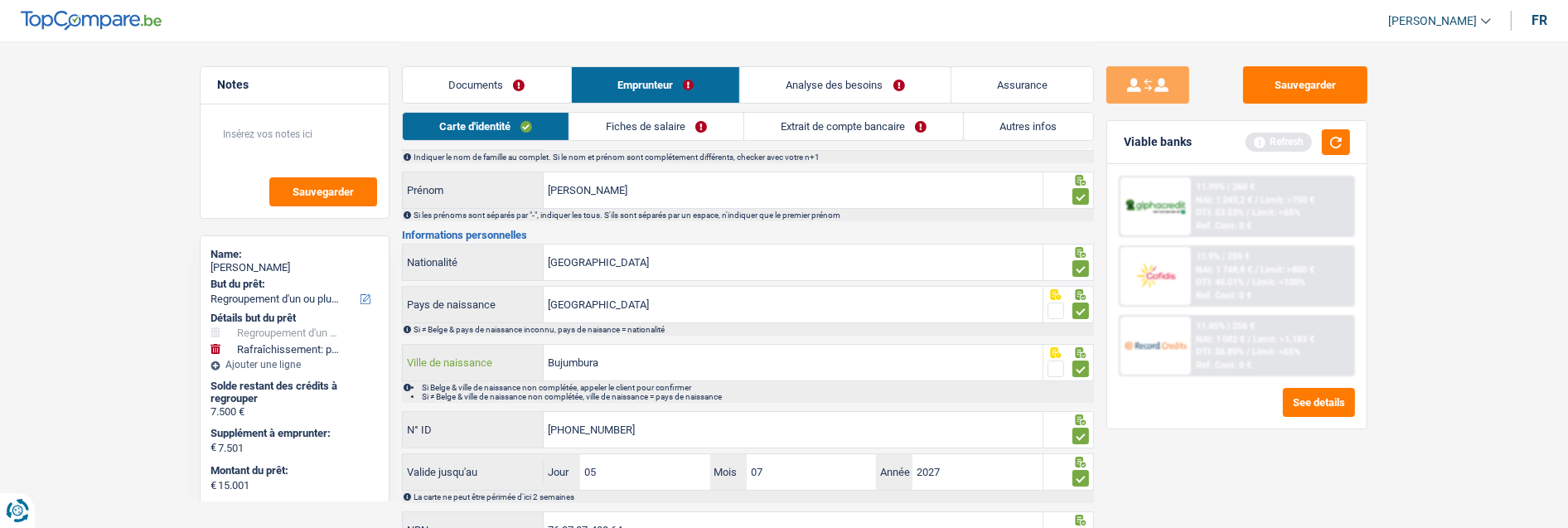
drag, startPoint x: 638, startPoint y: 366, endPoint x: 522, endPoint y: 359, distance: 116.2
click at [522, 359] on div "Bujumbura Ville de naissance" at bounding box center [723, 362] width 640 height 36
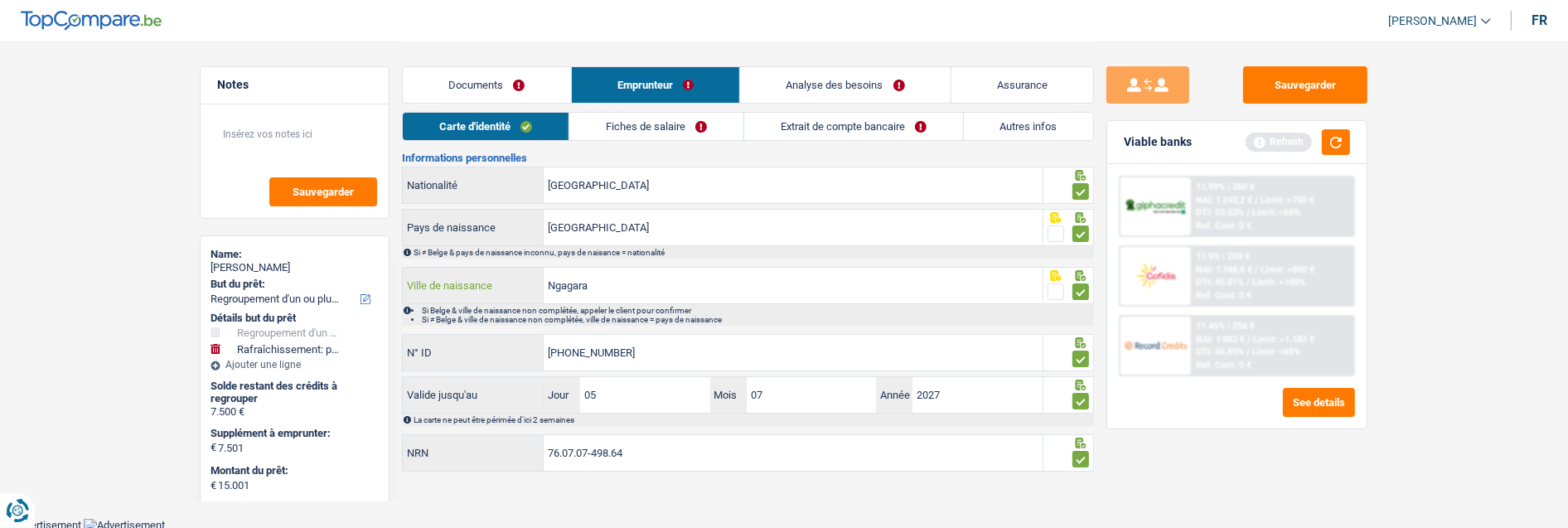
scroll to position [0, 0]
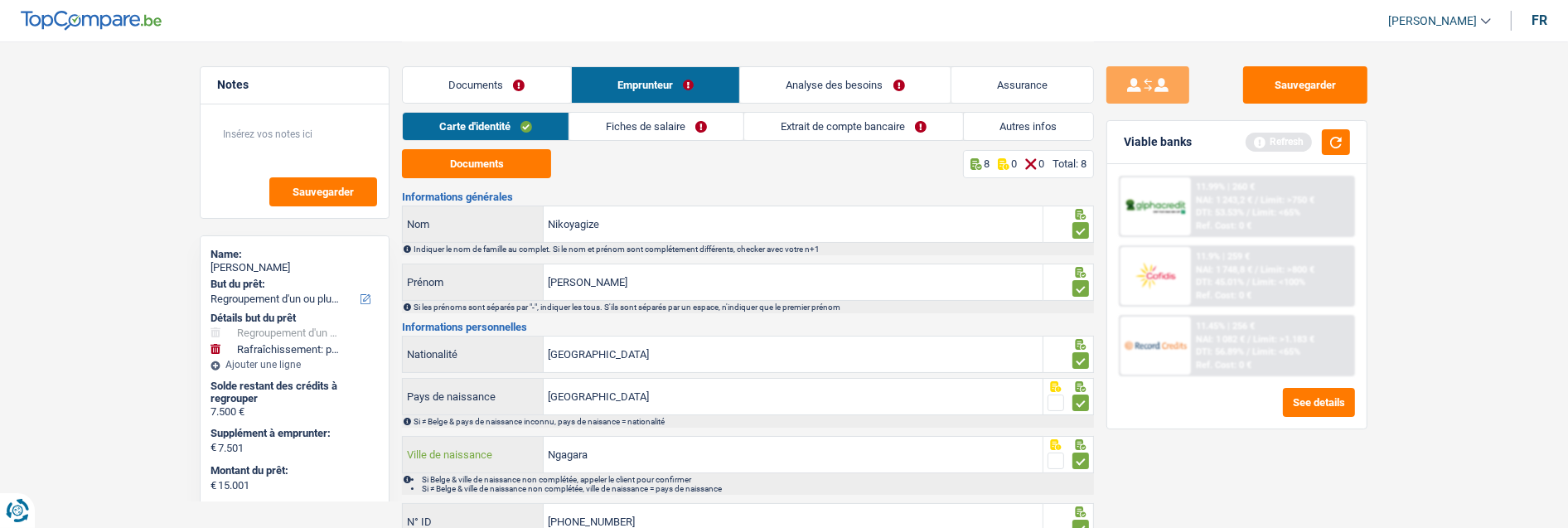
type input "Ngagara"
click at [669, 127] on link "Fiches de salaire" at bounding box center [657, 126] width 174 height 27
